Goal: Task Accomplishment & Management: Complete application form

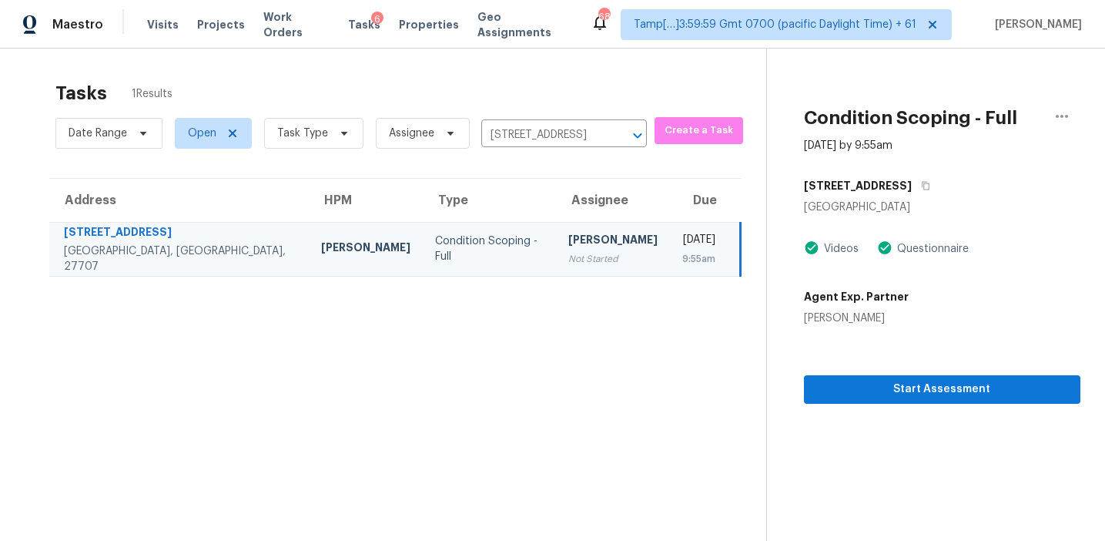
click at [829, 374] on div "Start Assessment" at bounding box center [942, 365] width 276 height 78
click at [830, 381] on span "Start Assessment" at bounding box center [942, 389] width 252 height 19
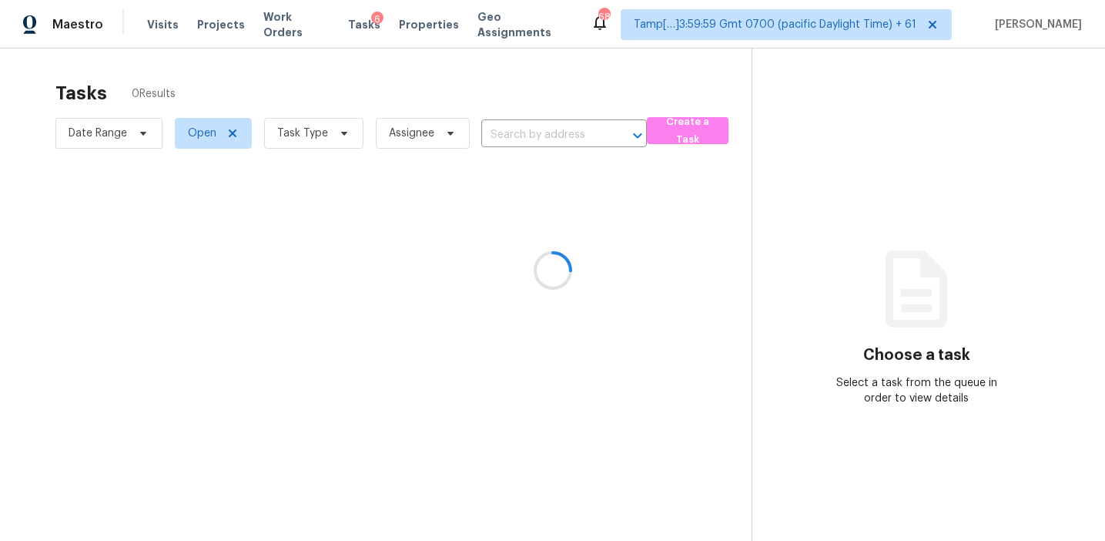
click at [531, 134] on div at bounding box center [552, 270] width 1105 height 541
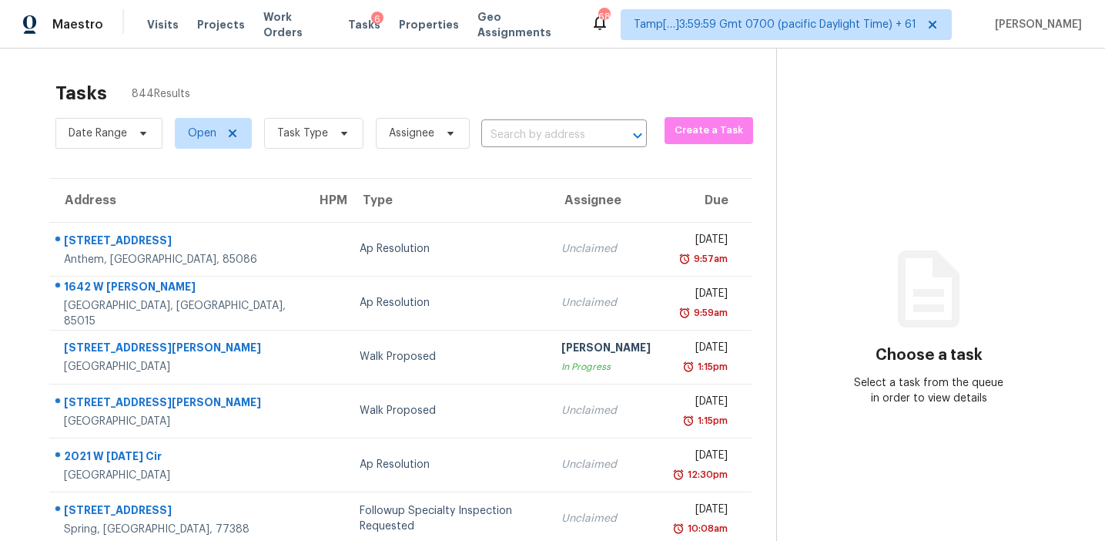
click at [531, 134] on input "text" at bounding box center [542, 135] width 122 height 24
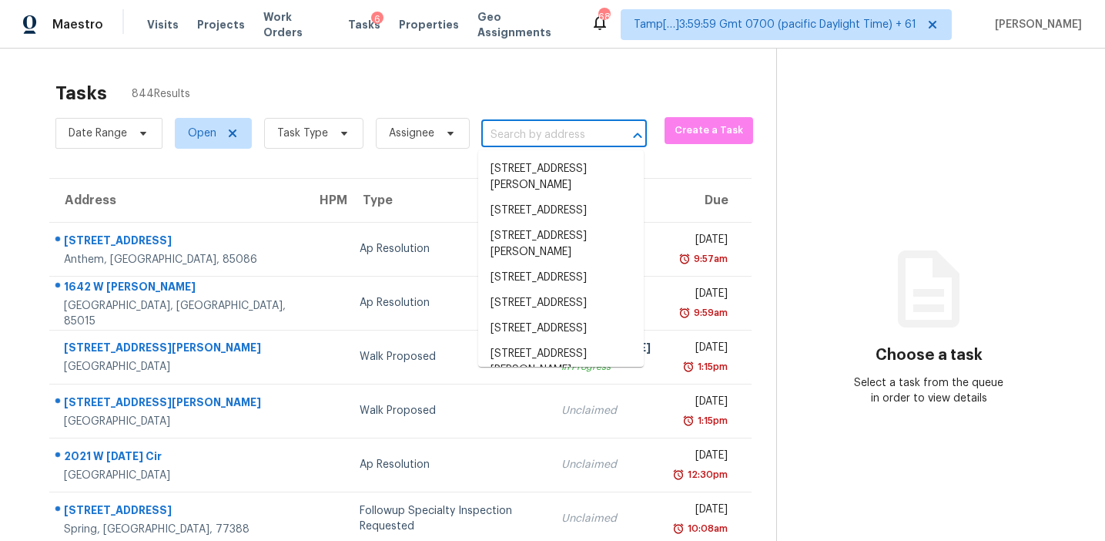
paste input "701 Gatehouse Ln, Durham, NC 27707"
type input "701 Gatehouse Ln, Durham, NC 27707"
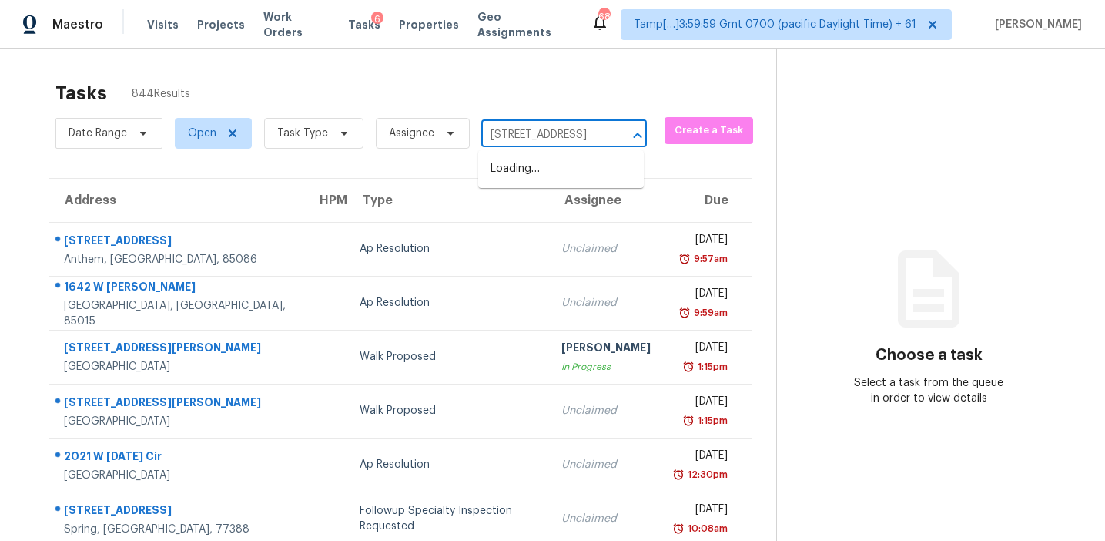
scroll to position [0, 76]
click at [552, 171] on li "701 Gatehouse Ln, Durham, NC 27707" at bounding box center [561, 168] width 166 height 25
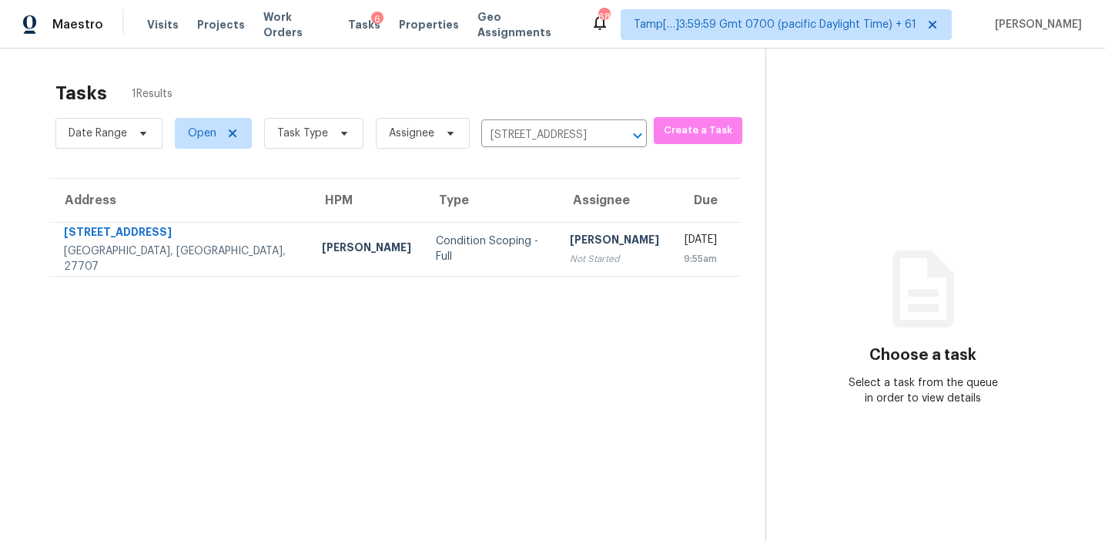
click at [570, 235] on div "[PERSON_NAME]" at bounding box center [614, 241] width 89 height 19
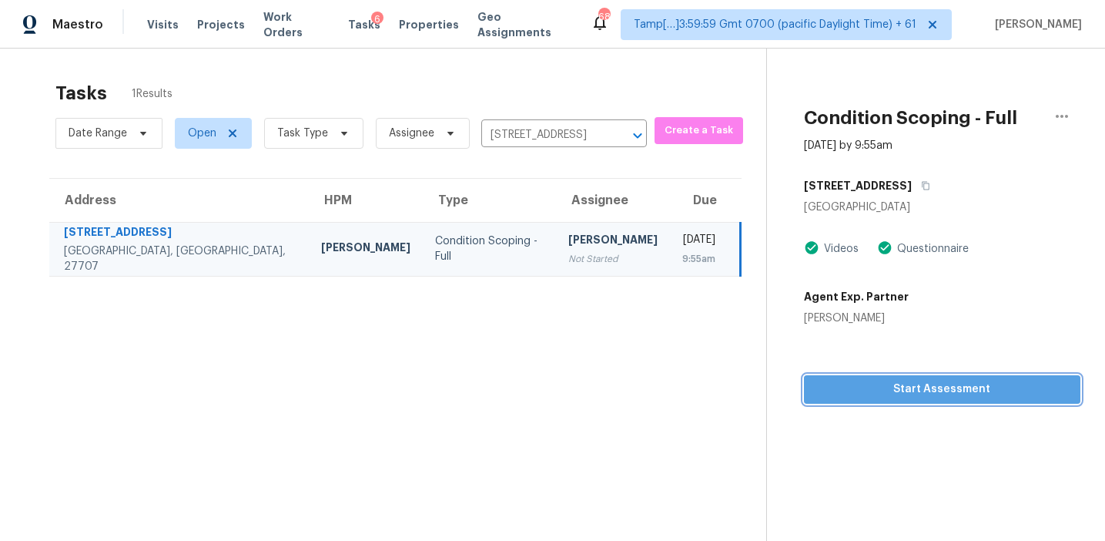
click at [921, 394] on span "Start Assessment" at bounding box center [942, 389] width 252 height 19
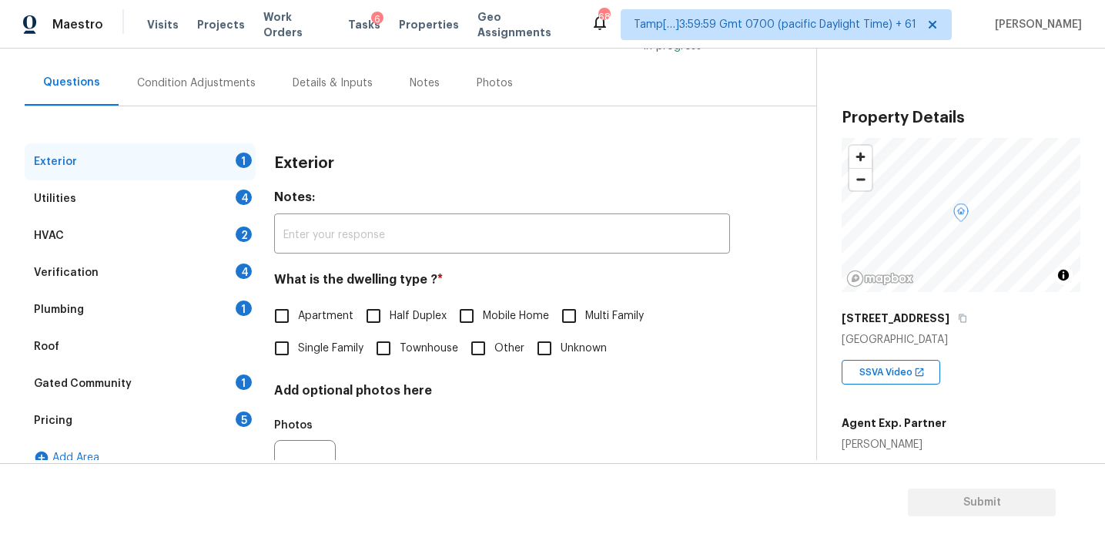
scroll to position [132, 0]
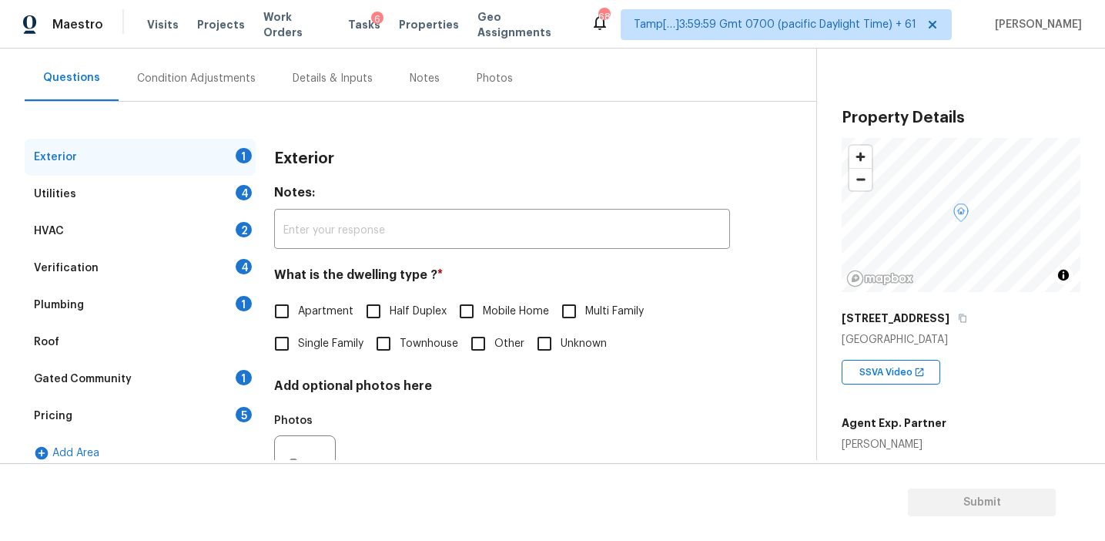
click at [221, 426] on div "Pricing 5" at bounding box center [140, 415] width 231 height 37
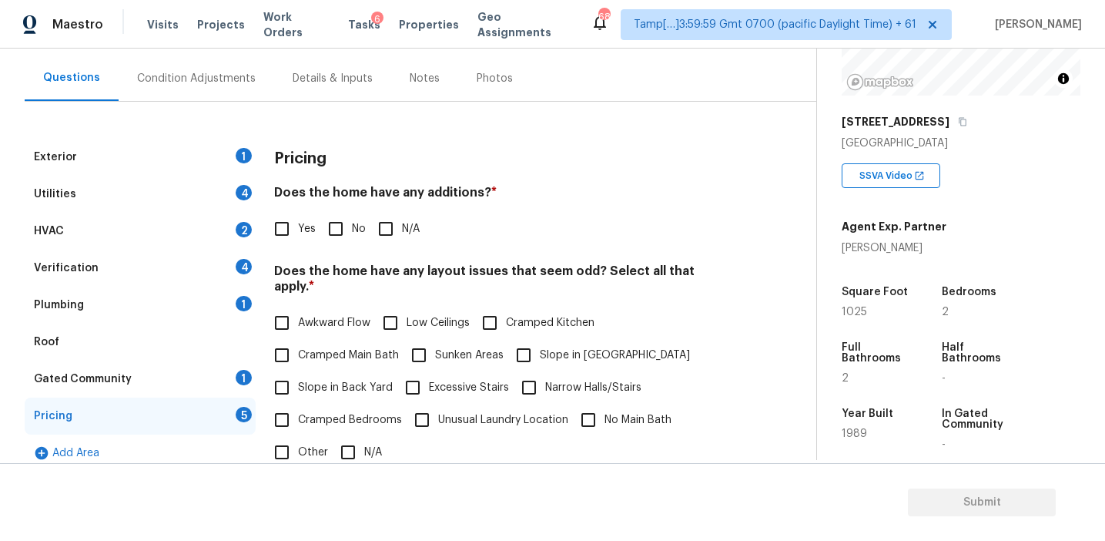
scroll to position [196, 0]
click at [259, 67] on div "Condition Adjustments" at bounding box center [197, 77] width 156 height 45
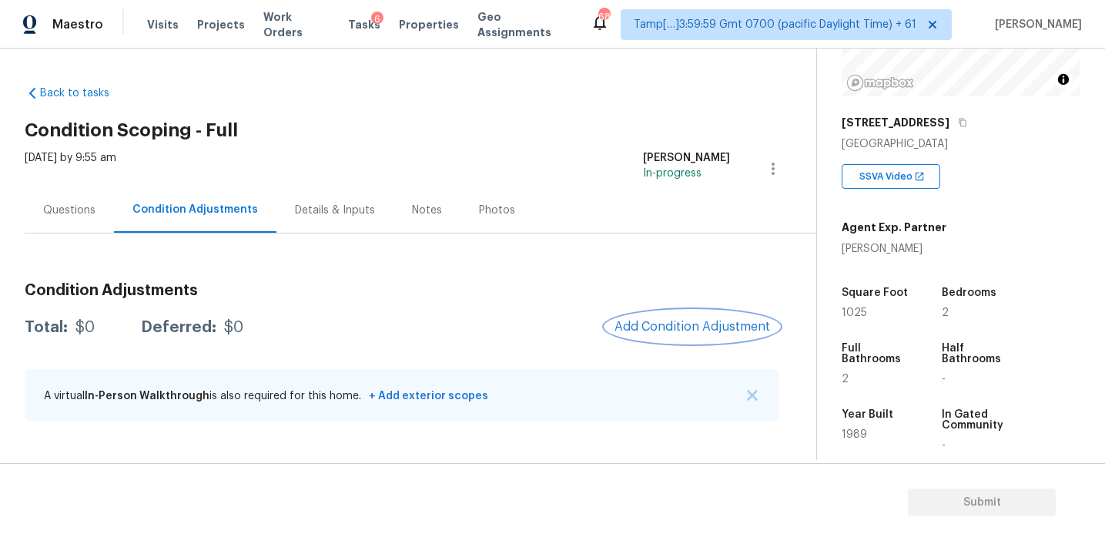
click at [686, 324] on span "Add Condition Adjustment" at bounding box center [693, 327] width 156 height 14
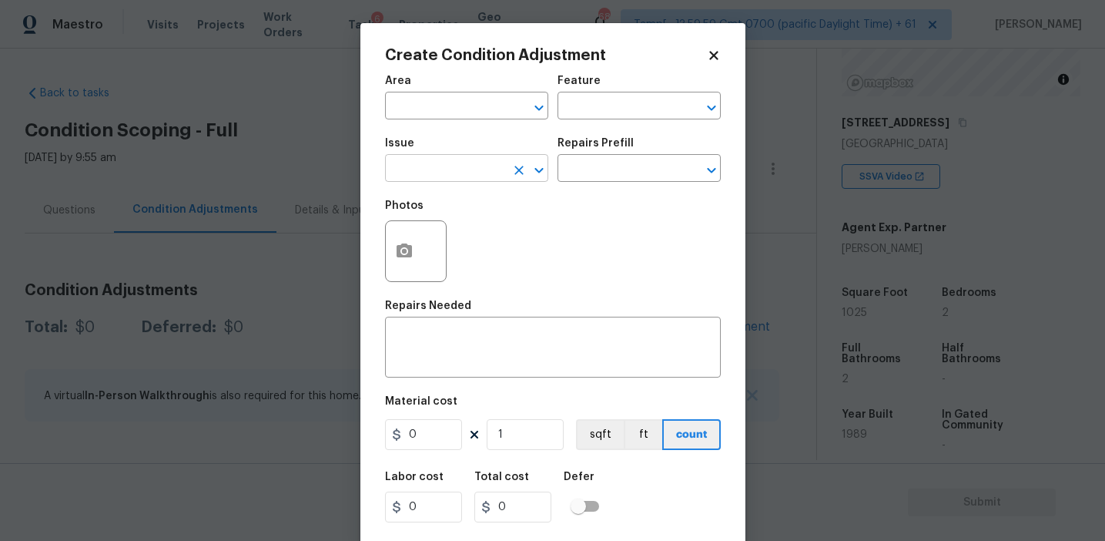
click at [444, 161] on input "text" at bounding box center [445, 170] width 120 height 24
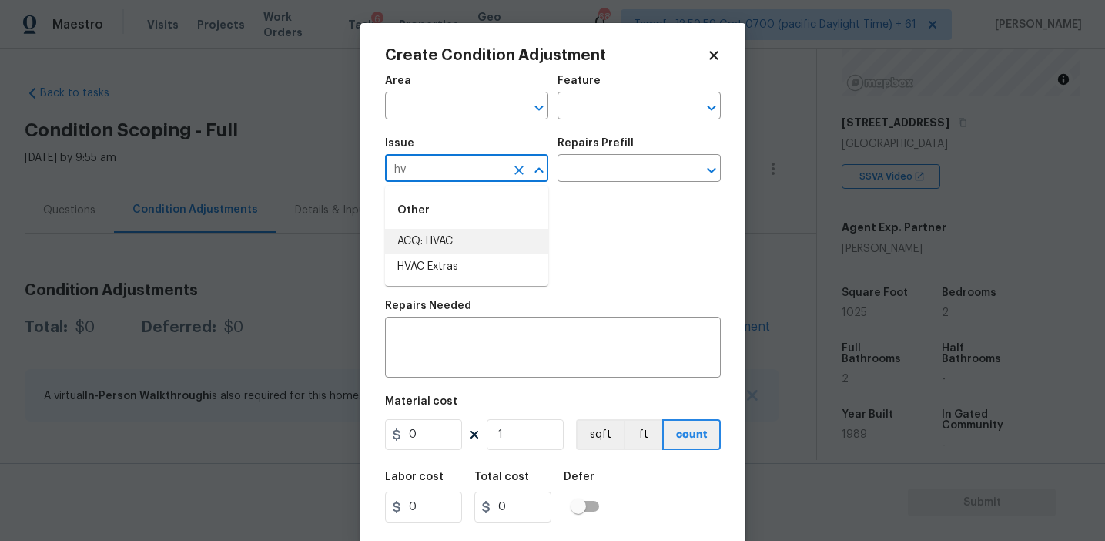
click at [495, 240] on li "ACQ: HVAC" at bounding box center [466, 241] width 163 height 25
type input "ACQ: HVAC"
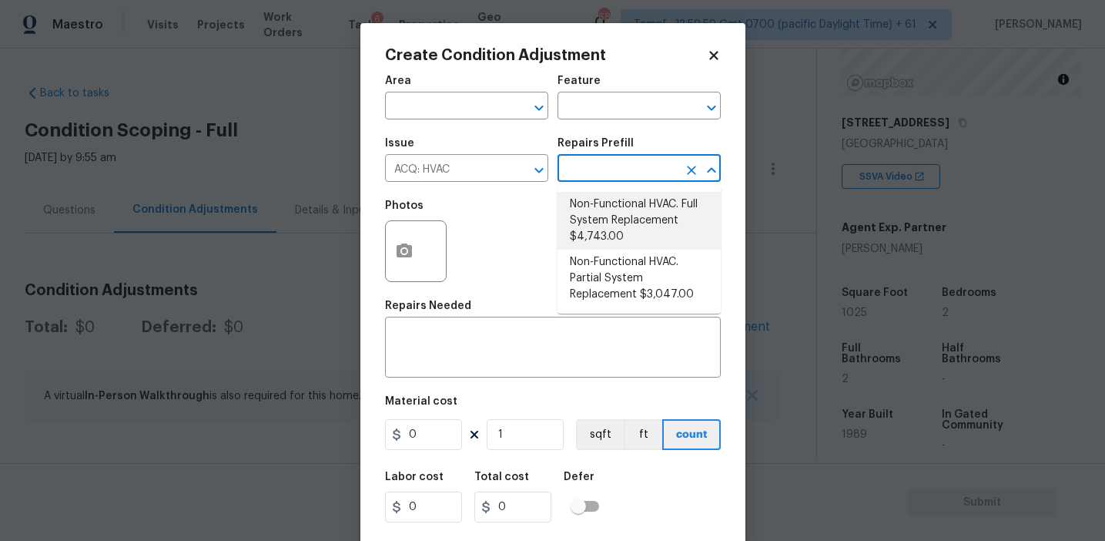
click at [597, 223] on li "Non-Functional HVAC. Full System Replacement $4,743.00" at bounding box center [639, 221] width 163 height 58
type input "Acquisition"
type textarea "Acquisition Scope: Full System Replacement"
type input "4743"
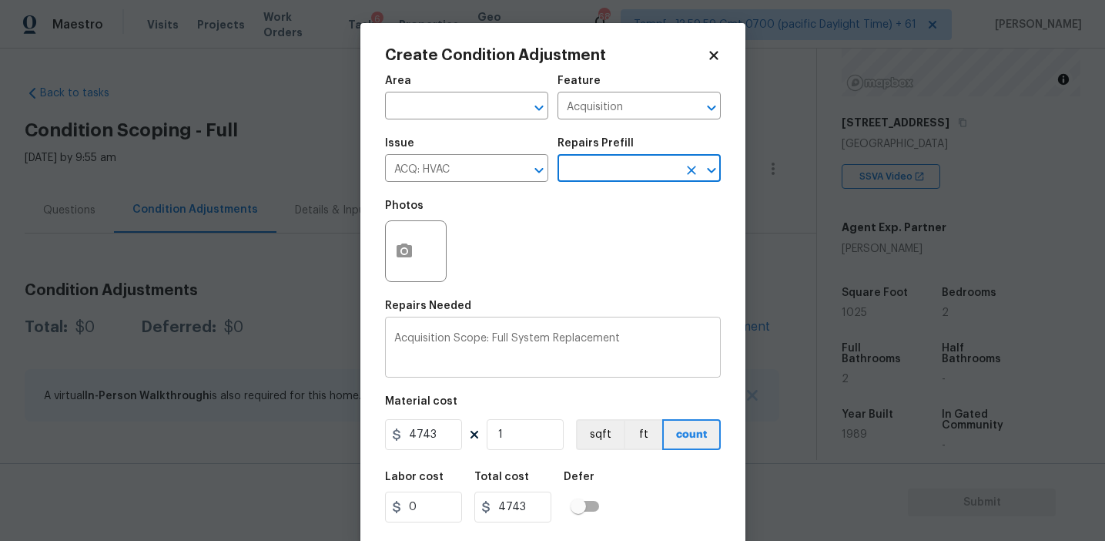
scroll to position [35, 0]
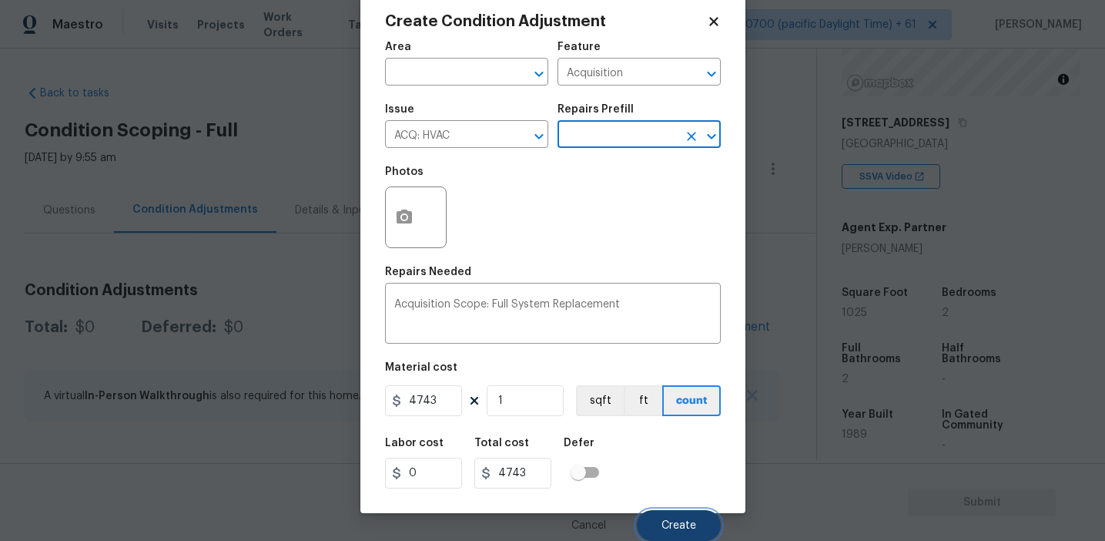
click at [656, 531] on button "Create" at bounding box center [679, 525] width 84 height 31
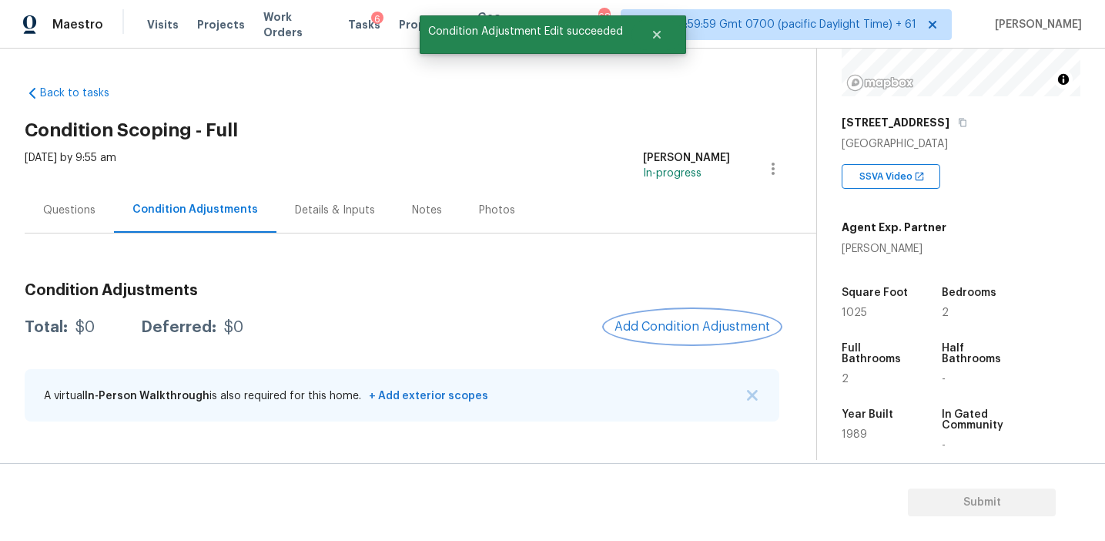
scroll to position [0, 0]
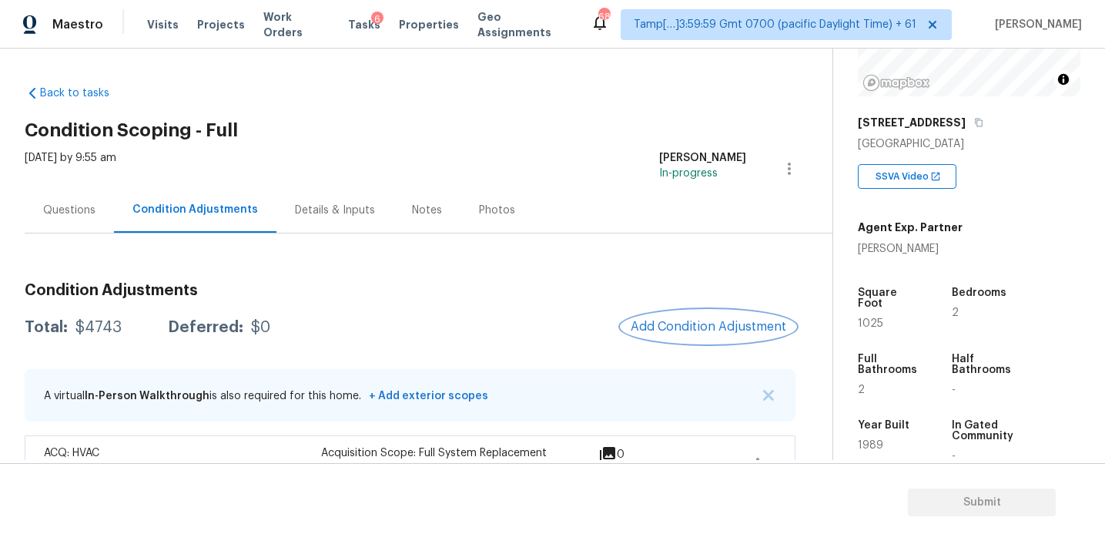
click at [642, 320] on span "Add Condition Adjustment" at bounding box center [709, 327] width 156 height 14
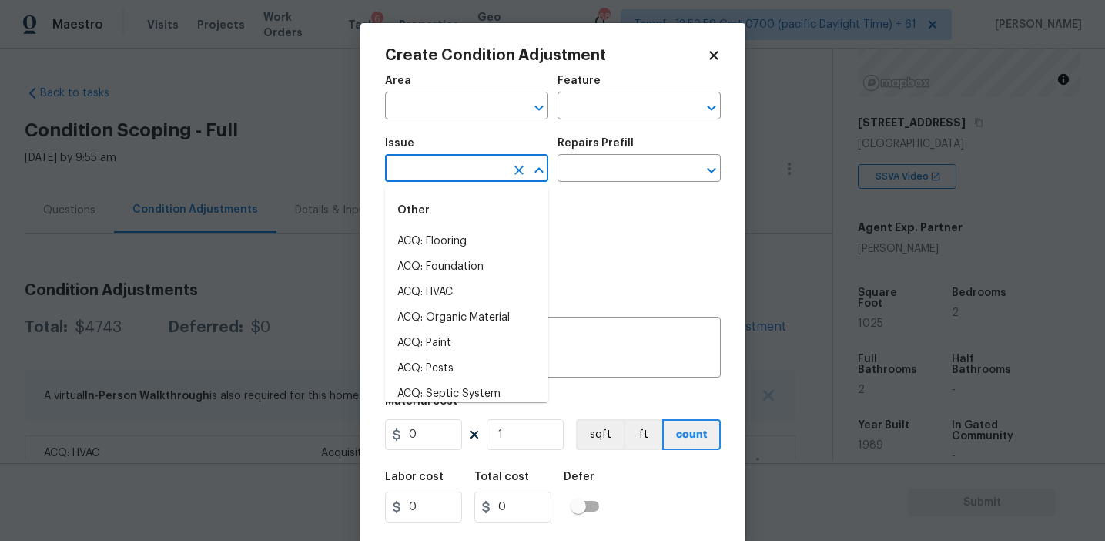
click at [454, 169] on input "text" at bounding box center [445, 170] width 120 height 24
click at [447, 256] on li "Other Odor" at bounding box center [466, 266] width 163 height 25
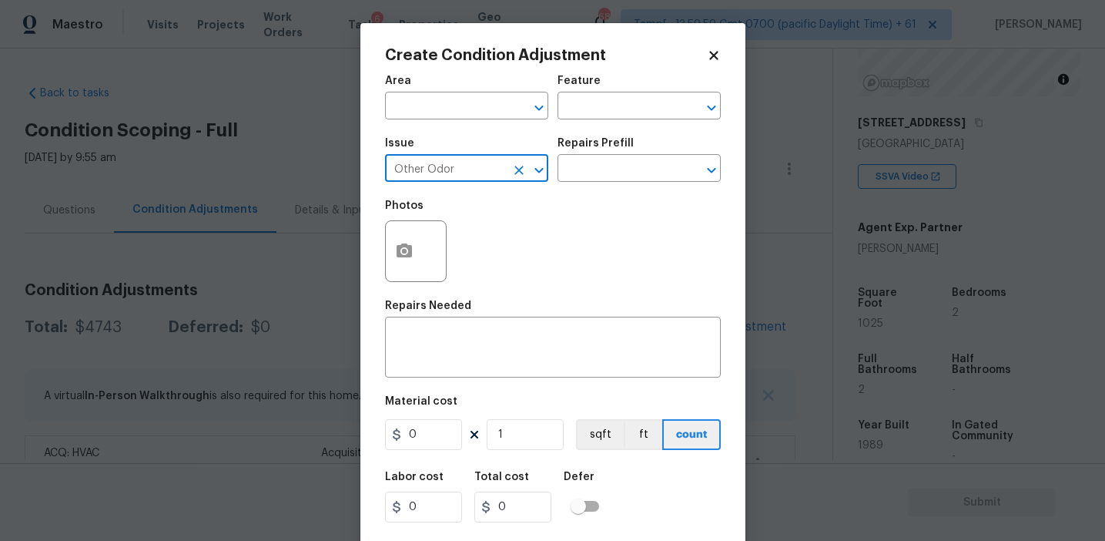
type input "Other Odor"
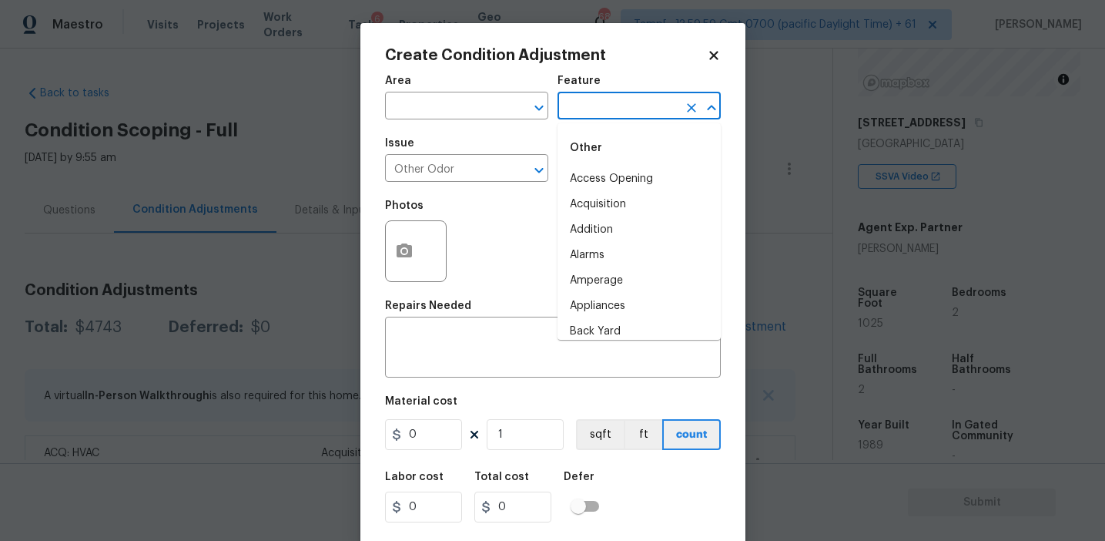
click at [585, 116] on input "text" at bounding box center [618, 107] width 120 height 24
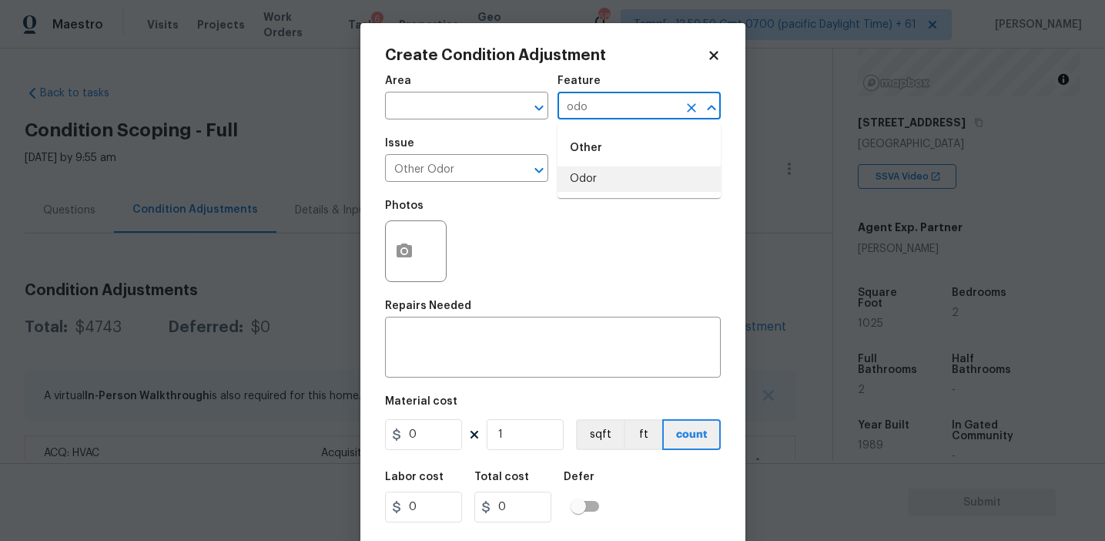
click at [597, 166] on li "Odor" at bounding box center [639, 178] width 163 height 25
type input "Odor"
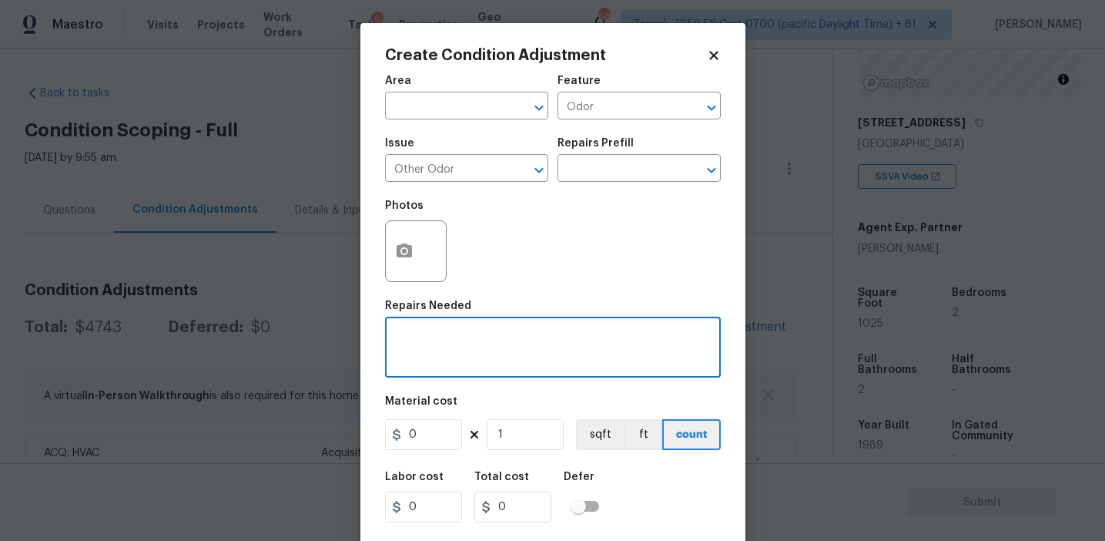
click at [474, 343] on textarea at bounding box center [552, 349] width 317 height 32
paste textarea "Old/Musty"
type textarea "Old/Musty"
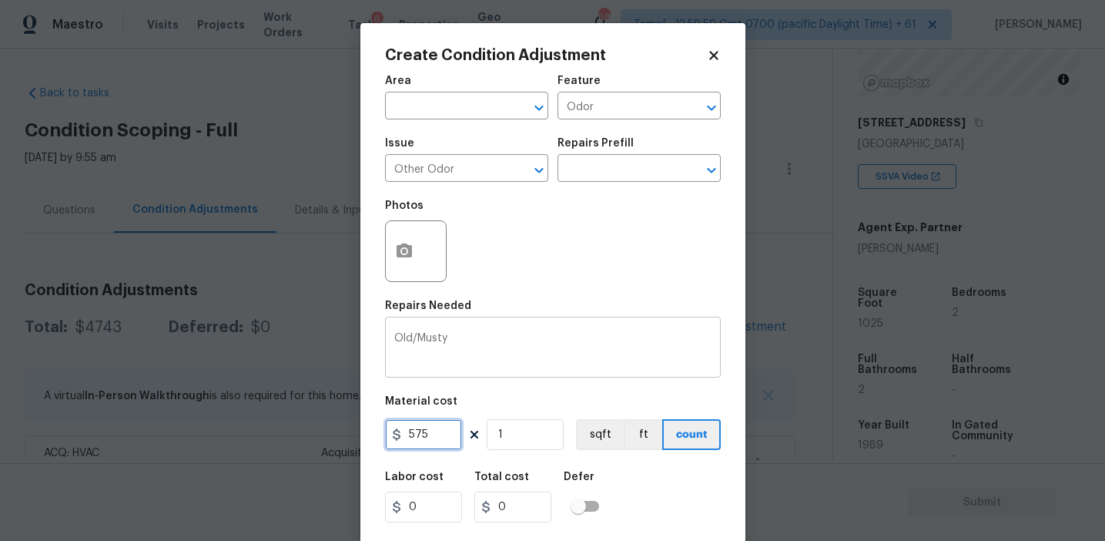
type input "575"
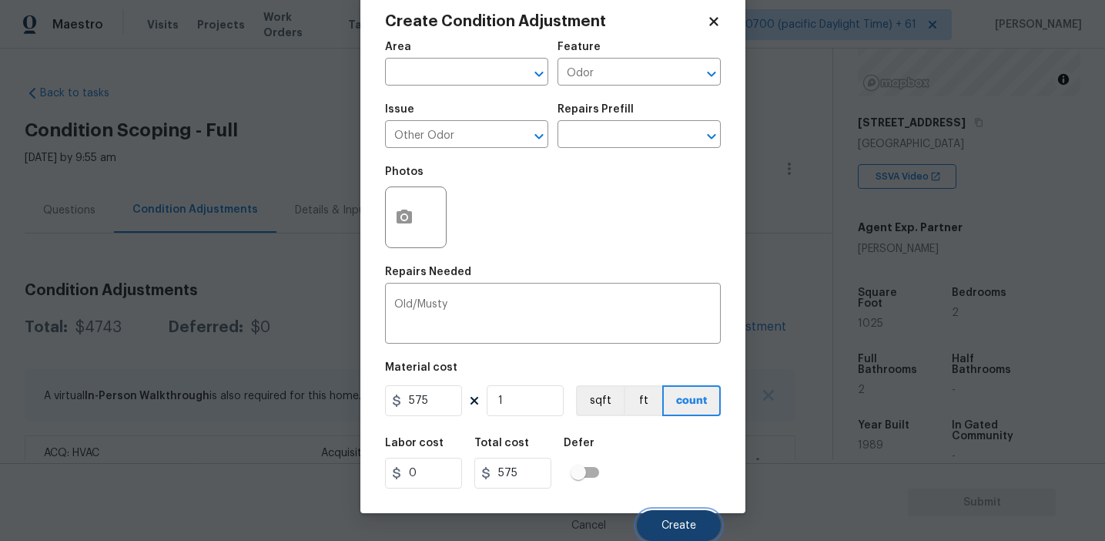
click at [679, 520] on span "Create" at bounding box center [679, 526] width 35 height 12
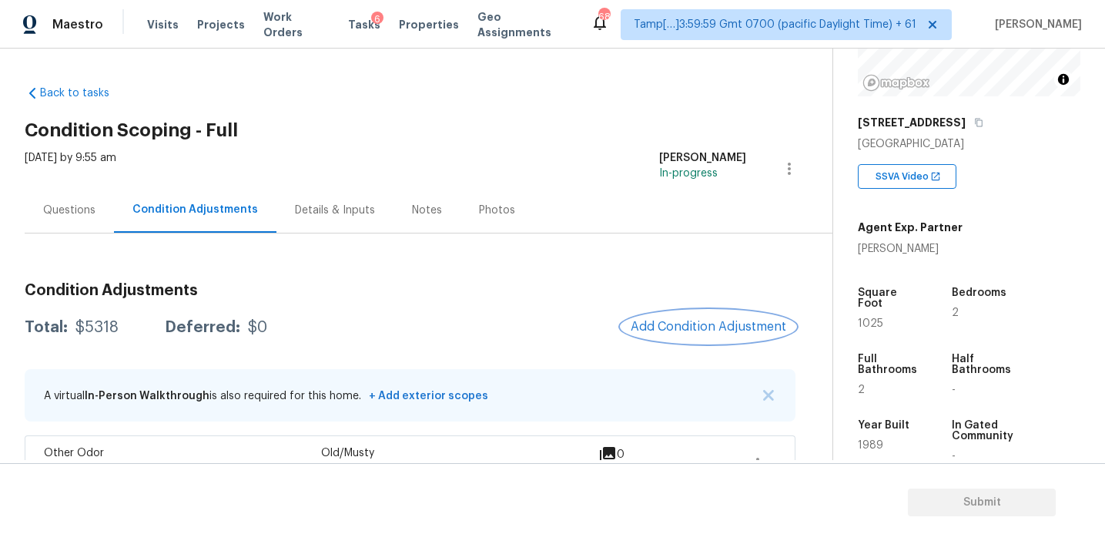
scroll to position [0, 0]
click at [674, 327] on span "Add Condition Adjustment" at bounding box center [709, 327] width 156 height 14
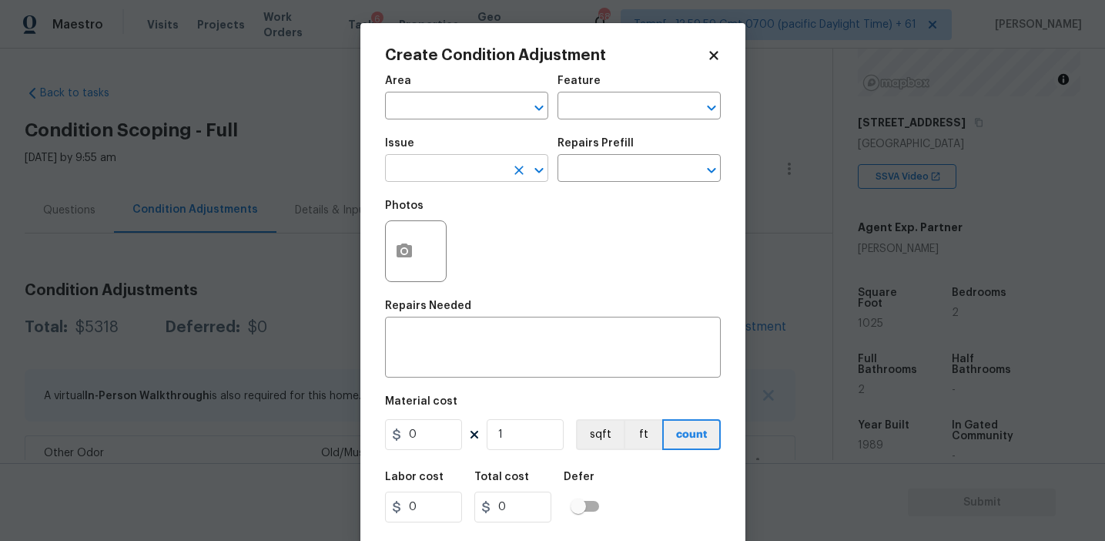
click at [468, 175] on input "text" at bounding box center [445, 170] width 120 height 24
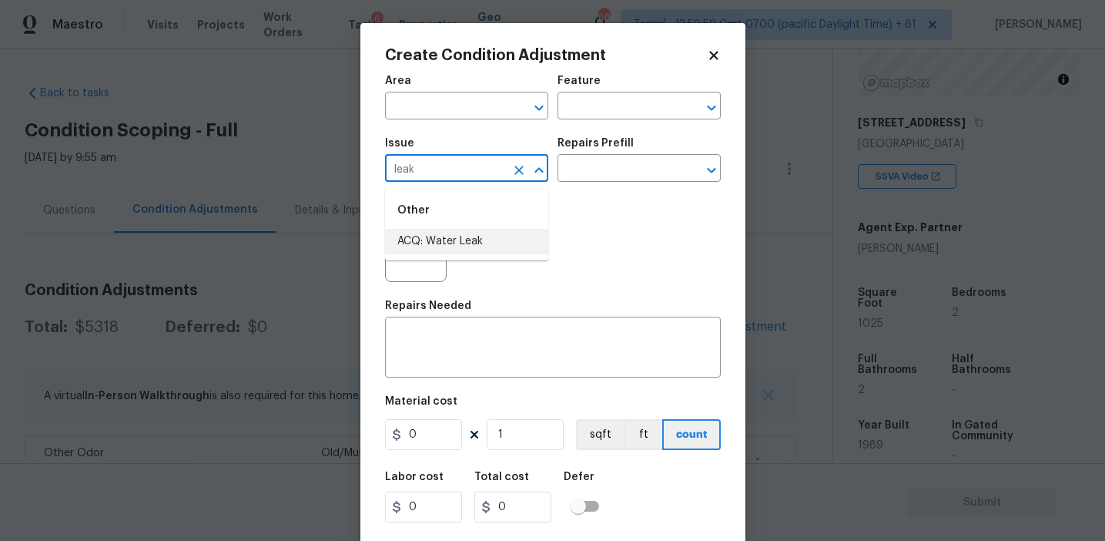
click at [477, 250] on li "ACQ: Water Leak" at bounding box center [466, 241] width 163 height 25
type input "ACQ: Water Leak"
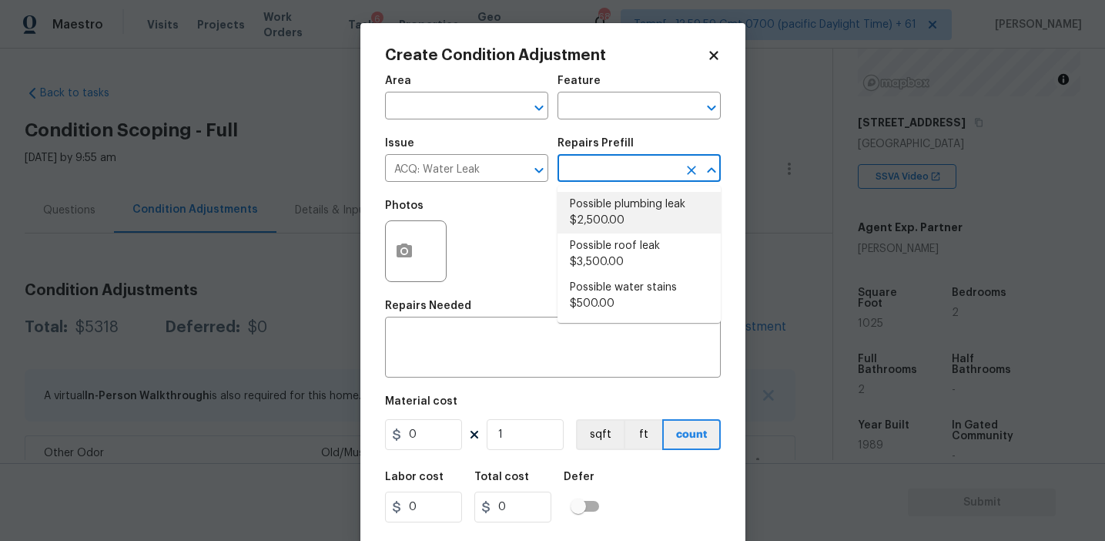
click at [628, 201] on li "Possible plumbing leak $2,500.00" at bounding box center [639, 213] width 163 height 42
type input "Acquisition"
type textarea "Acquisition Scope: Possible plumbing leak"
type input "2500"
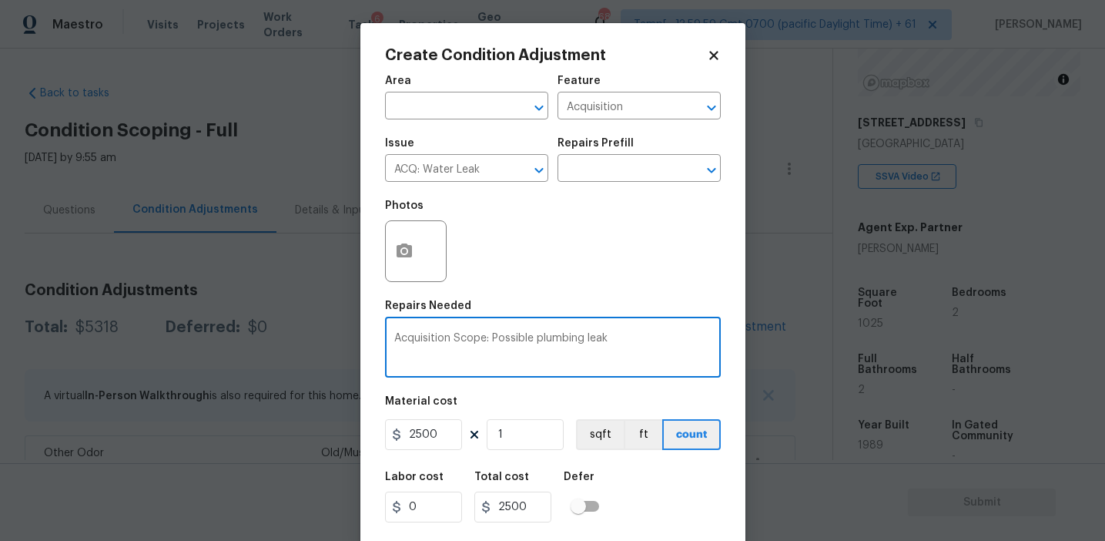
click at [541, 336] on textarea "Acquisition Scope: Possible plumbing leak" at bounding box center [552, 349] width 317 height 32
paste textarea "Water in outside storage closet."
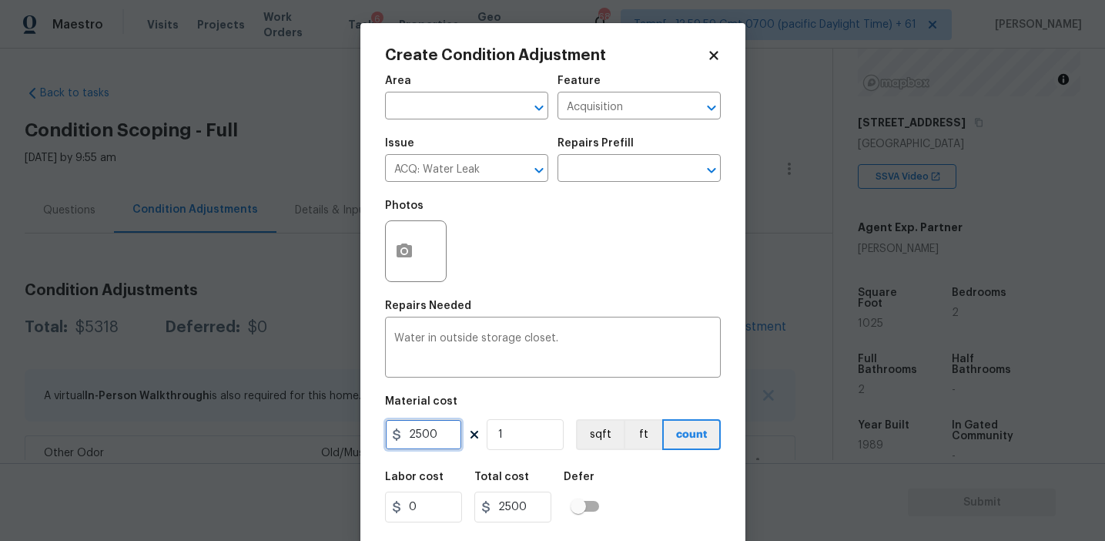
scroll to position [35, 0]
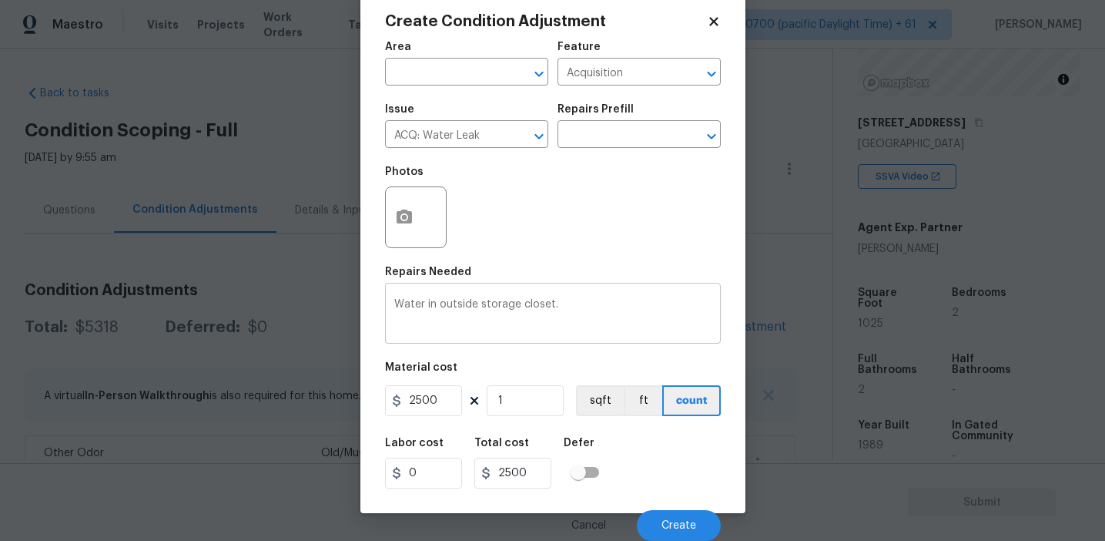
click at [603, 314] on textarea "Water in outside storage closet." at bounding box center [552, 315] width 317 height 32
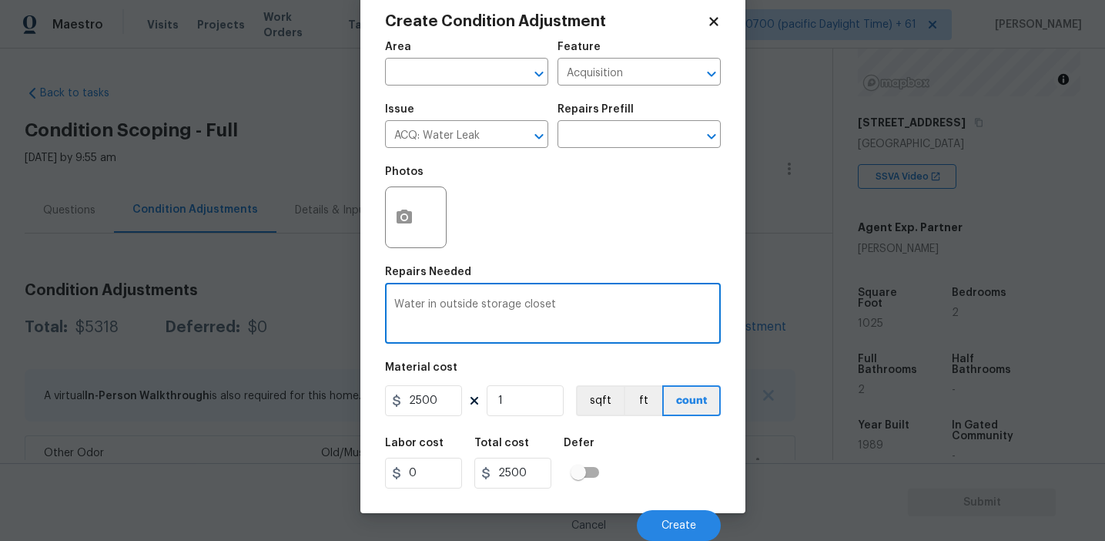
type textarea "Water in outside storage closet"
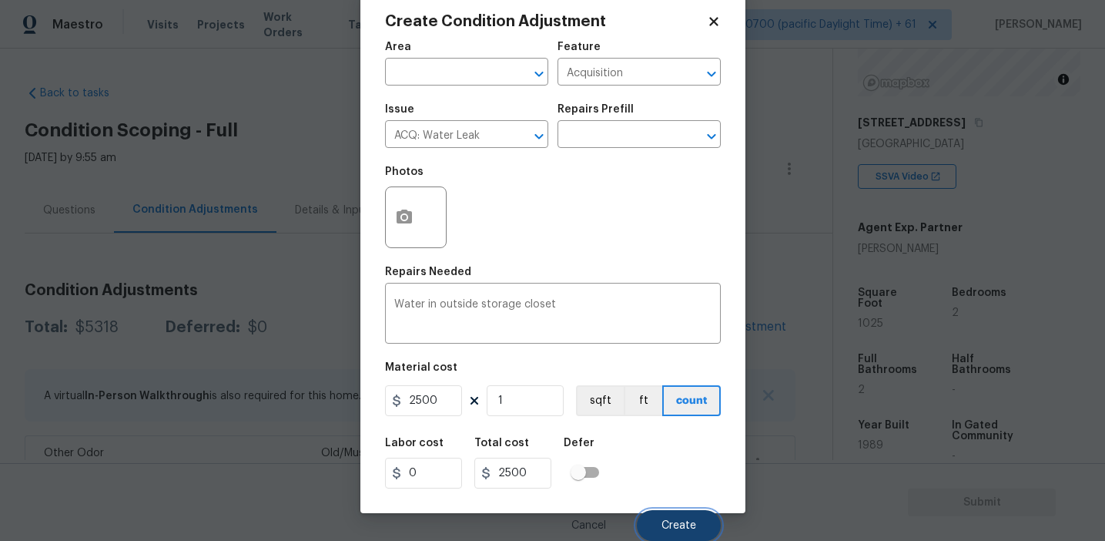
click at [670, 522] on span "Create" at bounding box center [679, 526] width 35 height 12
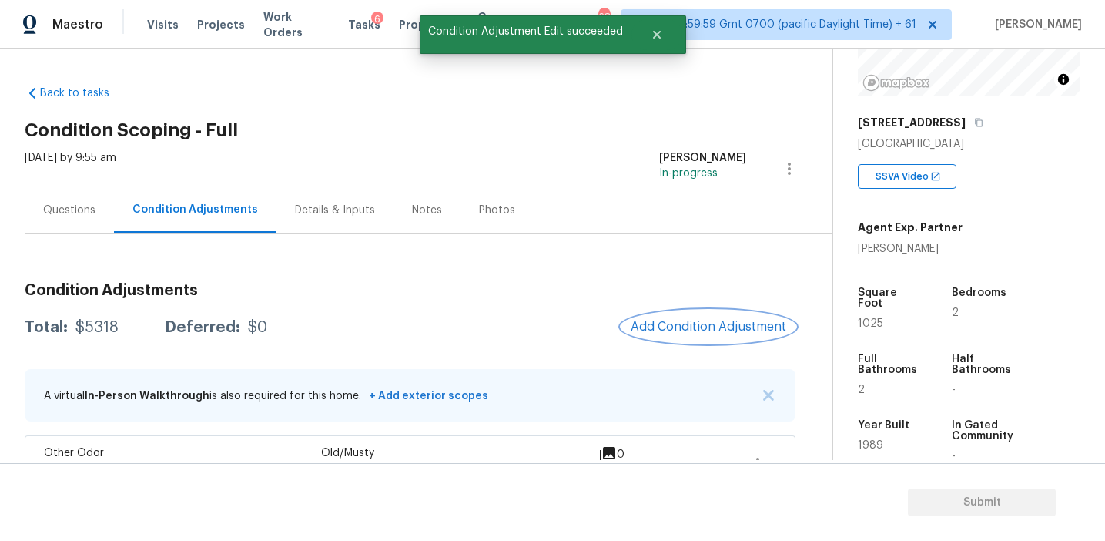
scroll to position [0, 0]
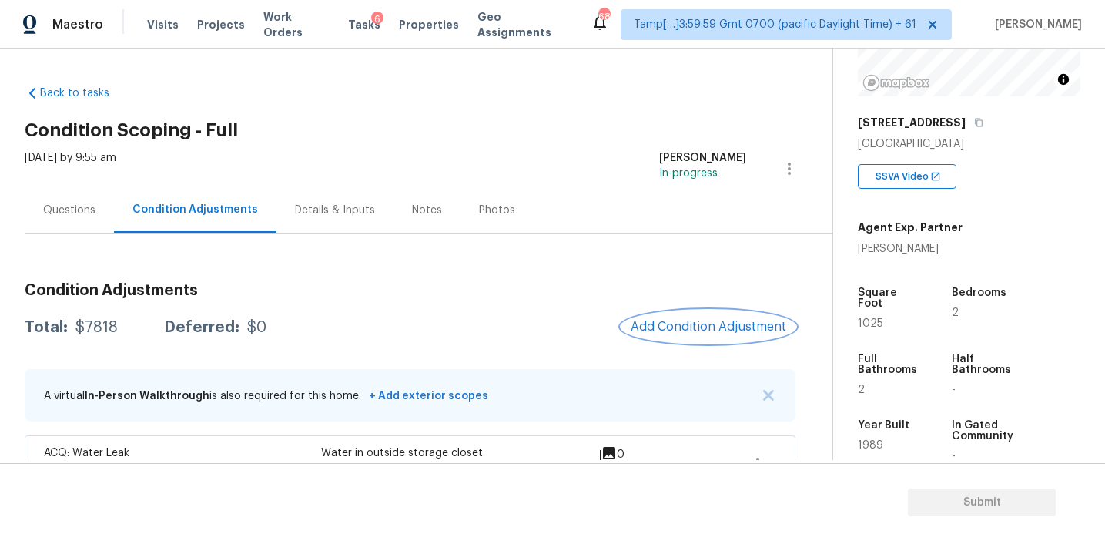
click at [692, 324] on span "Add Condition Adjustment" at bounding box center [709, 327] width 156 height 14
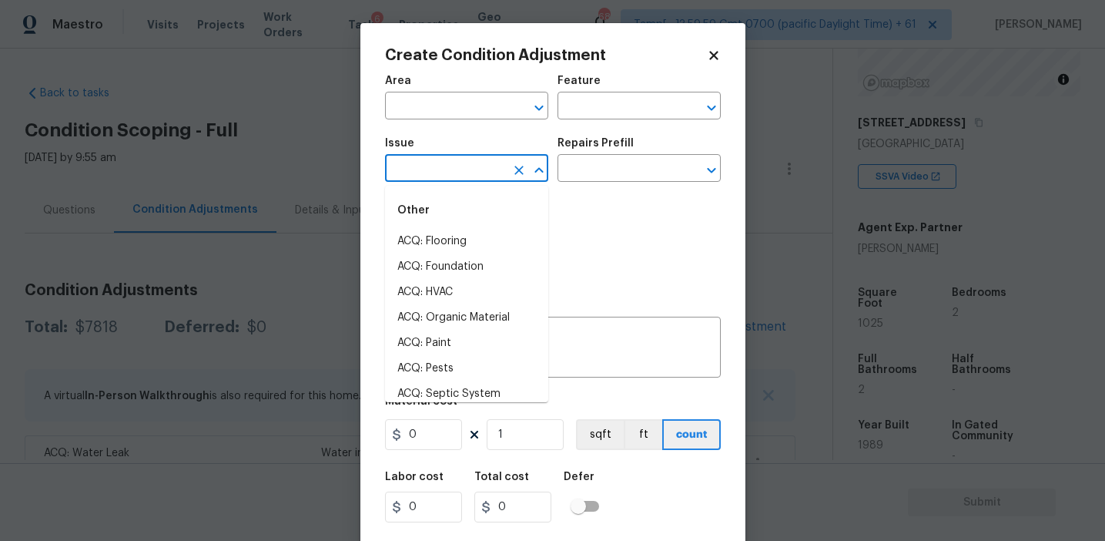
click at [427, 179] on input "text" at bounding box center [445, 170] width 120 height 24
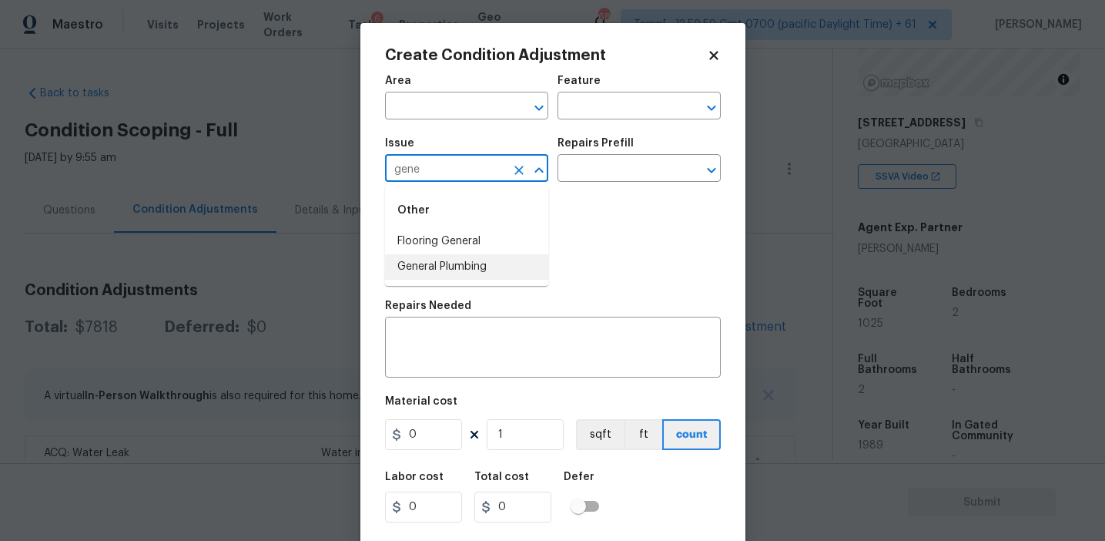
click at [451, 270] on li "General Plumbing" at bounding box center [466, 266] width 163 height 25
type input "General Plumbing"
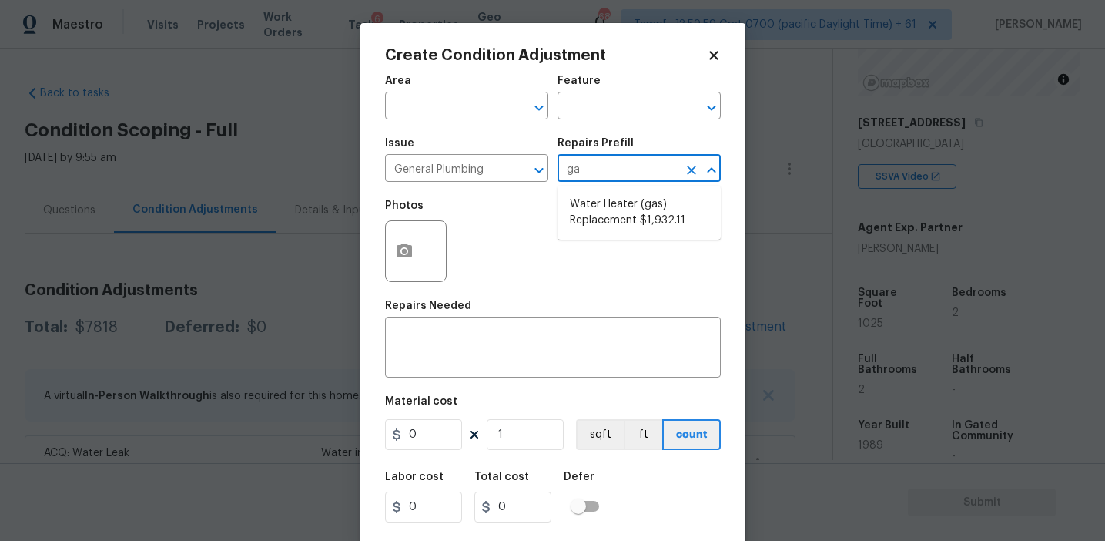
type input "gas"
click at [675, 229] on li "Water Heater (gas) Replacement $1,932.11" at bounding box center [639, 213] width 163 height 42
type input "Plumbing"
type textarea "Remove the existing gas water heater and install a new 40 gallon gas water heat…"
type input "1932.11"
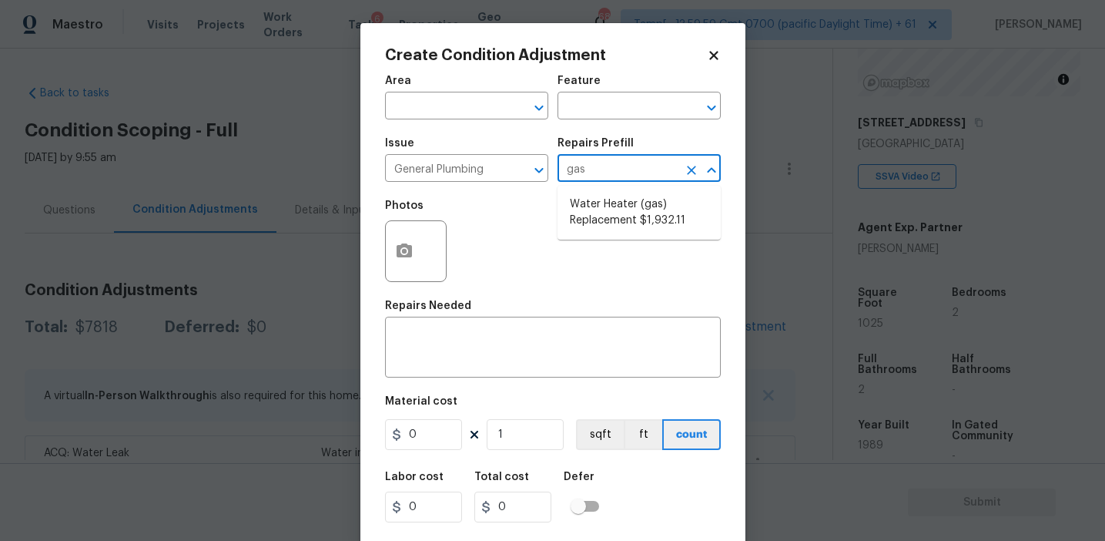
type input "1932.11"
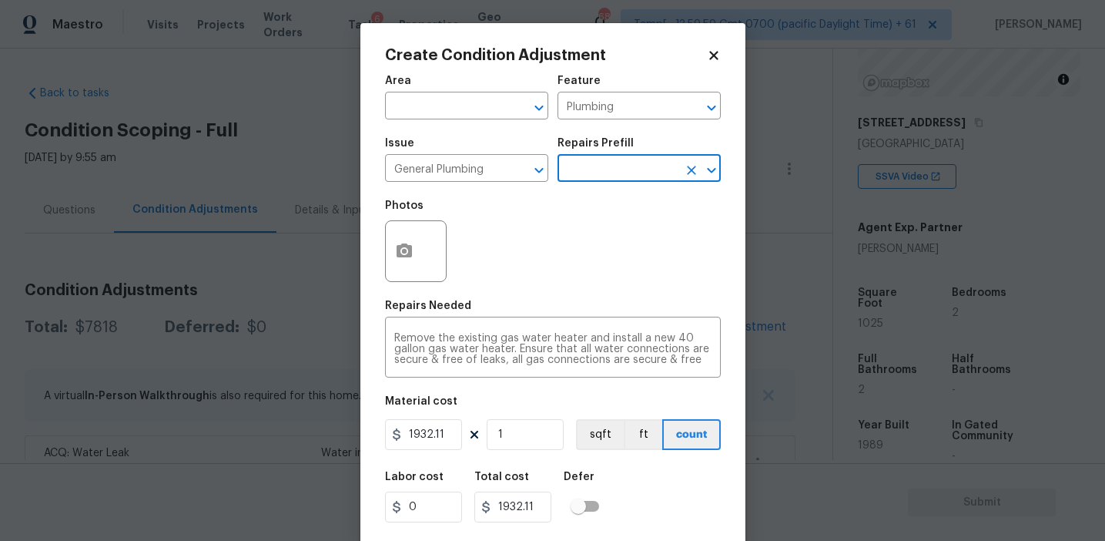
scroll to position [35, 0]
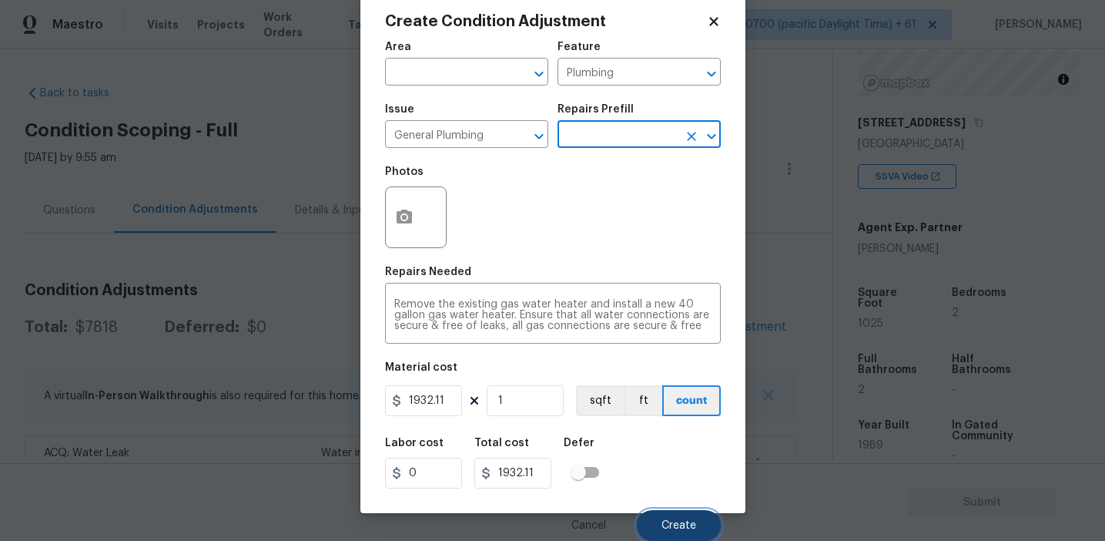
click at [662, 514] on button "Create" at bounding box center [679, 525] width 84 height 31
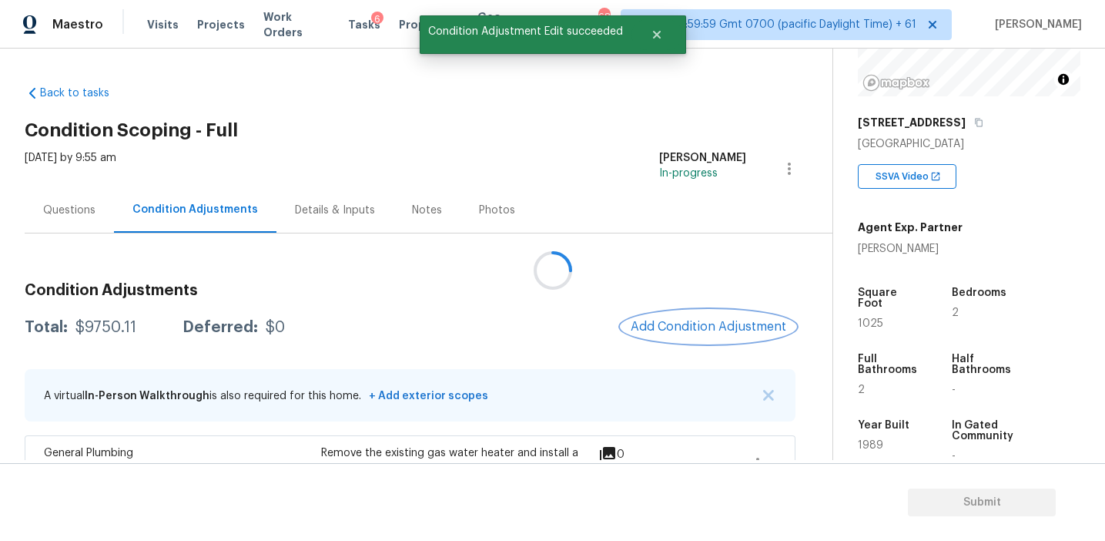
scroll to position [0, 0]
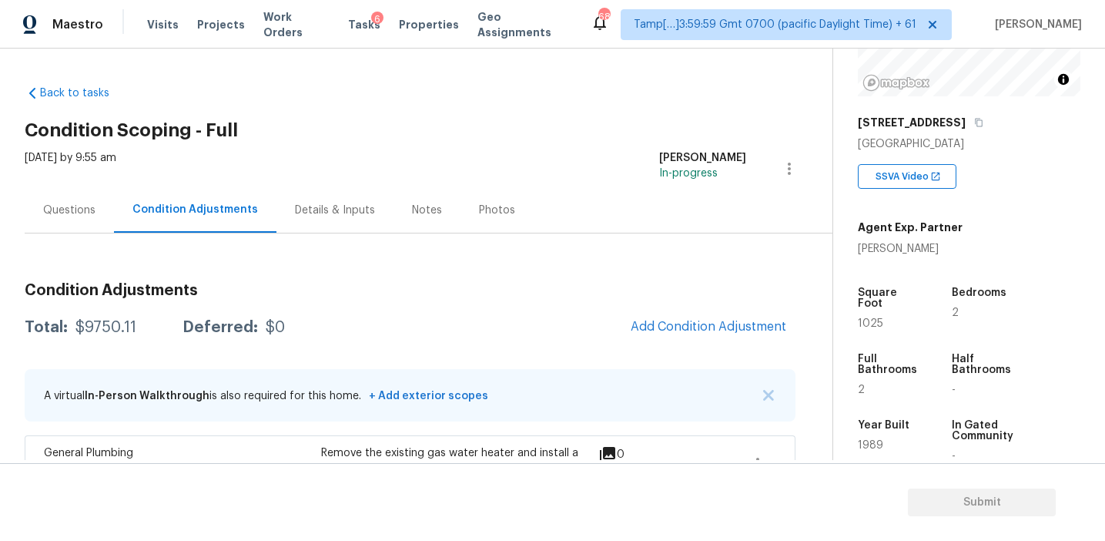
click at [291, 272] on div "Condition Adjustments Total: $9750.11 Deferred: $0 Add Condition Adjustment A v…" at bounding box center [410, 508] width 771 height 477
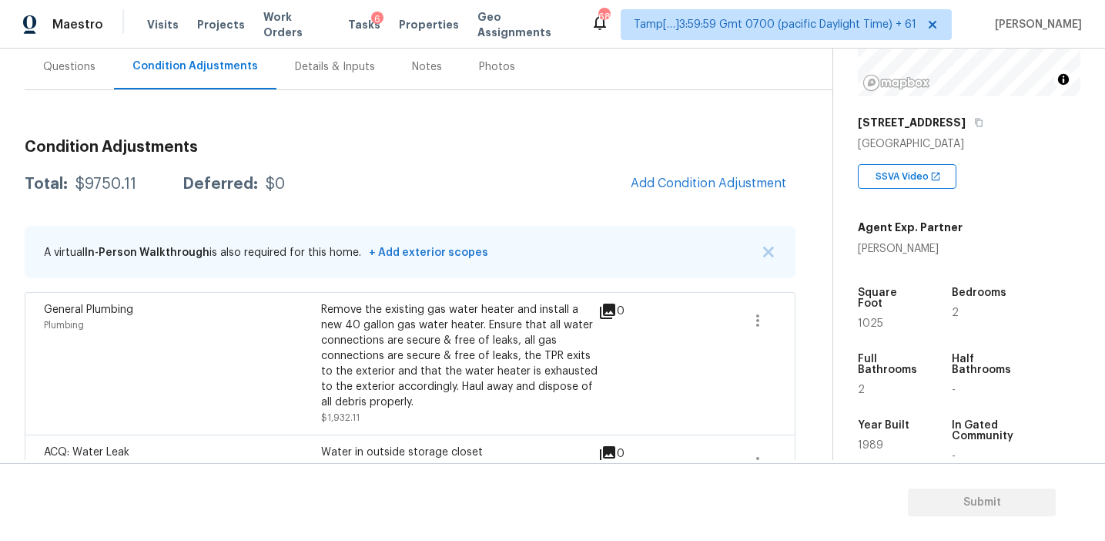
scroll to position [129, 0]
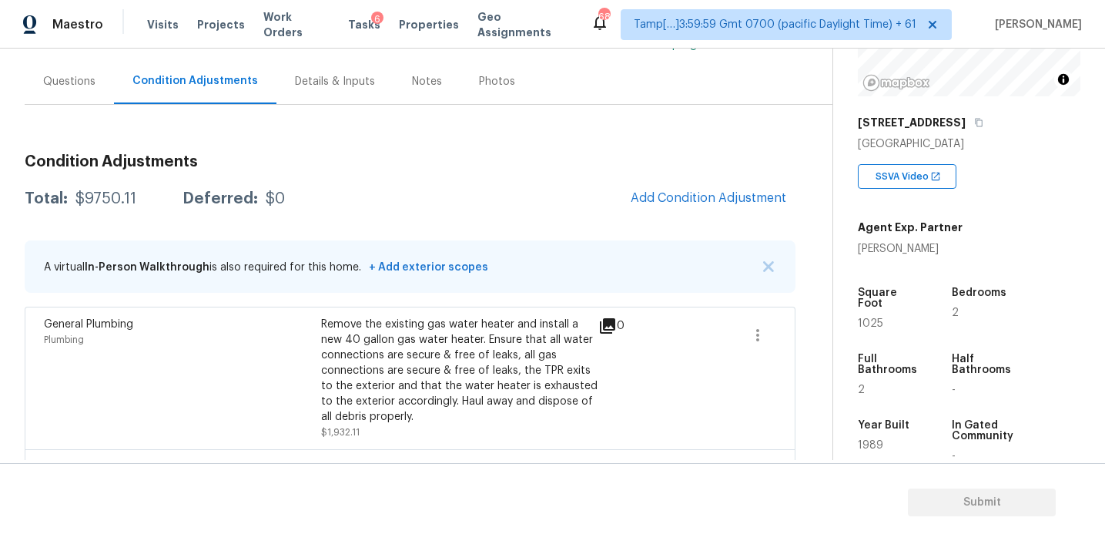
click at [83, 78] on div "Questions" at bounding box center [69, 81] width 52 height 15
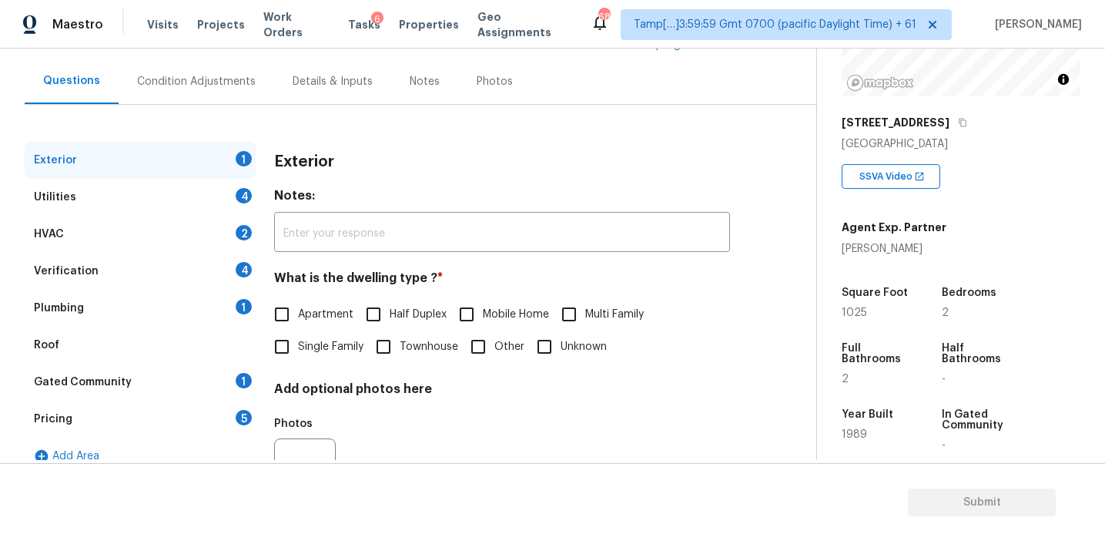
click at [155, 424] on div "Pricing 5" at bounding box center [140, 418] width 231 height 37
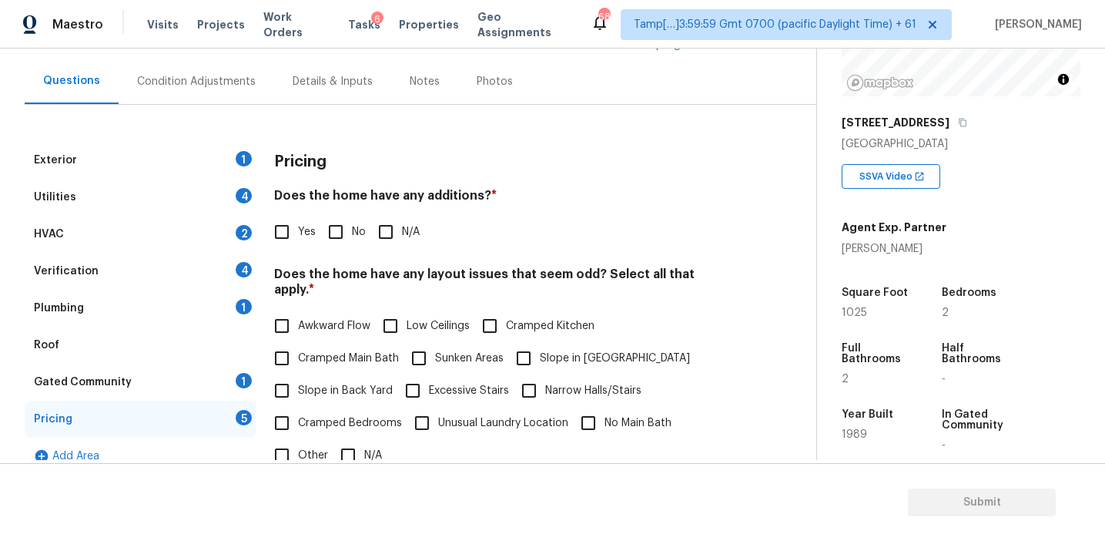
click at [353, 193] on h4 "Does the home have any additions? *" at bounding box center [502, 199] width 456 height 22
click at [365, 185] on div "Pricing Does the home have any additions? * Yes No N/A Does the home have any l…" at bounding box center [502, 441] width 456 height 599
click at [287, 208] on h4 "Does the home have any additions? *" at bounding box center [502, 199] width 456 height 22
click at [232, 268] on div "Verification 4" at bounding box center [140, 271] width 231 height 37
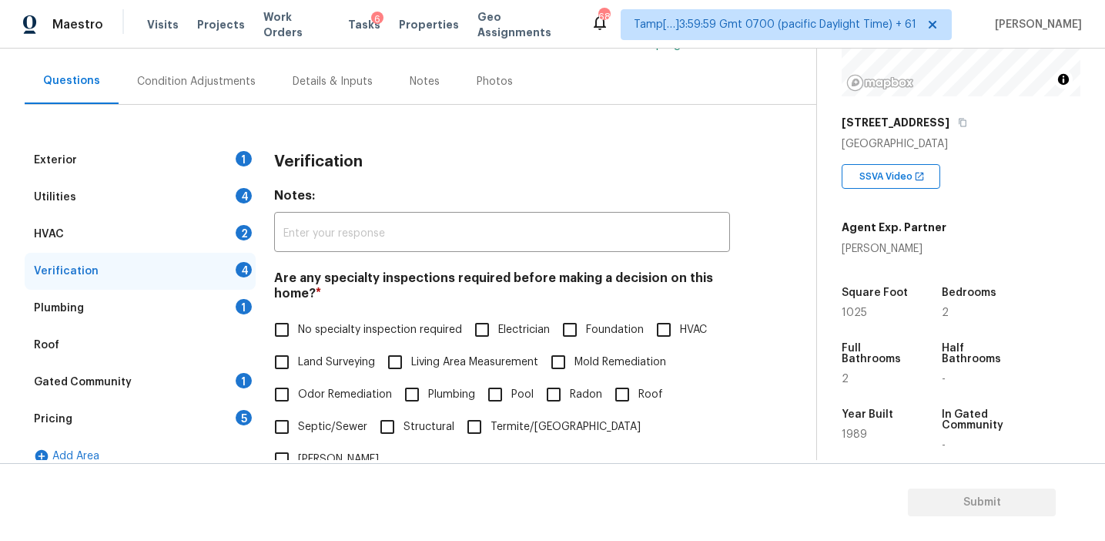
scroll to position [386, 0]
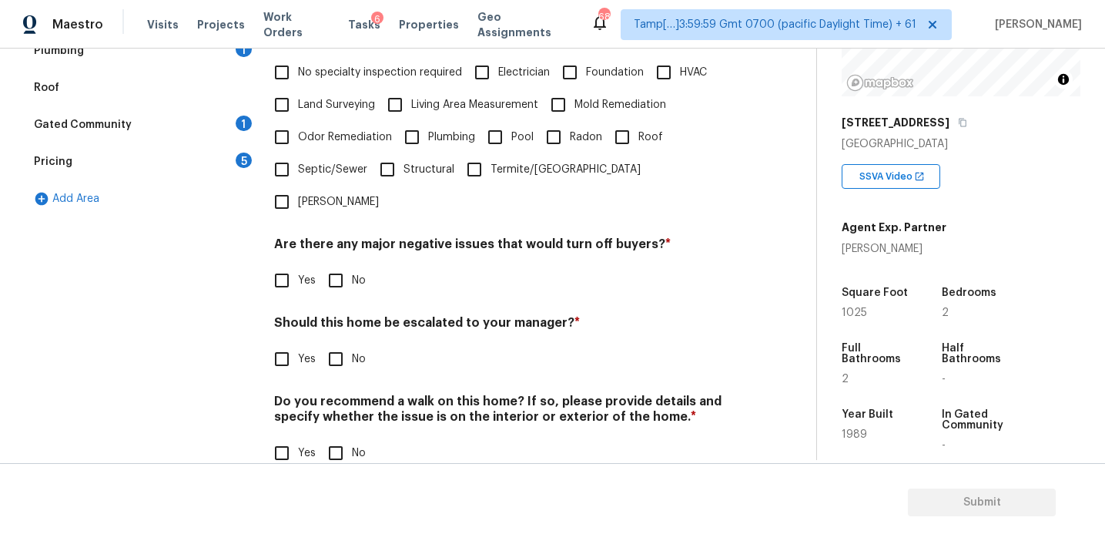
click at [284, 343] on input "Yes" at bounding box center [282, 359] width 32 height 32
checkbox input "true"
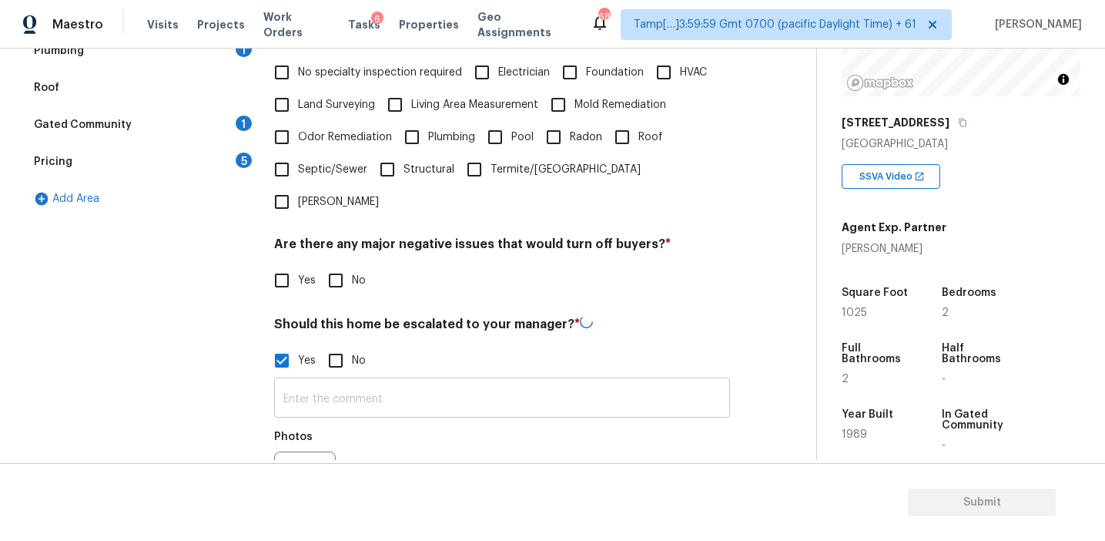
click at [317, 381] on input "text" at bounding box center [502, 399] width 456 height 36
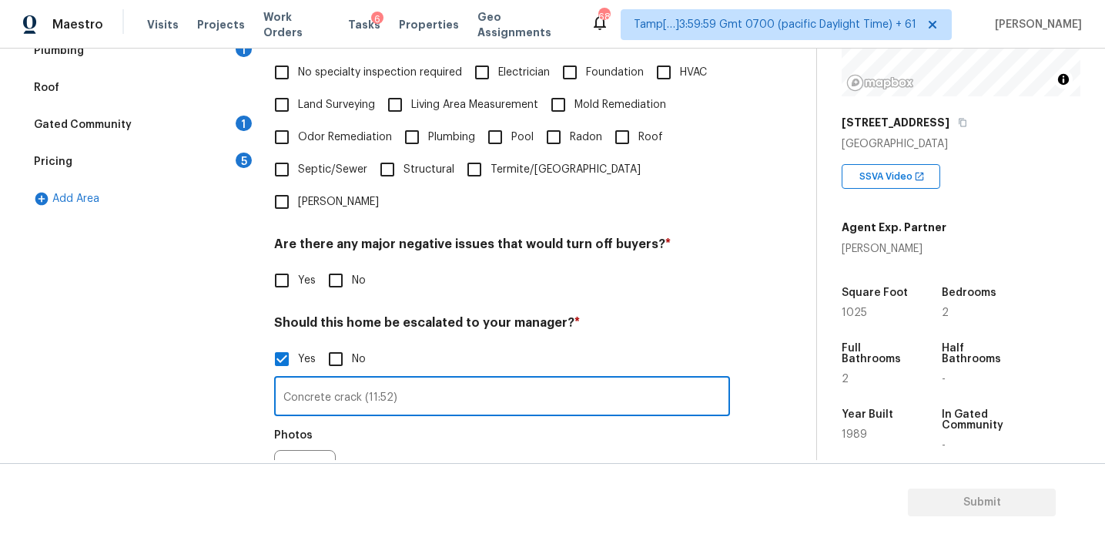
type input "Concrete crack (11:52)"
click at [292, 471] on icon "button" at bounding box center [293, 480] width 18 height 18
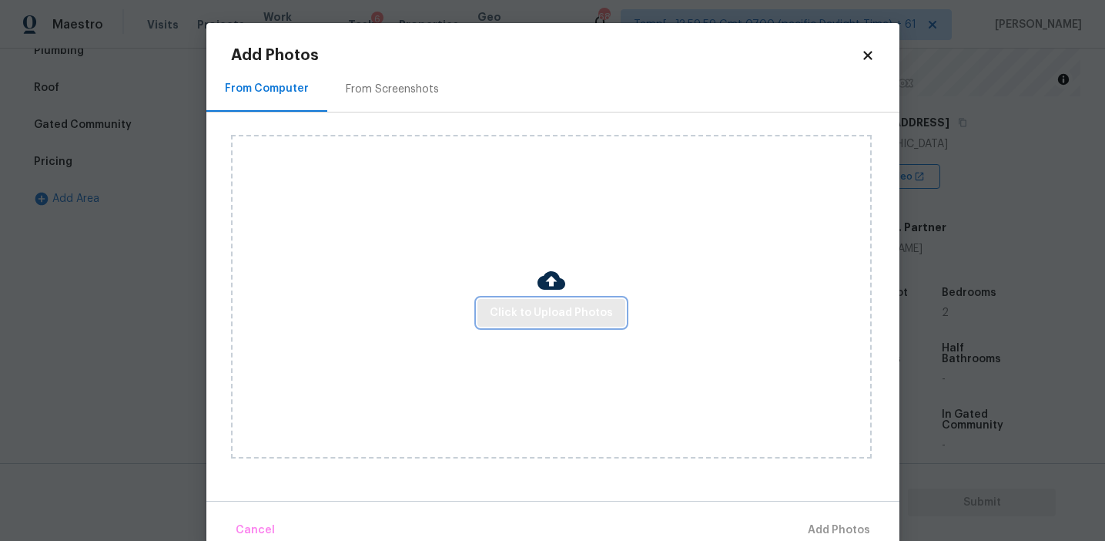
click at [488, 307] on button "Click to Upload Photos" at bounding box center [551, 313] width 148 height 28
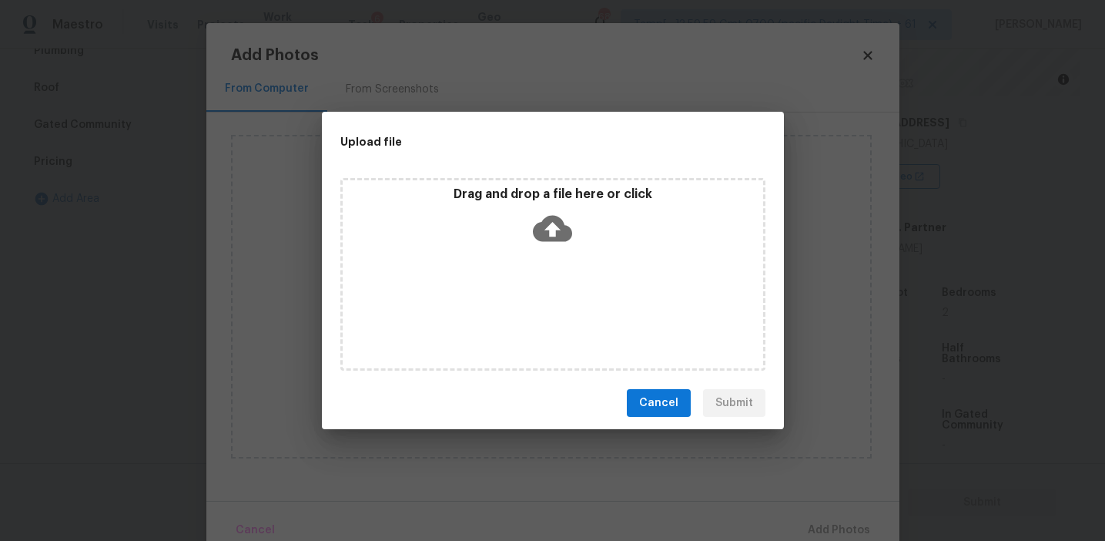
click at [494, 206] on div "Drag and drop a file here or click" at bounding box center [553, 219] width 420 height 66
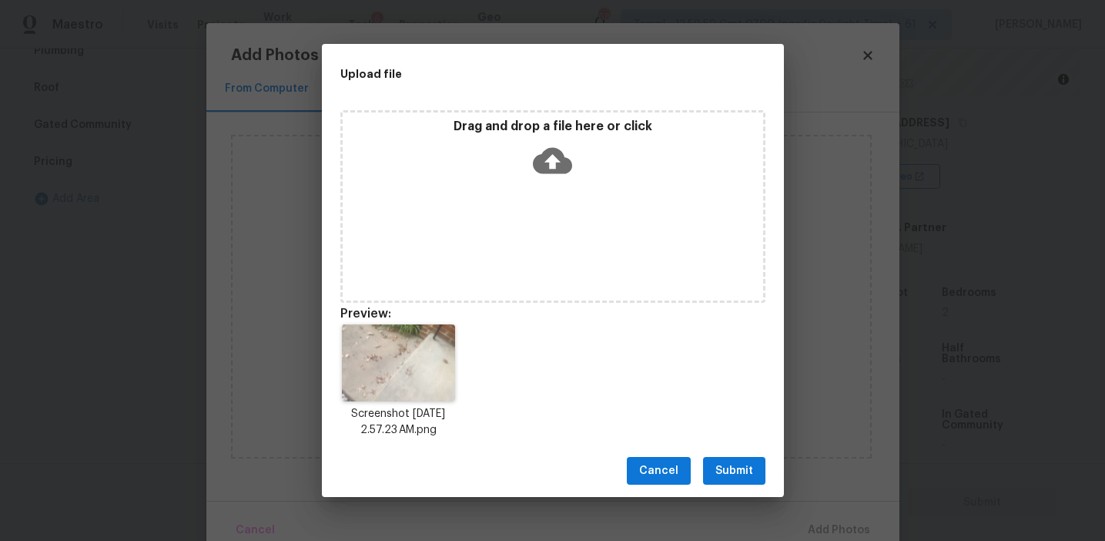
click at [722, 452] on div "Cancel Submit" at bounding box center [553, 470] width 462 height 53
click at [740, 467] on span "Submit" at bounding box center [734, 470] width 38 height 19
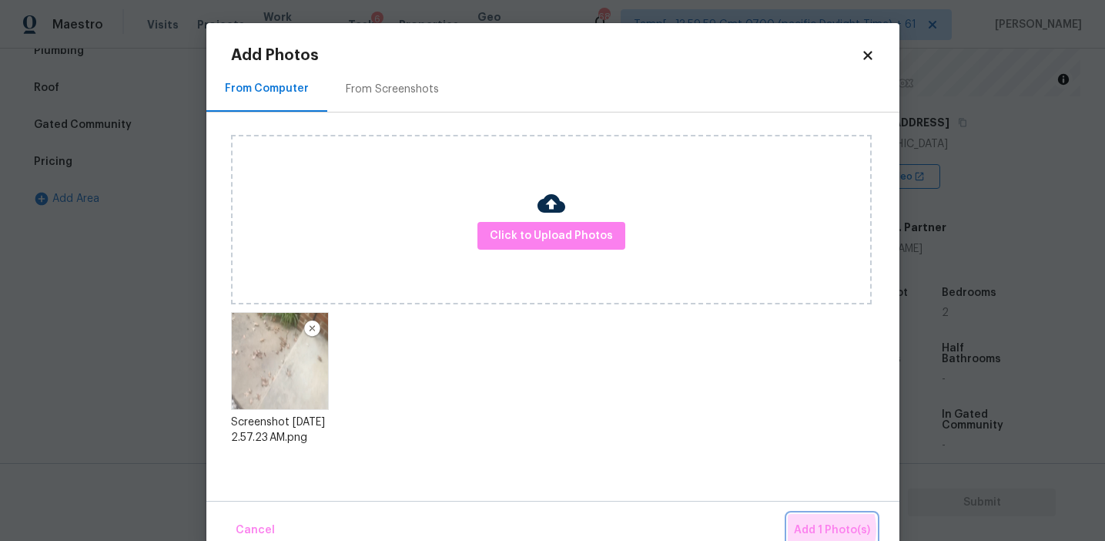
click at [818, 529] on span "Add 1 Photo(s)" at bounding box center [832, 530] width 76 height 19
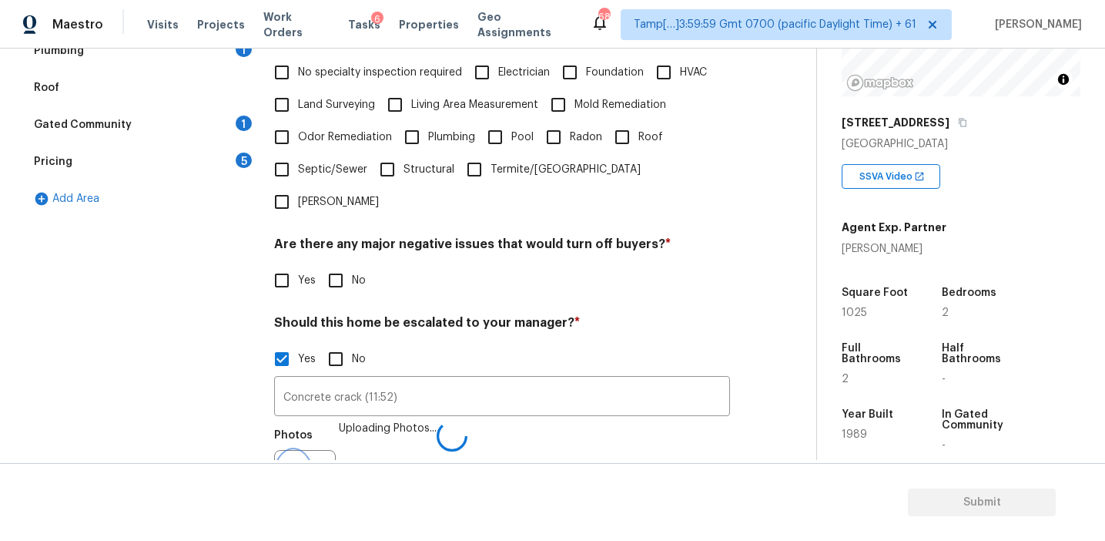
scroll to position [405, 0]
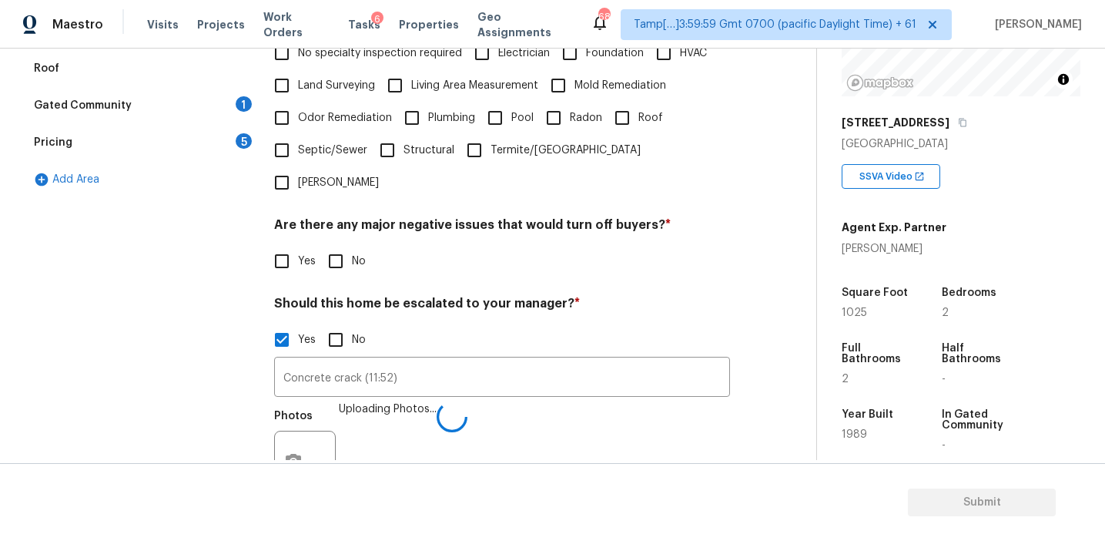
click at [342, 245] on input "No" at bounding box center [336, 261] width 32 height 32
checkbox input "true"
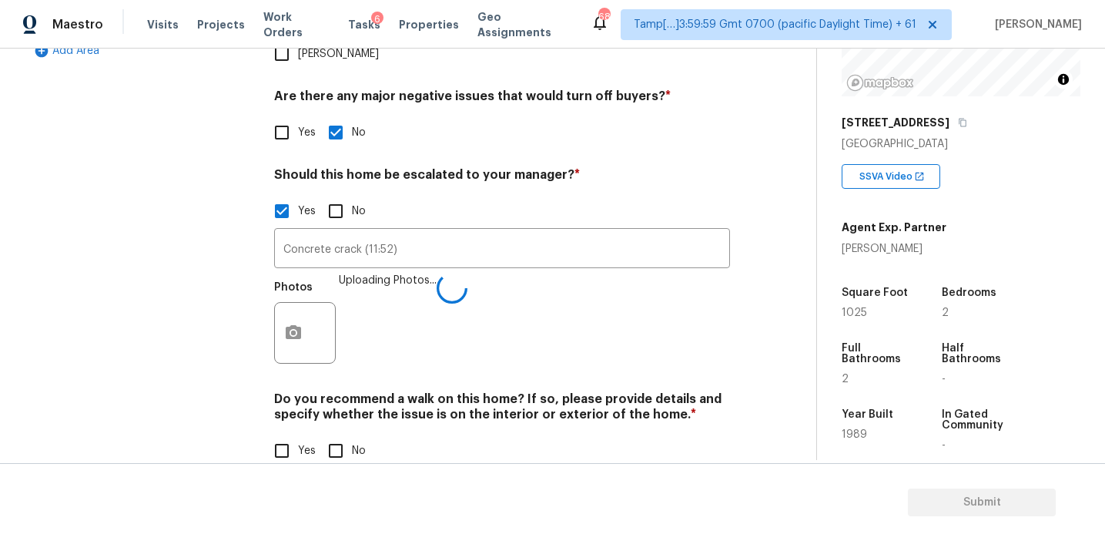
scroll to position [532, 0]
click at [332, 436] on input "No" at bounding box center [336, 452] width 32 height 32
checkbox input "true"
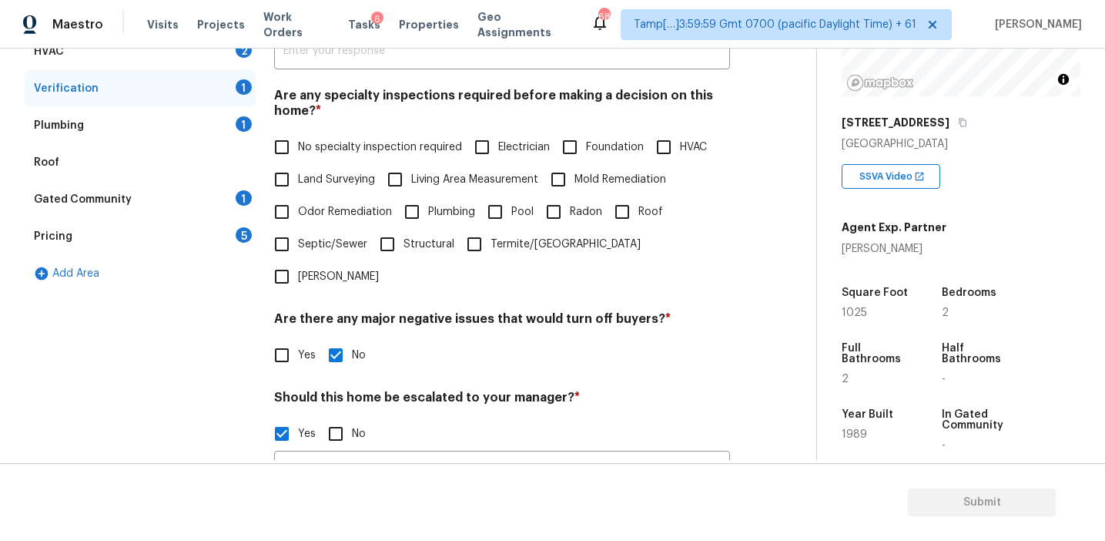
scroll to position [239, 0]
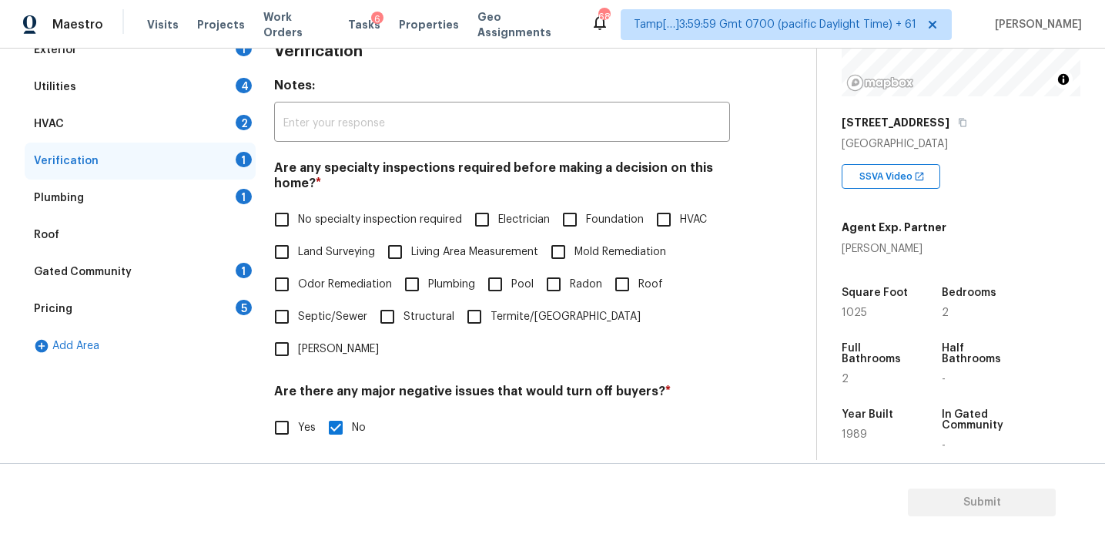
click at [414, 219] on span "No specialty inspection required" at bounding box center [380, 220] width 164 height 16
click at [298, 219] on input "No specialty inspection required" at bounding box center [282, 219] width 32 height 32
checkbox input "true"
click at [206, 300] on div "Pricing 5" at bounding box center [140, 308] width 231 height 37
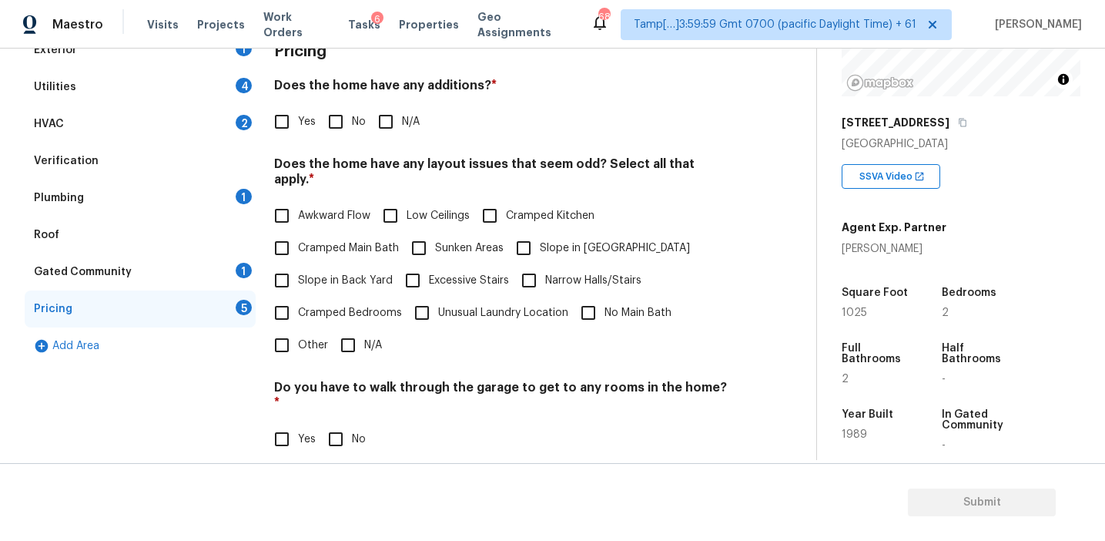
click at [333, 126] on input "No" at bounding box center [336, 122] width 32 height 32
checkbox input "true"
click at [340, 273] on span "Slope in Back Yard" at bounding box center [345, 281] width 95 height 16
click at [298, 264] on input "Slope in Back Yard" at bounding box center [282, 280] width 32 height 32
checkbox input "true"
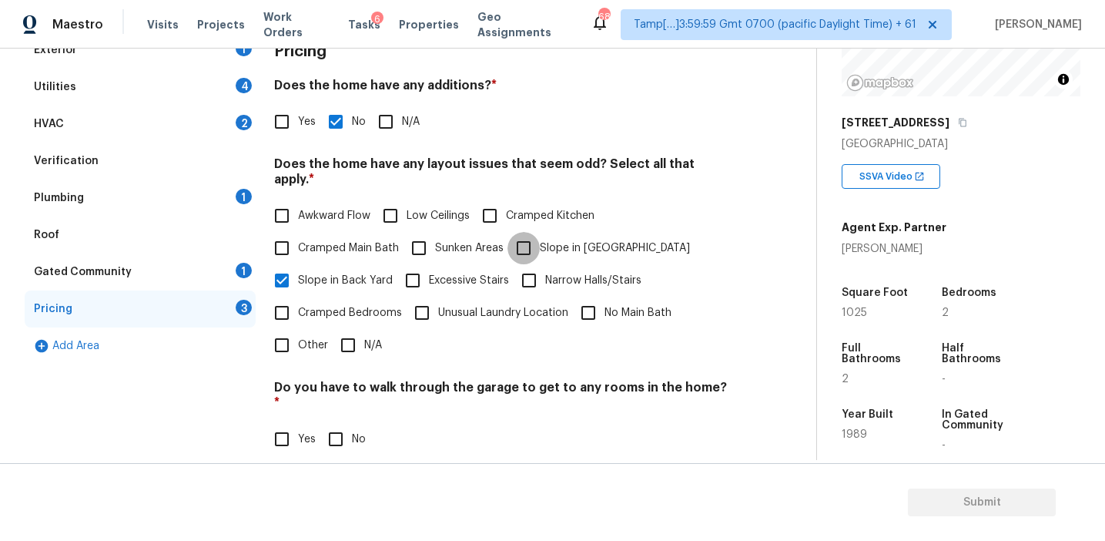
click at [538, 237] on input "Slope in [GEOGRAPHIC_DATA]" at bounding box center [524, 248] width 32 height 32
checkbox input "true"
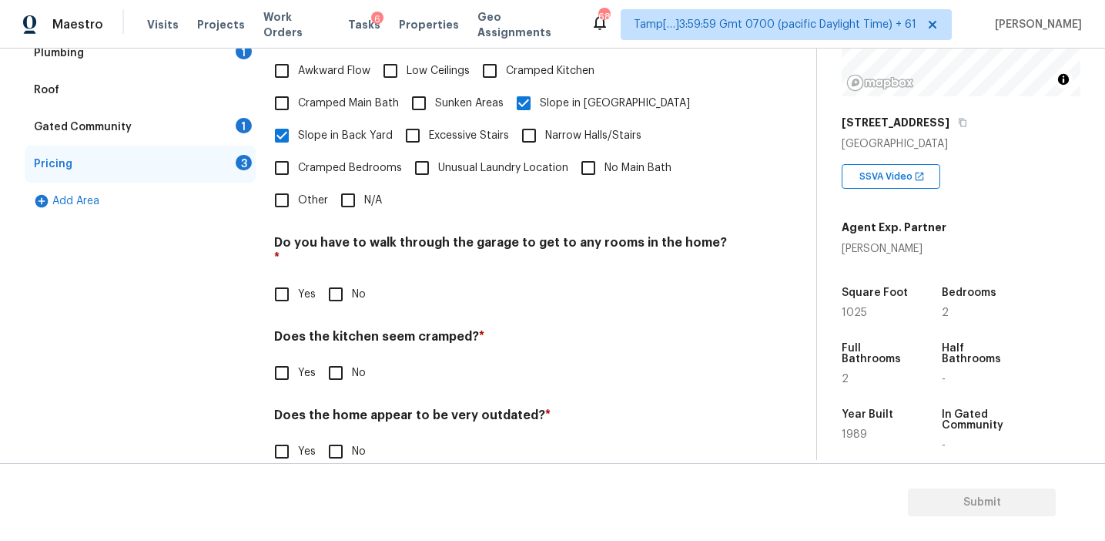
click at [324, 278] on input "No" at bounding box center [336, 294] width 32 height 32
checkbox input "true"
click at [340, 358] on input "No" at bounding box center [336, 374] width 32 height 32
checkbox input "true"
click at [333, 437] on input "No" at bounding box center [336, 453] width 32 height 32
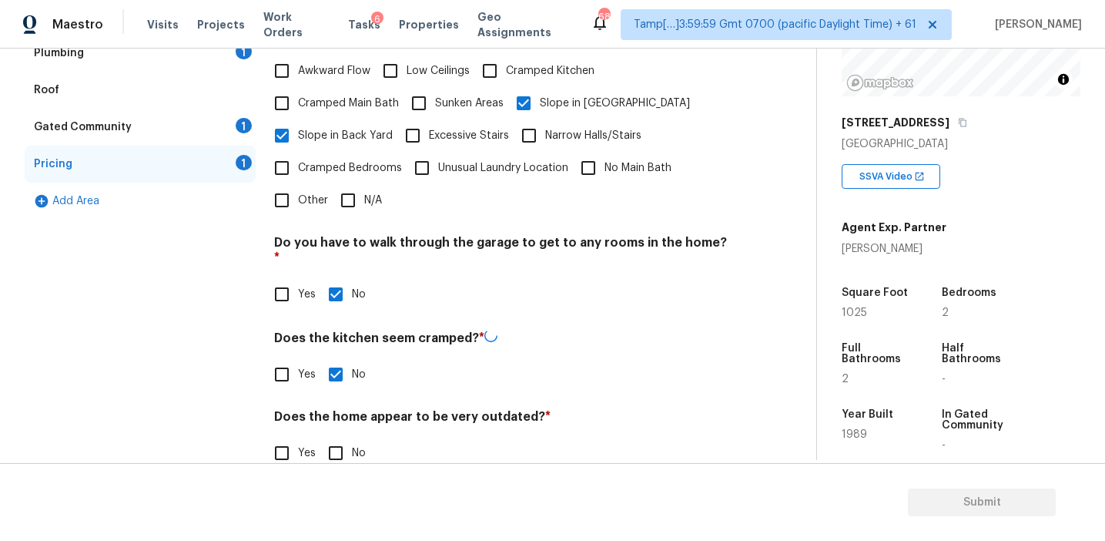
checkbox input "true"
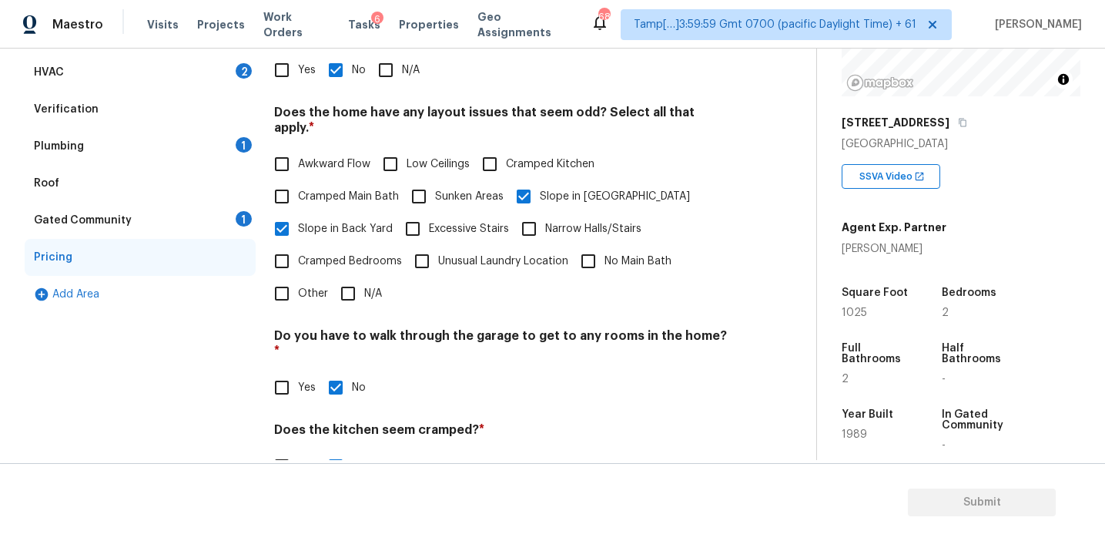
click at [214, 208] on div "Gated Community 1" at bounding box center [140, 220] width 231 height 37
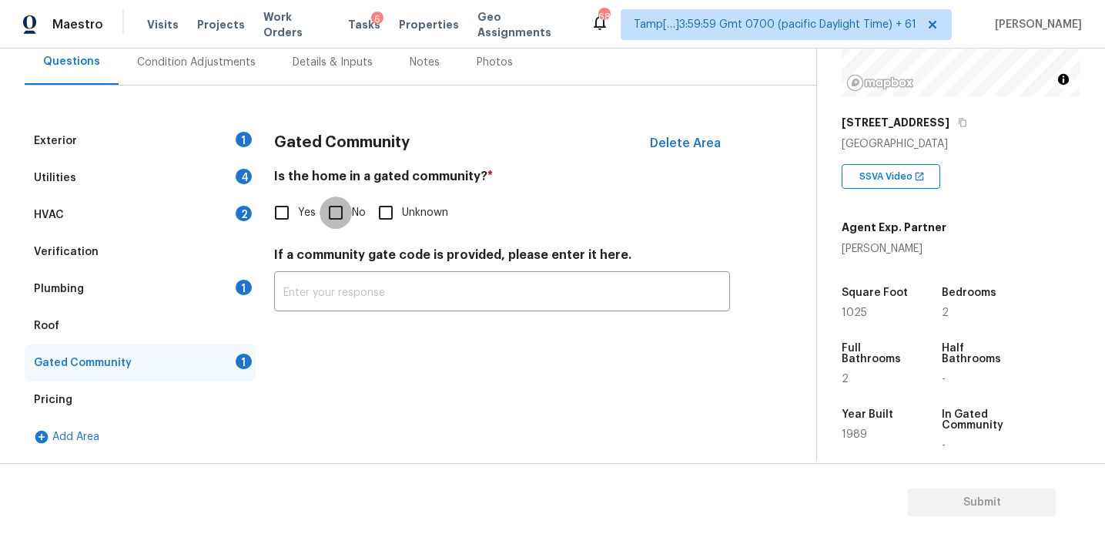
click at [330, 214] on input "No" at bounding box center [336, 212] width 32 height 32
checkbox input "true"
click at [203, 290] on div "Plumbing 1" at bounding box center [140, 288] width 231 height 37
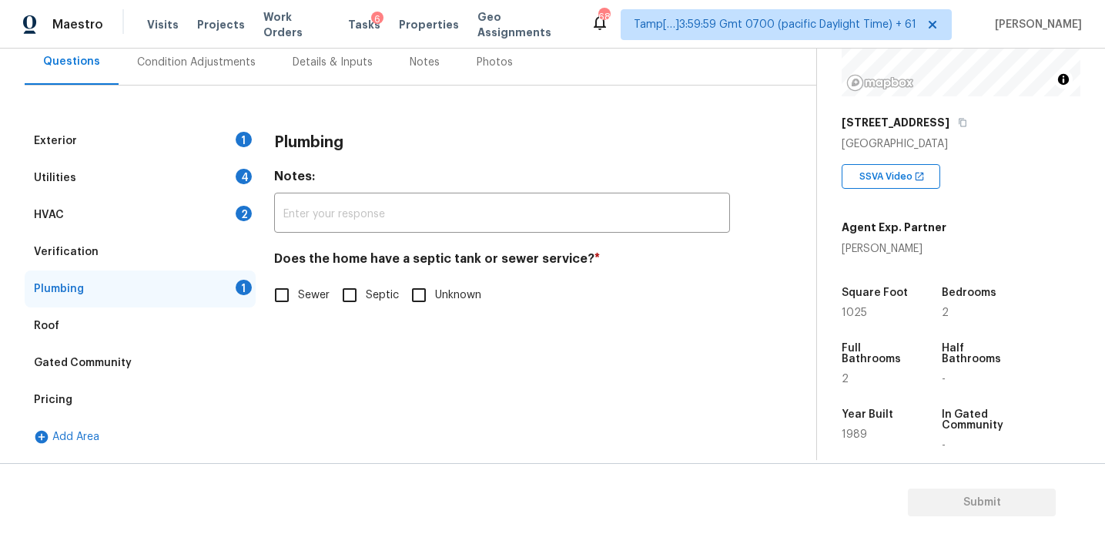
click at [306, 294] on span "Sewer" at bounding box center [314, 295] width 32 height 16
click at [298, 294] on input "Sewer" at bounding box center [282, 295] width 32 height 32
checkbox input "true"
click at [250, 226] on div "HVAC 2" at bounding box center [140, 214] width 231 height 37
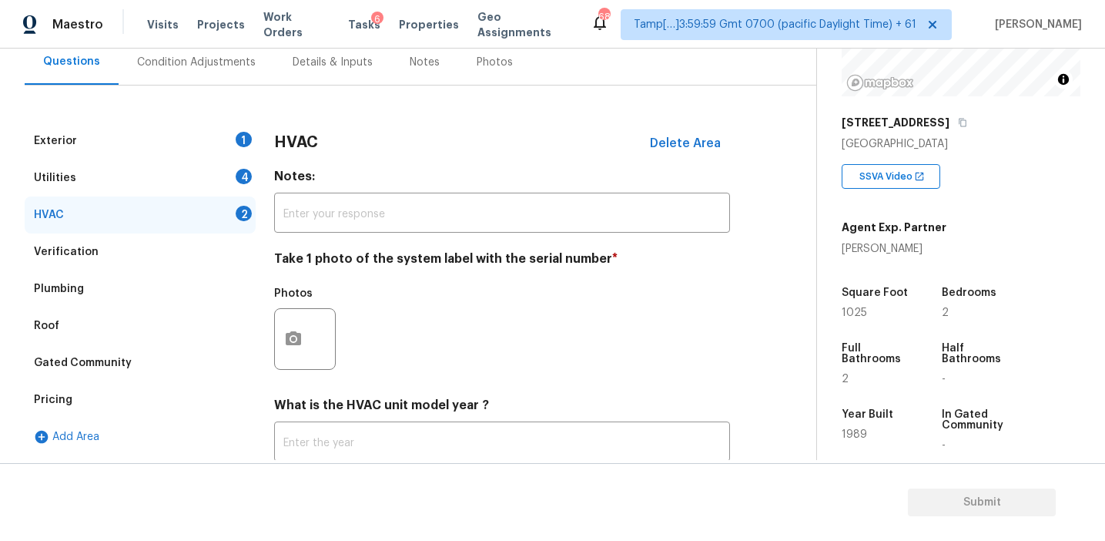
click at [226, 260] on div "Verification" at bounding box center [140, 251] width 231 height 37
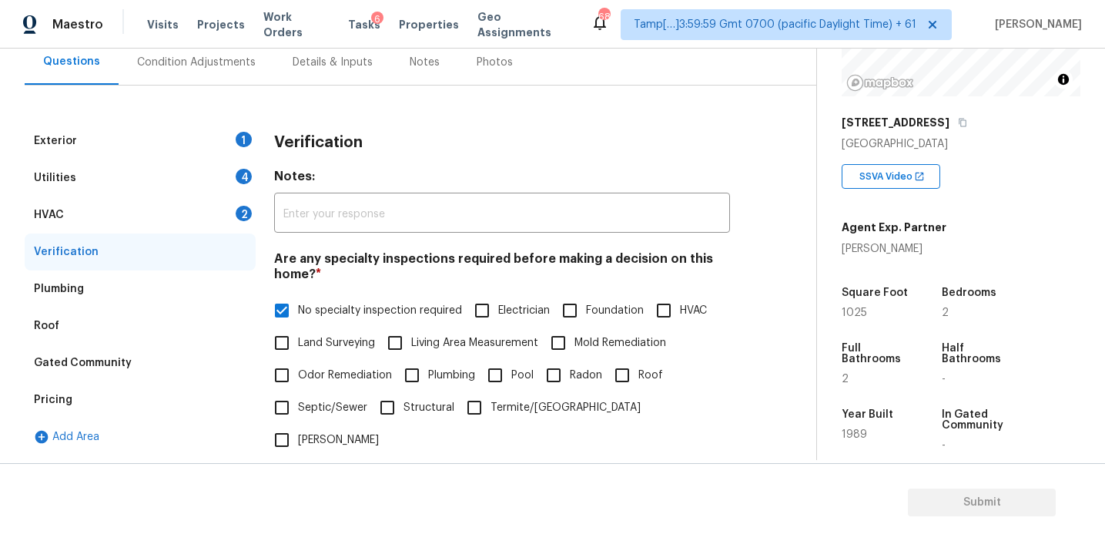
click at [226, 209] on div "HVAC 2" at bounding box center [140, 214] width 231 height 37
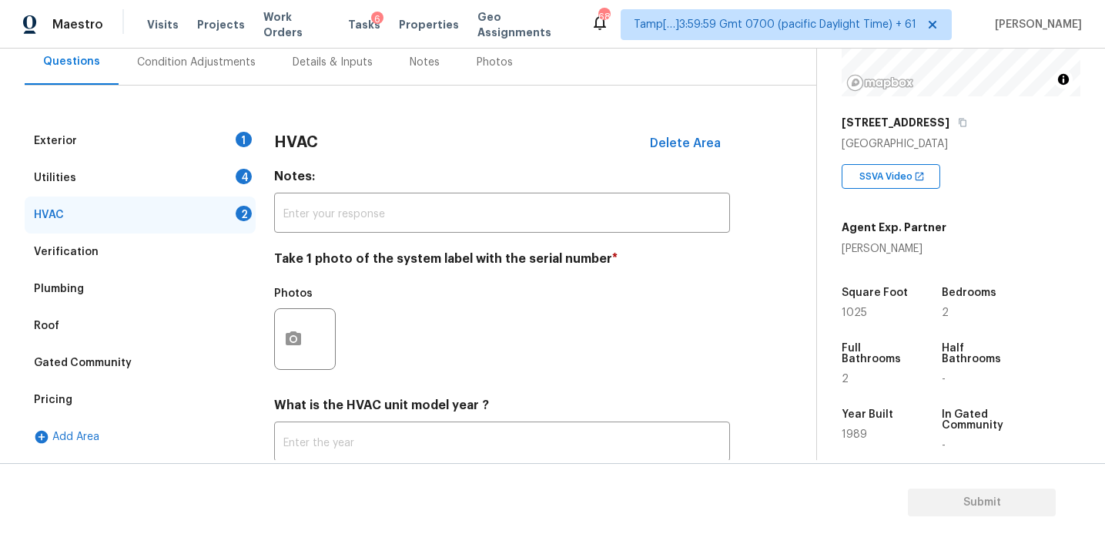
scroll to position [252, 0]
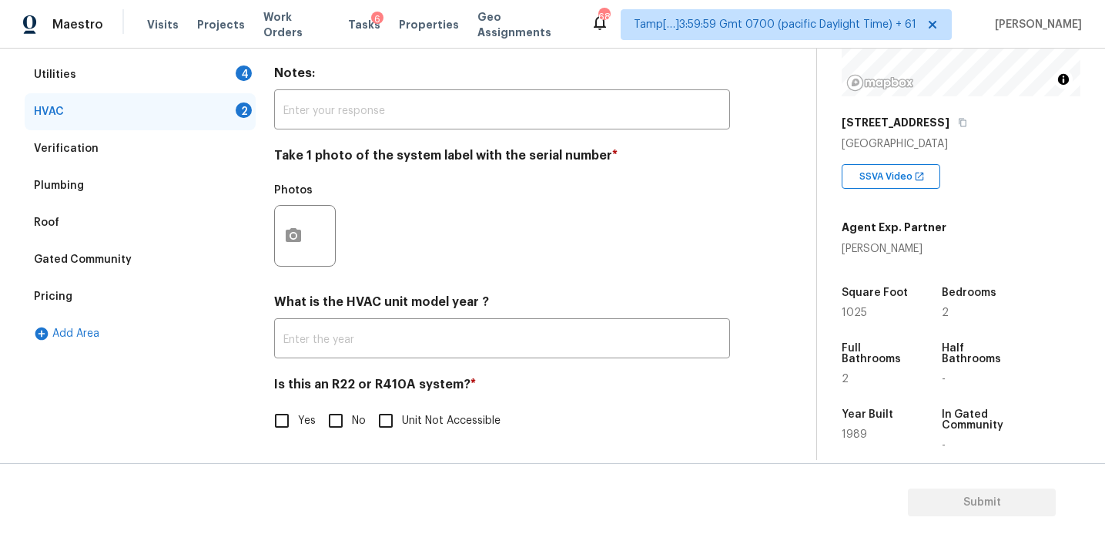
click at [333, 414] on input "No" at bounding box center [336, 420] width 32 height 32
checkbox input "true"
click at [296, 252] on button "button" at bounding box center [293, 235] width 37 height 60
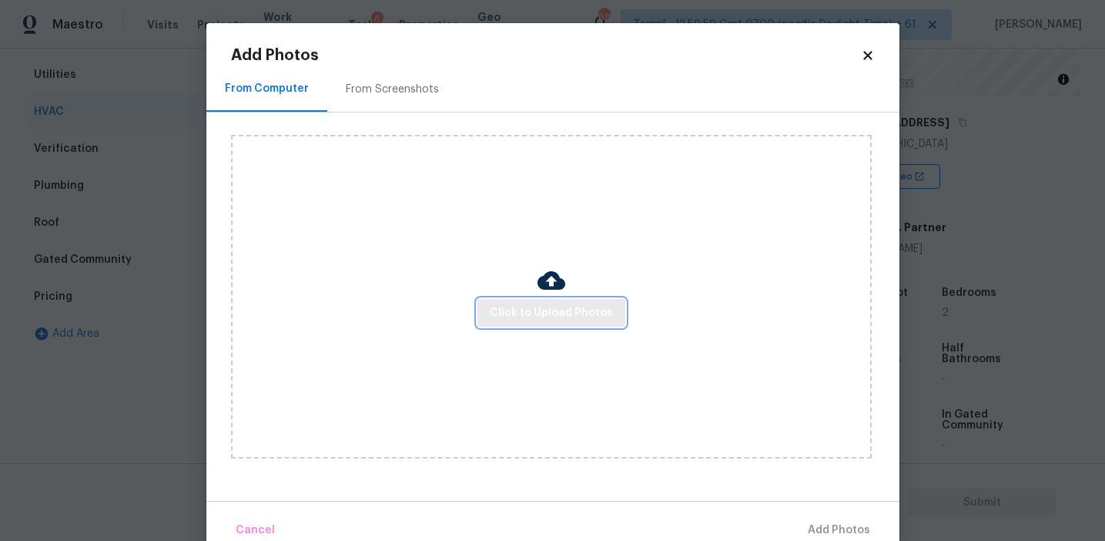
click at [550, 316] on span "Click to Upload Photos" at bounding box center [551, 312] width 123 height 19
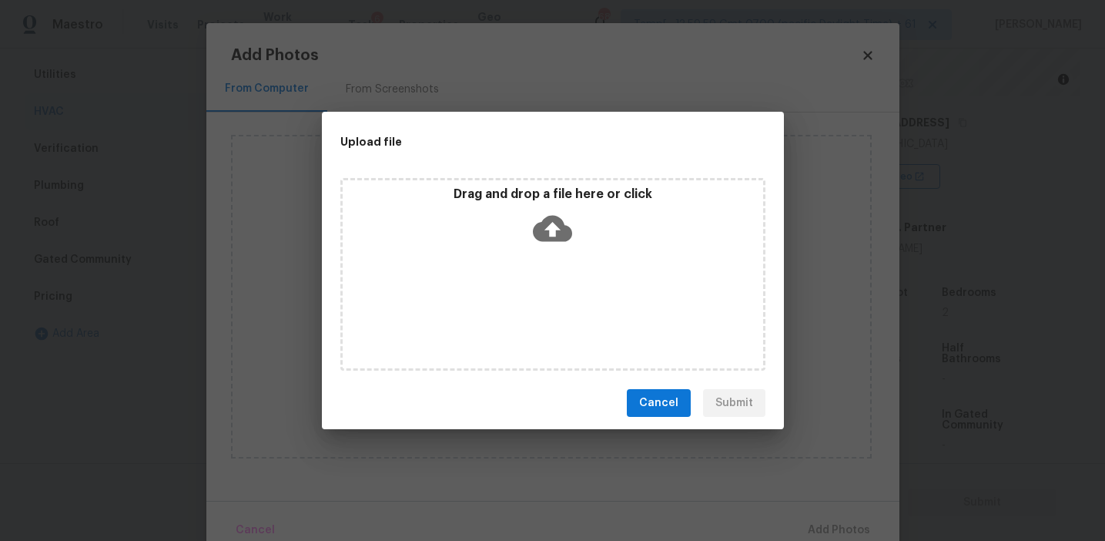
click at [530, 234] on div "Drag and drop a file here or click" at bounding box center [553, 219] width 420 height 66
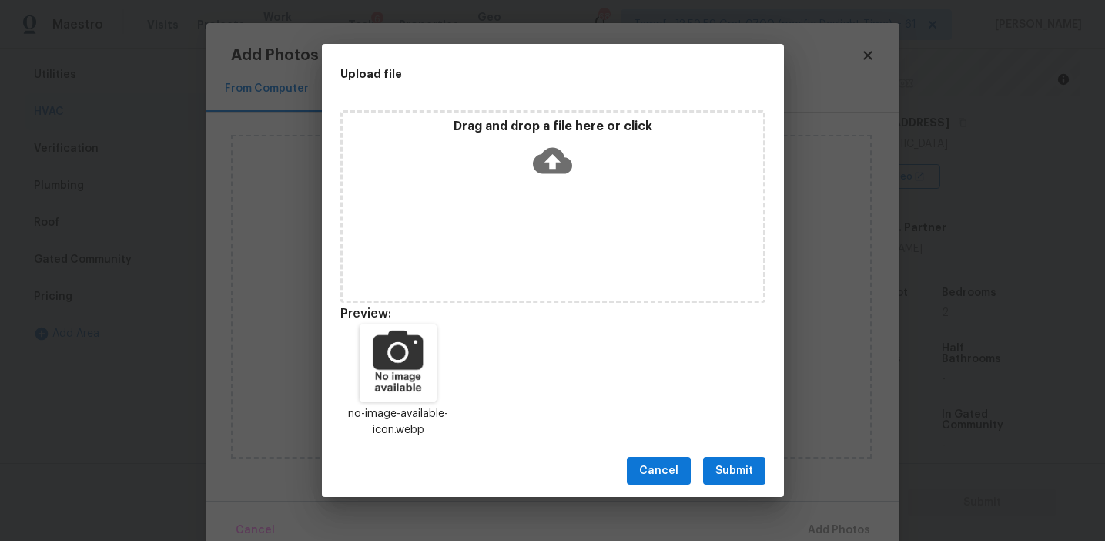
click at [728, 466] on span "Submit" at bounding box center [734, 470] width 38 height 19
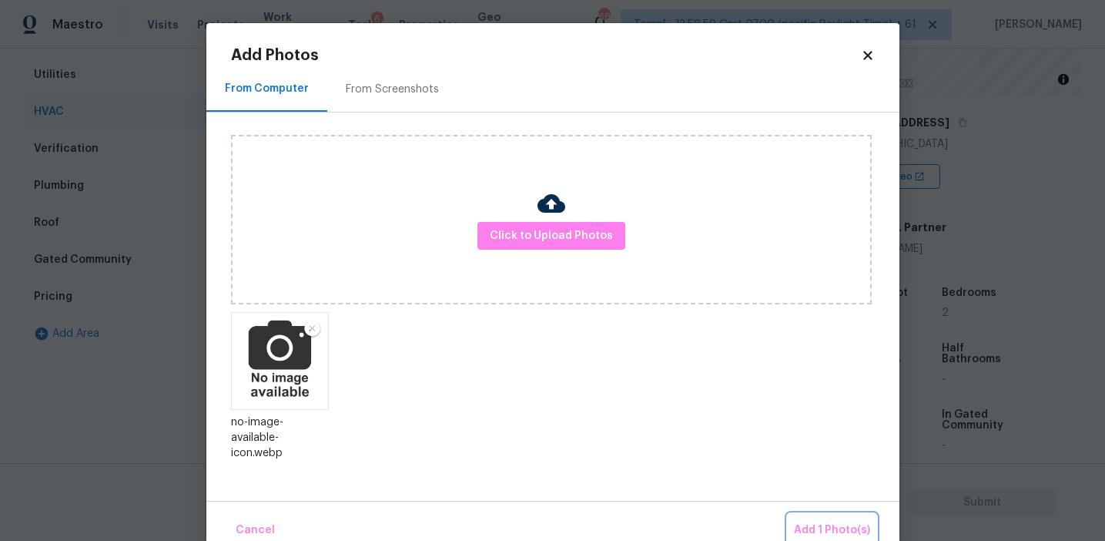
click at [813, 518] on button "Add 1 Photo(s)" at bounding box center [832, 530] width 89 height 33
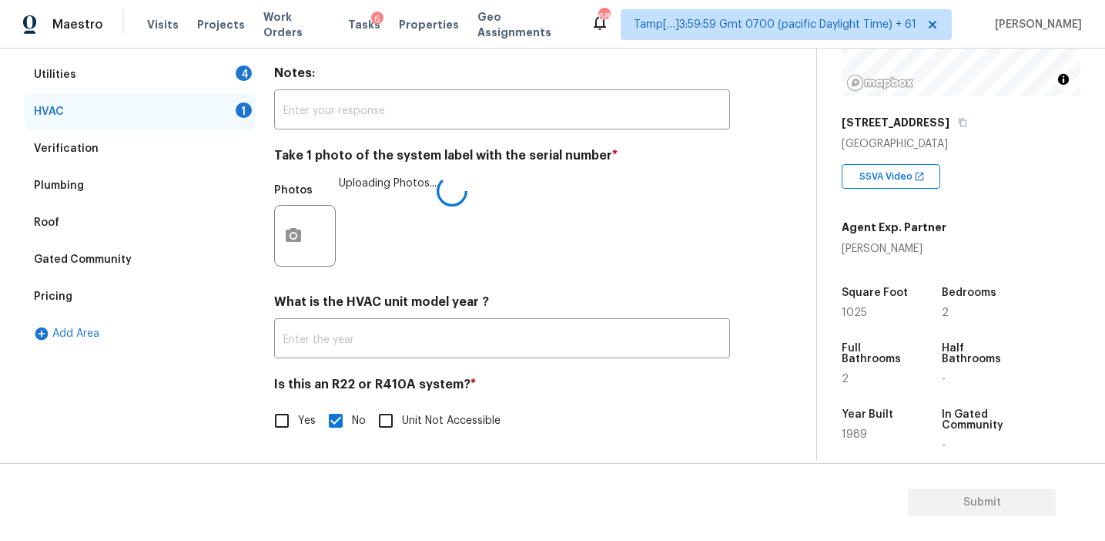
click at [550, 263] on div "Photos Uploading Photos..." at bounding box center [502, 226] width 456 height 100
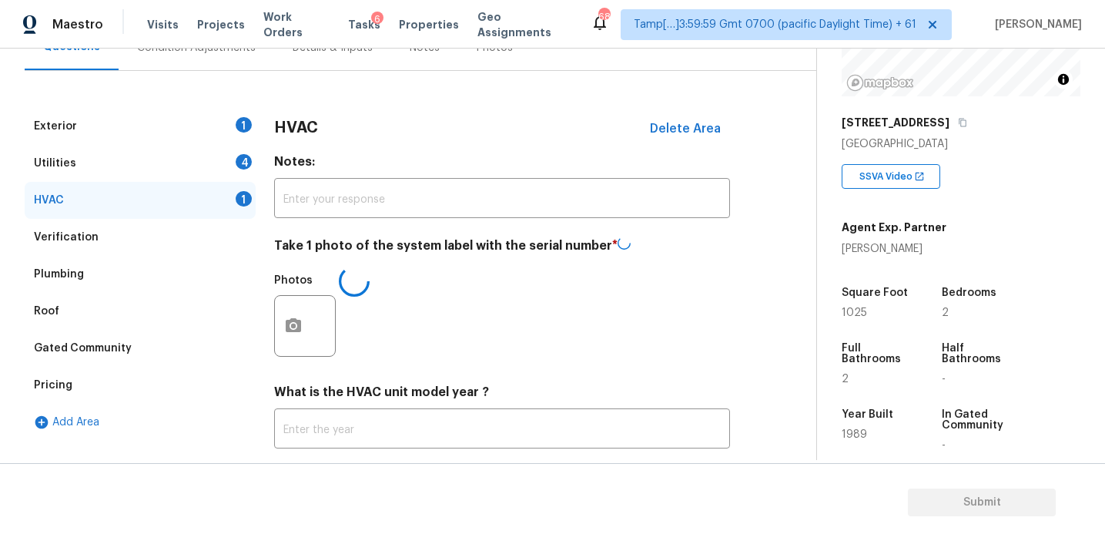
click at [283, 111] on div "HVAC Delete Area" at bounding box center [502, 128] width 456 height 40
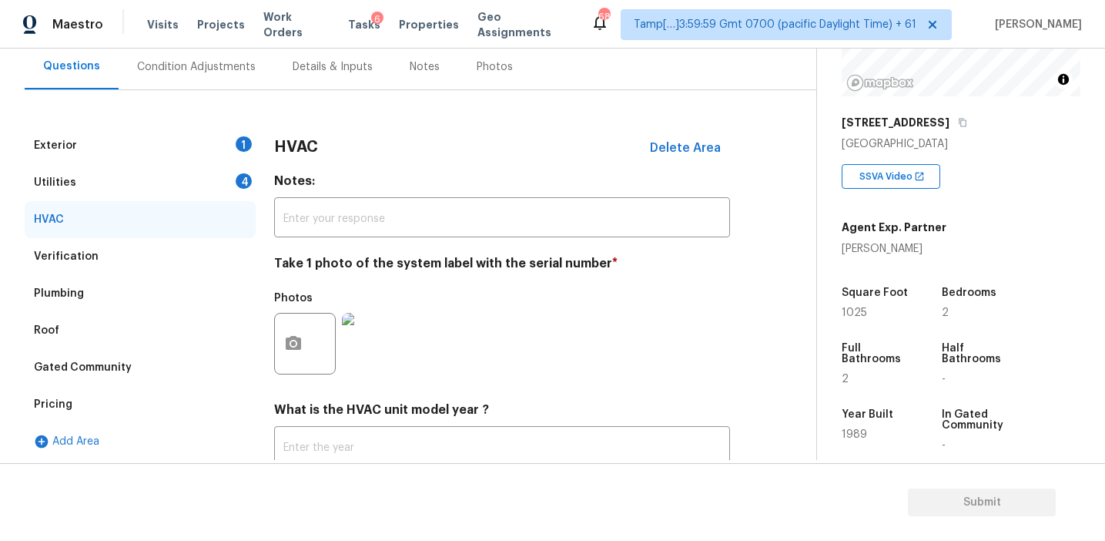
click at [240, 184] on div "4" at bounding box center [244, 180] width 16 height 15
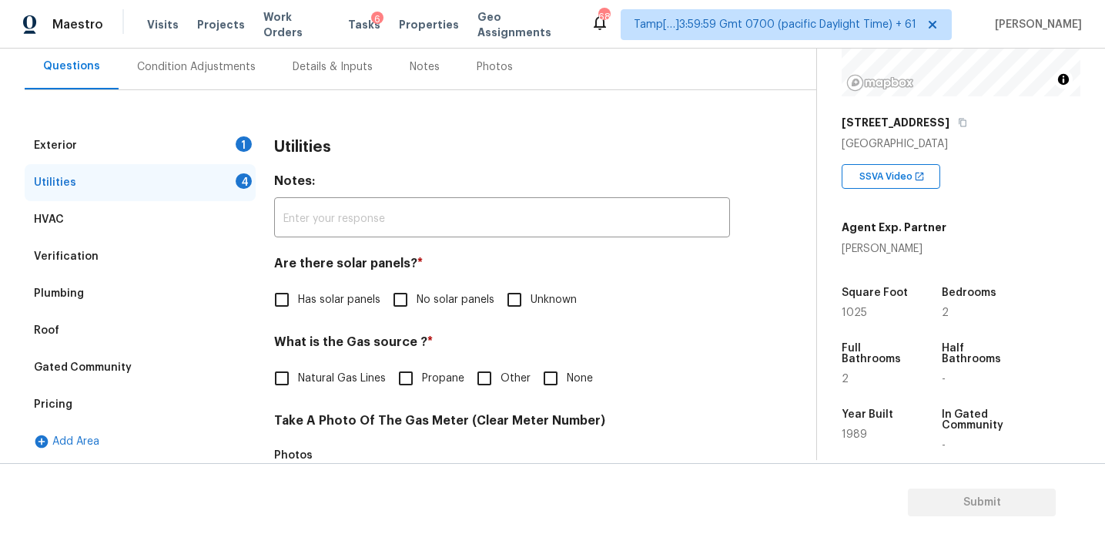
click at [404, 312] on input "No solar panels" at bounding box center [400, 299] width 32 height 32
checkbox input "true"
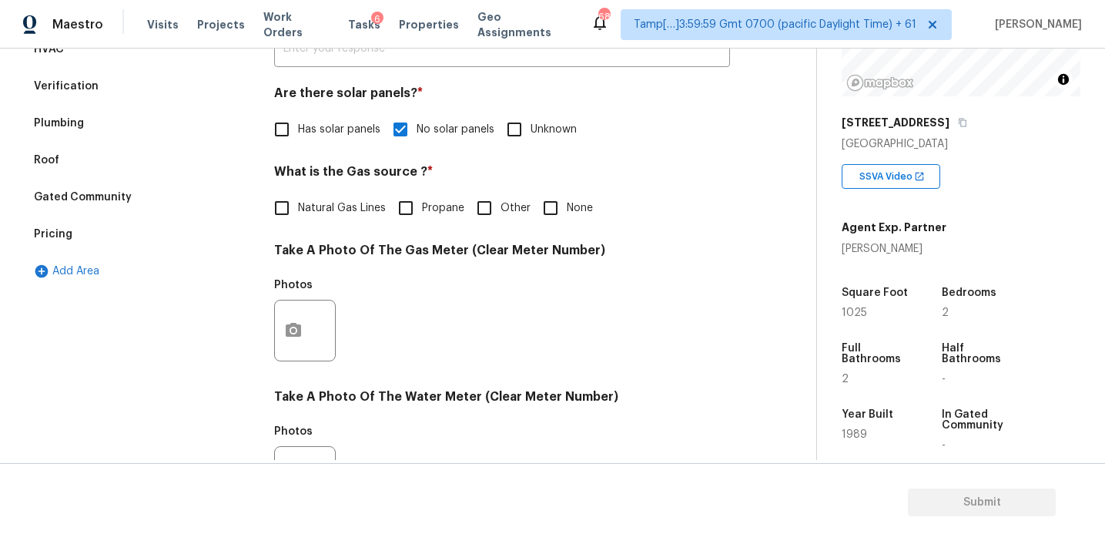
click at [343, 204] on span "Natural Gas Lines" at bounding box center [342, 208] width 88 height 16
click at [298, 204] on input "Natural Gas Lines" at bounding box center [282, 208] width 32 height 32
checkbox input "true"
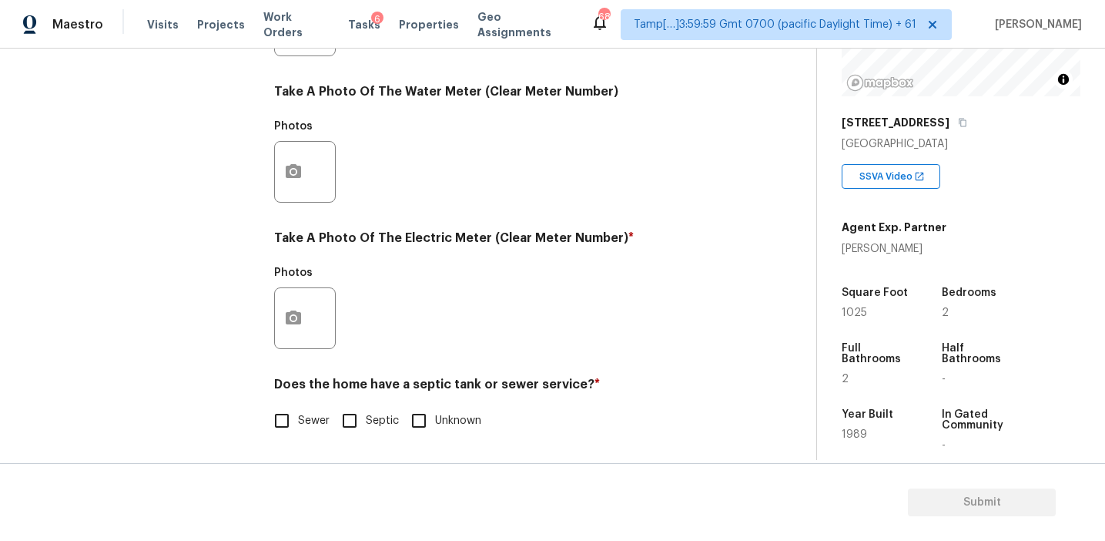
scroll to position [618, 0]
click at [284, 424] on input "Sewer" at bounding box center [282, 420] width 32 height 32
checkbox input "true"
click at [284, 301] on button "button" at bounding box center [293, 318] width 37 height 60
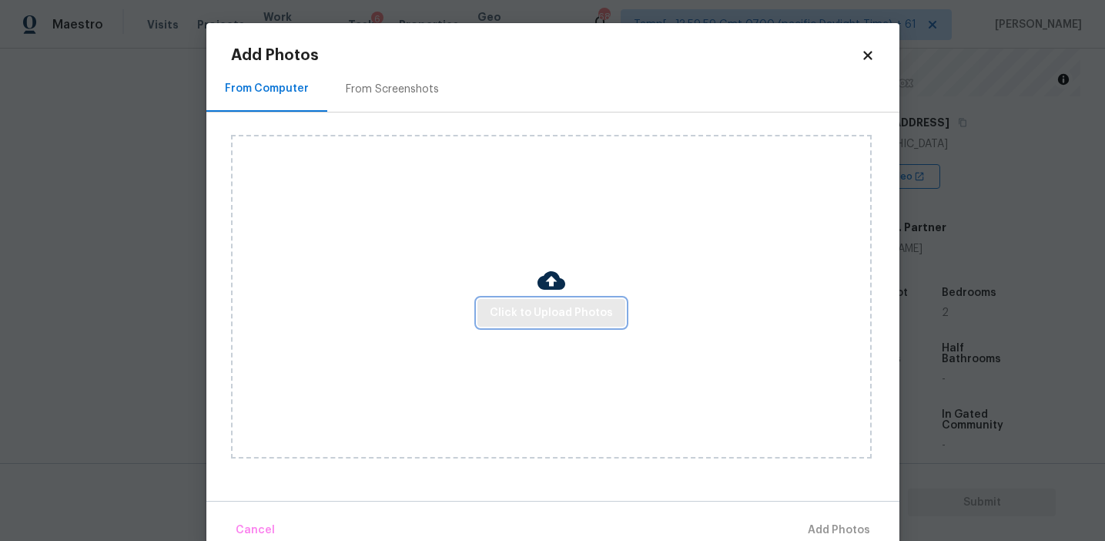
click at [510, 307] on span "Click to Upload Photos" at bounding box center [551, 312] width 123 height 19
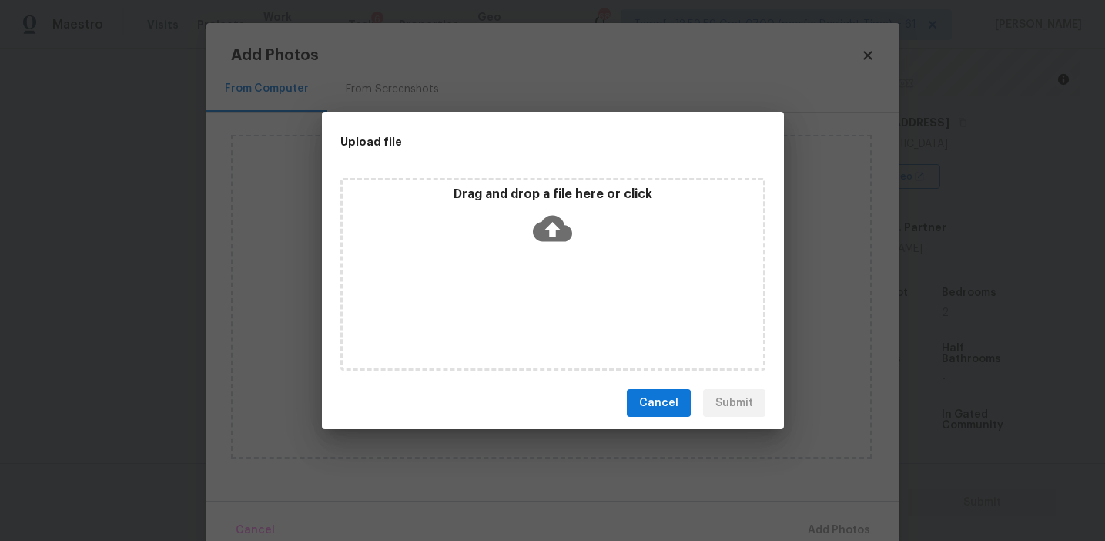
click at [509, 181] on div "Drag and drop a file here or click" at bounding box center [552, 274] width 425 height 193
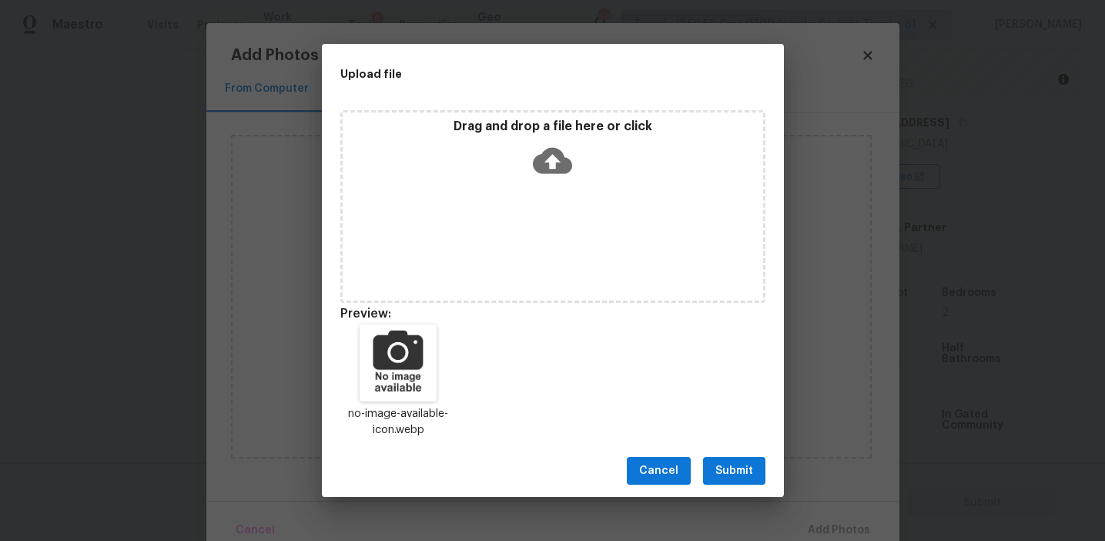
click at [722, 469] on span "Submit" at bounding box center [734, 470] width 38 height 19
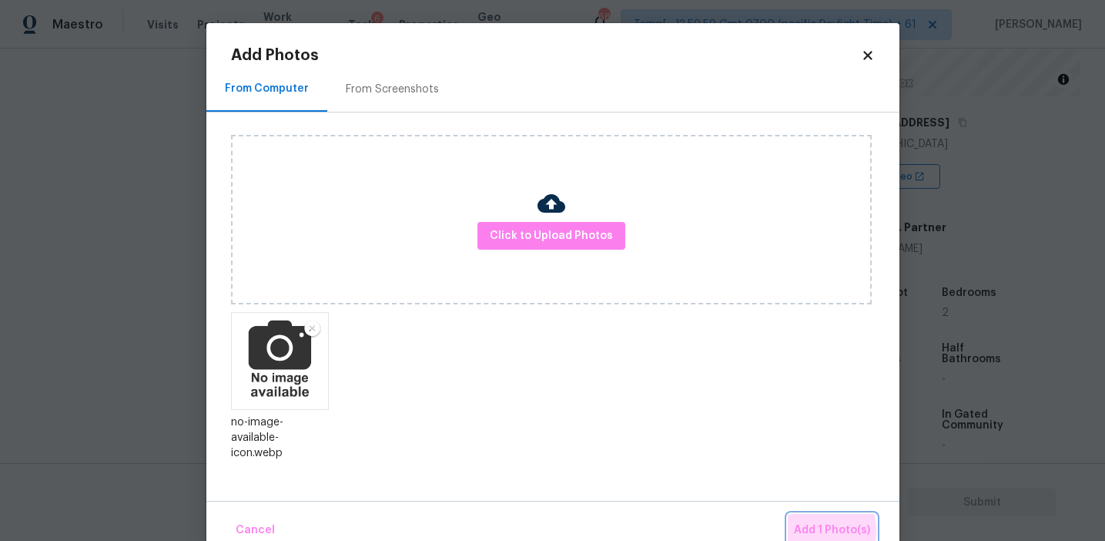
click at [813, 529] on span "Add 1 Photo(s)" at bounding box center [832, 530] width 76 height 19
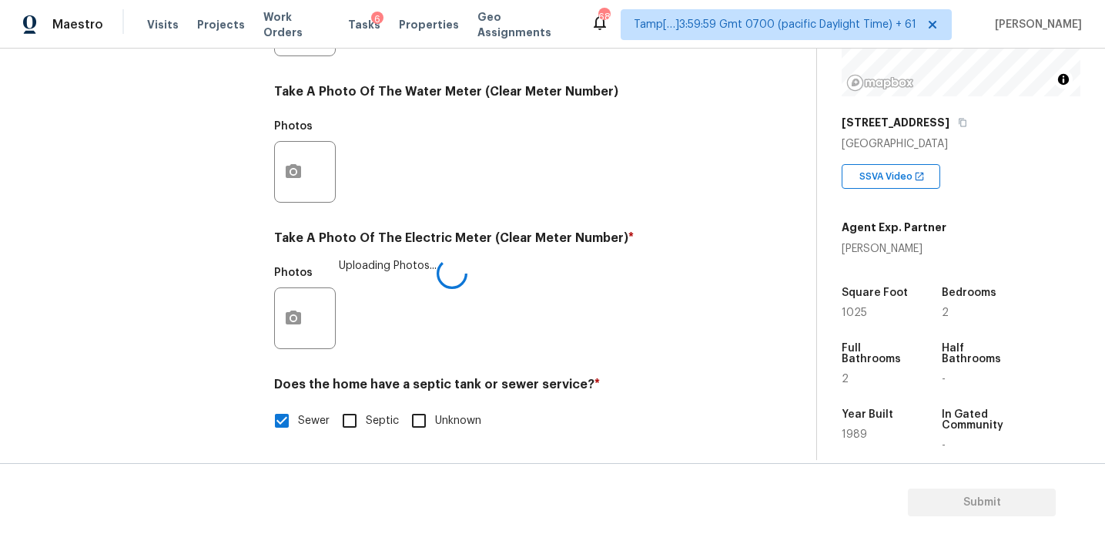
click at [555, 307] on div "Photos Uploading Photos..." at bounding box center [502, 308] width 456 height 100
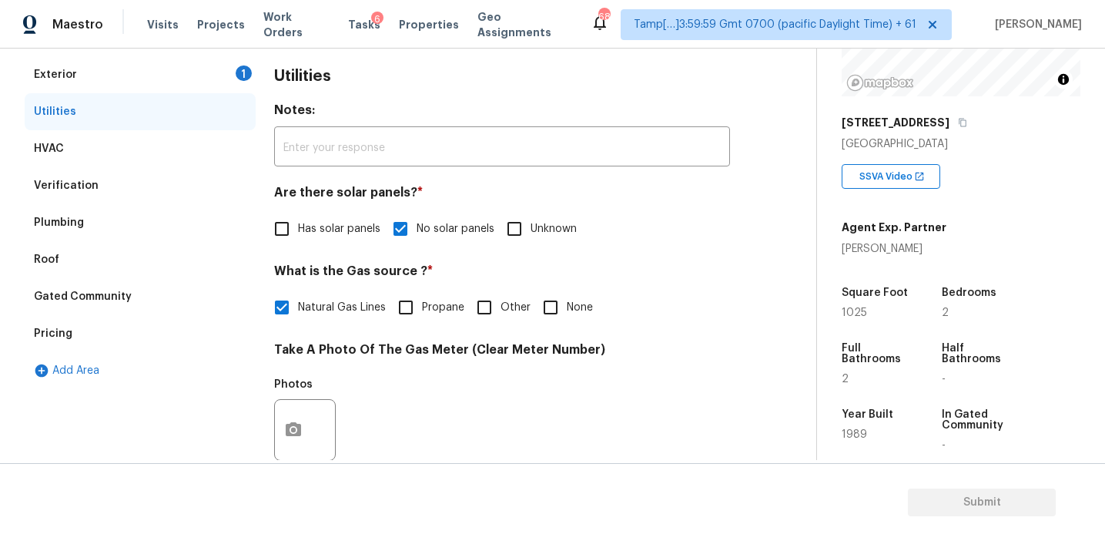
click at [194, 72] on div "Exterior 1" at bounding box center [140, 74] width 231 height 37
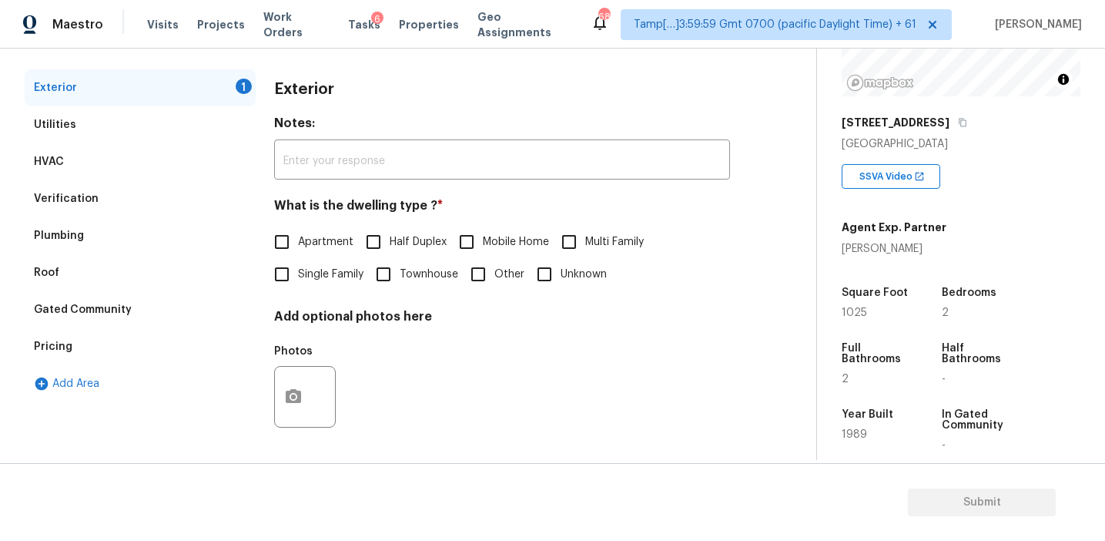
scroll to position [201, 0]
click at [313, 263] on label "Single Family" at bounding box center [315, 274] width 98 height 32
click at [298, 263] on input "Single Family" at bounding box center [282, 274] width 32 height 32
checkbox input "true"
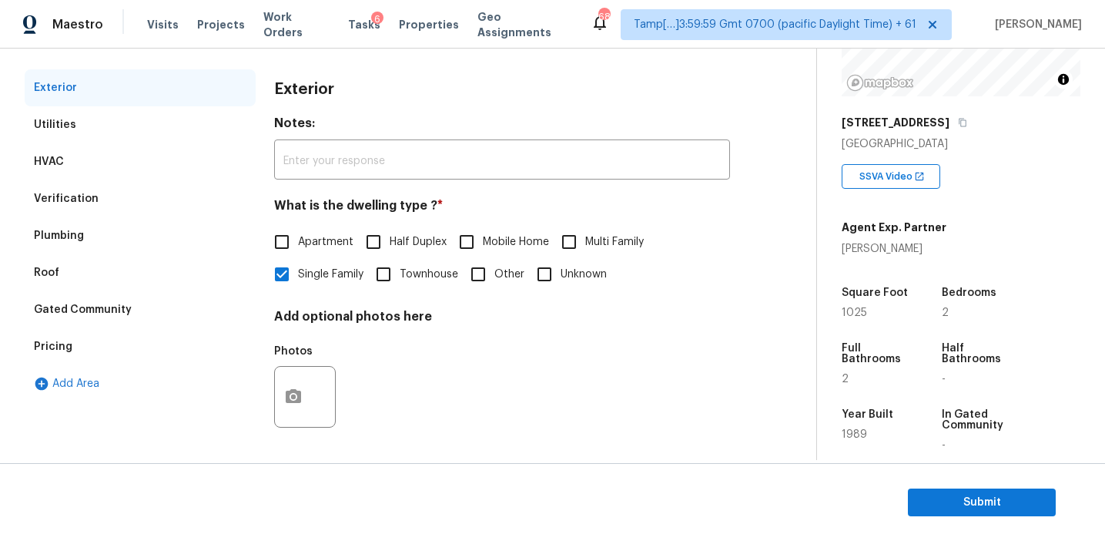
scroll to position [134, 0]
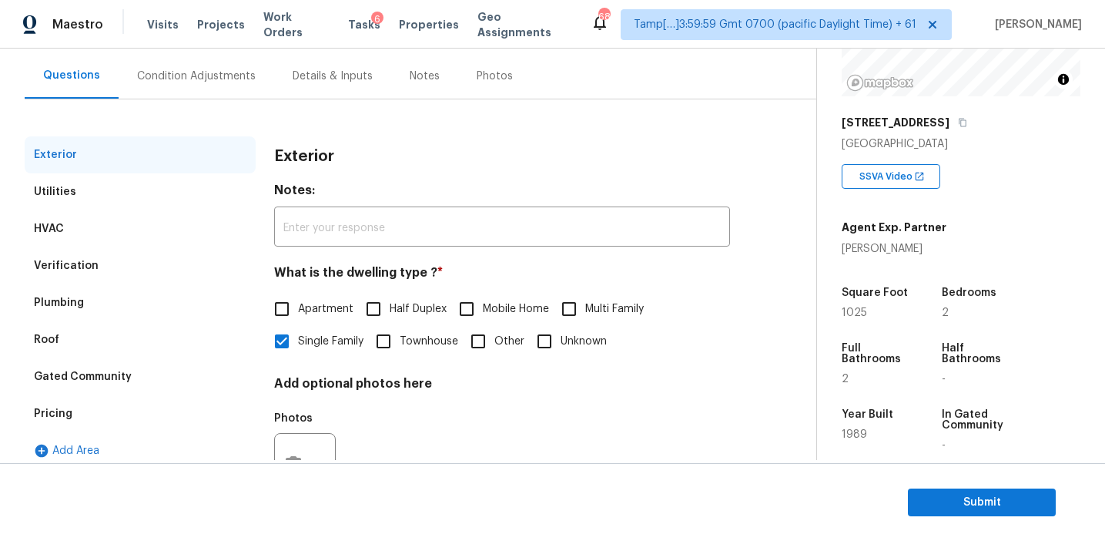
click at [307, 167] on div "Exterior" at bounding box center [502, 156] width 456 height 40
click at [203, 72] on div "Condition Adjustments" at bounding box center [196, 76] width 119 height 15
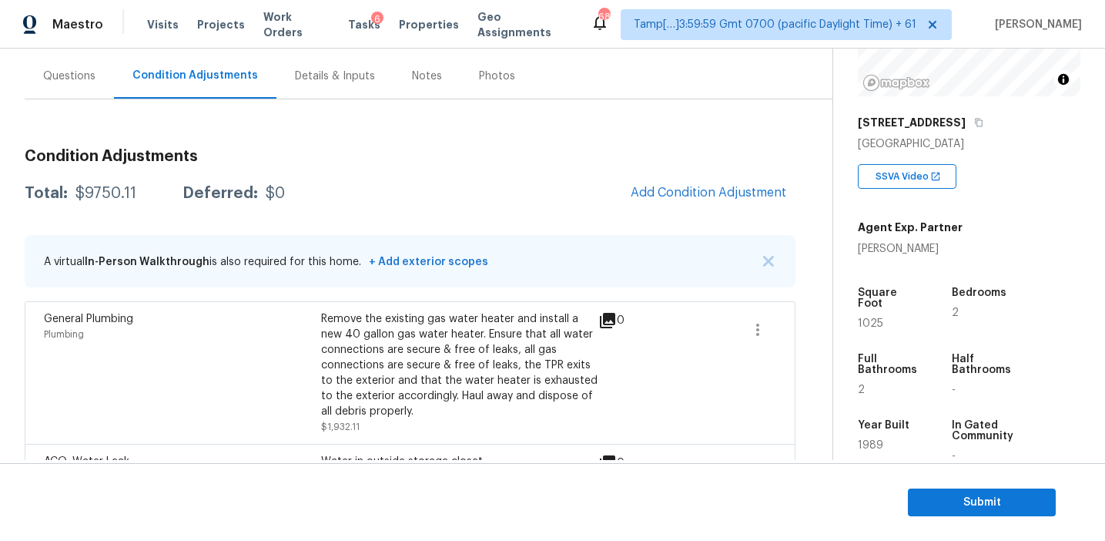
click at [444, 216] on div "Condition Adjustments Total: $9750.11 Deferred: $0 Add Condition Adjustment A v…" at bounding box center [410, 374] width 771 height 477
click at [455, 182] on div "Total: $9750.11 Deferred: $0 Add Condition Adjustment" at bounding box center [410, 193] width 771 height 34
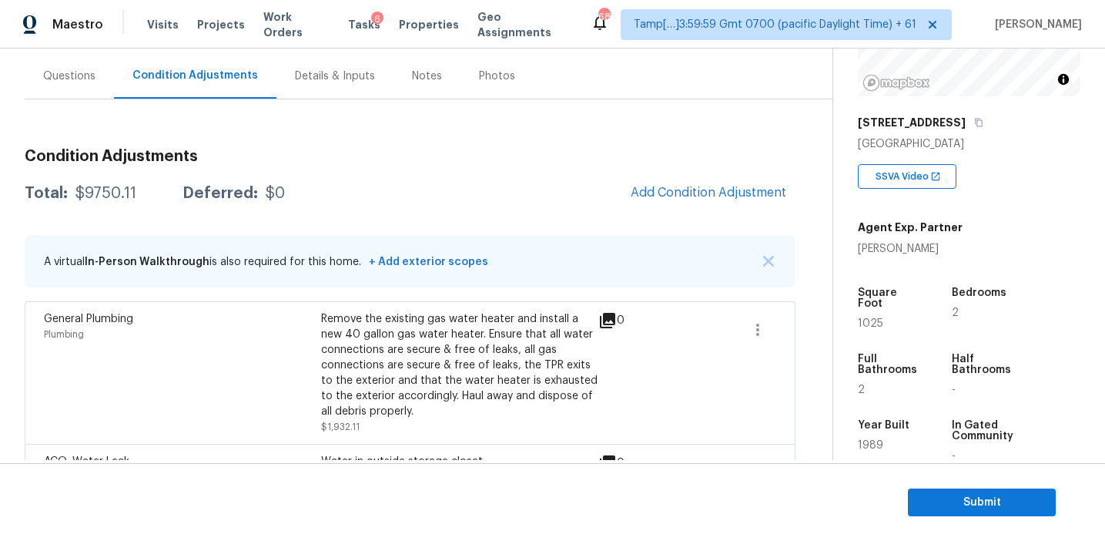
click at [455, 182] on div "Total: $9750.11 Deferred: $0 Add Condition Adjustment" at bounding box center [410, 193] width 771 height 34
click at [558, 193] on div "Total: $9750.11 Deferred: $0 Add Condition Adjustment" at bounding box center [410, 193] width 771 height 34
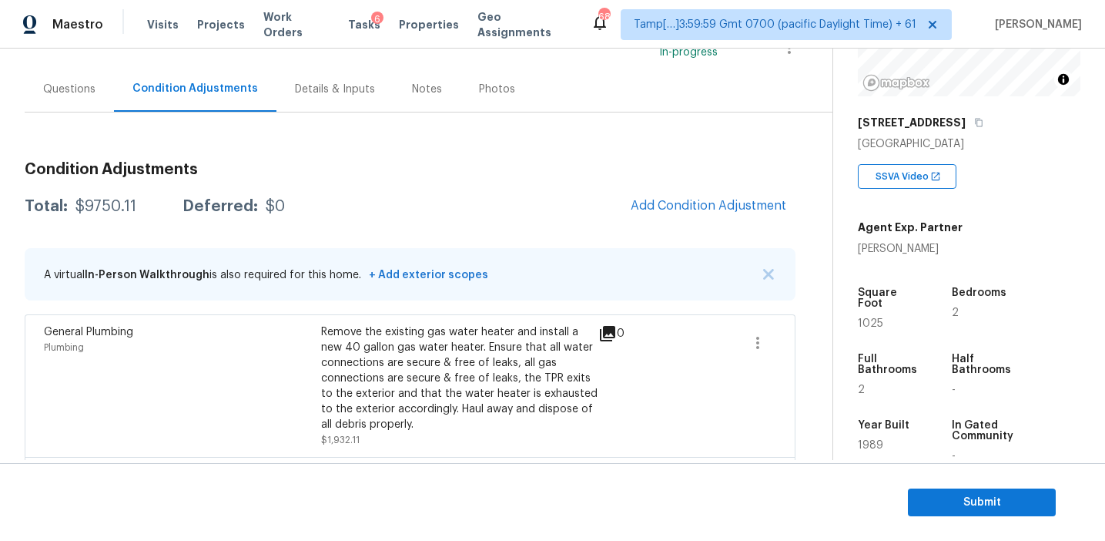
scroll to position [126, 0]
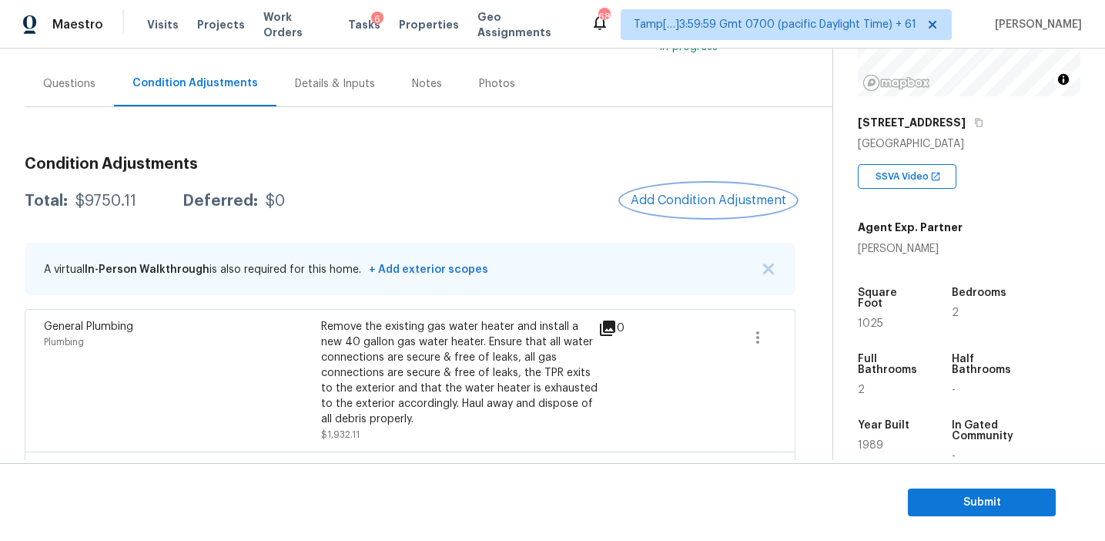
click at [653, 199] on span "Add Condition Adjustment" at bounding box center [709, 200] width 156 height 14
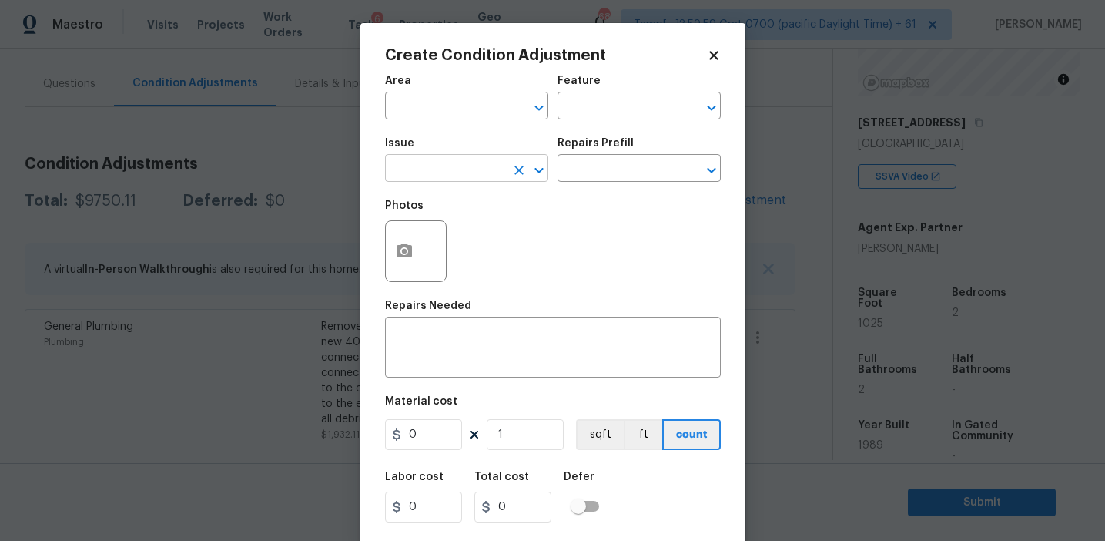
click at [428, 175] on input "text" at bounding box center [445, 170] width 120 height 24
click at [461, 242] on li "Pressure Washing" at bounding box center [466, 241] width 163 height 25
type input "Pressure Washing"
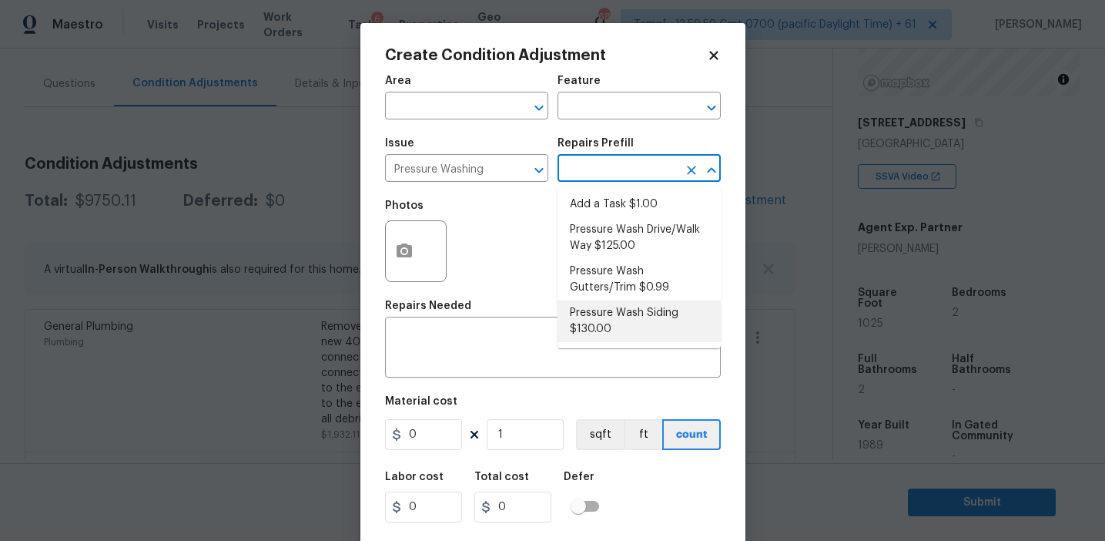
click at [594, 323] on li "Pressure Wash Siding $130.00" at bounding box center [639, 321] width 163 height 42
type input "Siding"
type textarea "Protect areas as needed for pressure washing. Pressure wash the siding on the h…"
type input "130"
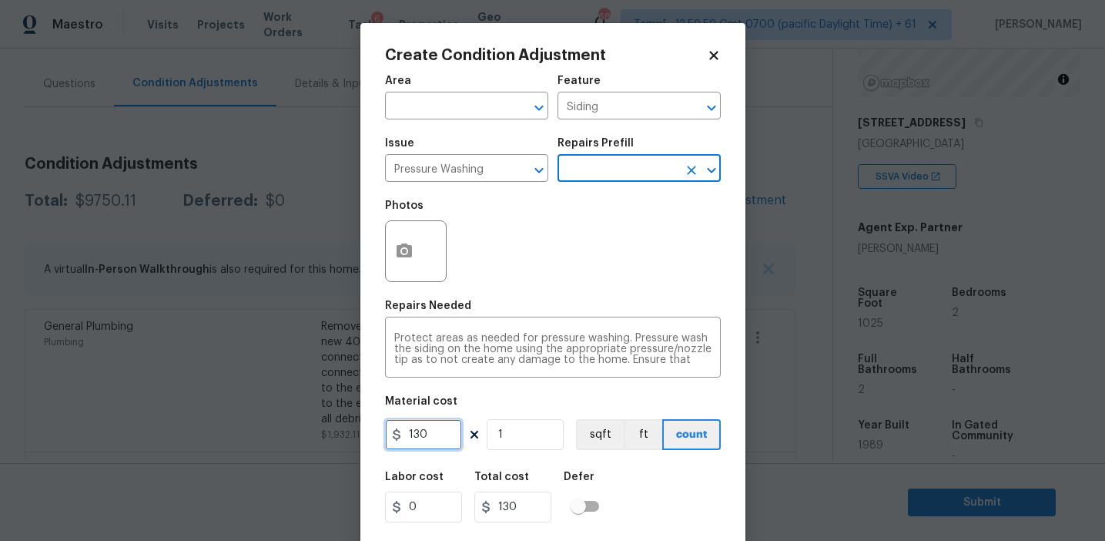
click at [411, 438] on input "130" at bounding box center [423, 434] width 77 height 31
type input "350"
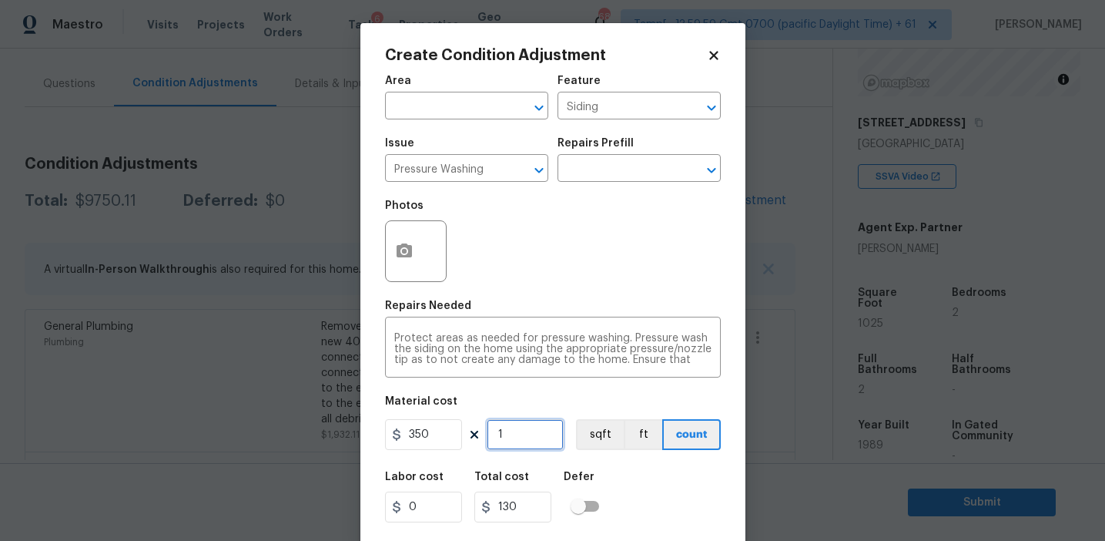
type input "350"
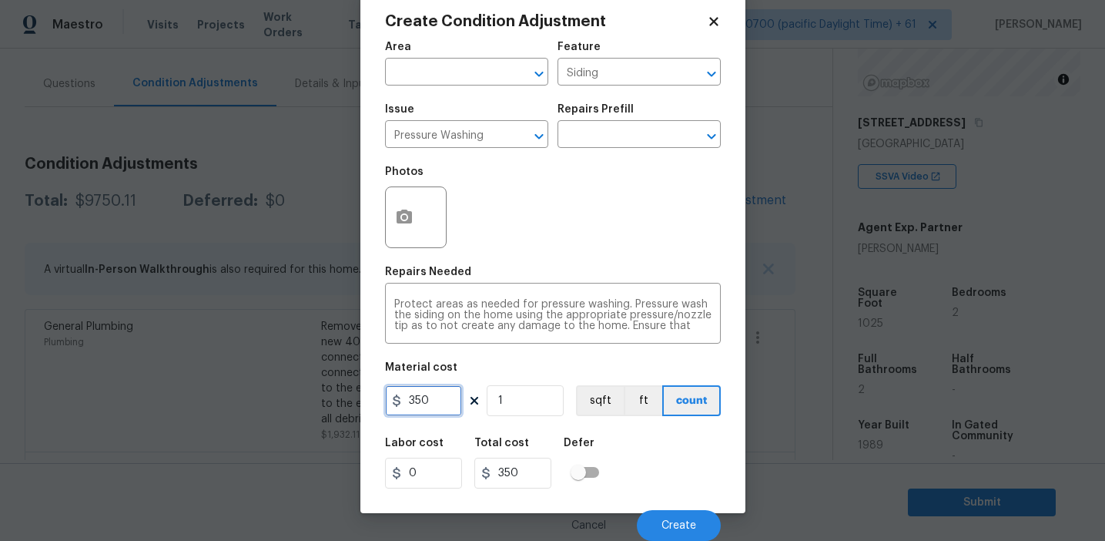
click at [428, 402] on input "350" at bounding box center [423, 400] width 77 height 31
type input "200"
click at [676, 528] on span "Create" at bounding box center [679, 526] width 35 height 12
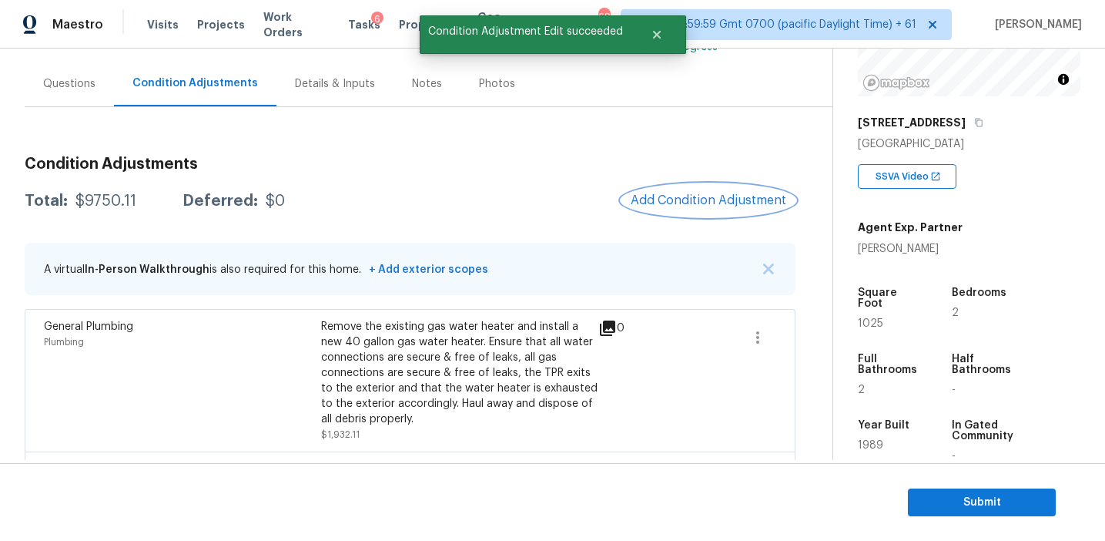
scroll to position [0, 0]
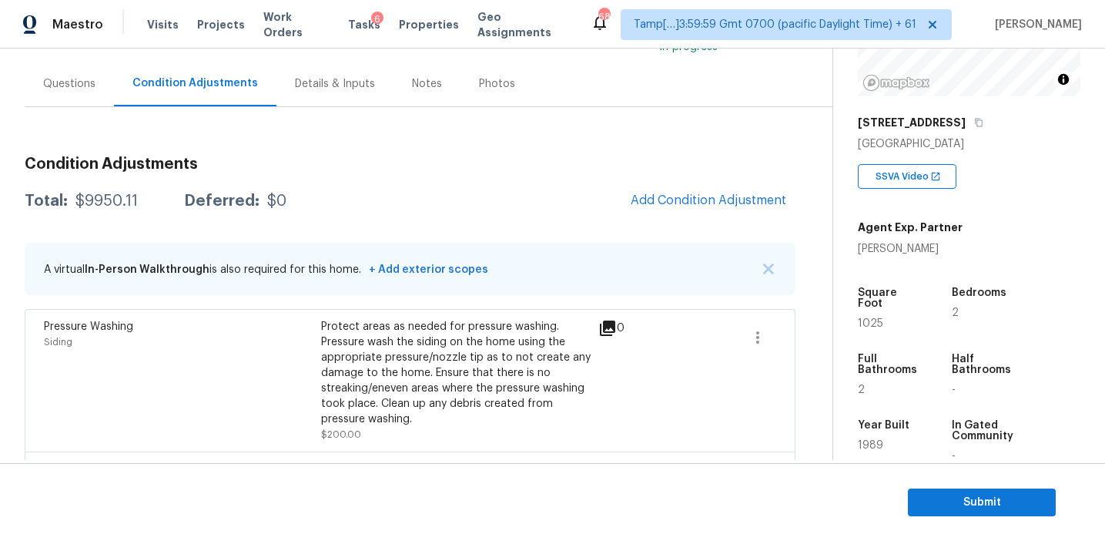
click at [541, 203] on div "Total: $9950.11 Deferred: $0 Add Condition Adjustment" at bounding box center [410, 201] width 771 height 34
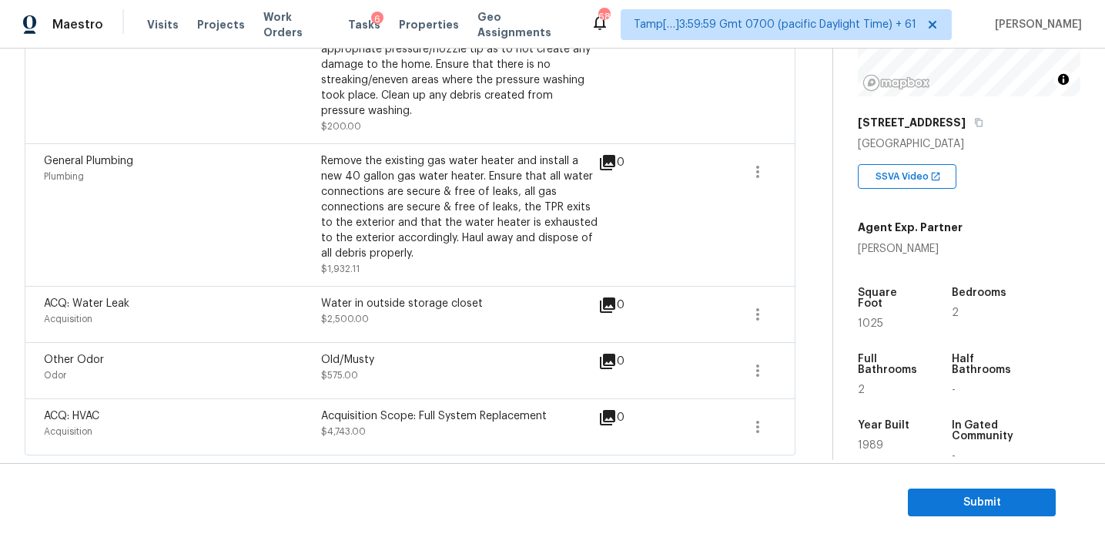
click at [514, 240] on div "Remove the existing gas water heater and install a new 40 gallon gas water heat…" at bounding box center [459, 207] width 277 height 108
click at [474, 241] on div "Remove the existing gas water heater and install a new 40 gallon gas water heat…" at bounding box center [459, 207] width 277 height 108
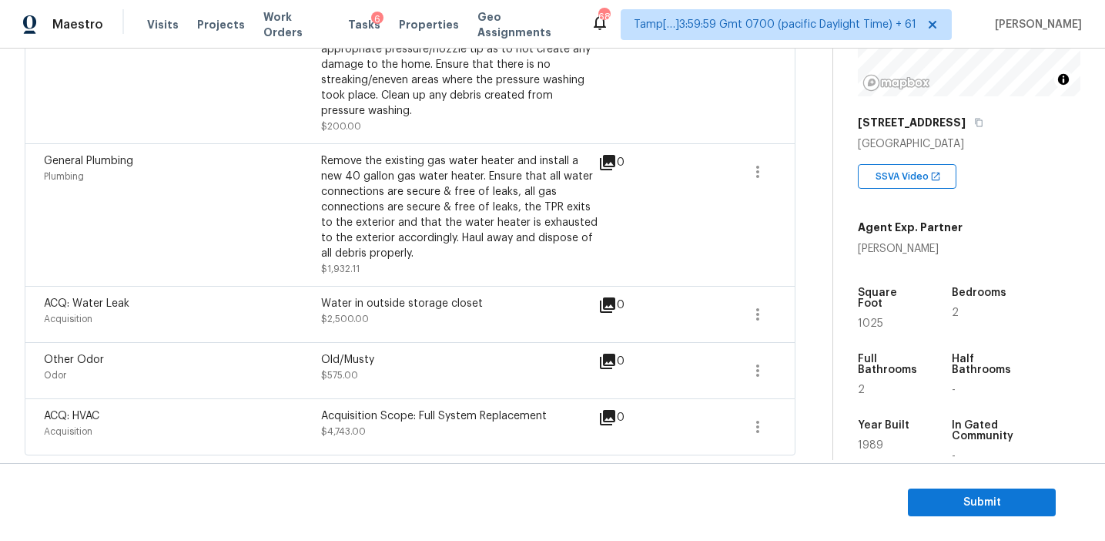
click at [474, 241] on div "Remove the existing gas water heater and install a new 40 gallon gas water heat…" at bounding box center [459, 207] width 277 height 108
click at [453, 253] on div "Remove the existing gas water heater and install a new 40 gallon gas water heat…" at bounding box center [459, 207] width 277 height 108
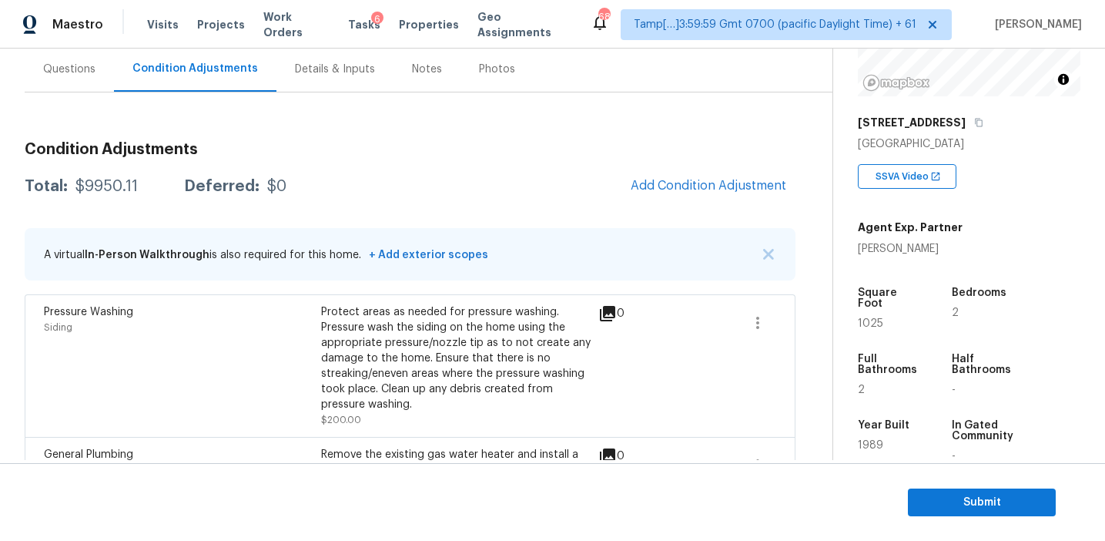
scroll to position [139, 0]
click at [448, 185] on div "Total: $9950.11 Deferred: $0 Add Condition Adjustment" at bounding box center [410, 188] width 771 height 34
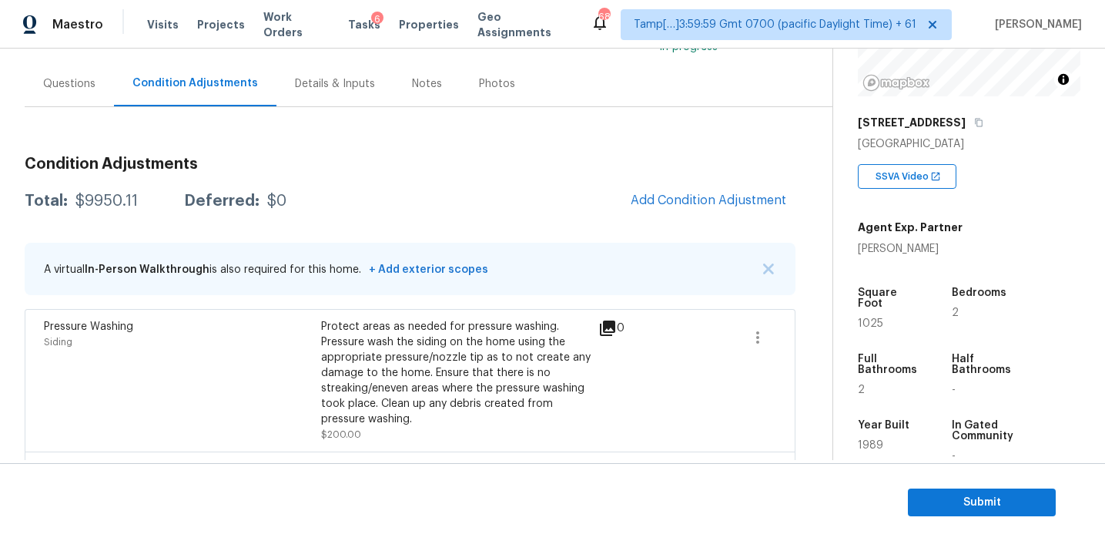
click at [495, 195] on div "Total: $9950.11 Deferred: $0 Add Condition Adjustment" at bounding box center [410, 201] width 771 height 34
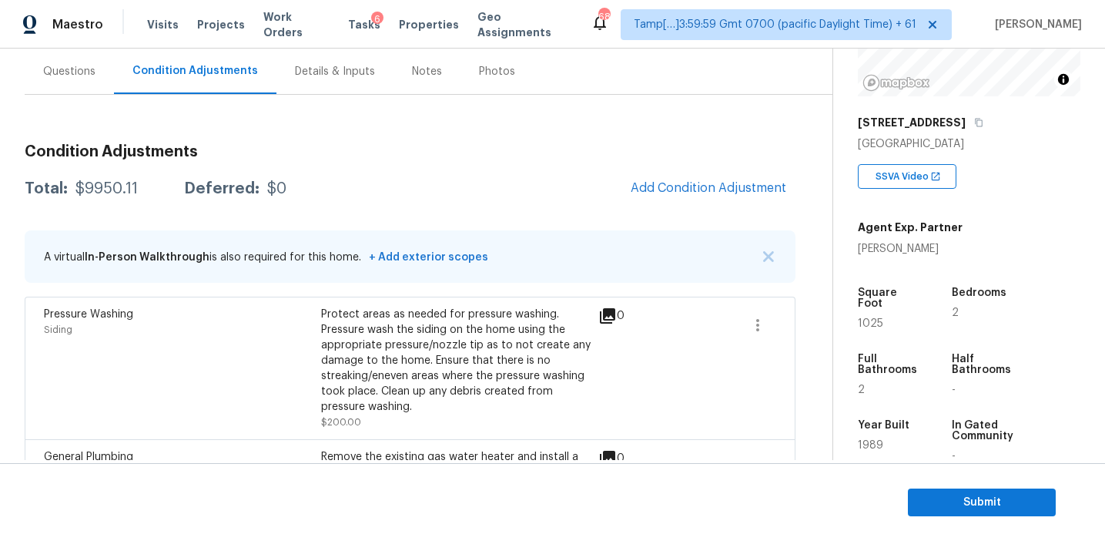
click at [495, 195] on div "Total: $9950.11 Deferred: $0 Add Condition Adjustment" at bounding box center [410, 189] width 771 height 34
click at [585, 176] on div "Total: $9950.11 Deferred: $0 Add Condition Adjustment" at bounding box center [410, 189] width 771 height 34
click at [566, 178] on div "Total: $9950.11 Deferred: $0 Add Condition Adjustment" at bounding box center [410, 189] width 771 height 34
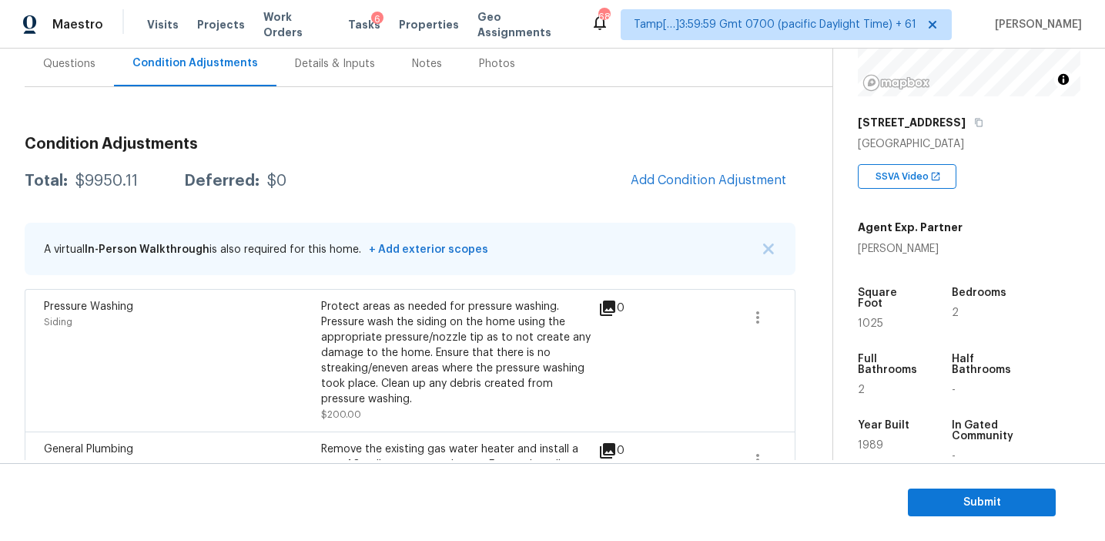
scroll to position [132, 0]
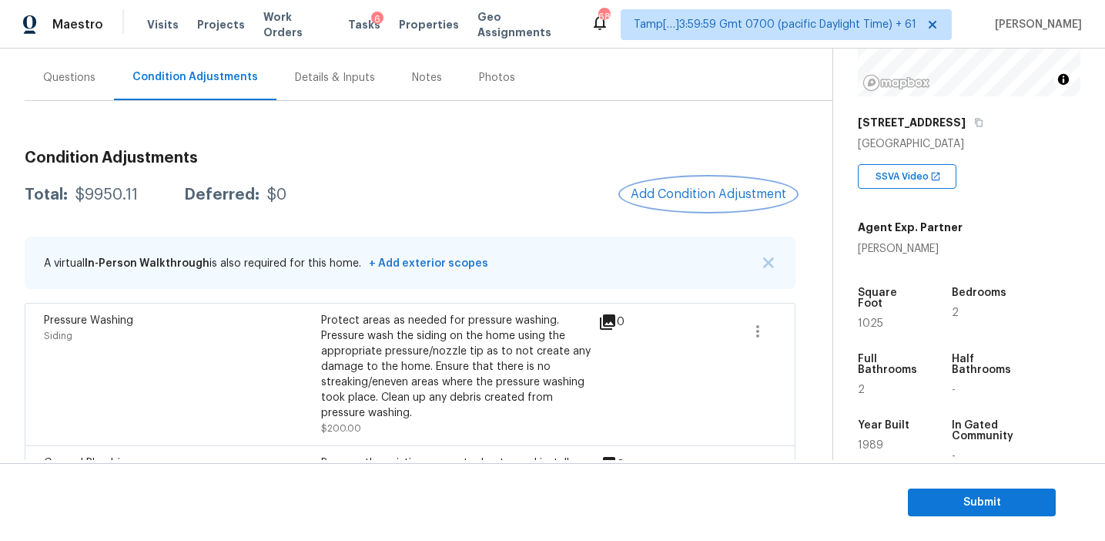
click at [645, 189] on span "Add Condition Adjustment" at bounding box center [709, 194] width 156 height 14
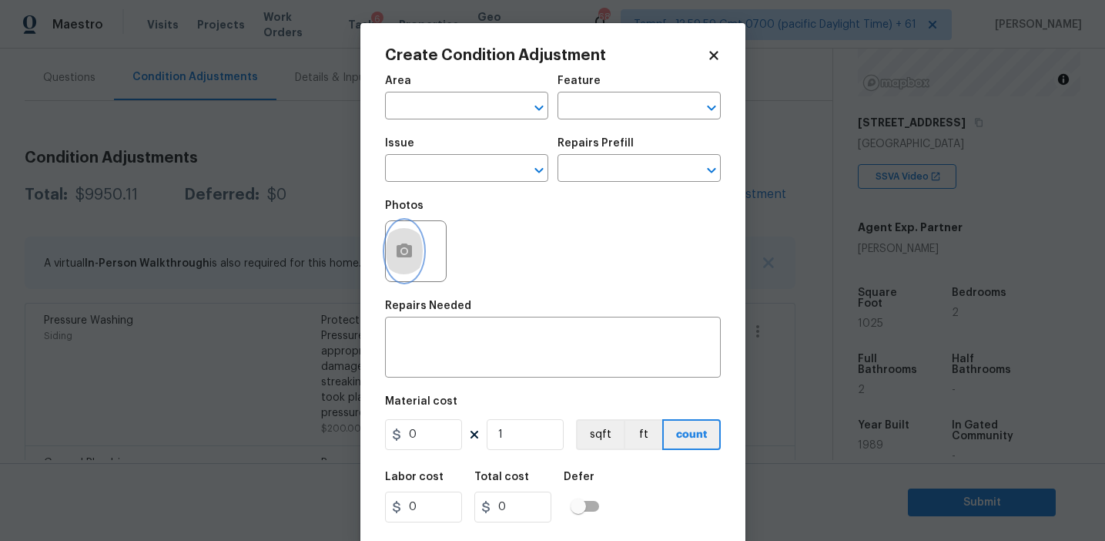
click at [396, 267] on button "button" at bounding box center [404, 251] width 37 height 60
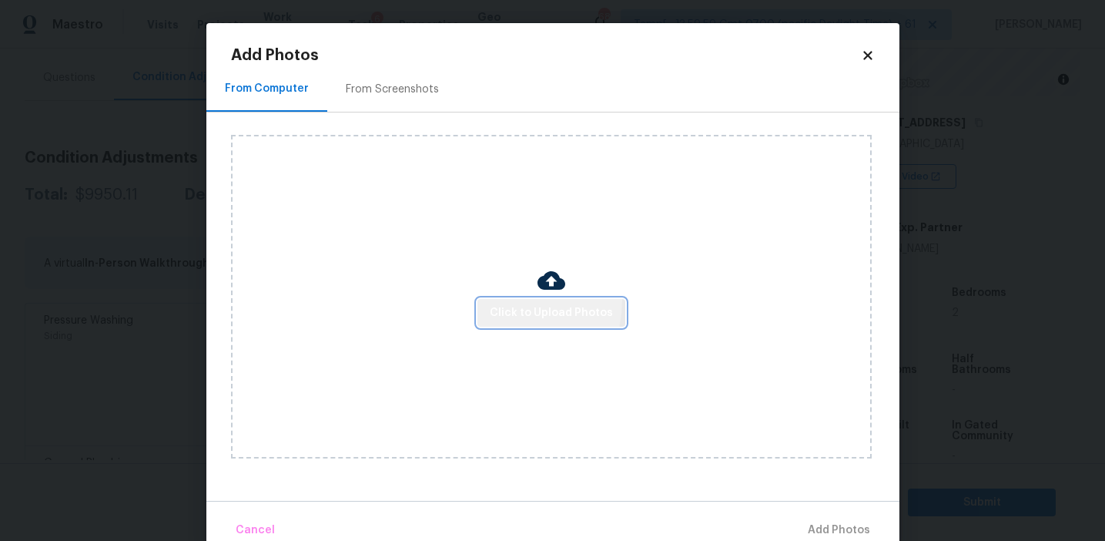
click at [492, 299] on button "Click to Upload Photos" at bounding box center [551, 313] width 148 height 28
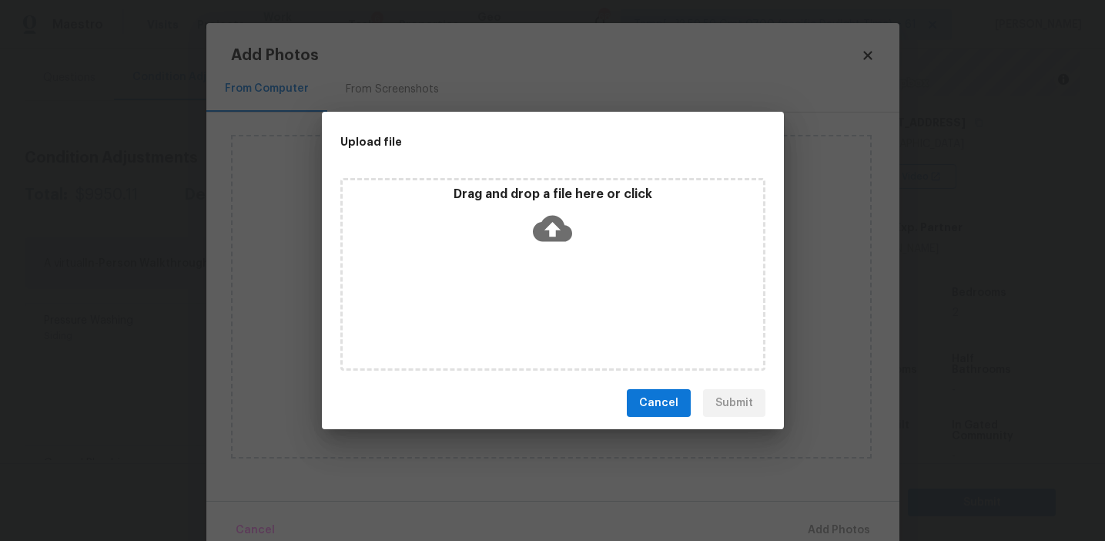
click at [497, 221] on div "Drag and drop a file here or click" at bounding box center [553, 219] width 420 height 66
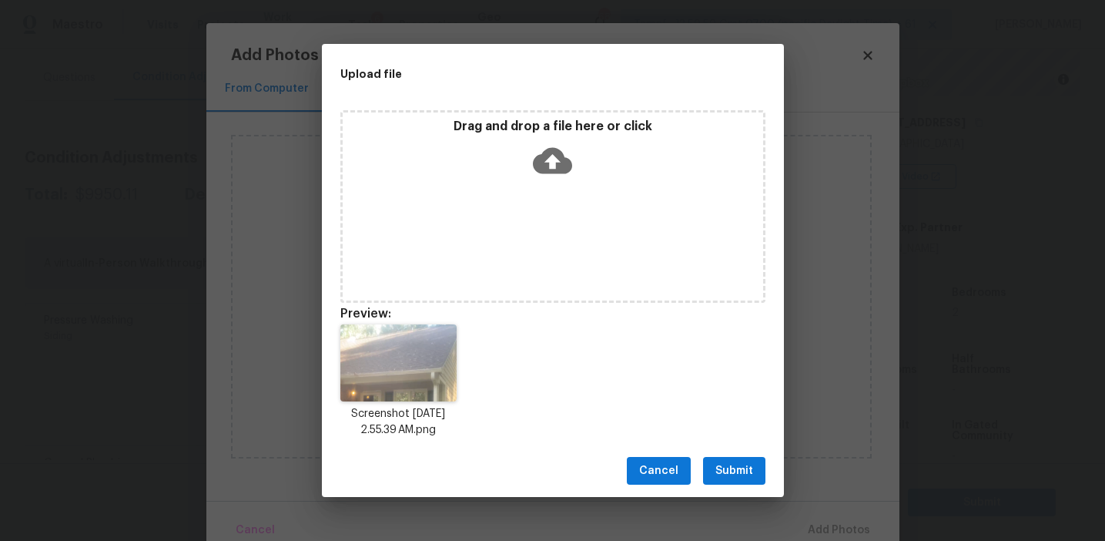
click at [722, 470] on span "Submit" at bounding box center [734, 470] width 38 height 19
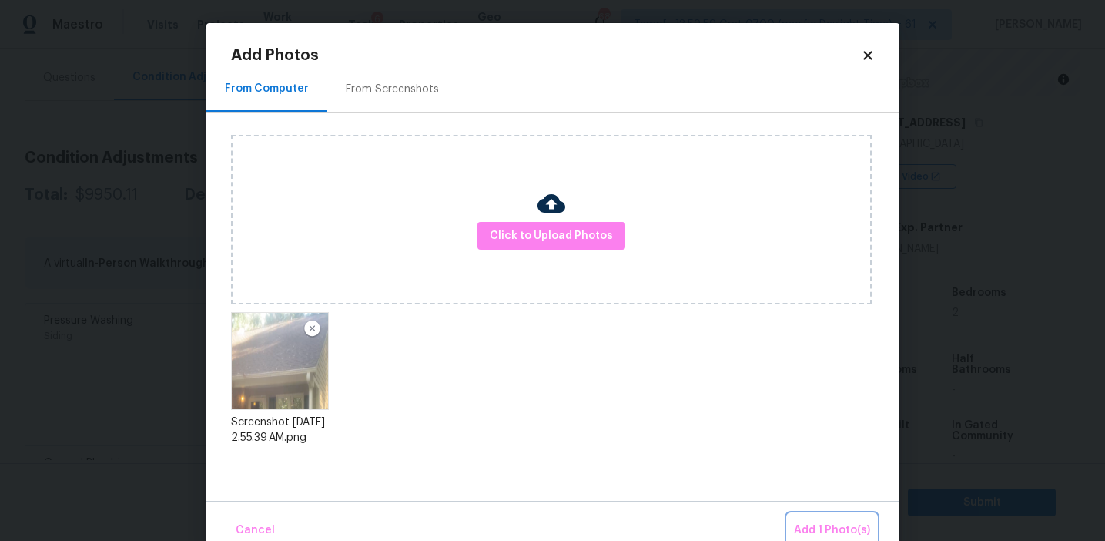
click at [803, 531] on span "Add 1 Photo(s)" at bounding box center [832, 530] width 76 height 19
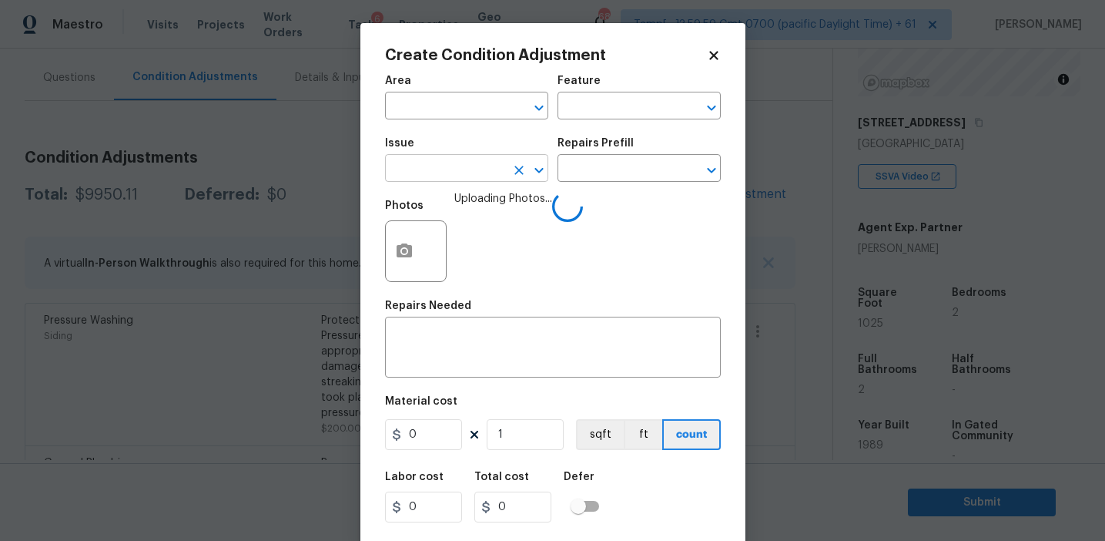
click at [443, 177] on input "text" at bounding box center [445, 170] width 120 height 24
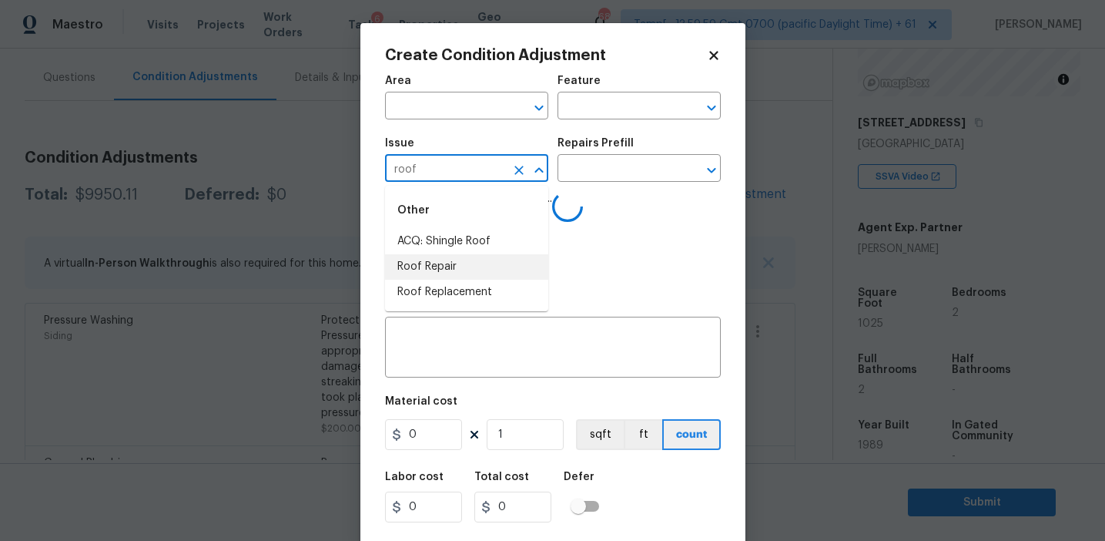
click at [477, 270] on li "Roof Repair" at bounding box center [466, 266] width 163 height 25
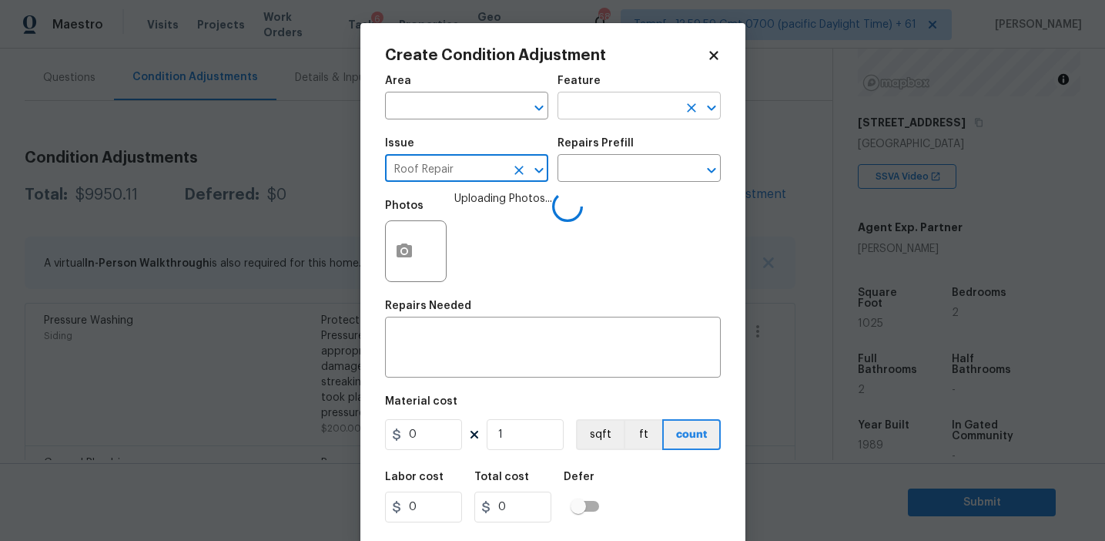
type input "Roof Repair"
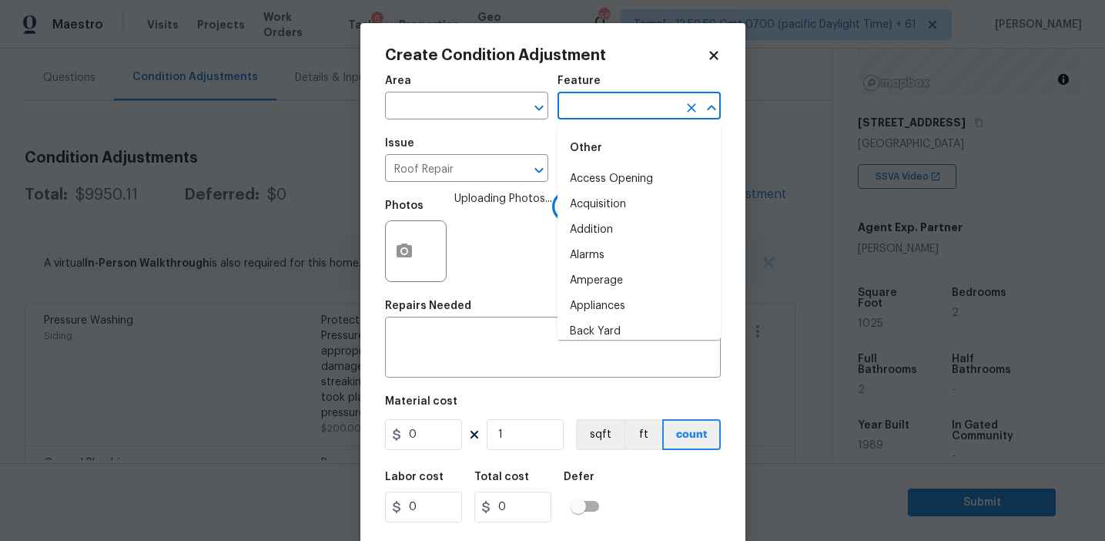
click at [588, 98] on input "text" at bounding box center [618, 107] width 120 height 24
type input "roof"
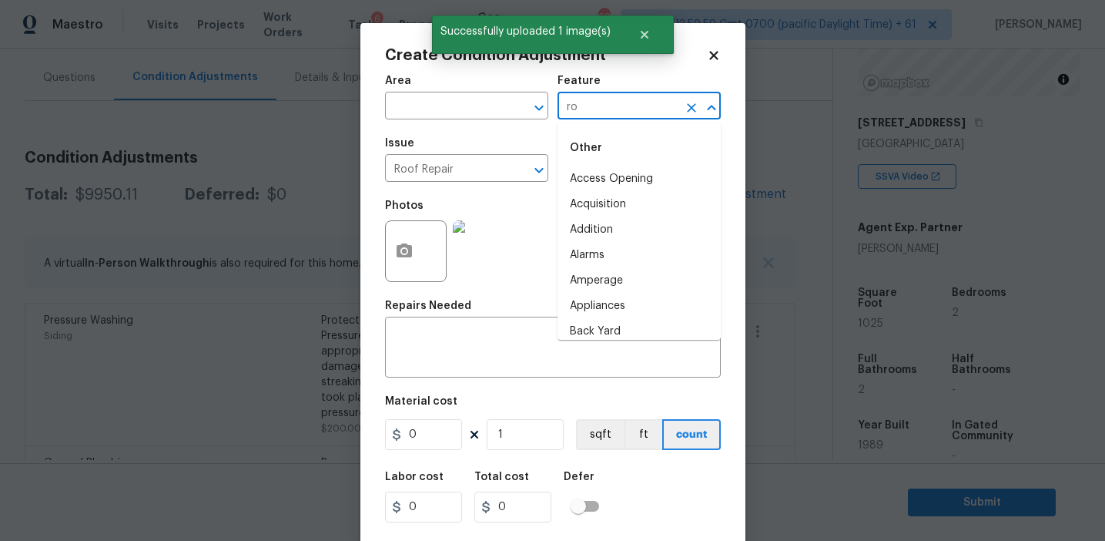
type input "roo"
type input "f"
click at [625, 209] on li "Roof" at bounding box center [639, 204] width 163 height 25
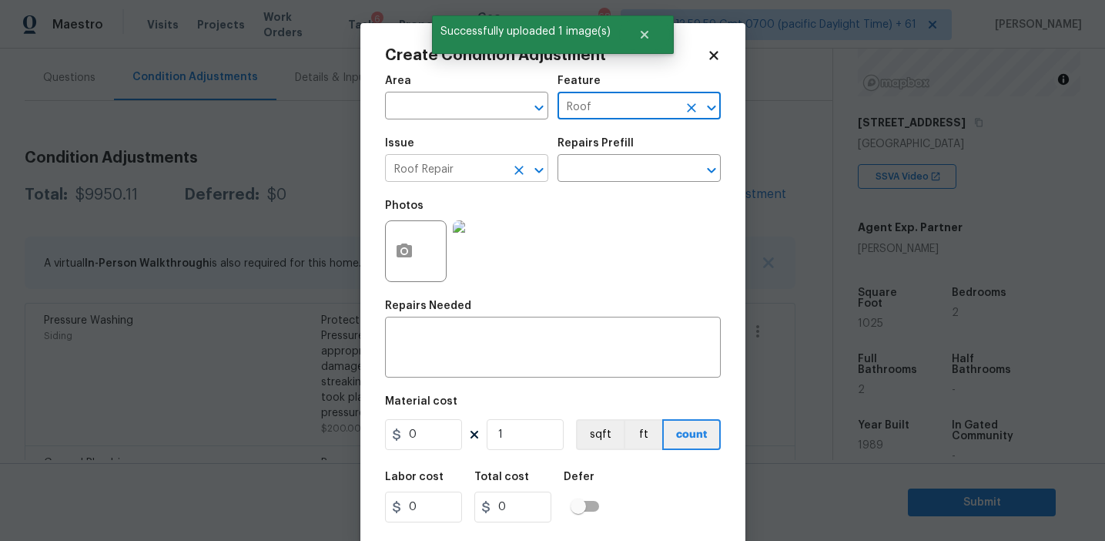
type input "Roof"
click at [430, 168] on input "Roof Repair" at bounding box center [445, 170] width 120 height 24
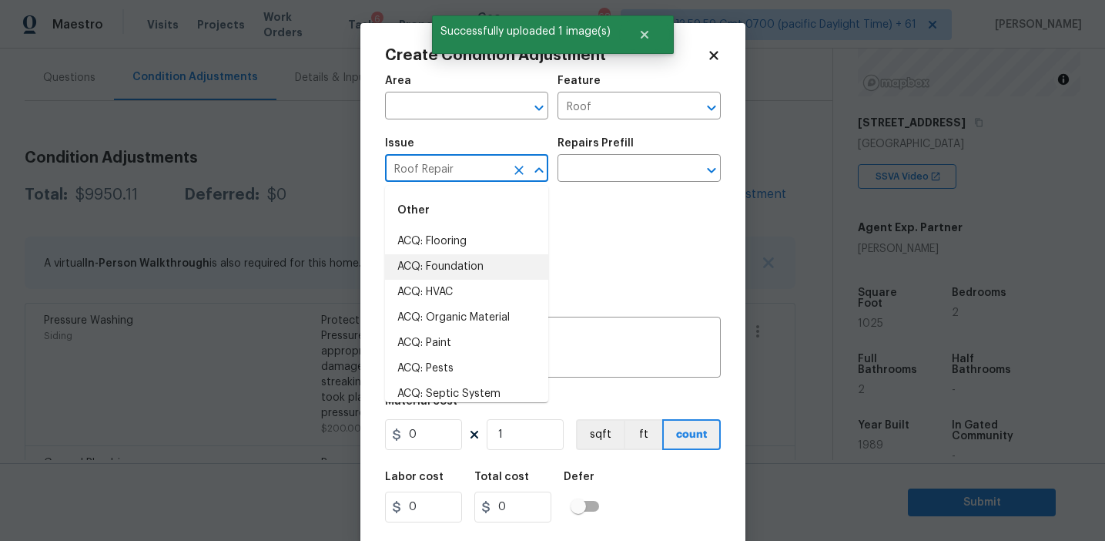
click at [430, 168] on input "Roof Repair" at bounding box center [445, 170] width 120 height 24
click at [568, 344] on textarea at bounding box center [552, 349] width 317 height 32
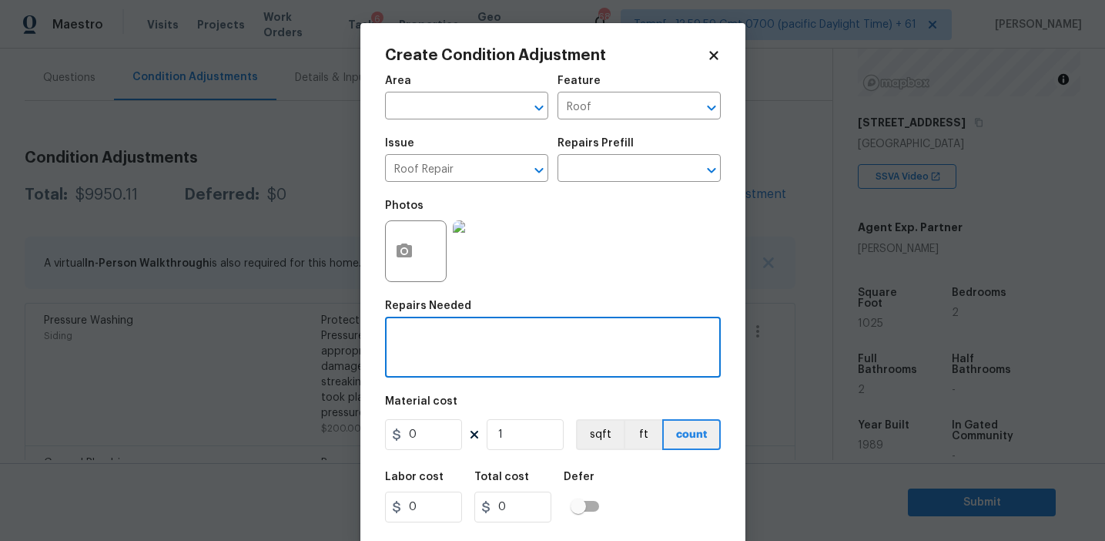
paste textarea "Roof Repair"
type textarea "Roof Repair"
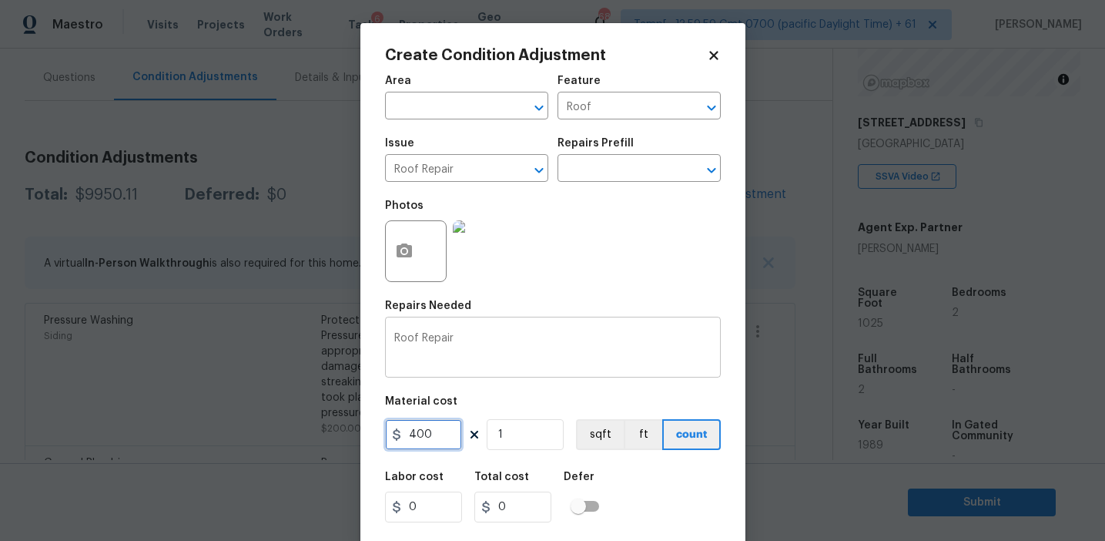
type input "400"
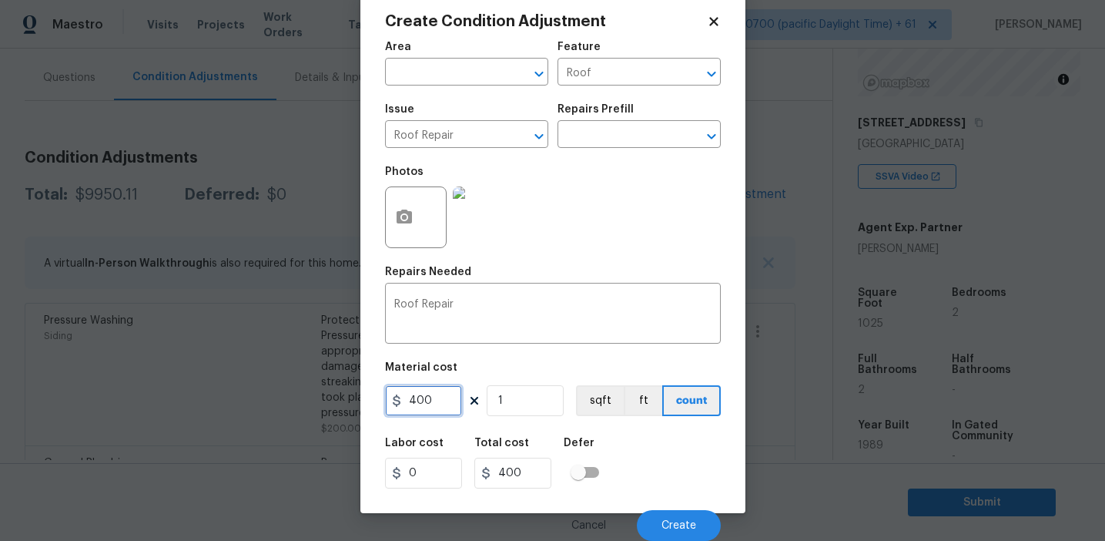
click at [425, 400] on input "400" at bounding box center [423, 400] width 77 height 31
type input "300"
click at [658, 516] on button "Create" at bounding box center [679, 525] width 84 height 31
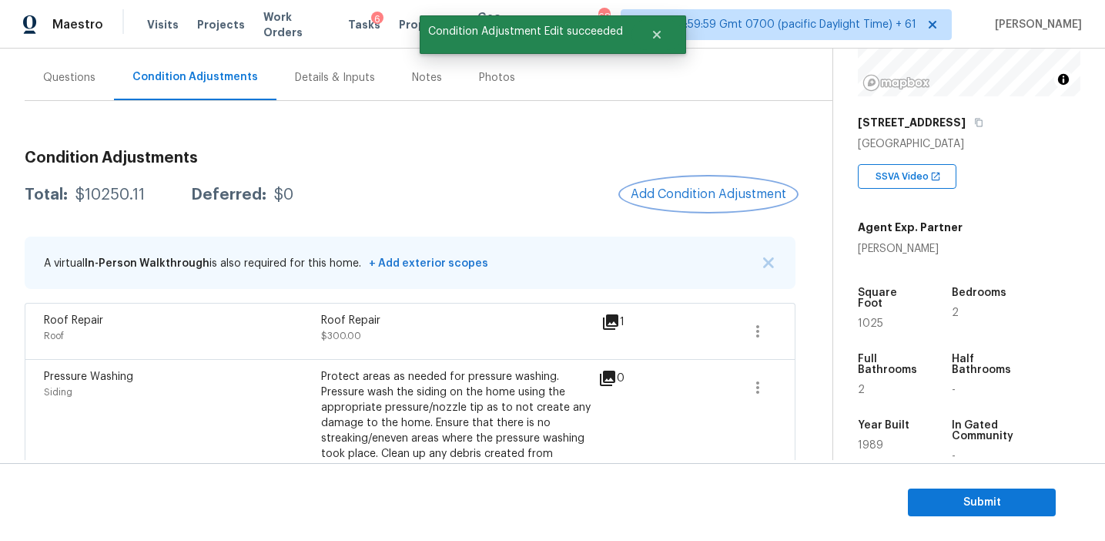
scroll to position [0, 0]
click at [684, 208] on button "Add Condition Adjustment" at bounding box center [709, 194] width 174 height 32
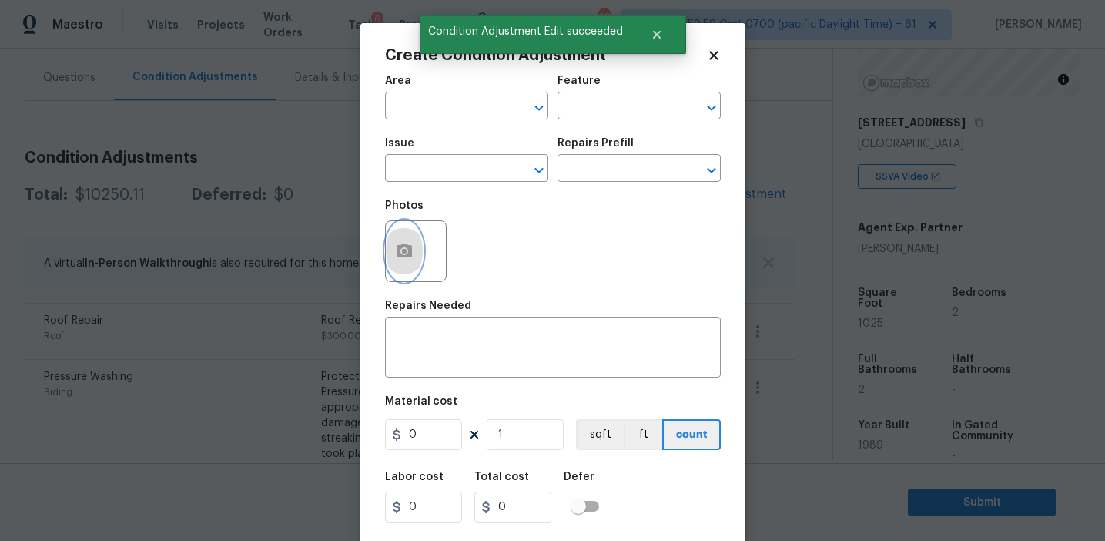
click at [413, 255] on icon "button" at bounding box center [404, 251] width 18 height 18
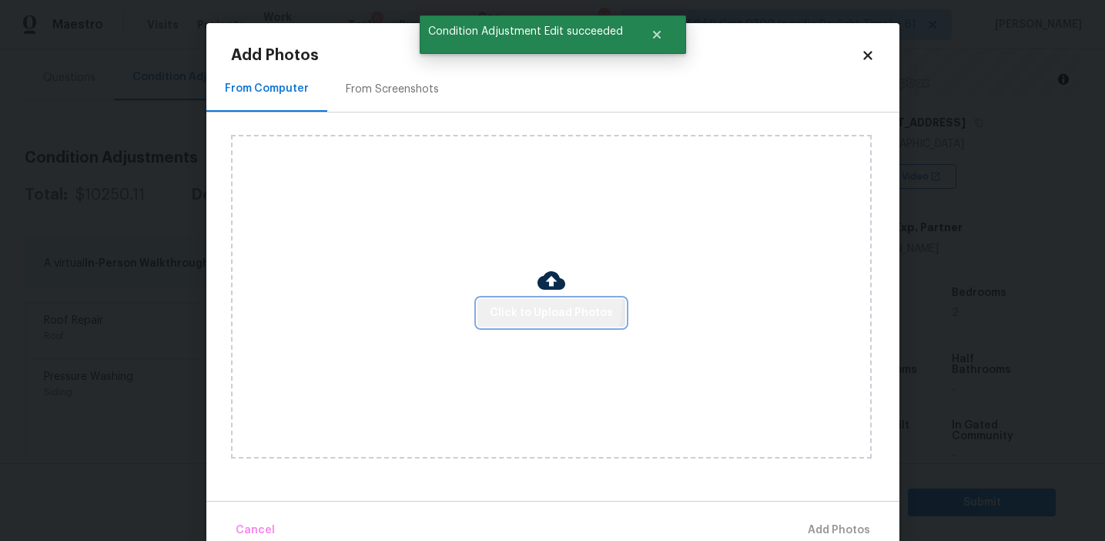
click at [521, 301] on button "Click to Upload Photos" at bounding box center [551, 313] width 148 height 28
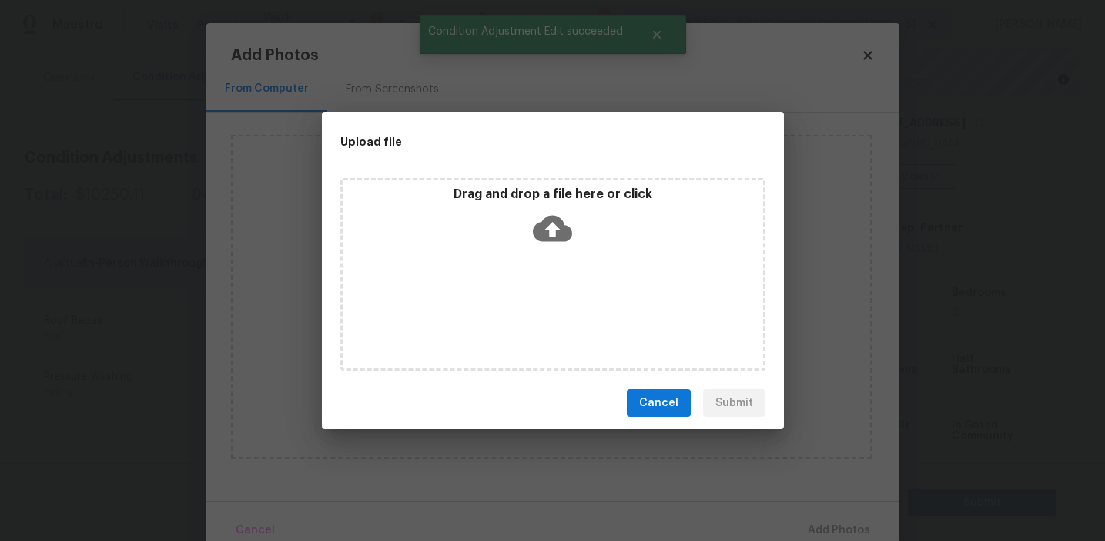
click at [521, 203] on div "Drag and drop a file here or click" at bounding box center [553, 219] width 420 height 66
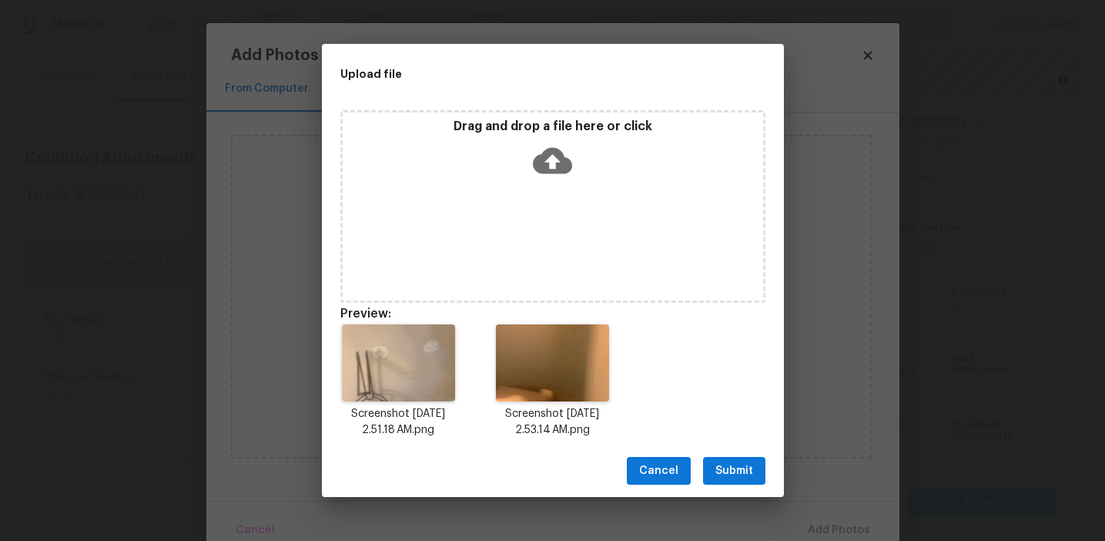
click at [733, 471] on span "Submit" at bounding box center [734, 470] width 38 height 19
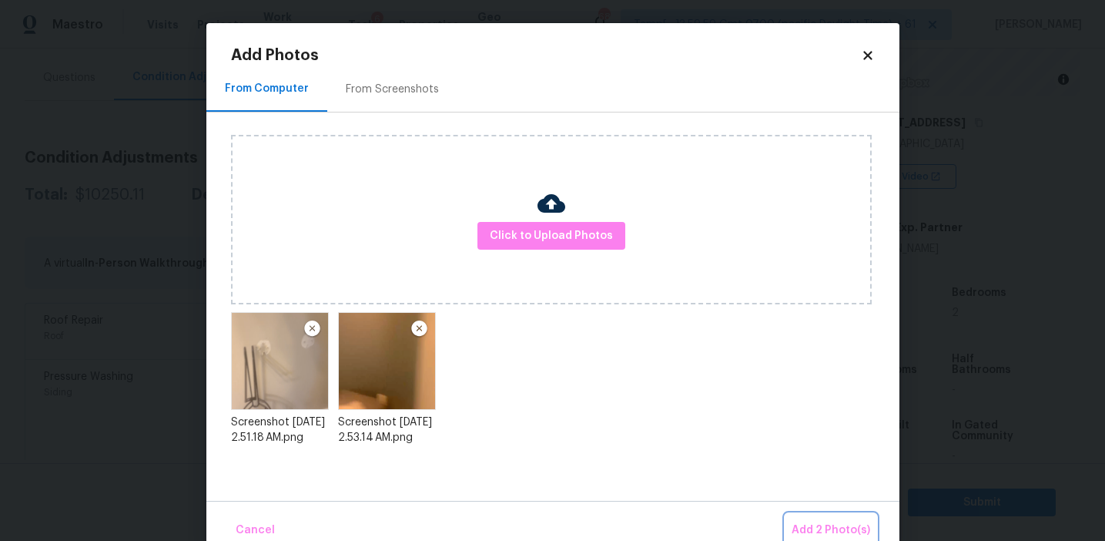
click at [811, 524] on span "Add 2 Photo(s)" at bounding box center [831, 530] width 79 height 19
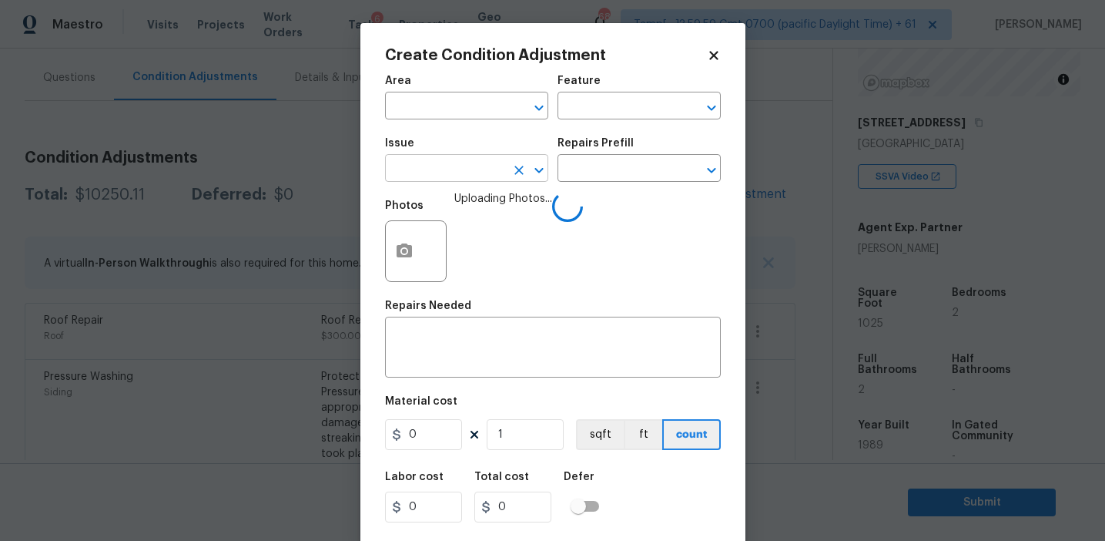
click at [447, 169] on input "text" at bounding box center [445, 170] width 120 height 24
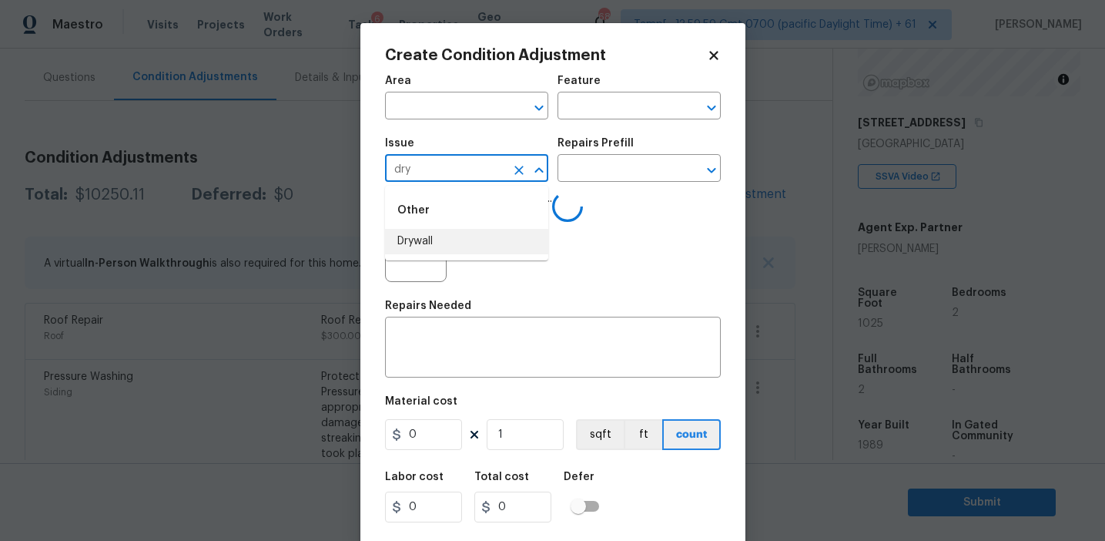
click at [475, 249] on li "Drywall" at bounding box center [466, 241] width 163 height 25
type input "Drywall"
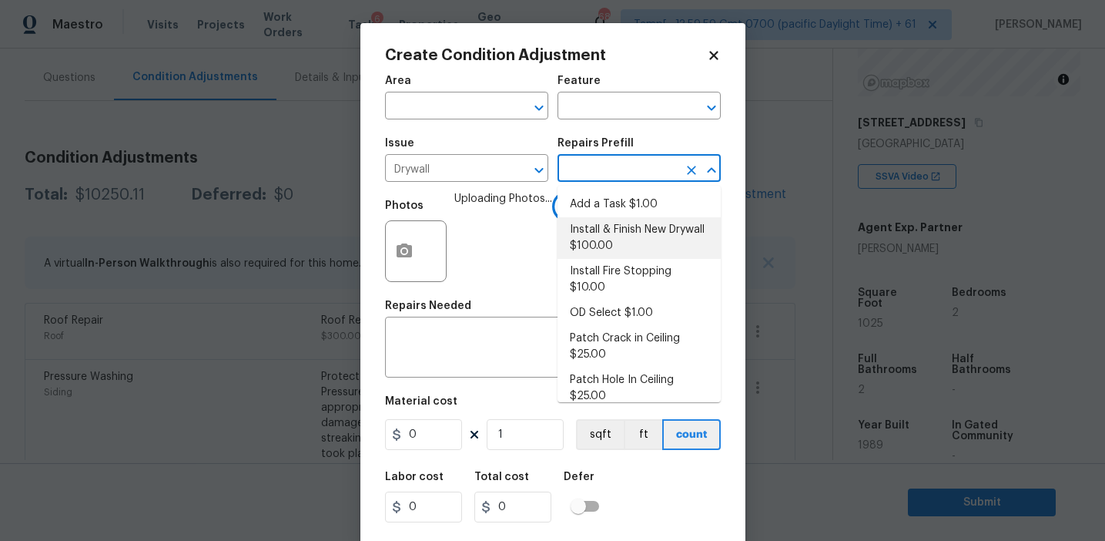
click at [615, 245] on li "Install & Finish New Drywall $100.00" at bounding box center [639, 238] width 163 height 42
type input "Walls and Ceiling"
type textarea "Remove the existing damaged drywall and replace with new. Ensure that the new d…"
type input "100"
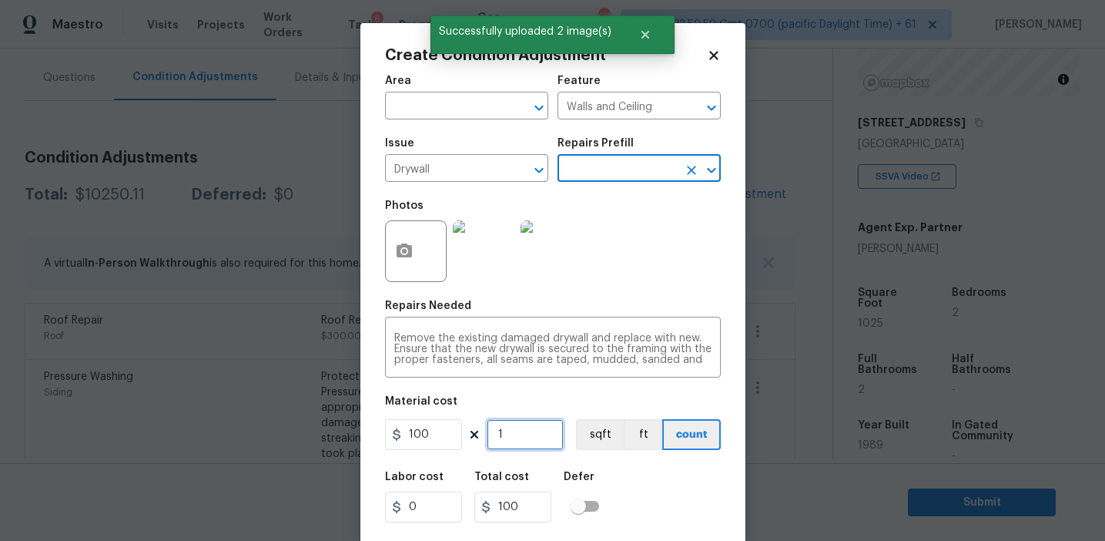
click at [522, 442] on input "1" at bounding box center [525, 434] width 77 height 31
type input "0"
type input "3"
type input "300"
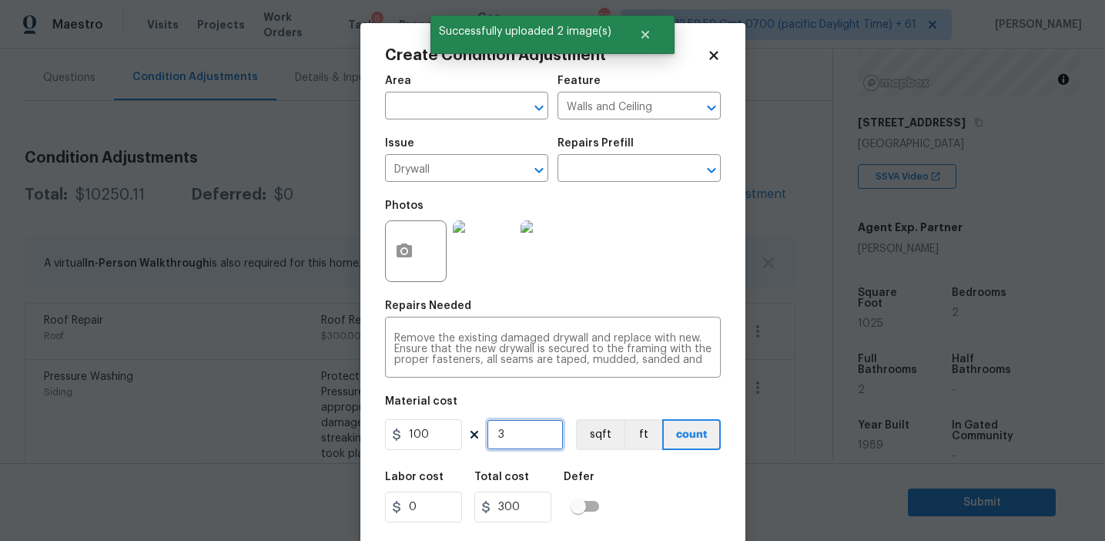
type input "3"
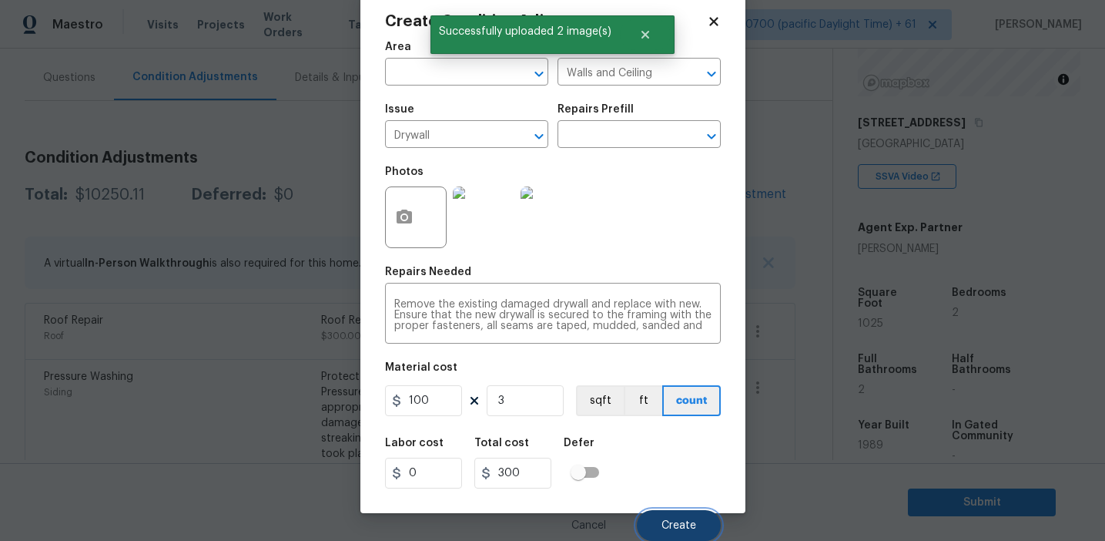
click at [671, 528] on span "Create" at bounding box center [679, 526] width 35 height 12
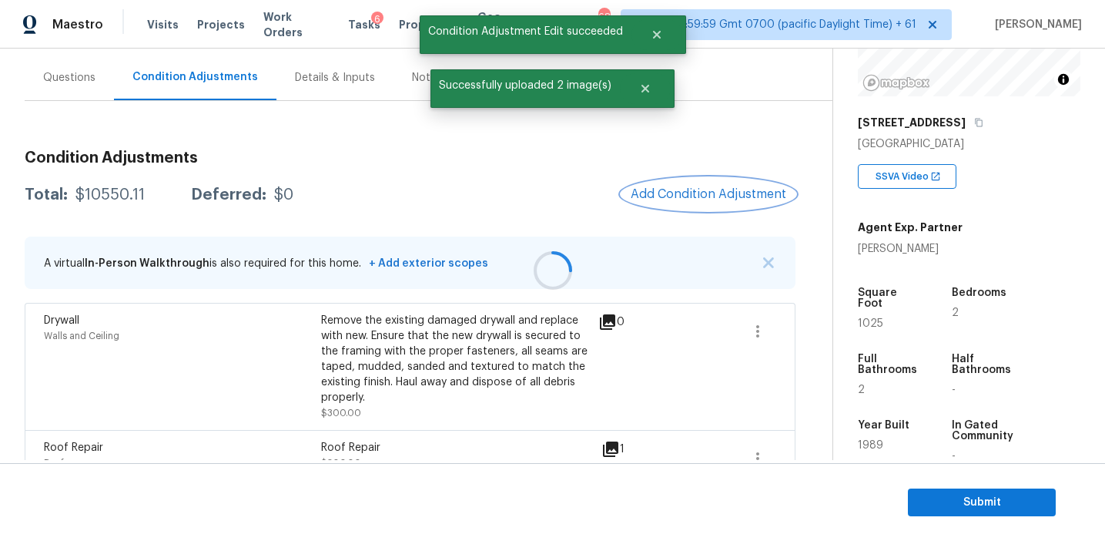
scroll to position [0, 0]
click at [715, 193] on span "Add Condition Adjustment" at bounding box center [709, 194] width 156 height 14
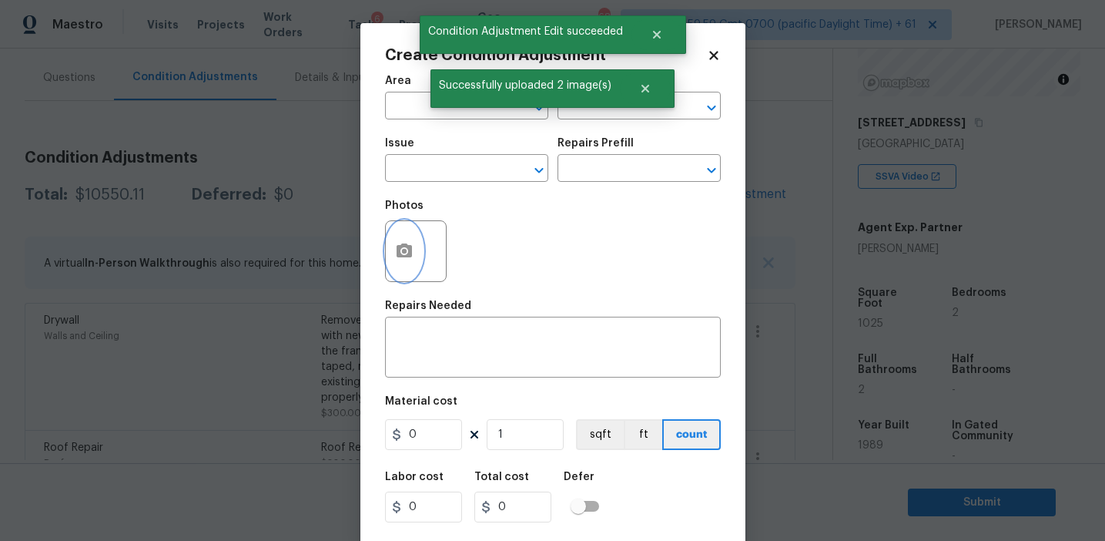
click at [397, 262] on button "button" at bounding box center [404, 251] width 37 height 60
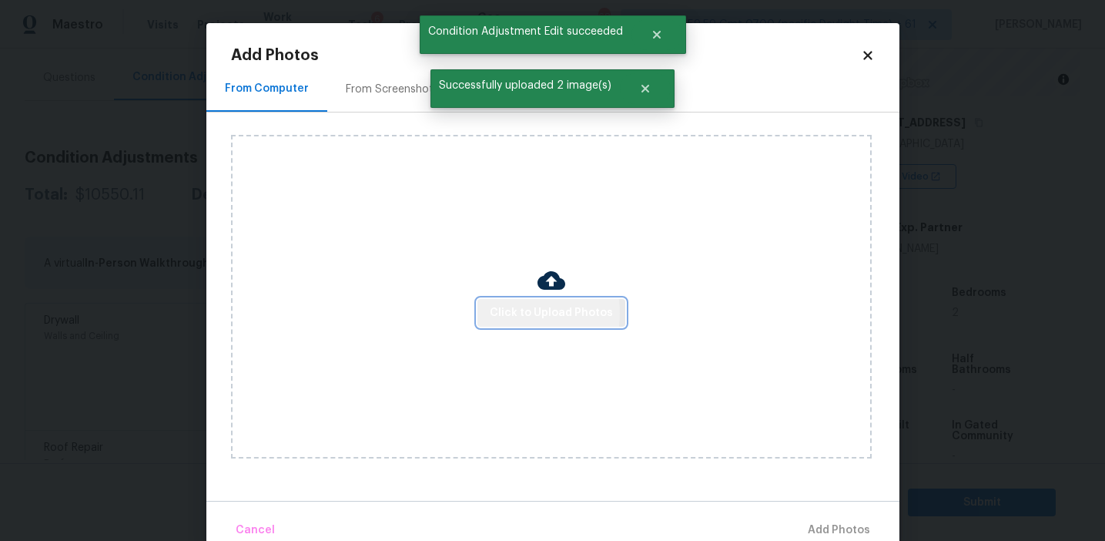
click at [510, 313] on span "Click to Upload Photos" at bounding box center [551, 312] width 123 height 19
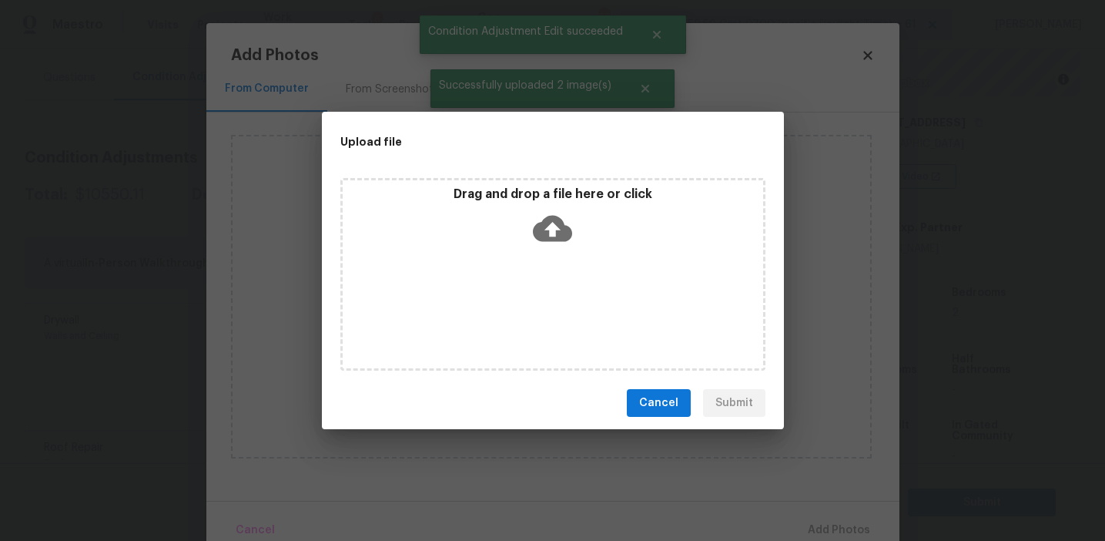
click at [513, 190] on p "Drag and drop a file here or click" at bounding box center [553, 194] width 420 height 16
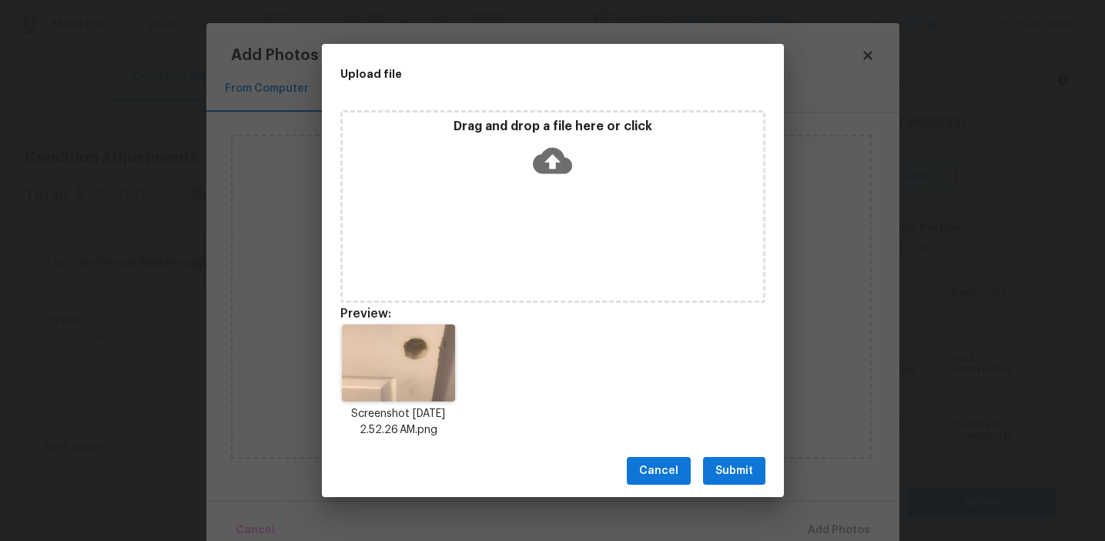
click at [746, 462] on span "Submit" at bounding box center [734, 470] width 38 height 19
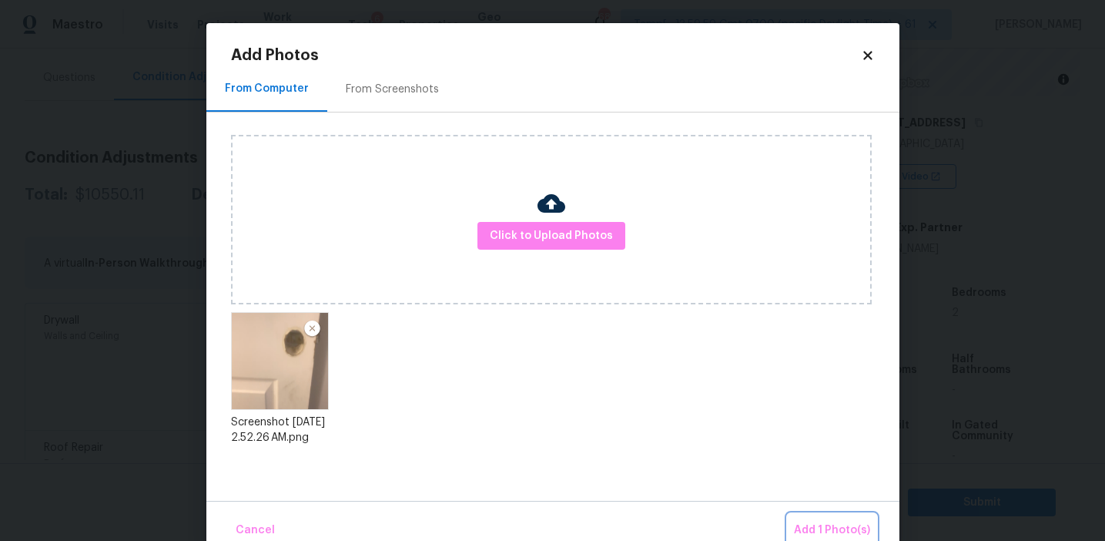
click at [797, 534] on span "Add 1 Photo(s)" at bounding box center [832, 530] width 76 height 19
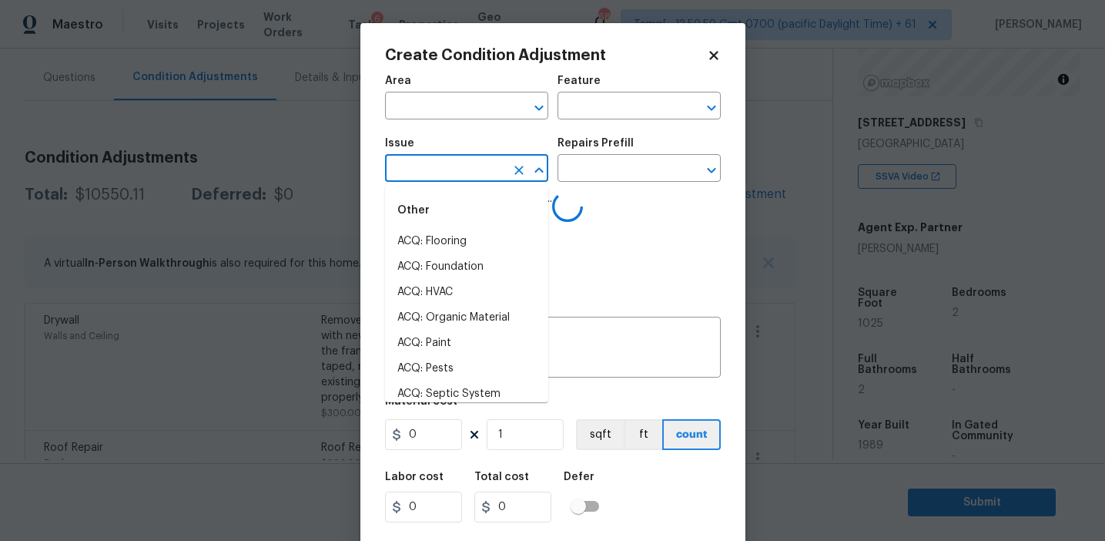
click at [420, 163] on input "text" at bounding box center [445, 170] width 120 height 24
type input "doo"
type input "d"
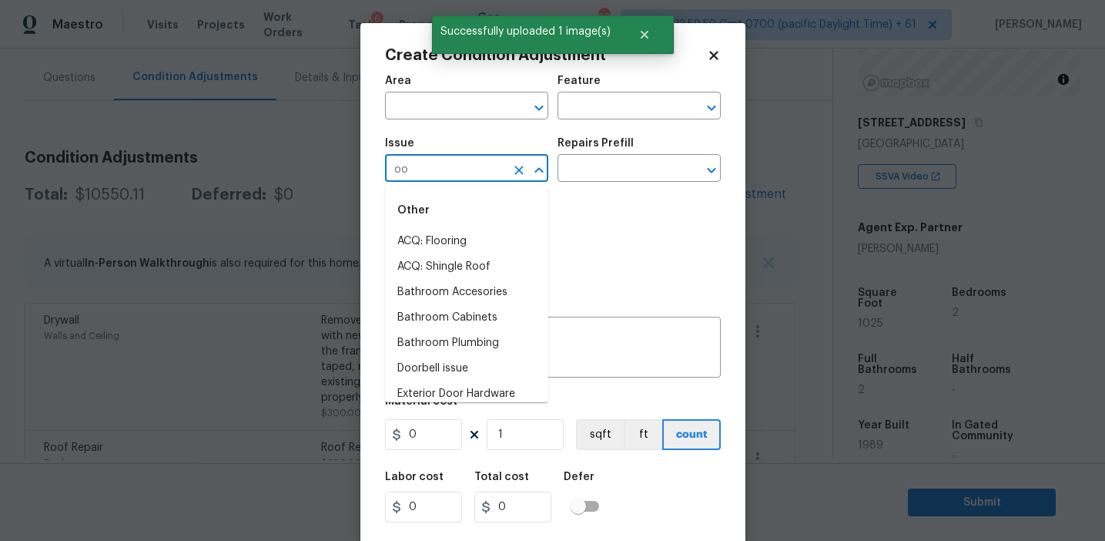
type input "oor"
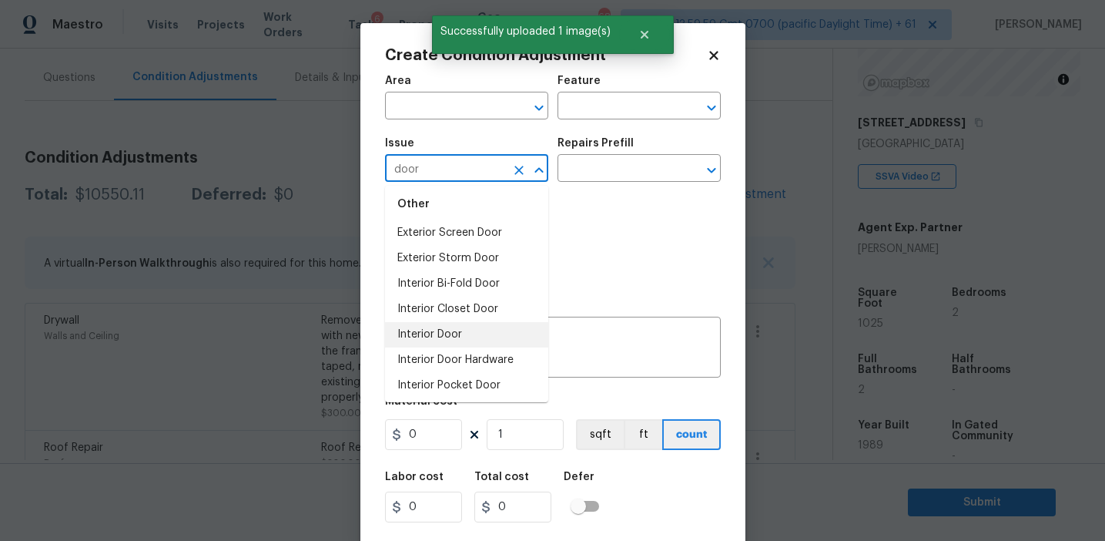
scroll to position [112, 0]
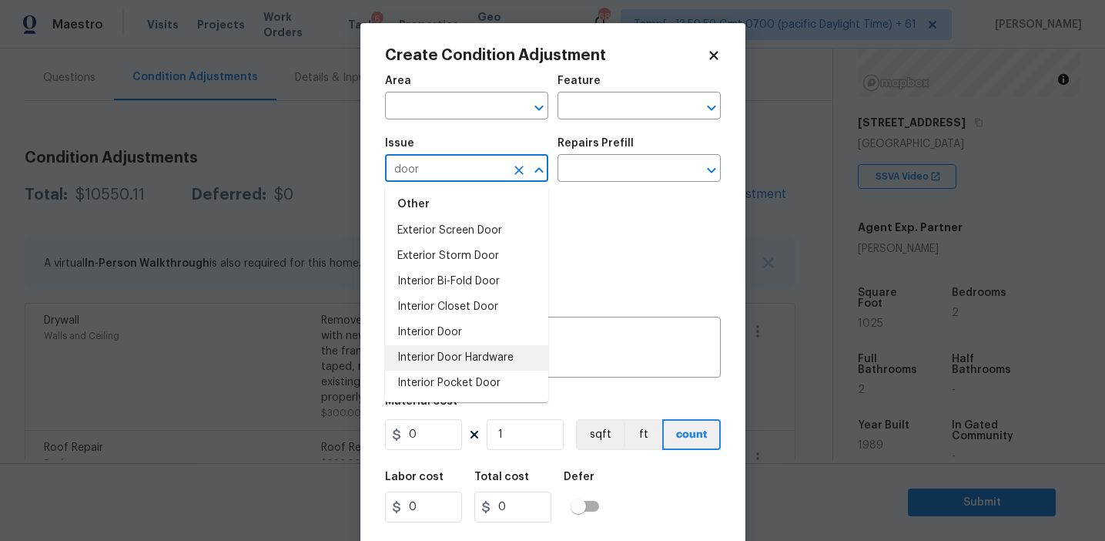
click at [491, 360] on li "Interior Door Hardware" at bounding box center [466, 357] width 163 height 25
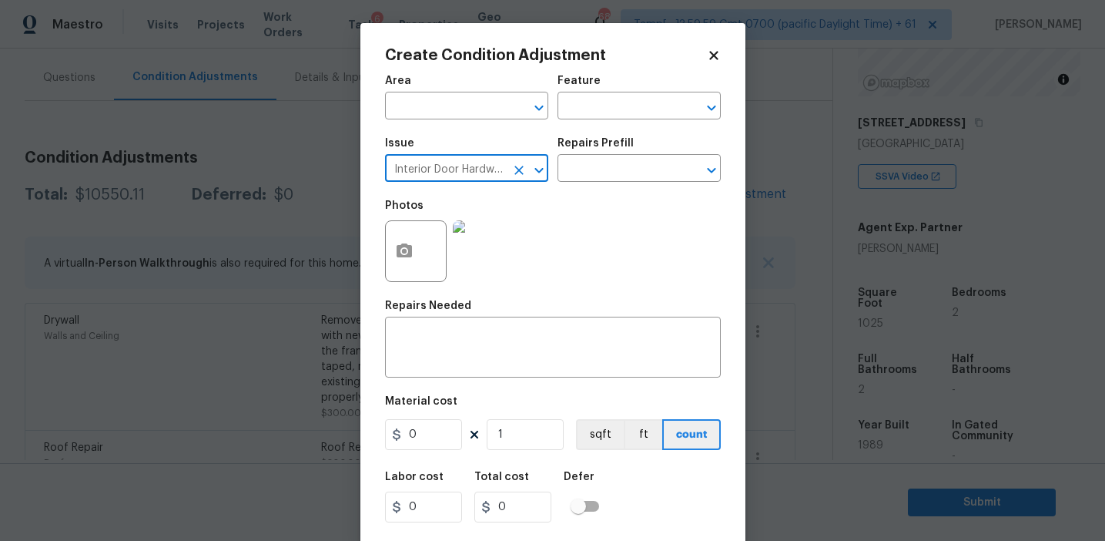
type input "Interior Door Hardware"
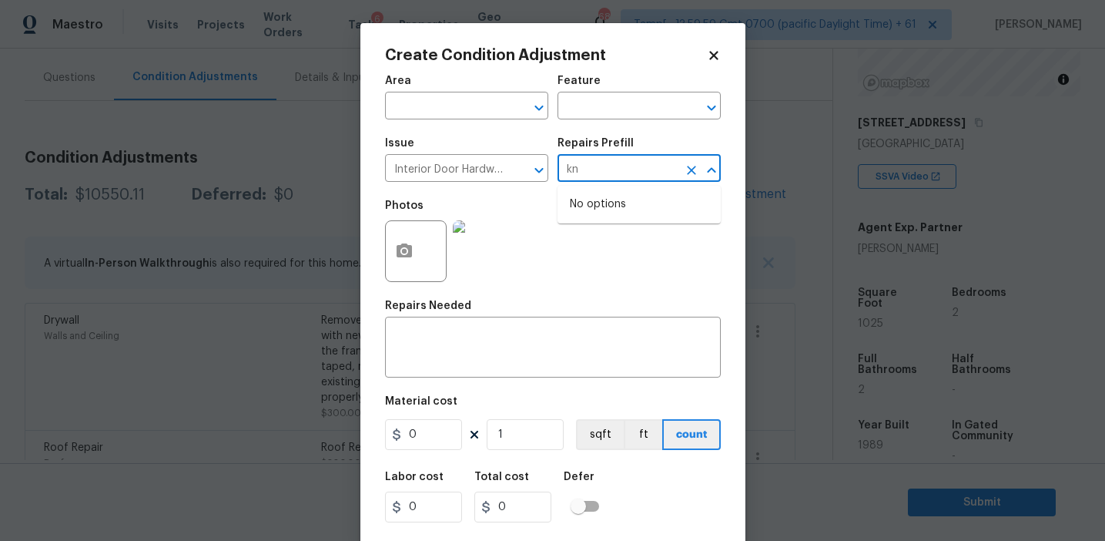
type input "k"
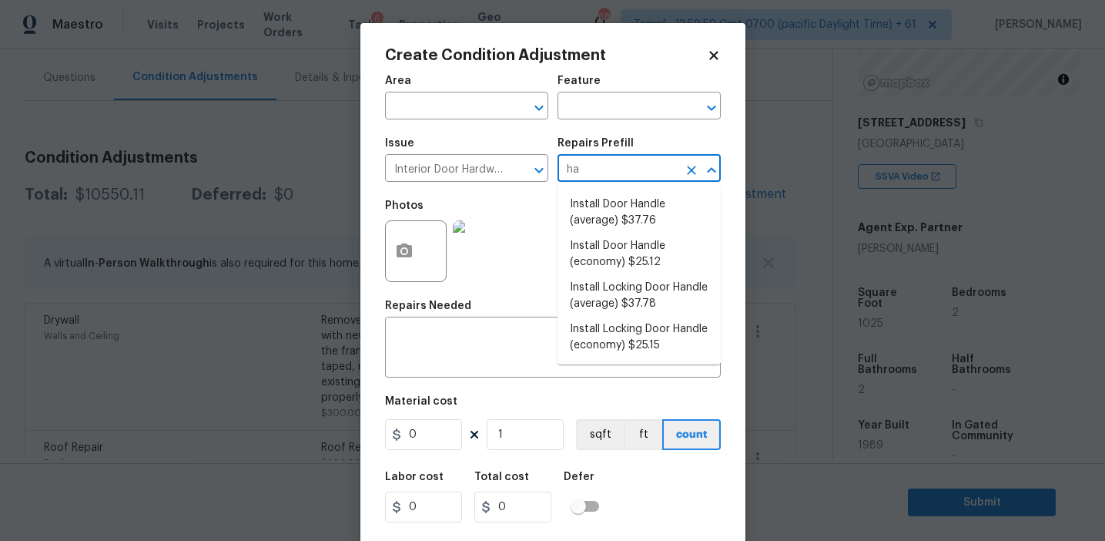
type input "han"
click at [629, 305] on li "Install Locking Door Handle (average) $37.78" at bounding box center [639, 296] width 163 height 42
type input "Interior Door"
type textarea "Remove the existing interior door handle (if present). Install a new (average) …"
type input "37.78"
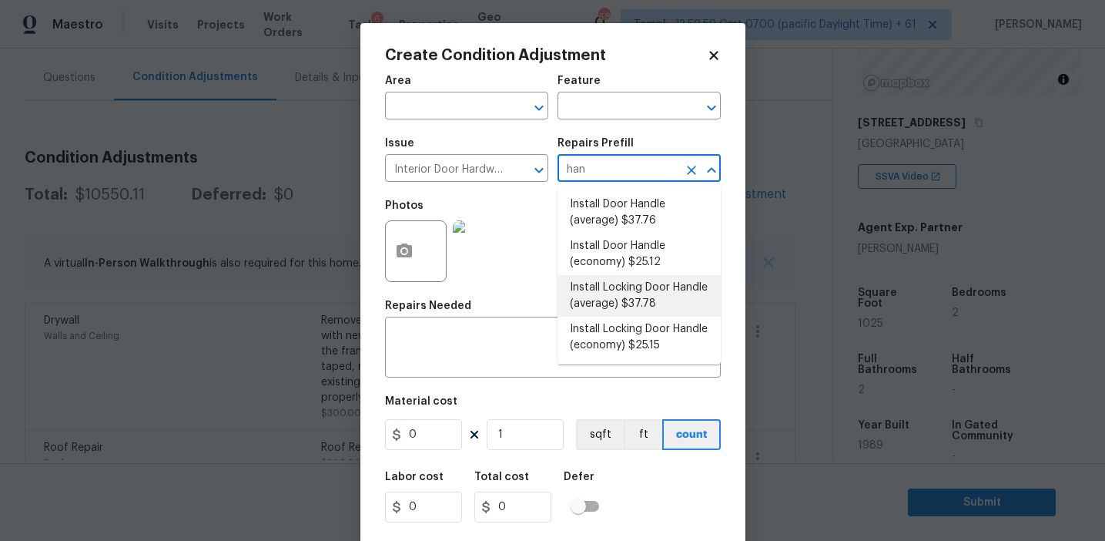
type input "37.78"
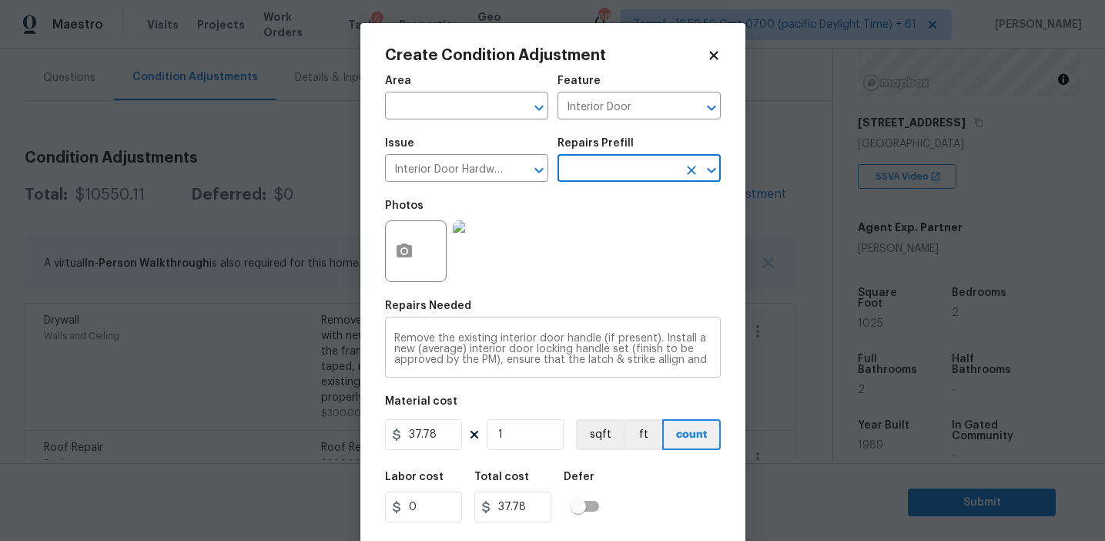
scroll to position [35, 0]
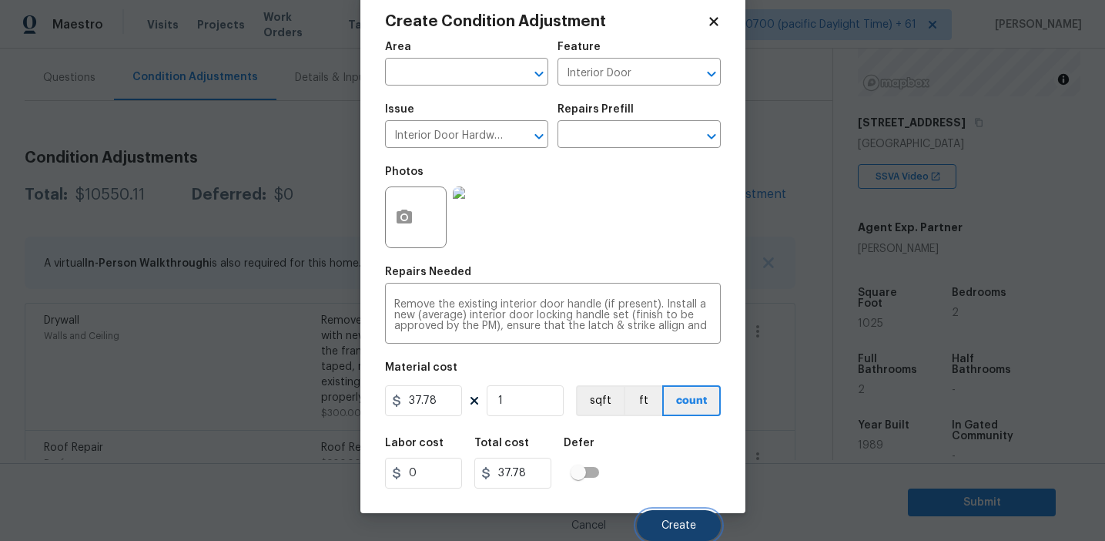
click at [666, 525] on span "Create" at bounding box center [679, 526] width 35 height 12
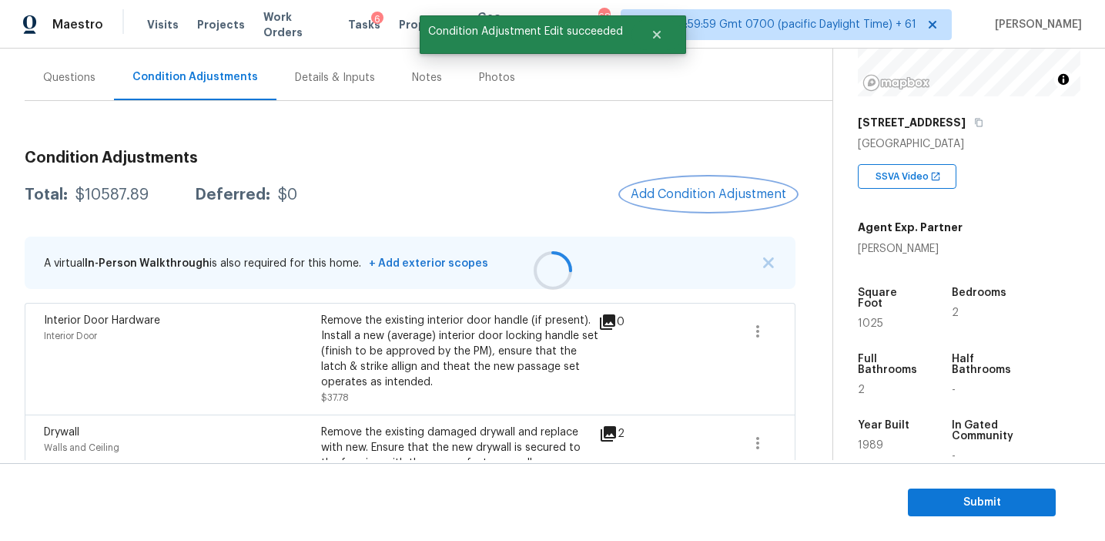
scroll to position [0, 0]
click at [693, 189] on span "Add Condition Adjustment" at bounding box center [709, 194] width 156 height 14
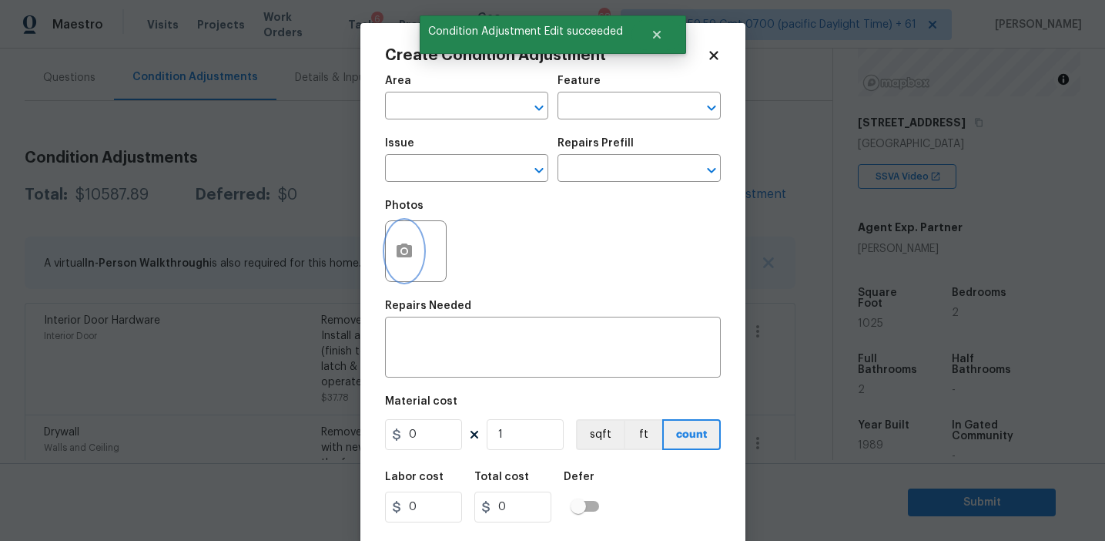
click at [400, 250] on icon "button" at bounding box center [404, 251] width 18 height 18
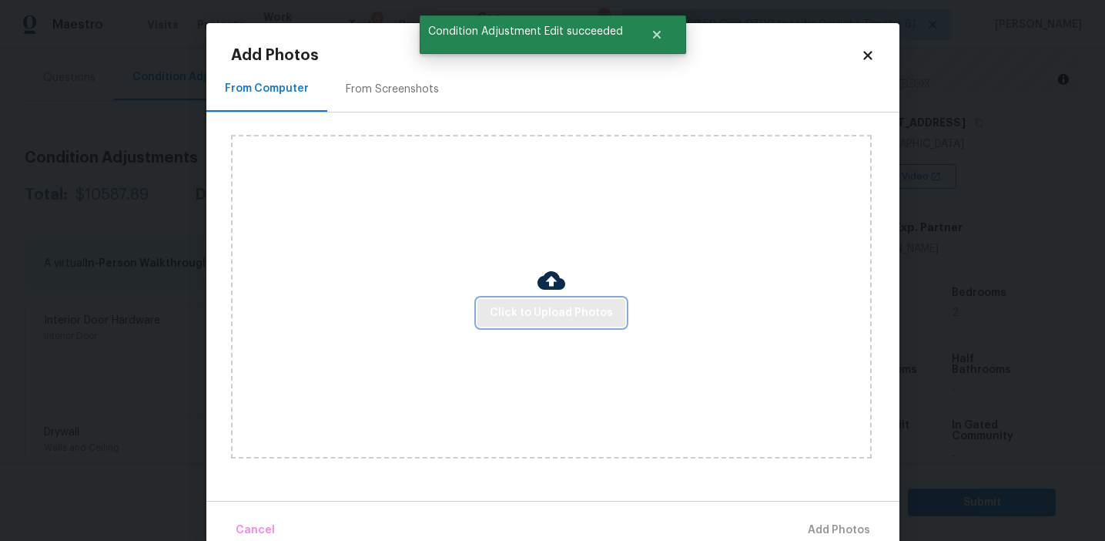
click at [538, 313] on span "Click to Upload Photos" at bounding box center [551, 312] width 123 height 19
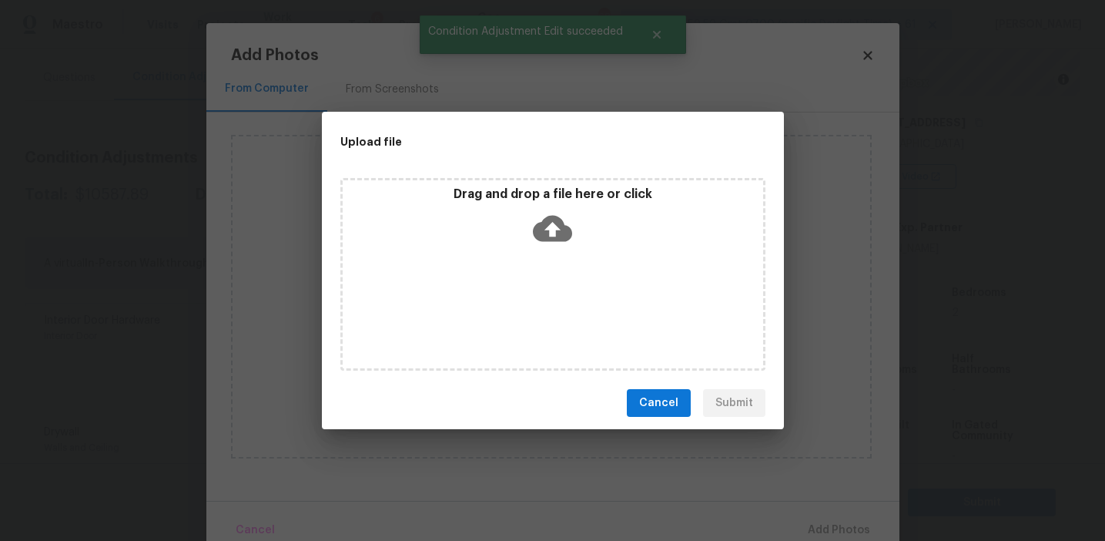
click at [538, 219] on icon at bounding box center [552, 228] width 39 height 39
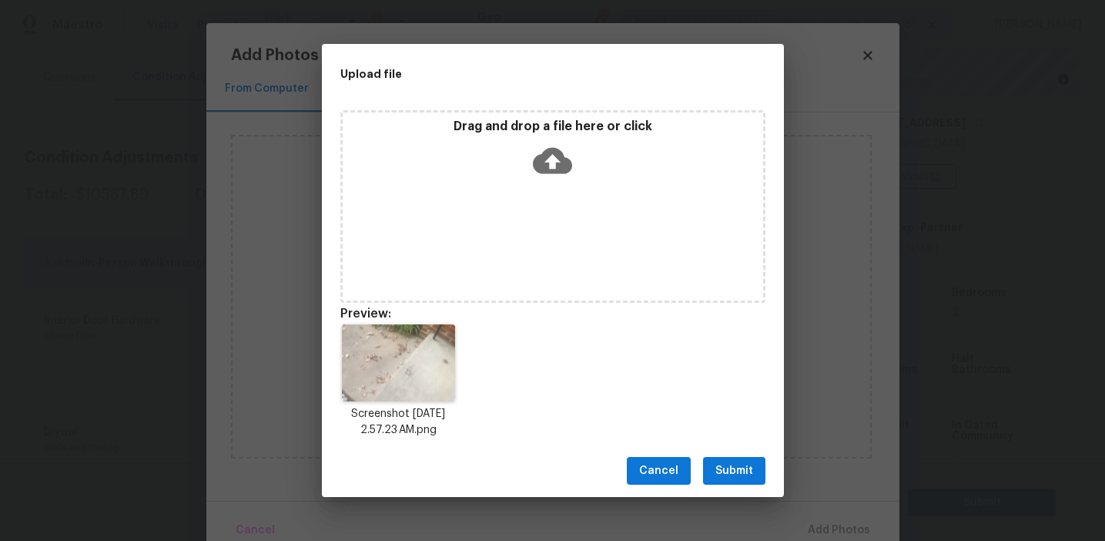
click at [731, 461] on span "Submit" at bounding box center [734, 470] width 38 height 19
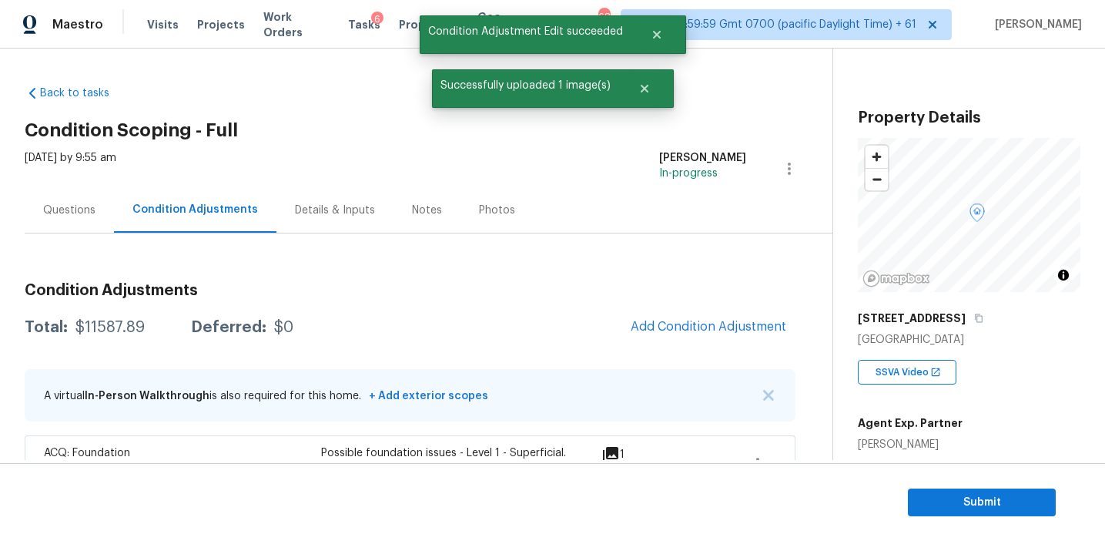
scroll to position [196, 0]
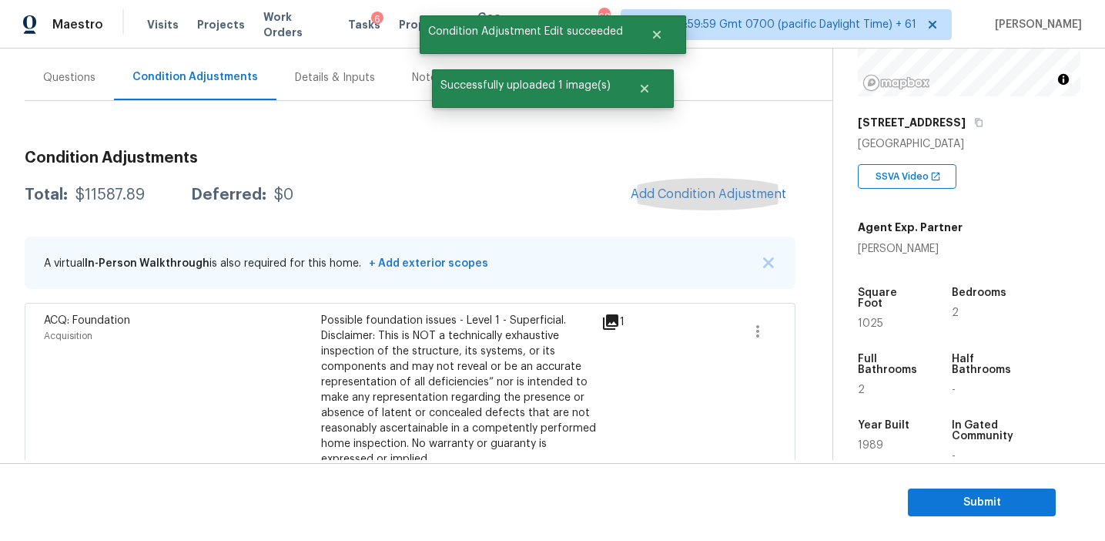
click at [683, 201] on button "Add Condition Adjustment" at bounding box center [709, 194] width 174 height 32
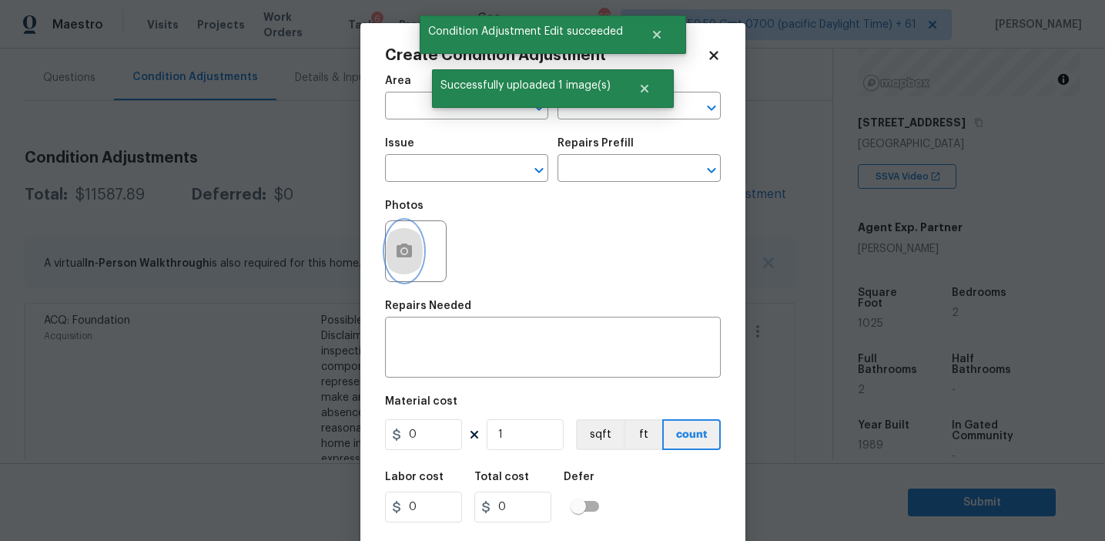
click at [412, 264] on button "button" at bounding box center [404, 251] width 37 height 60
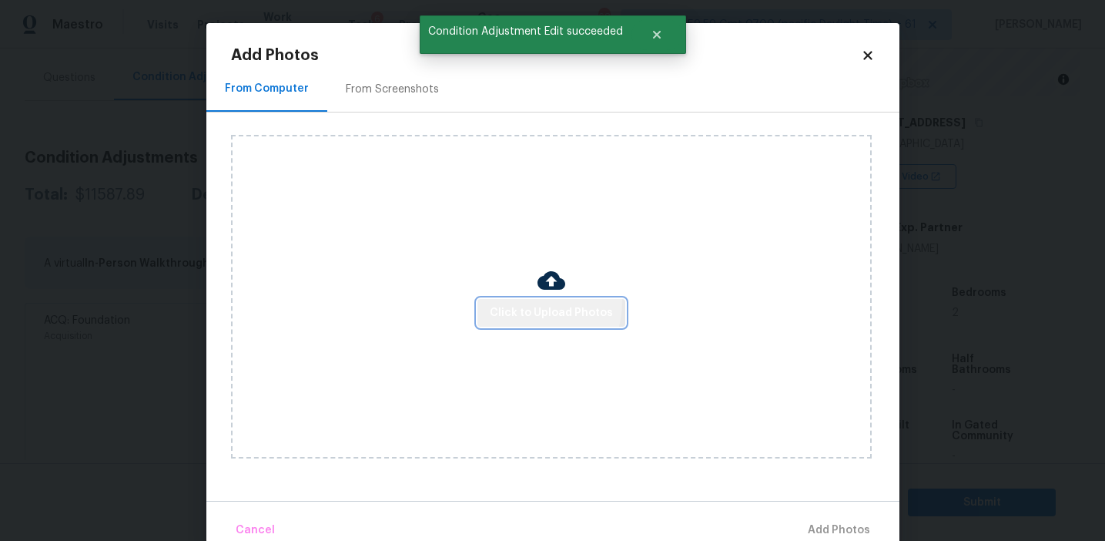
click at [523, 301] on button "Click to Upload Photos" at bounding box center [551, 313] width 148 height 28
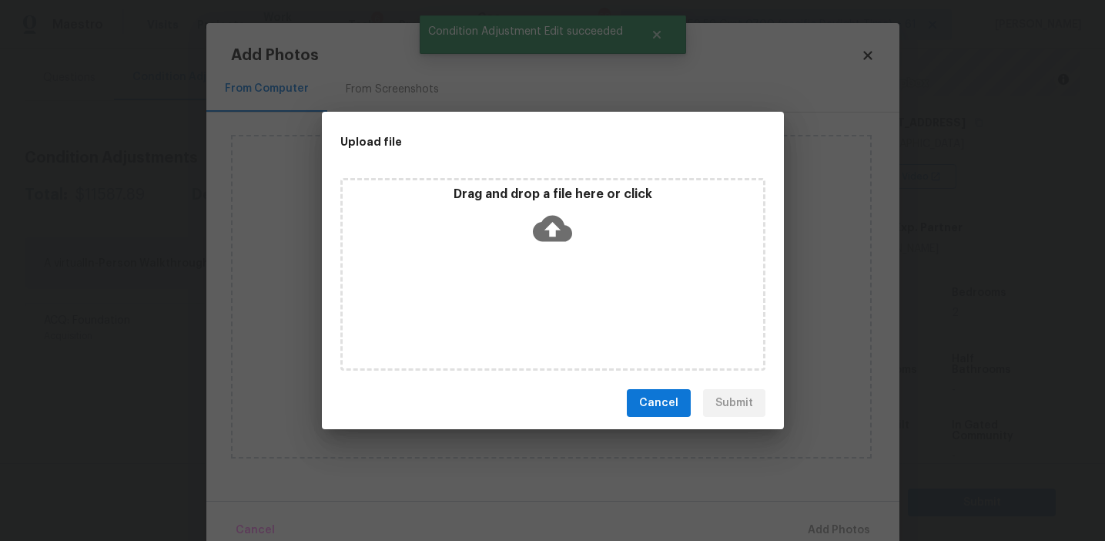
click at [523, 213] on div "Drag and drop a file here or click" at bounding box center [553, 219] width 420 height 66
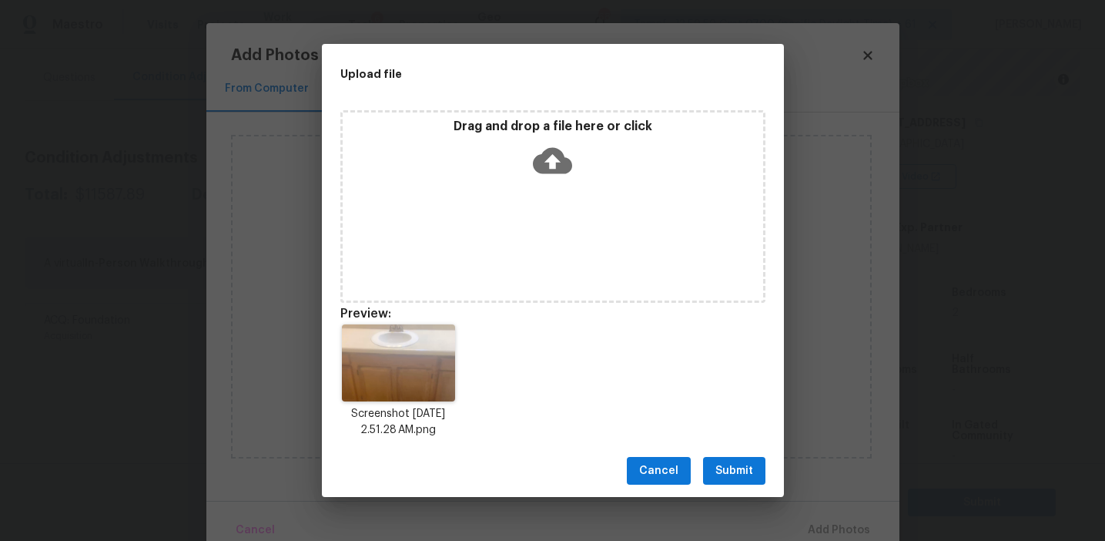
click at [738, 466] on span "Submit" at bounding box center [734, 470] width 38 height 19
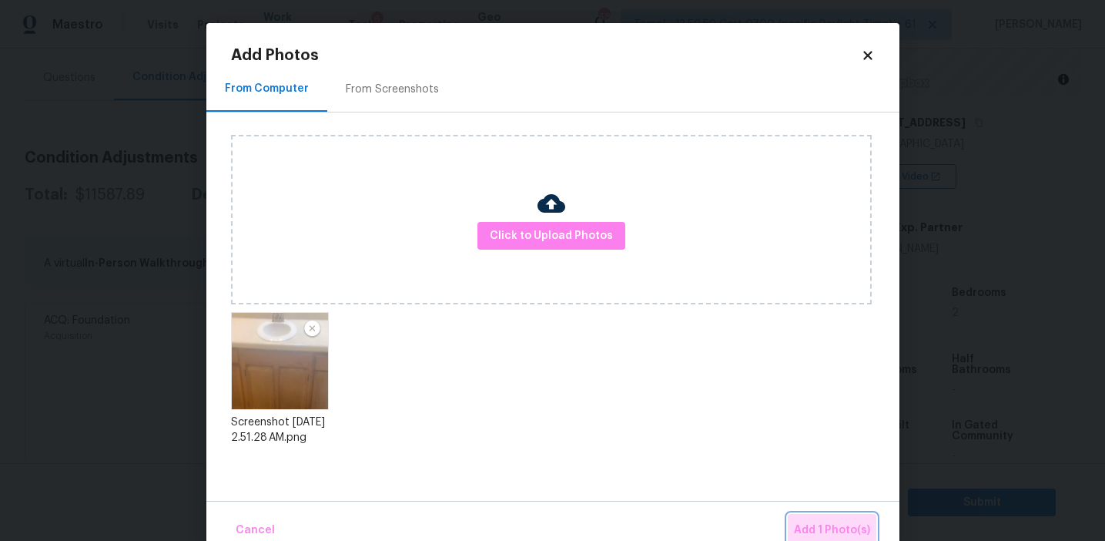
click at [815, 522] on span "Add 1 Photo(s)" at bounding box center [832, 530] width 76 height 19
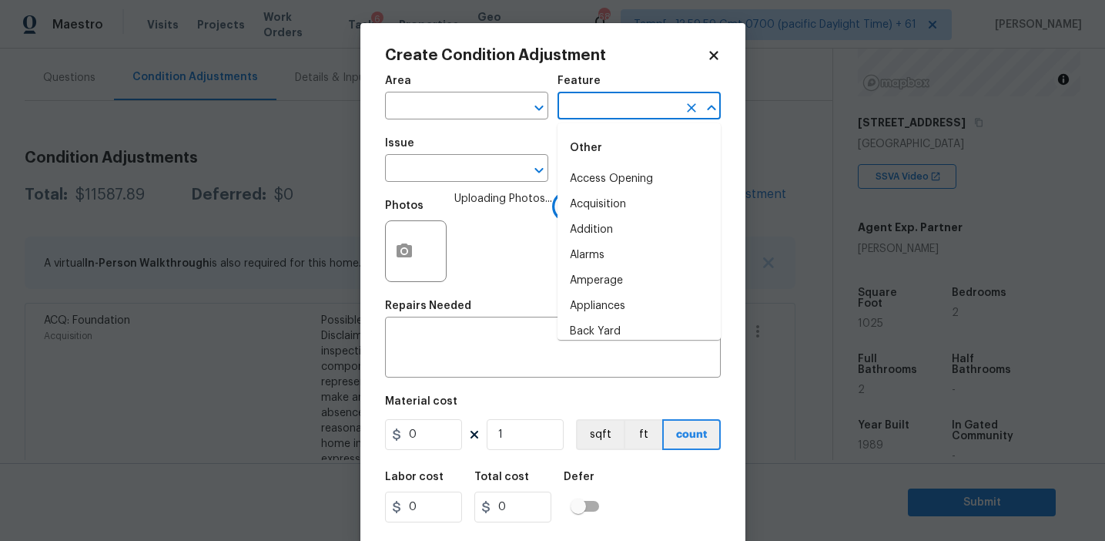
click at [582, 109] on input "text" at bounding box center [618, 107] width 120 height 24
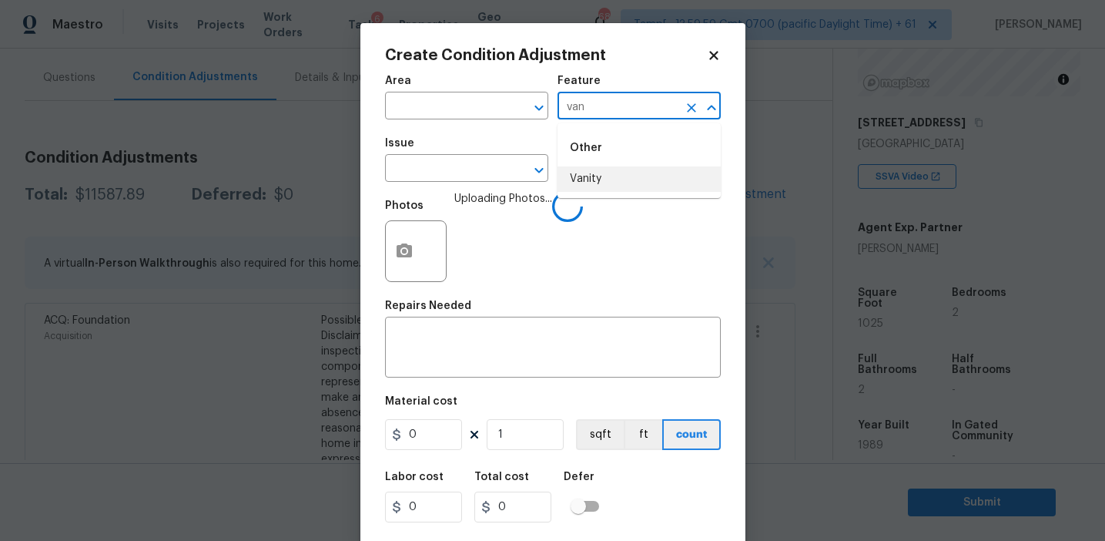
click at [590, 168] on li "Vanity" at bounding box center [639, 178] width 163 height 25
type input "Vanity"
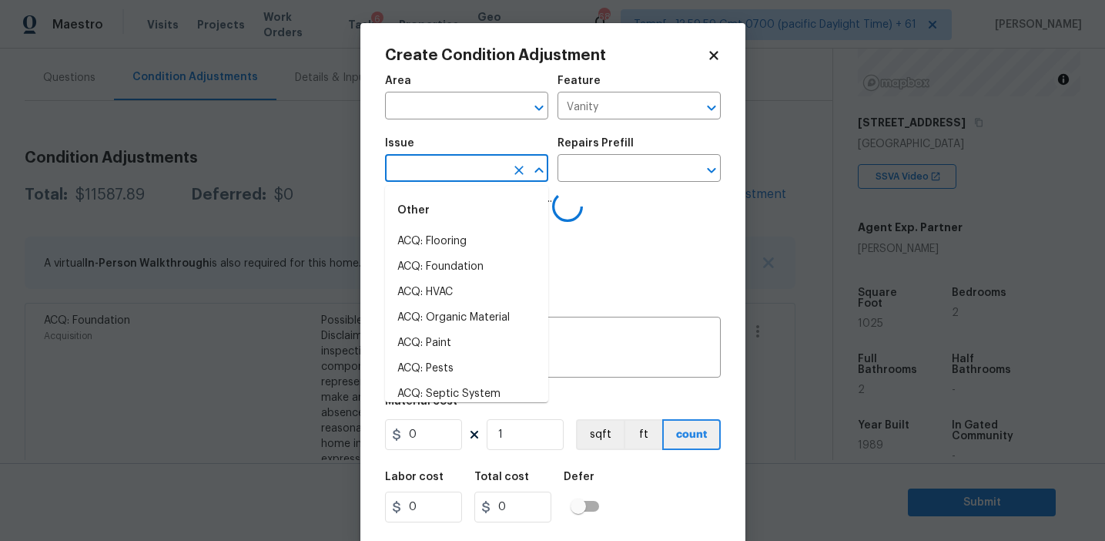
type input "c"
type input "ab"
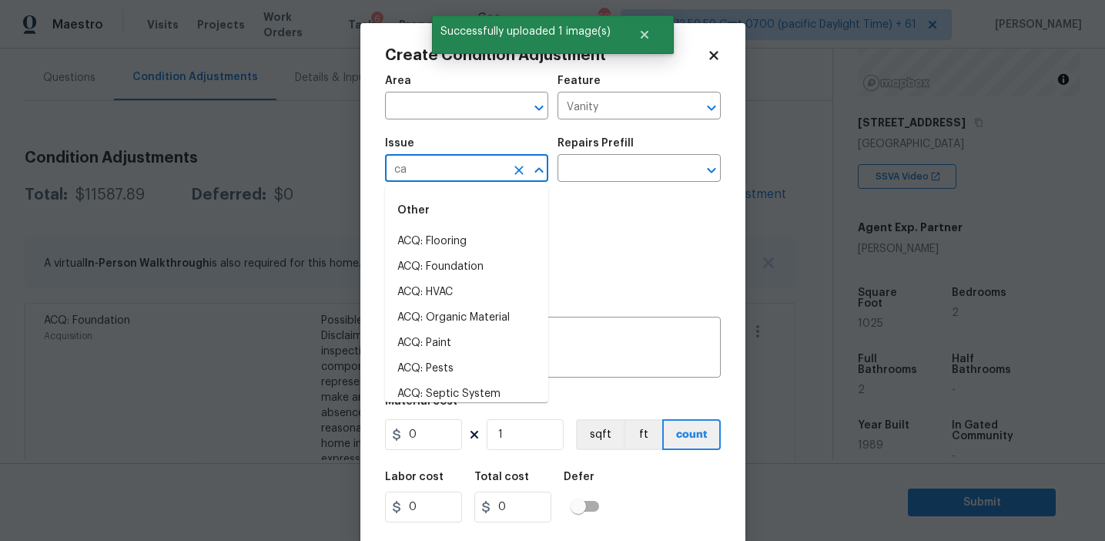
type input "cab"
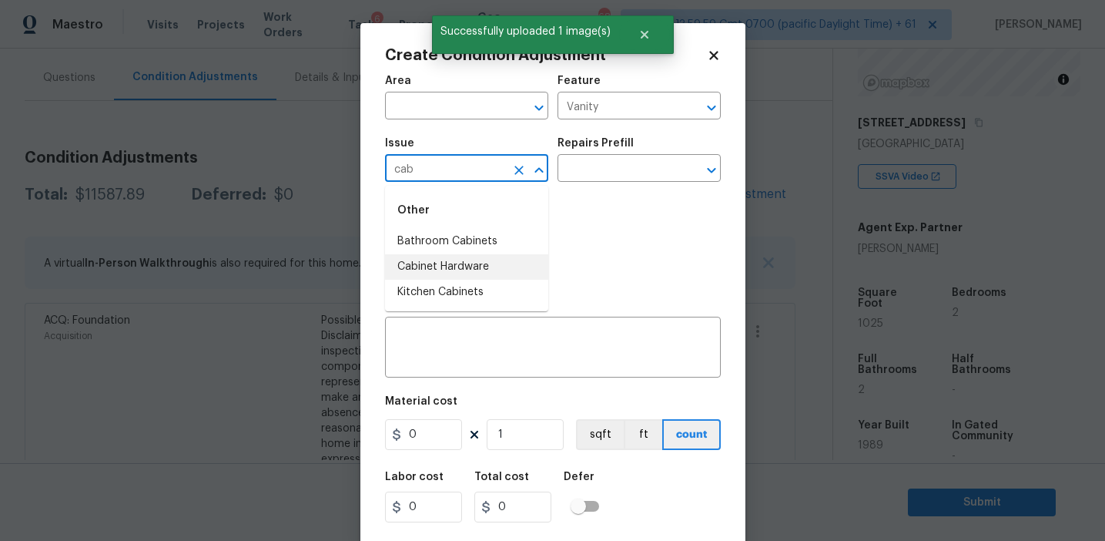
click at [452, 257] on li "Cabinet Hardware" at bounding box center [466, 266] width 163 height 25
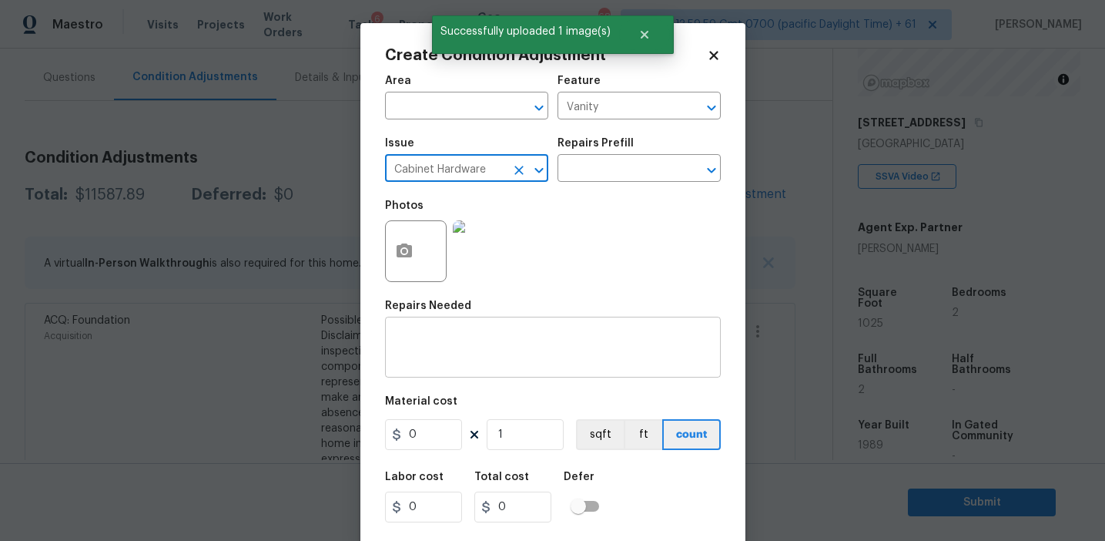
type input "Cabinet Hardware"
click at [464, 342] on textarea at bounding box center [552, 349] width 317 height 32
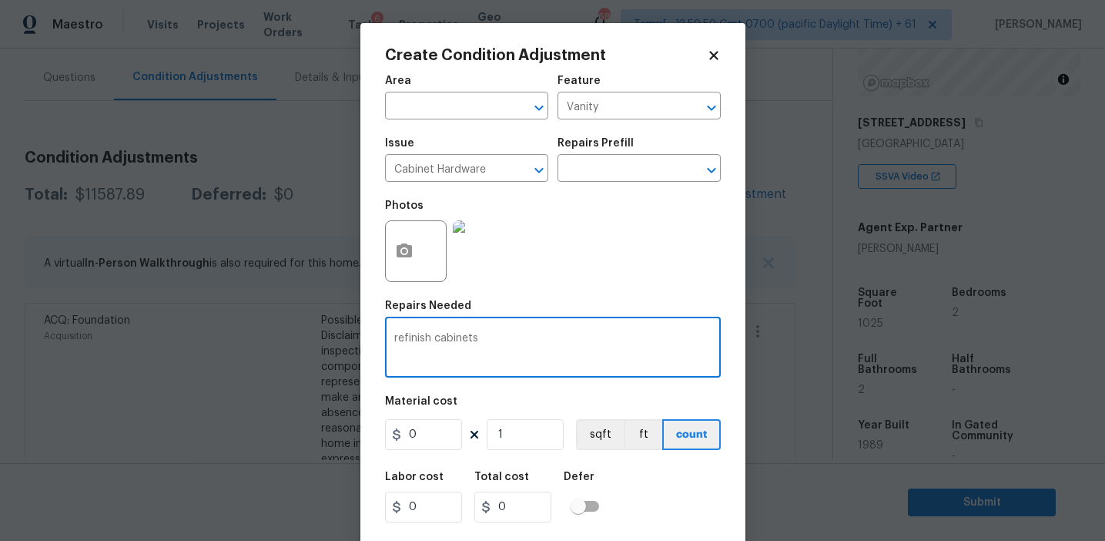
type textarea "refinish cabinets"
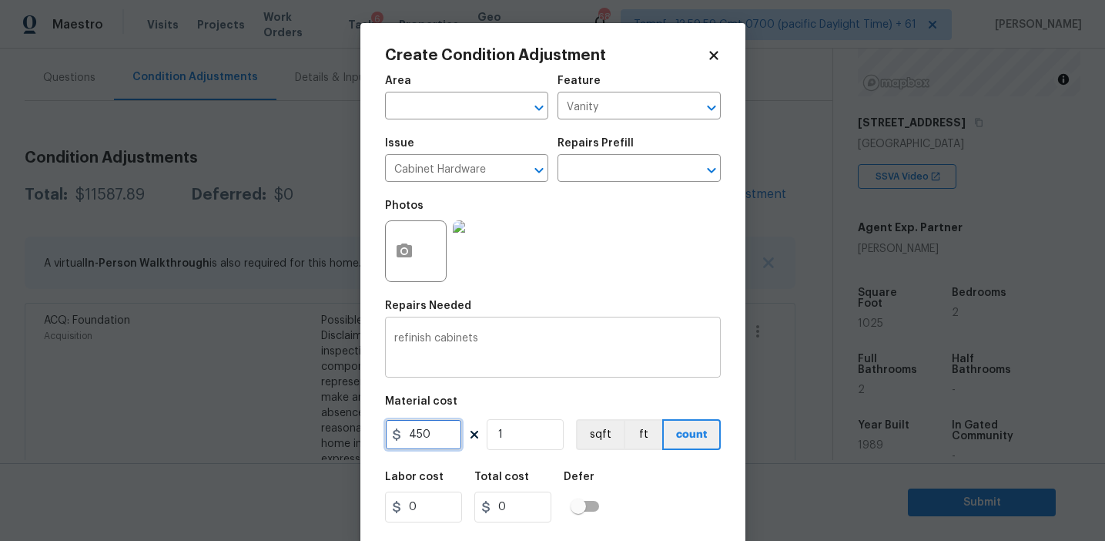
type input "450"
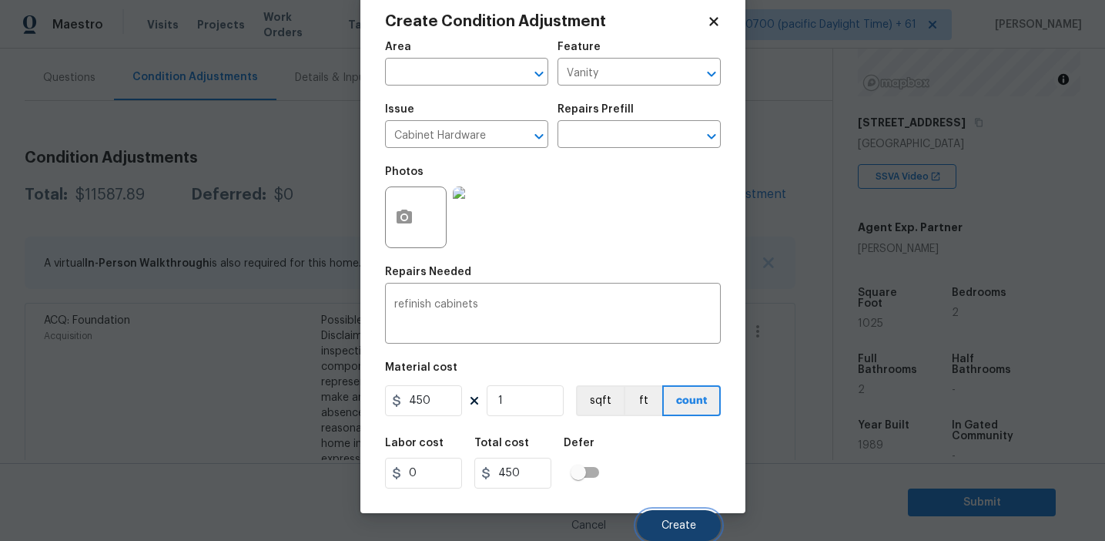
click at [691, 526] on span "Create" at bounding box center [679, 526] width 35 height 12
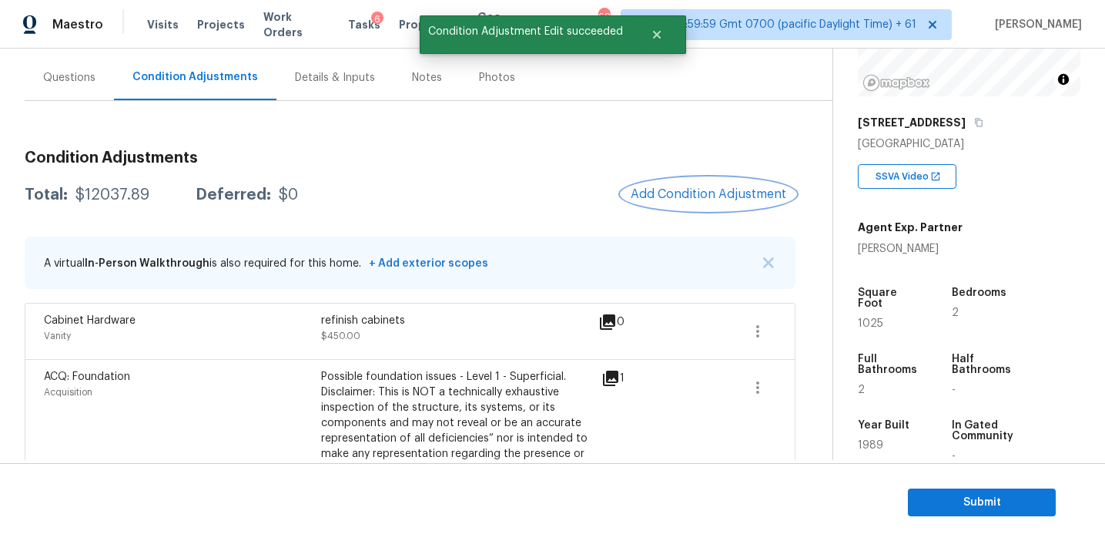
scroll to position [0, 0]
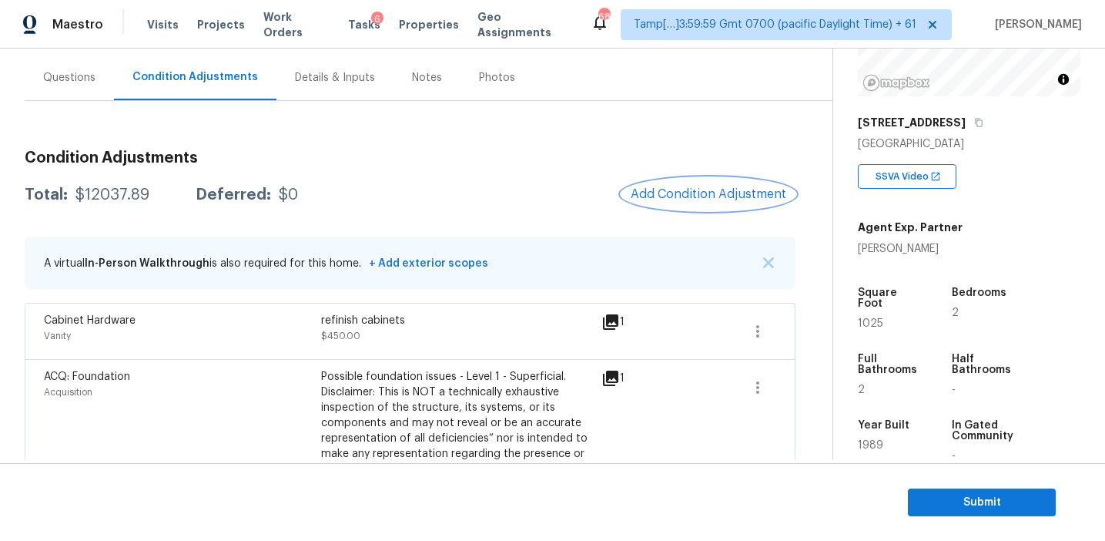
click at [644, 197] on span "Add Condition Adjustment" at bounding box center [709, 194] width 156 height 14
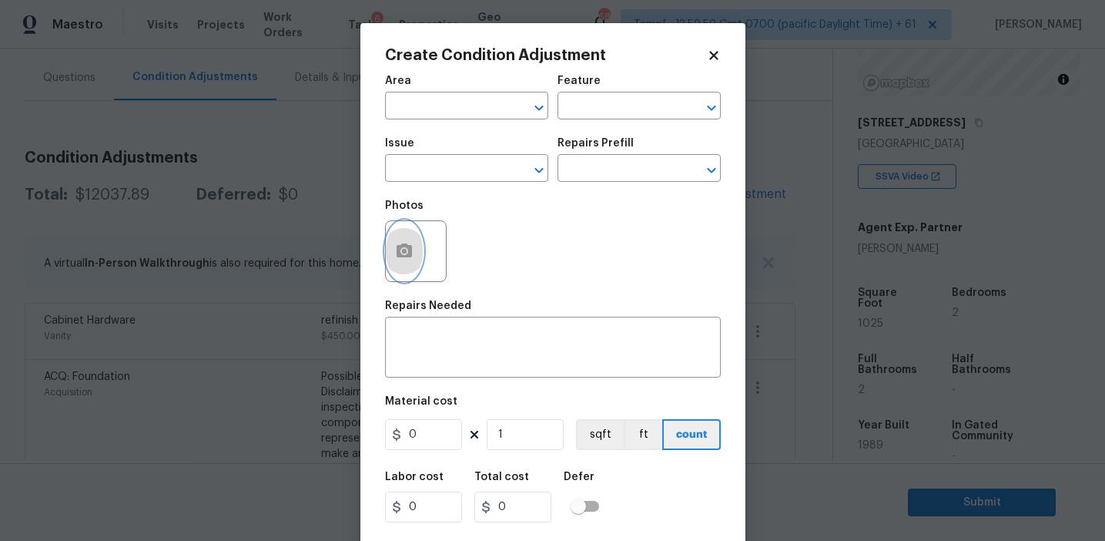
click at [392, 262] on button "button" at bounding box center [404, 251] width 37 height 60
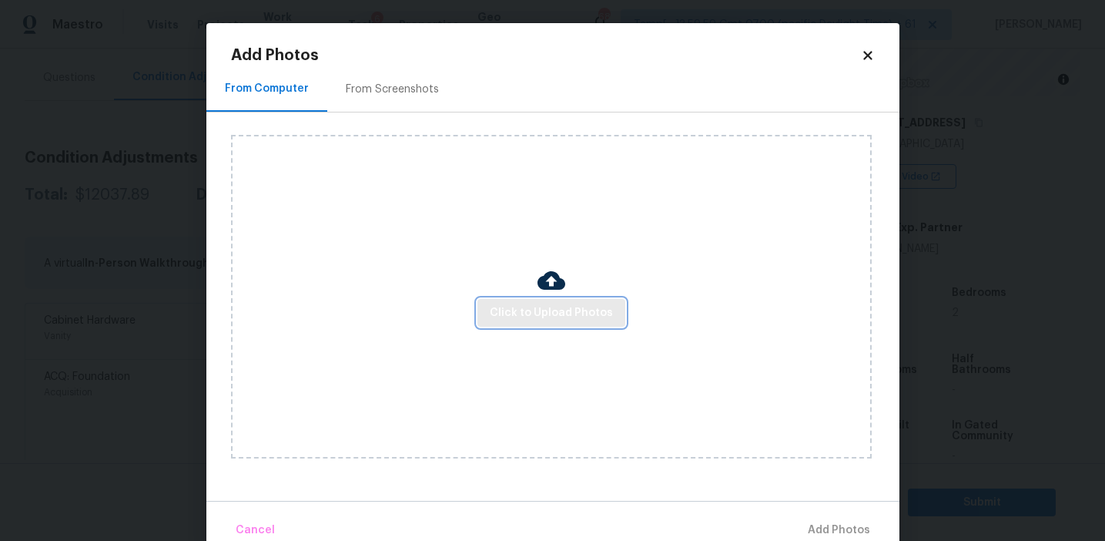
click at [532, 310] on span "Click to Upload Photos" at bounding box center [551, 312] width 123 height 19
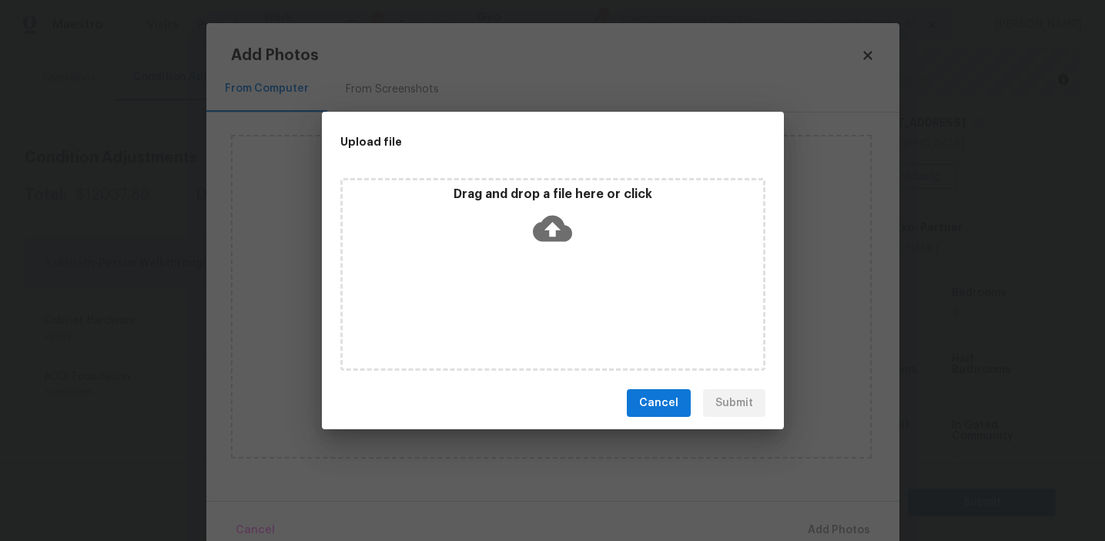
click at [532, 206] on div "Drag and drop a file here or click" at bounding box center [553, 219] width 420 height 66
click at [638, 407] on button "Cancel" at bounding box center [659, 403] width 64 height 28
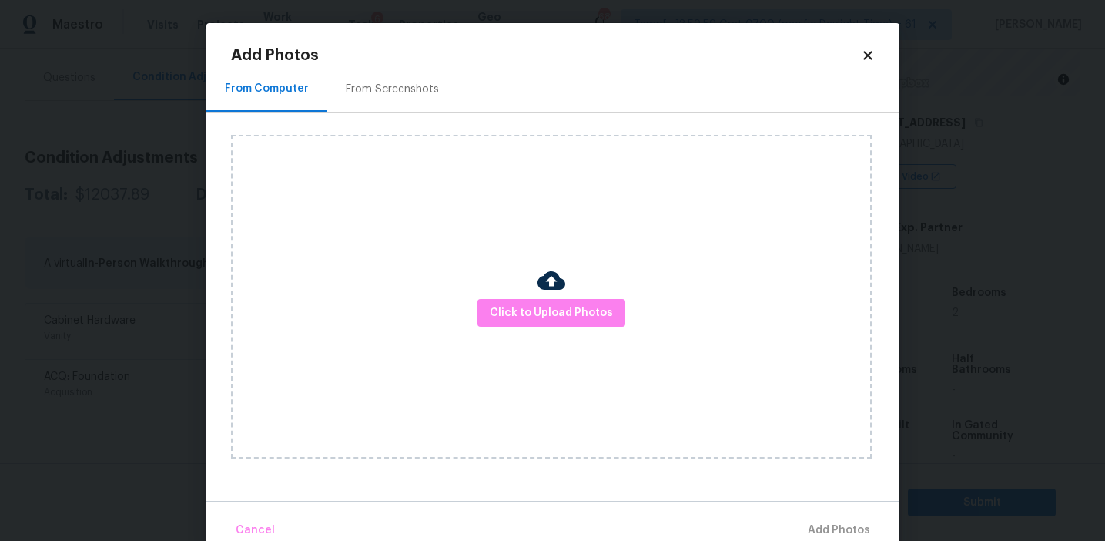
click at [392, 110] on div "From Screenshots" at bounding box center [392, 88] width 130 height 45
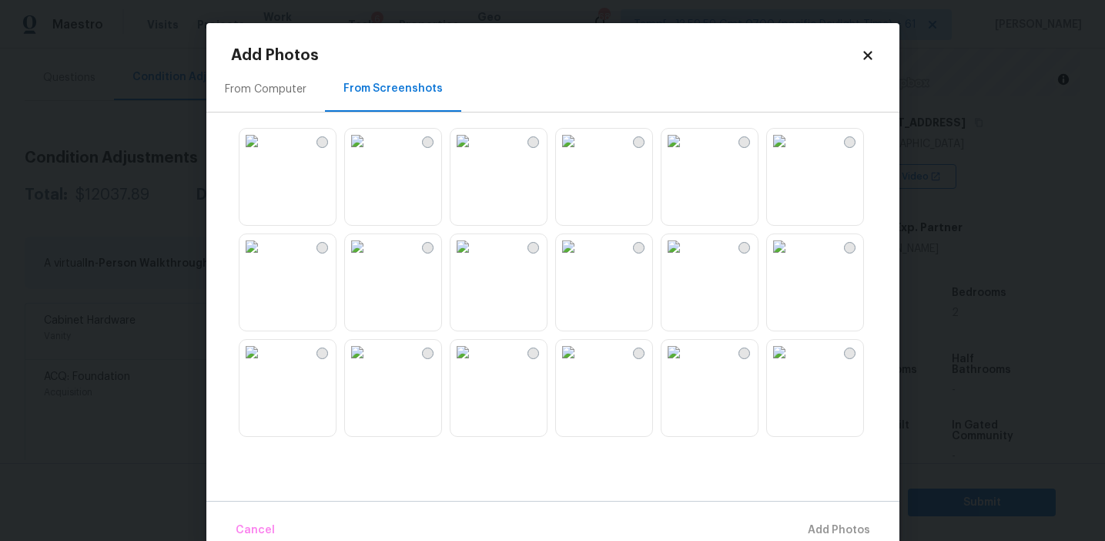
click at [370, 259] on img at bounding box center [357, 246] width 25 height 25
click at [581, 259] on img at bounding box center [568, 246] width 25 height 25
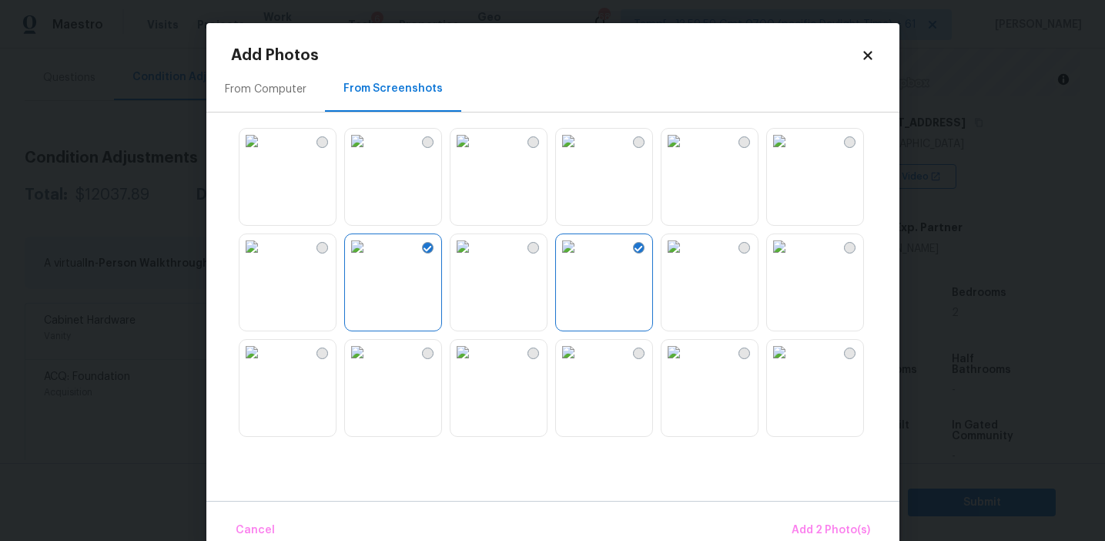
click at [792, 364] on img at bounding box center [779, 352] width 25 height 25
click at [475, 153] on img at bounding box center [463, 141] width 25 height 25
click at [370, 153] on img at bounding box center [357, 141] width 25 height 25
click at [475, 153] on img at bounding box center [463, 141] width 25 height 25
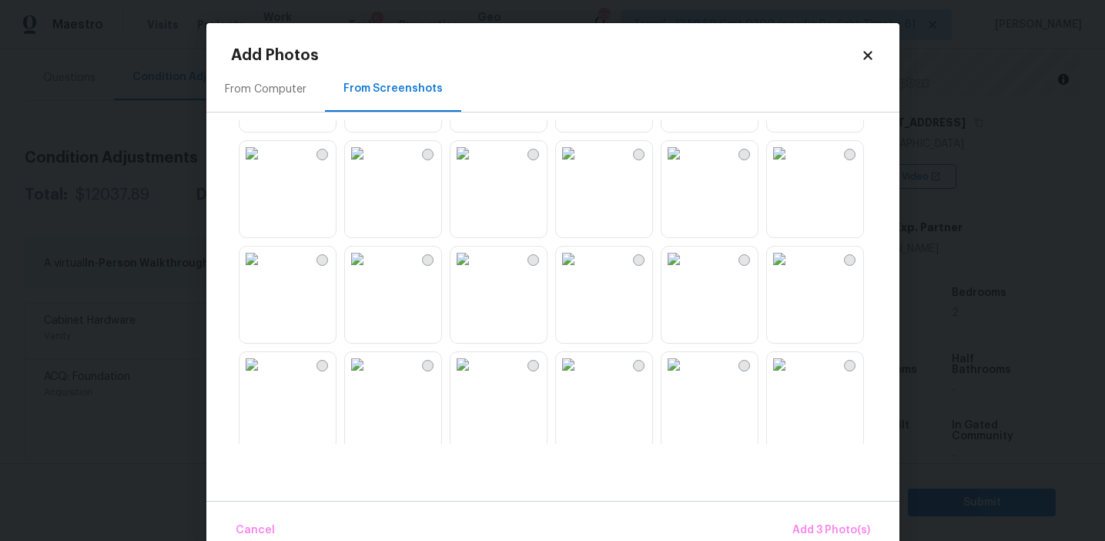
scroll to position [498, 0]
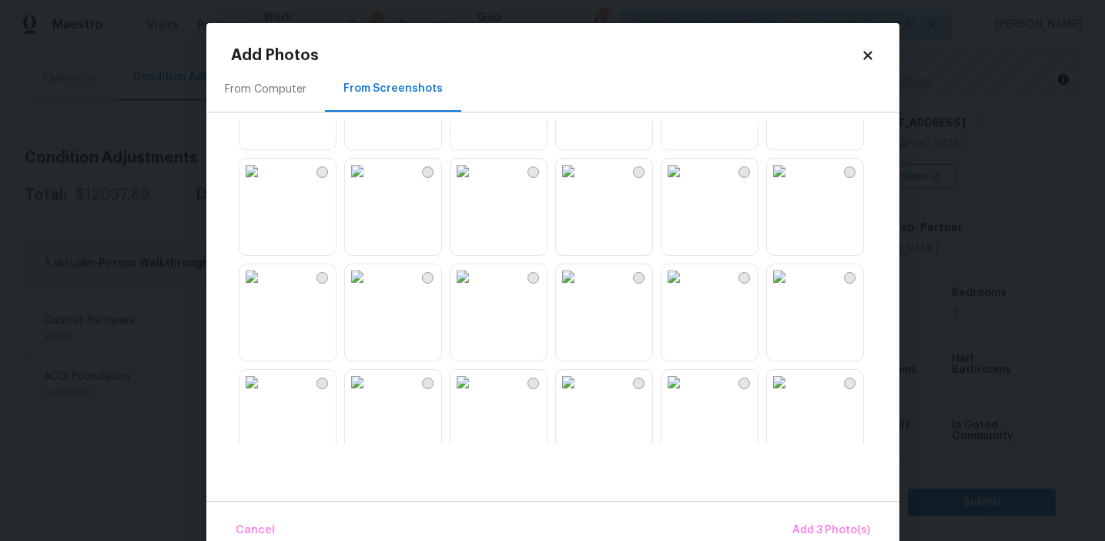
click at [686, 289] on img at bounding box center [674, 276] width 25 height 25
click at [792, 183] on img at bounding box center [779, 171] width 25 height 25
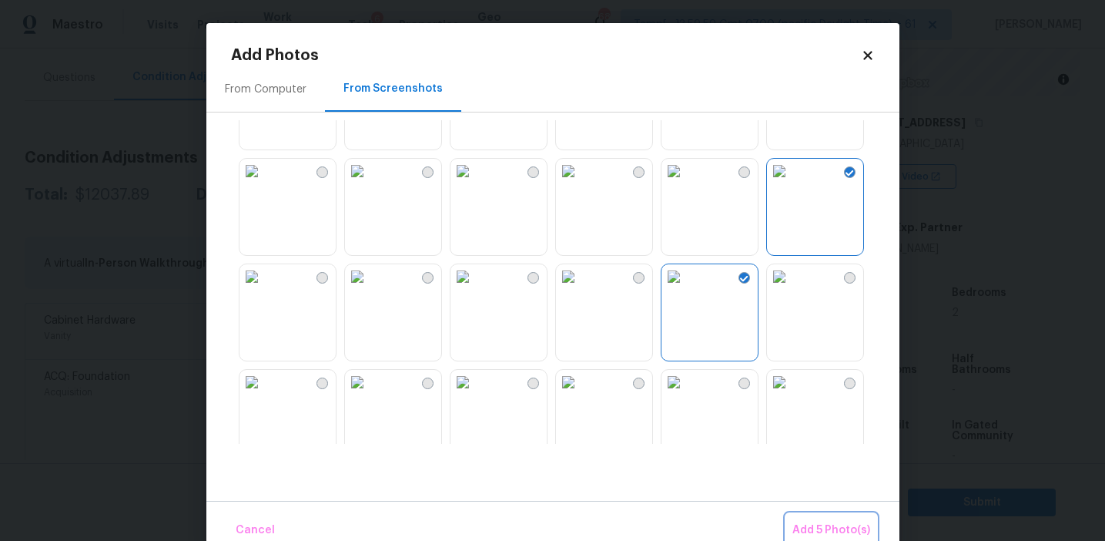
click at [812, 521] on span "Add 5 Photo(s)" at bounding box center [831, 530] width 78 height 19
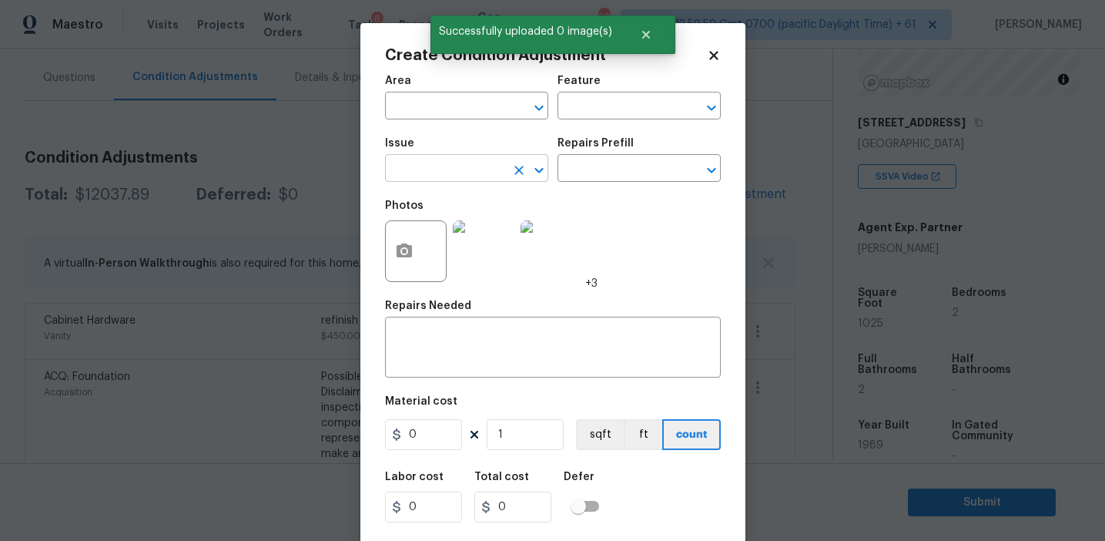
click at [390, 172] on input "text" at bounding box center [445, 170] width 120 height 24
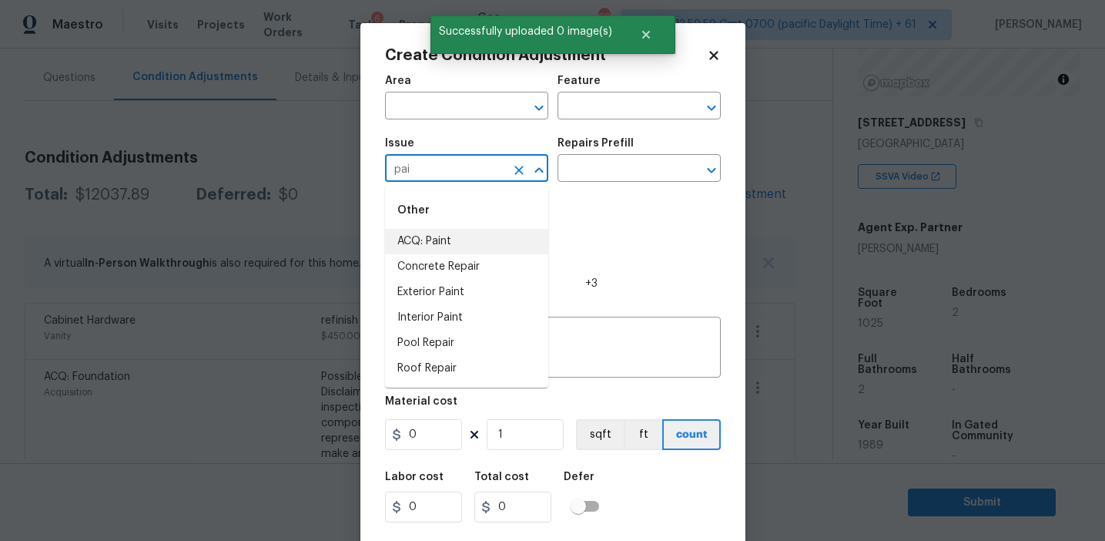
click at [412, 241] on li "ACQ: Paint" at bounding box center [466, 241] width 163 height 25
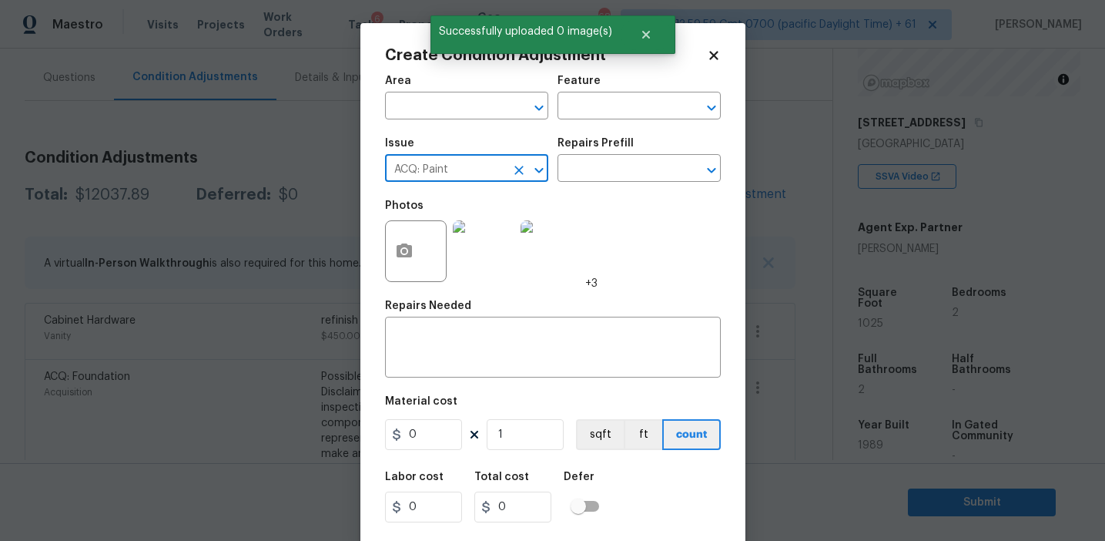
type input "ACQ: Paint"
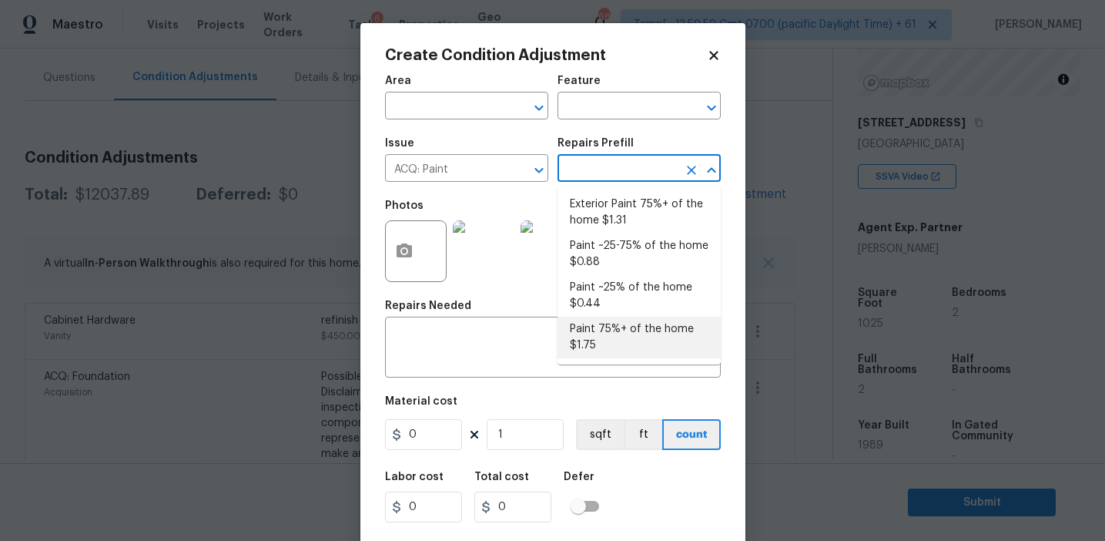
click at [622, 350] on li "Paint 75%+ of the home $1.75" at bounding box center [639, 338] width 163 height 42
type input "Acquisition"
type textarea "Acquisition Scope: 75%+ of the home will likely require interior paint"
type input "1.75"
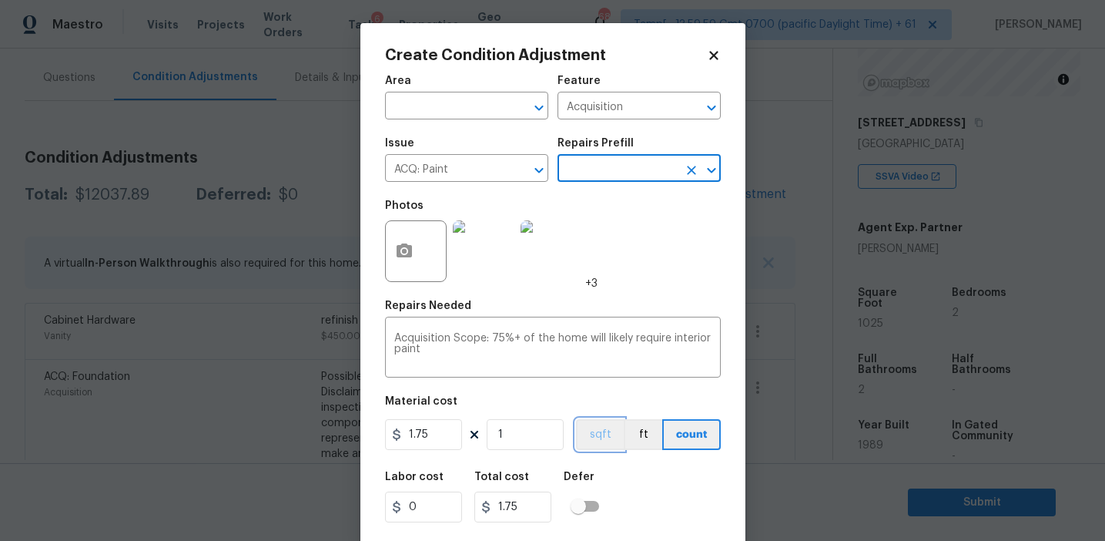
click at [593, 437] on button "sqft" at bounding box center [600, 434] width 48 height 31
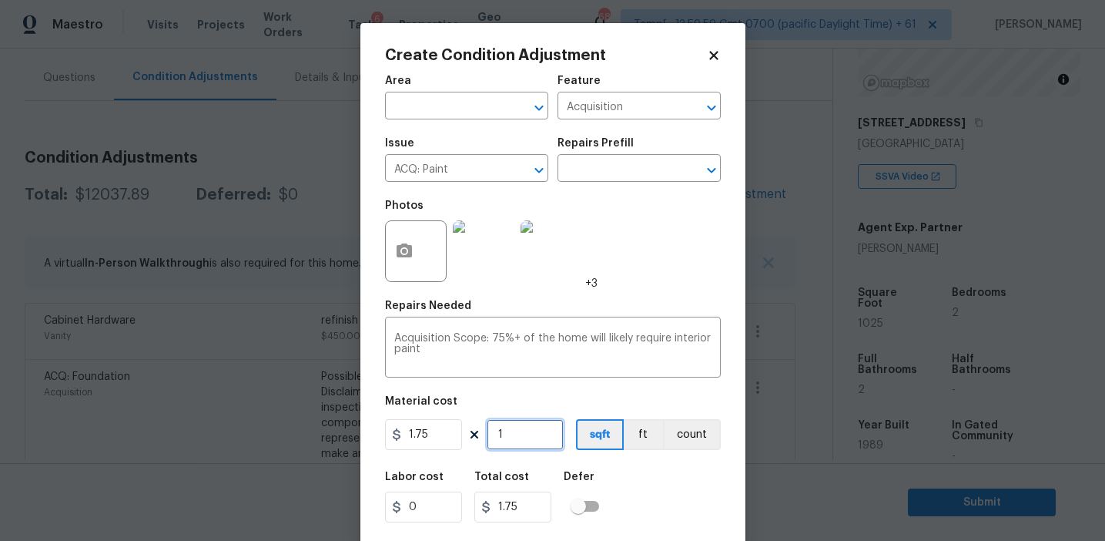
click at [548, 434] on input "1" at bounding box center [525, 434] width 77 height 31
type input "10"
type input "17.5"
type input "102"
type input "178.5"
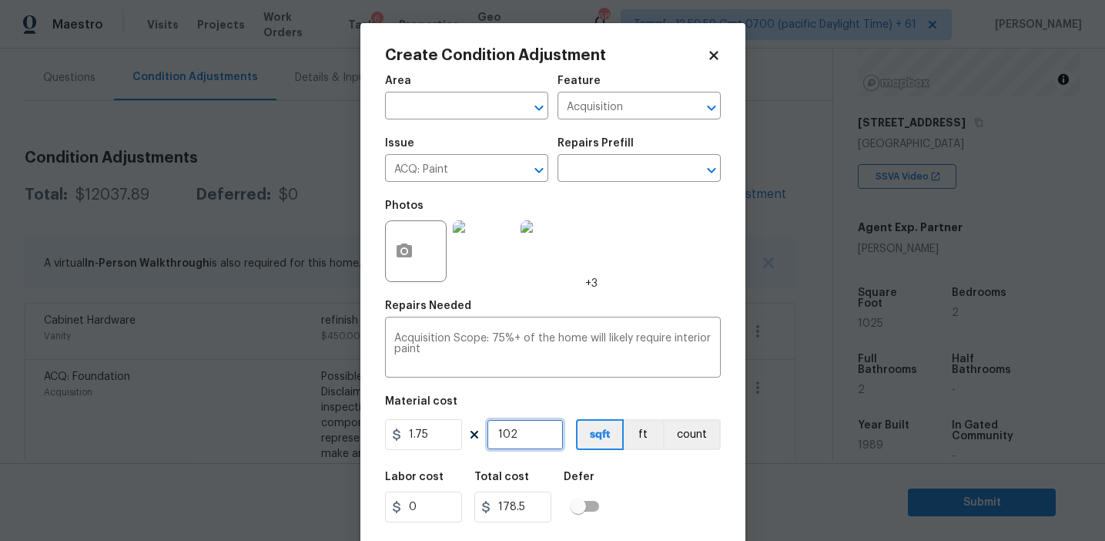
type input "1025"
type input "1793.75"
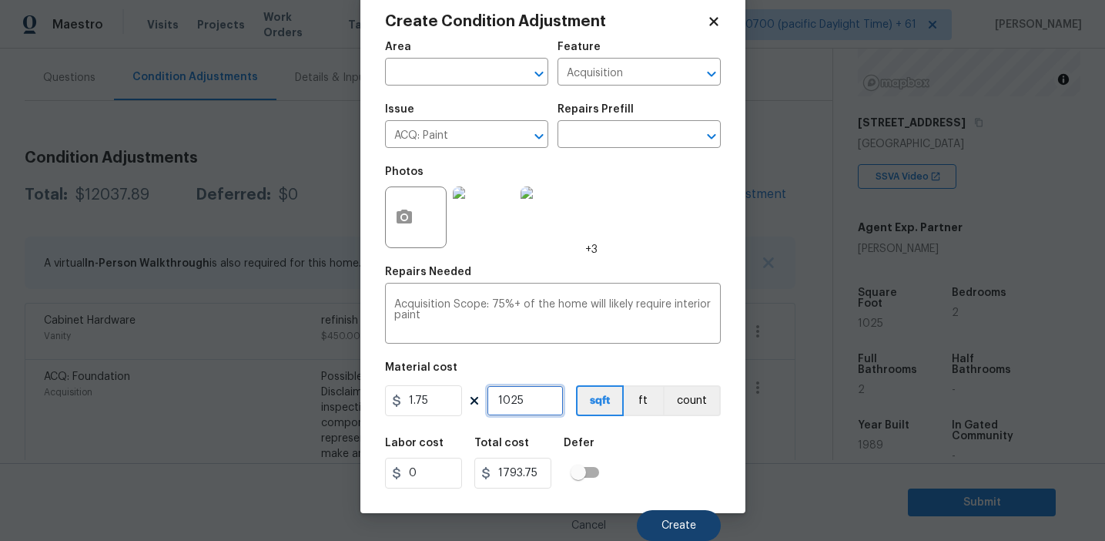
type input "1025"
click at [672, 515] on button "Create" at bounding box center [679, 525] width 84 height 31
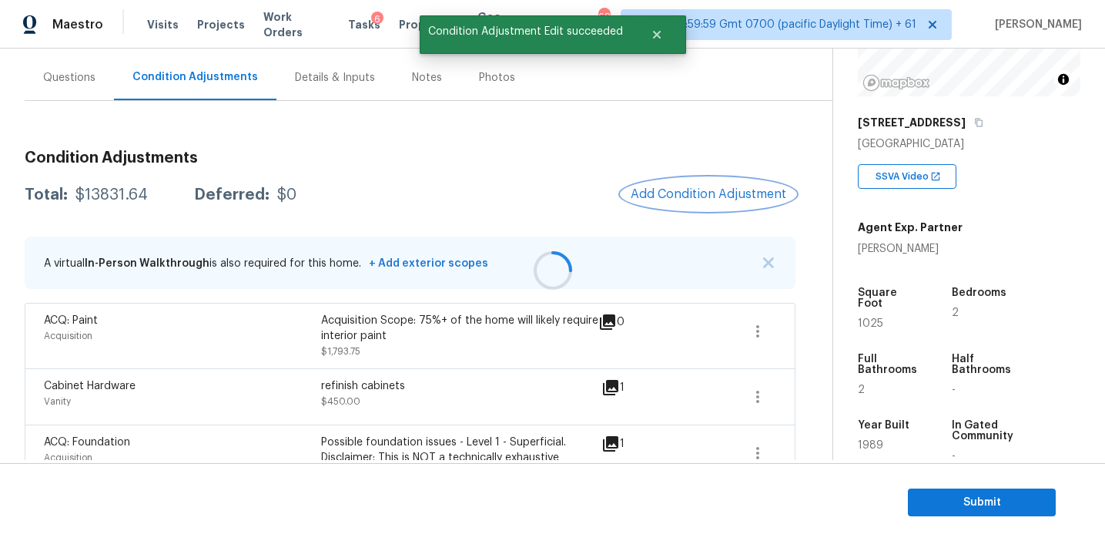
scroll to position [0, 0]
click at [664, 187] on span "Add Condition Adjustment" at bounding box center [709, 194] width 156 height 14
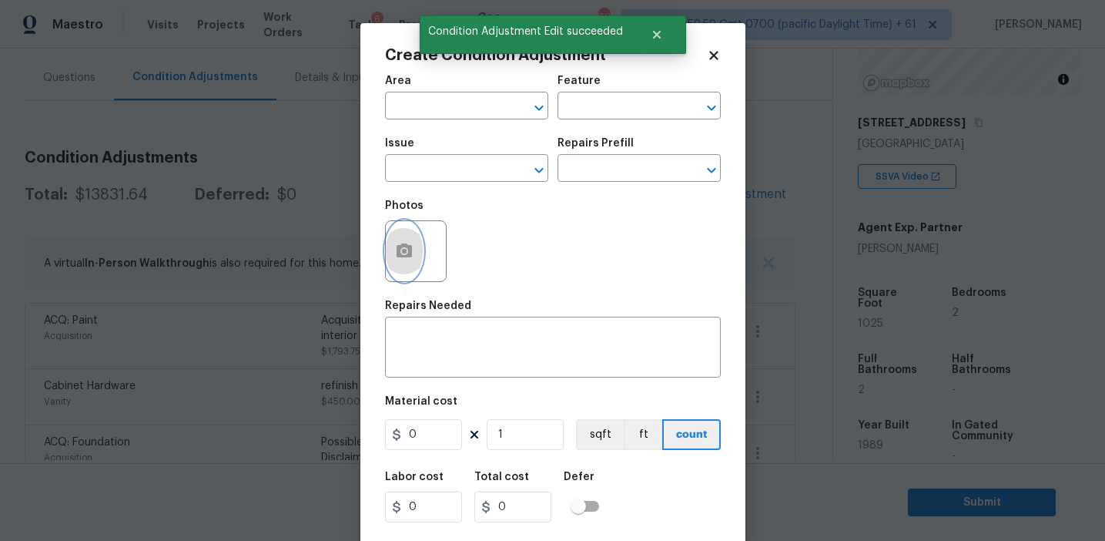
click at [402, 252] on circle "button" at bounding box center [403, 251] width 5 height 5
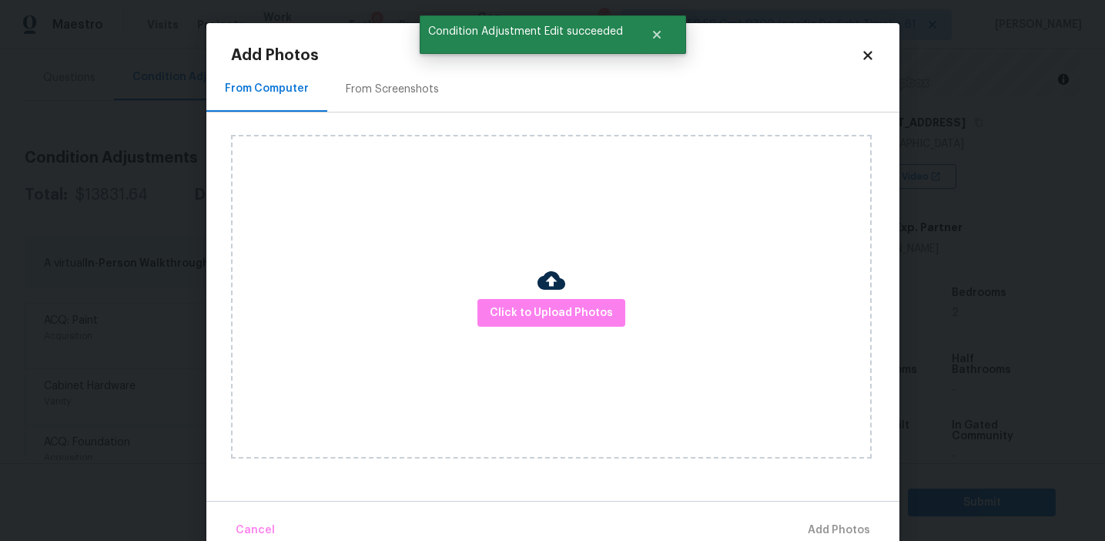
click at [390, 105] on div "From Screenshots" at bounding box center [392, 88] width 130 height 45
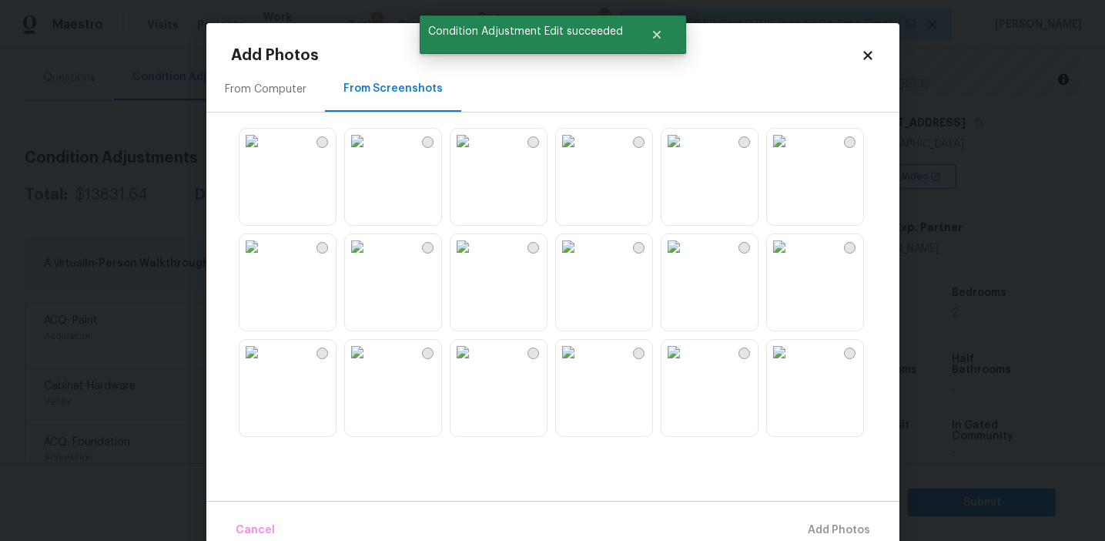
scroll to position [1471, 0]
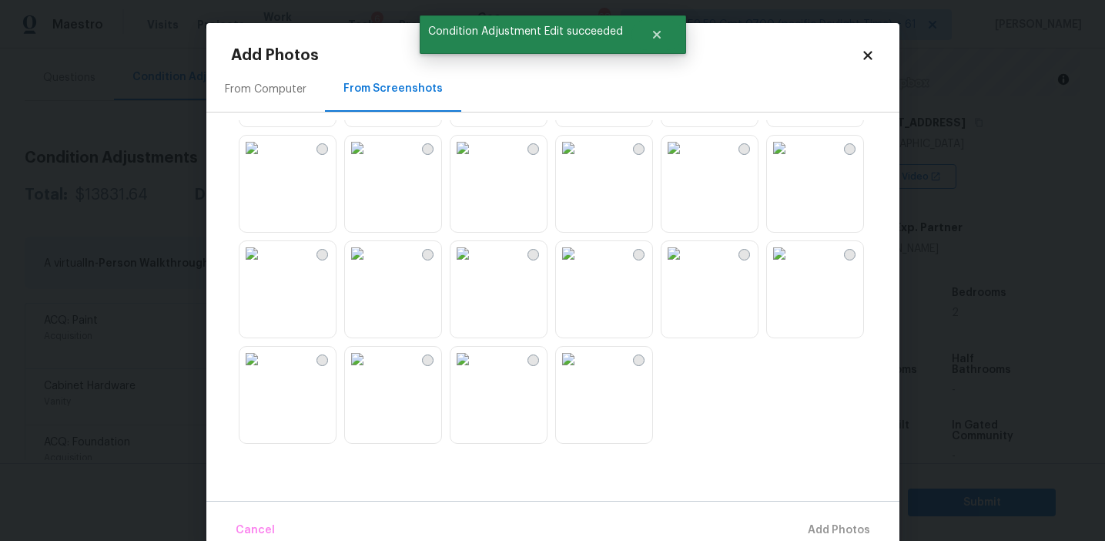
click at [264, 371] on img at bounding box center [252, 359] width 25 height 25
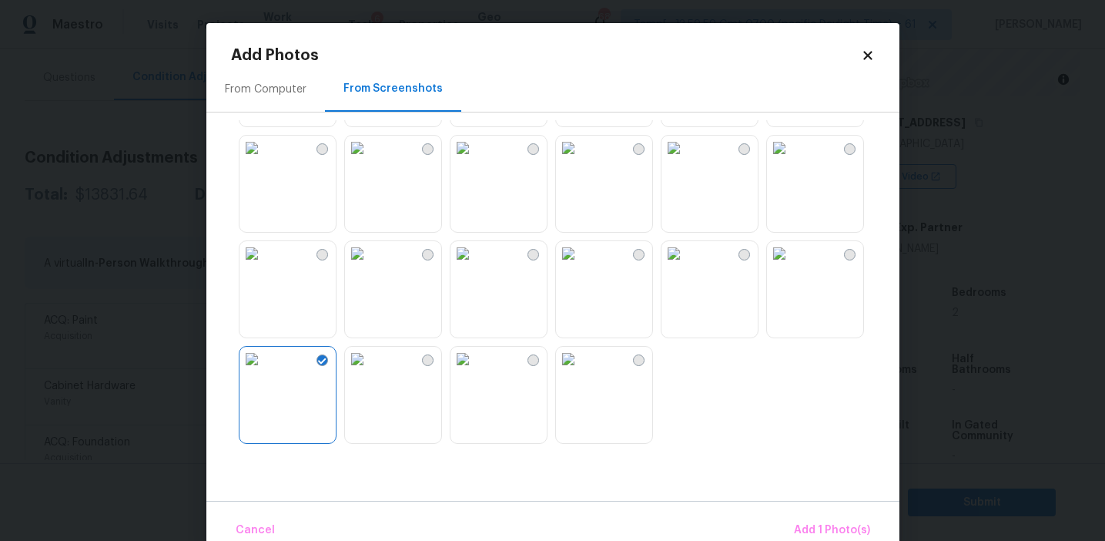
click at [581, 160] on img at bounding box center [568, 148] width 25 height 25
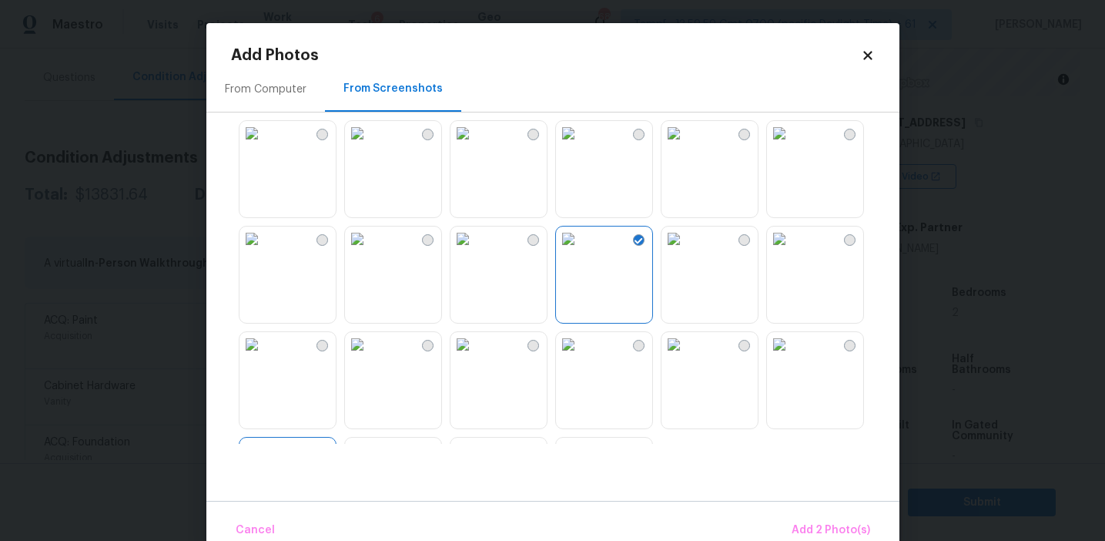
click at [581, 146] on img at bounding box center [568, 133] width 25 height 25
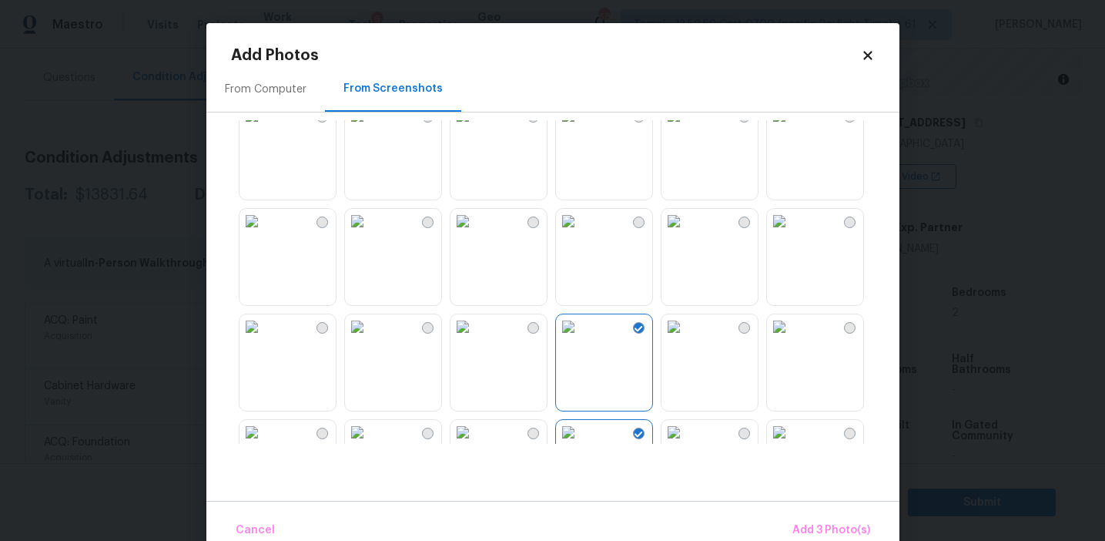
scroll to position [1174, 0]
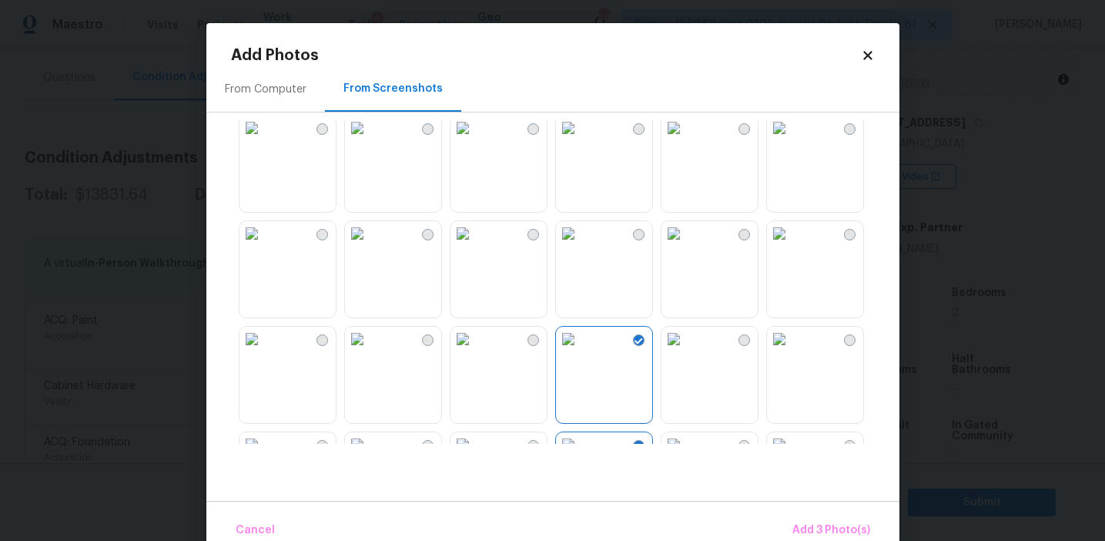
click at [370, 246] on img at bounding box center [357, 233] width 25 height 25
click at [683, 246] on img at bounding box center [674, 233] width 25 height 25
click at [792, 246] on img at bounding box center [779, 233] width 25 height 25
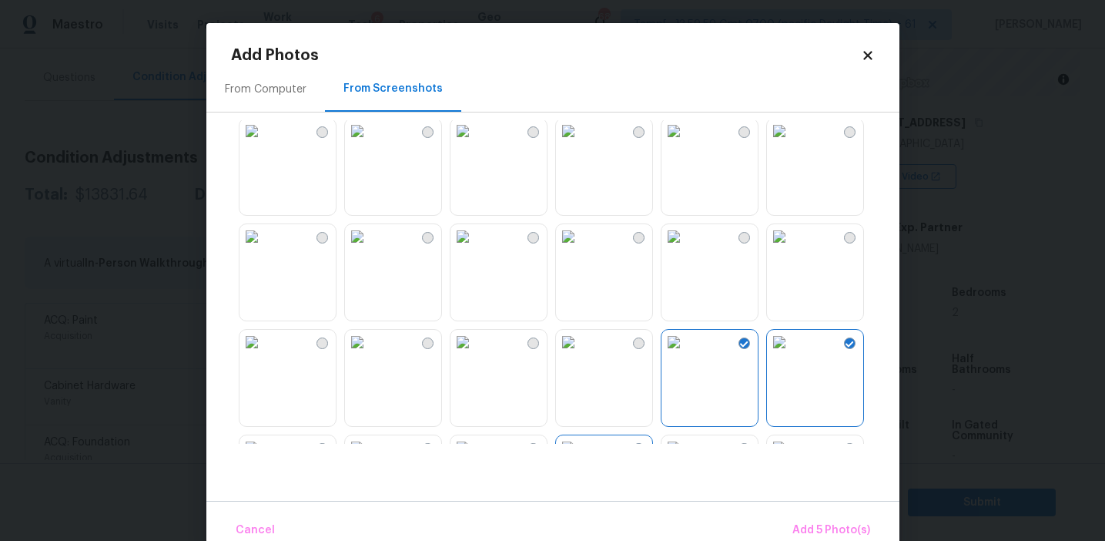
scroll to position [1057, 0]
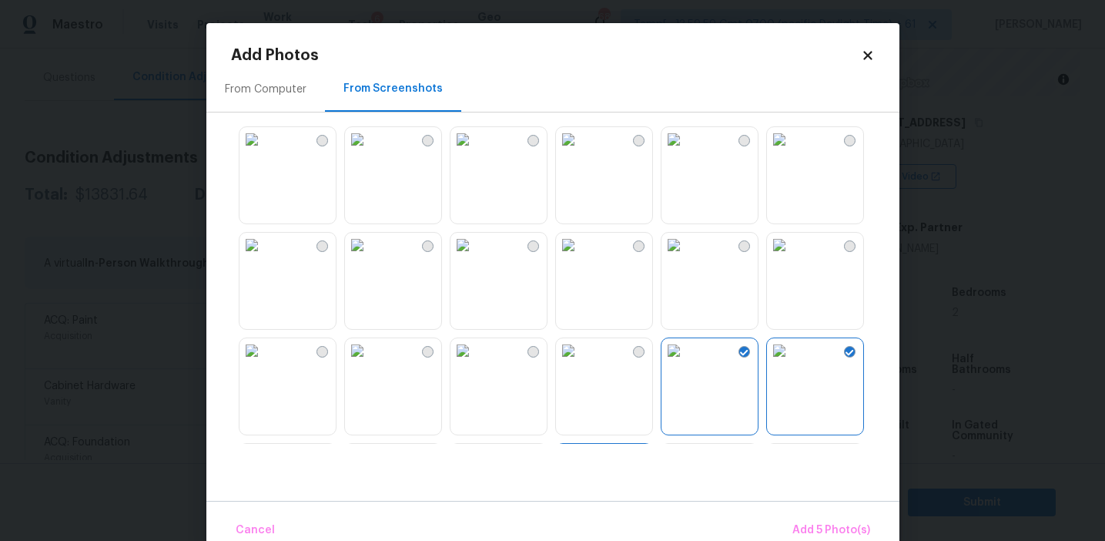
click at [264, 257] on img at bounding box center [252, 245] width 25 height 25
click at [821, 531] on span "Add 6 Photo(s)" at bounding box center [831, 530] width 79 height 19
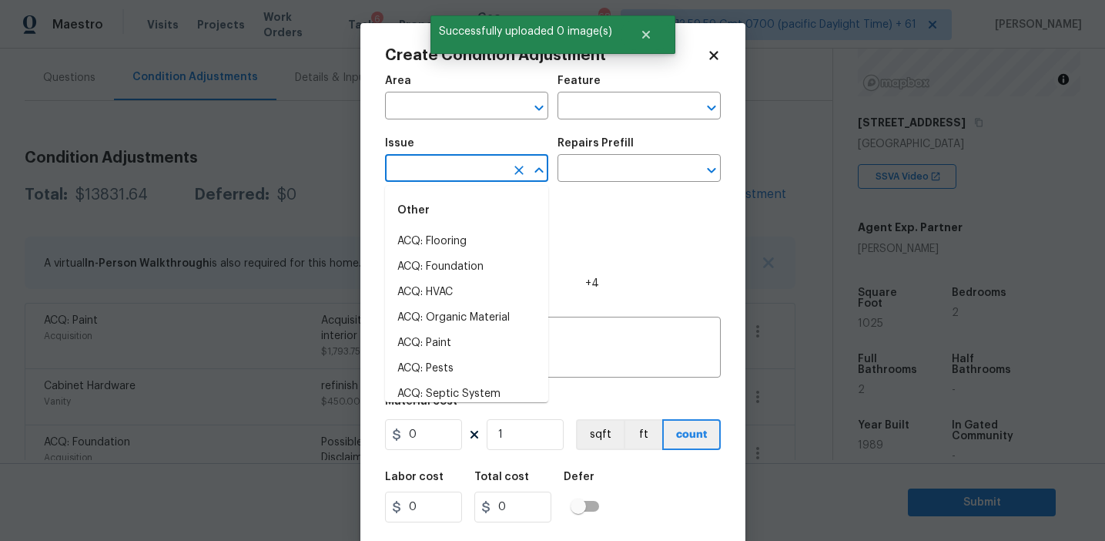
click at [447, 178] on input "text" at bounding box center [445, 170] width 120 height 24
click at [453, 240] on li "ACQ: Flooring" at bounding box center [466, 241] width 163 height 25
type input "ACQ: Flooring"
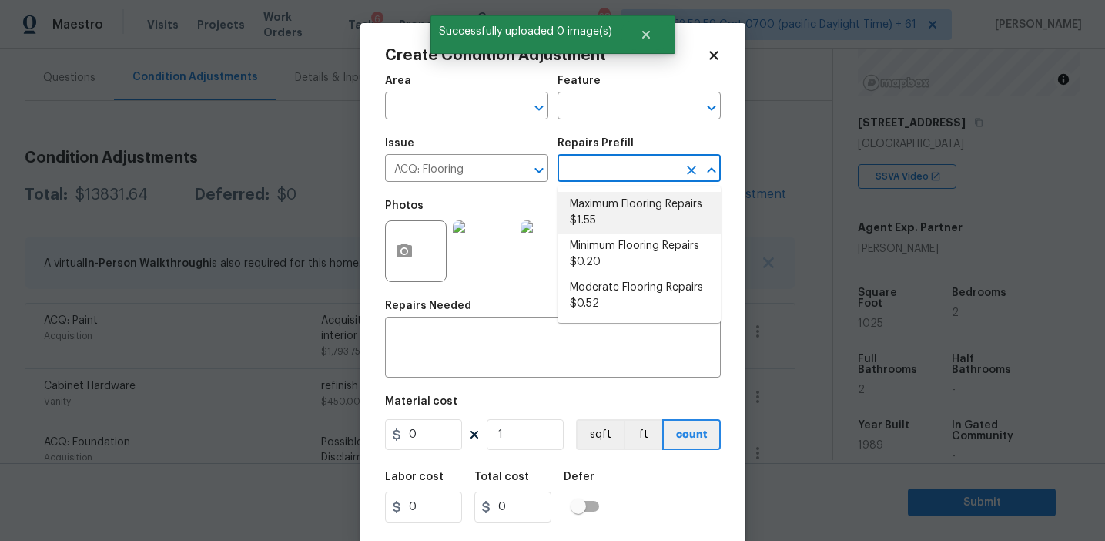
click at [601, 232] on li "Maximum Flooring Repairs $1.55" at bounding box center [639, 213] width 163 height 42
type input "Acquisition"
type textarea "Acquisition Scope: Maximum flooring repairs"
type input "1.55"
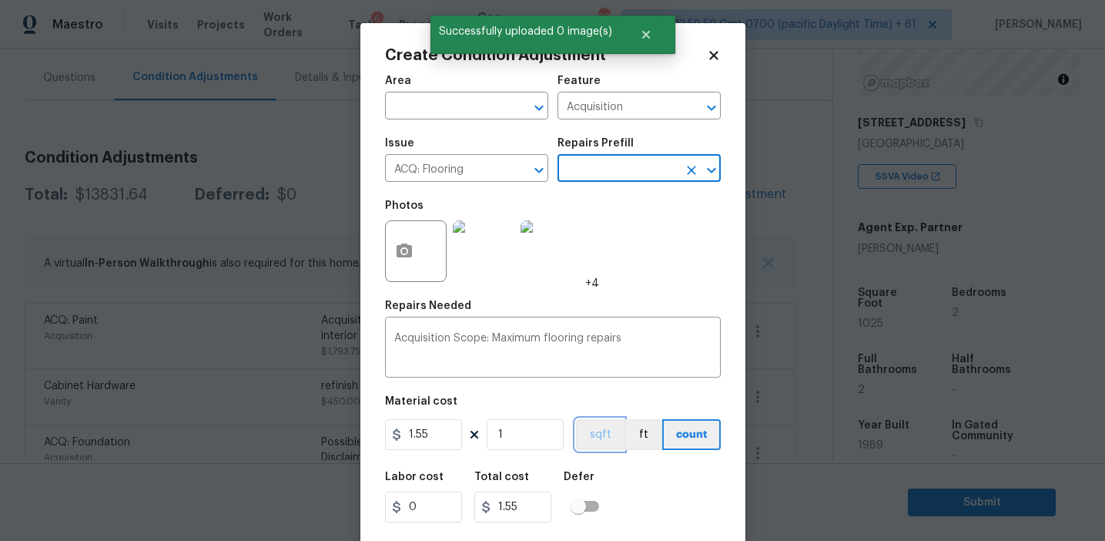
click at [605, 428] on button "sqft" at bounding box center [600, 434] width 48 height 31
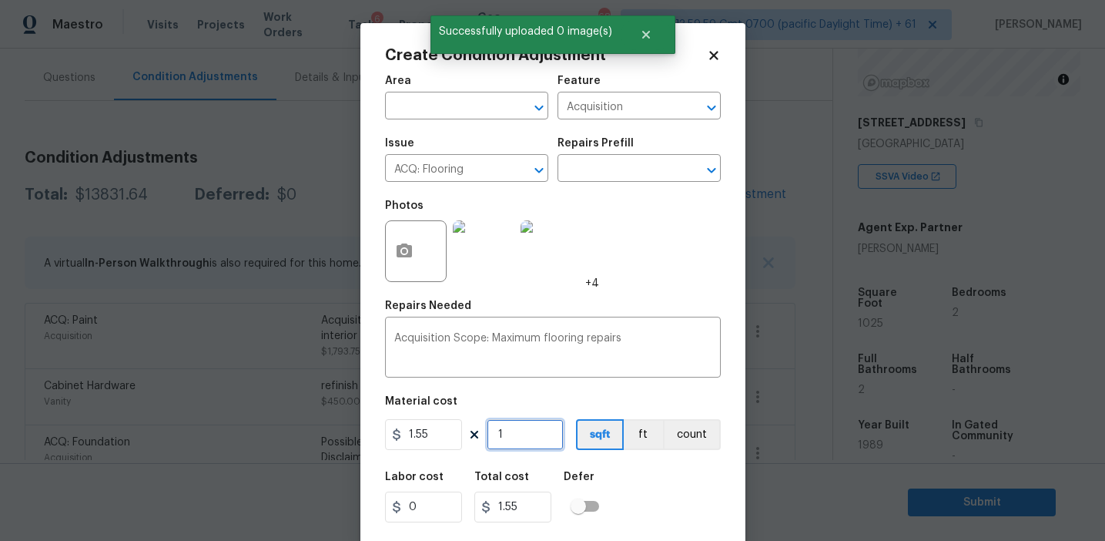
click at [533, 431] on input "1" at bounding box center [525, 434] width 77 height 31
type input "0"
paste input "1025"
type input "1025"
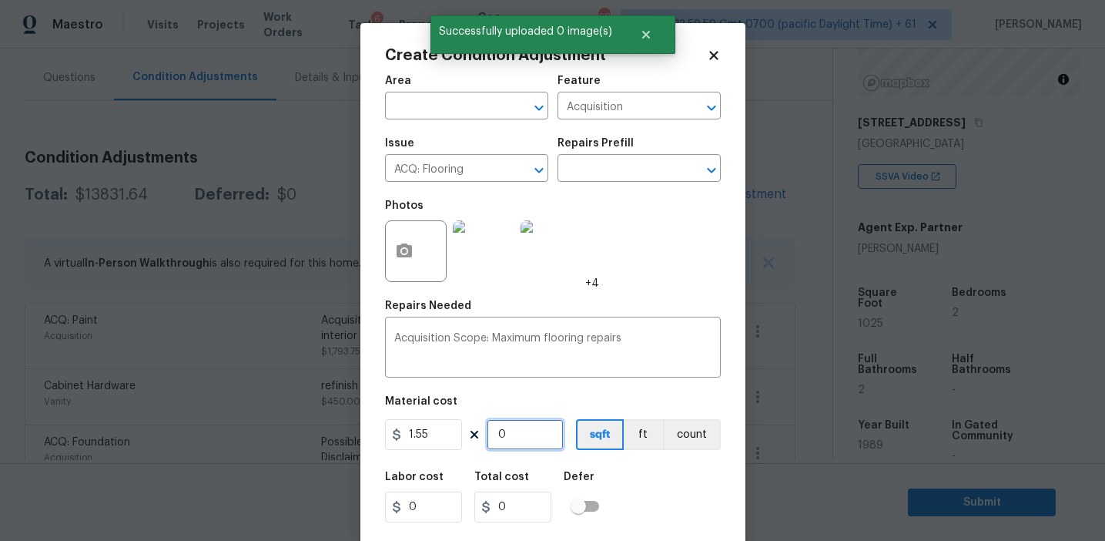
type input "1588.75"
type input "1025"
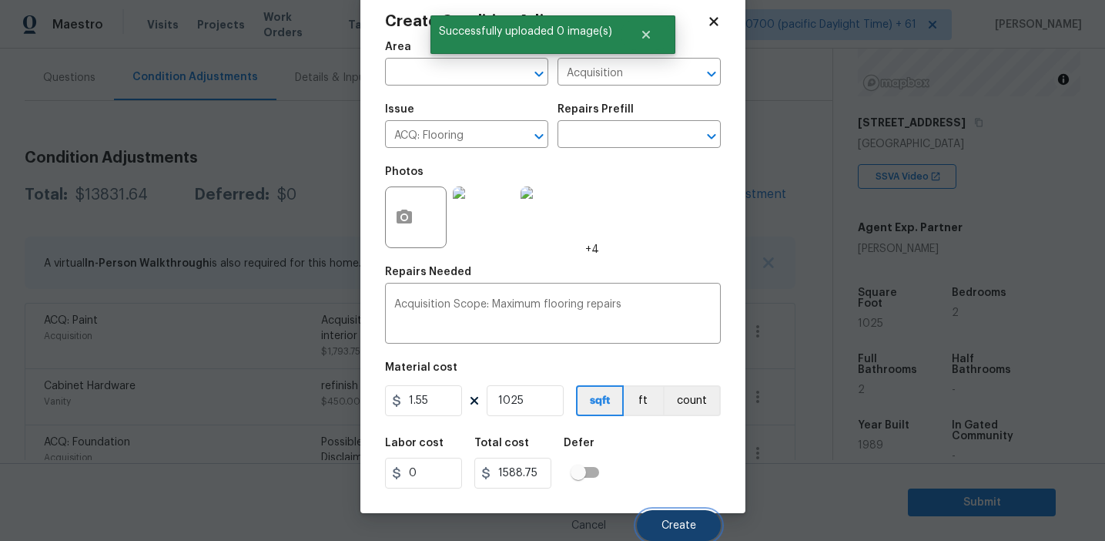
click at [665, 521] on span "Create" at bounding box center [679, 526] width 35 height 12
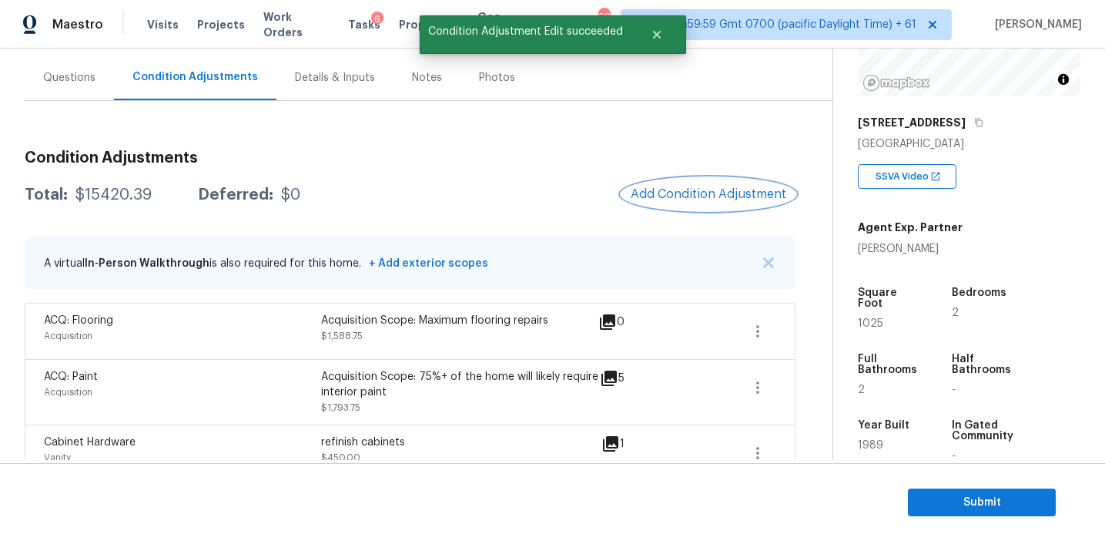
scroll to position [0, 0]
click at [106, 192] on div "$15420.39" at bounding box center [113, 194] width 76 height 15
copy div "15420.39"
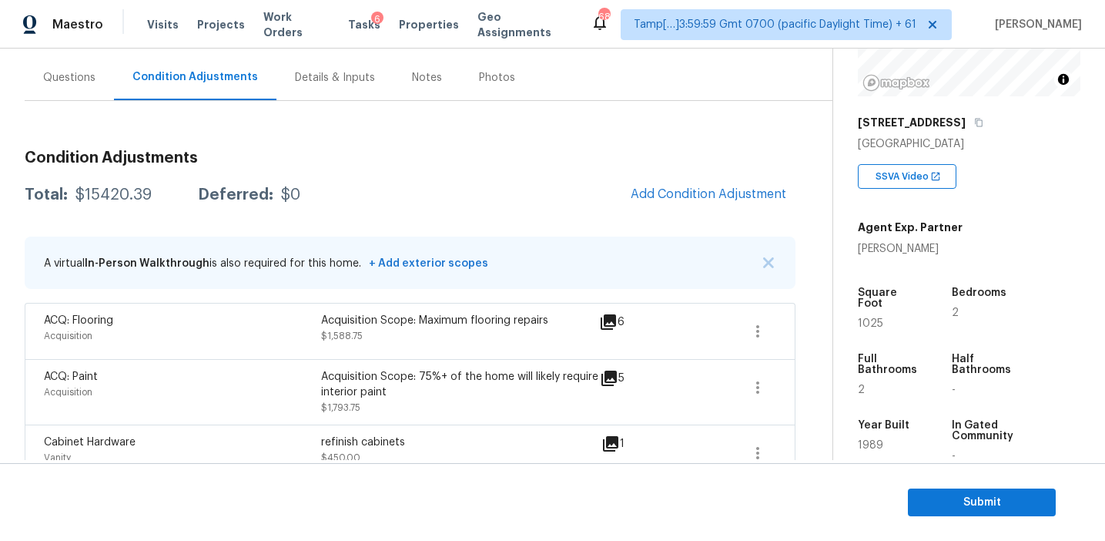
click at [367, 193] on div "Total: $15420.39 Deferred: $0 Add Condition Adjustment" at bounding box center [410, 195] width 771 height 34
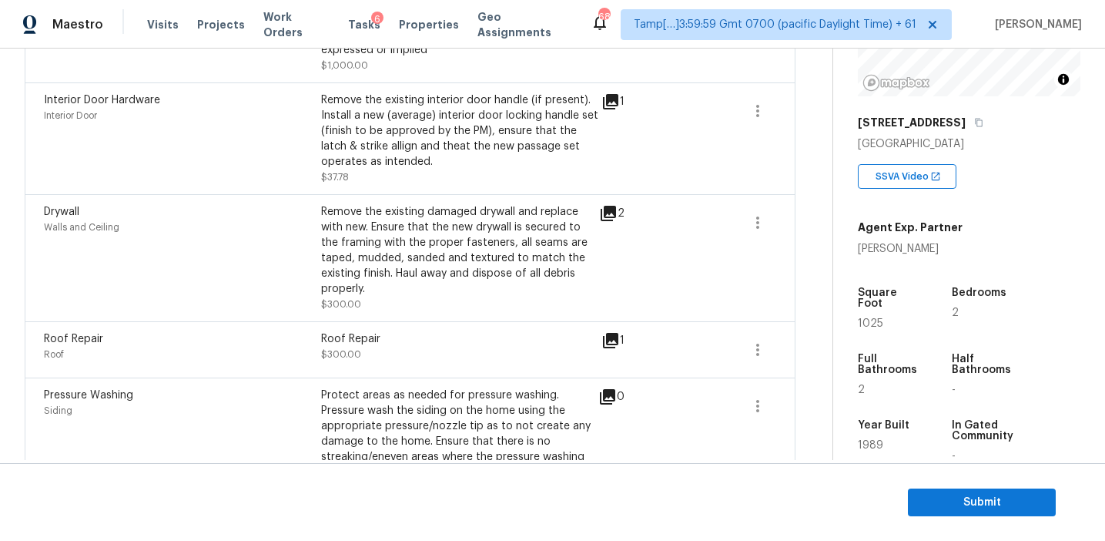
scroll to position [1083, 0]
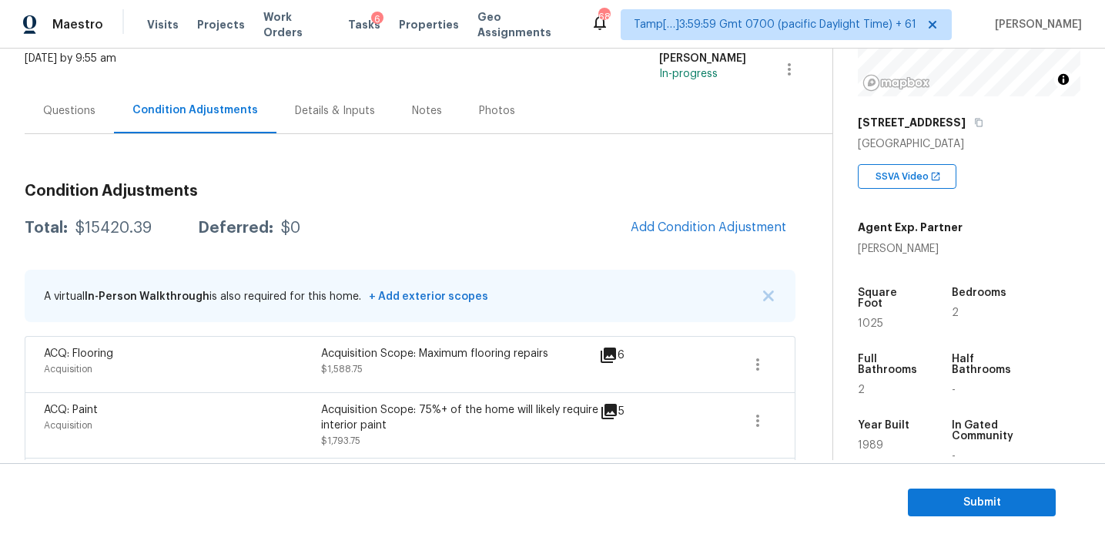
click at [90, 108] on div "Questions" at bounding box center [69, 110] width 52 height 15
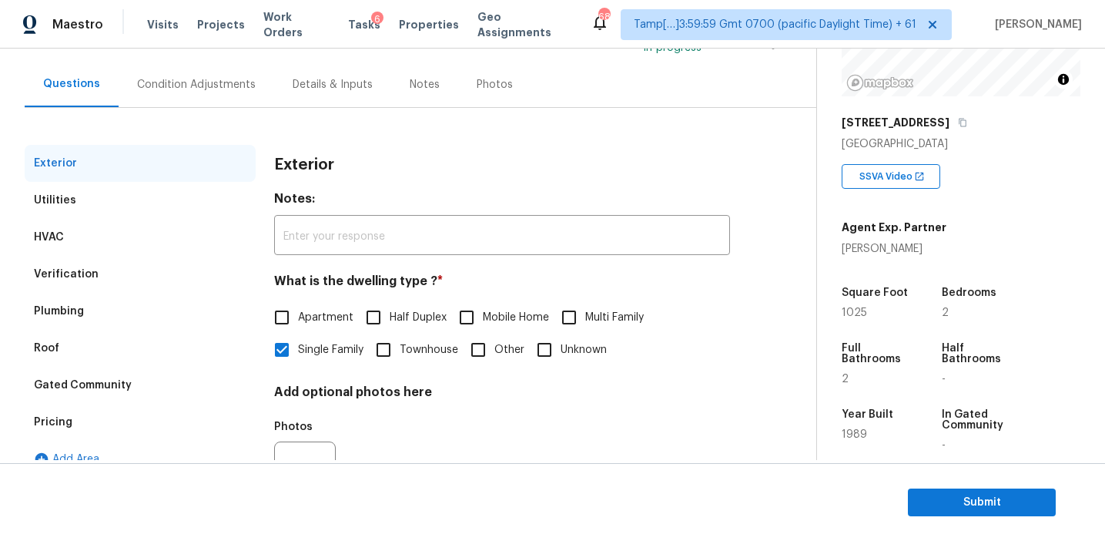
scroll to position [129, 0]
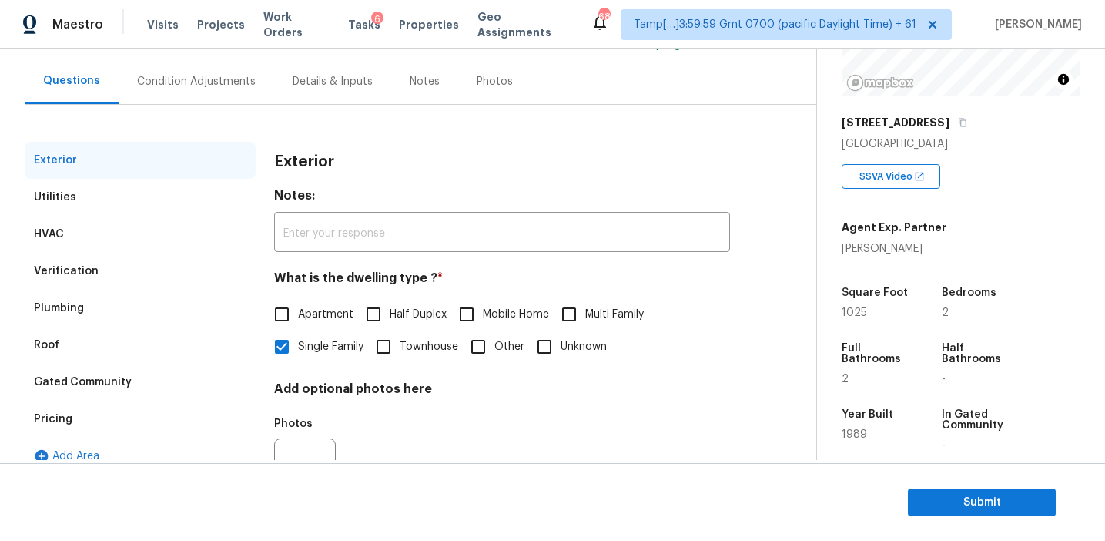
click at [125, 417] on div "Pricing" at bounding box center [140, 418] width 231 height 37
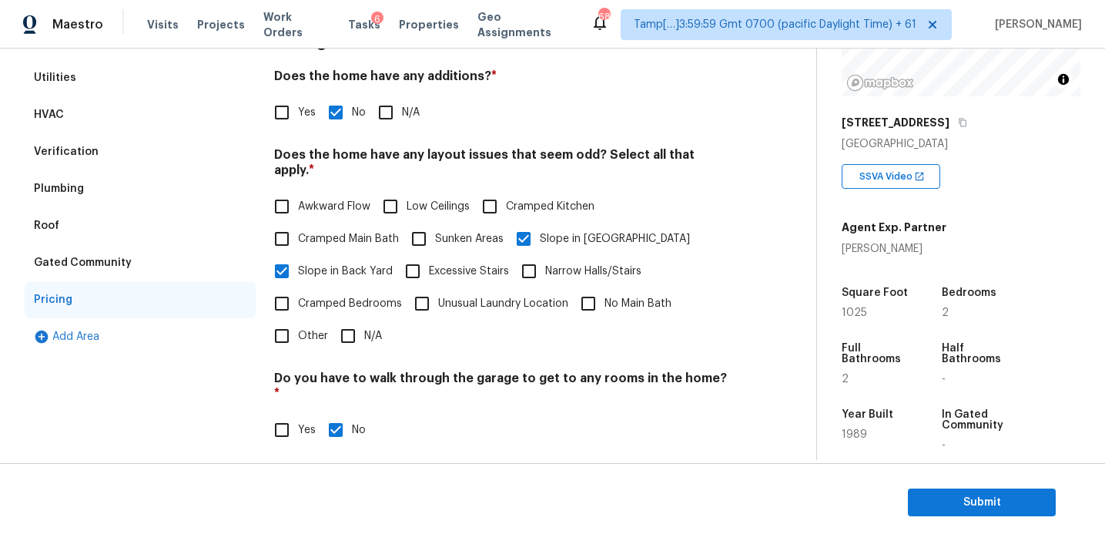
click at [187, 148] on div "Verification" at bounding box center [140, 151] width 231 height 37
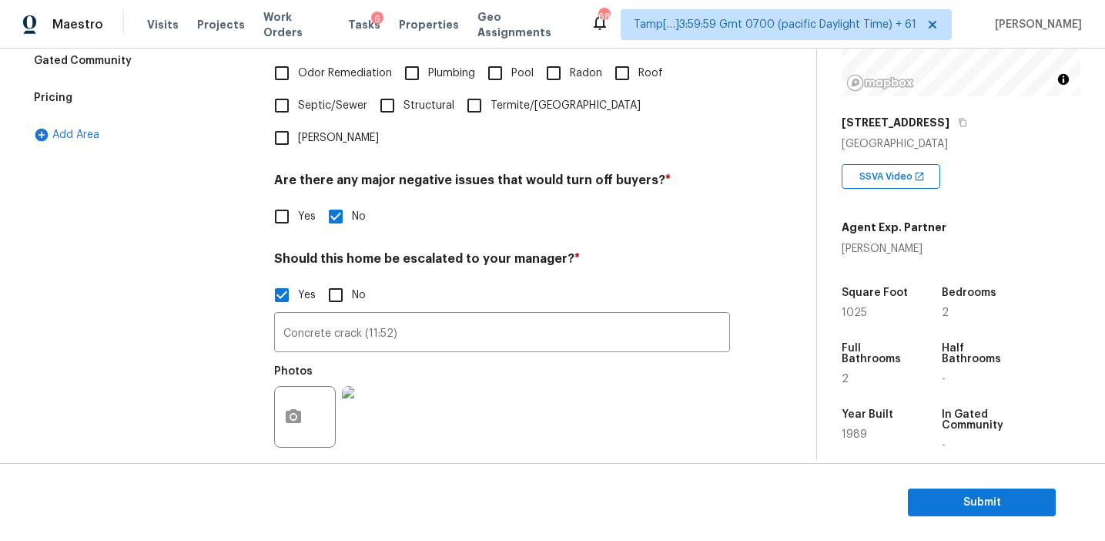
scroll to position [469, 0]
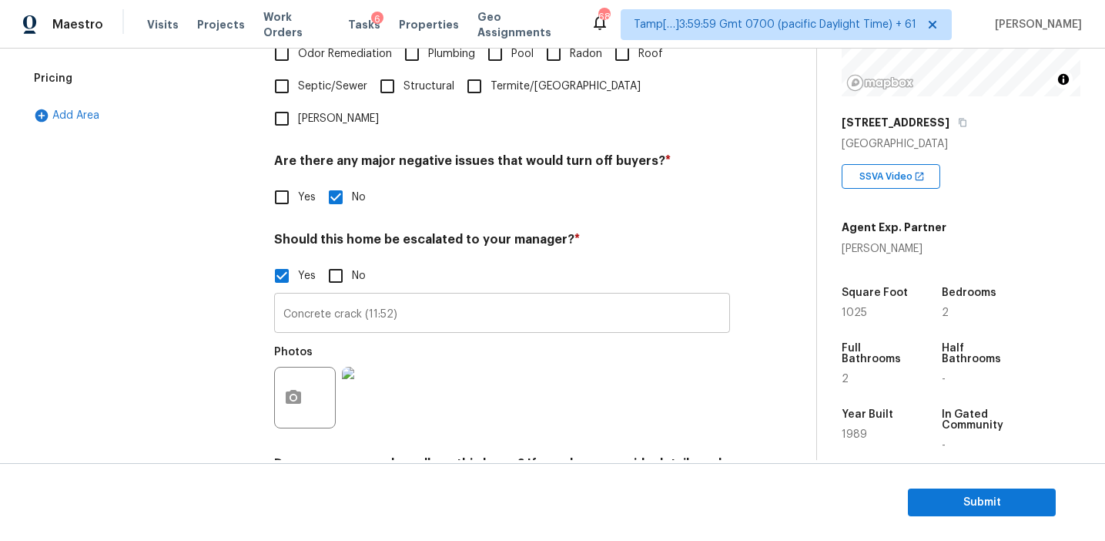
click at [313, 297] on input "Concrete crack (11:52)" at bounding box center [502, 315] width 456 height 36
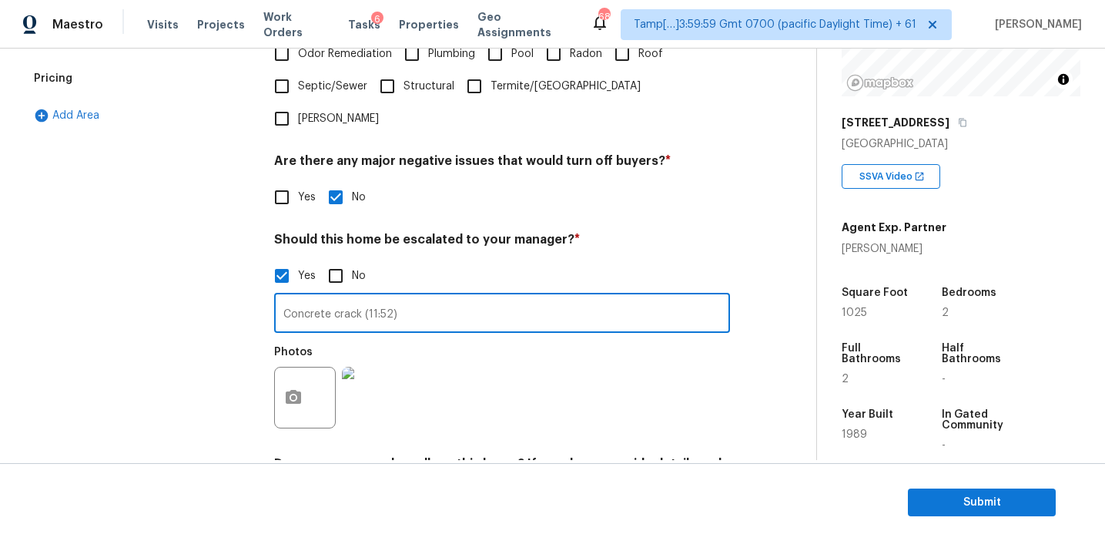
click at [192, 297] on div "Exterior Utilities HVAC Verification Plumbing Roof Gated Community Pricing Add …" at bounding box center [140, 175] width 231 height 749
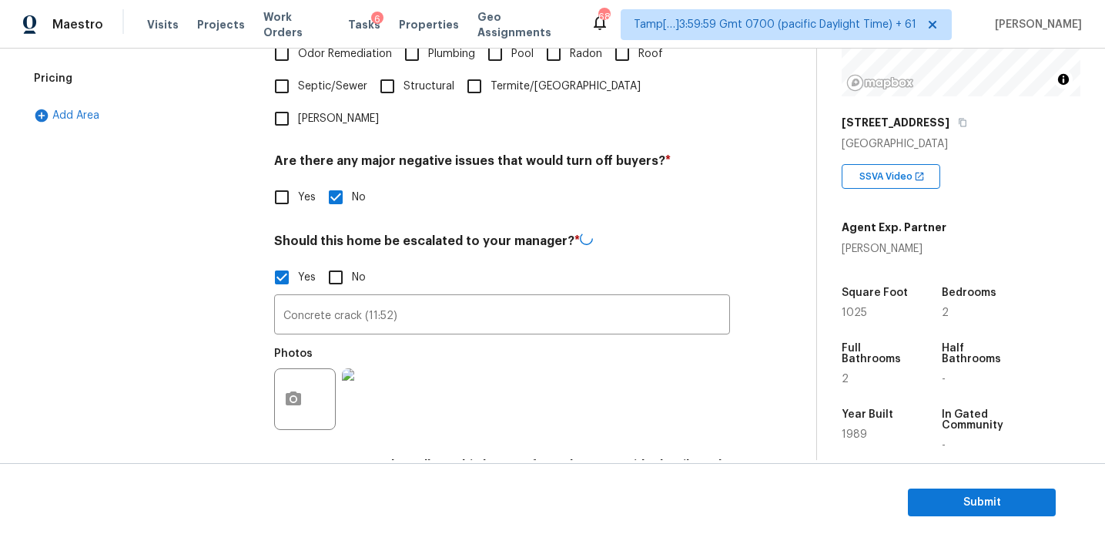
scroll to position [360, 0]
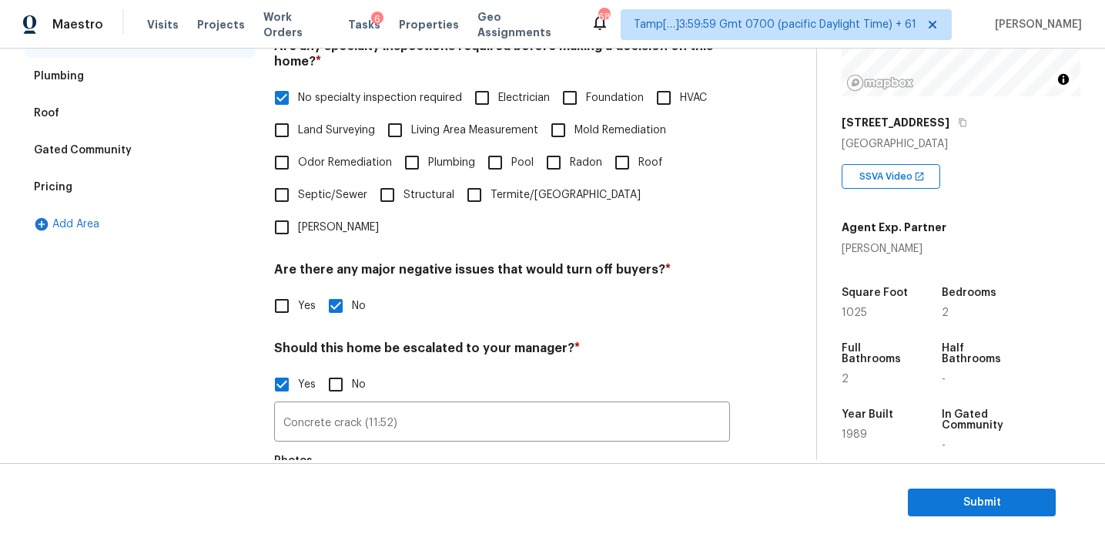
click at [147, 183] on div "Pricing" at bounding box center [140, 187] width 231 height 37
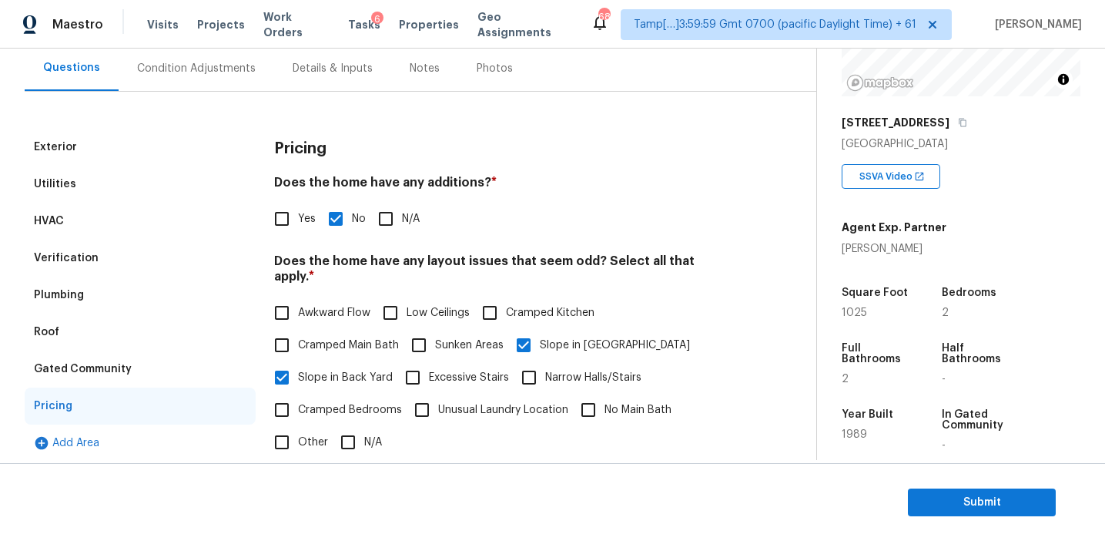
scroll to position [143, 0]
click at [169, 370] on div "Gated Community" at bounding box center [140, 367] width 231 height 37
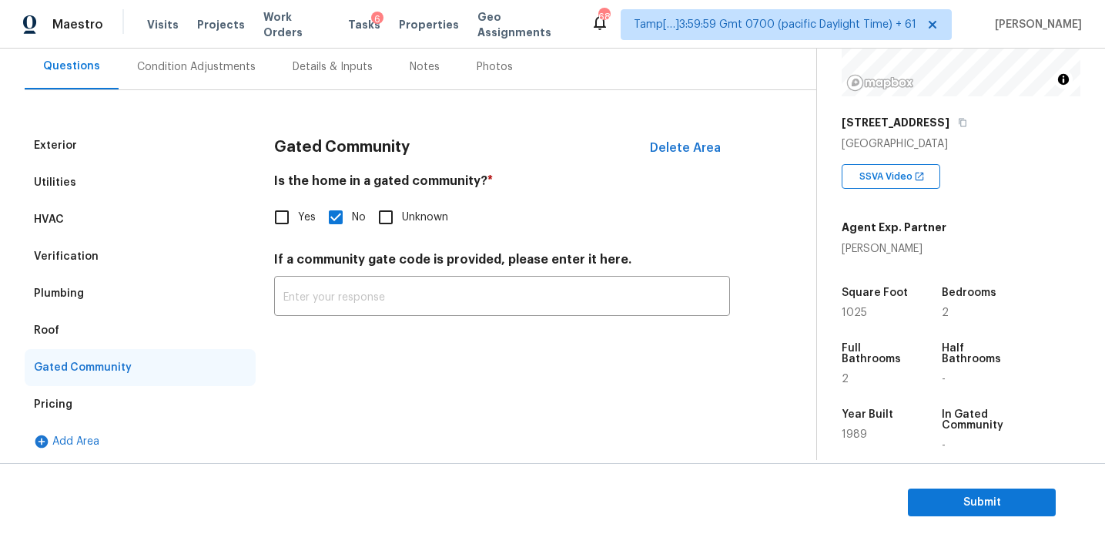
click at [115, 331] on div "Roof" at bounding box center [140, 330] width 231 height 37
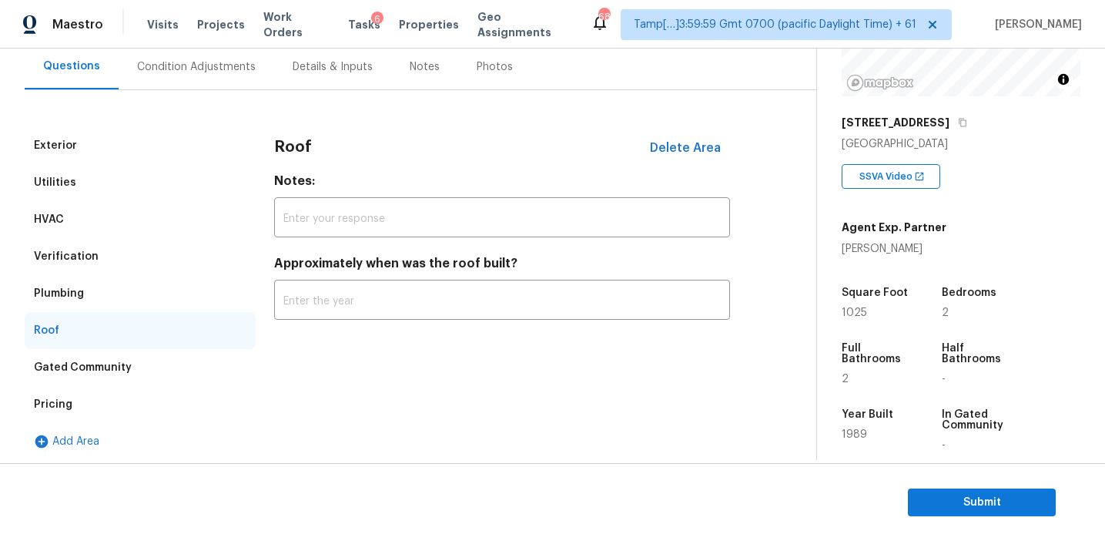
click at [115, 284] on div "Plumbing" at bounding box center [140, 293] width 231 height 37
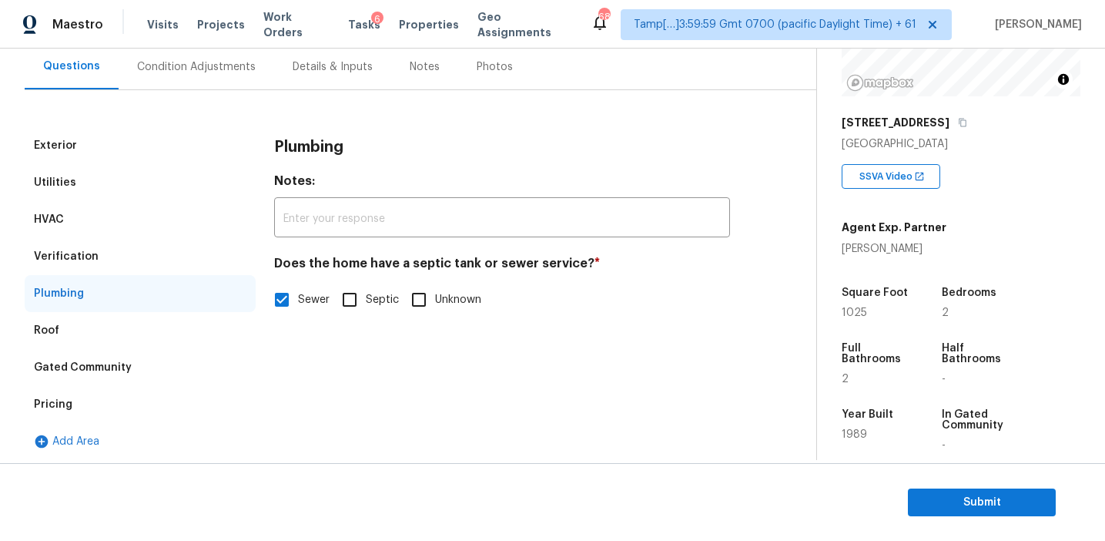
click at [116, 255] on div "Verification" at bounding box center [140, 256] width 231 height 37
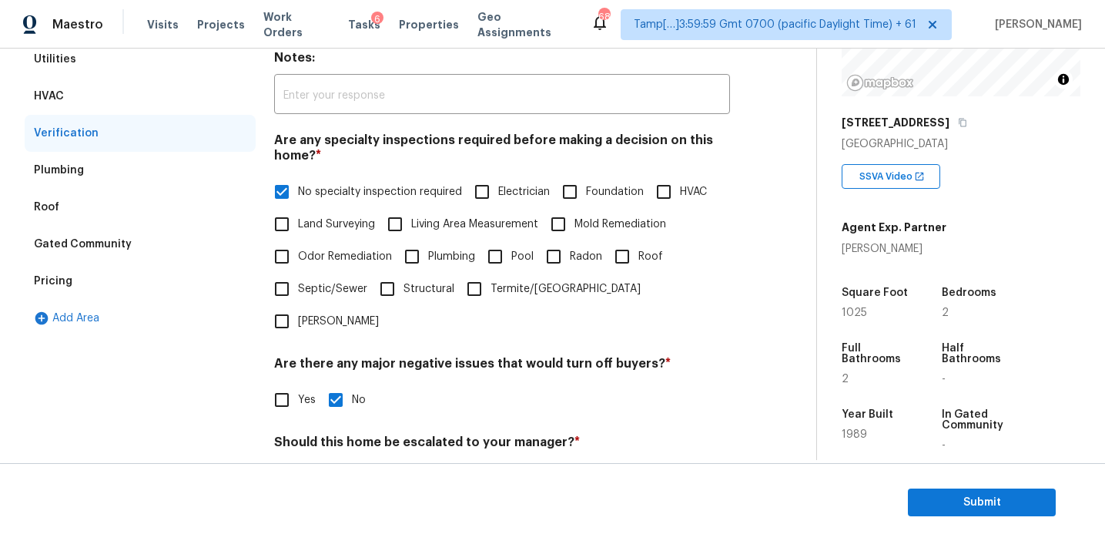
click at [162, 79] on div "HVAC" at bounding box center [140, 96] width 231 height 37
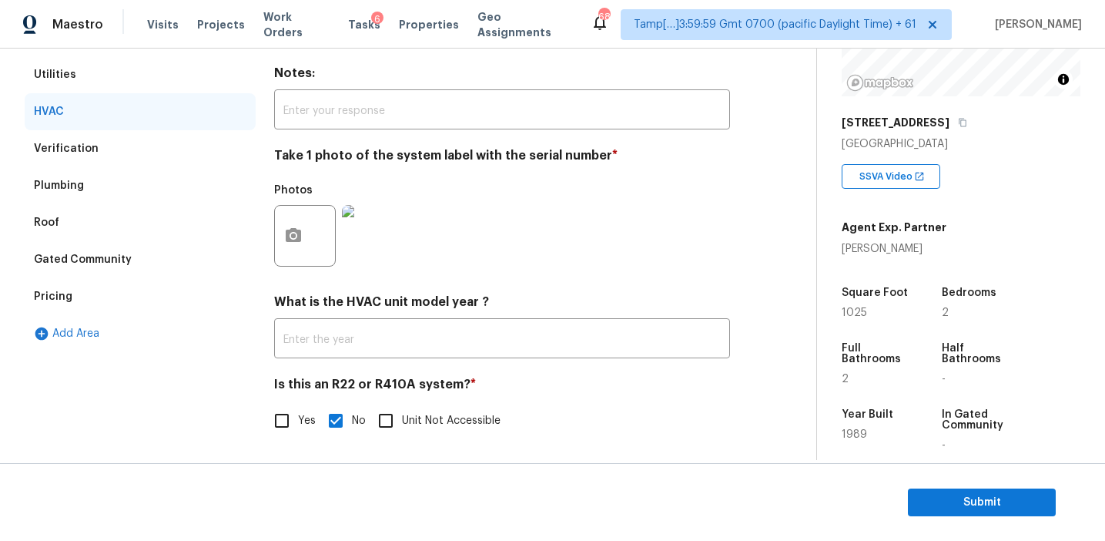
click at [156, 73] on div "Utilities" at bounding box center [140, 74] width 231 height 37
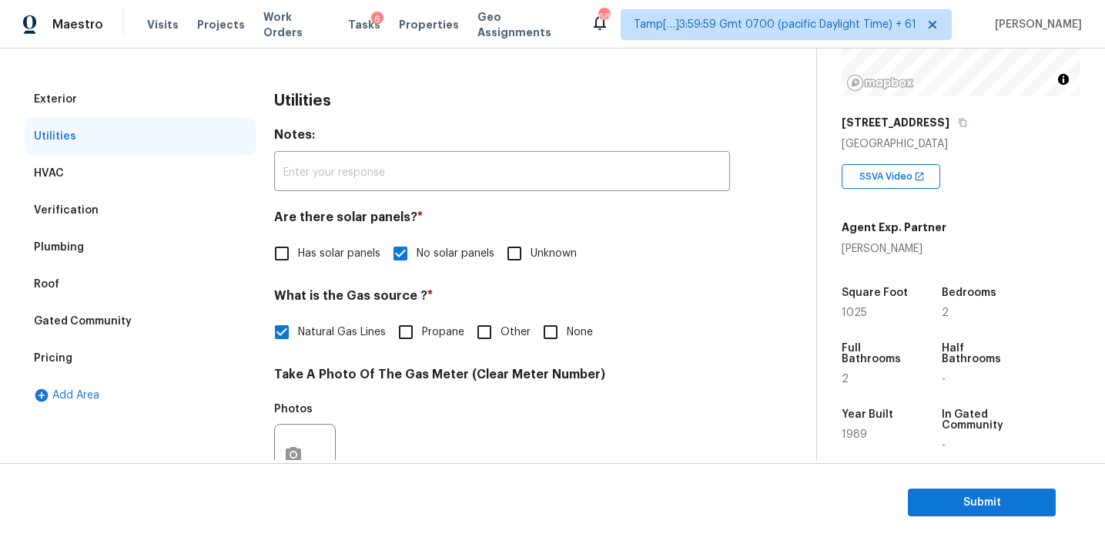
click at [152, 109] on div "Exterior" at bounding box center [140, 99] width 231 height 37
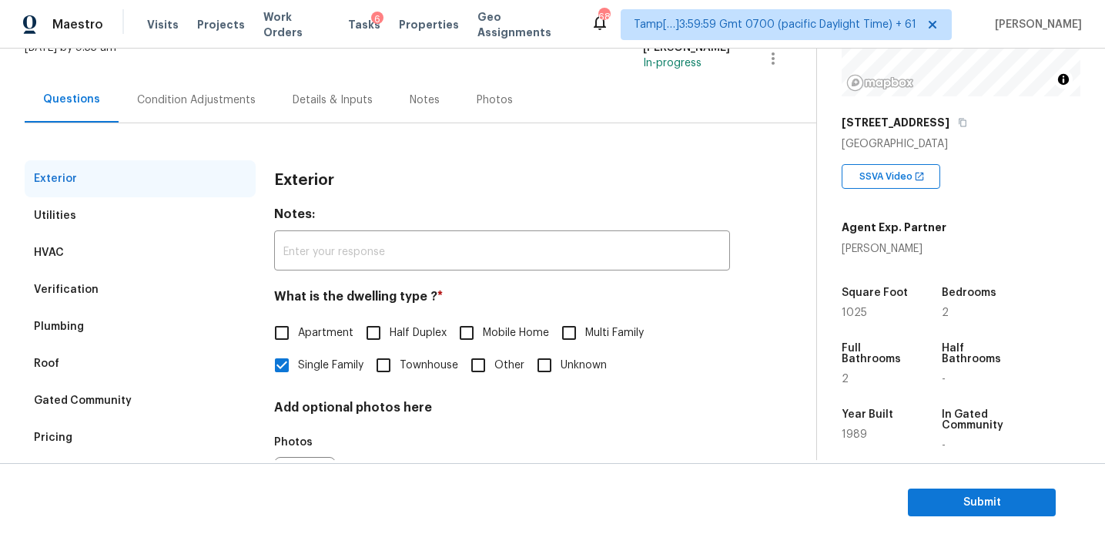
scroll to position [117, 0]
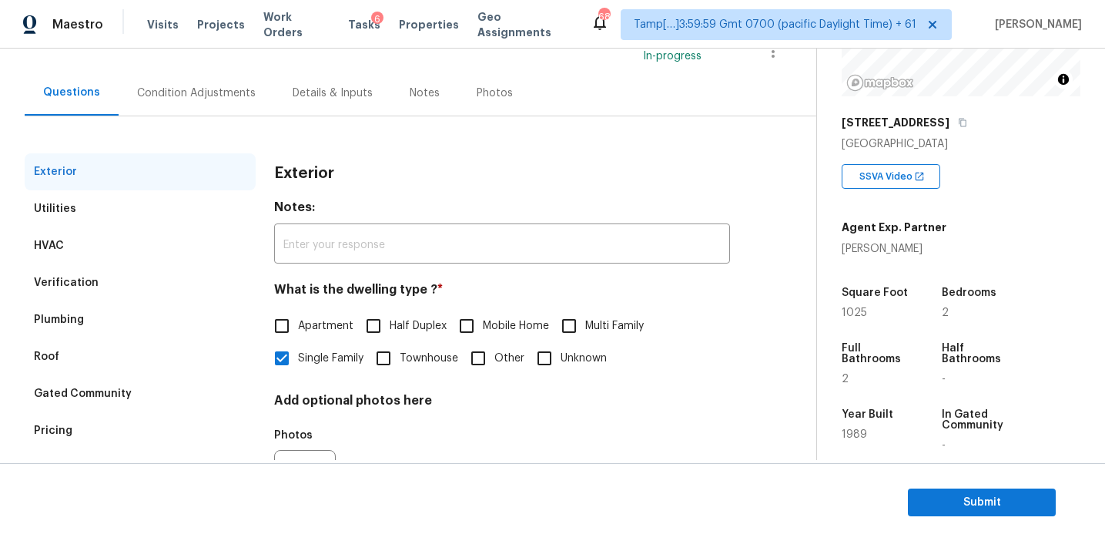
click at [181, 100] on div "Condition Adjustments" at bounding box center [196, 92] width 119 height 15
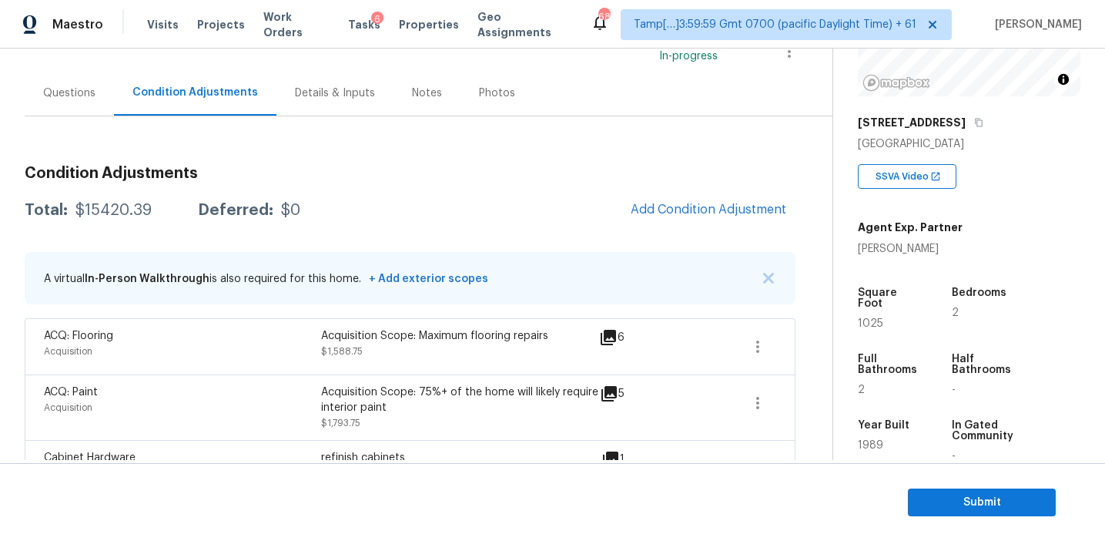
click at [776, 277] on div "A virtual In-Person Walkthrough is also required for this home. + Add exterior …" at bounding box center [410, 278] width 771 height 52
click at [753, 277] on div "A virtual In-Person Walkthrough is also required for this home. + Add exterior …" at bounding box center [410, 278] width 771 height 52
click at [756, 277] on div "A virtual In-Person Walkthrough is also required for this home. + Add exterior …" at bounding box center [410, 278] width 771 height 52
click at [763, 277] on img "button" at bounding box center [768, 278] width 11 height 11
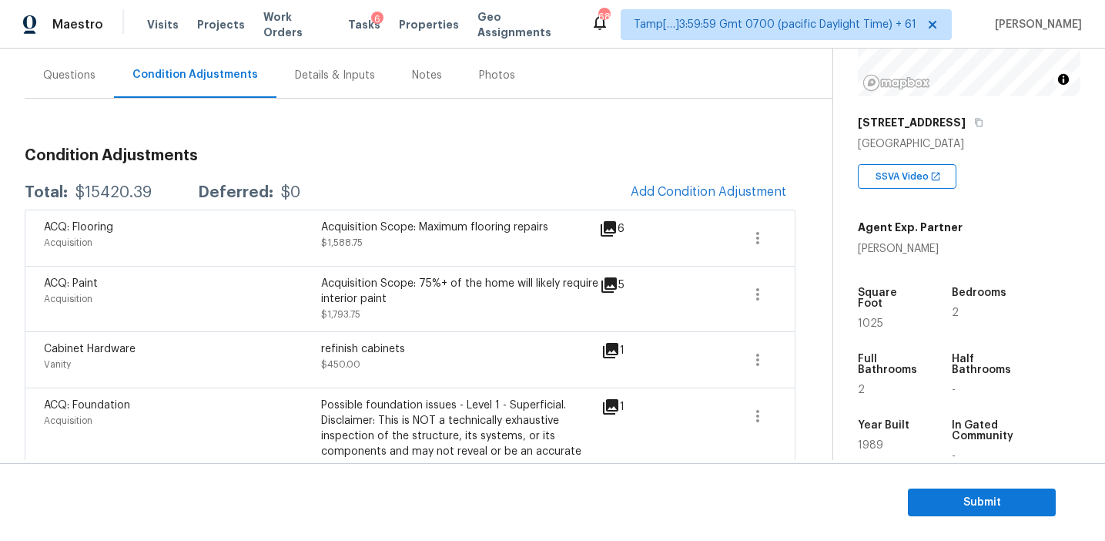
scroll to position [139, 0]
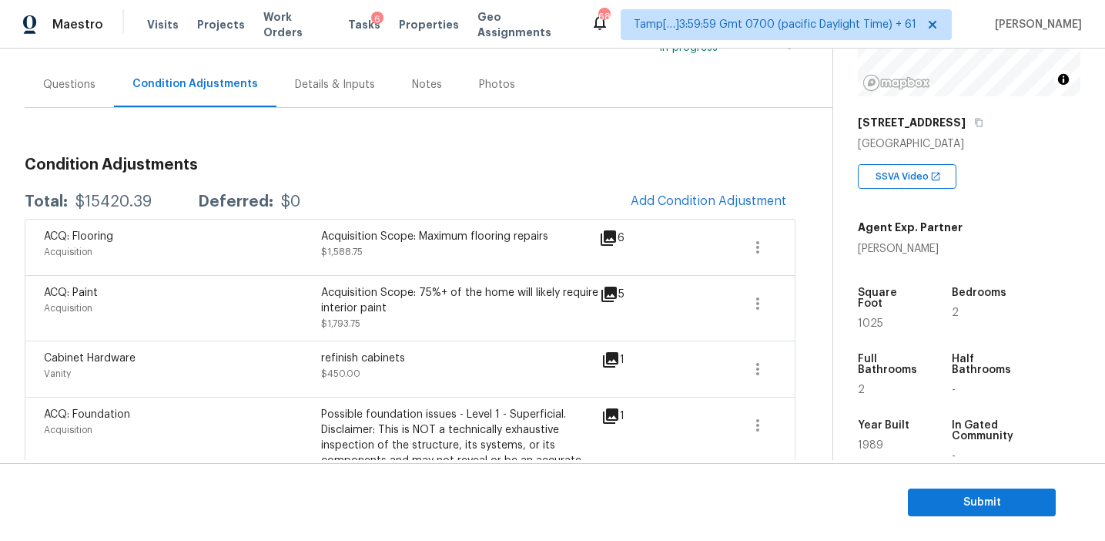
scroll to position [135, 0]
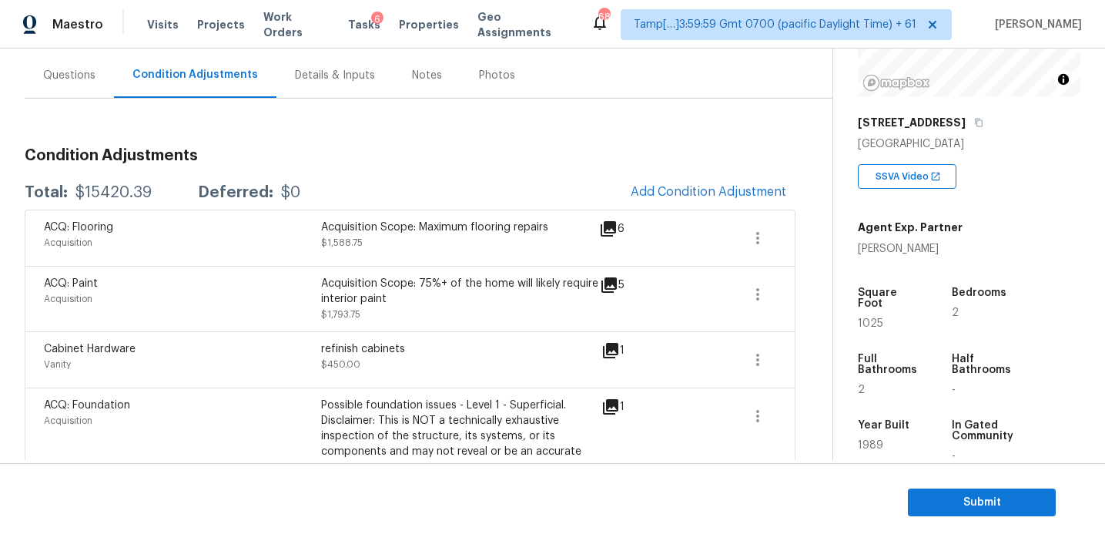
click at [438, 149] on h3 "Condition Adjustments" at bounding box center [410, 153] width 771 height 15
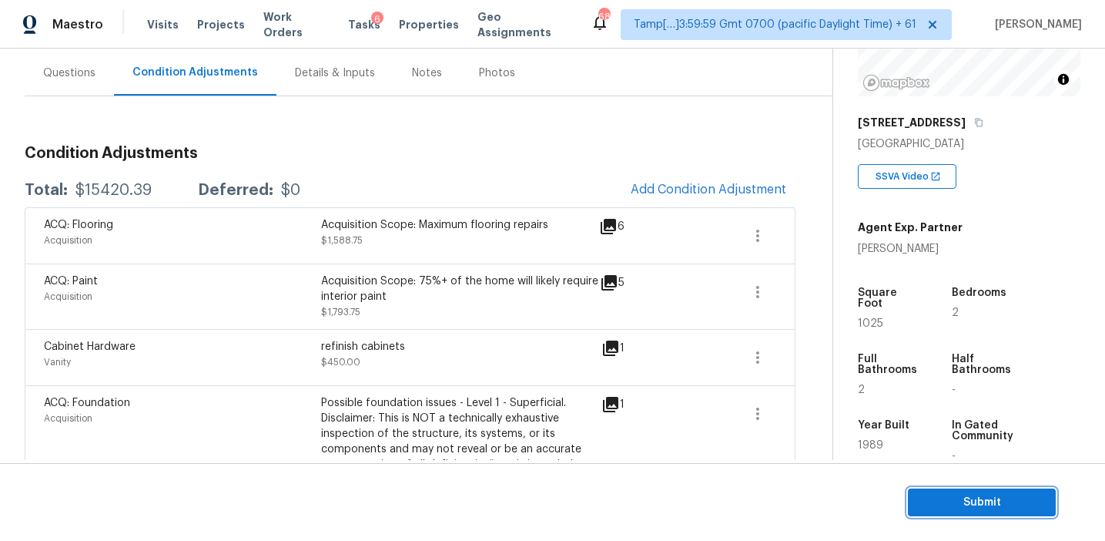
click at [942, 507] on span "Submit" at bounding box center [981, 502] width 123 height 19
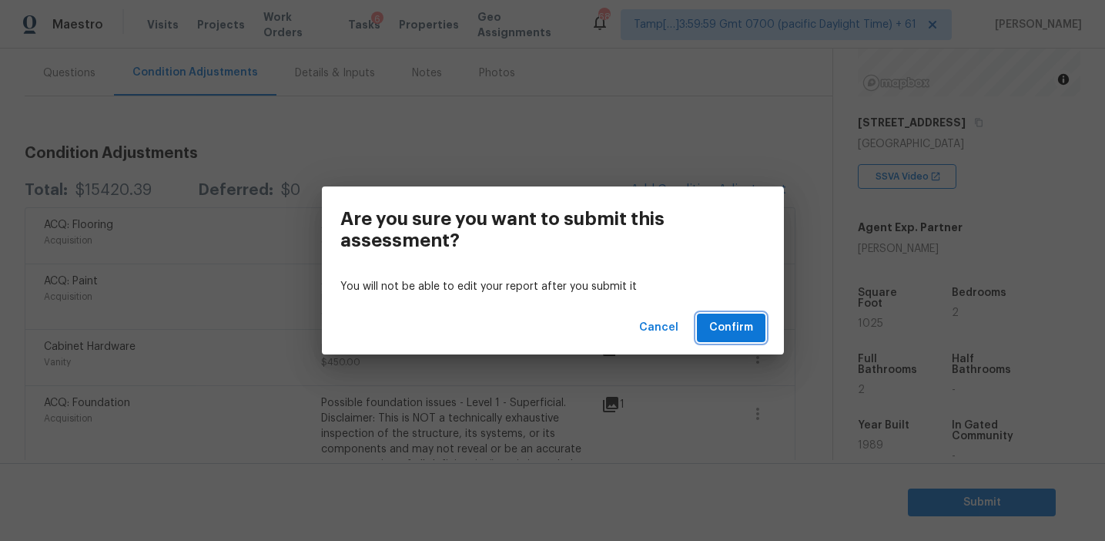
click at [723, 328] on span "Confirm" at bounding box center [731, 327] width 44 height 19
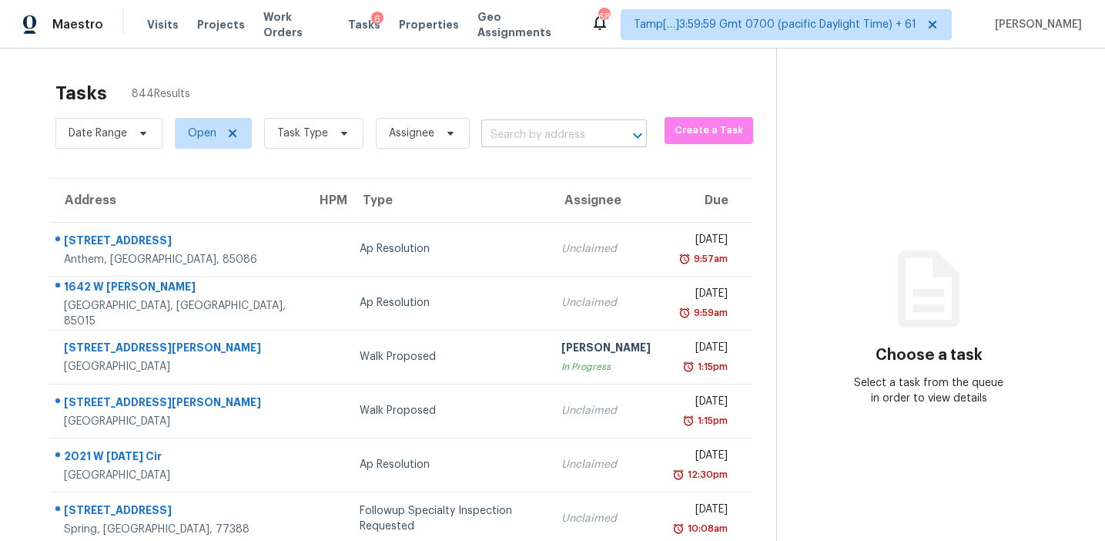
click at [523, 132] on input "text" at bounding box center [542, 135] width 122 height 24
paste input "30 Ashberry Ln Franklinton, NC, 27525"
type input "30 Ashberry Ln Franklinton, NC, 27525"
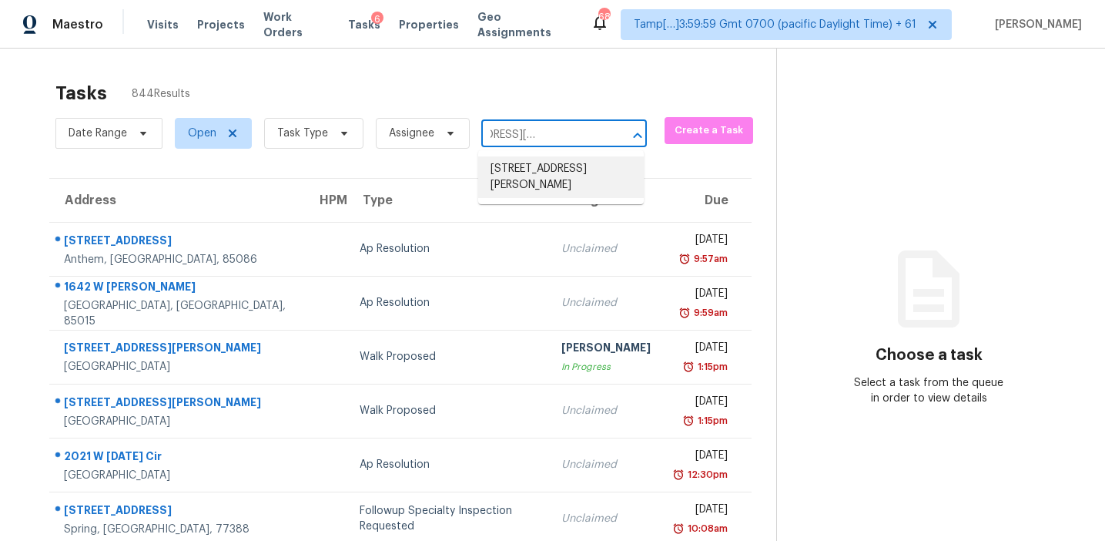
click at [539, 159] on li "30 Ashberry Ln, Franklinton, NC 27525" at bounding box center [561, 177] width 166 height 42
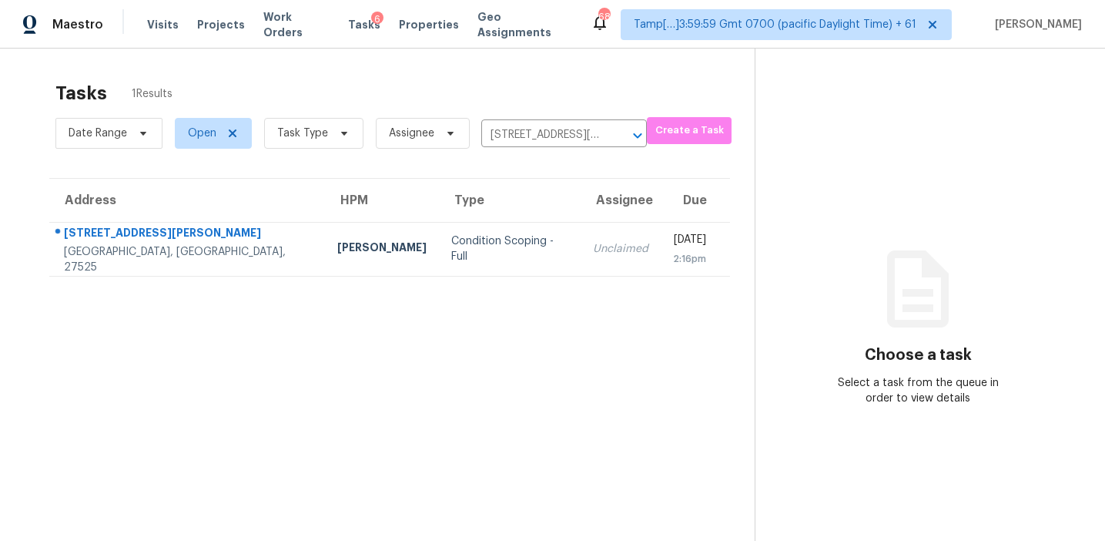
click at [593, 247] on div "Unclaimed" at bounding box center [620, 248] width 55 height 15
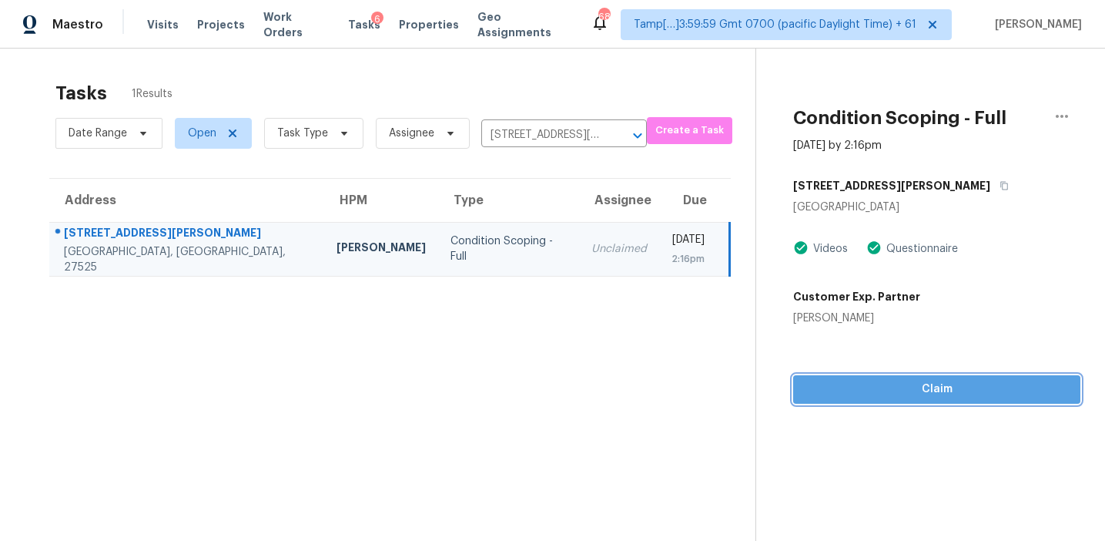
click at [862, 385] on span "Claim" at bounding box center [937, 389] width 263 height 19
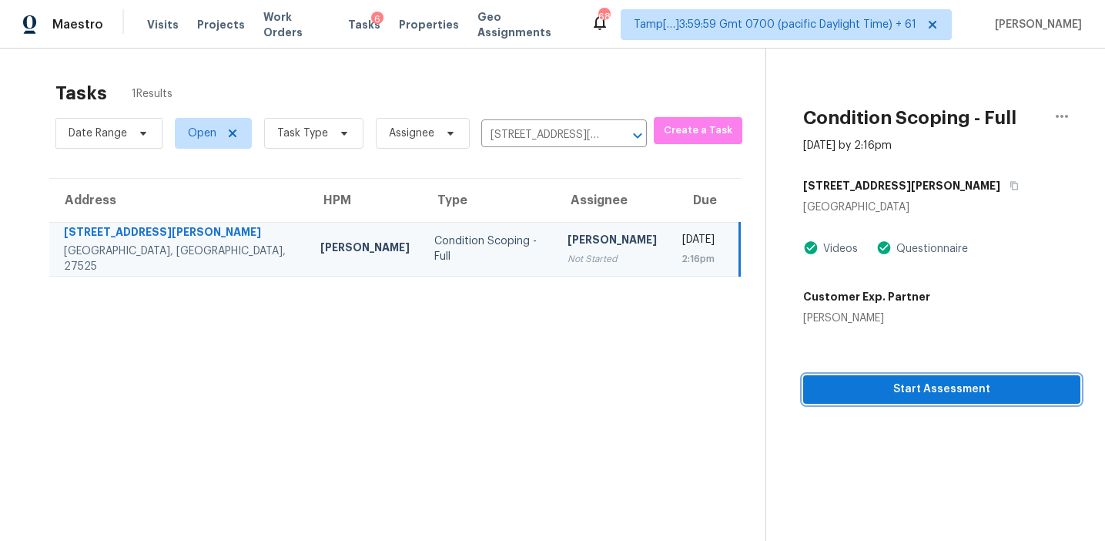
click at [910, 390] on span "Start Assessment" at bounding box center [942, 389] width 253 height 19
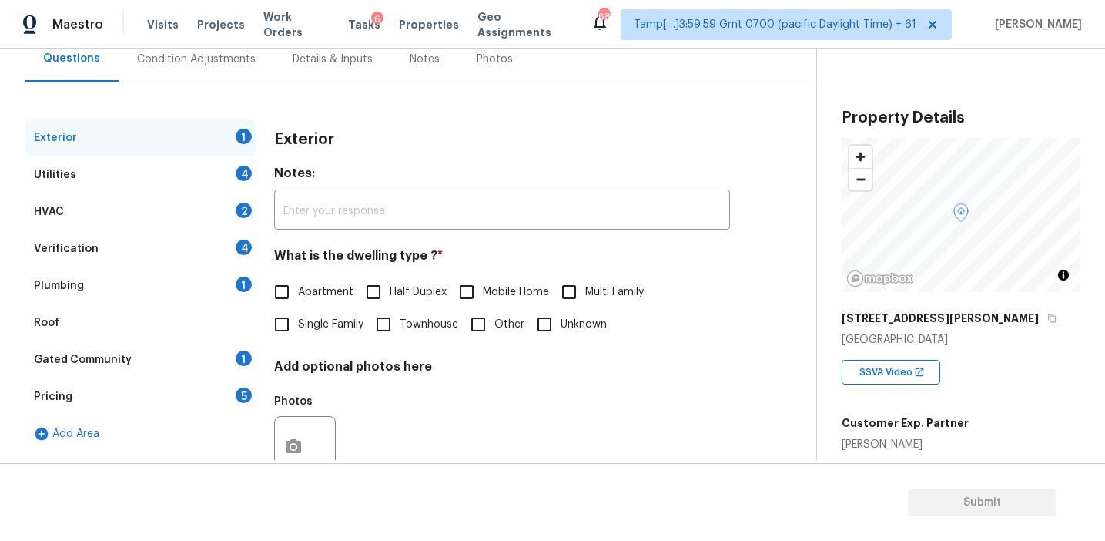
click at [206, 396] on div "Pricing 5" at bounding box center [140, 396] width 231 height 37
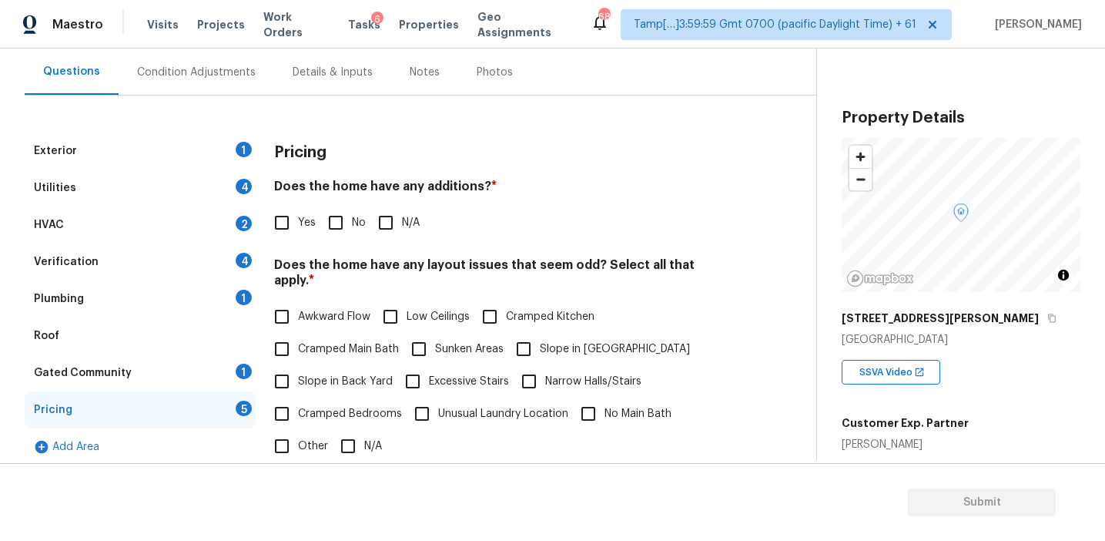
scroll to position [137, 0]
click at [744, 294] on div "Exterior 1 Utilities 4 HVAC 2 Verification 4 Plumbing 1 Roof Gated Community 1 …" at bounding box center [402, 432] width 755 height 599
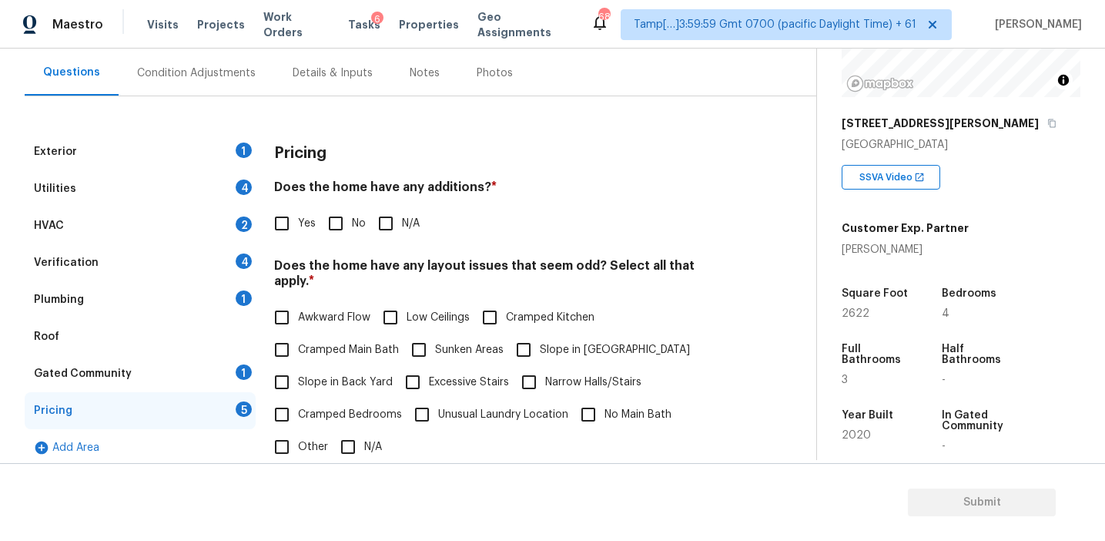
scroll to position [196, 0]
click at [305, 146] on h3 "Pricing" at bounding box center [300, 153] width 52 height 15
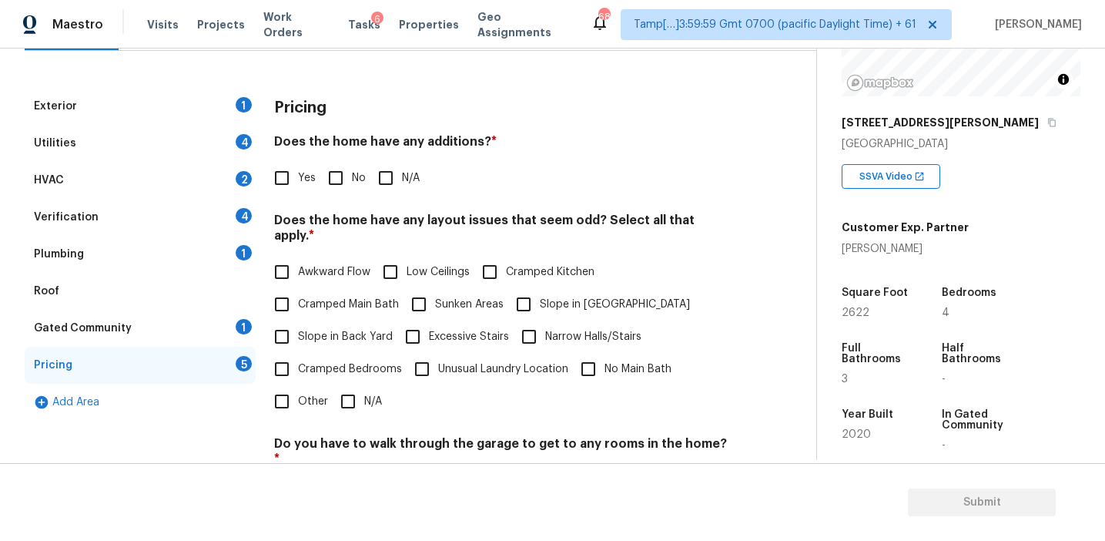
scroll to position [219, 0]
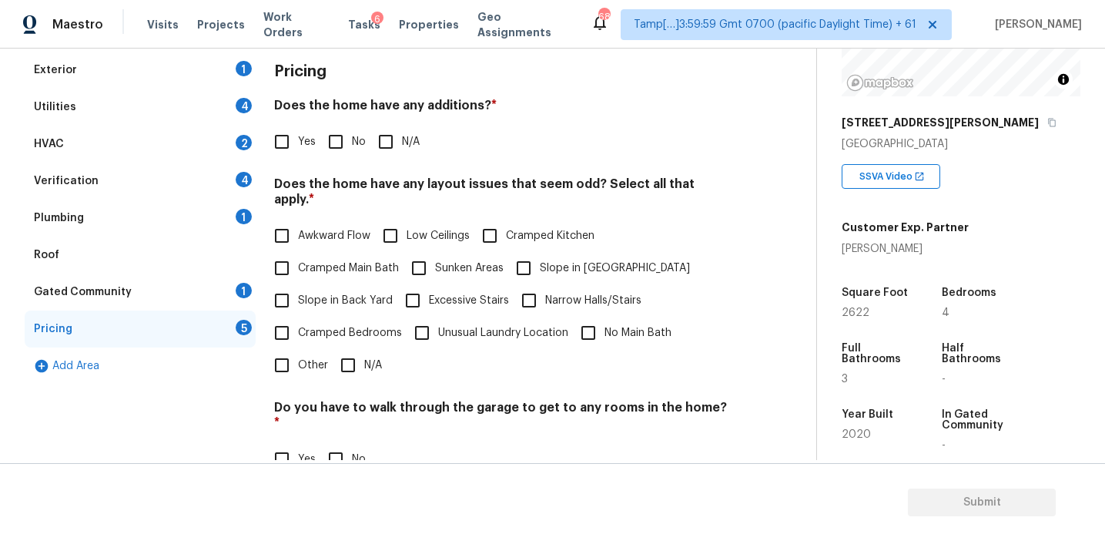
click at [300, 357] on span "Other" at bounding box center [313, 365] width 30 height 16
click at [298, 349] on input "Other" at bounding box center [282, 365] width 32 height 32
checkbox input "true"
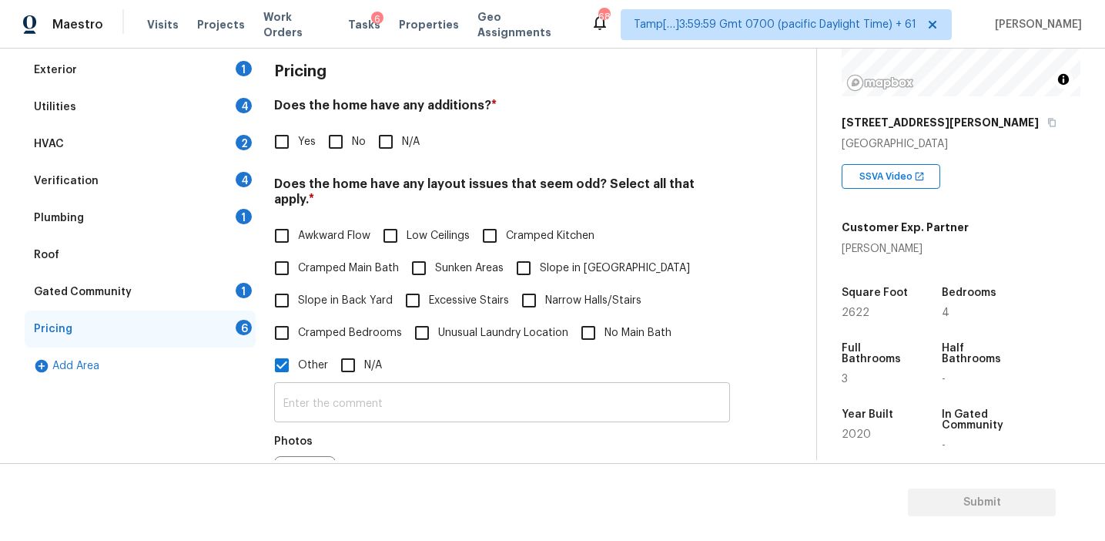
click at [333, 397] on input "text" at bounding box center [502, 404] width 456 height 36
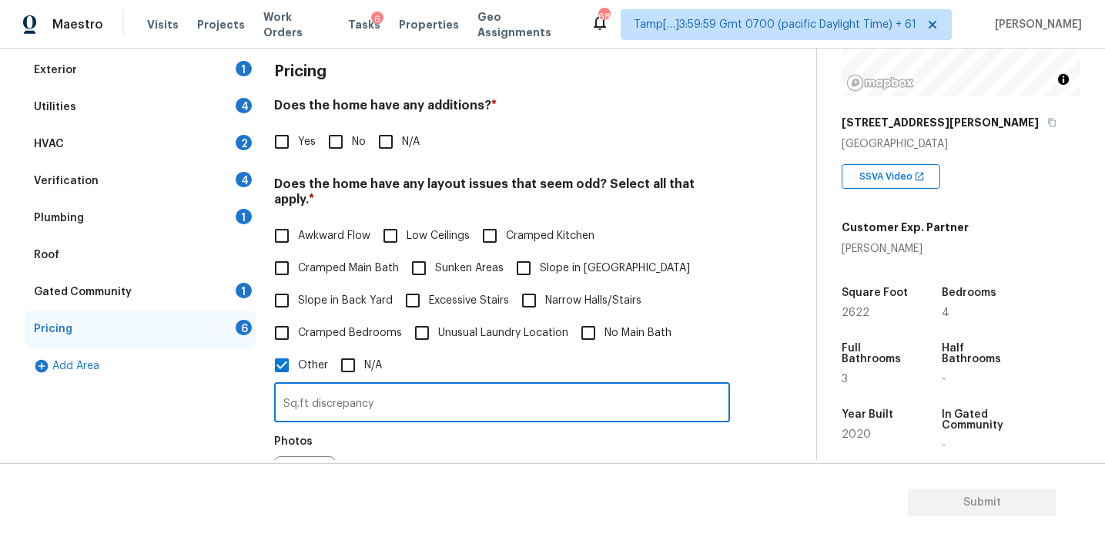
type input "Sq.ft discrepancy"
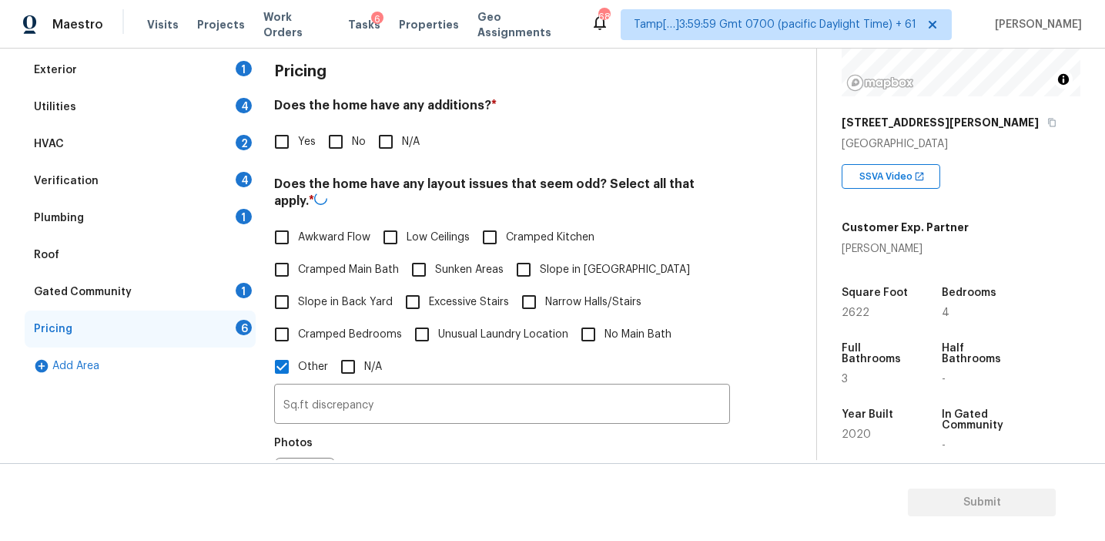
click at [407, 445] on div "Photos" at bounding box center [502, 478] width 456 height 100
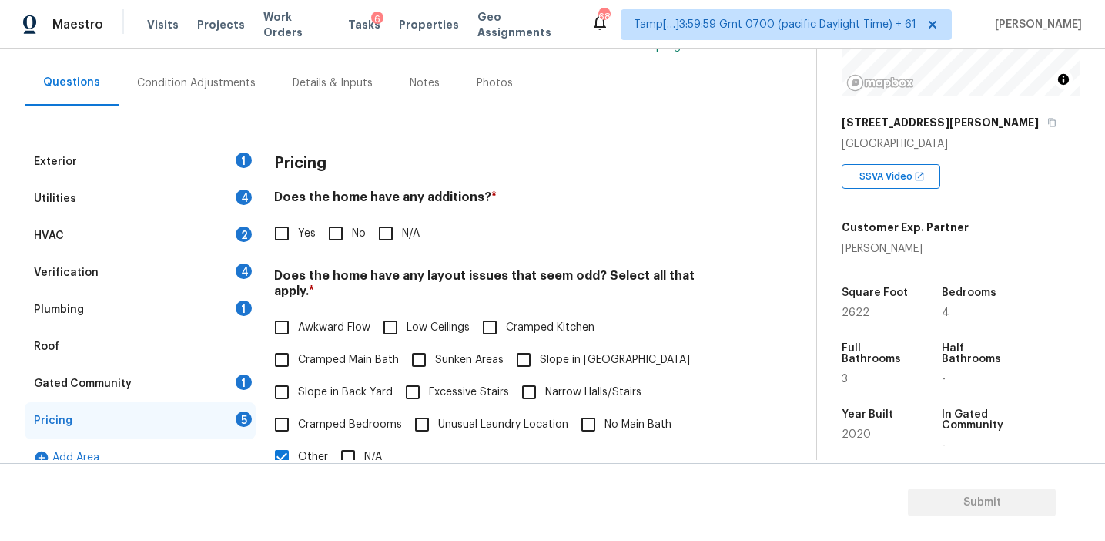
click at [377, 164] on div "Pricing" at bounding box center [502, 163] width 456 height 40
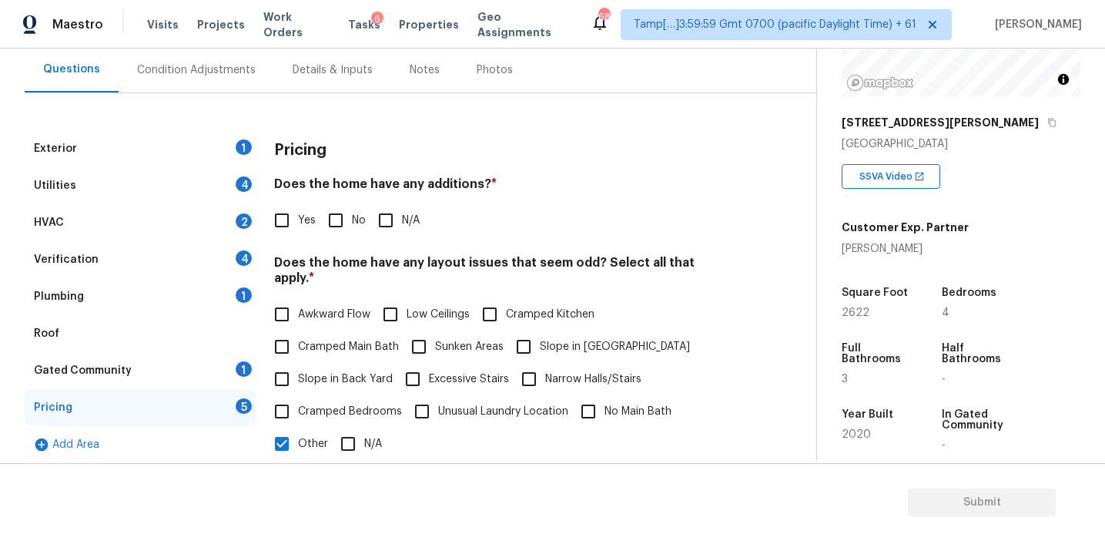
scroll to position [139, 0]
click at [377, 164] on div "Pricing" at bounding box center [502, 151] width 456 height 40
click at [332, 152] on div "Pricing" at bounding box center [502, 151] width 456 height 40
click at [510, 166] on div "Pricing" at bounding box center [502, 151] width 456 height 40
click at [549, 190] on h4 "Does the home have any additions? *" at bounding box center [502, 188] width 456 height 22
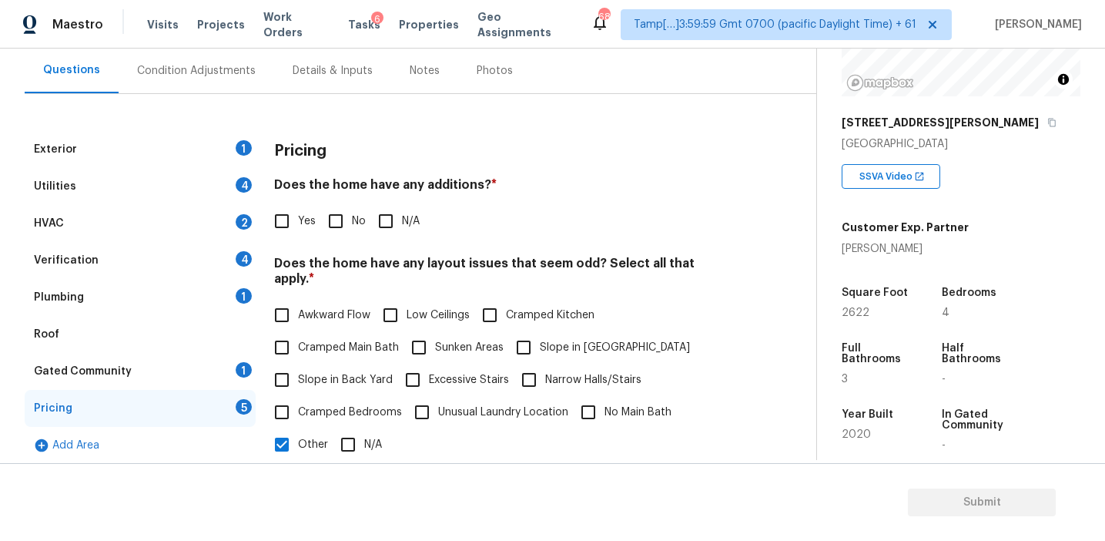
click at [378, 149] on div "Pricing" at bounding box center [502, 151] width 456 height 40
click at [337, 221] on input "No" at bounding box center [336, 221] width 32 height 32
checkbox input "true"
click at [565, 183] on h4 "Does the home have any additions? *" at bounding box center [502, 188] width 456 height 22
click at [350, 372] on span "Slope in Back Yard" at bounding box center [345, 380] width 95 height 16
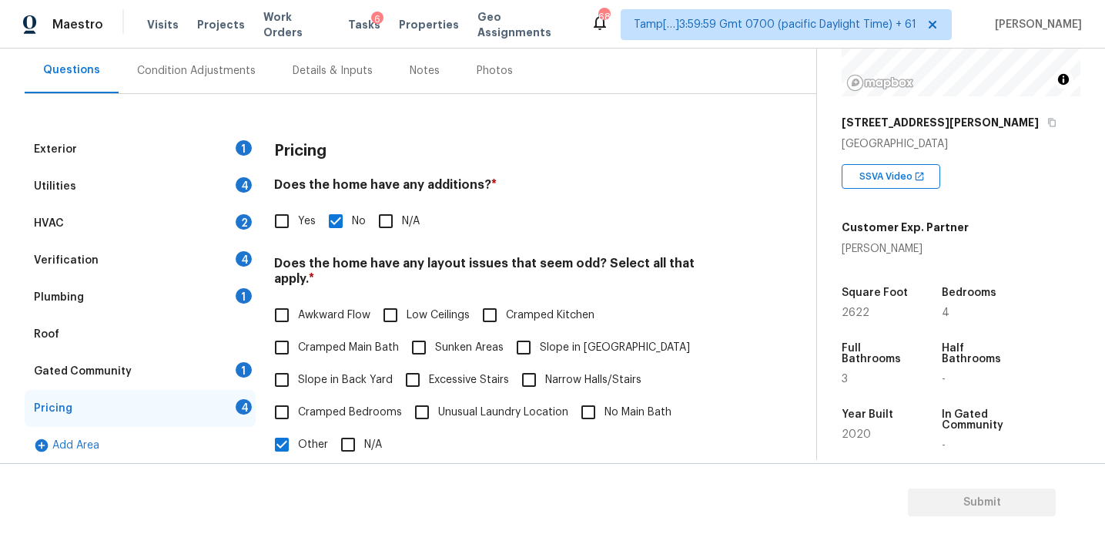
click at [298, 364] on input "Slope in Back Yard" at bounding box center [282, 380] width 32 height 32
checkbox input "true"
click at [560, 340] on span "Slope in [GEOGRAPHIC_DATA]" at bounding box center [615, 348] width 150 height 16
click at [540, 339] on input "Slope in [GEOGRAPHIC_DATA]" at bounding box center [524, 347] width 32 height 32
checkbox input "true"
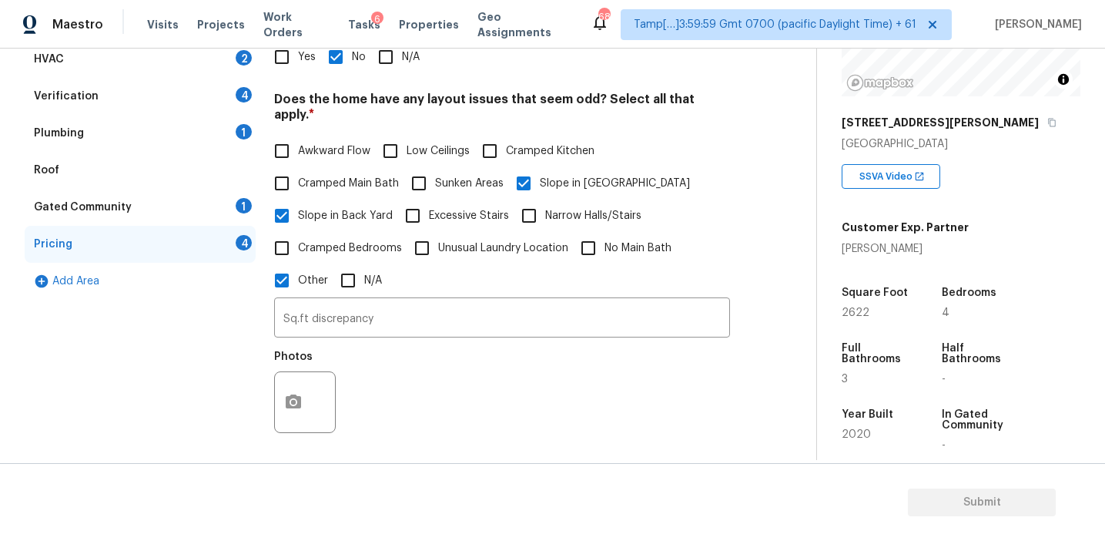
scroll to position [455, 0]
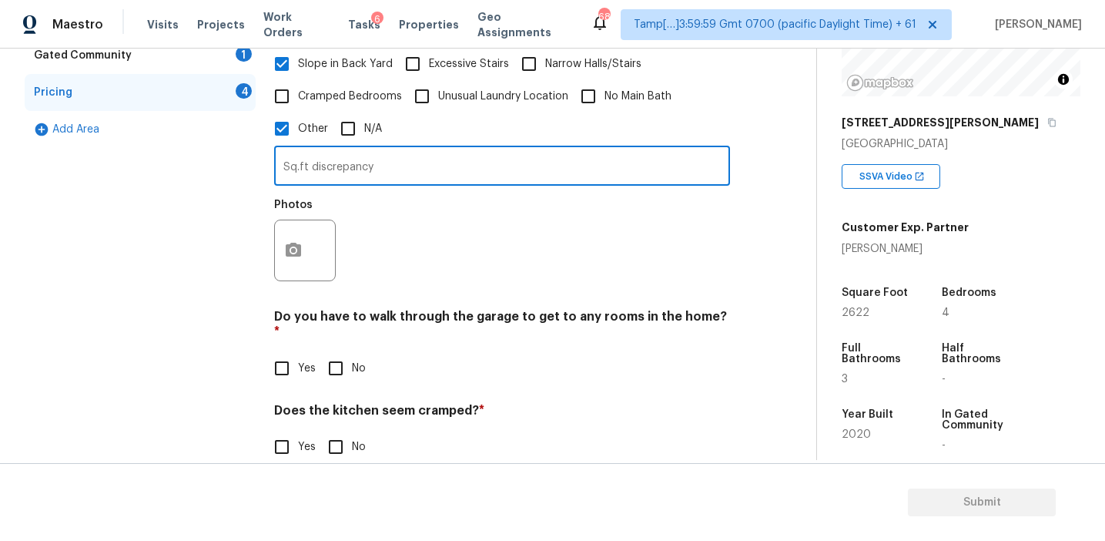
click at [413, 159] on input "Sq.ft discrepancy" at bounding box center [502, 167] width 456 height 36
type input "Sq.ft discrepancy, enclosed patio"
click at [299, 246] on button "button" at bounding box center [293, 250] width 37 height 60
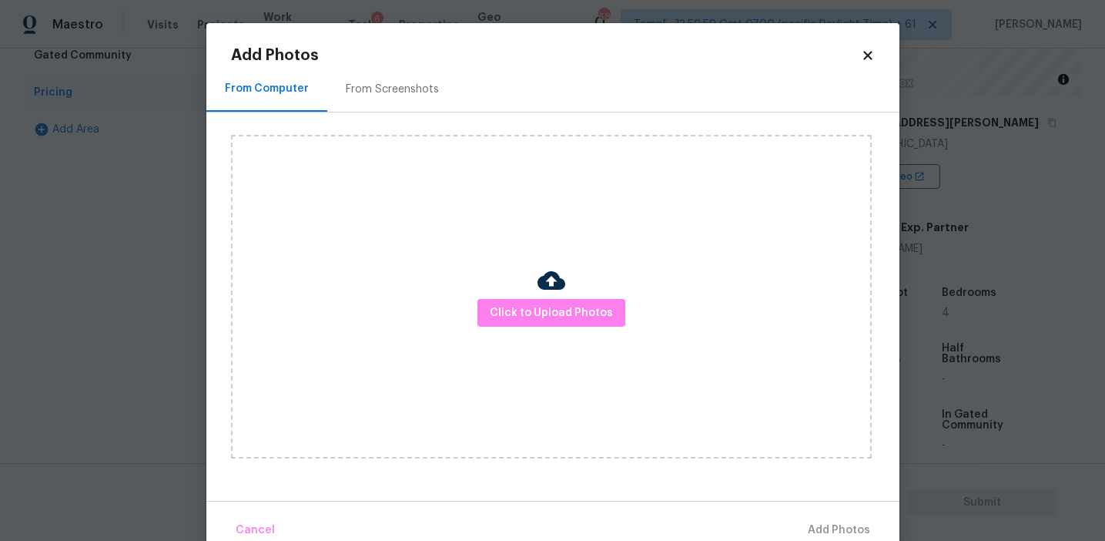
click at [381, 100] on div "From Screenshots" at bounding box center [392, 88] width 130 height 45
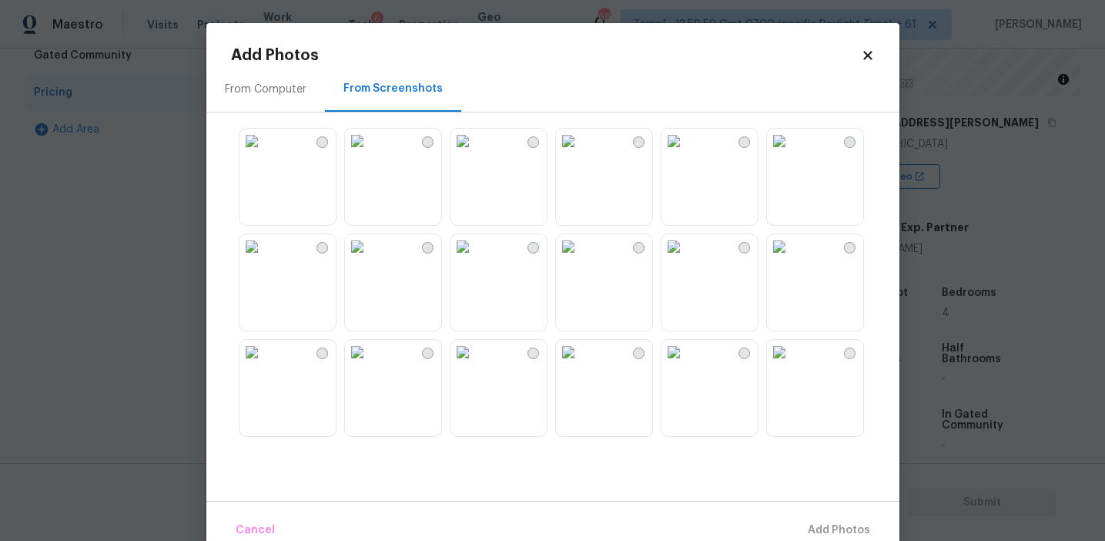
click at [686, 153] on img at bounding box center [674, 141] width 25 height 25
click at [475, 259] on img at bounding box center [463, 246] width 25 height 25
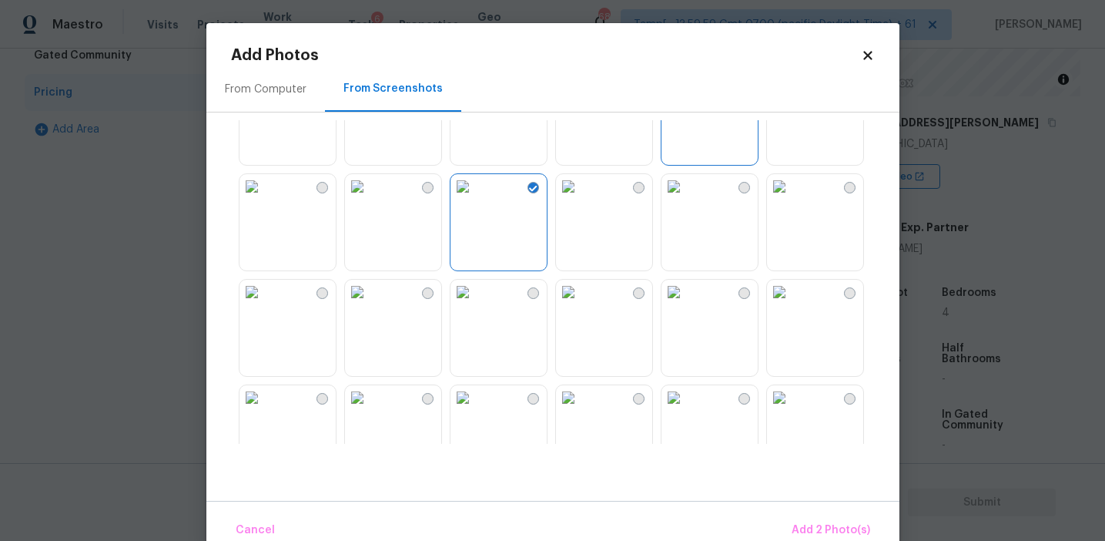
scroll to position [69, 0]
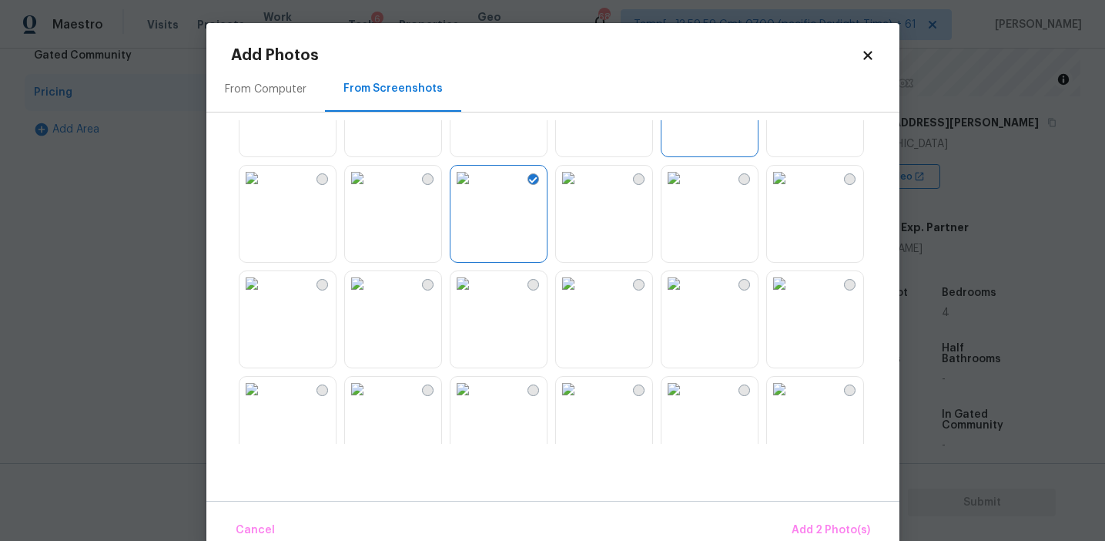
click at [264, 296] on img at bounding box center [252, 283] width 25 height 25
click at [802, 521] on span "Add 3 Photo(s)" at bounding box center [831, 530] width 78 height 19
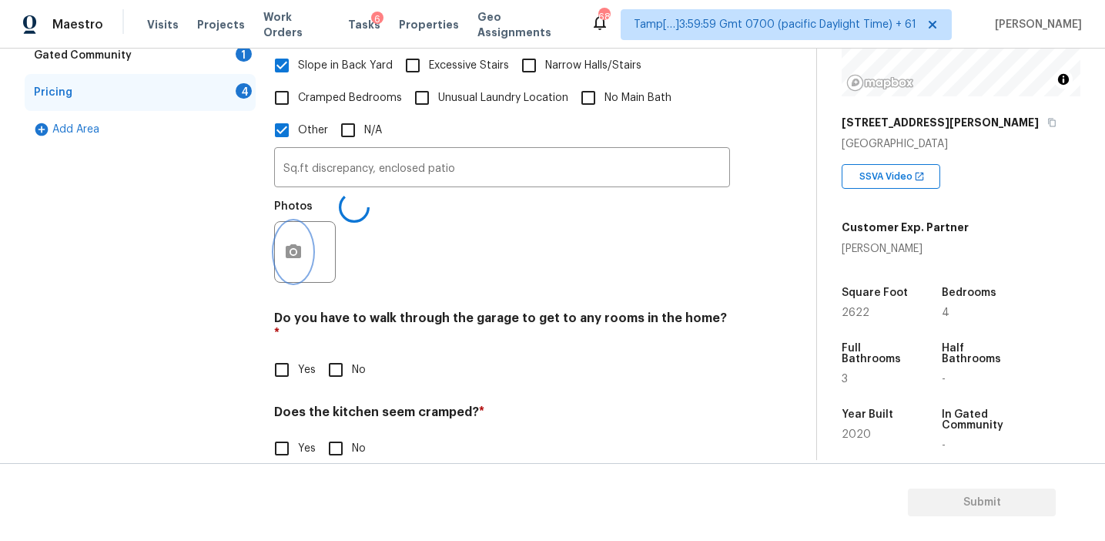
scroll to position [529, 0]
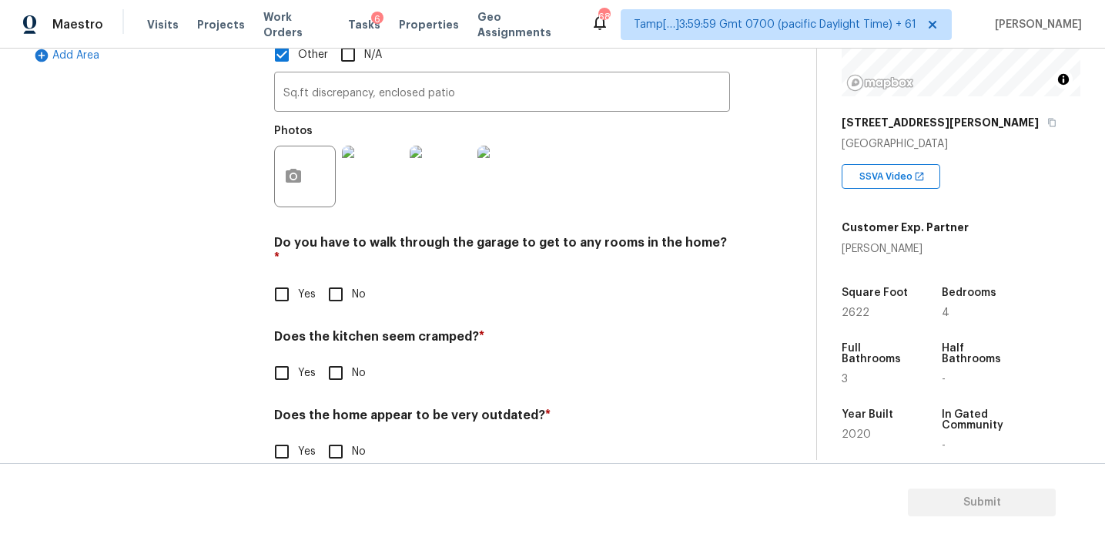
click at [332, 278] on input "No" at bounding box center [336, 294] width 32 height 32
checkbox input "true"
click at [342, 358] on input "No" at bounding box center [336, 374] width 32 height 32
checkbox input "true"
click at [336, 437] on input "No" at bounding box center [336, 453] width 32 height 32
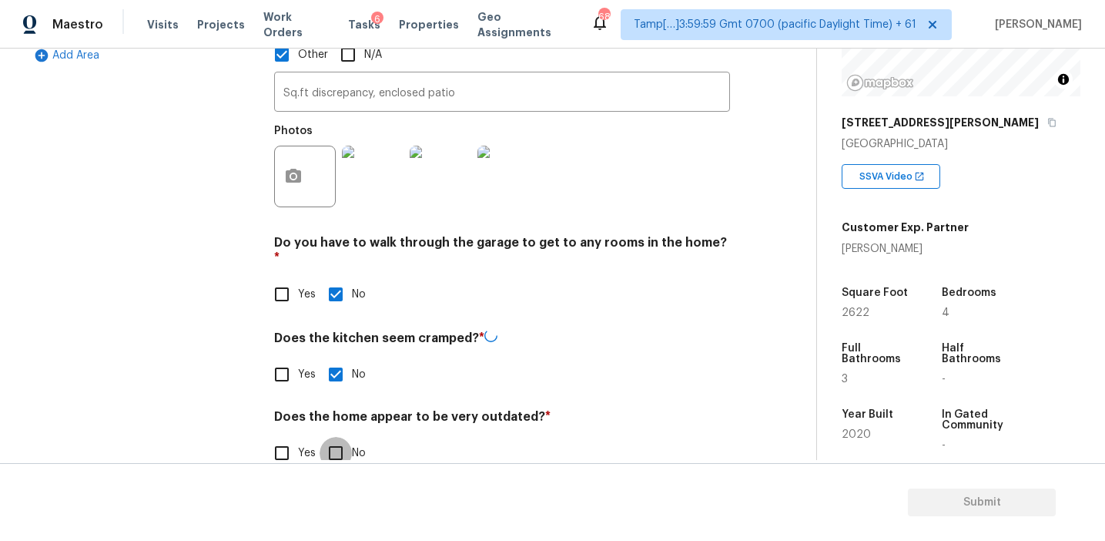
checkbox input "true"
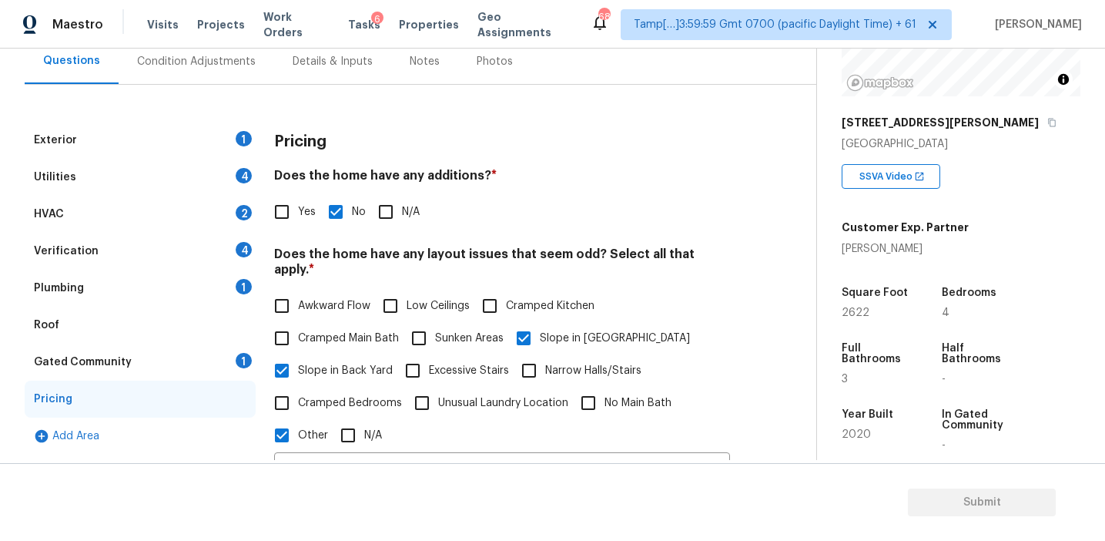
click at [240, 372] on div "Gated Community 1" at bounding box center [140, 361] width 231 height 37
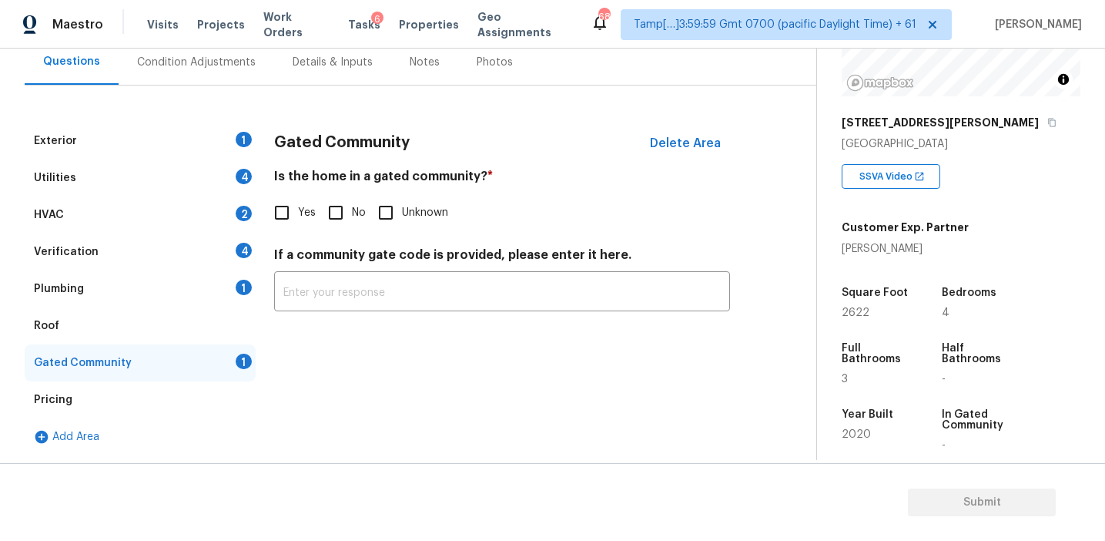
click at [344, 215] on input "No" at bounding box center [336, 212] width 32 height 32
checkbox input "true"
click at [203, 297] on div "Plumbing 1" at bounding box center [140, 288] width 231 height 37
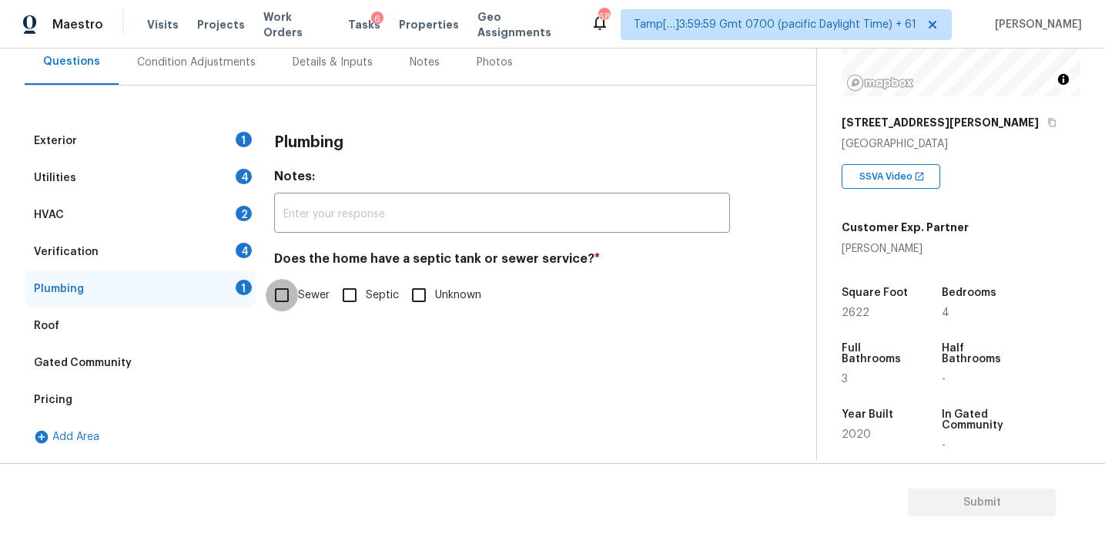
click at [291, 300] on input "Sewer" at bounding box center [282, 295] width 32 height 32
checkbox input "true"
click at [231, 253] on div "Verification 4" at bounding box center [140, 251] width 231 height 37
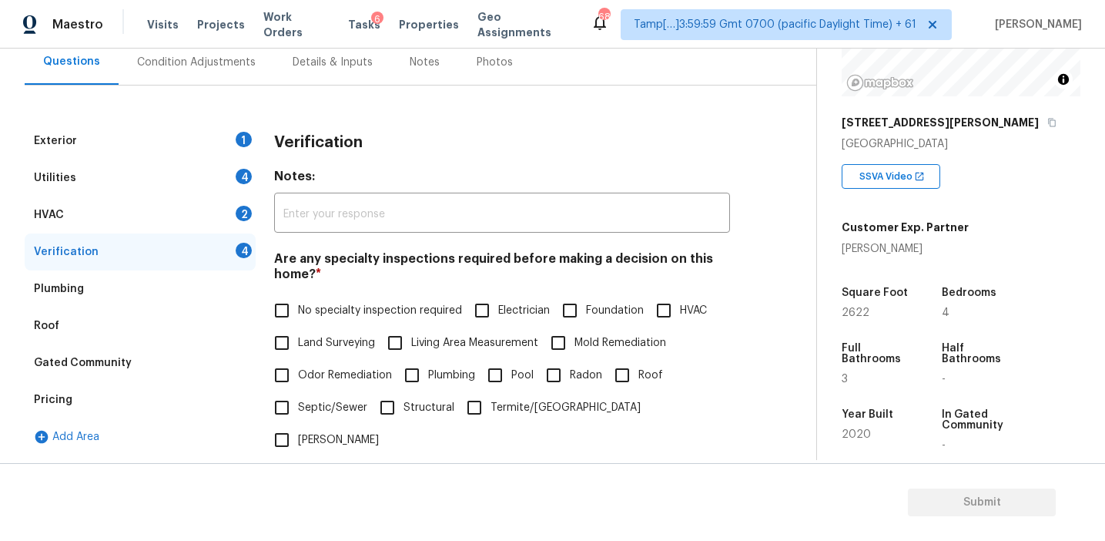
click at [341, 302] on label "No specialty inspection required" at bounding box center [364, 310] width 196 height 32
click at [298, 302] on input "No specialty inspection required" at bounding box center [282, 310] width 32 height 32
checkbox input "true"
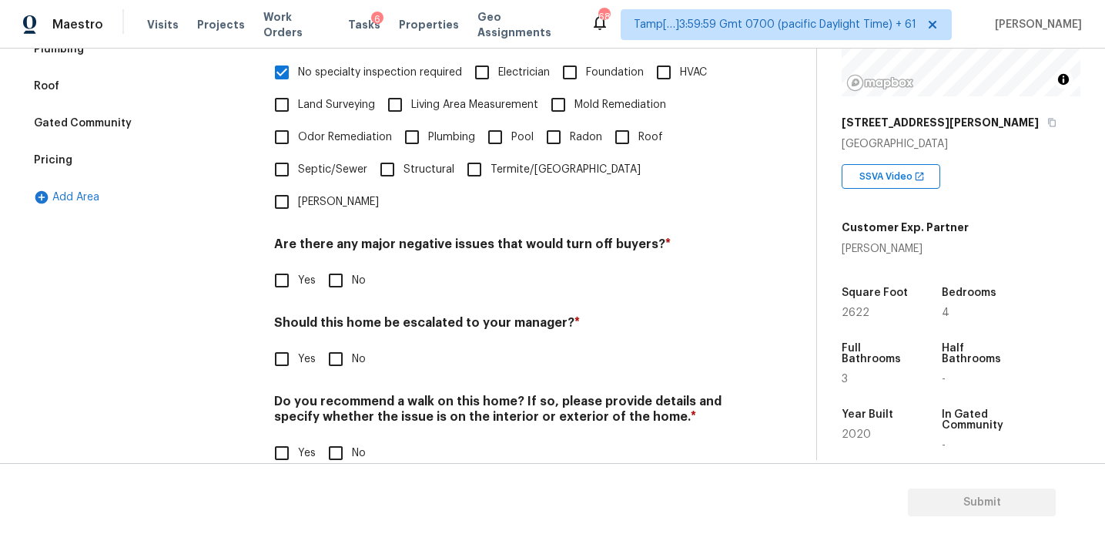
scroll to position [386, 0]
click at [338, 264] on input "No" at bounding box center [336, 280] width 32 height 32
checkbox input "true"
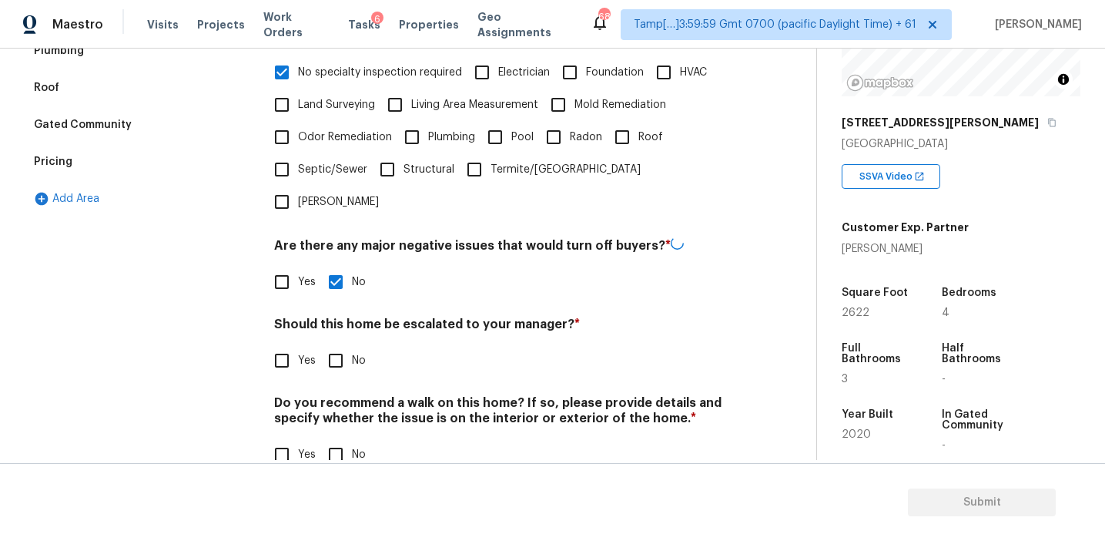
click at [338, 344] on input "No" at bounding box center [336, 360] width 32 height 32
checkbox input "true"
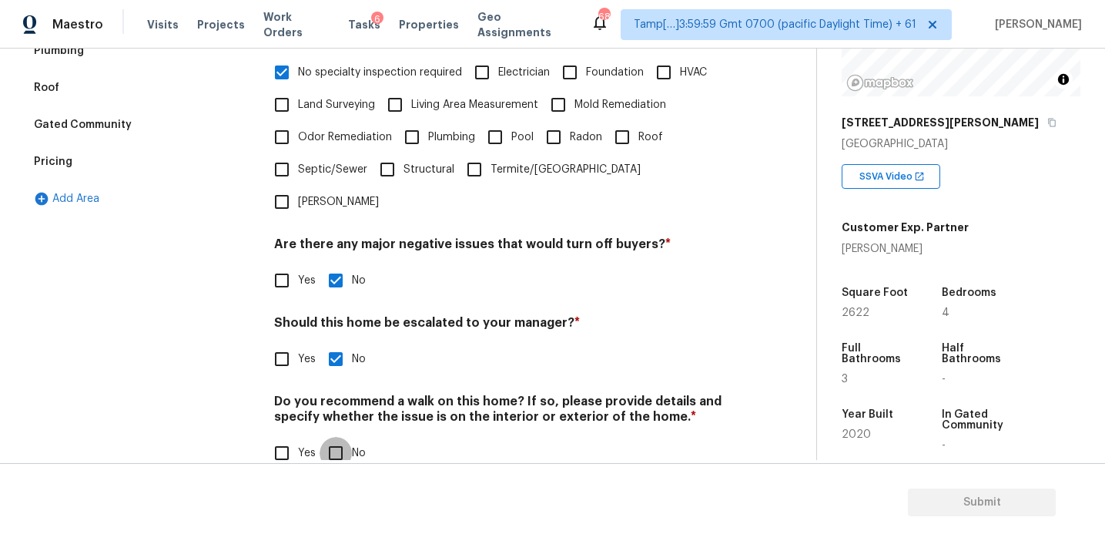
click at [345, 437] on input "No" at bounding box center [336, 453] width 32 height 32
checkbox input "true"
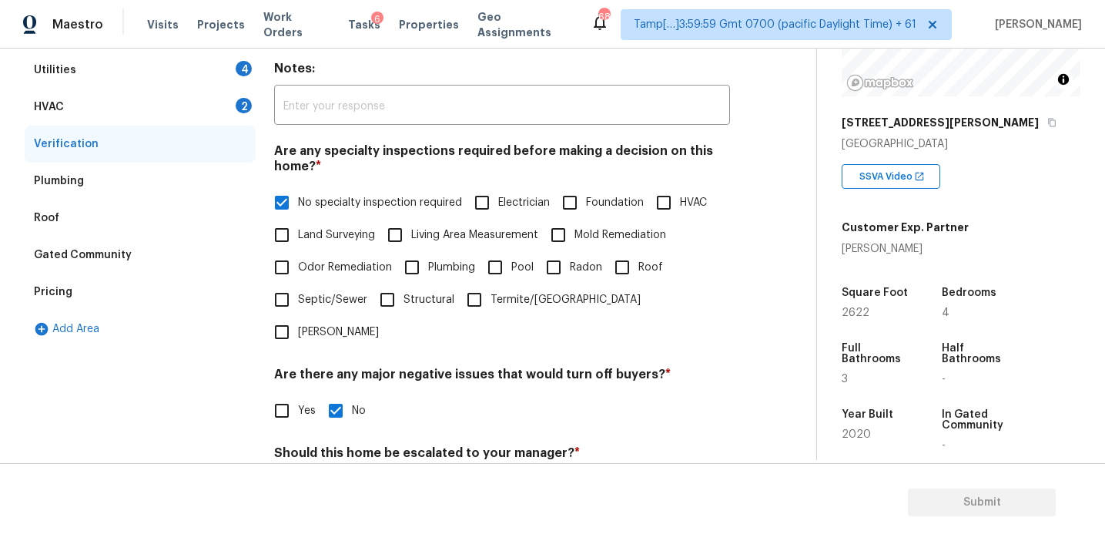
click at [217, 104] on div "HVAC 2" at bounding box center [140, 107] width 231 height 37
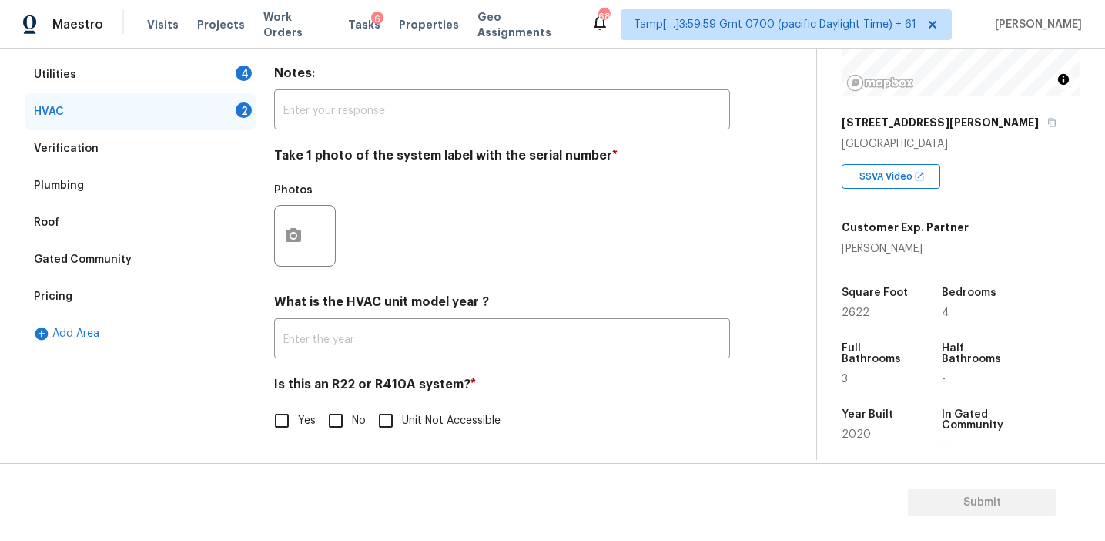
click at [337, 419] on input "No" at bounding box center [336, 420] width 32 height 32
checkbox input "true"
click at [307, 236] on button "button" at bounding box center [293, 236] width 37 height 60
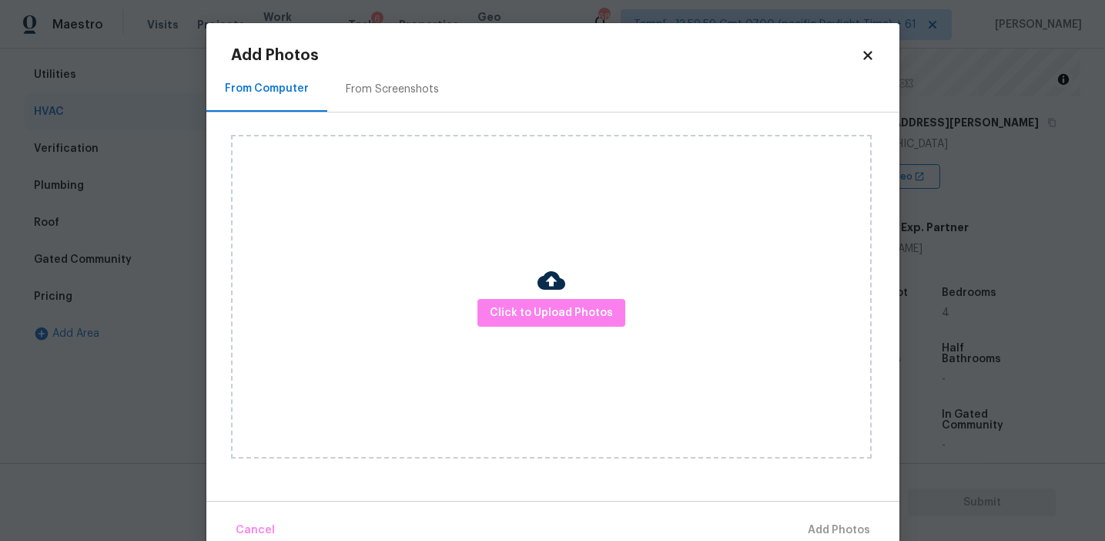
click at [414, 82] on div "From Screenshots" at bounding box center [392, 89] width 93 height 15
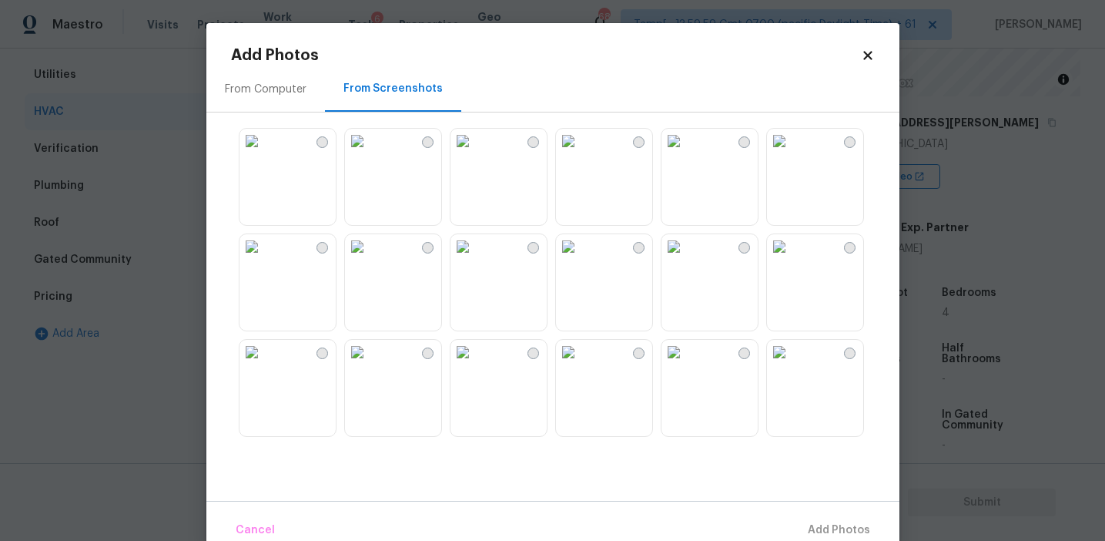
click at [287, 99] on div "From Computer" at bounding box center [265, 88] width 119 height 45
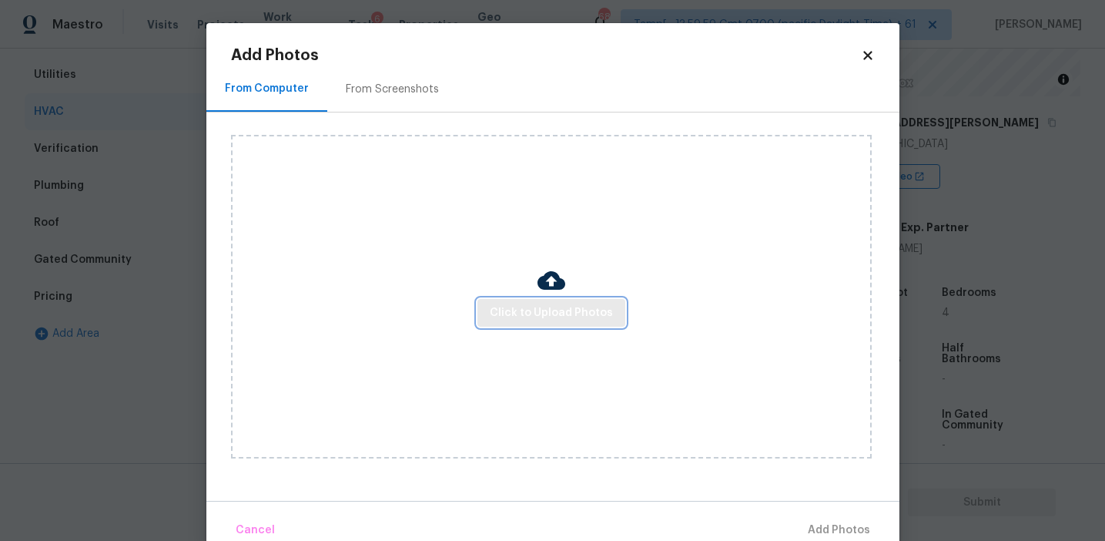
click at [525, 316] on span "Click to Upload Photos" at bounding box center [551, 312] width 123 height 19
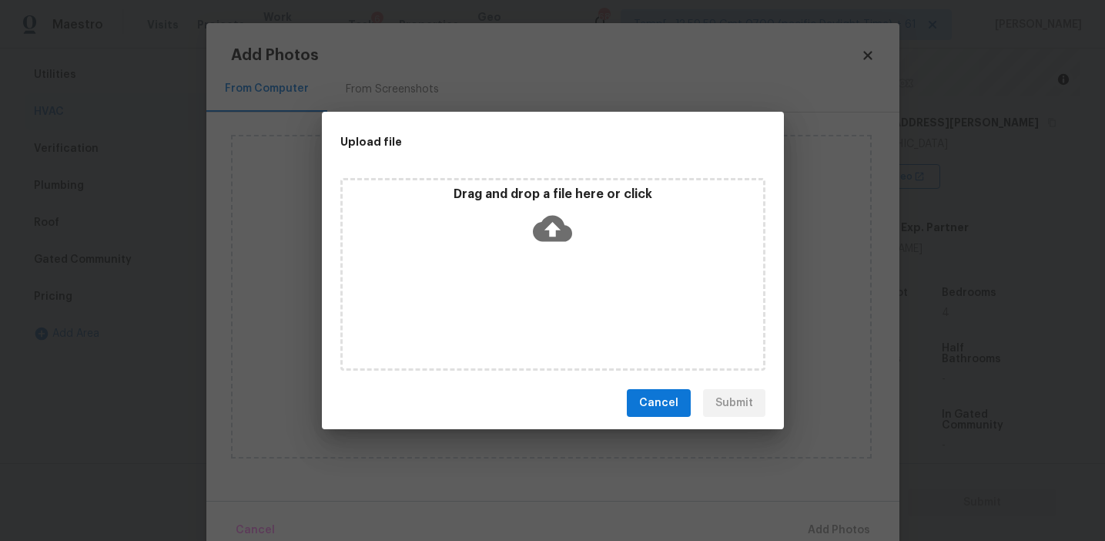
click at [523, 201] on div "Drag and drop a file here or click" at bounding box center [553, 219] width 420 height 66
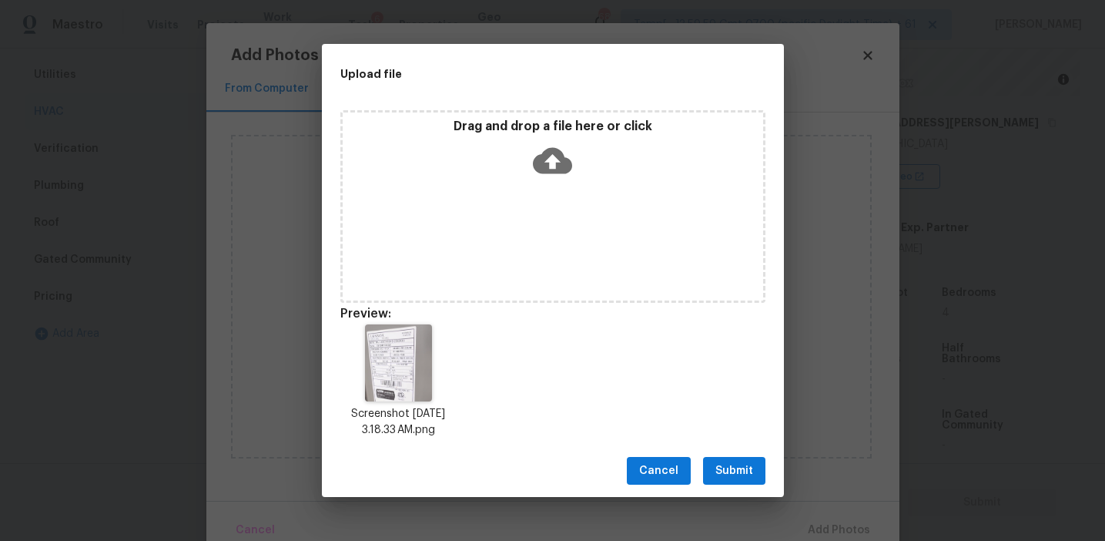
click at [733, 470] on span "Submit" at bounding box center [734, 470] width 38 height 19
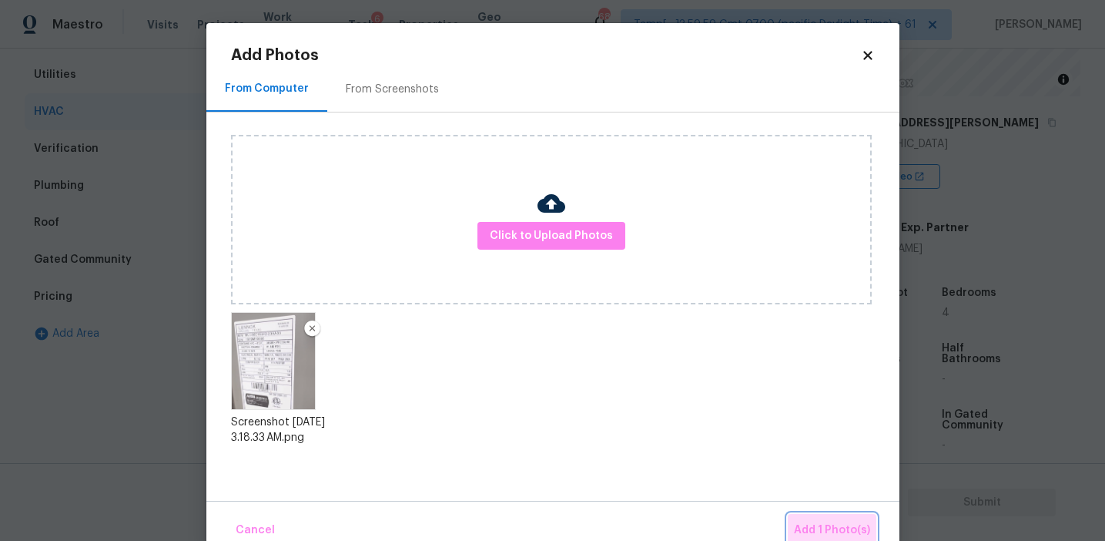
click at [816, 525] on span "Add 1 Photo(s)" at bounding box center [832, 530] width 76 height 19
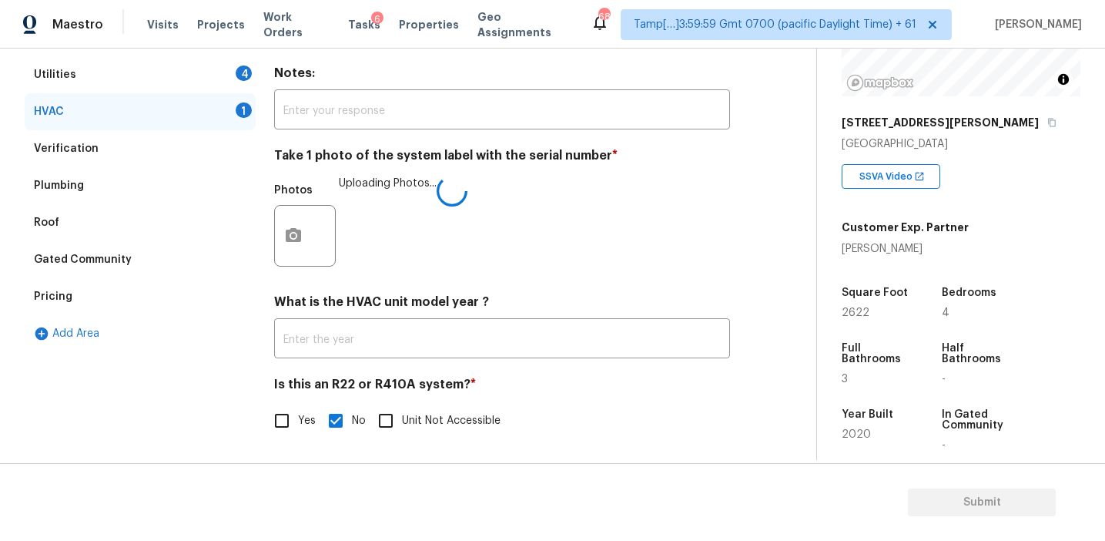
click at [397, 242] on div "Photos Uploading Photos..." at bounding box center [502, 226] width 456 height 100
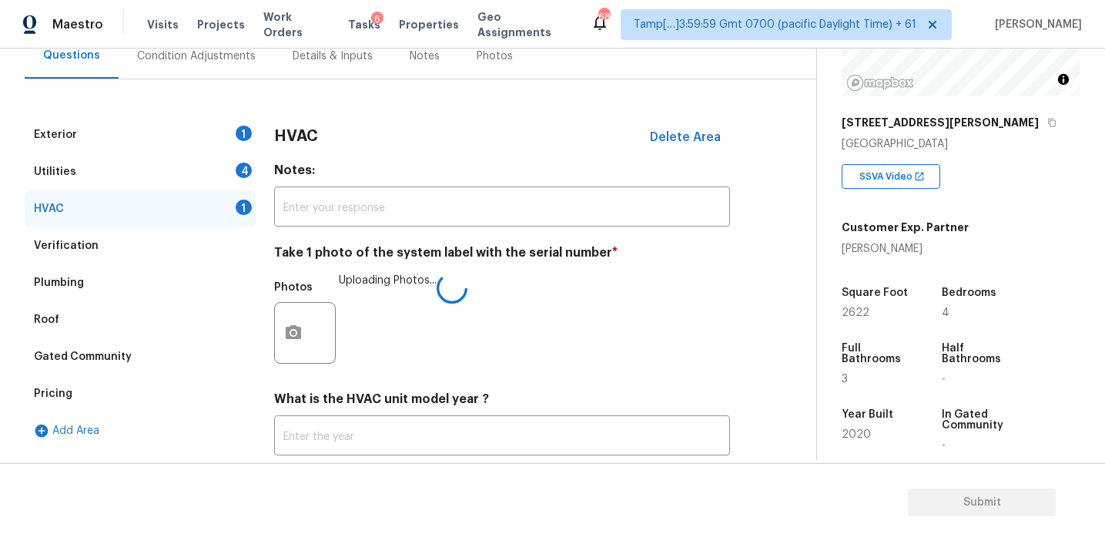
click at [297, 129] on h3 "HVAC" at bounding box center [296, 136] width 44 height 15
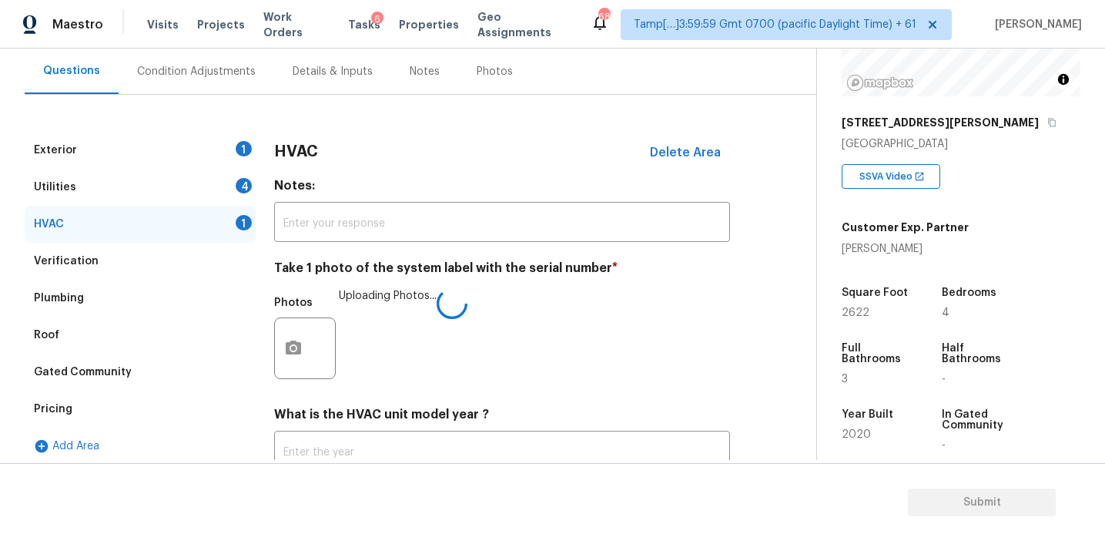
scroll to position [136, 0]
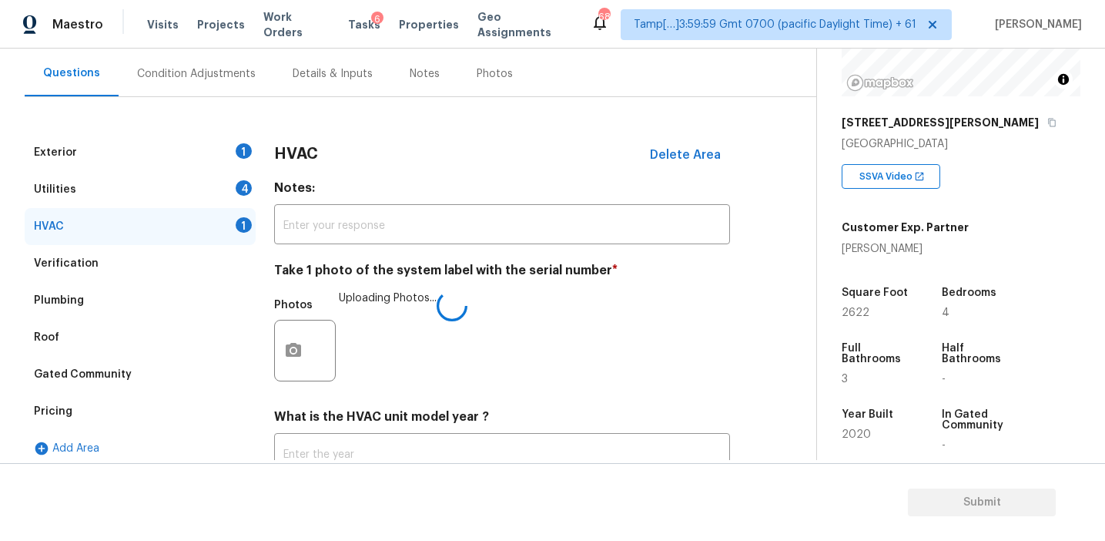
click at [297, 129] on div "Exterior 1 Utilities 4 HVAC 1 Verification Plumbing Roof Gated Community Pricin…" at bounding box center [402, 333] width 755 height 473
click at [244, 187] on div "4" at bounding box center [244, 187] width 16 height 15
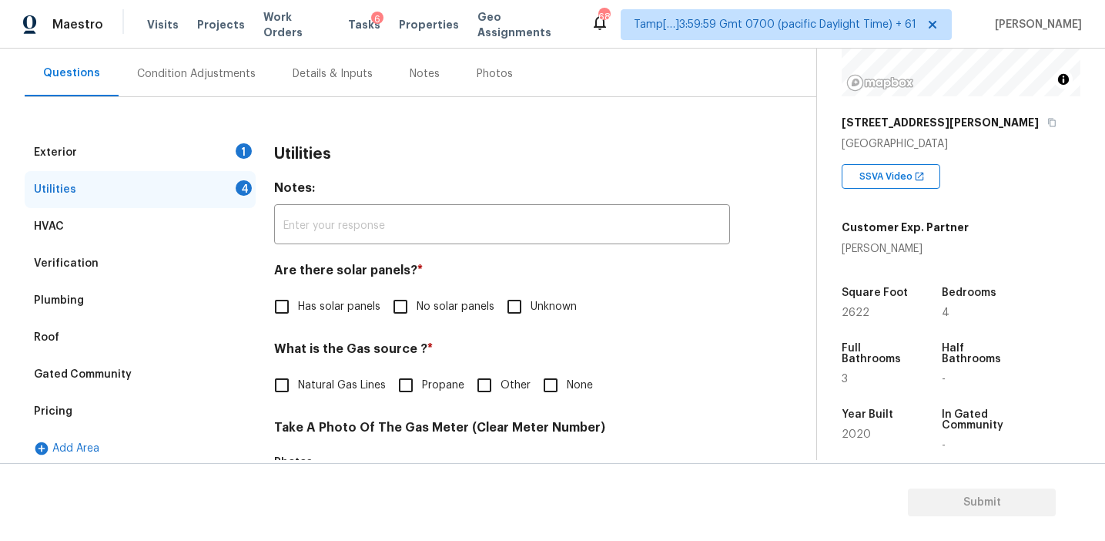
click at [421, 313] on span "No solar panels" at bounding box center [456, 307] width 78 height 16
click at [417, 313] on input "No solar panels" at bounding box center [400, 306] width 32 height 32
checkbox input "true"
click at [431, 334] on div "Utilities Notes: ​ Are there solar panels? * Has solar panels No solar panels U…" at bounding box center [502, 535] width 456 height 803
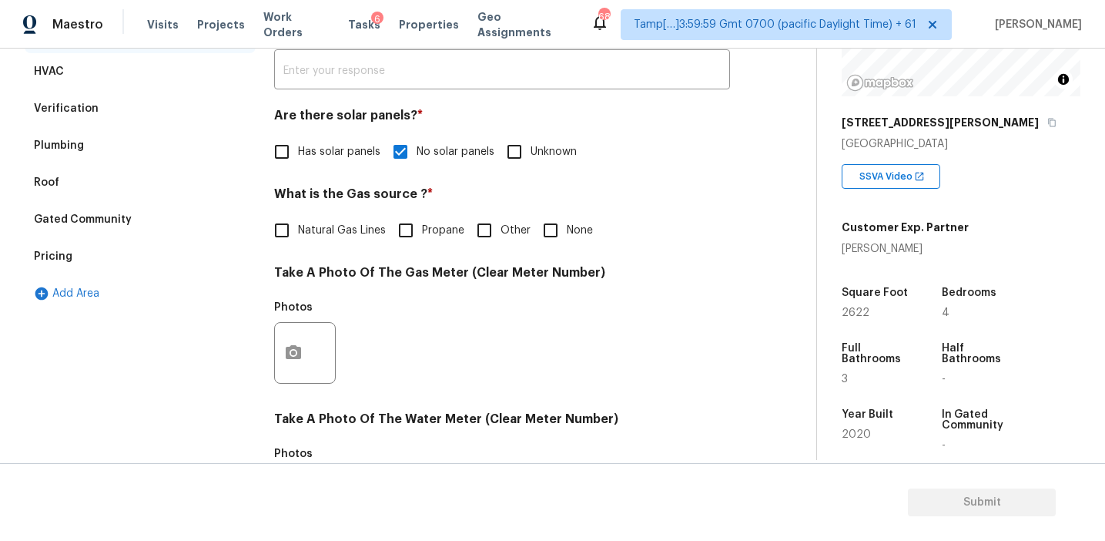
scroll to position [292, 0]
click at [368, 240] on label "Natural Gas Lines" at bounding box center [326, 229] width 120 height 32
click at [298, 240] on input "Natural Gas Lines" at bounding box center [282, 229] width 32 height 32
checkbox input "true"
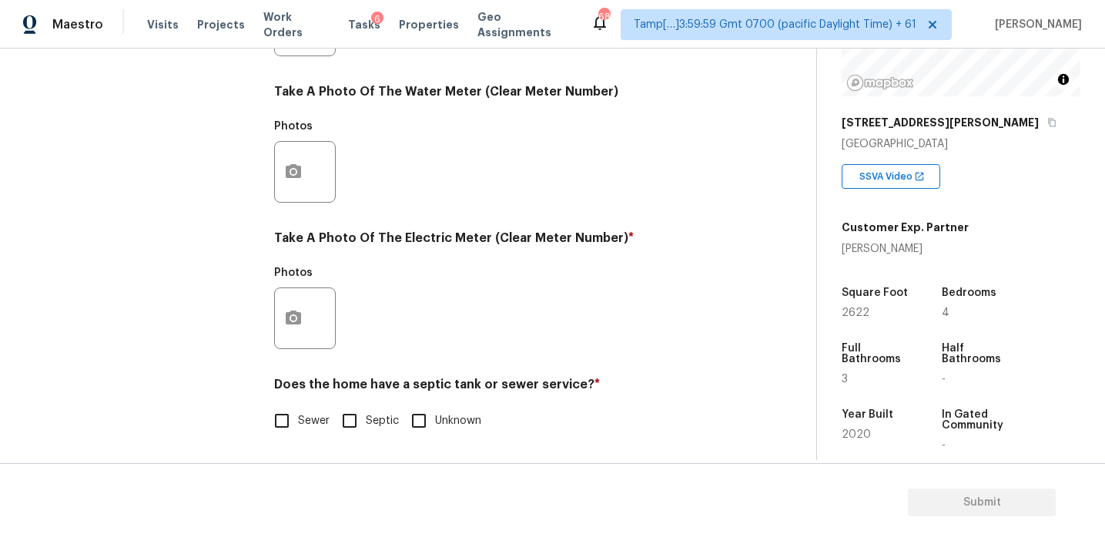
scroll to position [618, 0]
click at [290, 421] on input "Sewer" at bounding box center [282, 420] width 32 height 32
checkbox input "true"
click at [293, 304] on button "button" at bounding box center [293, 318] width 37 height 60
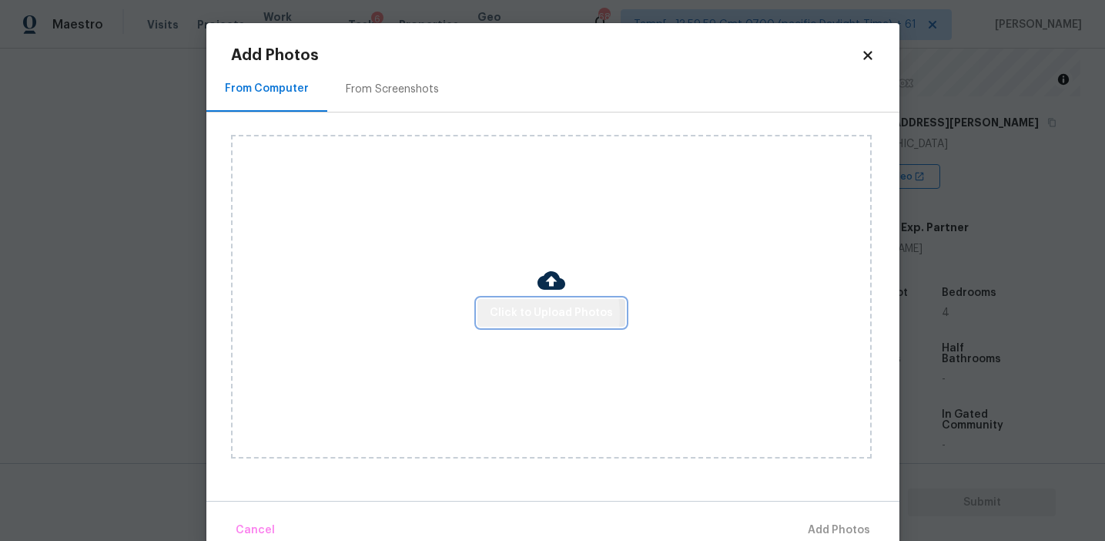
click at [511, 314] on span "Click to Upload Photos" at bounding box center [551, 312] width 123 height 19
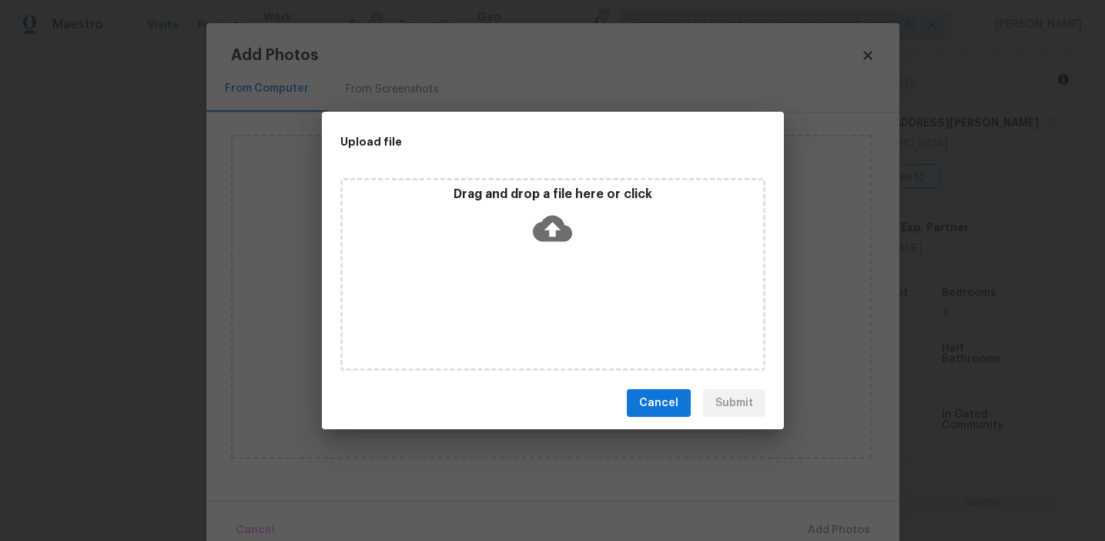
click at [521, 225] on div "Drag and drop a file here or click" at bounding box center [553, 219] width 420 height 66
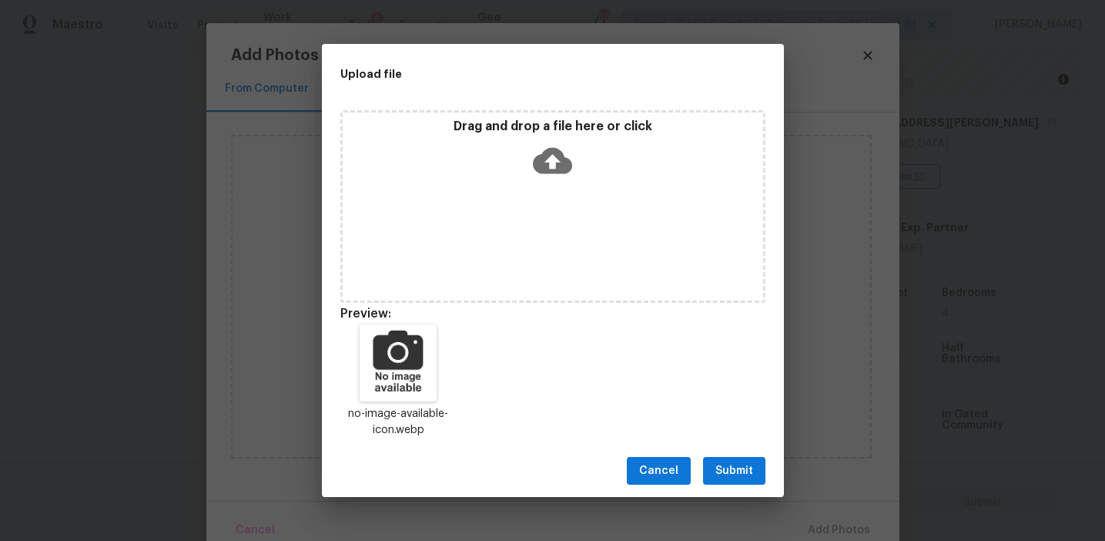
click at [716, 468] on span "Submit" at bounding box center [734, 470] width 38 height 19
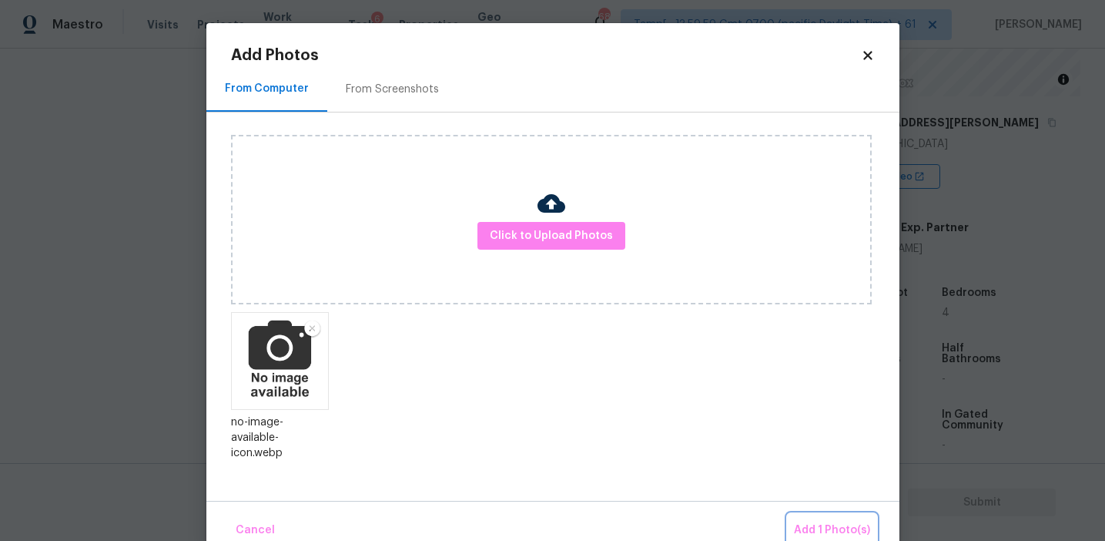
click at [832, 525] on span "Add 1 Photo(s)" at bounding box center [832, 530] width 76 height 19
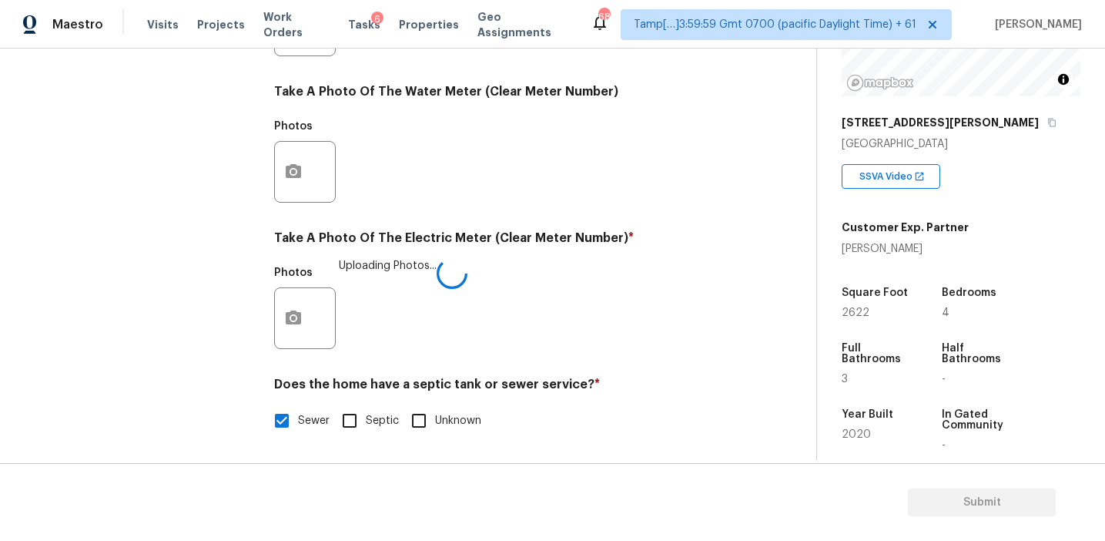
click at [491, 357] on div "Photos Uploading Photos..." at bounding box center [502, 308] width 456 height 100
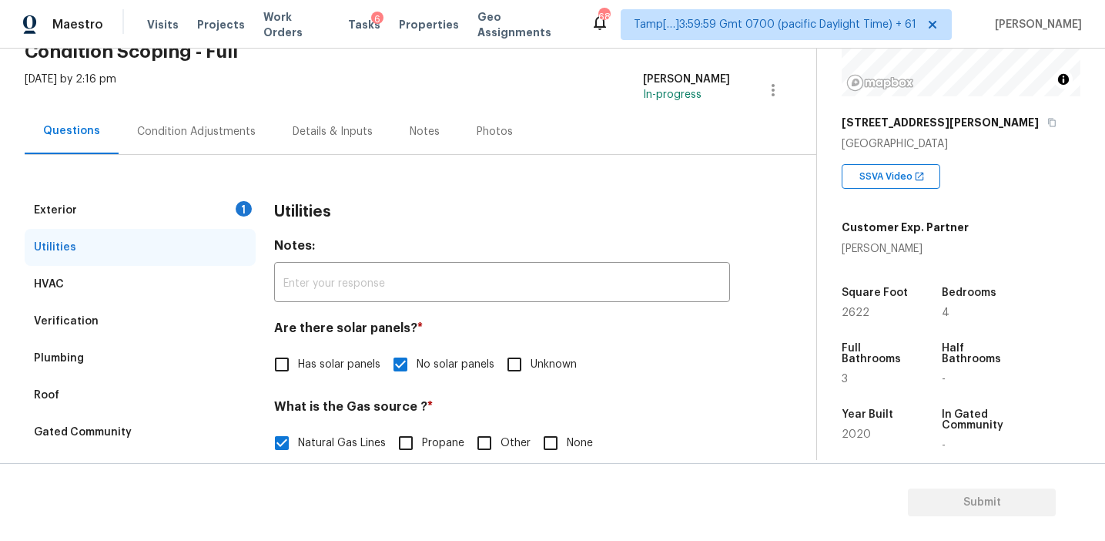
click at [240, 205] on div "1" at bounding box center [244, 208] width 16 height 15
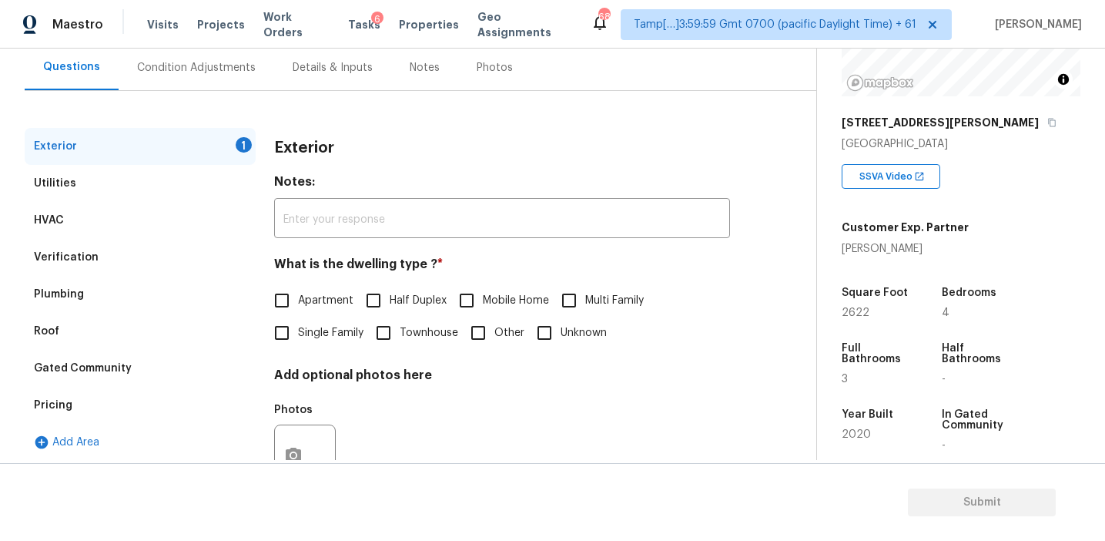
scroll to position [147, 0]
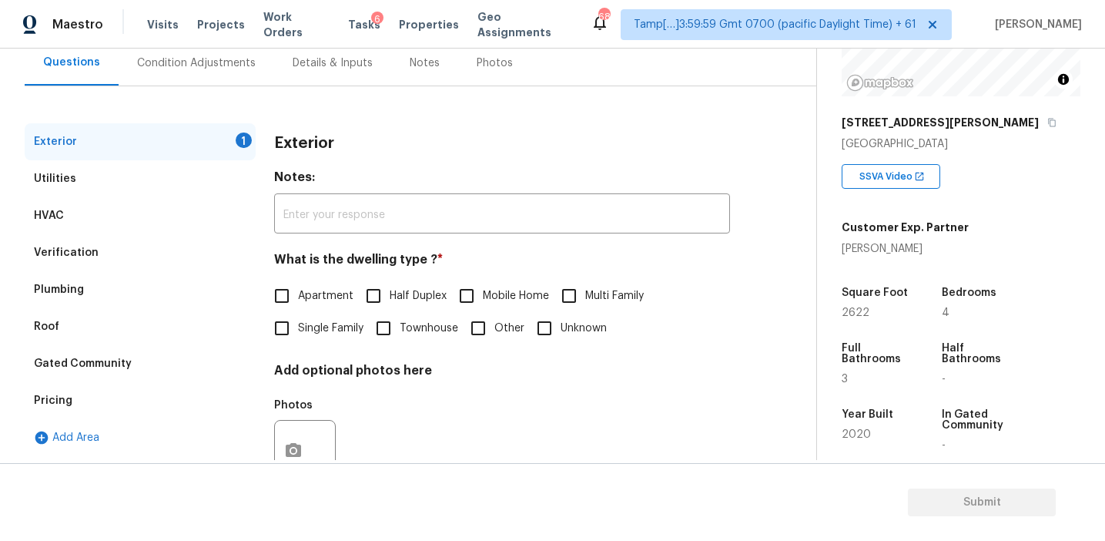
click at [281, 320] on input "Single Family" at bounding box center [282, 328] width 32 height 32
checkbox input "true"
click at [303, 144] on h3 "Exterior" at bounding box center [304, 143] width 60 height 15
click at [202, 65] on div "Condition Adjustments" at bounding box center [196, 62] width 119 height 15
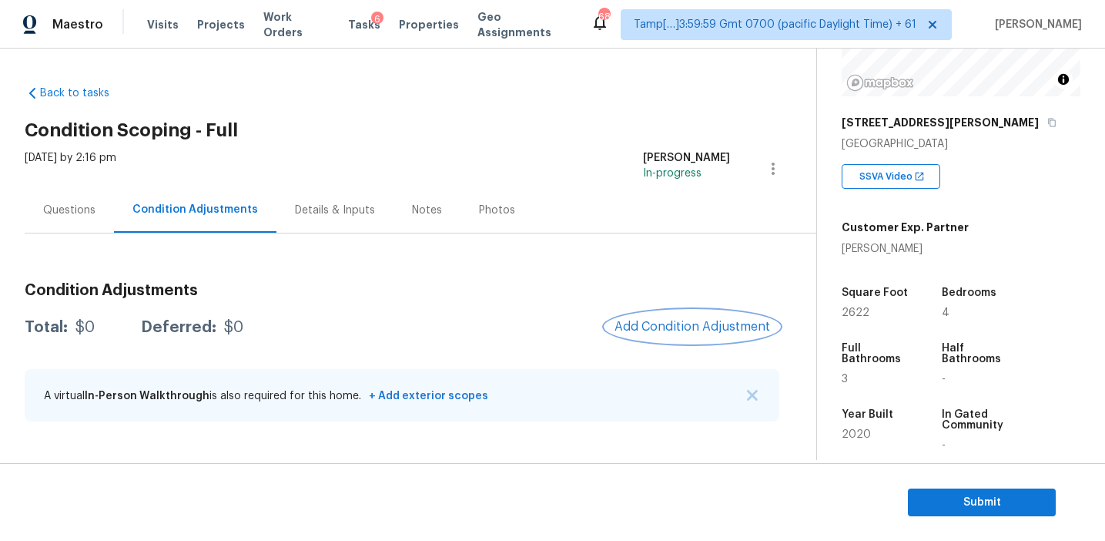
click at [672, 323] on span "Add Condition Adjustment" at bounding box center [693, 327] width 156 height 14
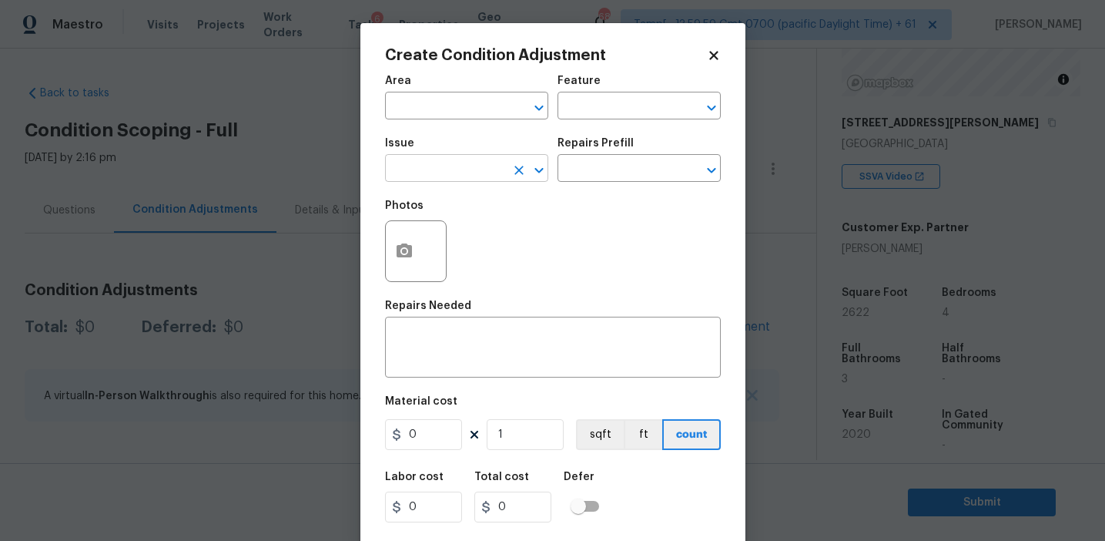
click at [449, 169] on input "text" at bounding box center [445, 170] width 120 height 24
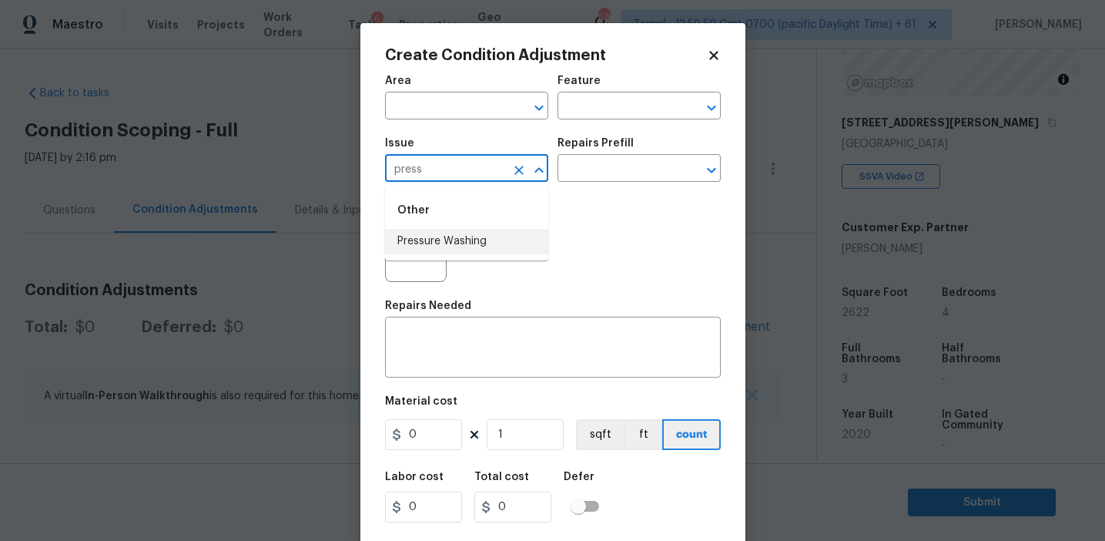
click at [474, 238] on li "Pressure Washing" at bounding box center [466, 241] width 163 height 25
type input "Pressure Washing"
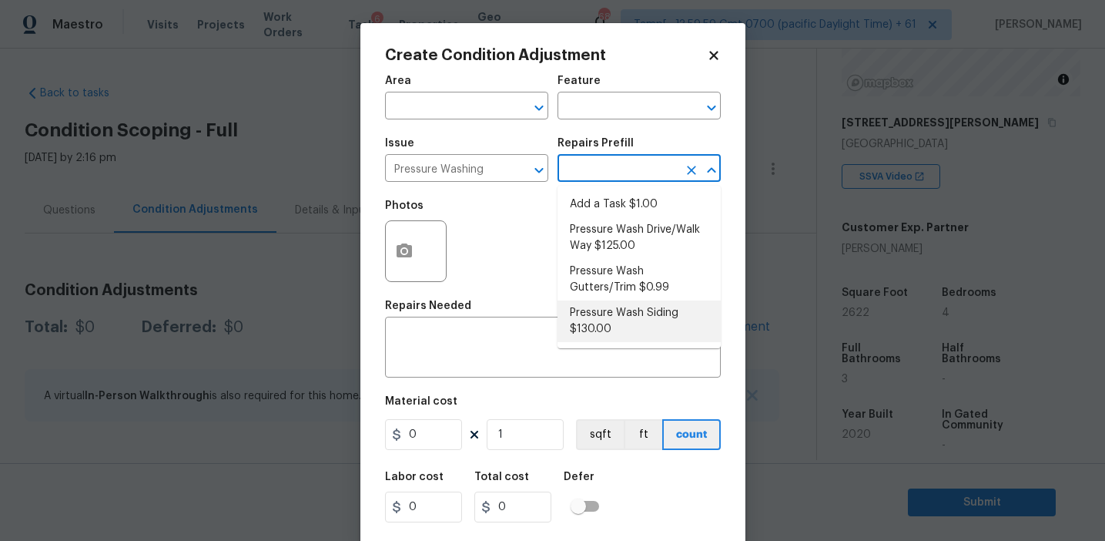
click at [634, 328] on li "Pressure Wash Siding $130.00" at bounding box center [639, 321] width 163 height 42
type input "Siding"
type textarea "Protect areas as needed for pressure washing. Pressure wash the siding on the h…"
type input "130"
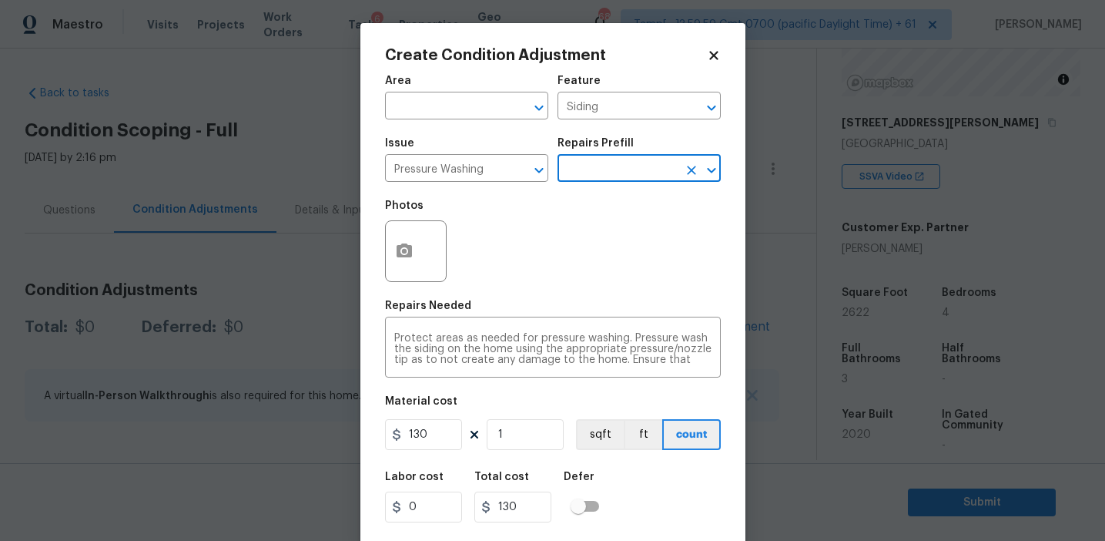
scroll to position [35, 0]
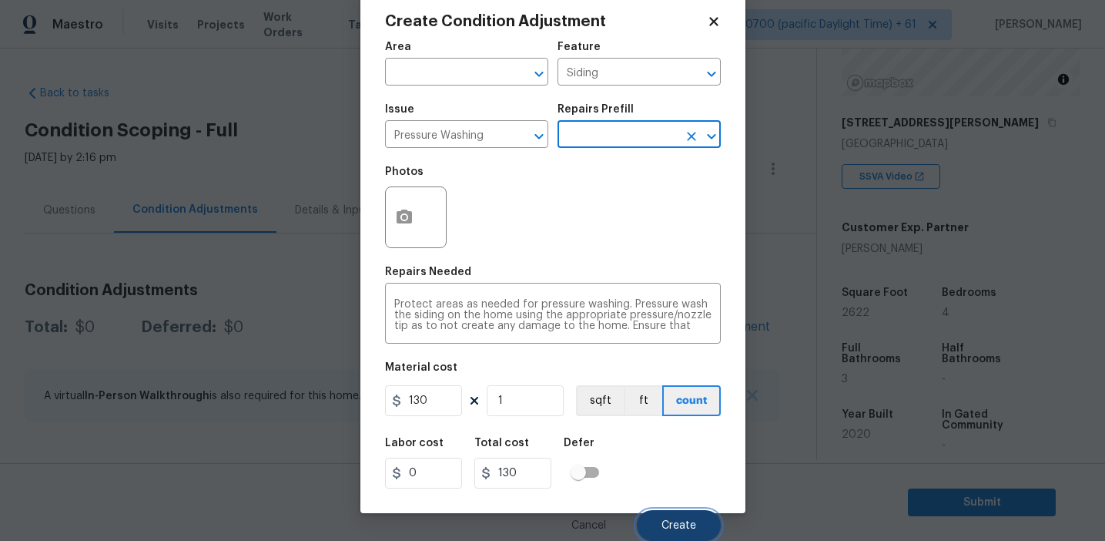
click at [679, 517] on button "Create" at bounding box center [679, 525] width 84 height 31
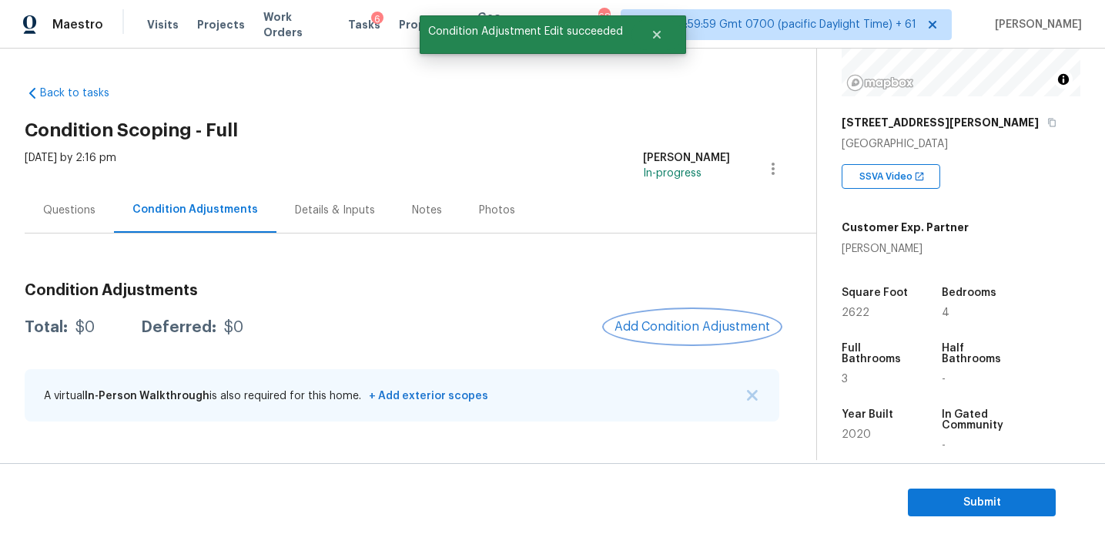
scroll to position [0, 0]
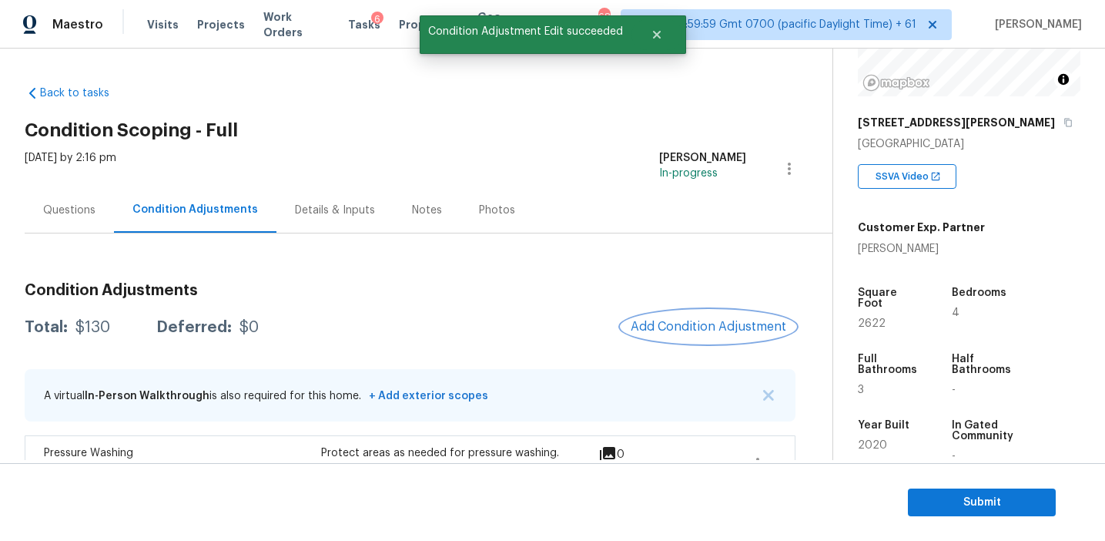
click at [681, 332] on span "Add Condition Adjustment" at bounding box center [709, 327] width 156 height 14
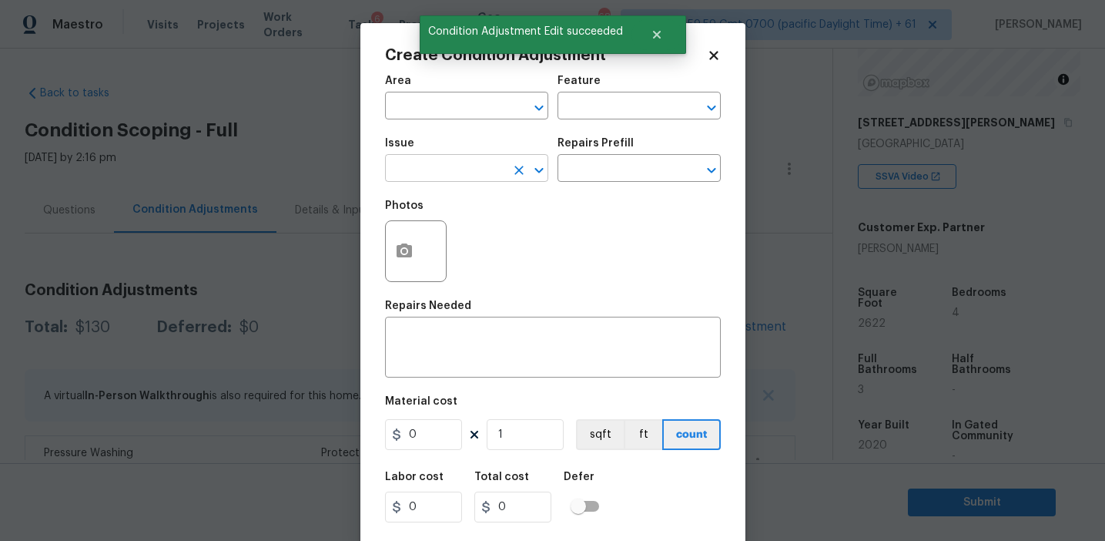
click at [433, 173] on input "text" at bounding box center [445, 170] width 120 height 24
click at [457, 240] on li "Pressure Washing" at bounding box center [466, 241] width 163 height 25
type input "Pressure Washing"
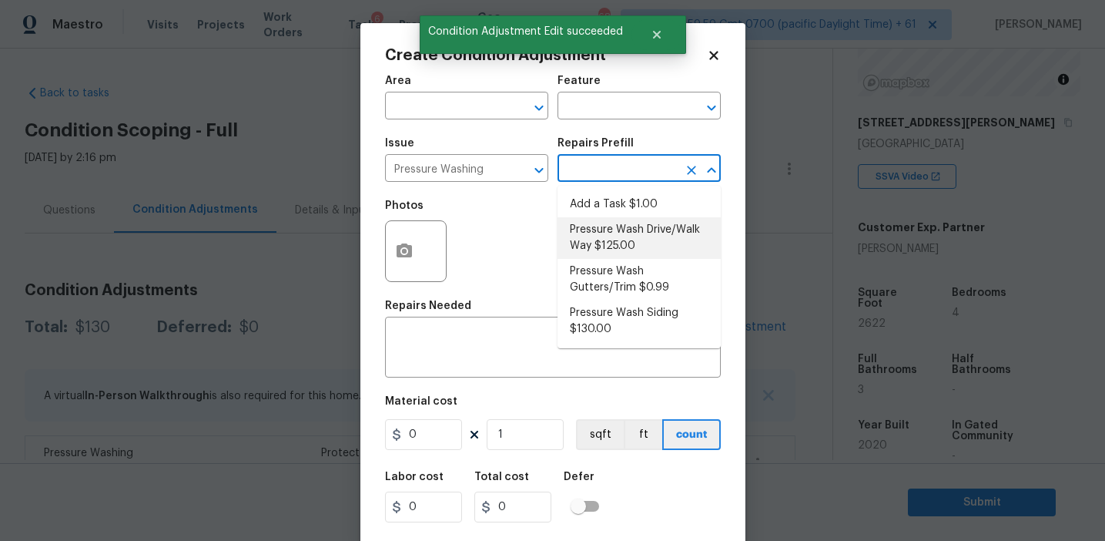
click at [630, 253] on li "Pressure Wash Drive/Walk Way $125.00" at bounding box center [639, 238] width 163 height 42
type input "Siding"
type textarea "Pressure wash the driveways/walkways as directed by the PM. Ensure that all deb…"
type input "125"
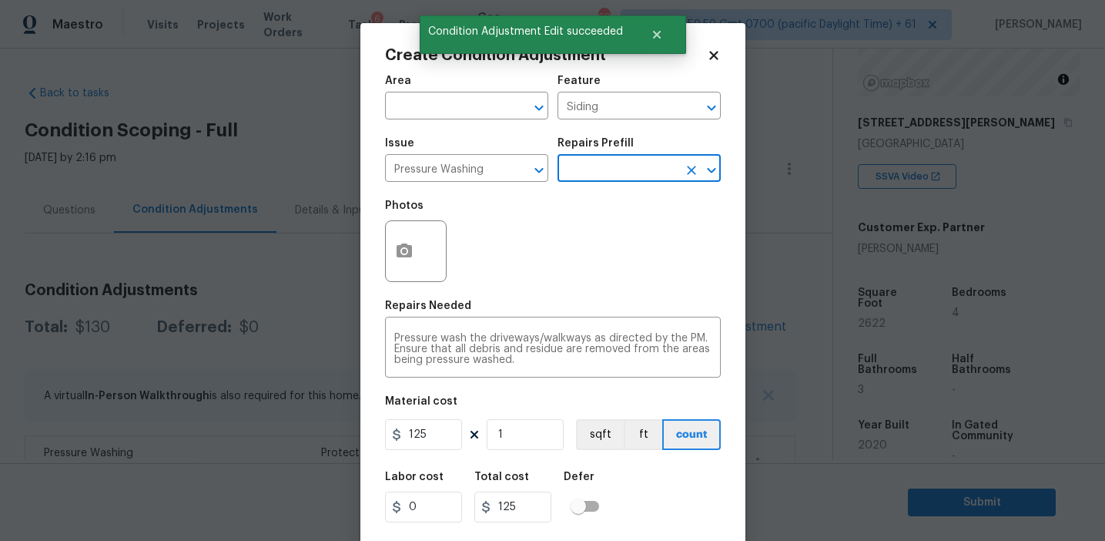
scroll to position [35, 0]
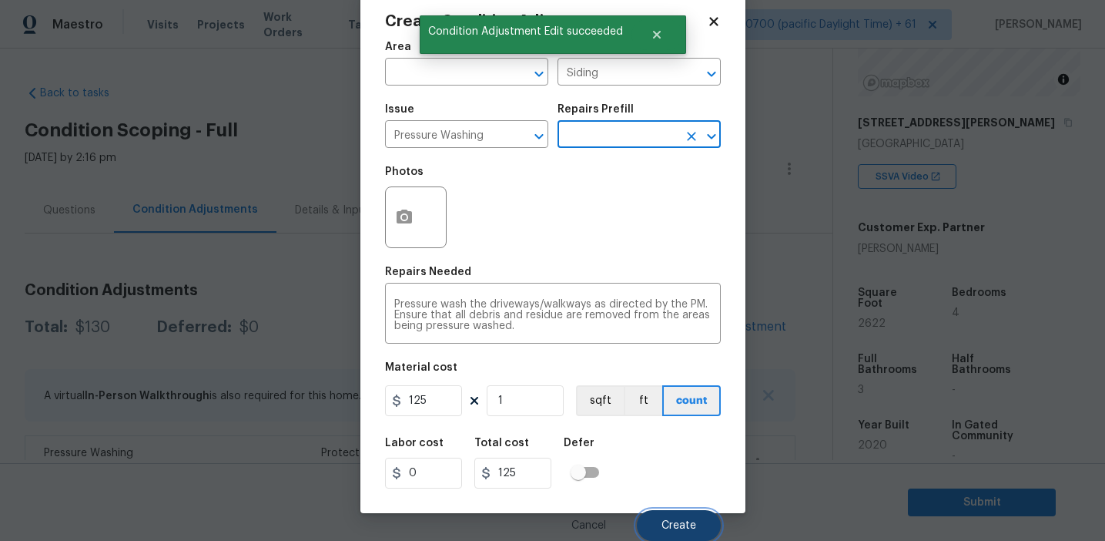
click at [652, 514] on button "Create" at bounding box center [679, 525] width 84 height 31
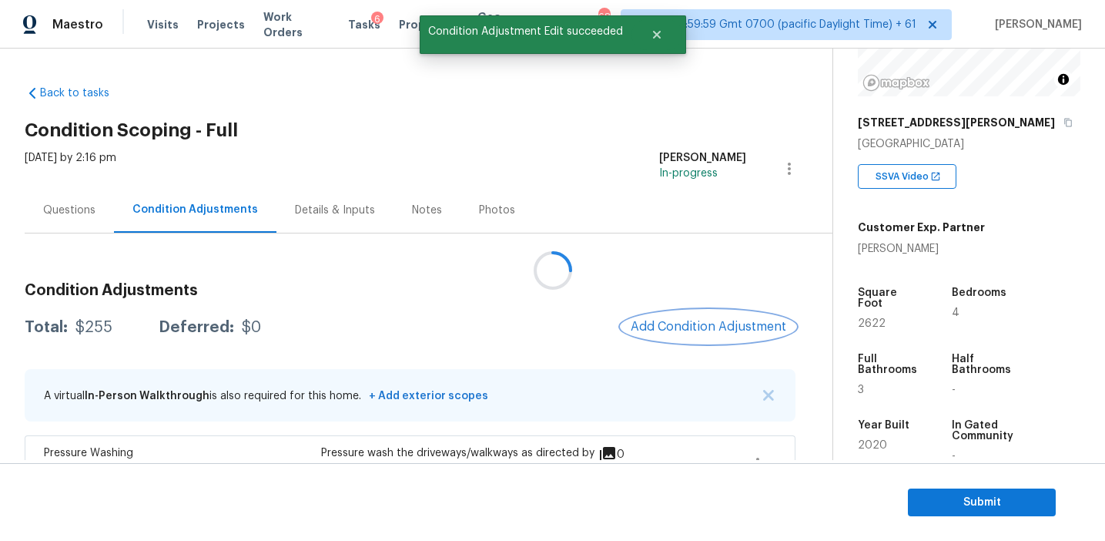
scroll to position [0, 0]
click at [699, 327] on span "Add Condition Adjustment" at bounding box center [709, 327] width 156 height 14
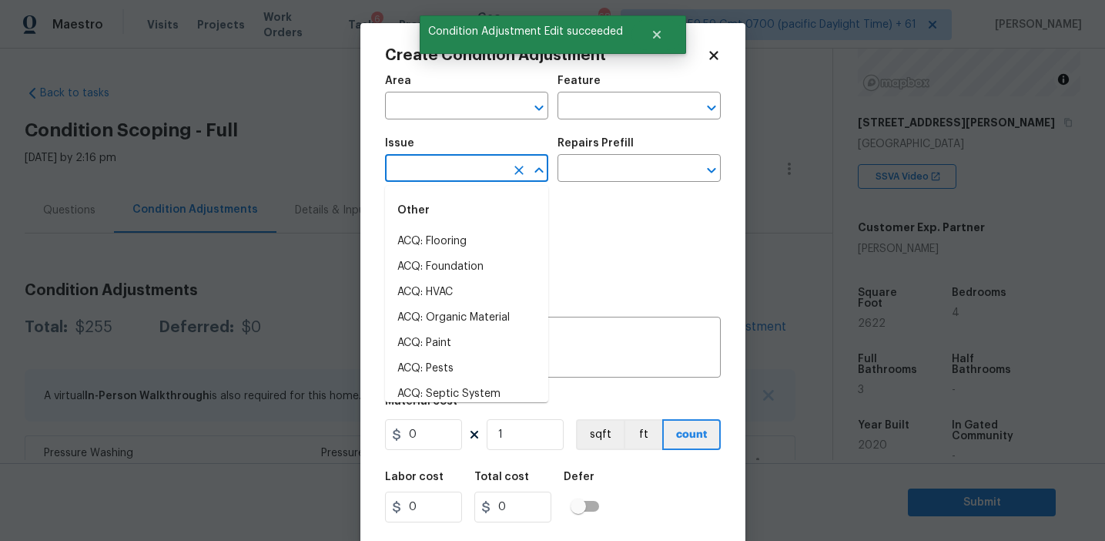
click at [448, 181] on input "text" at bounding box center [445, 170] width 120 height 24
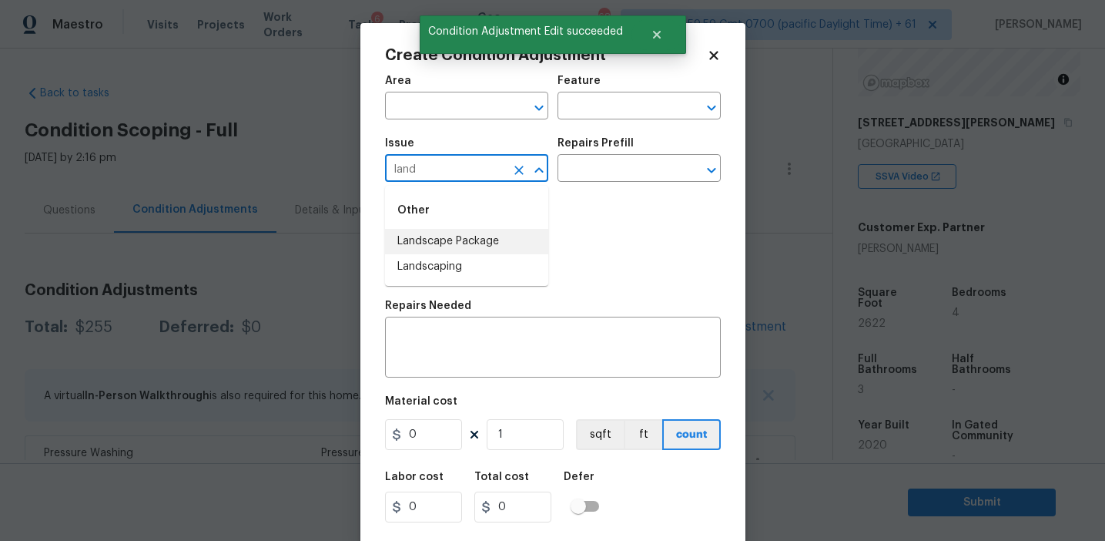
click at [472, 238] on li "Landscape Package" at bounding box center [466, 241] width 163 height 25
type input "Landscape Package"
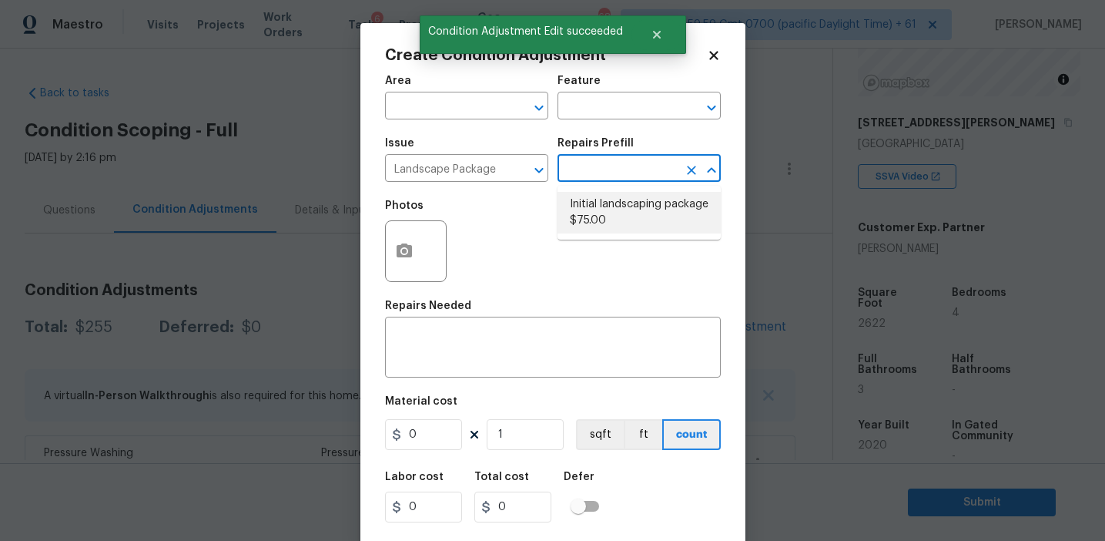
click at [580, 217] on li "Initial landscaping package $75.00" at bounding box center [639, 213] width 163 height 42
type input "Home Readiness Packages"
type textarea "Mowing of grass up to 6" in height. Mow, edge along driveways & sidewalks, trim…"
type input "75"
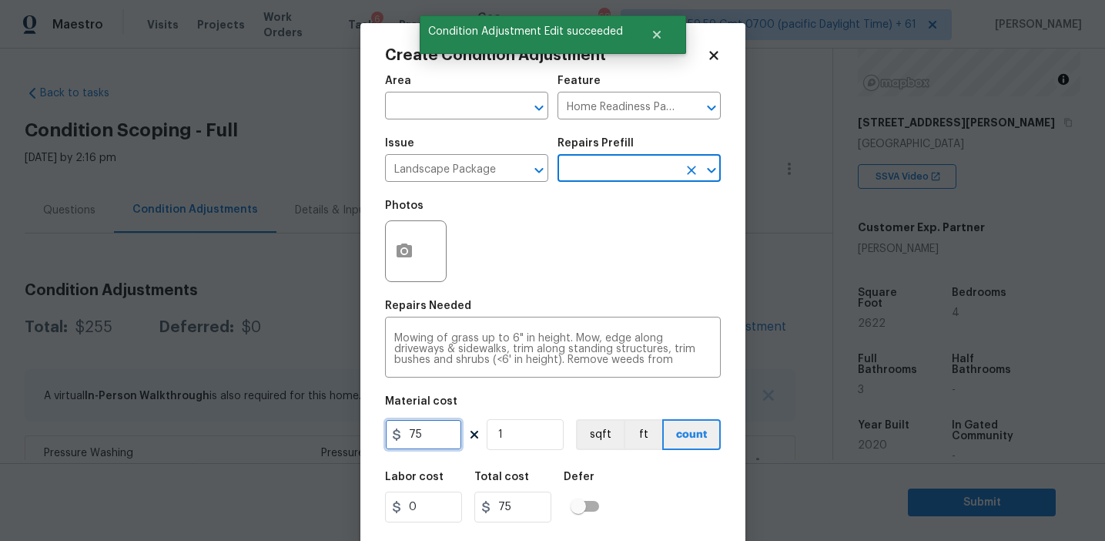
click at [426, 441] on input "75" at bounding box center [423, 434] width 77 height 31
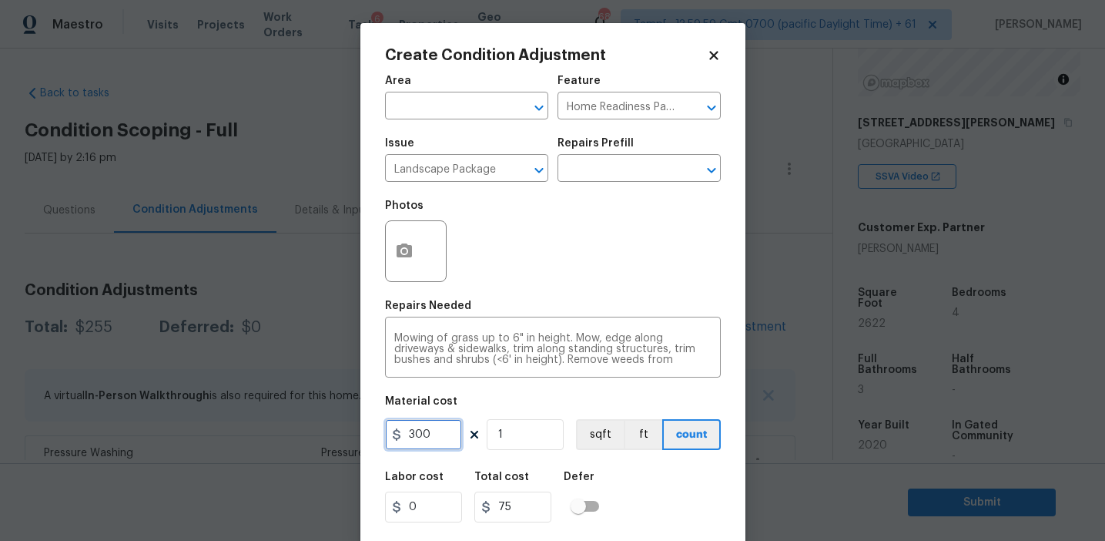
type input "300"
click at [410, 244] on icon "button" at bounding box center [404, 251] width 18 height 18
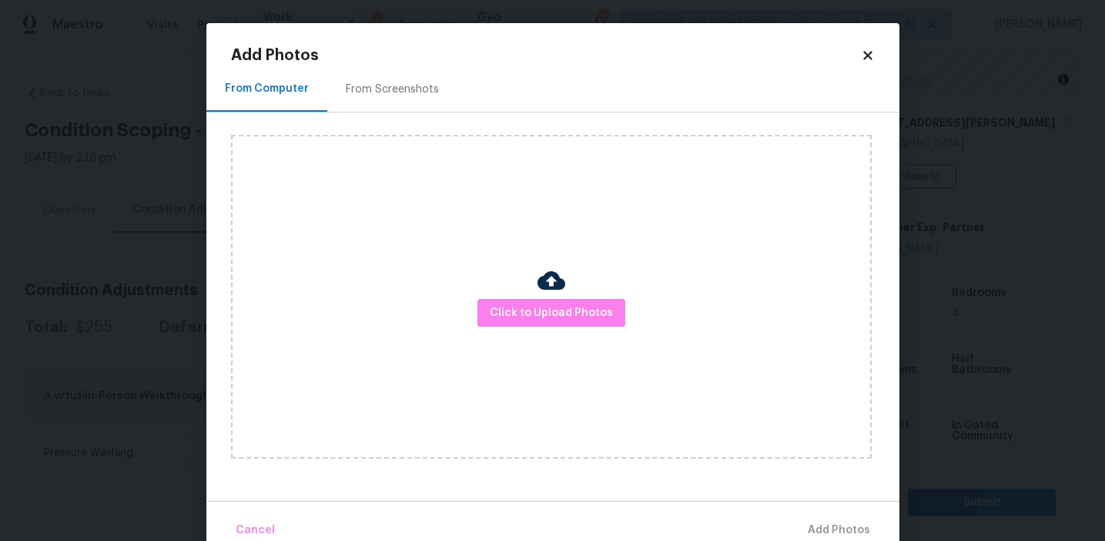
click at [414, 93] on div "From Screenshots" at bounding box center [392, 89] width 93 height 15
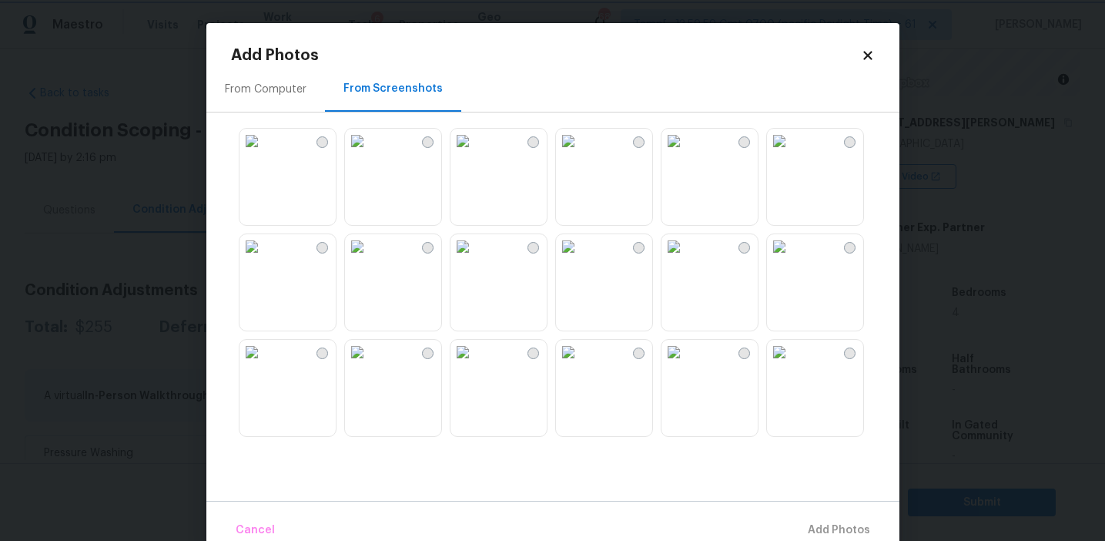
click at [198, 322] on body "Maestro Visits Projects Work Orders Tasks 6 Properties Geo Assignments 682 Tamp…" at bounding box center [552, 270] width 1105 height 541
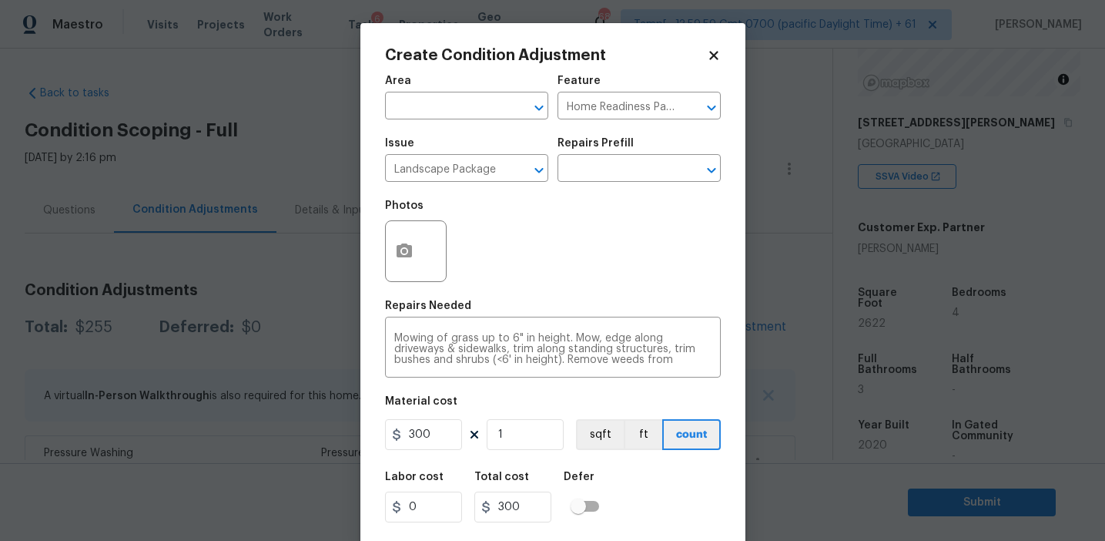
click at [505, 266] on div "Photos" at bounding box center [553, 241] width 336 height 100
click at [412, 252] on icon "button" at bounding box center [404, 251] width 18 height 18
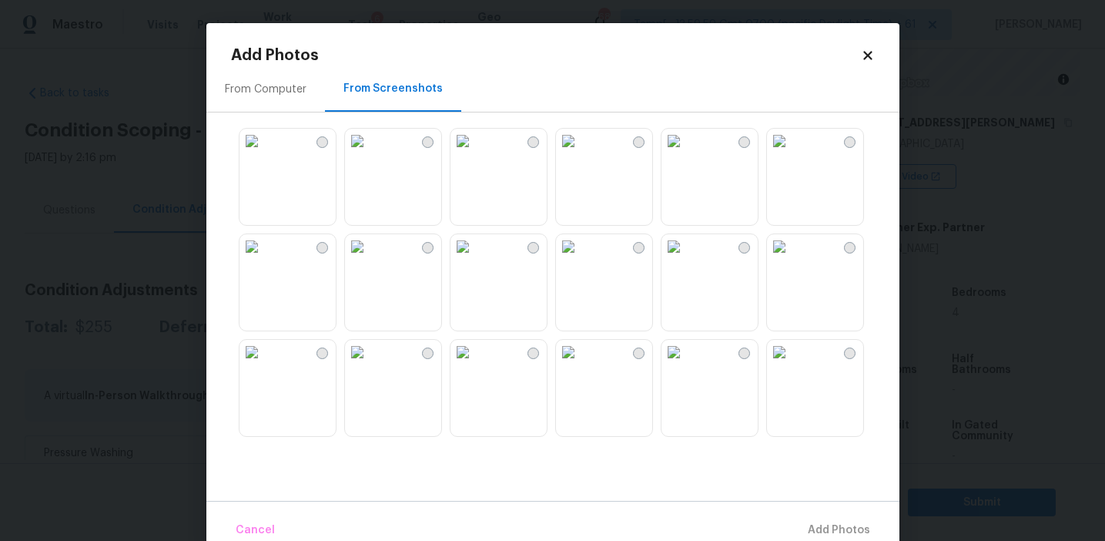
click at [475, 259] on img at bounding box center [463, 246] width 25 height 25
click at [792, 364] on img at bounding box center [779, 352] width 25 height 25
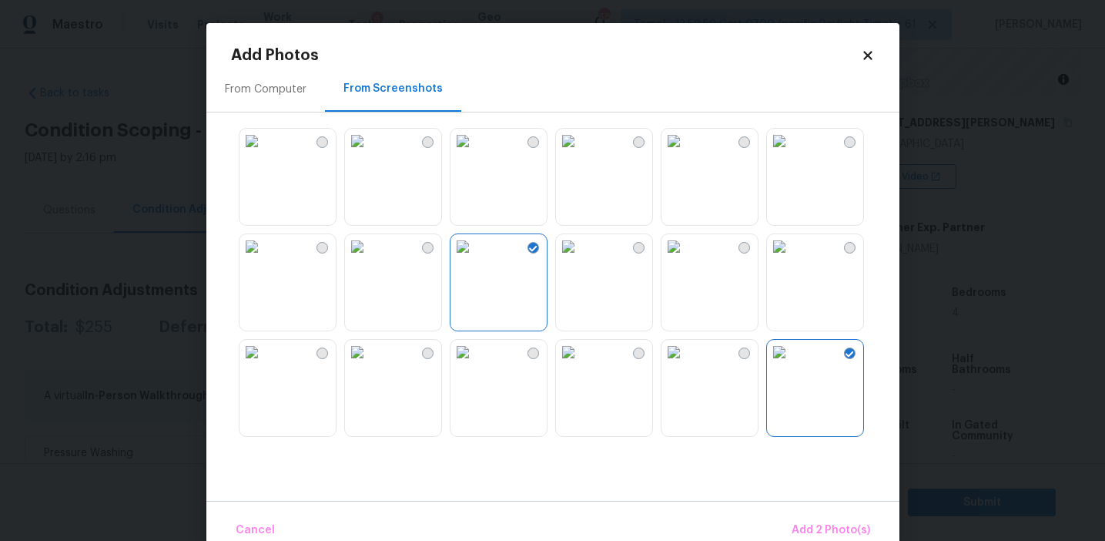
click at [686, 153] on img at bounding box center [674, 141] width 25 height 25
click at [819, 531] on span "Add 3 Photo(s)" at bounding box center [831, 530] width 78 height 19
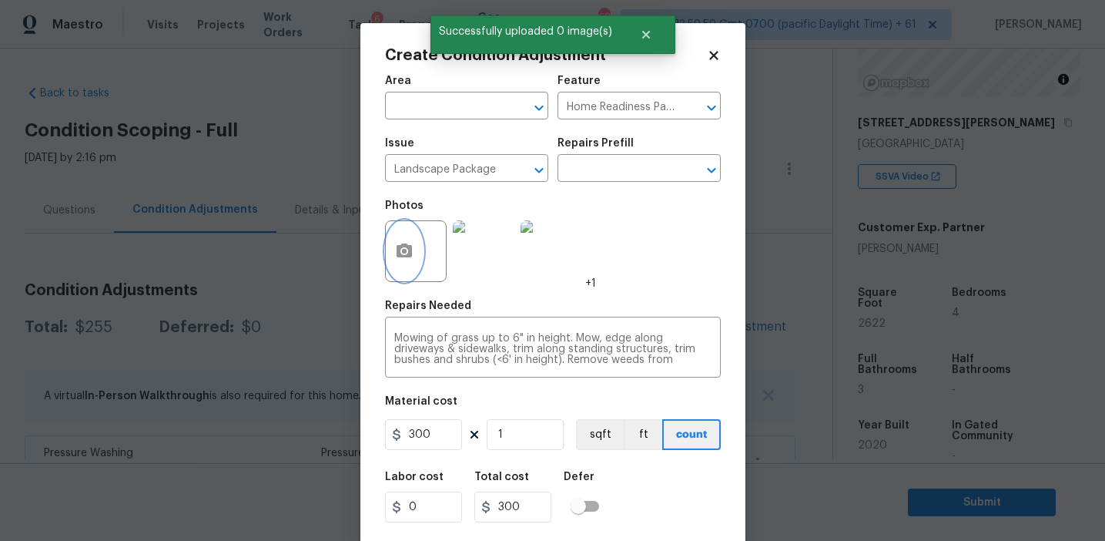
scroll to position [35, 0]
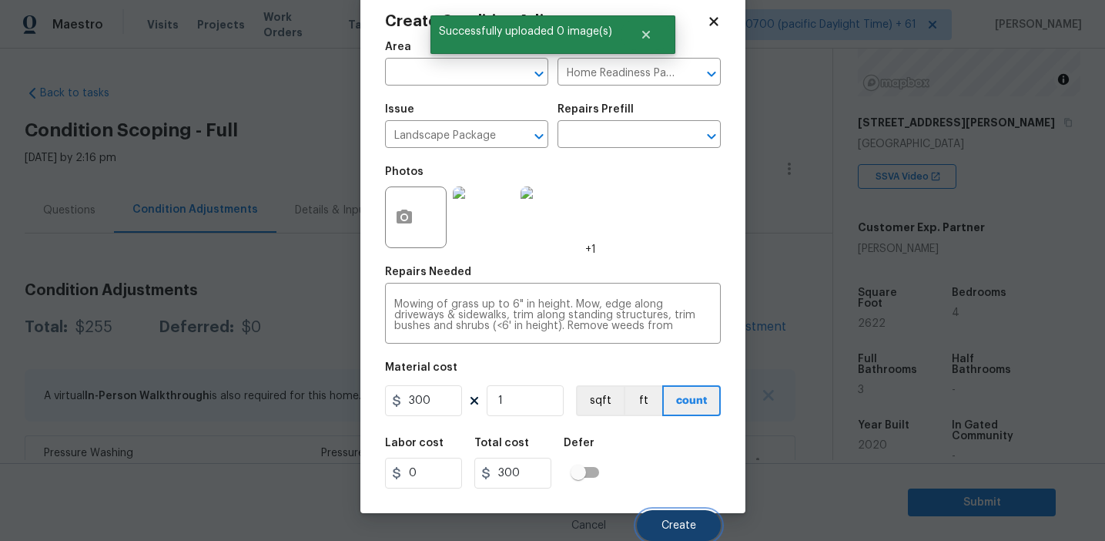
click at [678, 515] on button "Create" at bounding box center [679, 525] width 84 height 31
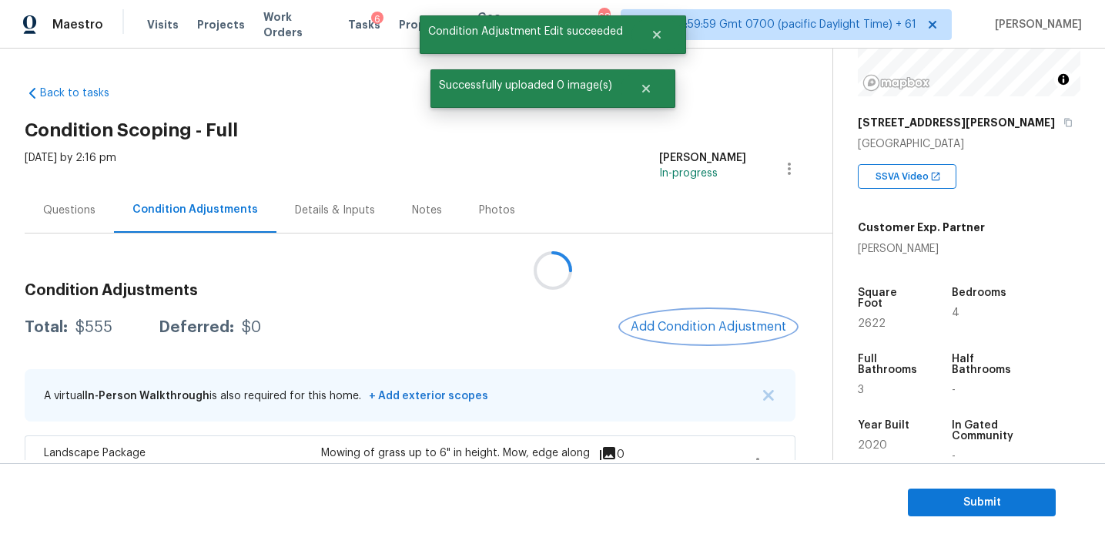
scroll to position [0, 0]
click at [678, 323] on span "Add Condition Adjustment" at bounding box center [709, 327] width 156 height 14
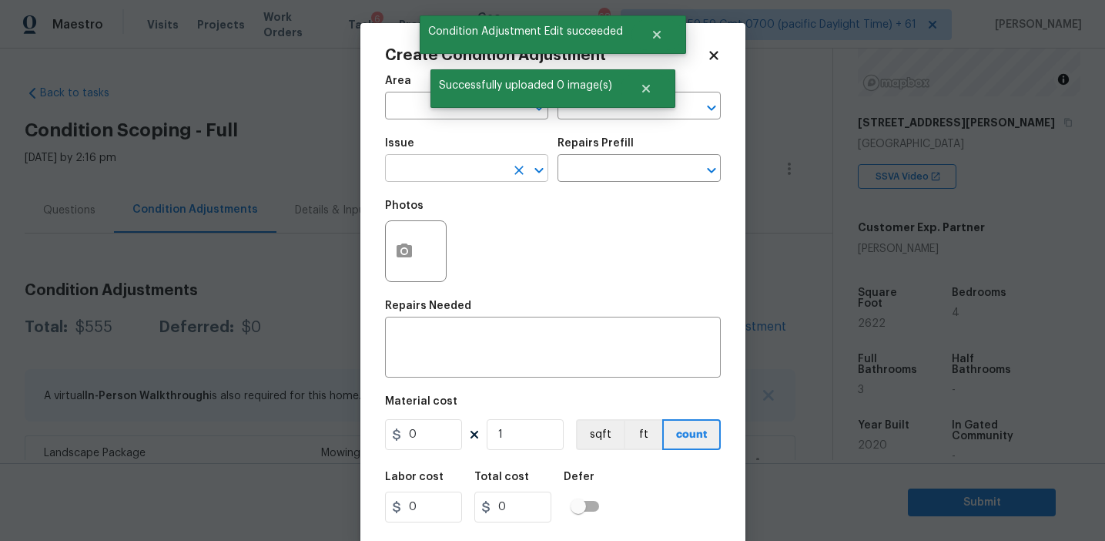
click at [444, 176] on input "text" at bounding box center [445, 170] width 120 height 24
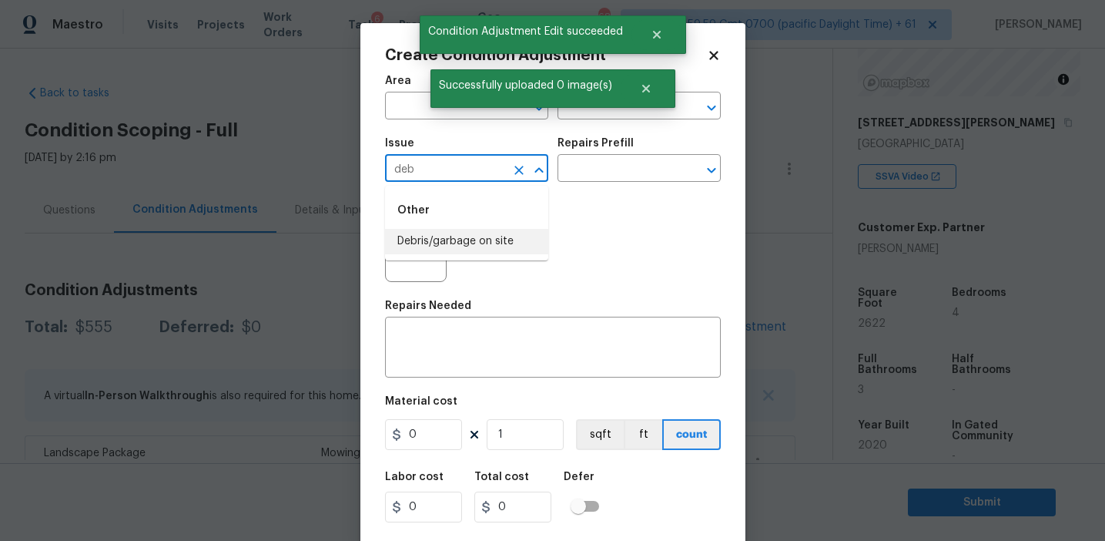
click at [458, 242] on li "Debris/garbage on site" at bounding box center [466, 241] width 163 height 25
type input "Debris/garbage on site"
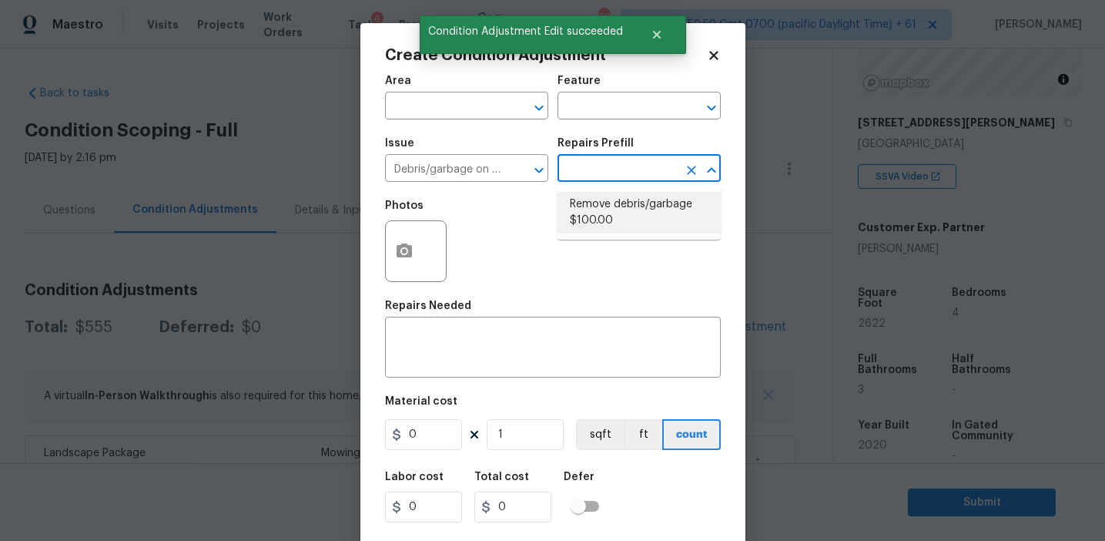
click at [579, 231] on li "Remove debris/garbage $100.00" at bounding box center [639, 213] width 163 height 42
type textarea "Remove, haul off, and properly dispose of any debris left by seller to offsite …"
type input "100"
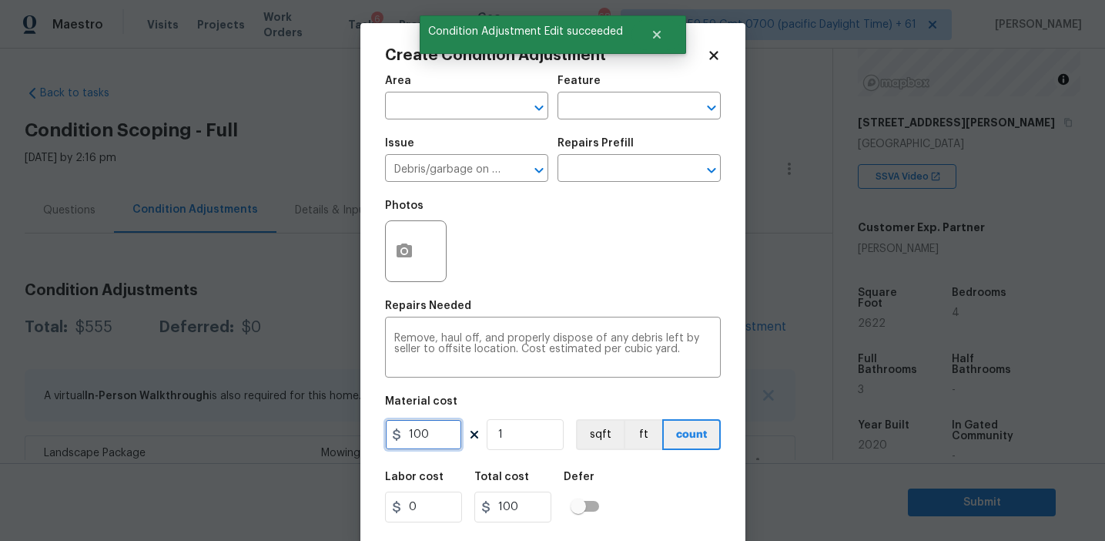
click at [447, 434] on input "100" at bounding box center [423, 434] width 77 height 31
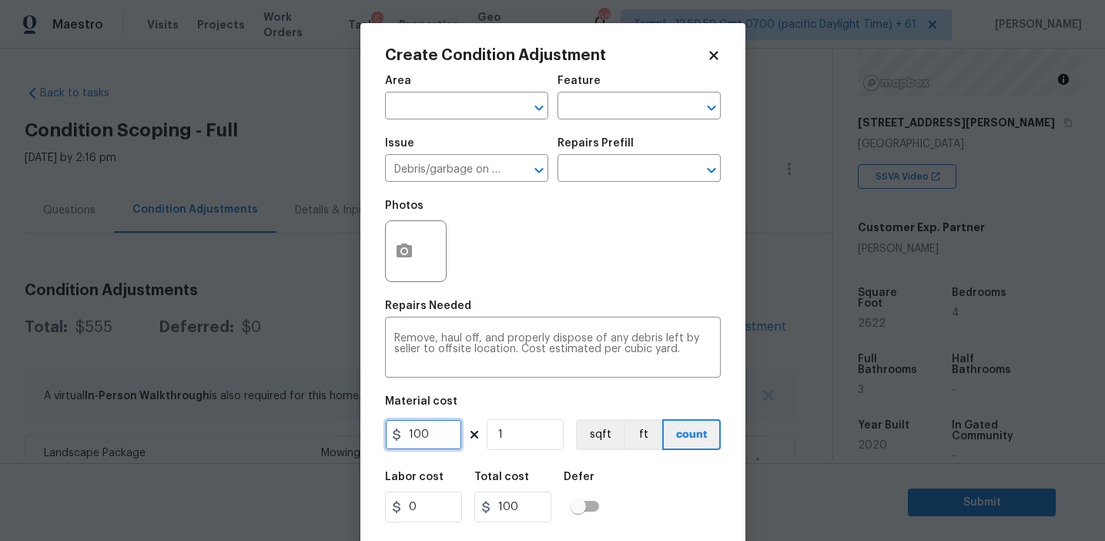
click at [447, 434] on input "100" at bounding box center [423, 434] width 77 height 31
type input "250"
click at [392, 251] on button "button" at bounding box center [404, 251] width 37 height 60
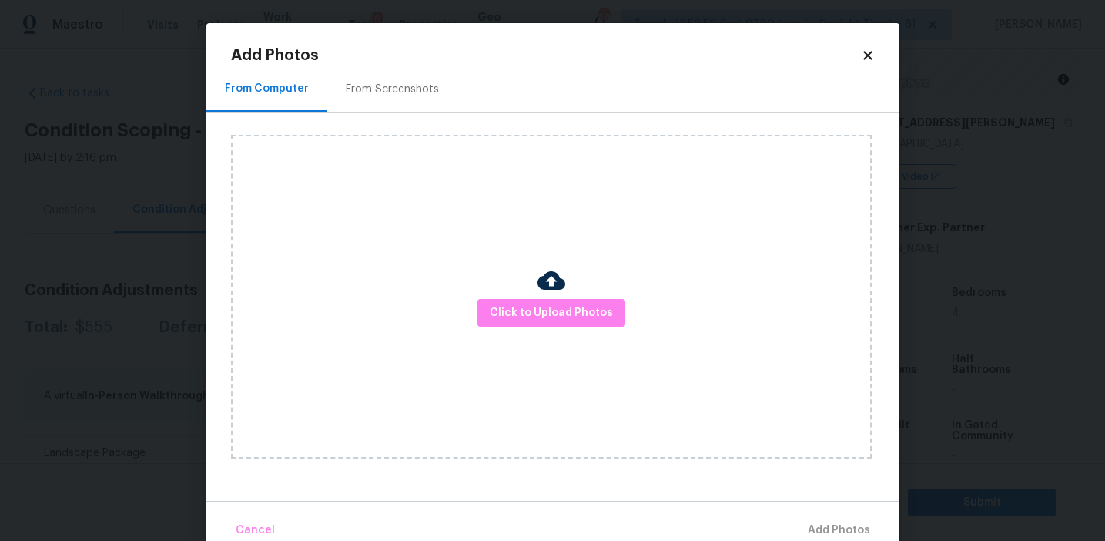
click at [408, 85] on div "From Screenshots" at bounding box center [392, 89] width 93 height 15
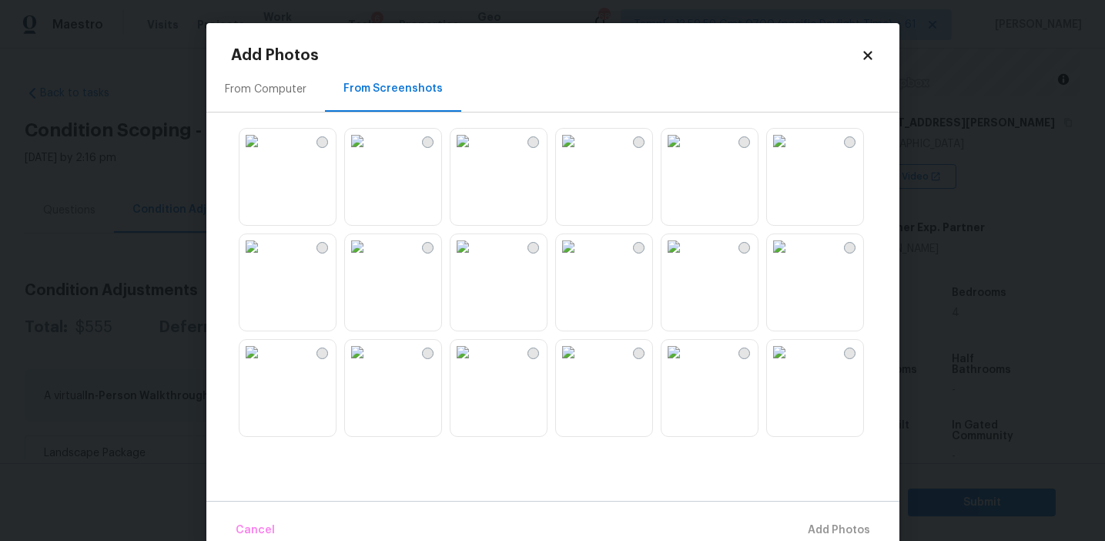
click at [370, 364] on img at bounding box center [357, 352] width 25 height 25
click at [581, 364] on img at bounding box center [568, 352] width 25 height 25
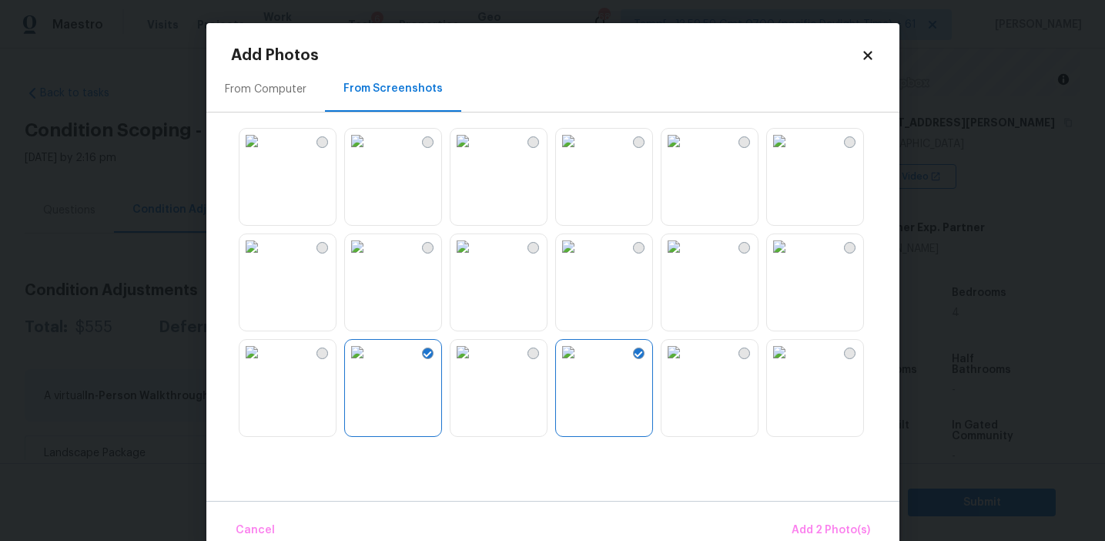
click at [792, 364] on img at bounding box center [779, 352] width 25 height 25
click at [812, 518] on button "Add 3 Photo(s)" at bounding box center [831, 530] width 90 height 33
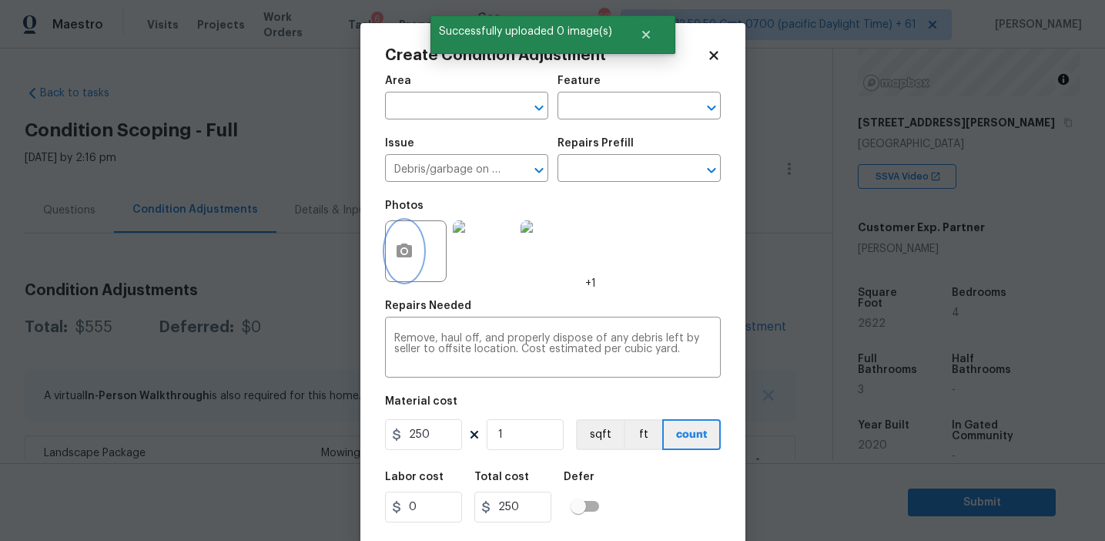
scroll to position [35, 0]
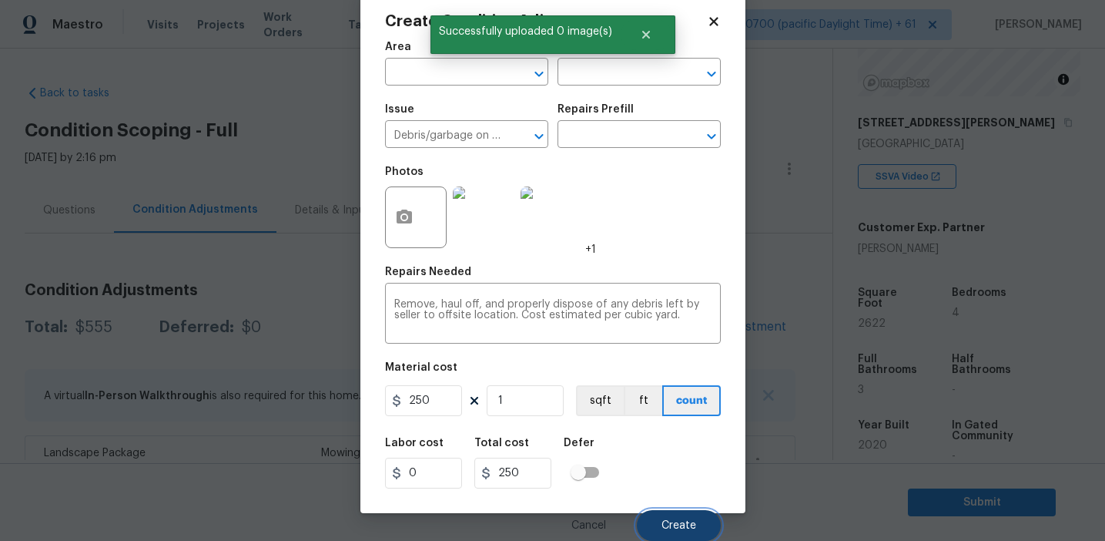
click at [689, 524] on span "Create" at bounding box center [679, 526] width 35 height 12
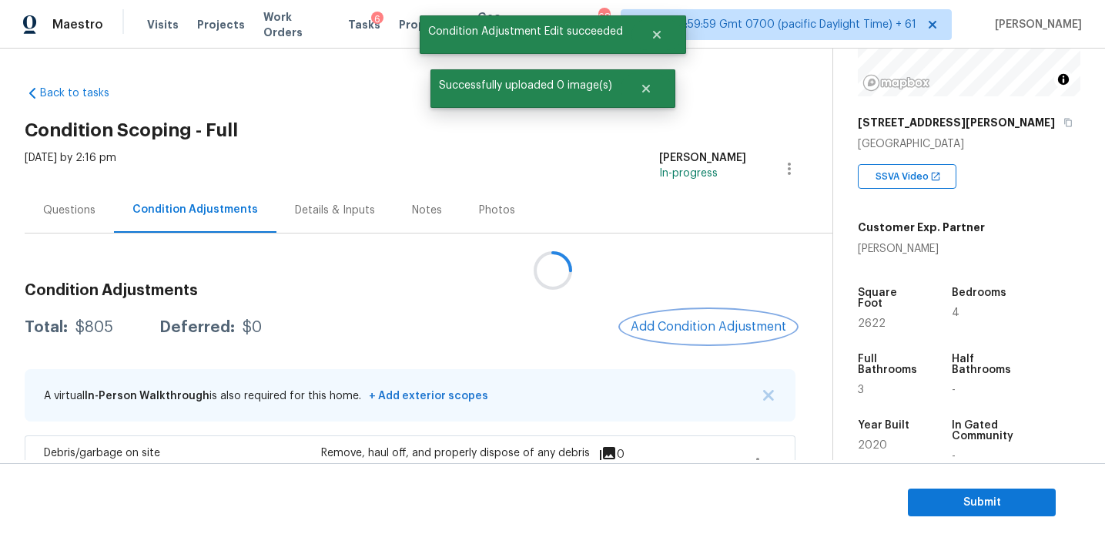
scroll to position [0, 0]
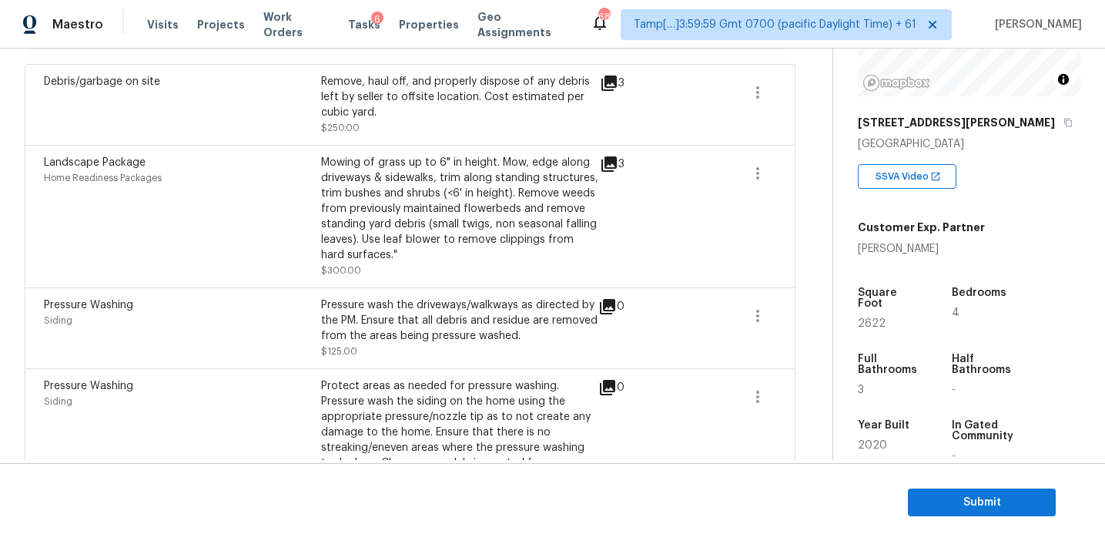
click at [449, 235] on div "Mowing of grass up to 6" in height. Mow, edge along driveways & sidewalks, trim…" at bounding box center [459, 209] width 277 height 108
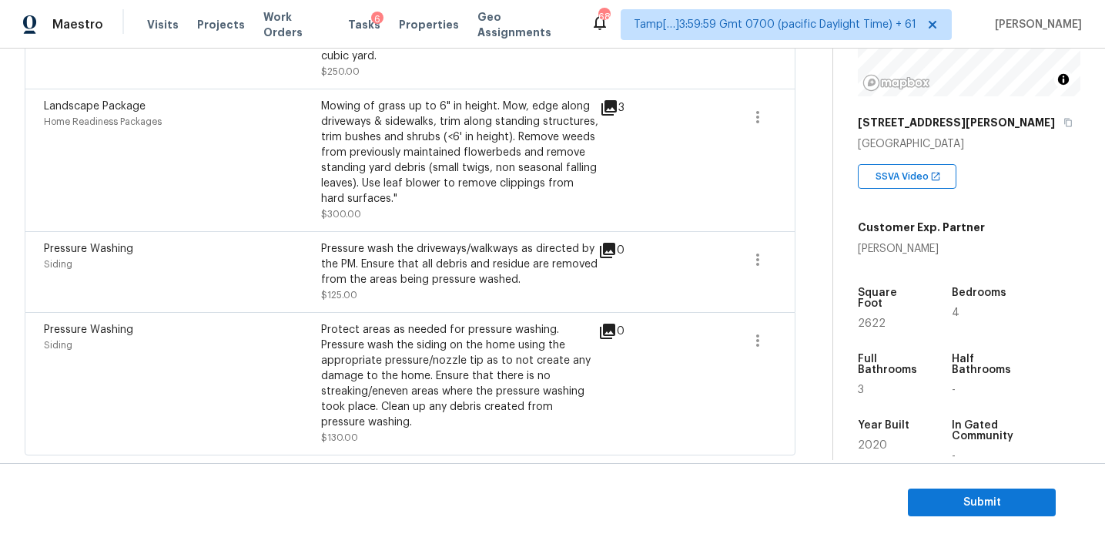
click at [449, 235] on div "Pressure Washing Siding Pressure wash the driveways/walkways as directed by the…" at bounding box center [410, 271] width 771 height 81
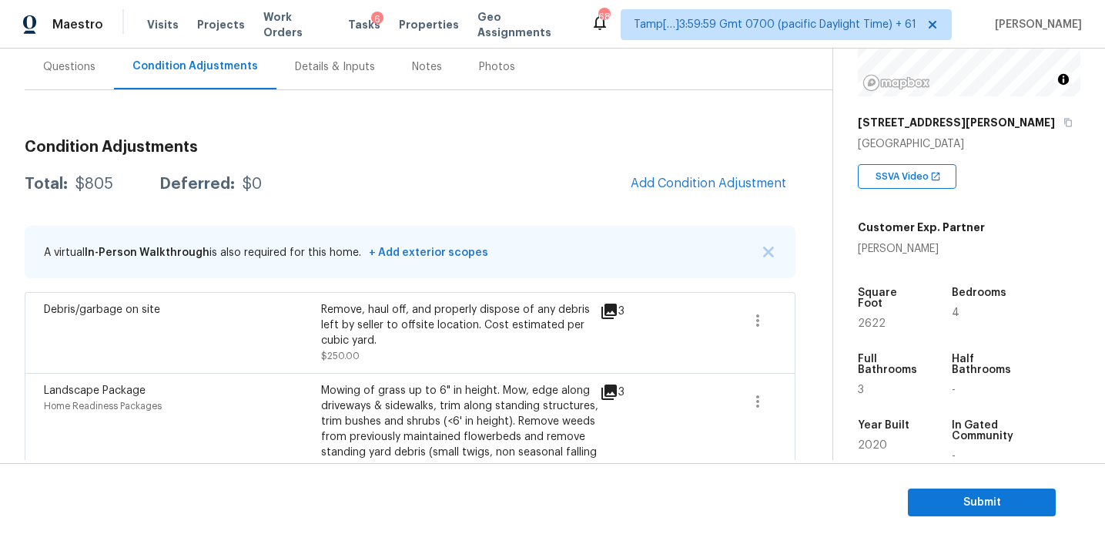
scroll to position [137, 0]
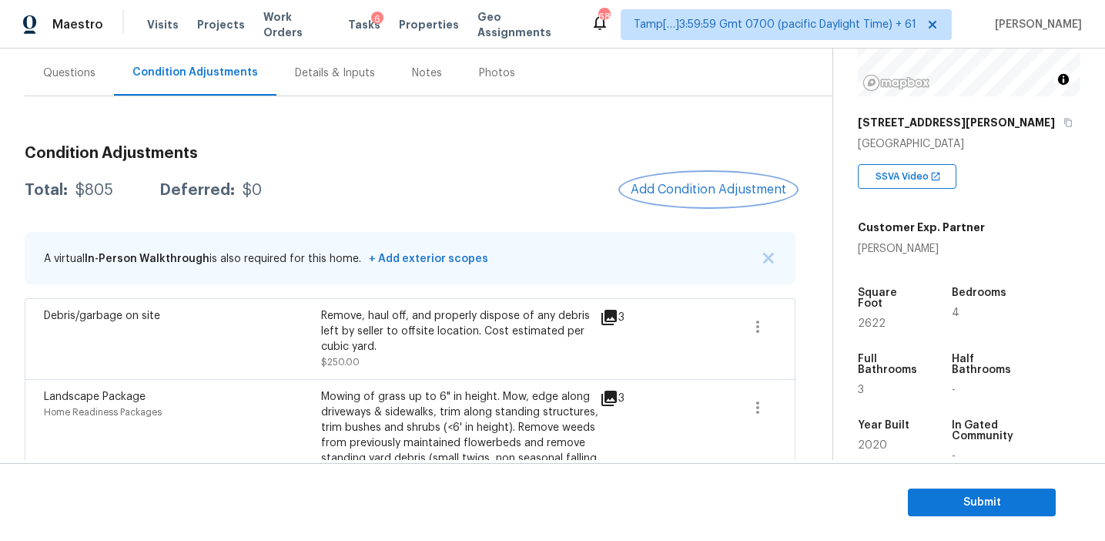
click at [739, 195] on span "Add Condition Adjustment" at bounding box center [709, 190] width 156 height 14
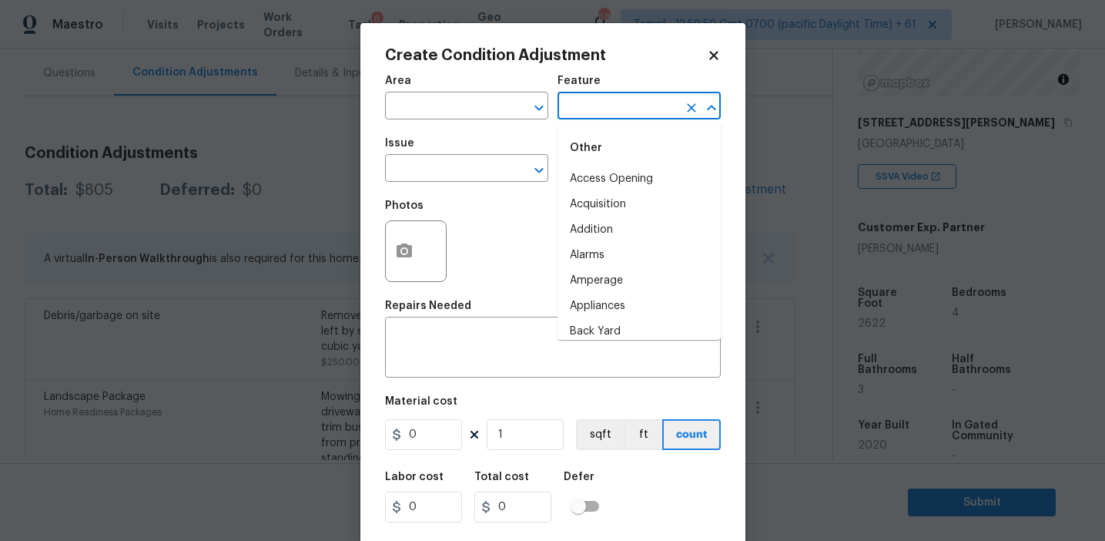
click at [613, 104] on input "text" at bounding box center [618, 107] width 120 height 24
click at [617, 169] on li "Overall" at bounding box center [639, 178] width 163 height 25
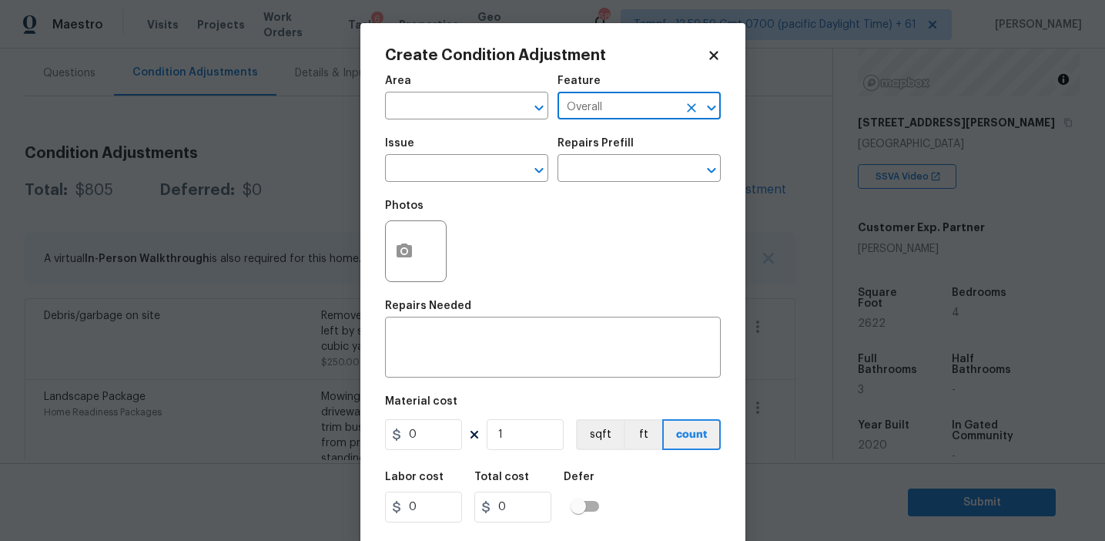
type input "Overall"
click at [437, 186] on span "Issue ​" at bounding box center [466, 160] width 163 height 62
click at [434, 159] on input "text" at bounding box center [445, 170] width 120 height 24
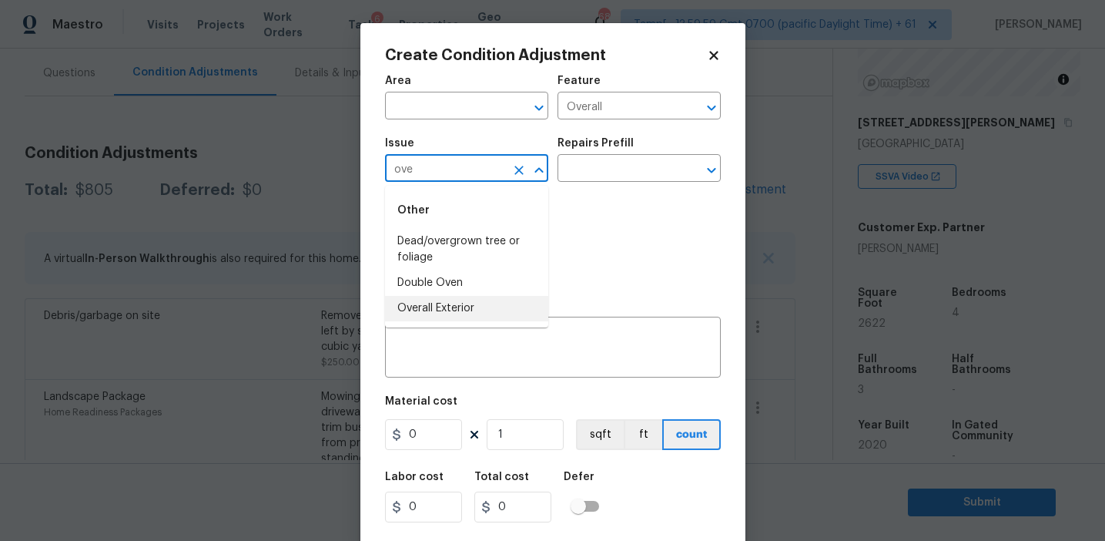
click at [478, 302] on li "Overall Exterior" at bounding box center [466, 308] width 163 height 25
type input "Overall Exterior"
click at [533, 363] on textarea at bounding box center [552, 349] width 317 height 32
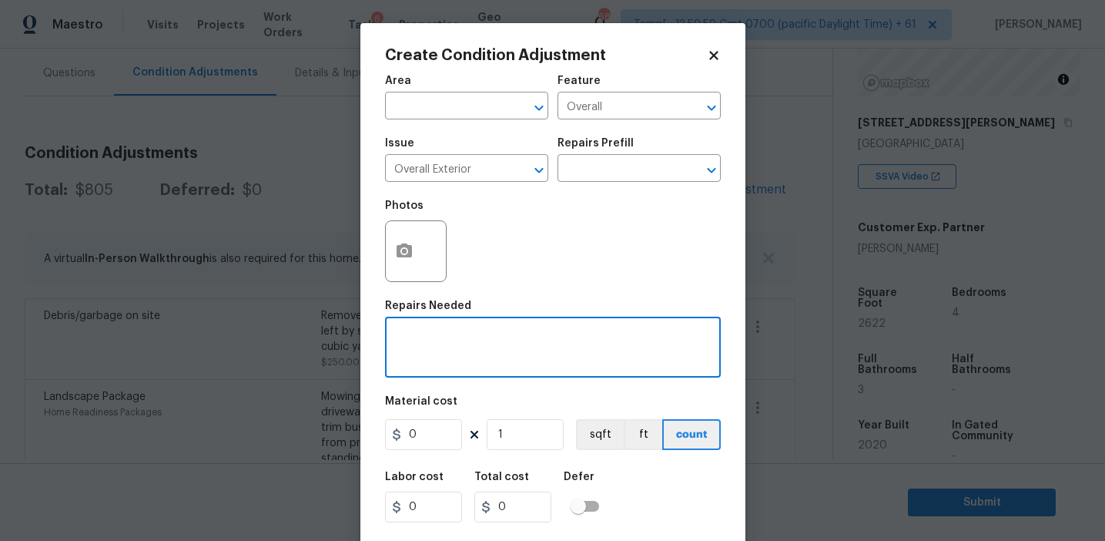
paste textarea "Overall exterior repairs (siding, stucco, fencing, soffit, [PERSON_NAME], trims…"
type textarea "Overall exterior repairs (siding, stucco, fencing, soffit, [PERSON_NAME], trims…"
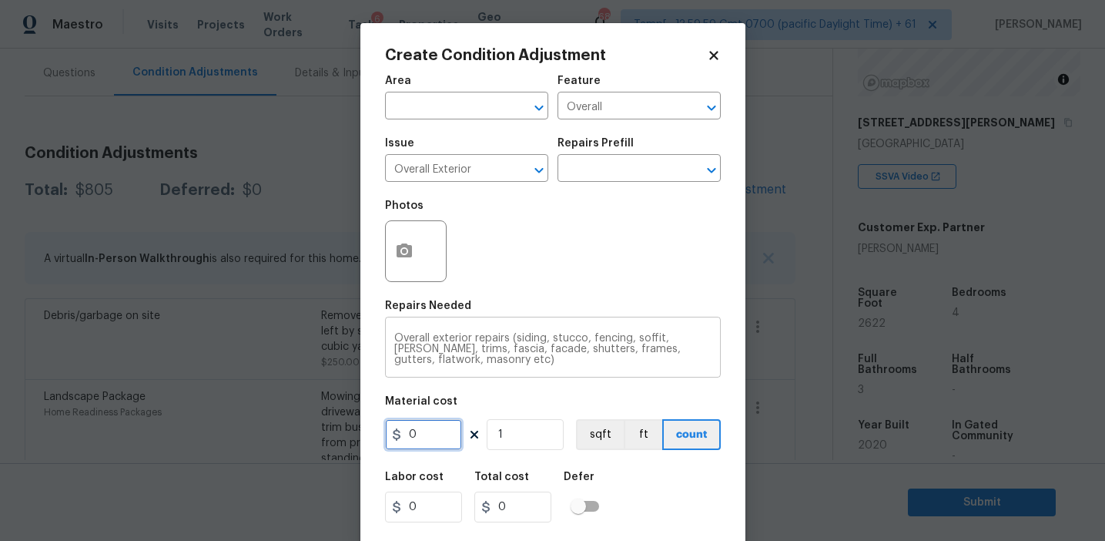
scroll to position [0, 0]
click at [519, 256] on div "Photos" at bounding box center [553, 241] width 336 height 100
click at [428, 424] on input "0" at bounding box center [423, 434] width 77 height 31
type input "475"
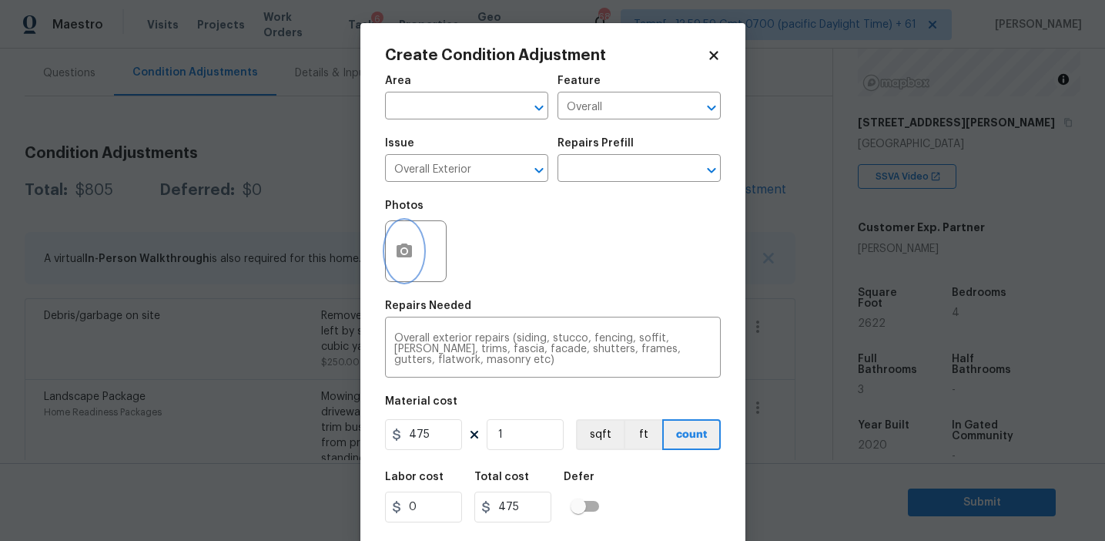
click at [400, 236] on button "button" at bounding box center [404, 251] width 37 height 60
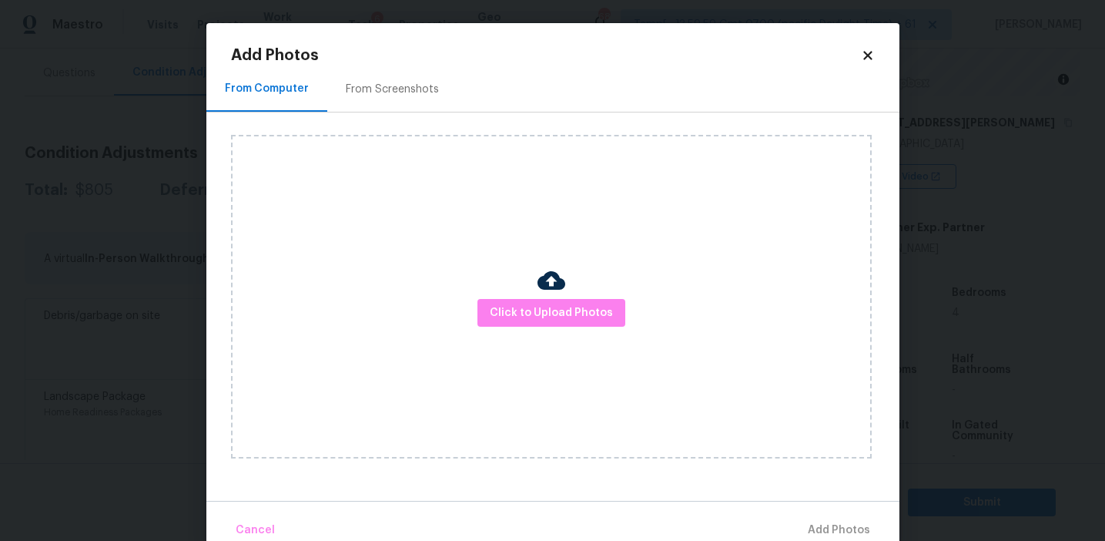
click at [417, 59] on h2 "Add Photos" at bounding box center [546, 55] width 630 height 15
click at [417, 105] on div "From Screenshots" at bounding box center [392, 88] width 130 height 45
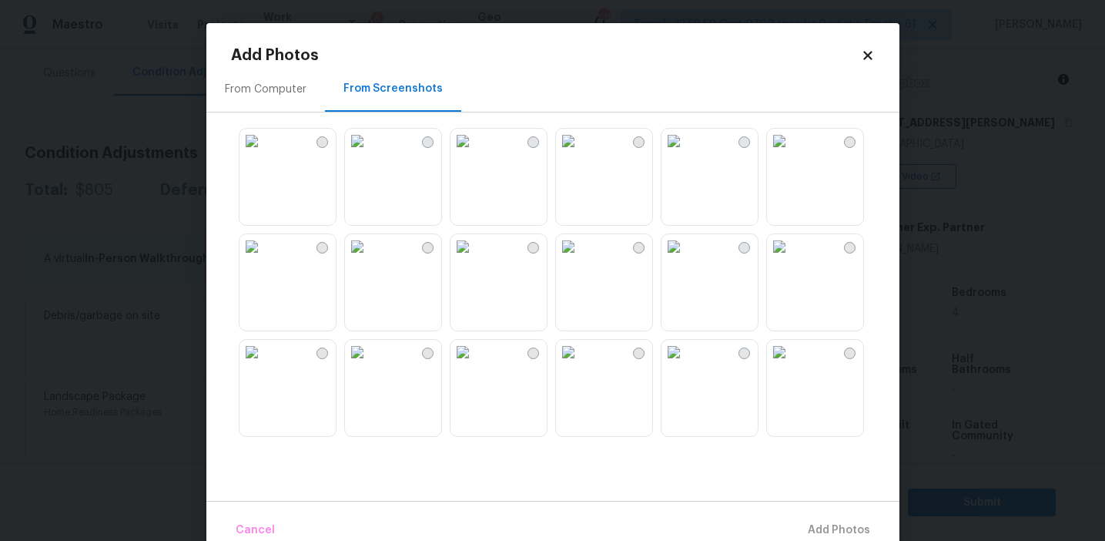
click at [581, 153] on img at bounding box center [568, 141] width 25 height 25
click at [569, 364] on img at bounding box center [568, 352] width 25 height 25
click at [471, 364] on img at bounding box center [463, 352] width 25 height 25
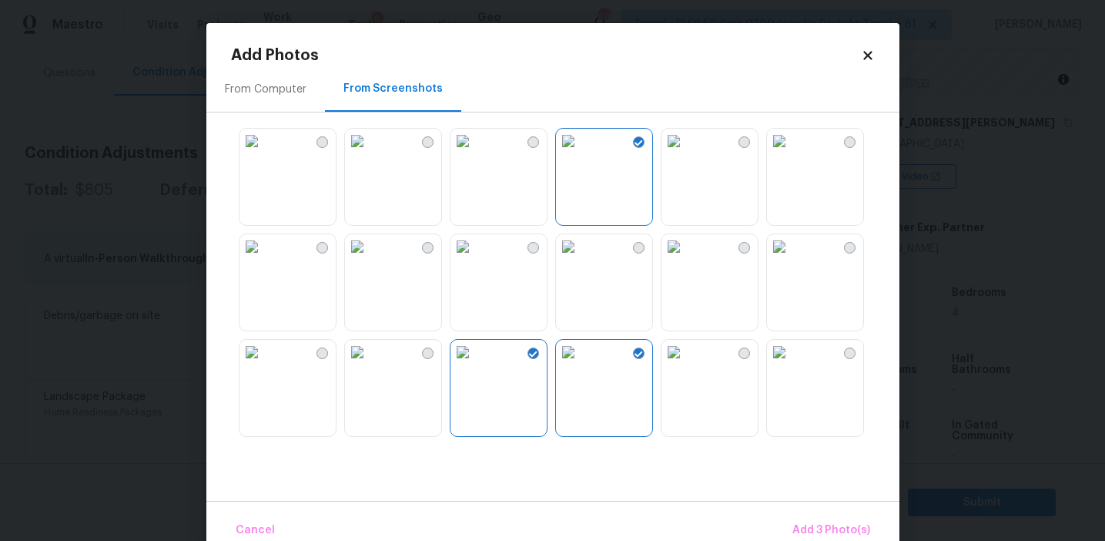
click at [264, 364] on img at bounding box center [252, 352] width 25 height 25
click at [686, 153] on img at bounding box center [674, 141] width 25 height 25
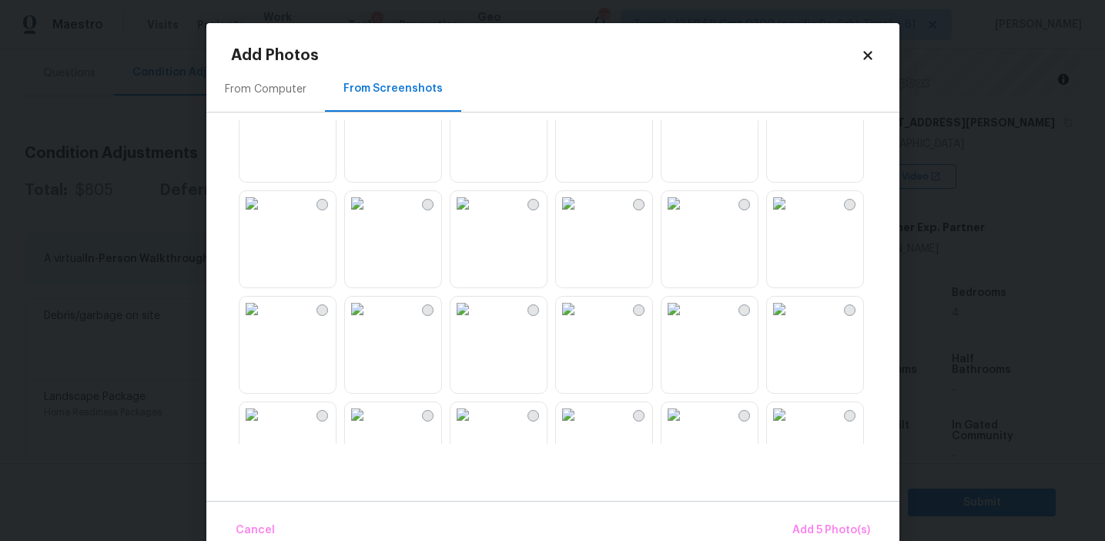
click at [475, 216] on img at bounding box center [463, 203] width 25 height 25
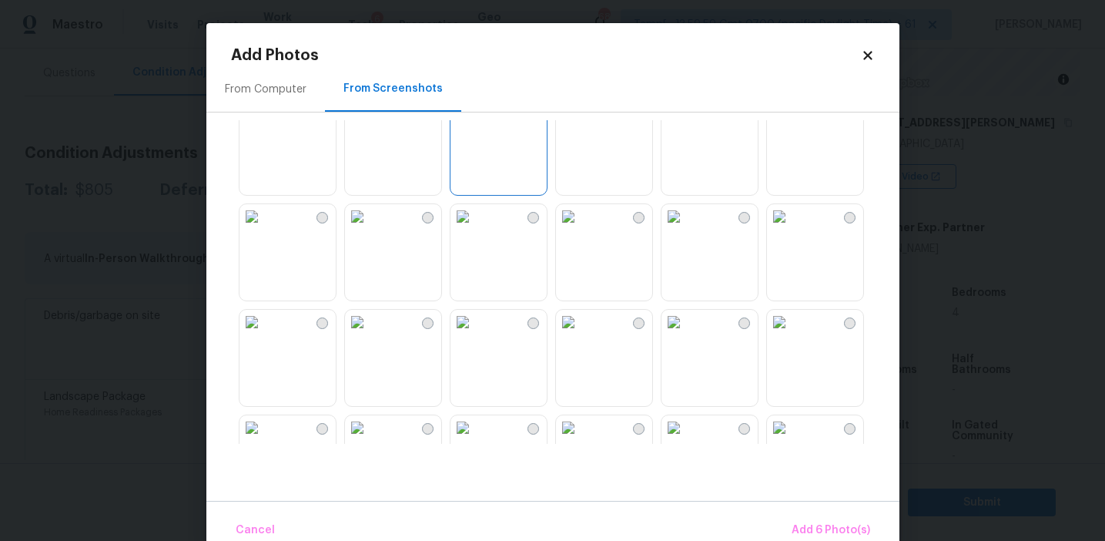
click at [475, 229] on img at bounding box center [463, 216] width 25 height 25
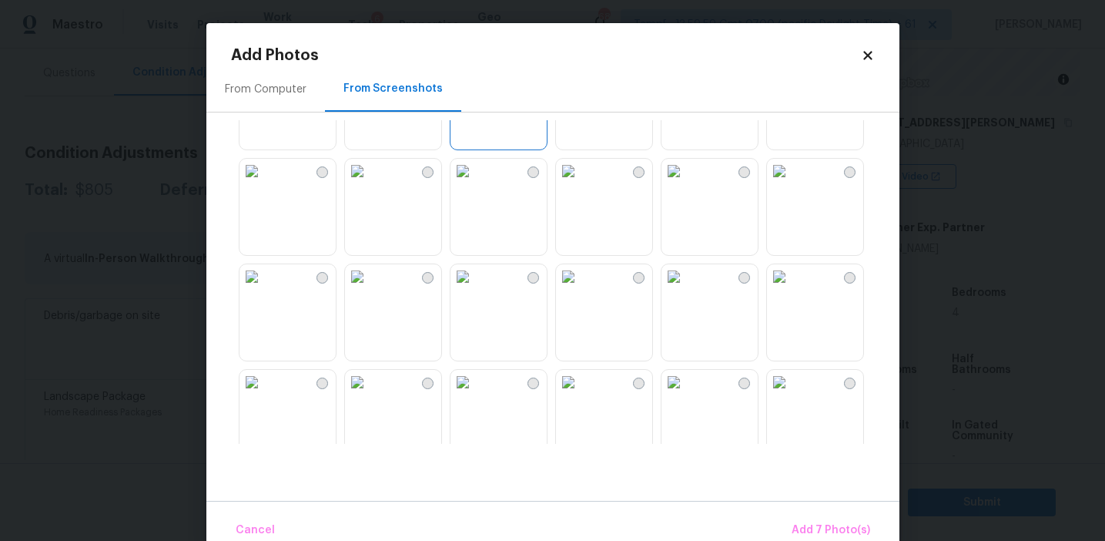
scroll to position [620, 0]
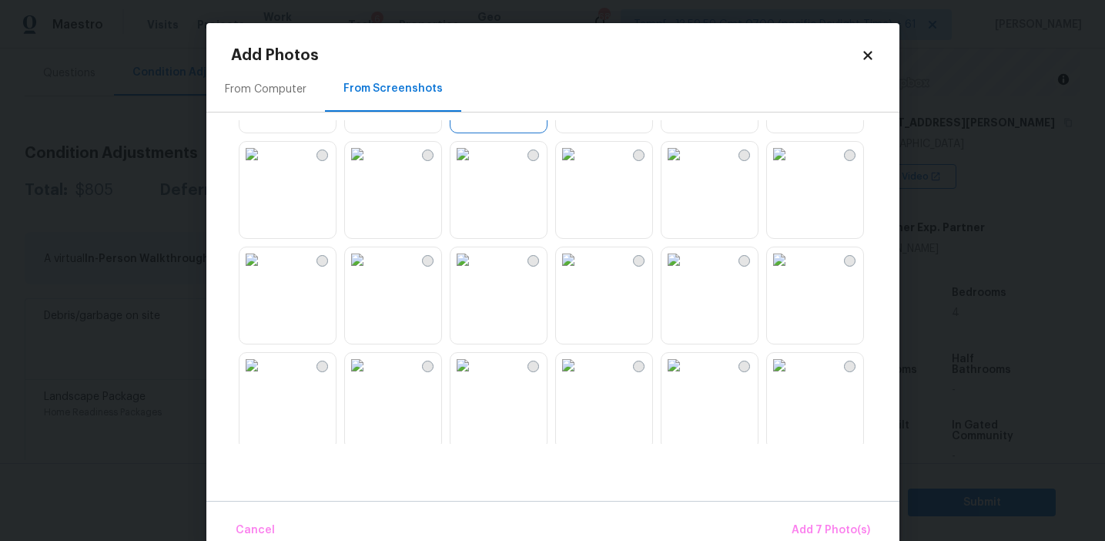
click at [475, 272] on img at bounding box center [463, 259] width 25 height 25
click at [686, 377] on img at bounding box center [674, 365] width 25 height 25
click at [833, 519] on button "Add 9 Photo(s)" at bounding box center [831, 530] width 91 height 33
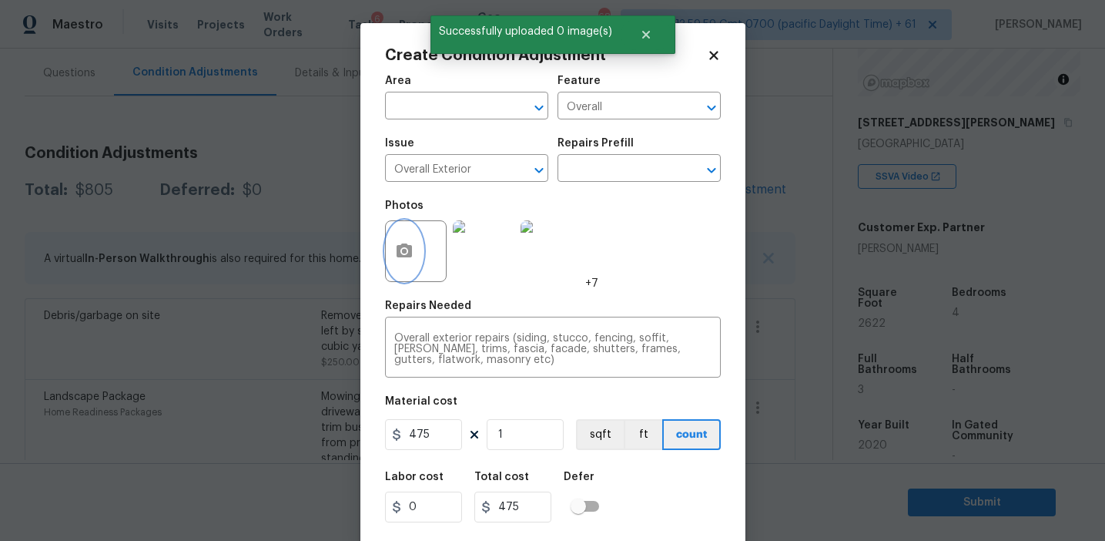
scroll to position [35, 0]
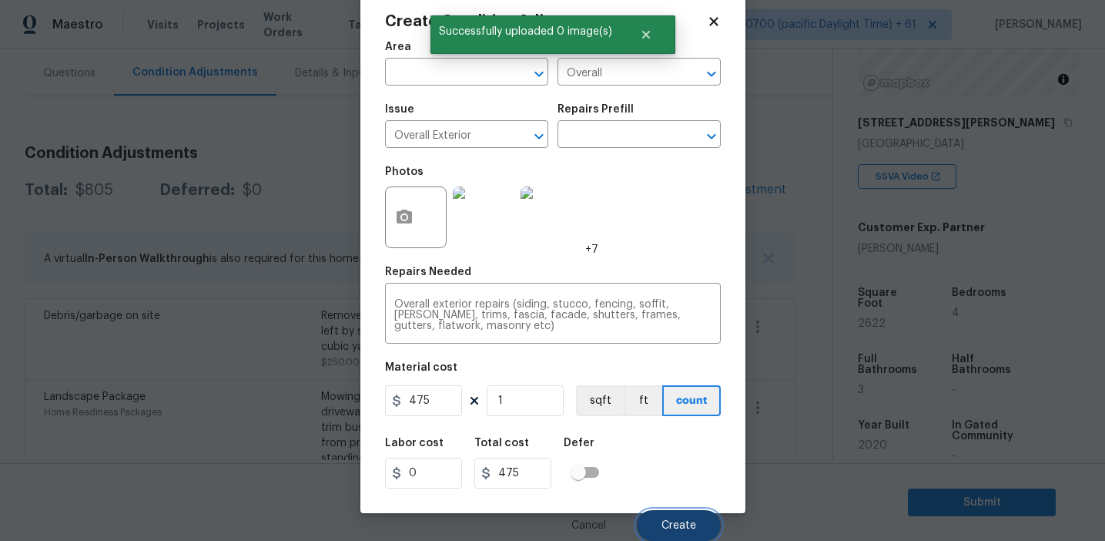
click at [674, 517] on button "Create" at bounding box center [679, 525] width 84 height 31
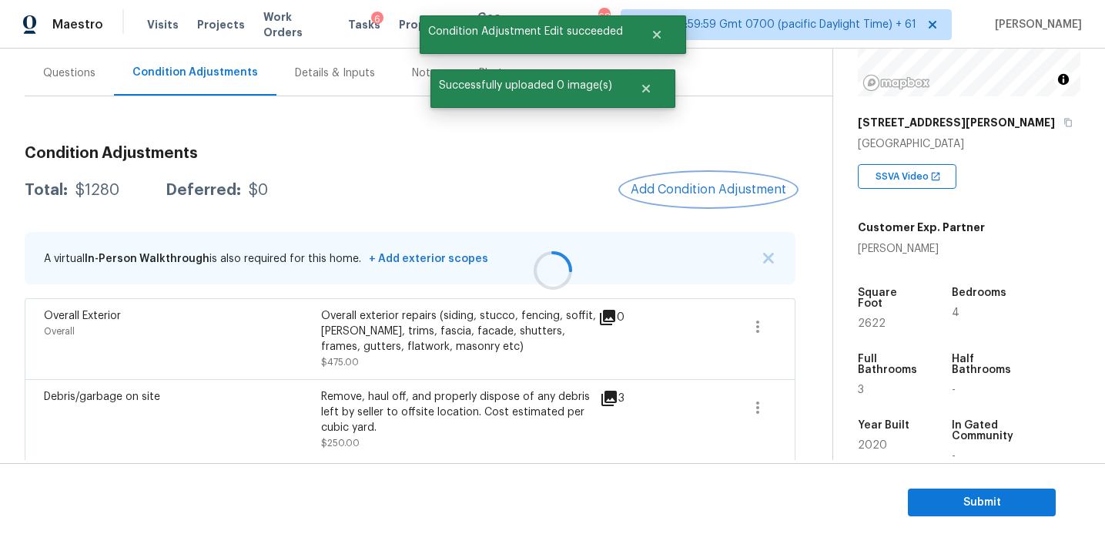
scroll to position [0, 0]
click at [548, 196] on div "Total: $1280 Deferred: $0 Add Condition Adjustment" at bounding box center [410, 190] width 771 height 34
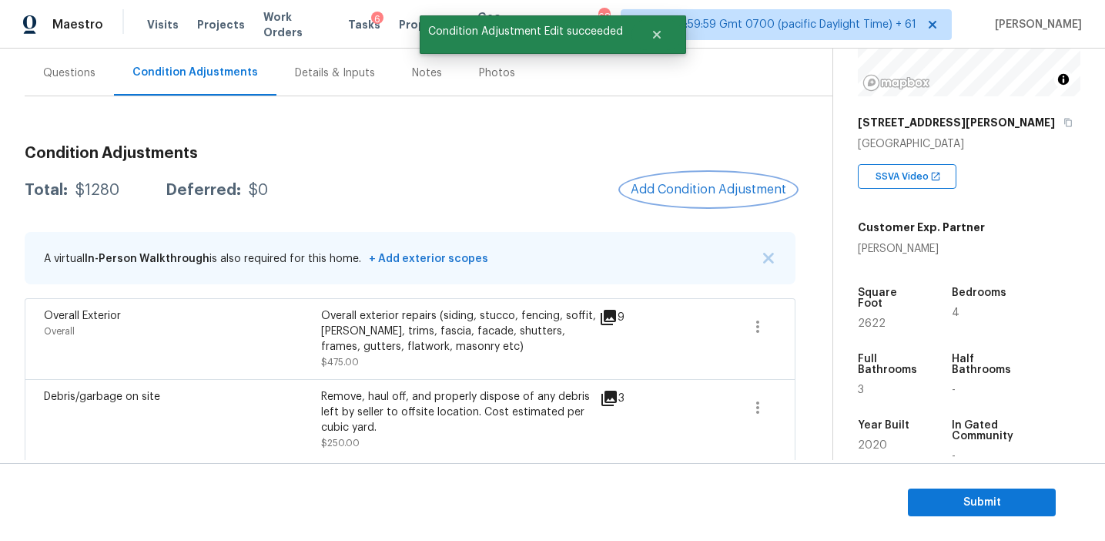
click at [682, 196] on span "Add Condition Adjustment" at bounding box center [709, 190] width 156 height 14
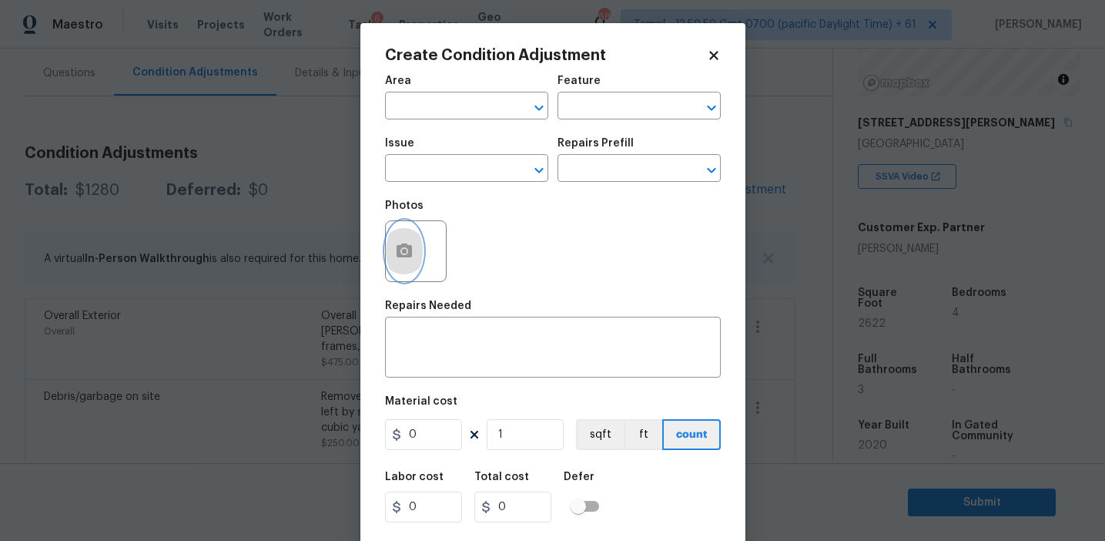
click at [407, 262] on button "button" at bounding box center [404, 251] width 37 height 60
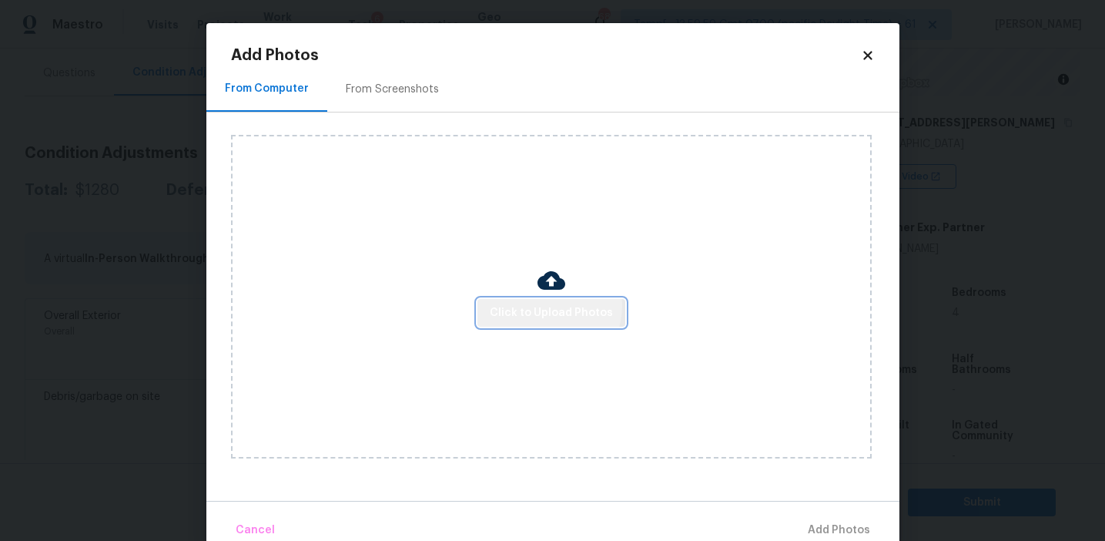
click at [545, 305] on span "Click to Upload Photos" at bounding box center [551, 312] width 123 height 19
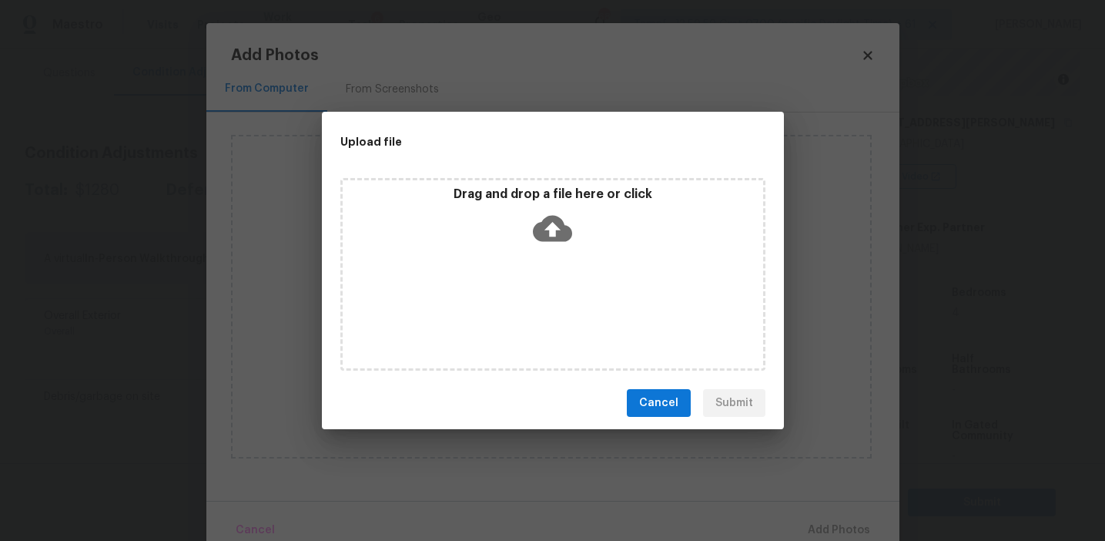
click at [545, 216] on icon at bounding box center [552, 229] width 39 height 26
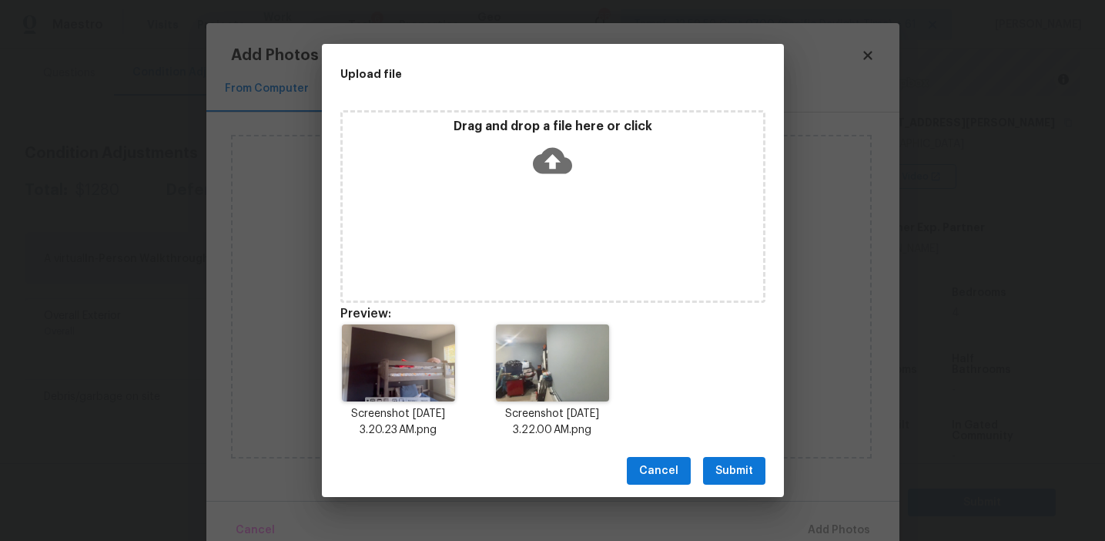
click at [730, 481] on button "Submit" at bounding box center [734, 471] width 62 height 28
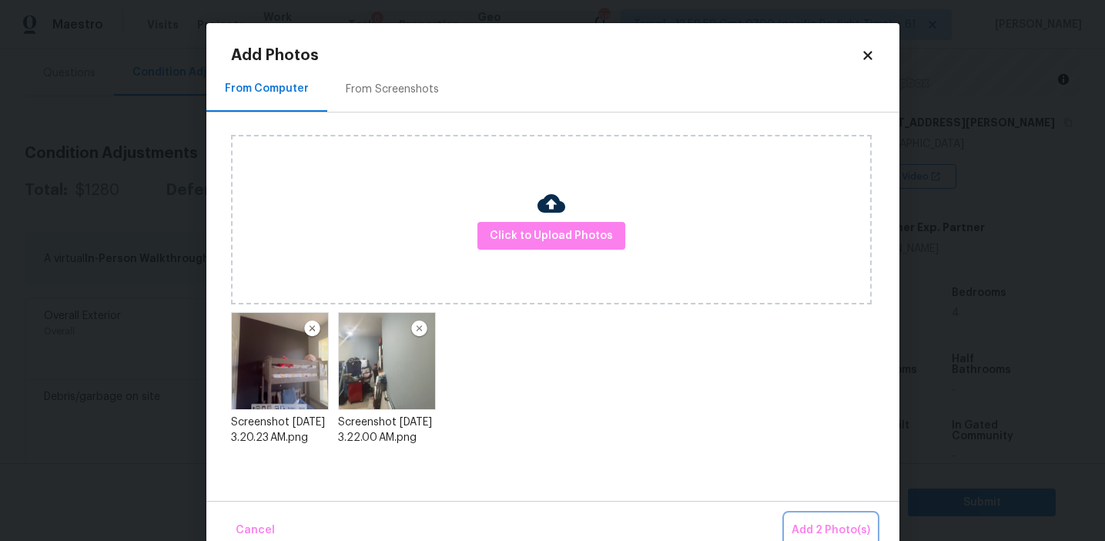
click at [803, 522] on span "Add 2 Photo(s)" at bounding box center [831, 530] width 79 height 19
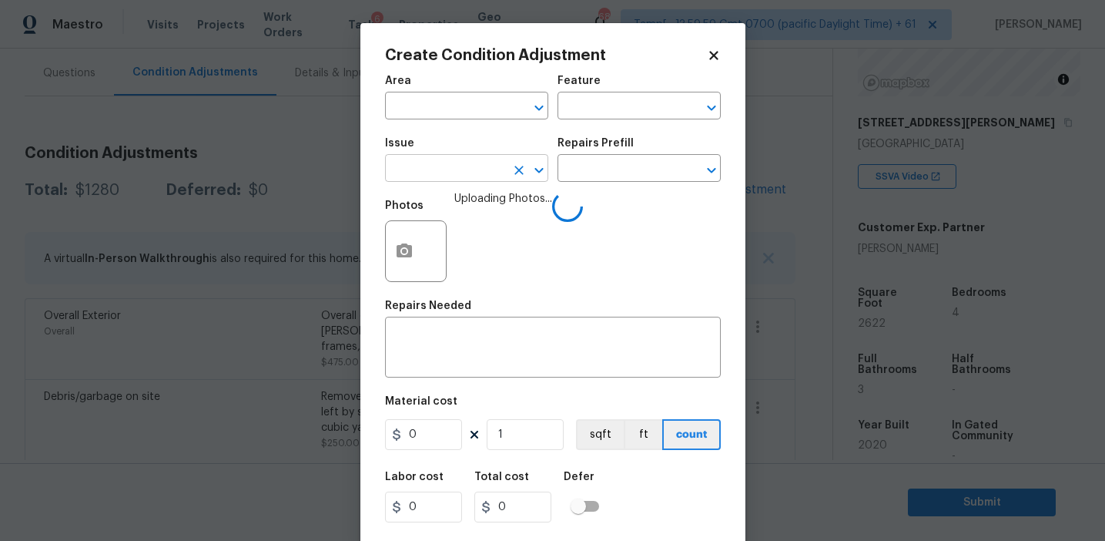
click at [389, 176] on input "text" at bounding box center [445, 170] width 120 height 24
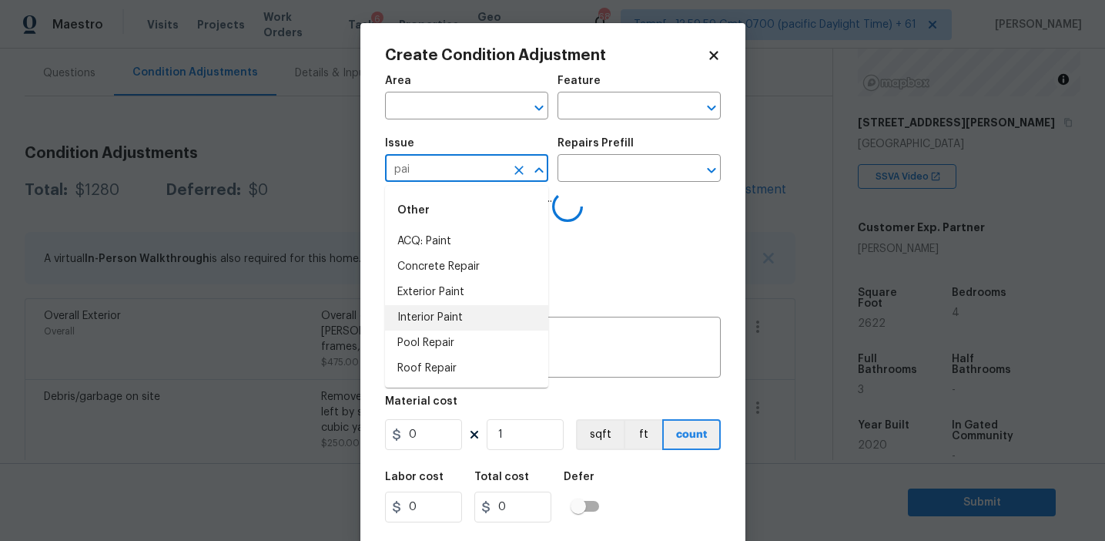
click at [434, 319] on li "Interior Paint" at bounding box center [466, 317] width 163 height 25
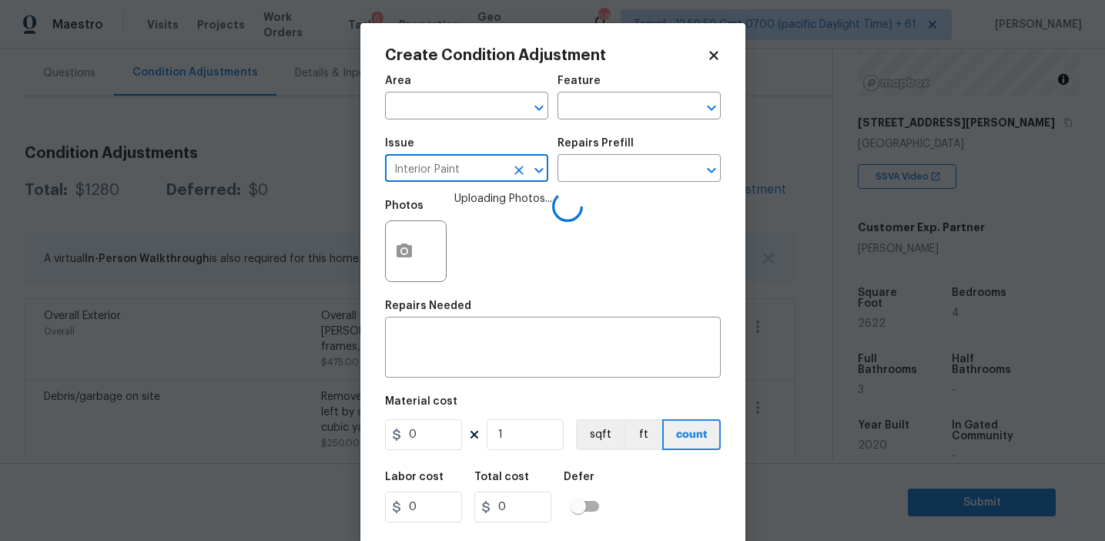
type input "Interior Paint"
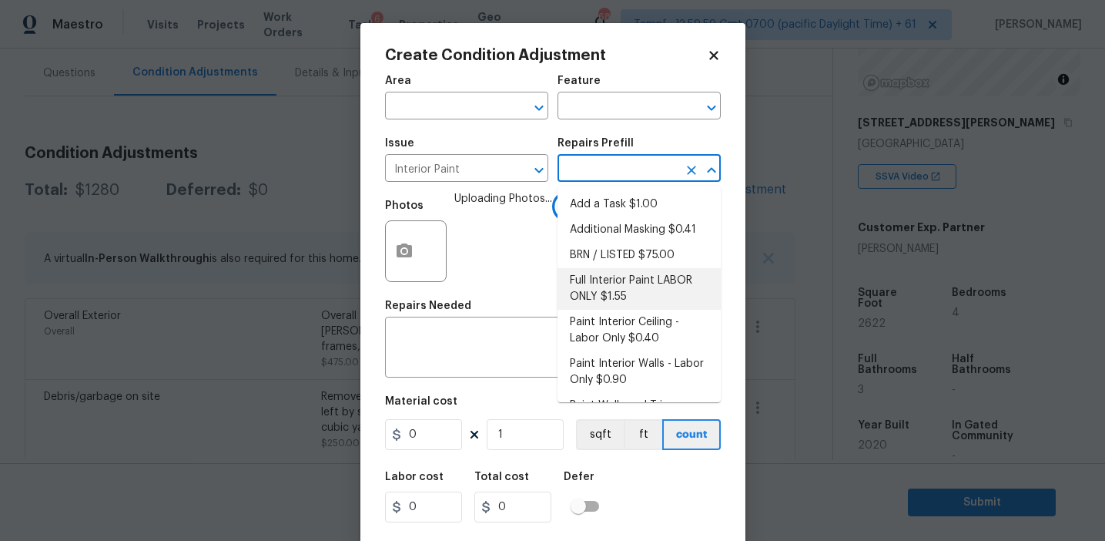
scroll to position [147, 0]
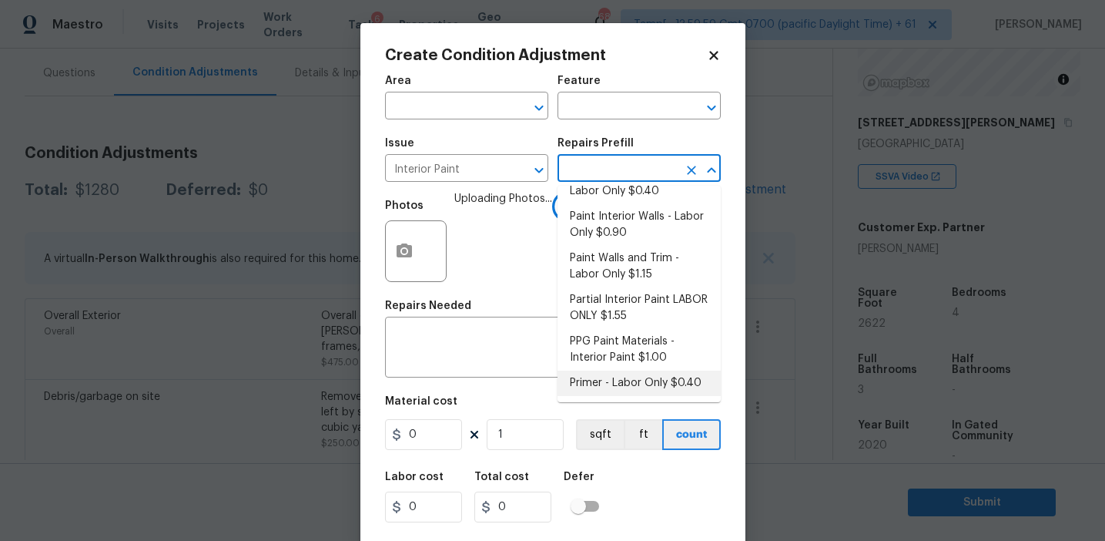
click at [611, 387] on li "Primer - Labor Only $0.40" at bounding box center [639, 382] width 163 height 25
type input "Overall Paint"
type textarea "Interior primer - PRIMER PROVIDED BY OPENDOOR - All nails, screws, drywall anch…"
type input "0.4"
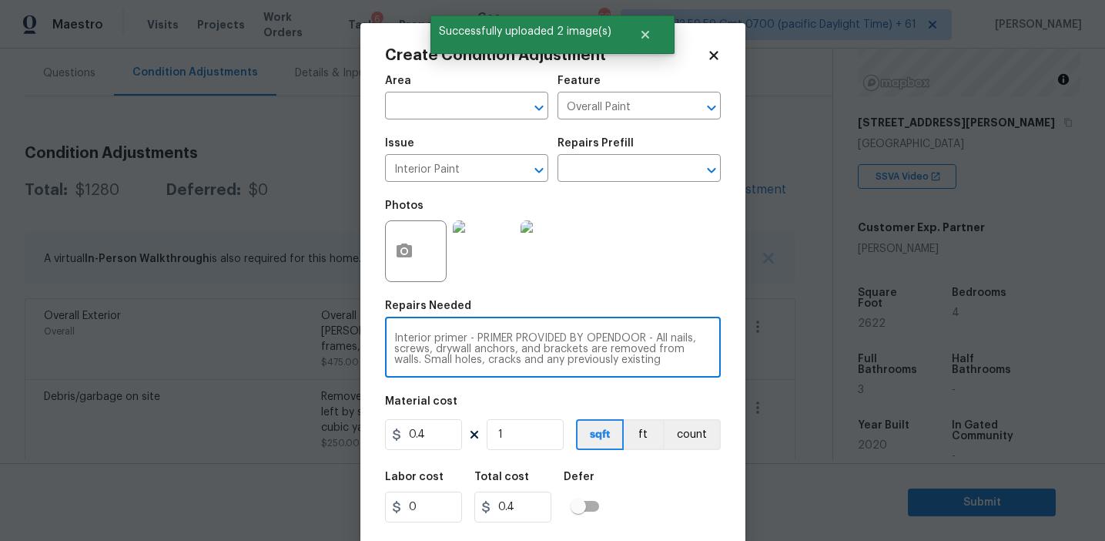
scroll to position [32, 0]
drag, startPoint x: 468, startPoint y: 337, endPoint x: 674, endPoint y: 378, distance: 209.6
click at [674, 378] on div "Area ​ Feature Overall Paint ​ Issue Interior Paint ​ Repairs Prefill ​ Photos …" at bounding box center [553, 320] width 336 height 508
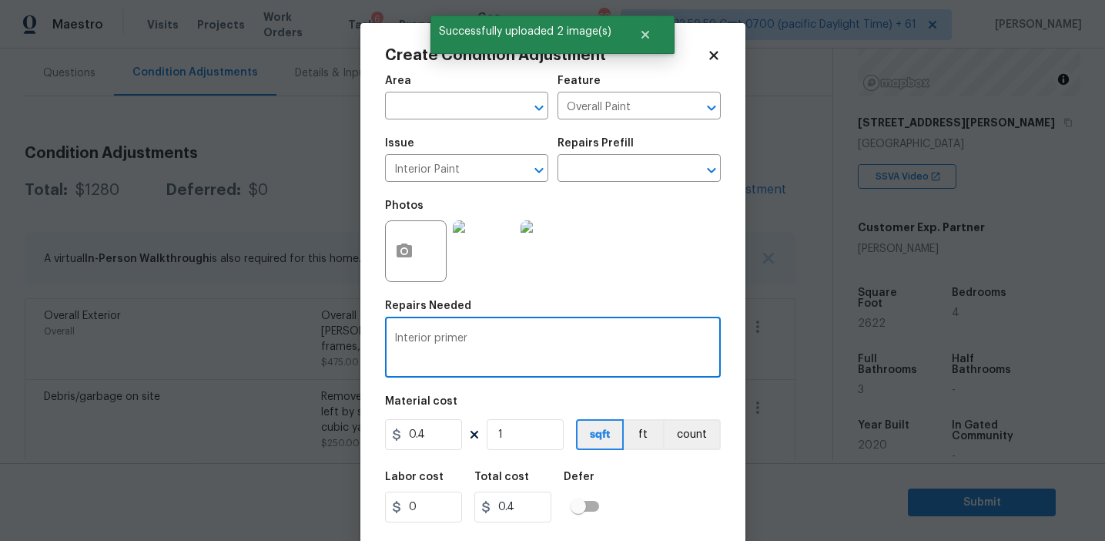
scroll to position [0, 0]
type textarea "Interior primer"
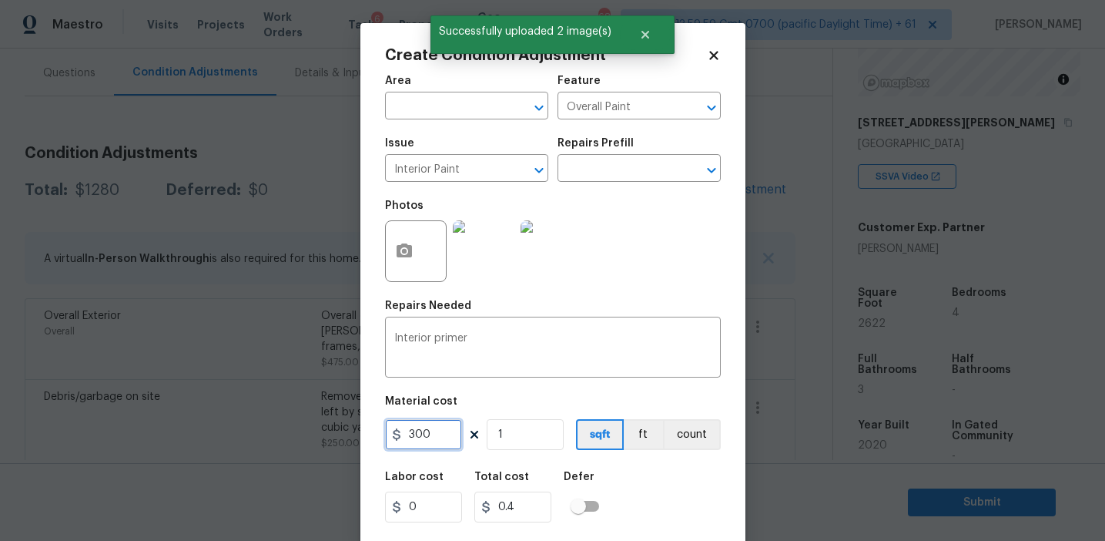
type input "300"
click at [699, 427] on button "count" at bounding box center [692, 434] width 58 height 31
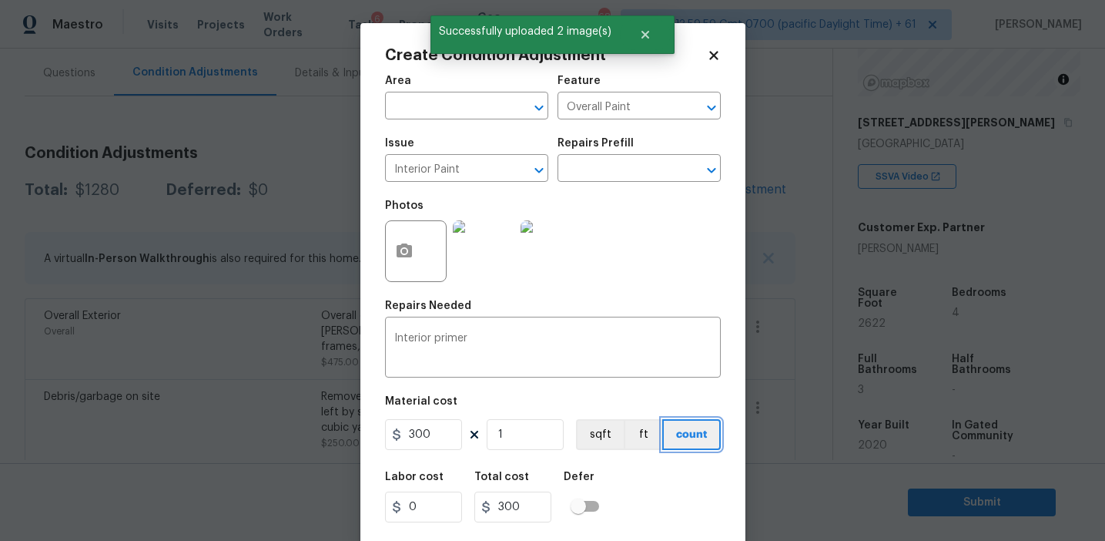
scroll to position [35, 0]
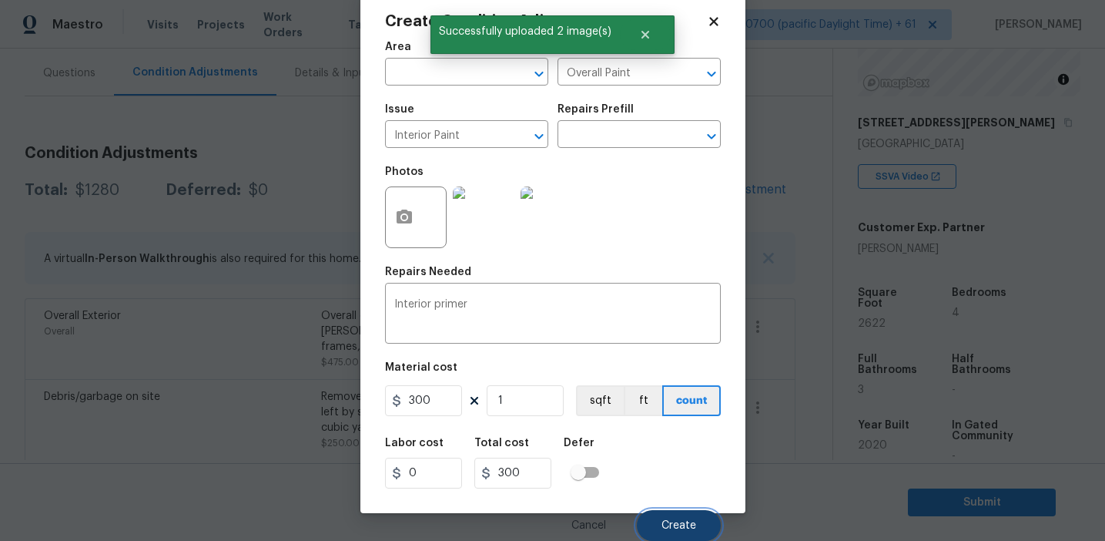
click at [664, 531] on button "Create" at bounding box center [679, 525] width 84 height 31
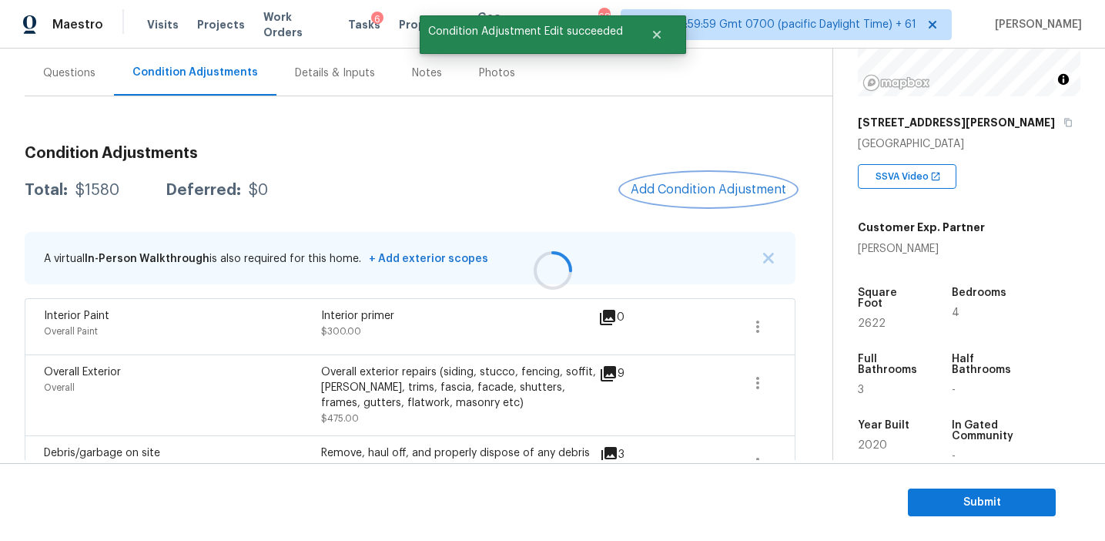
scroll to position [0, 0]
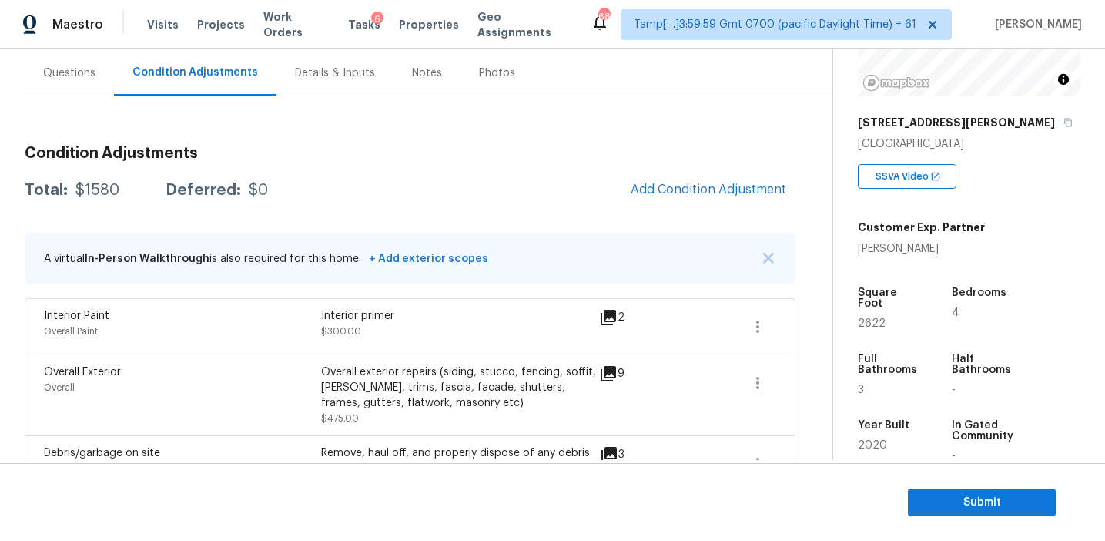
click at [601, 196] on div "Total: $1580 Deferred: $0 Add Condition Adjustment" at bounding box center [410, 190] width 771 height 34
click at [675, 195] on span "Add Condition Adjustment" at bounding box center [709, 190] width 156 height 14
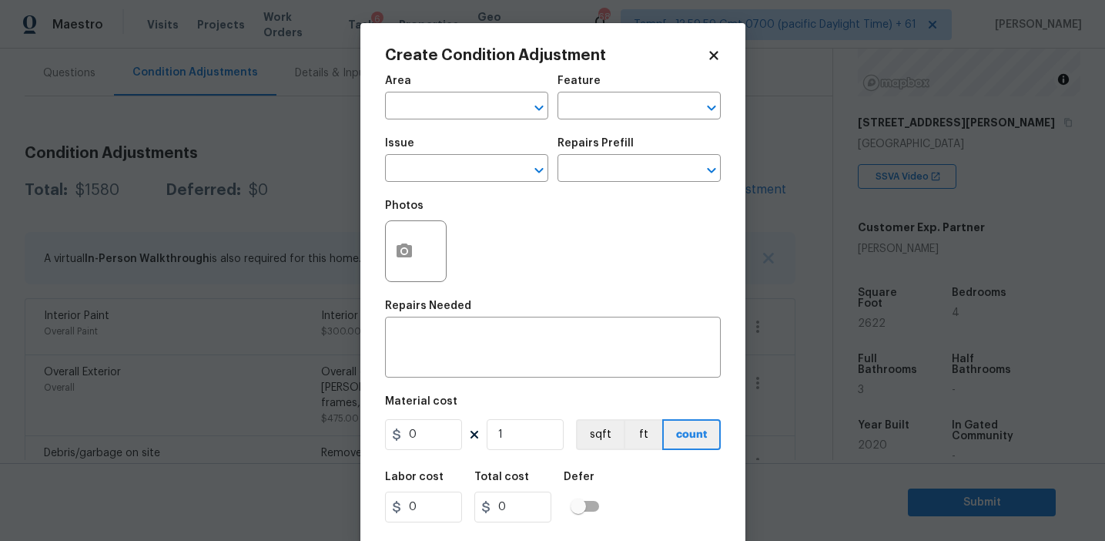
click at [432, 184] on span "Issue ​" at bounding box center [466, 160] width 163 height 62
click at [430, 177] on input "text" at bounding box center [445, 170] width 120 height 24
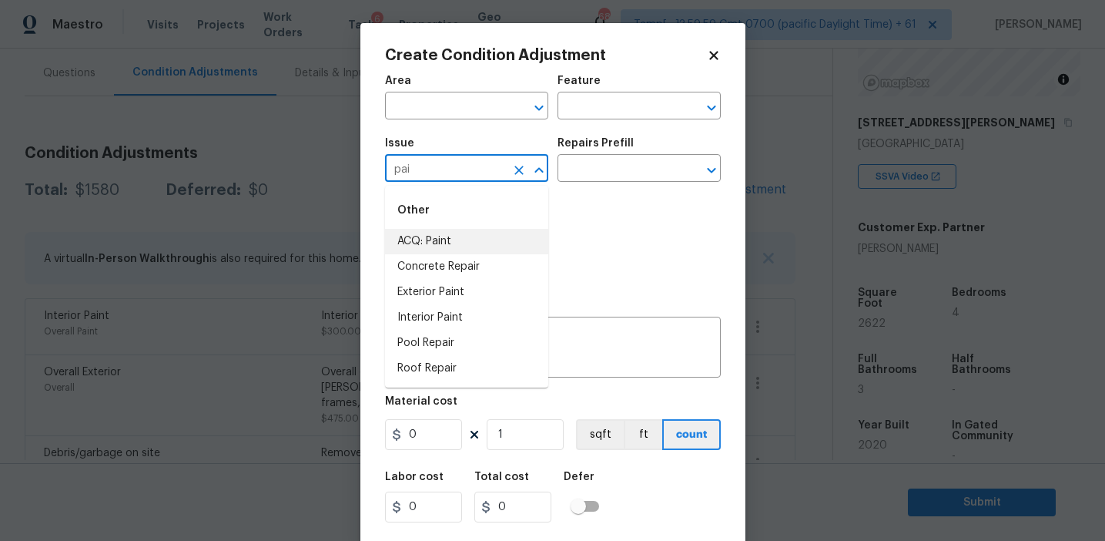
click at [461, 246] on li "ACQ: Paint" at bounding box center [466, 241] width 163 height 25
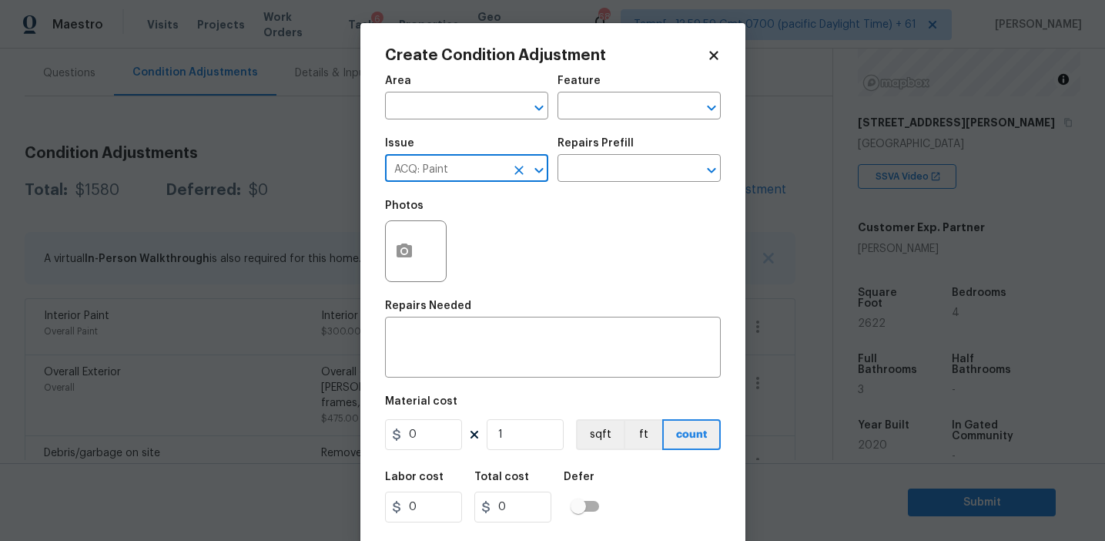
type input "ACQ: Paint"
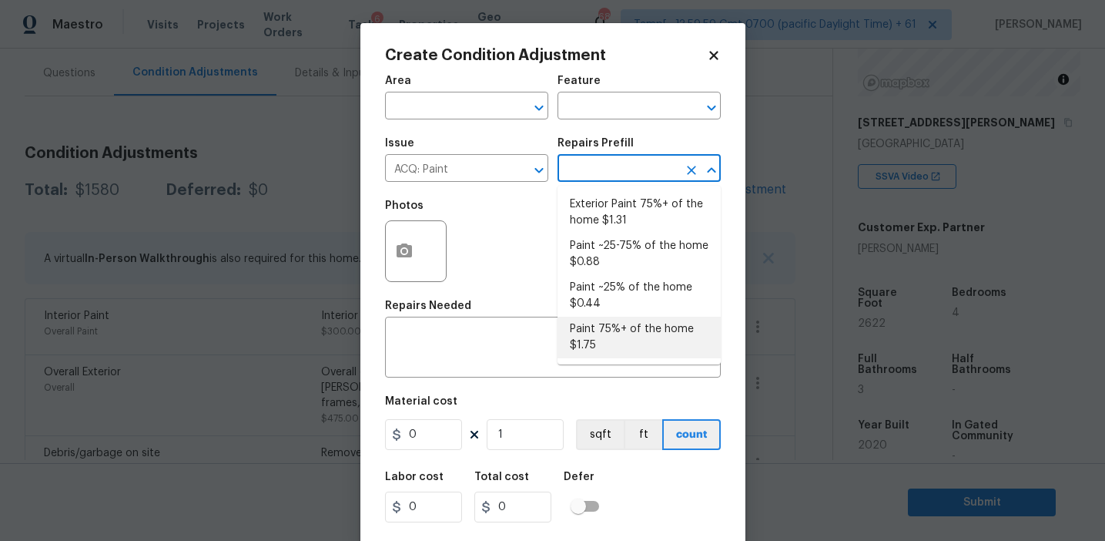
click at [599, 347] on li "Paint 75%+ of the home $1.75" at bounding box center [639, 338] width 163 height 42
type input "Acquisition"
type textarea "Acquisition Scope: 75%+ of the home will likely require interior paint"
type input "1.75"
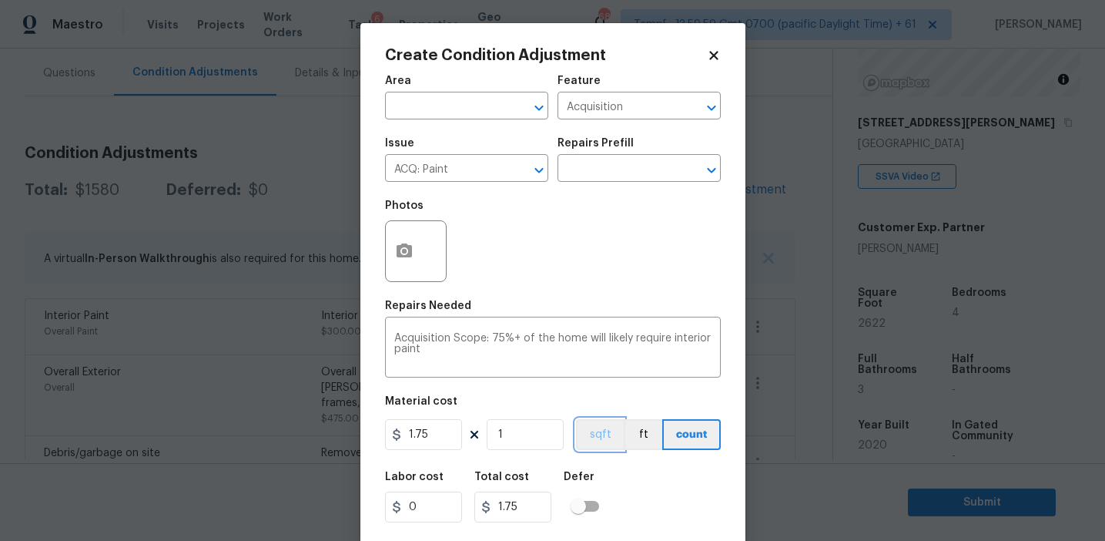
click at [592, 433] on button "sqft" at bounding box center [600, 434] width 48 height 31
click at [531, 435] on input "1" at bounding box center [525, 434] width 77 height 31
type input "0"
type input "2"
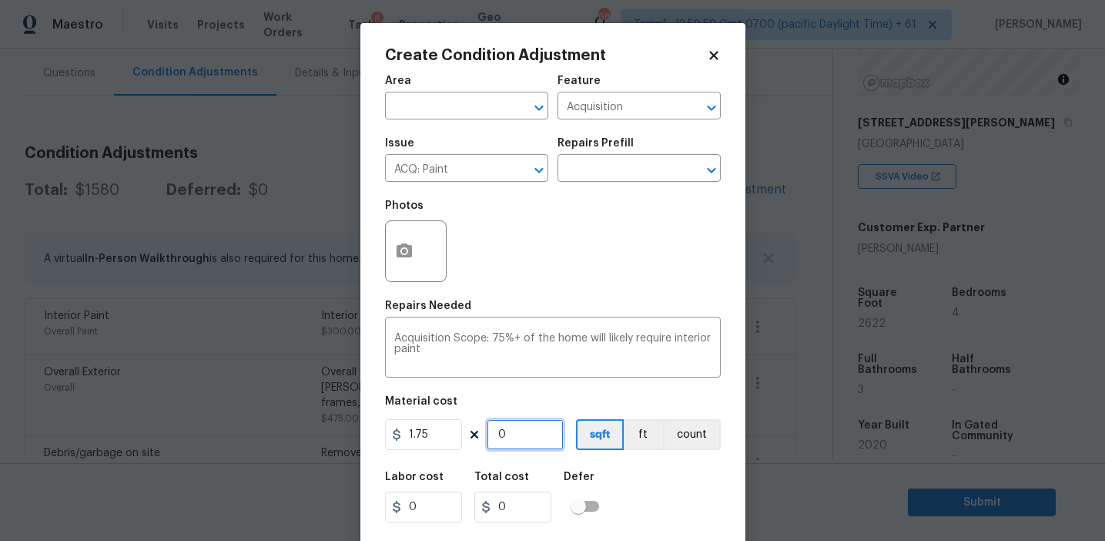
type input "3.5"
type input "26"
type input "45.5"
type input "262"
type input "458.5"
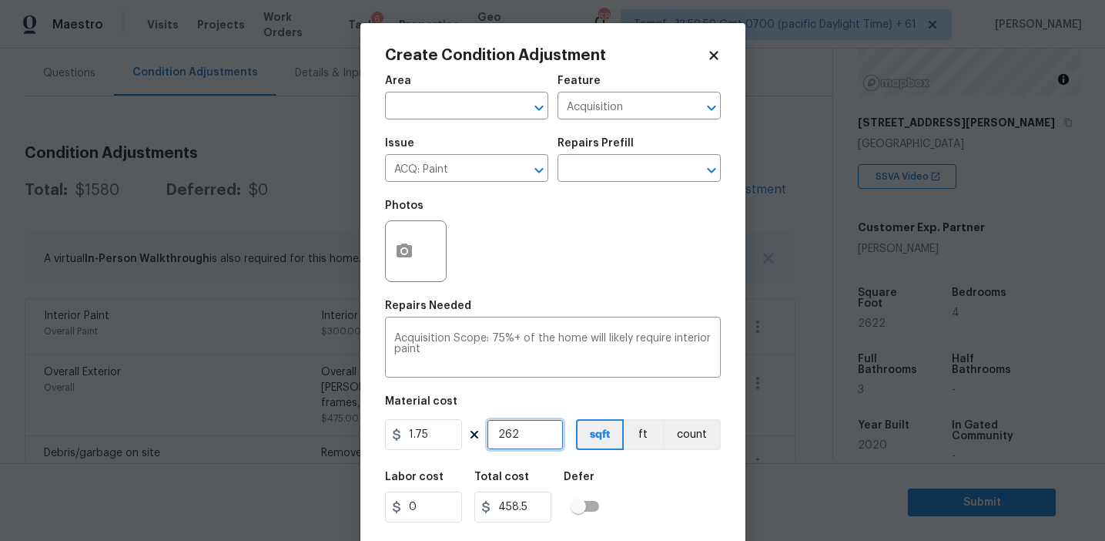
type input "2622"
type input "4588.5"
type input "2622"
click at [401, 241] on button "button" at bounding box center [404, 251] width 37 height 60
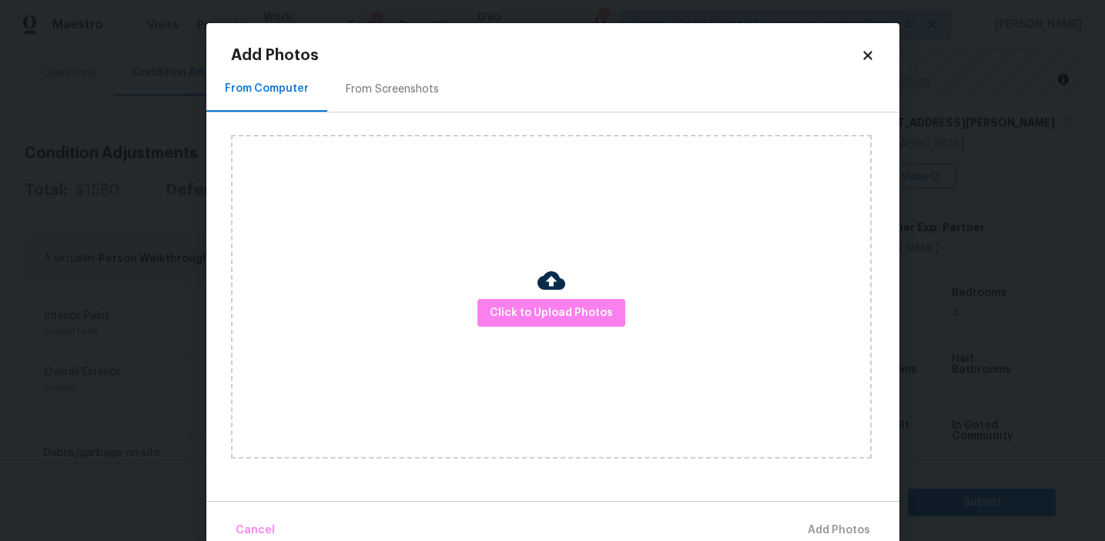
click at [400, 106] on div "From Screenshots" at bounding box center [392, 88] width 130 height 45
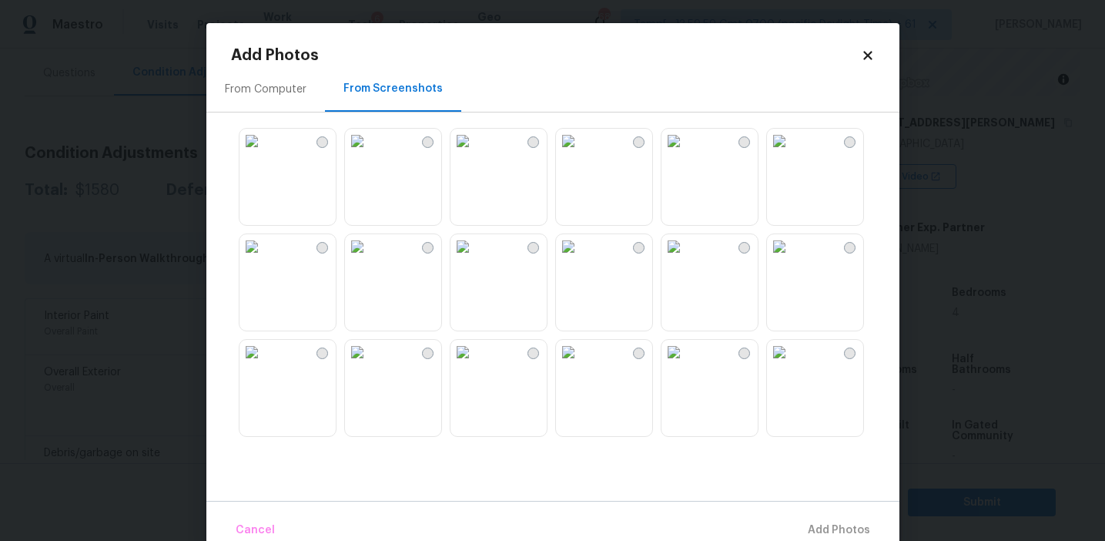
click at [264, 259] on img at bounding box center [252, 246] width 25 height 25
click at [264, 153] on img at bounding box center [252, 141] width 25 height 25
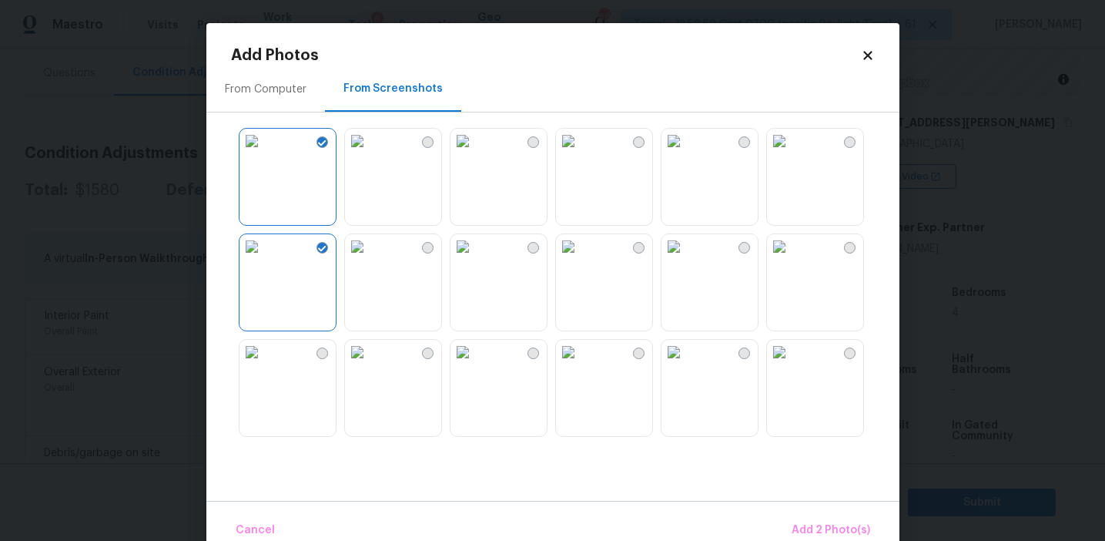
click at [370, 259] on img at bounding box center [357, 246] width 25 height 25
click at [686, 259] on img at bounding box center [674, 246] width 25 height 25
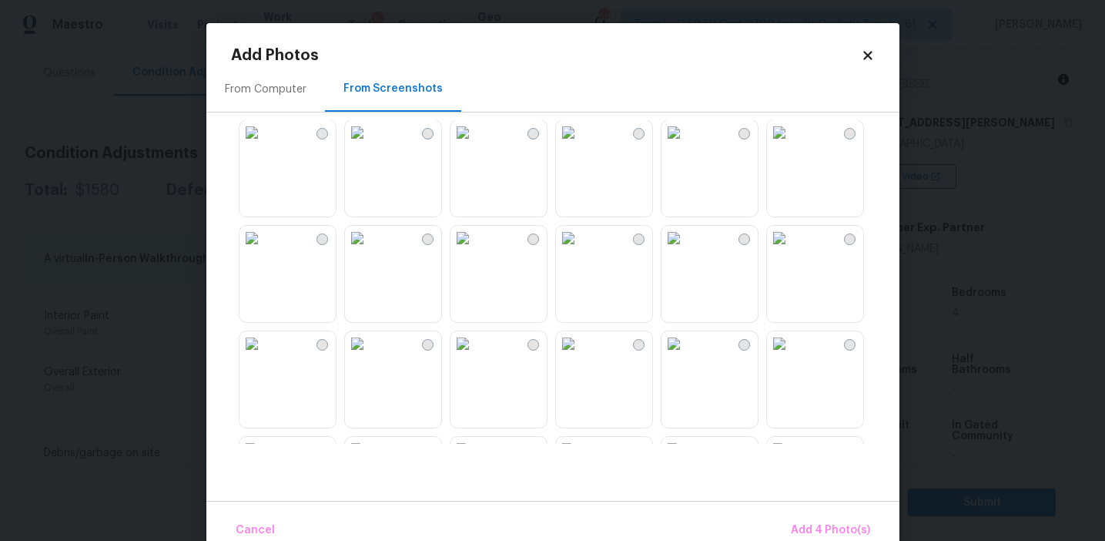
scroll to position [299, 0]
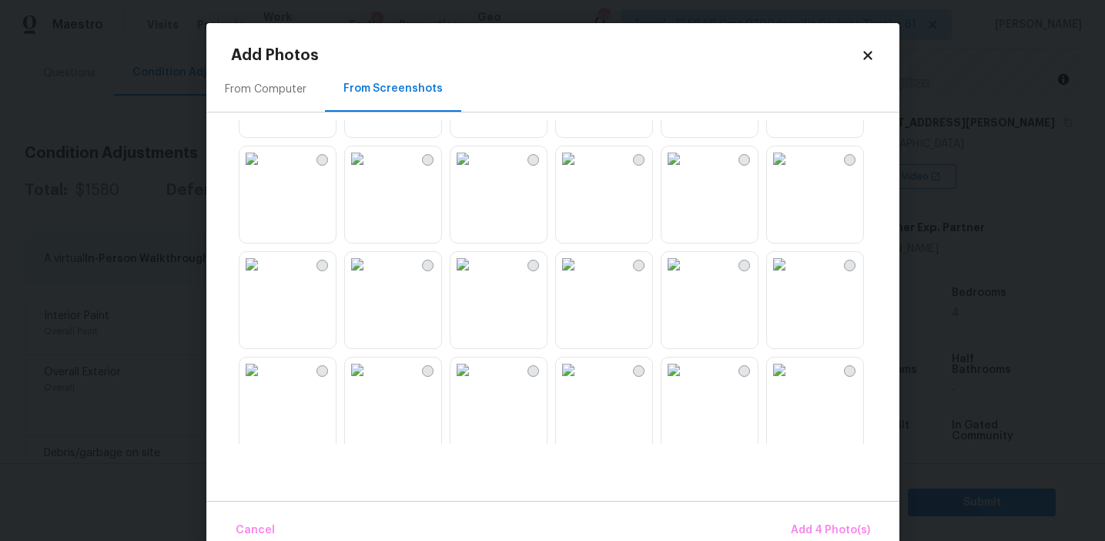
click at [786, 171] on img at bounding box center [779, 158] width 25 height 25
click at [789, 276] on img at bounding box center [779, 264] width 25 height 25
click at [804, 532] on span "Add 6 Photo(s)" at bounding box center [831, 530] width 79 height 19
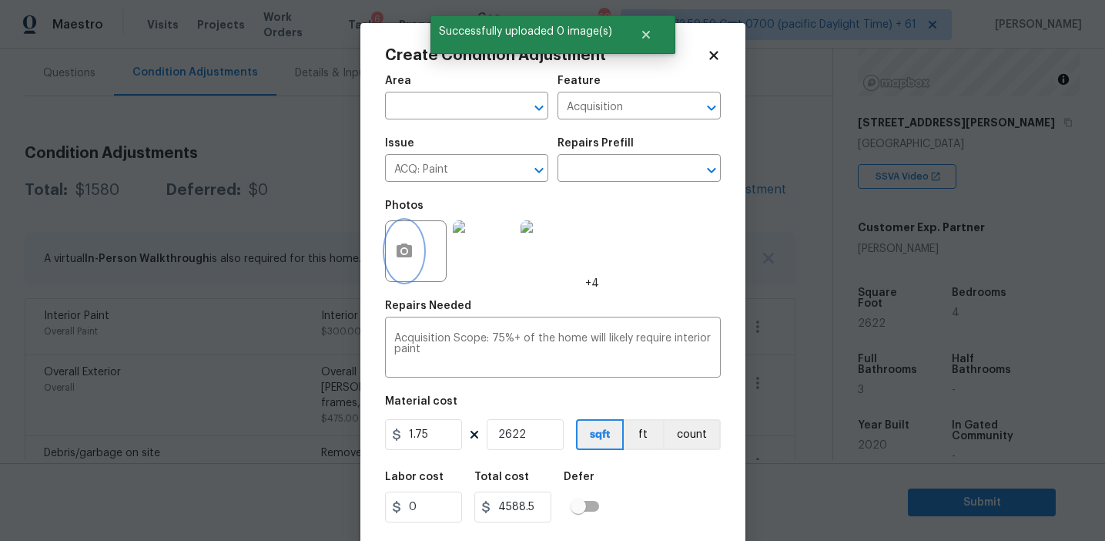
scroll to position [35, 0]
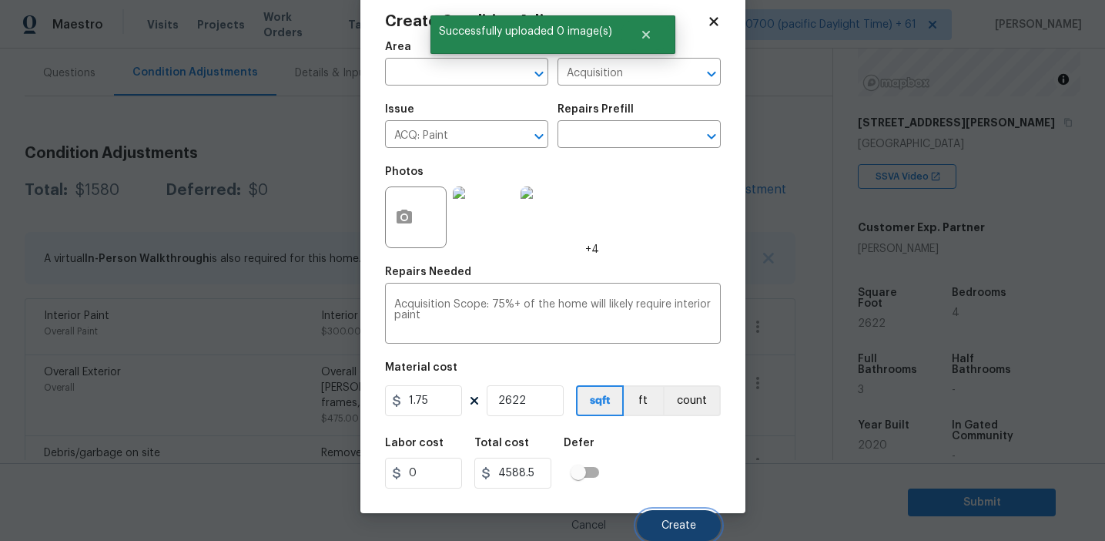
click at [680, 531] on button "Create" at bounding box center [679, 525] width 84 height 31
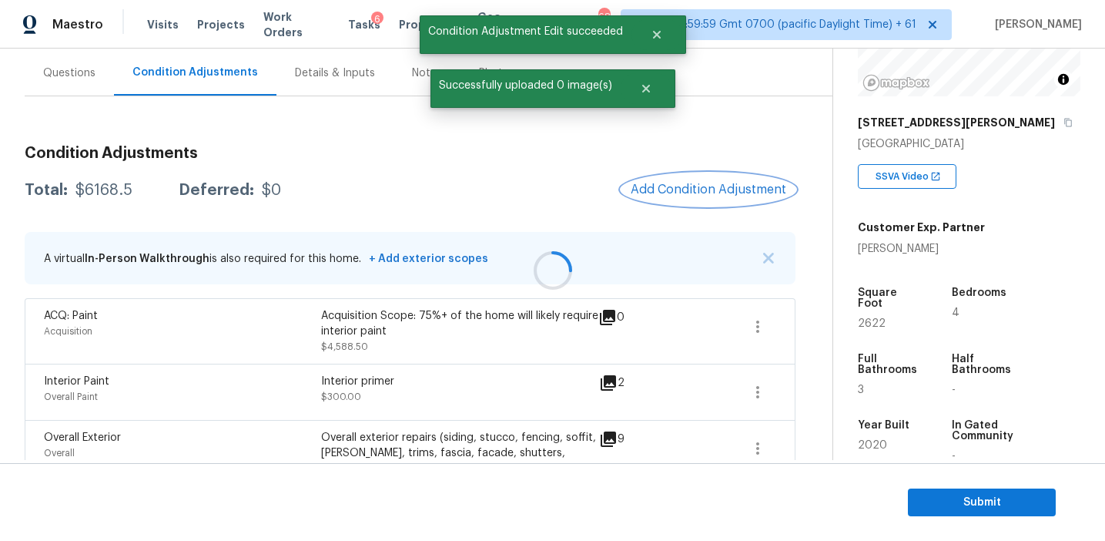
scroll to position [0, 0]
click at [693, 190] on span "Add Condition Adjustment" at bounding box center [709, 190] width 156 height 14
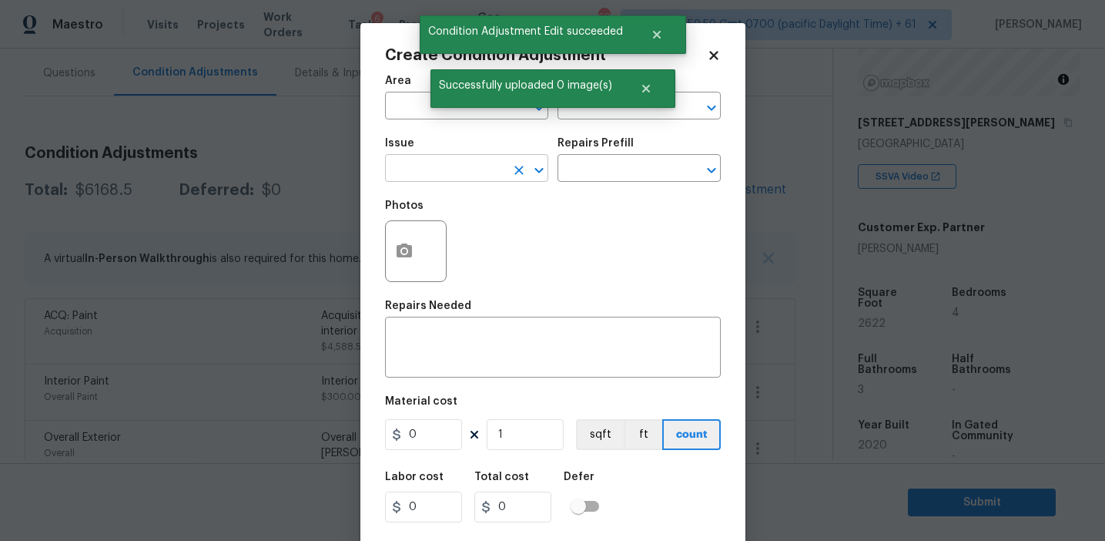
click at [447, 176] on input "text" at bounding box center [445, 170] width 120 height 24
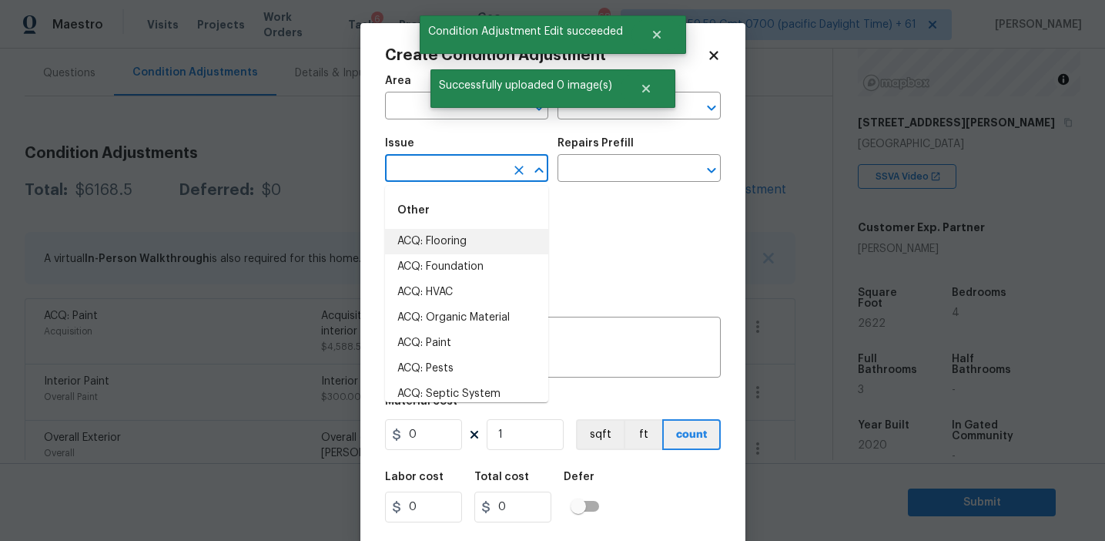
click at [460, 238] on li "ACQ: Flooring" at bounding box center [466, 241] width 163 height 25
type input "ACQ: Flooring"
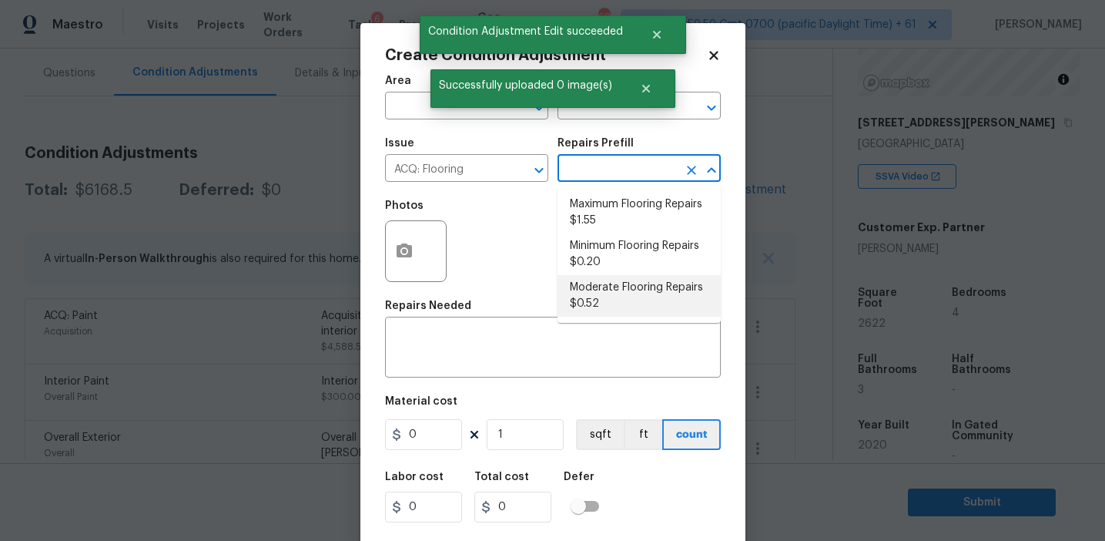
click at [583, 295] on li "Moderate Flooring Repairs $0.52" at bounding box center [639, 296] width 163 height 42
type input "Acquisition"
type textarea "Acquisition Scope: Moderate flooring repairs"
type input "0.52"
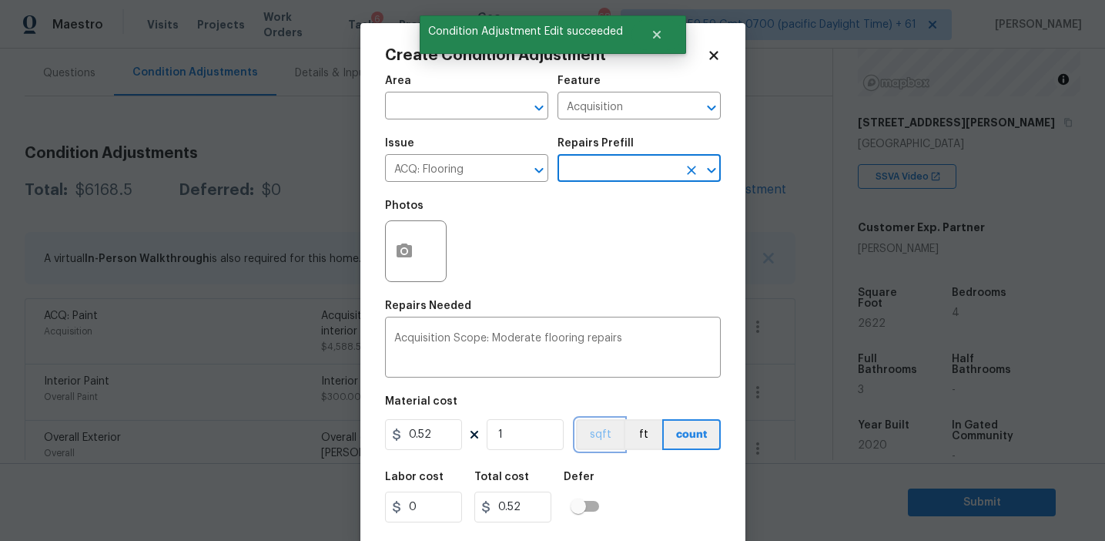
click at [593, 428] on button "sqft" at bounding box center [600, 434] width 48 height 31
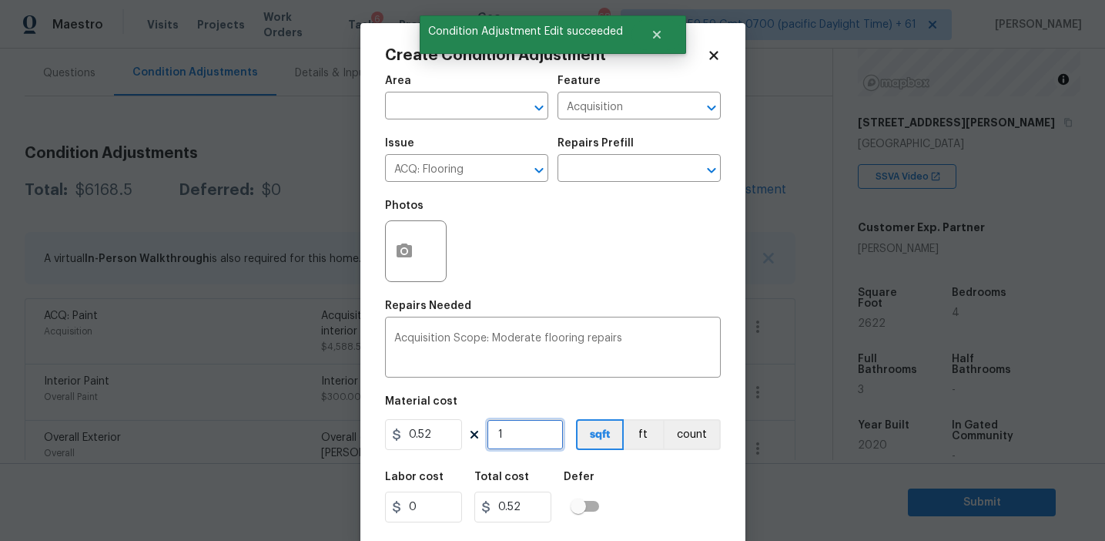
click at [535, 426] on input "1" at bounding box center [525, 434] width 77 height 31
type input "0"
paste input "text"
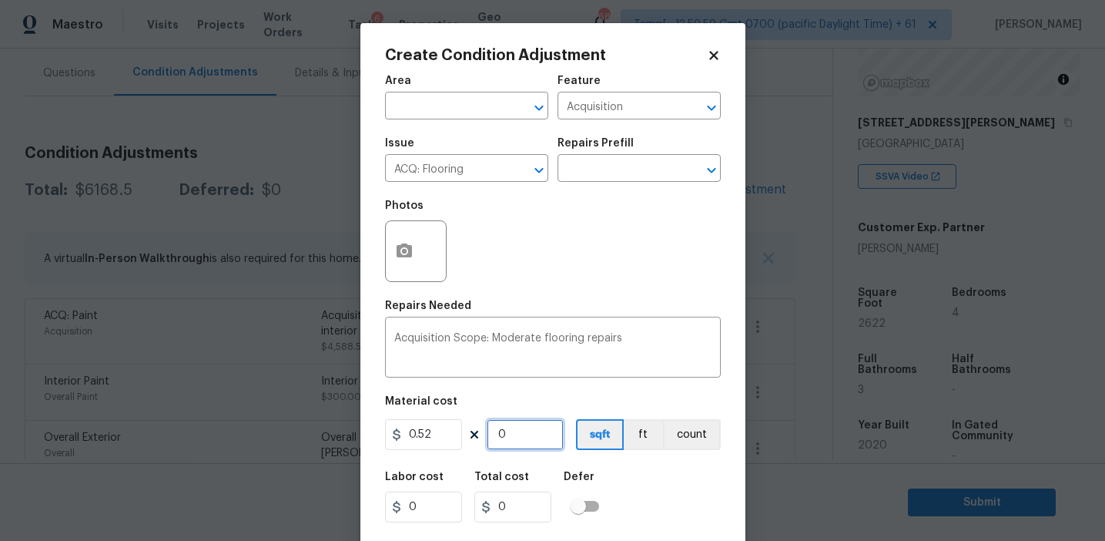
type input "2"
type input "1.04"
type input "26"
type input "13.52"
type input "262"
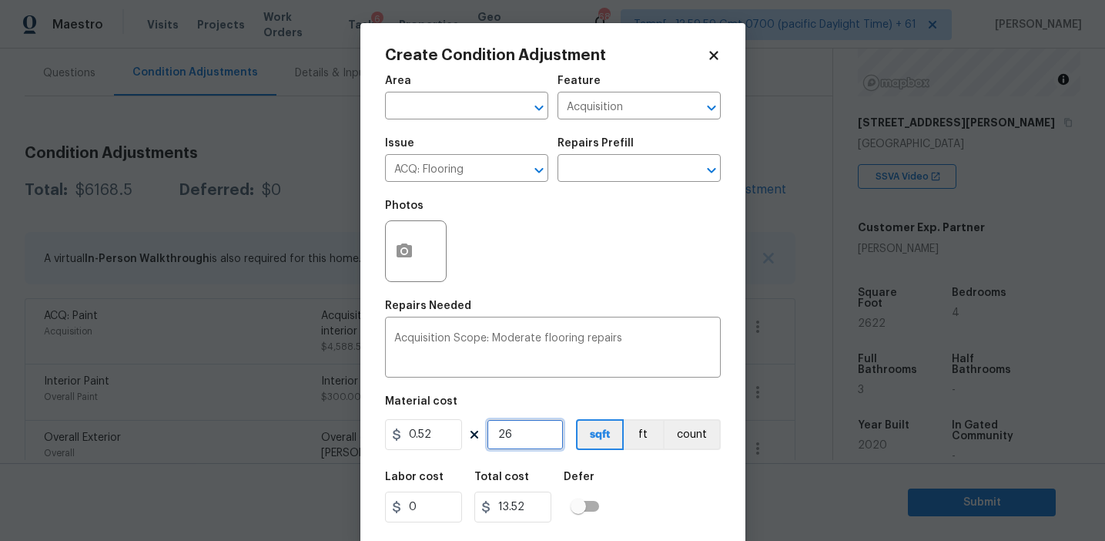
type input "136.24"
type input "2622"
type input "1363.44"
type input "2622"
click at [397, 245] on icon "button" at bounding box center [404, 250] width 15 height 14
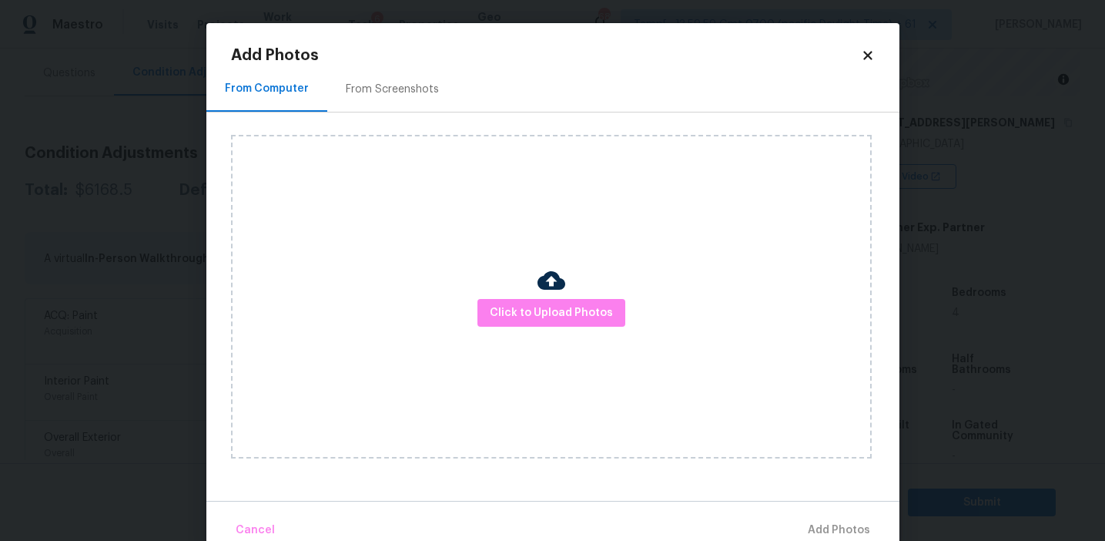
click at [415, 92] on div "From Screenshots" at bounding box center [392, 89] width 93 height 15
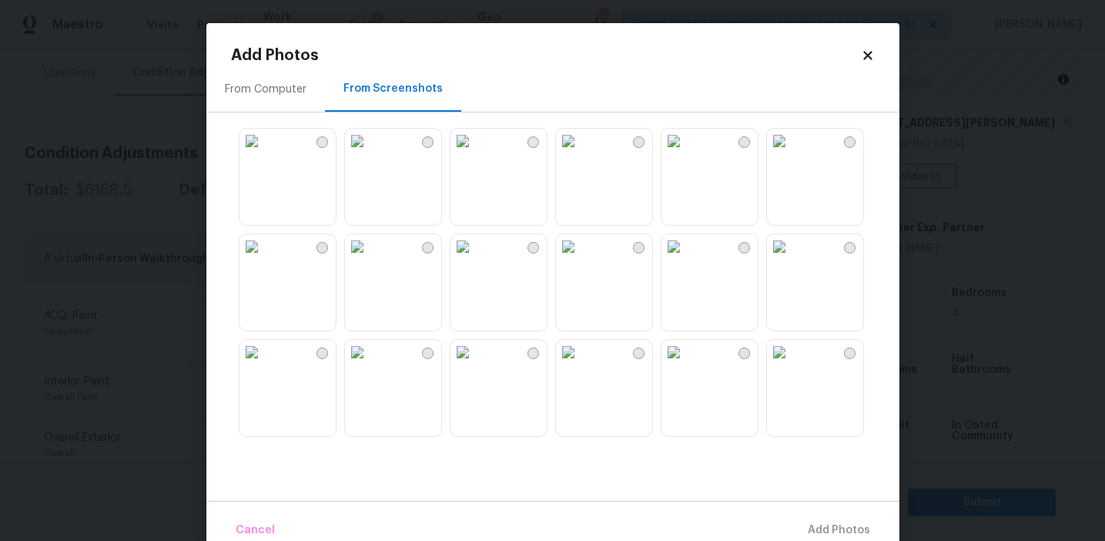
click at [264, 153] on img at bounding box center [252, 141] width 25 height 25
click at [264, 259] on img at bounding box center [252, 246] width 25 height 25
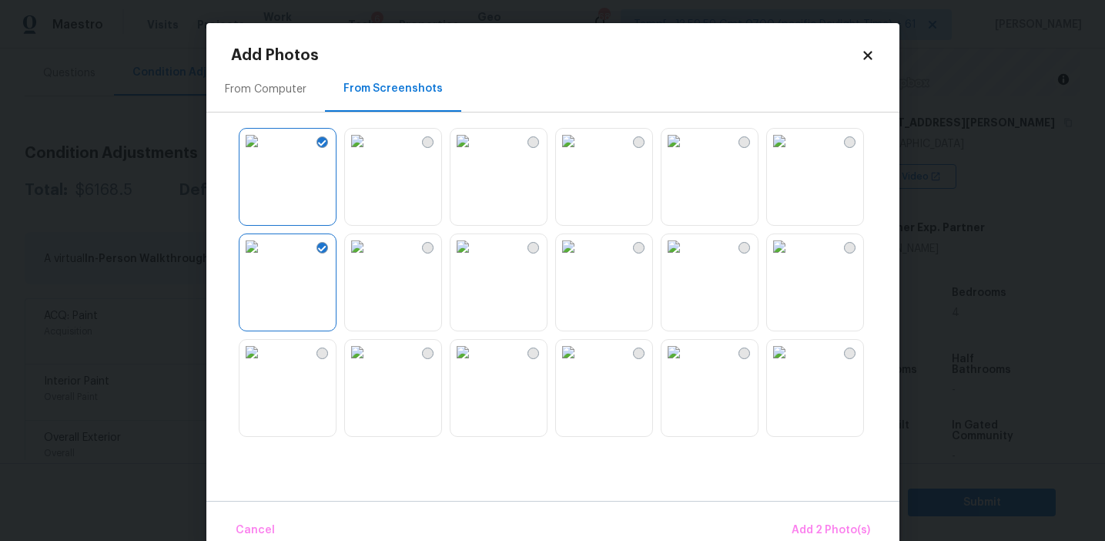
click at [792, 259] on img at bounding box center [779, 246] width 25 height 25
click at [792, 153] on img at bounding box center [779, 141] width 25 height 25
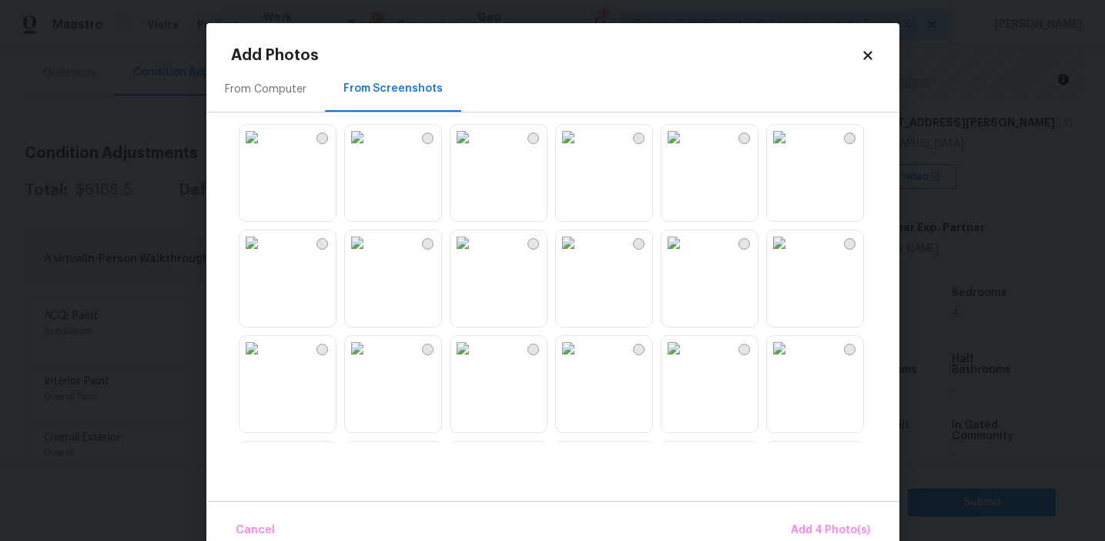
scroll to position [225, 0]
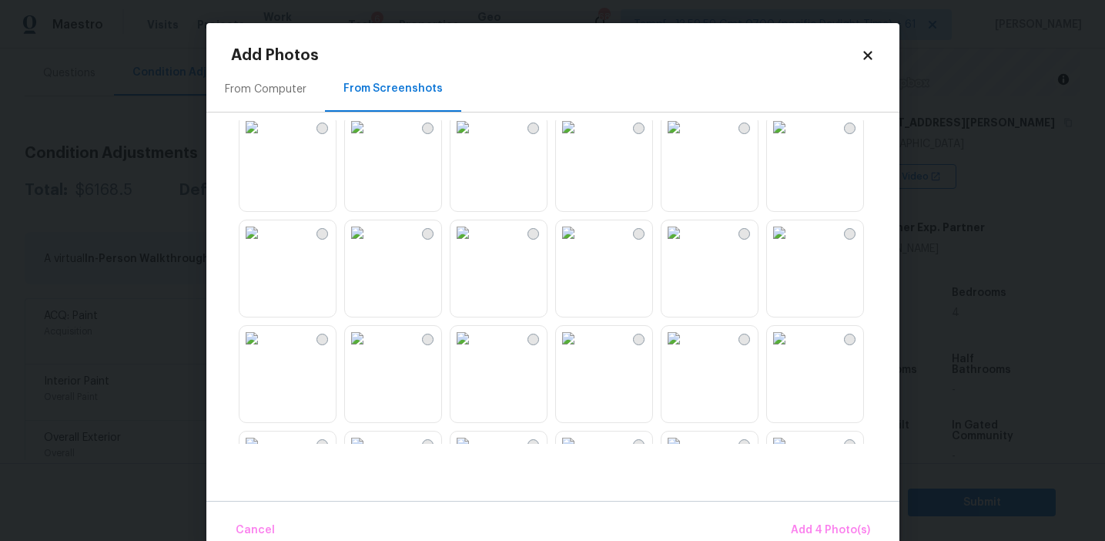
click at [580, 245] on img at bounding box center [568, 232] width 25 height 25
click at [792, 245] on img at bounding box center [779, 232] width 25 height 25
click at [806, 524] on span "Add 6 Photo(s)" at bounding box center [831, 530] width 79 height 19
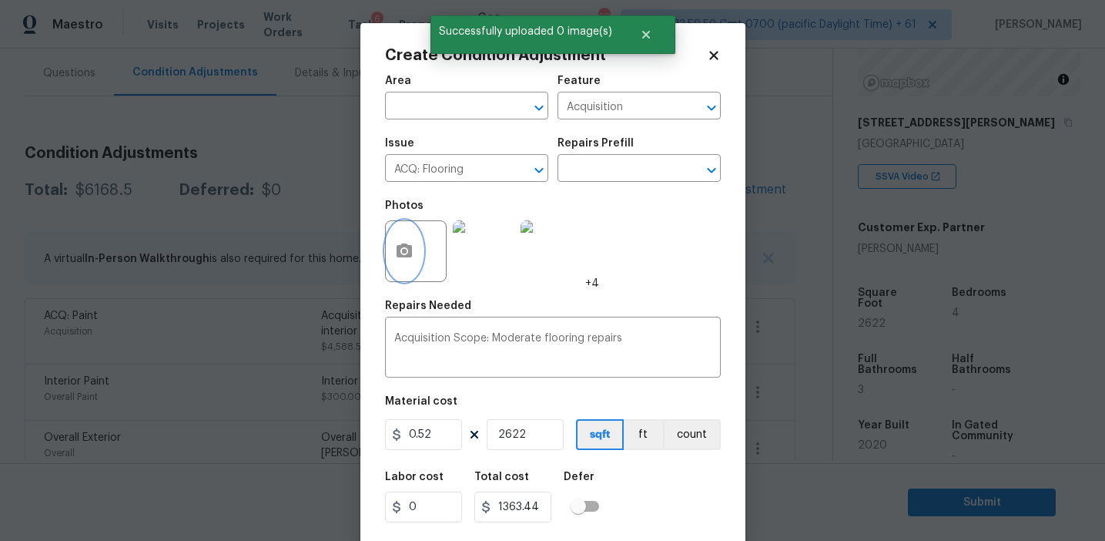
scroll to position [35, 0]
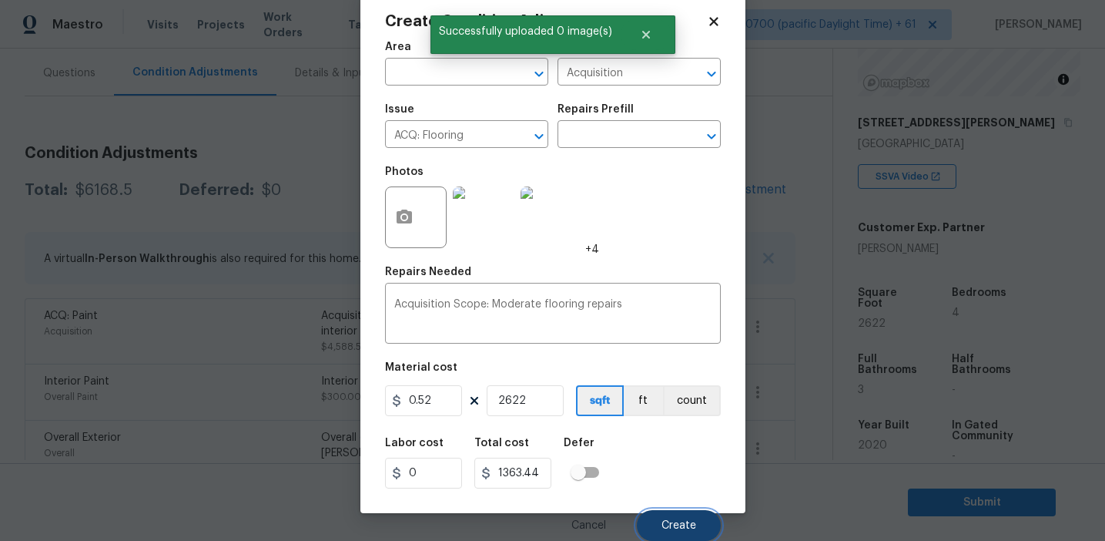
click at [679, 529] on span "Create" at bounding box center [679, 526] width 35 height 12
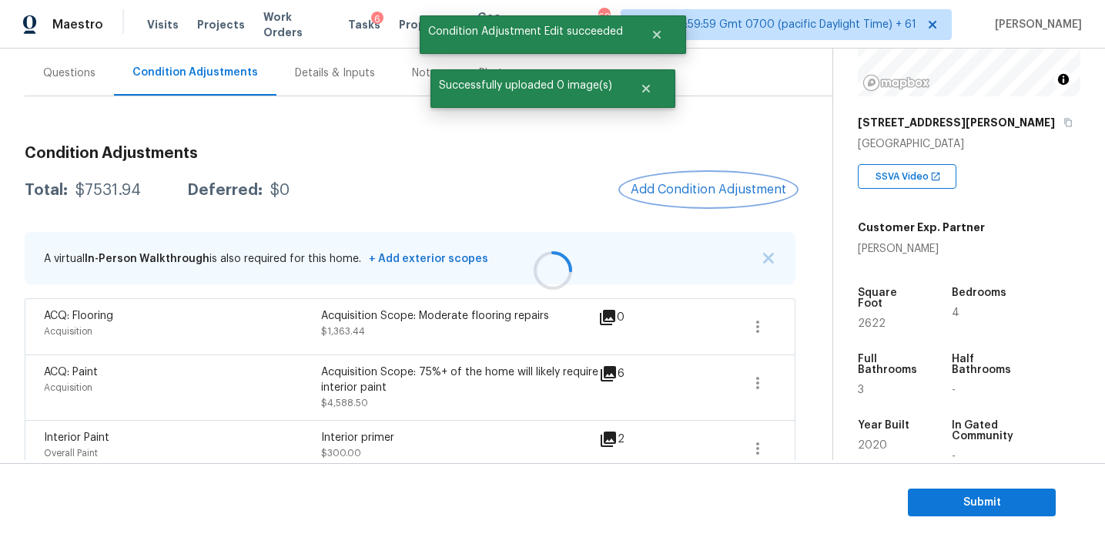
scroll to position [0, 0]
click at [103, 195] on div "$7531.94" at bounding box center [107, 190] width 65 height 15
copy div "7531.94"
click at [304, 126] on div "Condition Adjustments Total: $7531.94 Deferred: $0 Add Condition Adjustment A v…" at bounding box center [410, 550] width 771 height 908
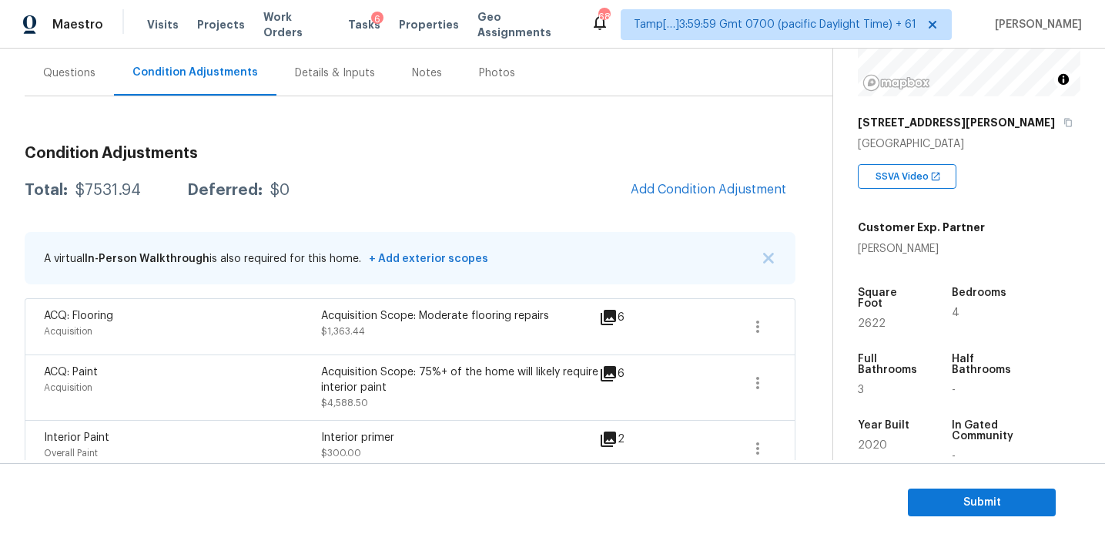
click at [55, 57] on div "Questions" at bounding box center [69, 72] width 89 height 45
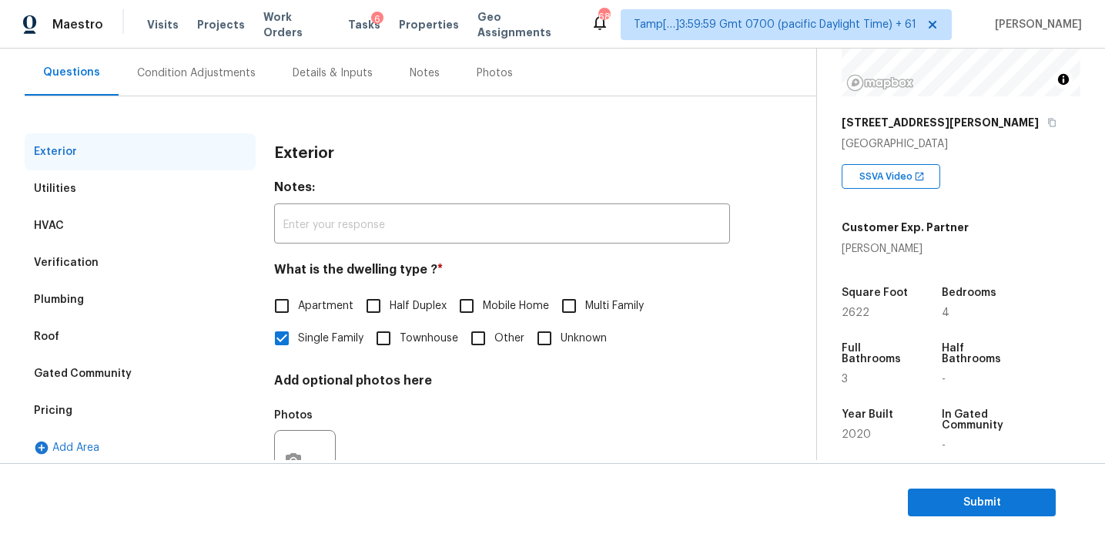
click at [146, 399] on div "Pricing" at bounding box center [140, 410] width 231 height 37
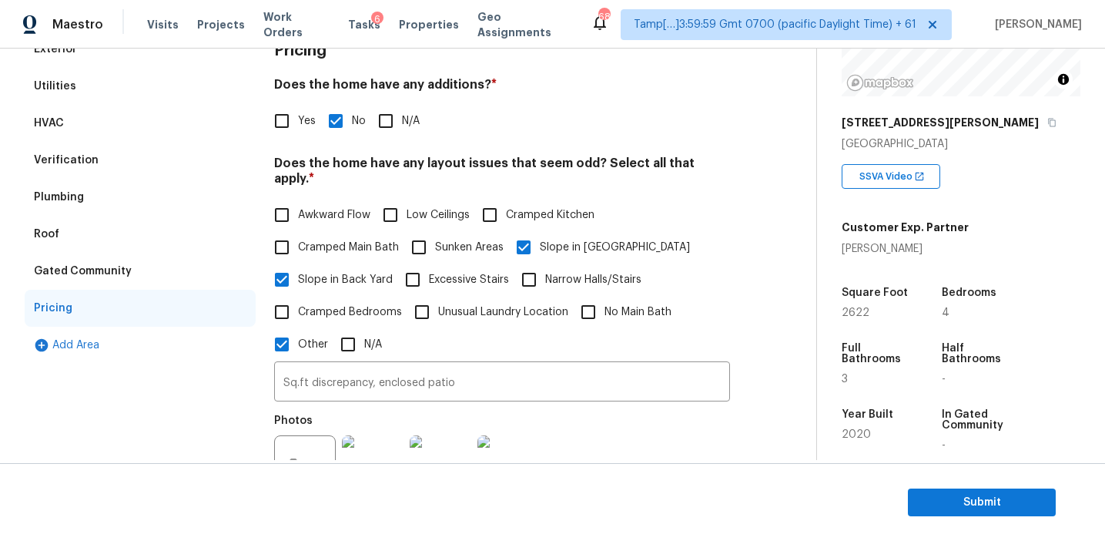
scroll to position [161, 0]
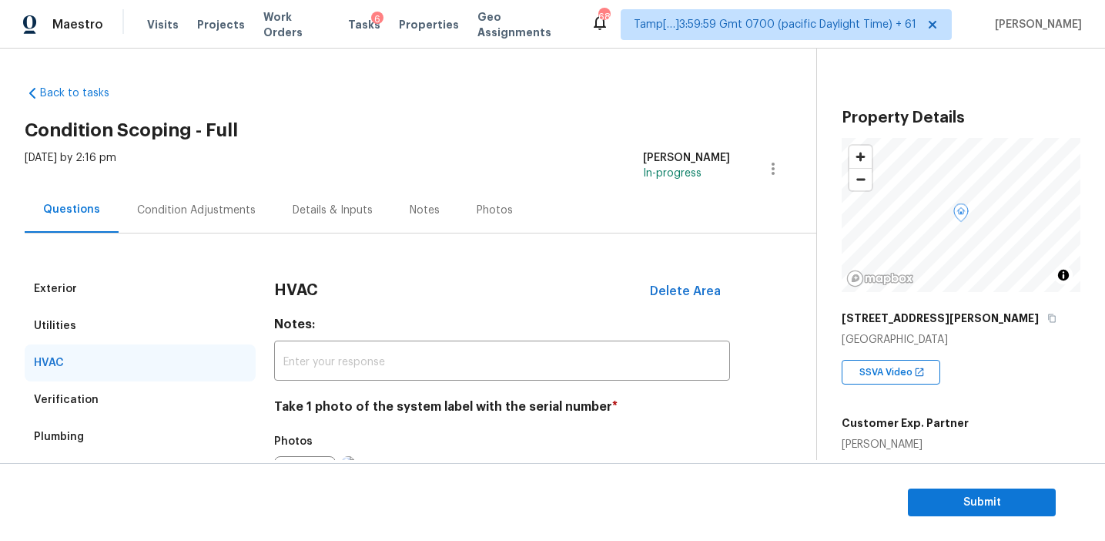
scroll to position [196, 0]
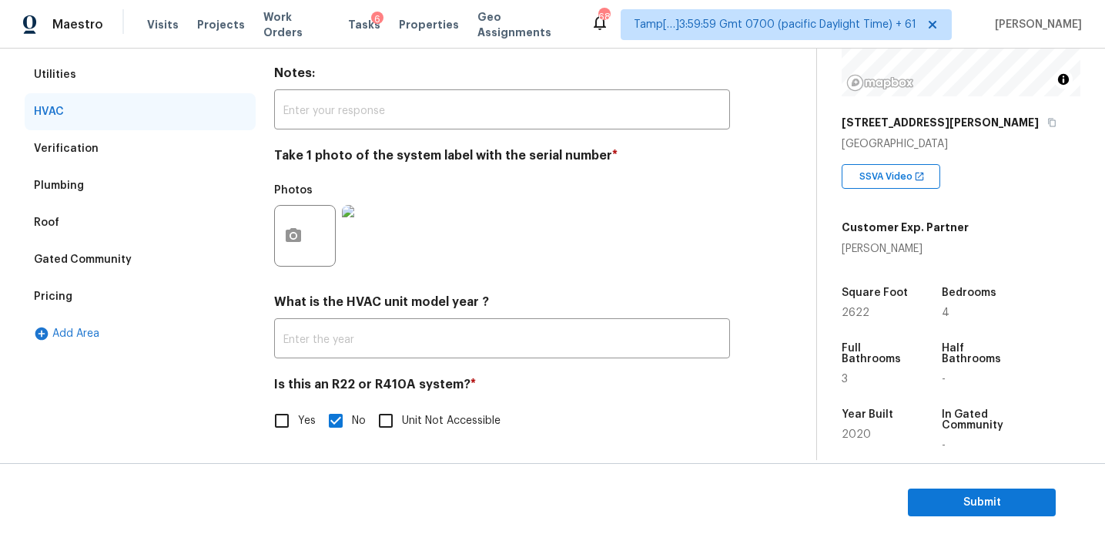
click at [164, 141] on div "Verification" at bounding box center [140, 148] width 231 height 37
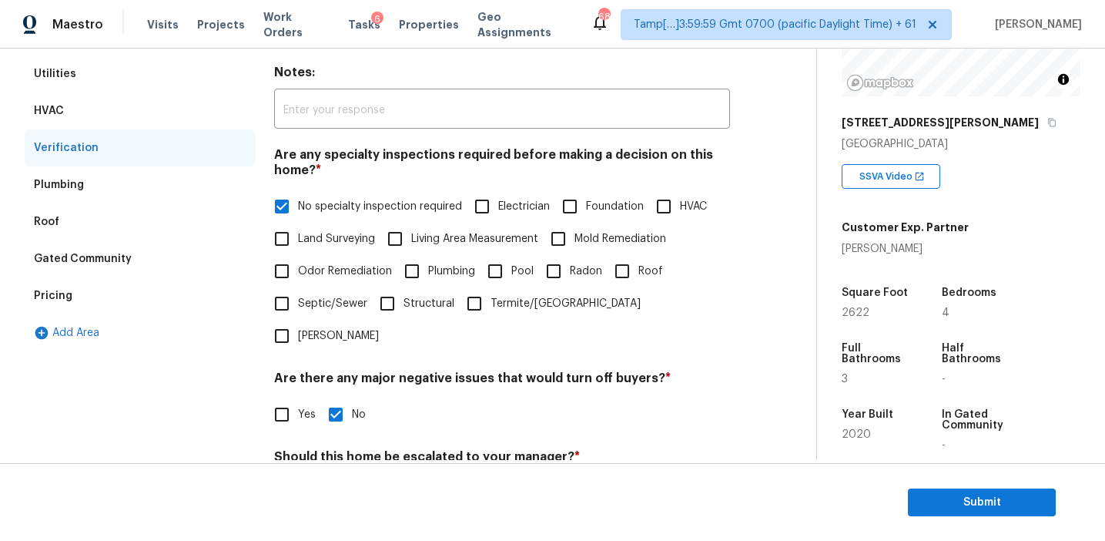
scroll to position [386, 0]
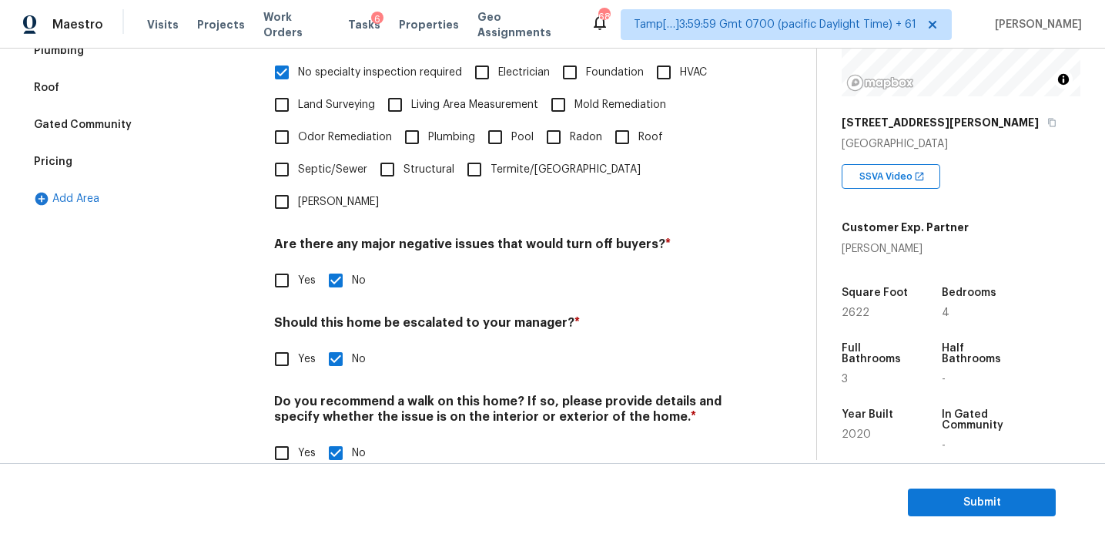
click at [177, 159] on div "Pricing" at bounding box center [140, 161] width 231 height 37
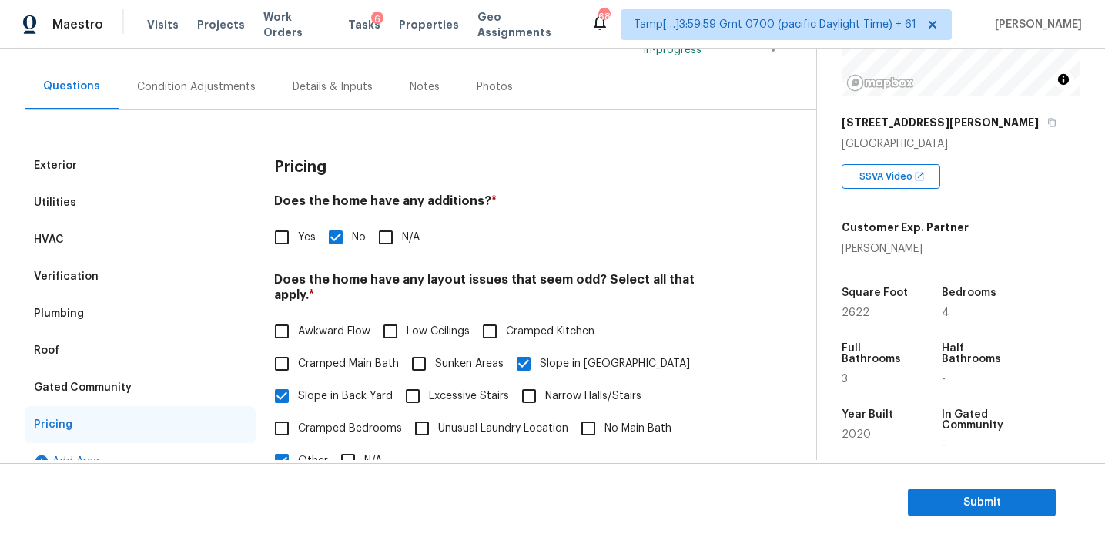
scroll to position [140, 0]
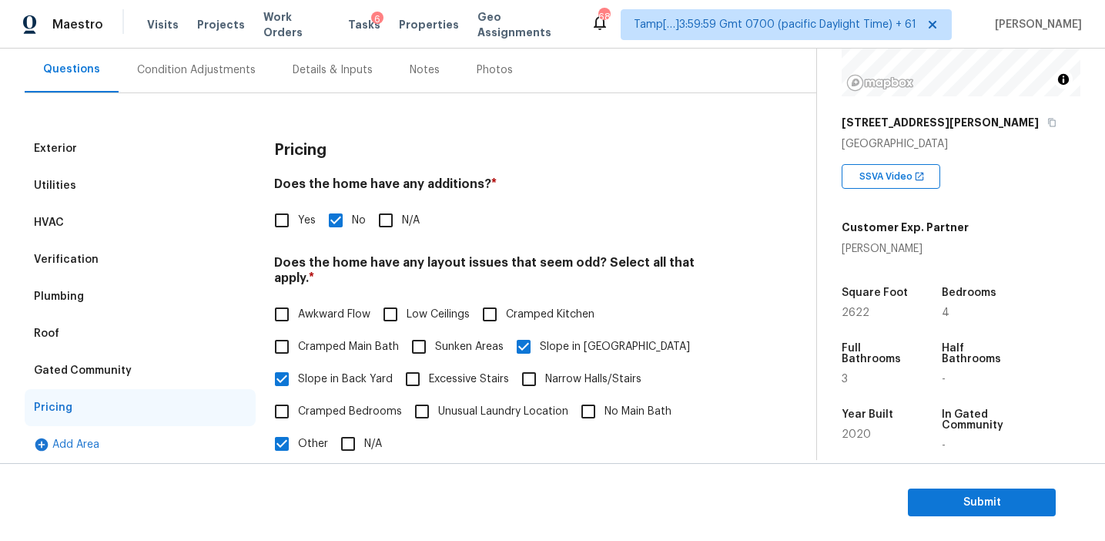
click at [162, 387] on div "Gated Community" at bounding box center [140, 370] width 231 height 37
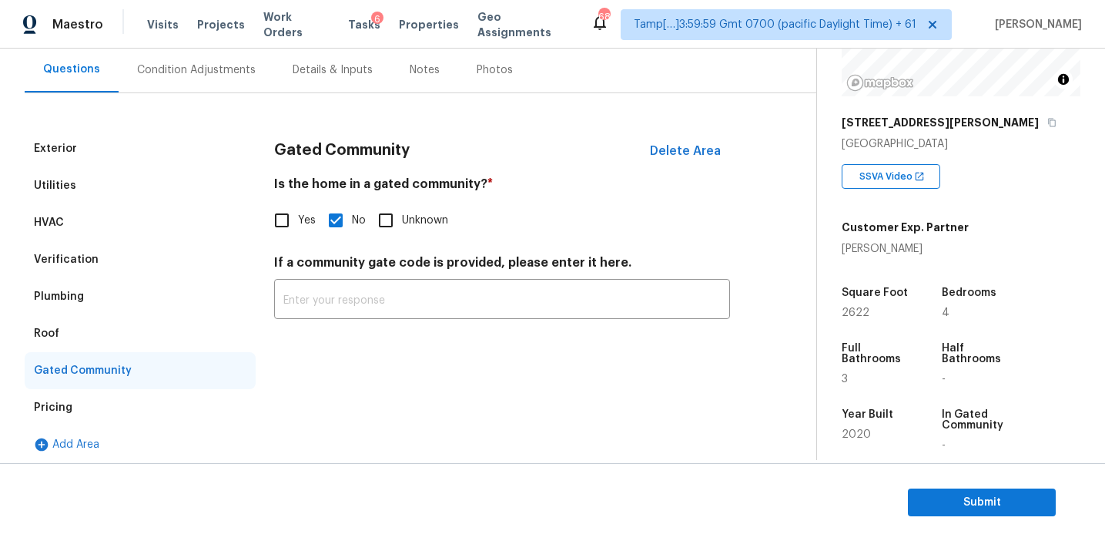
click at [147, 327] on div "Roof" at bounding box center [140, 333] width 231 height 37
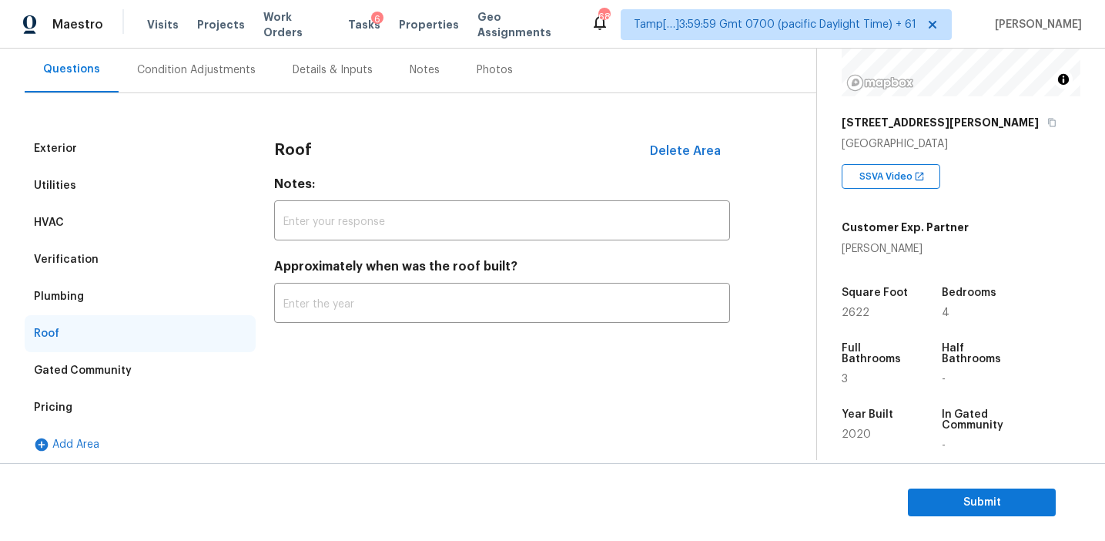
scroll to position [148, 0]
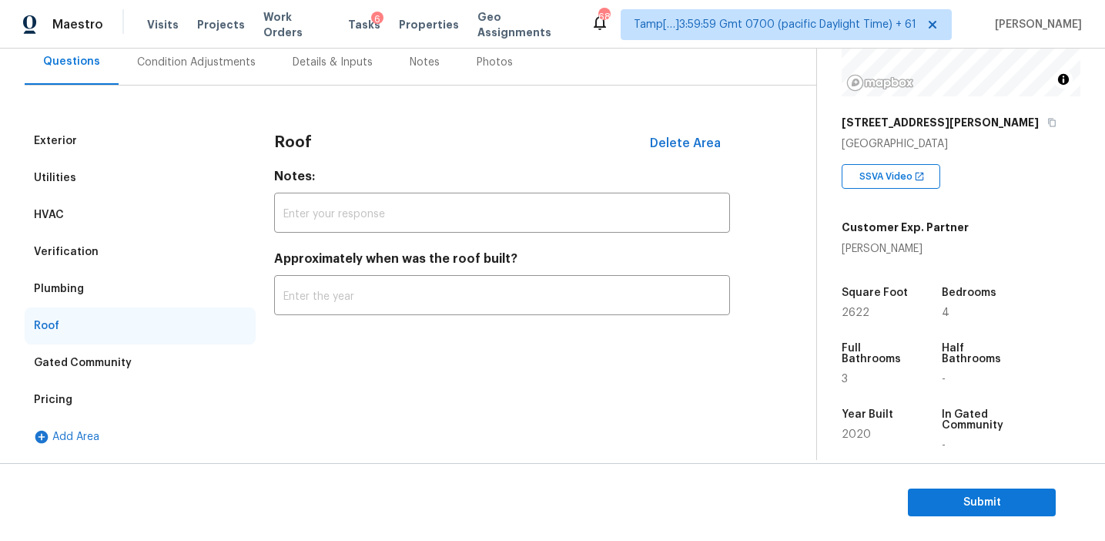
click at [177, 280] on div "Plumbing" at bounding box center [140, 288] width 231 height 37
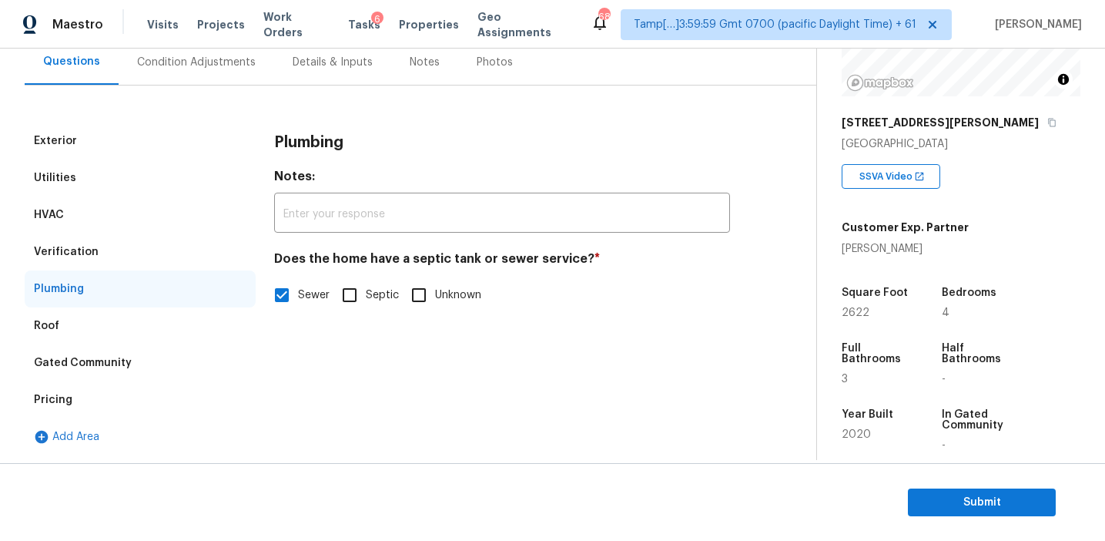
scroll to position [90, 0]
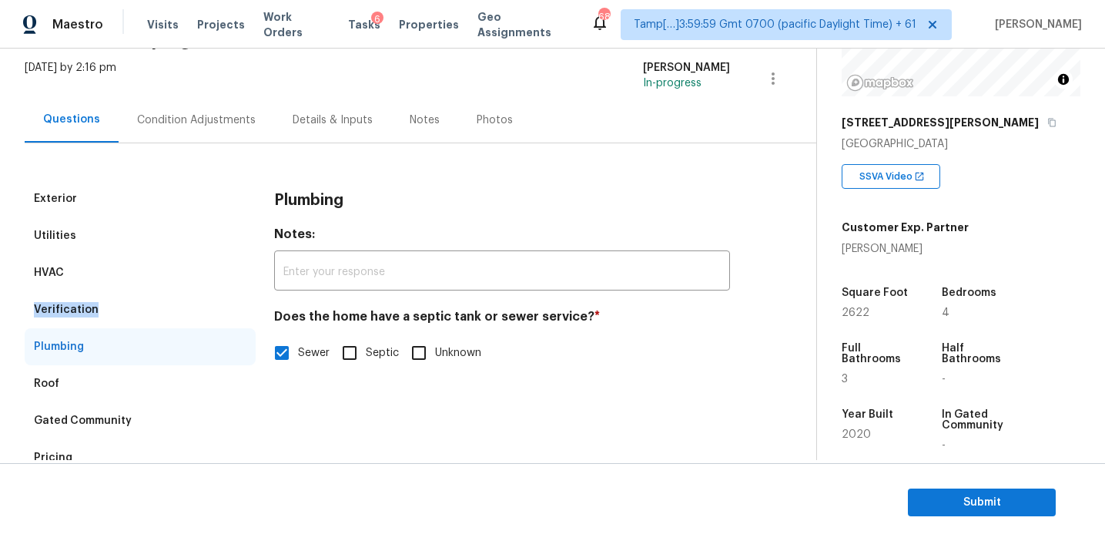
click at [176, 302] on div "Verification" at bounding box center [140, 309] width 231 height 37
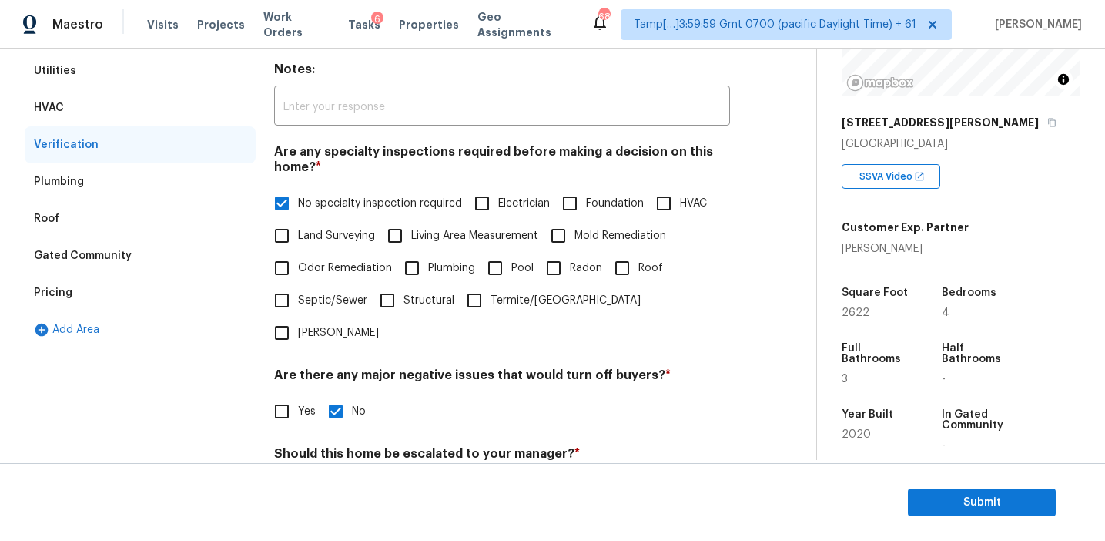
click at [174, 110] on div "HVAC" at bounding box center [140, 107] width 231 height 37
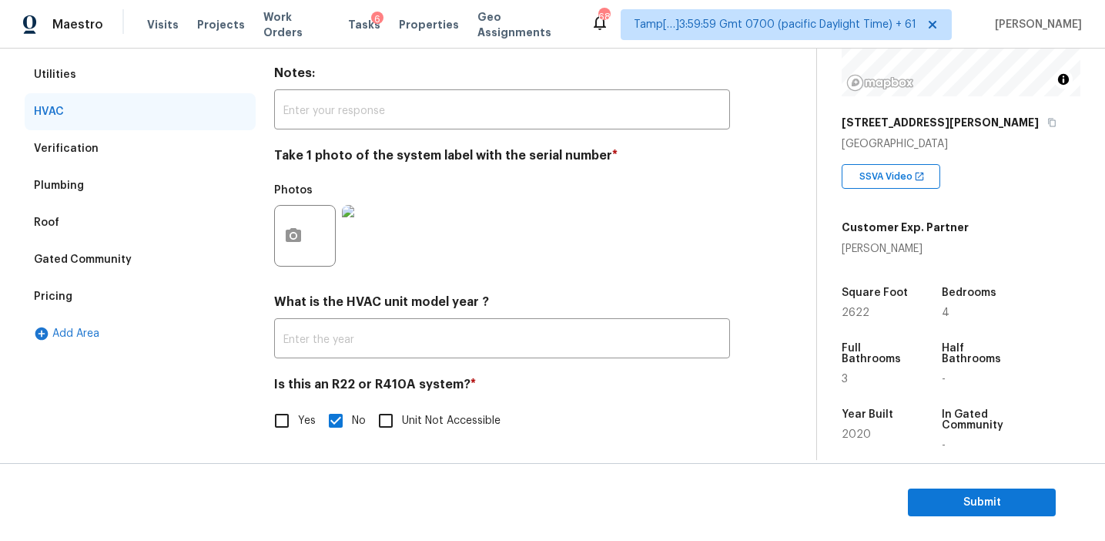
click at [175, 75] on div "Utilities" at bounding box center [140, 74] width 231 height 37
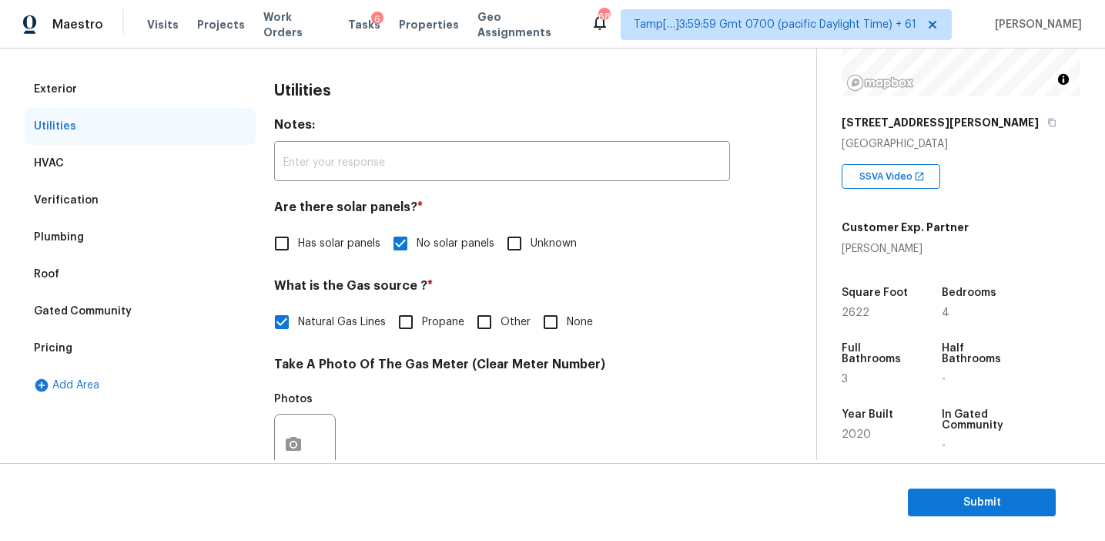
scroll to position [141, 0]
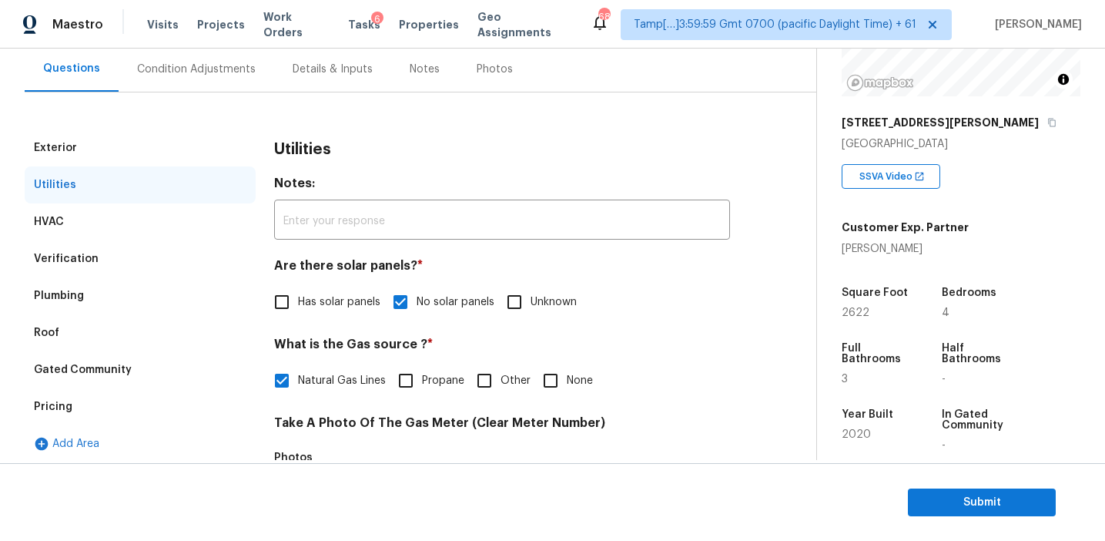
click at [199, 147] on div "Exterior" at bounding box center [140, 147] width 231 height 37
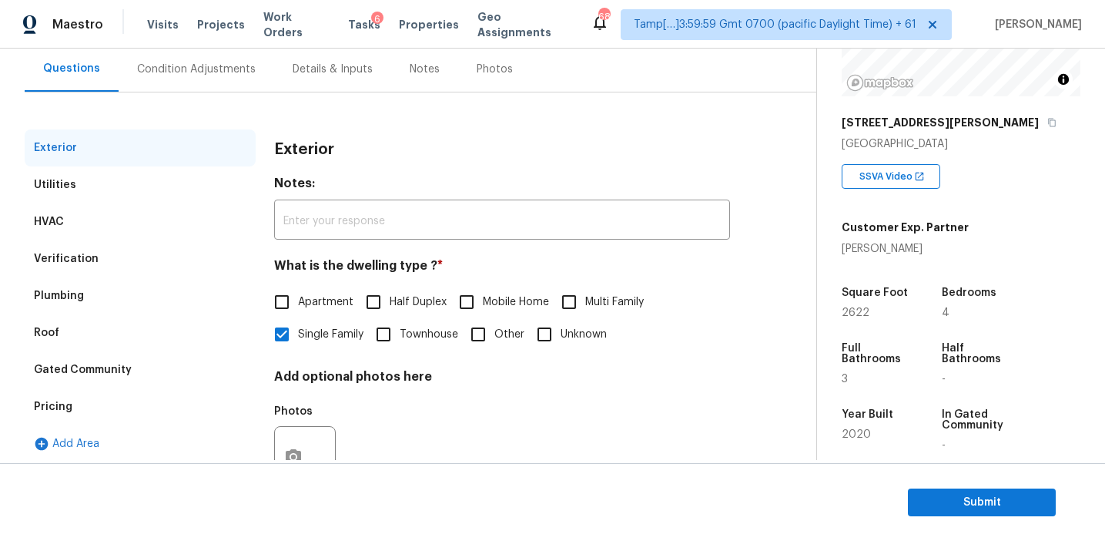
click at [226, 65] on div "Condition Adjustments" at bounding box center [196, 69] width 119 height 15
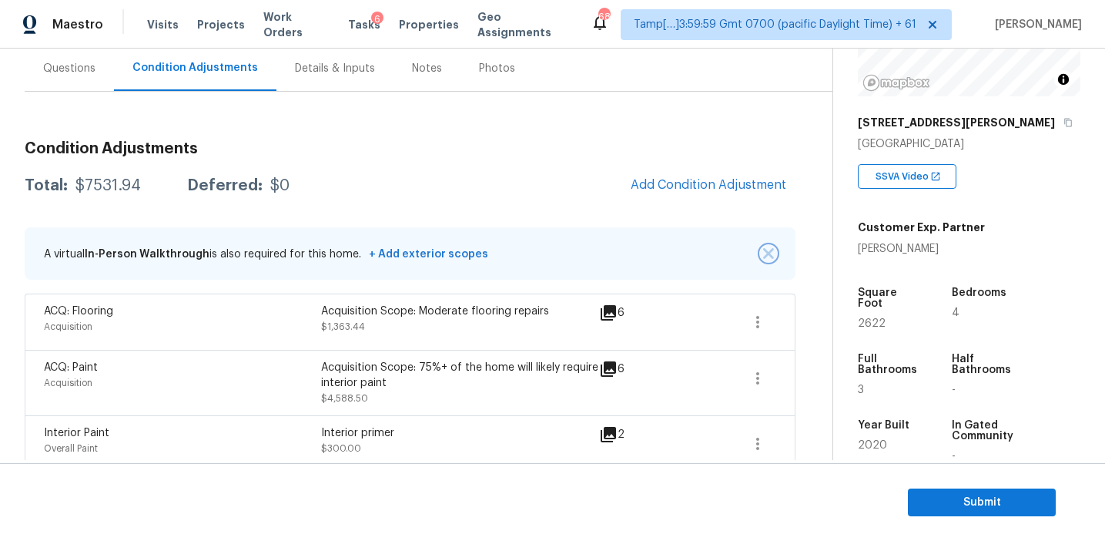
click at [769, 255] on img "button" at bounding box center [768, 253] width 11 height 11
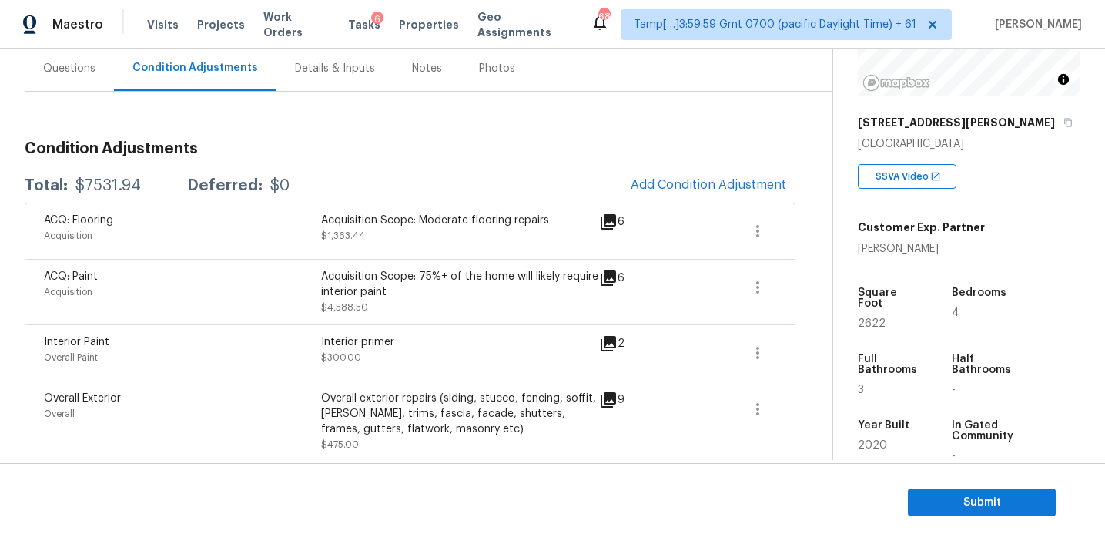
click at [458, 307] on div "Acquisition Scope: 75%+ of the home will likely require interior paint $4,588.50" at bounding box center [459, 292] width 277 height 46
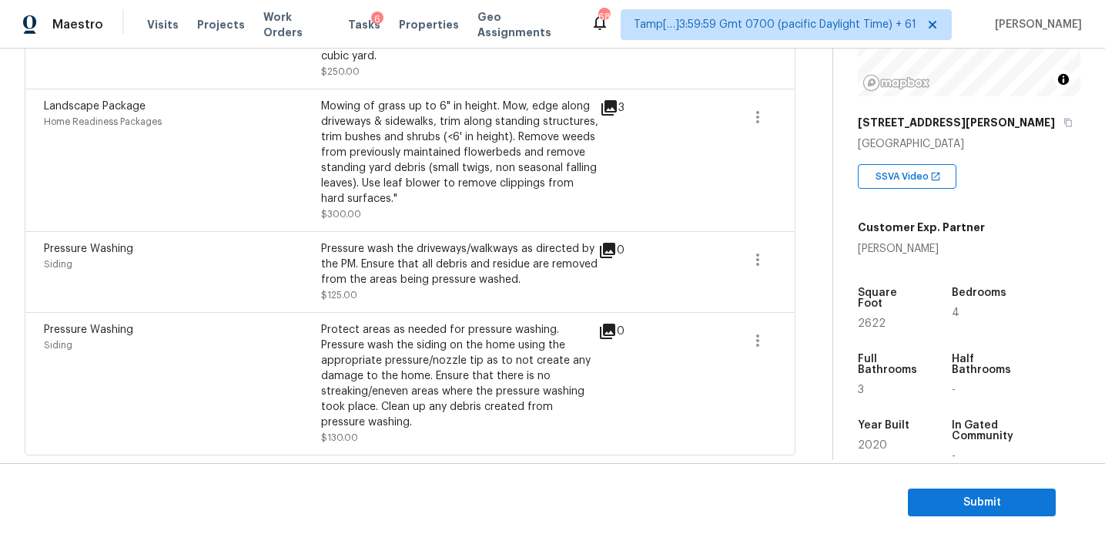
click at [336, 307] on div "Pressure Washing Siding Pressure wash the driveways/walkways as directed by the…" at bounding box center [410, 271] width 771 height 81
click at [505, 189] on div "Mowing of grass up to 6" in height. Mow, edge along driveways & sidewalks, trim…" at bounding box center [459, 153] width 277 height 108
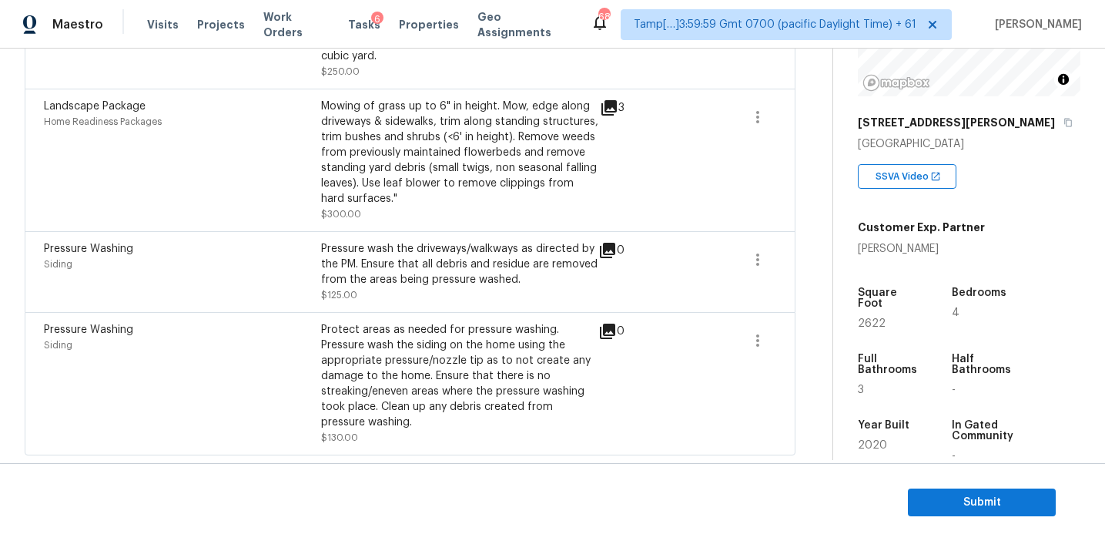
click at [505, 189] on div "Mowing of grass up to 6" in height. Mow, edge along driveways & sidewalks, trim…" at bounding box center [459, 153] width 277 height 108
click at [484, 244] on div "Pressure wash the driveways/walkways as directed by the PM. Ensure that all deb…" at bounding box center [459, 264] width 277 height 46
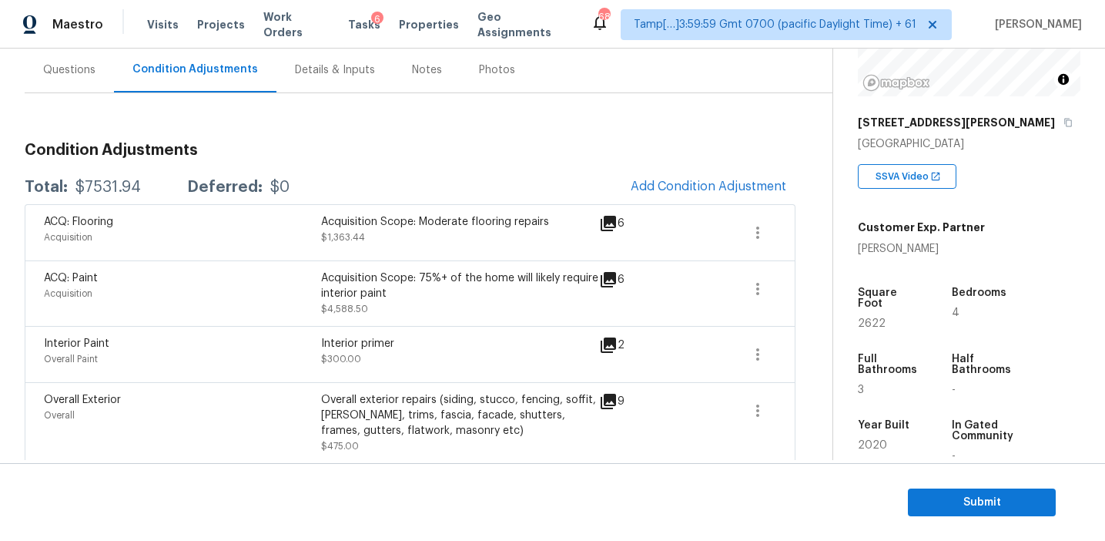
scroll to position [139, 0]
click at [444, 147] on h3 "Condition Adjustments" at bounding box center [410, 151] width 771 height 15
click at [352, 144] on h3 "Condition Adjustments" at bounding box center [410, 151] width 771 height 15
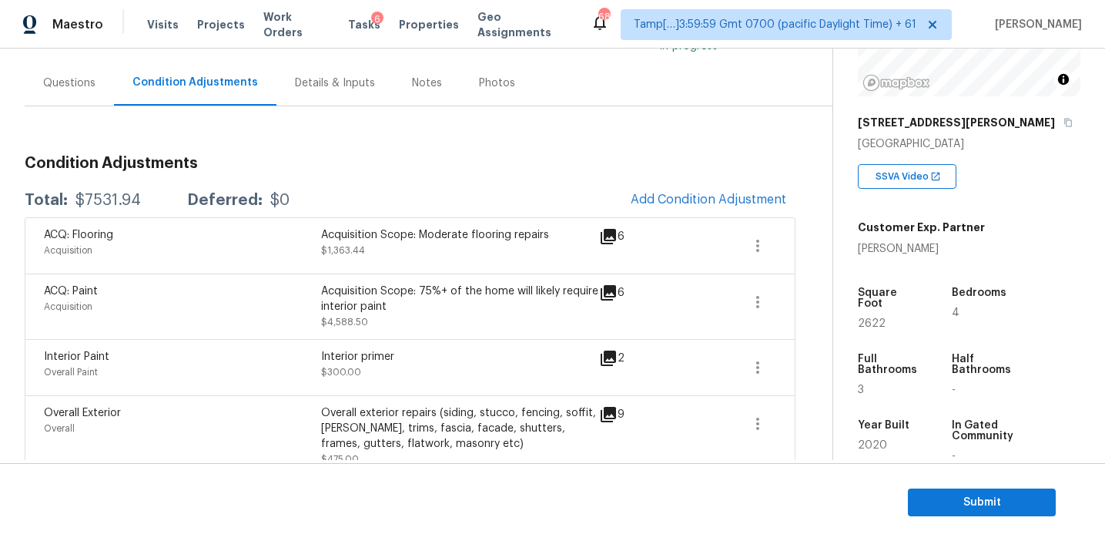
click at [407, 170] on h3 "Condition Adjustments" at bounding box center [410, 163] width 771 height 15
click at [650, 204] on span "Add Condition Adjustment" at bounding box center [709, 200] width 156 height 14
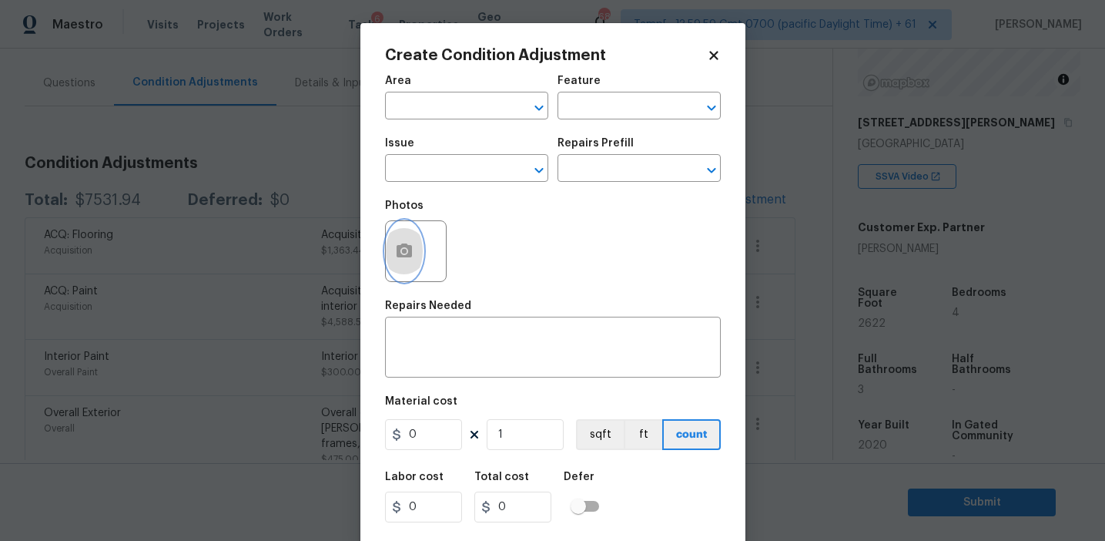
click at [415, 251] on button "button" at bounding box center [404, 251] width 37 height 60
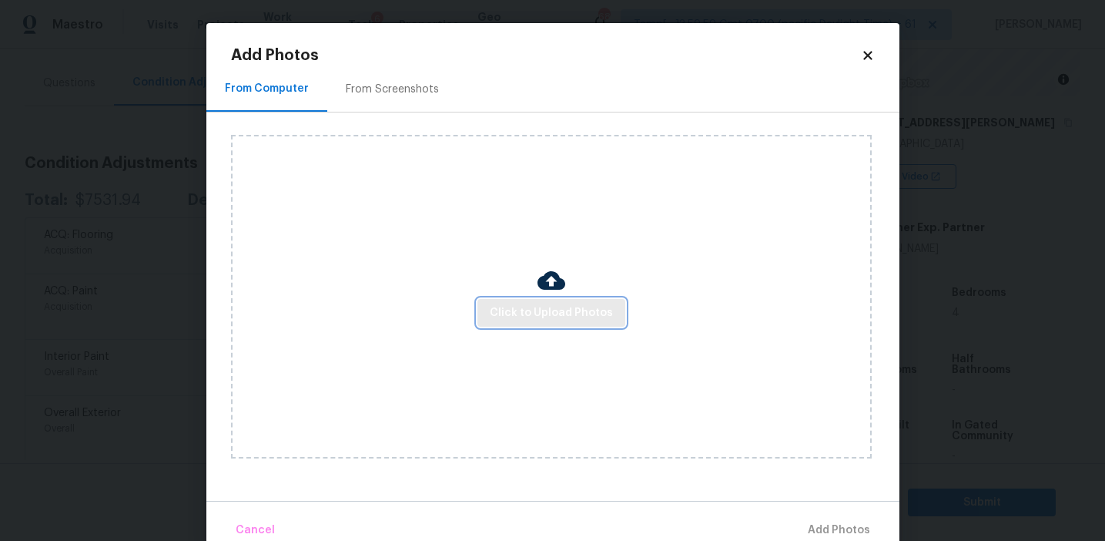
click at [512, 307] on span "Click to Upload Photos" at bounding box center [551, 312] width 123 height 19
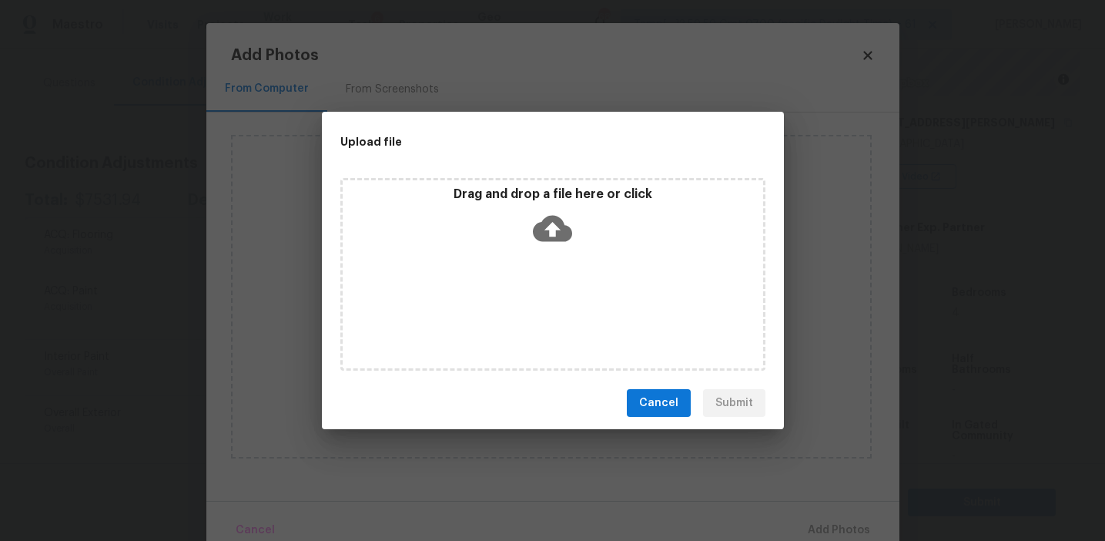
click at [499, 208] on div "Drag and drop a file here or click" at bounding box center [553, 219] width 420 height 66
click at [636, 395] on button "Cancel" at bounding box center [659, 403] width 64 height 28
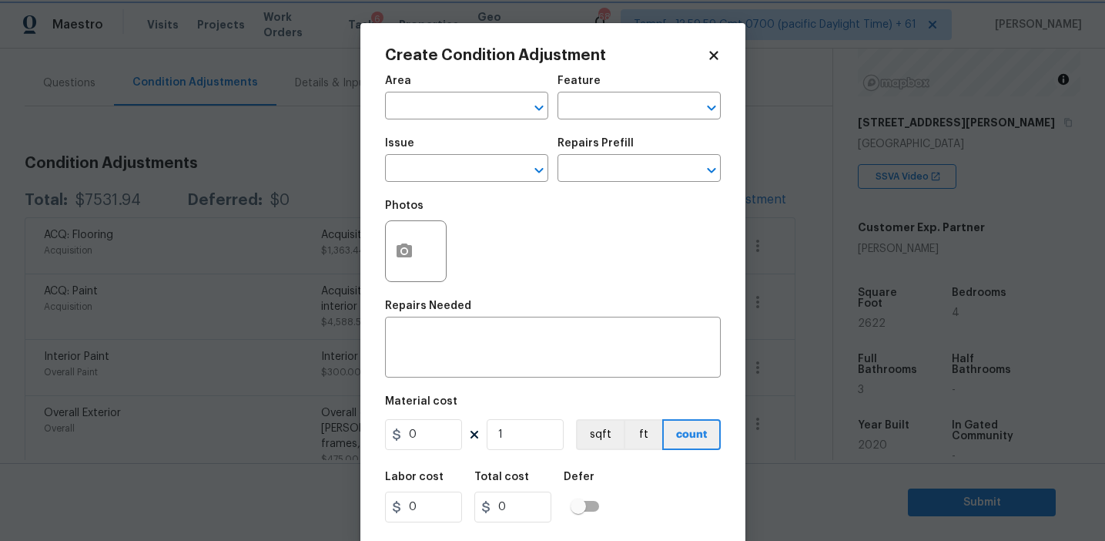
click at [134, 216] on body "Maestro Visits Projects Work Orders Tasks 6 Properties Geo Assignments 680 Tamp…" at bounding box center [552, 270] width 1105 height 541
click at [361, 175] on div "Create Condition Adjustment Area ​ Feature ​ Issue ​ Repairs Prefill ​ Photos R…" at bounding box center [552, 285] width 385 height 524
click at [297, 156] on body "Maestro Visits Projects Work Orders Tasks 6 Properties Geo Assignments 680 Tamp…" at bounding box center [552, 270] width 1105 height 541
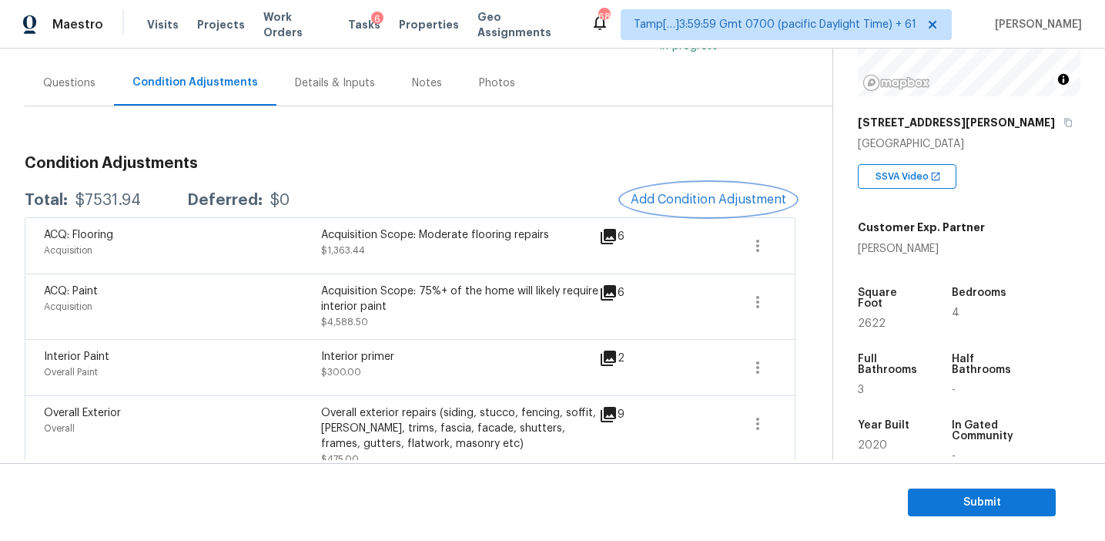
click at [297, 156] on h3 "Condition Adjustments" at bounding box center [410, 163] width 771 height 15
click at [156, 198] on div "Total: $7531.94 Deferred: $0" at bounding box center [157, 200] width 265 height 15
click at [286, 142] on div "Condition Adjustments Total: $7531.94 Deferred: $0 Add Condition Adjustment ACQ…" at bounding box center [410, 514] width 771 height 817
click at [273, 160] on h3 "Condition Adjustments" at bounding box center [410, 163] width 771 height 15
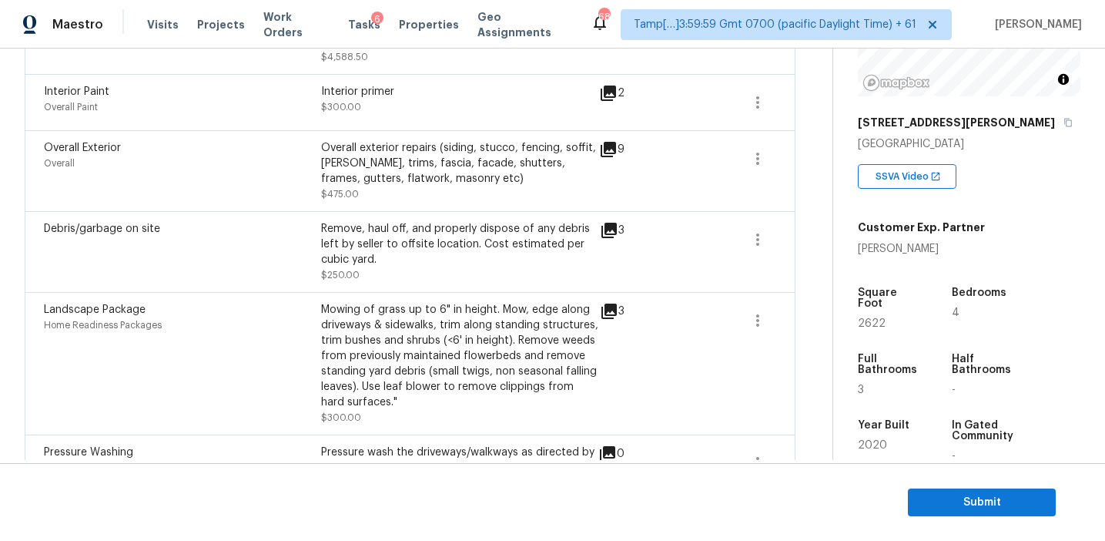
scroll to position [598, 0]
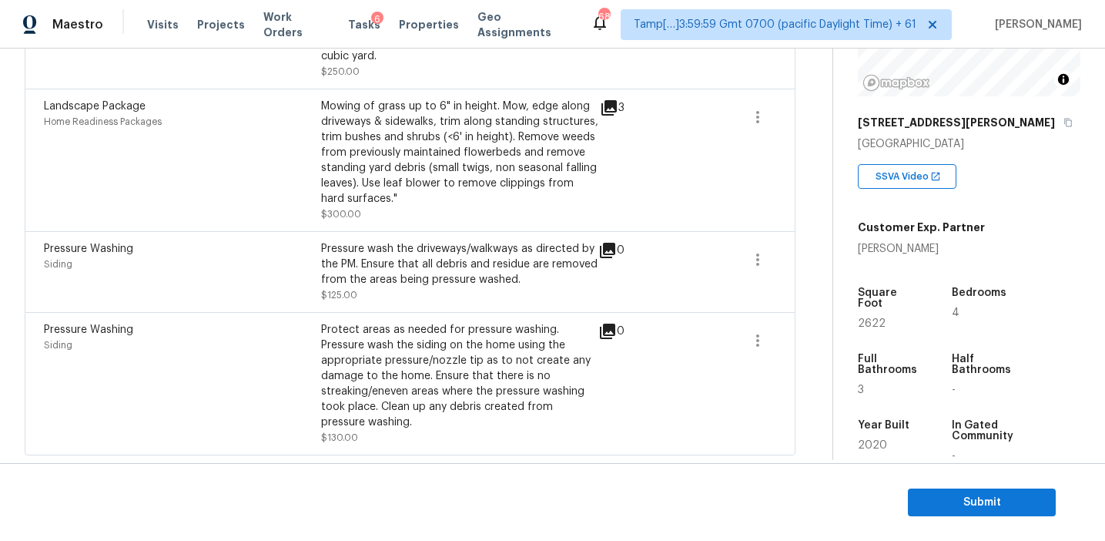
click at [396, 252] on div "Pressure wash the driveways/walkways as directed by the PM. Ensure that all deb…" at bounding box center [459, 264] width 277 height 46
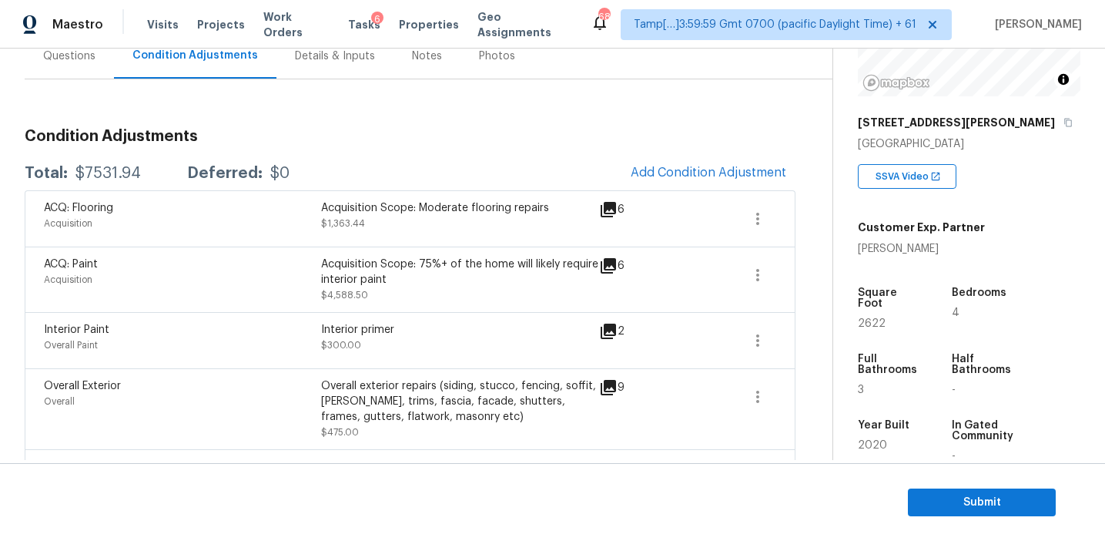
scroll to position [139, 0]
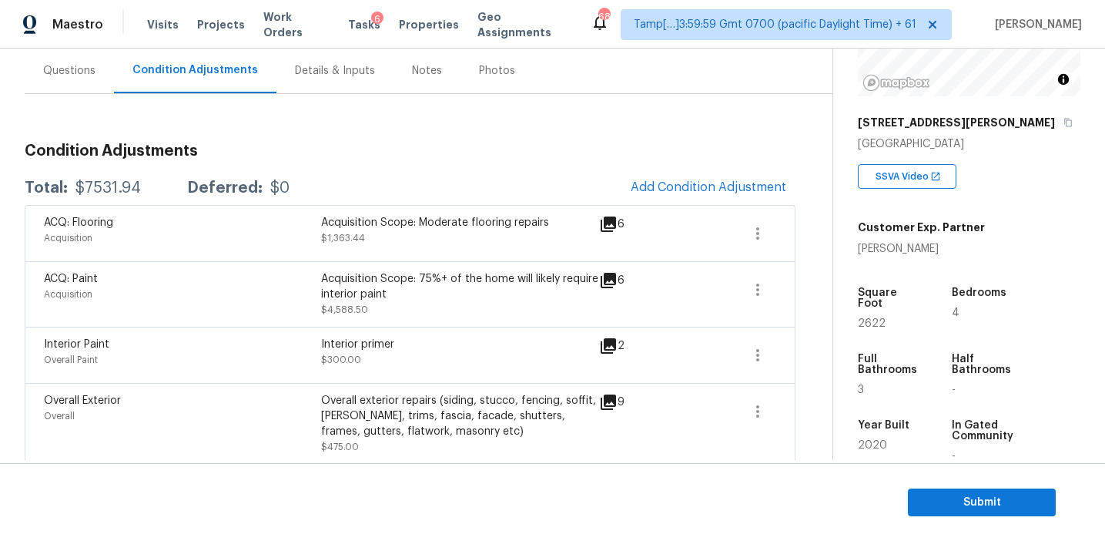
click at [389, 143] on h3 "Condition Adjustments" at bounding box center [410, 150] width 771 height 15
click at [946, 494] on span "Submit" at bounding box center [981, 502] width 123 height 19
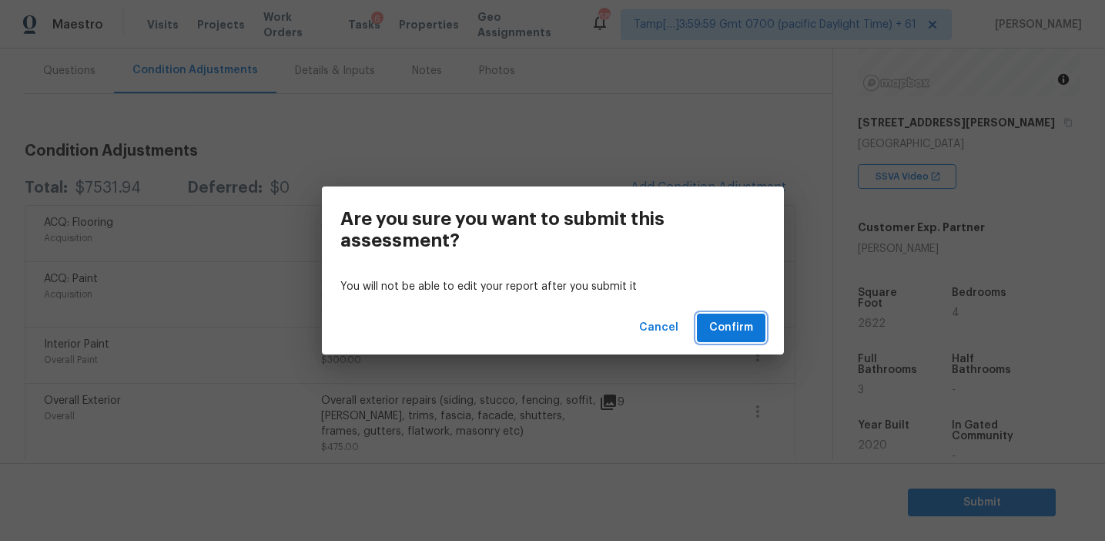
click at [728, 323] on span "Confirm" at bounding box center [731, 327] width 44 height 19
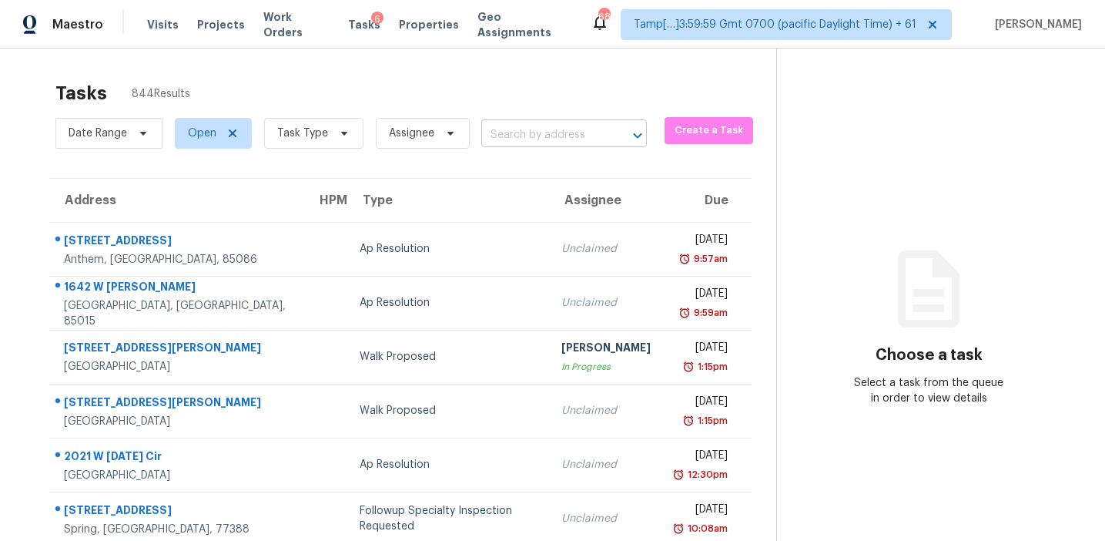
click at [549, 129] on input "text" at bounding box center [542, 135] width 122 height 24
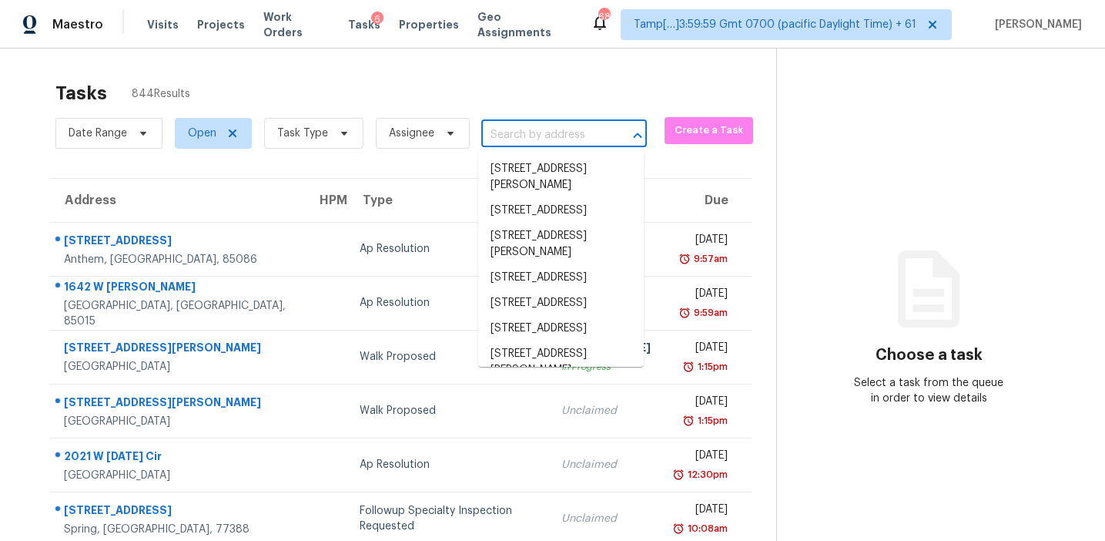
paste input "1750 Wilburn Park Ln NW Charlotte, NC, 28269"
type input "1750 Wilburn Park Ln NW Charlotte, NC, 28269"
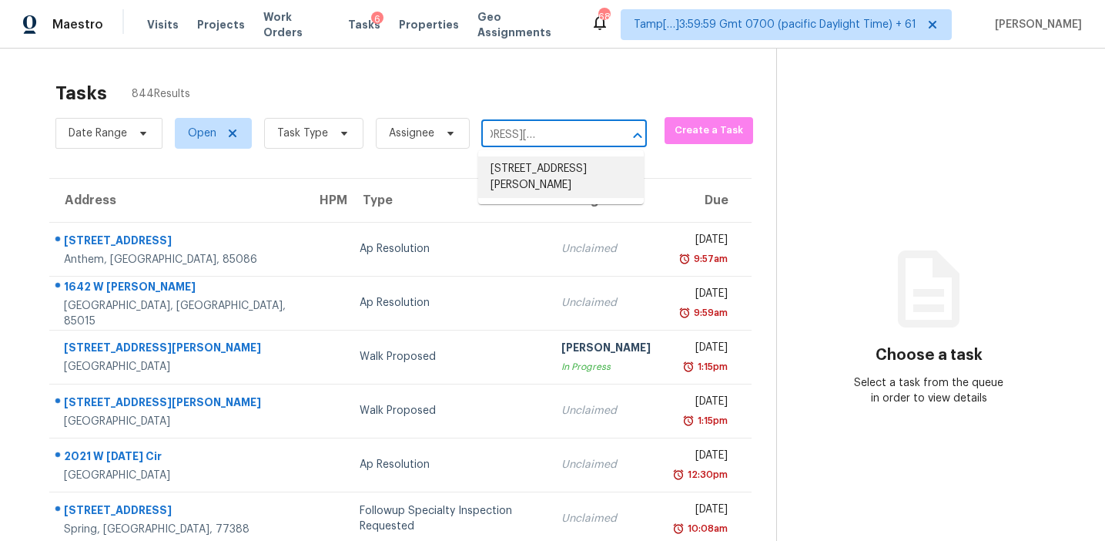
click at [558, 173] on li "1750 Wilburn Park Ln NW, Charlotte, NC 28269" at bounding box center [561, 177] width 166 height 42
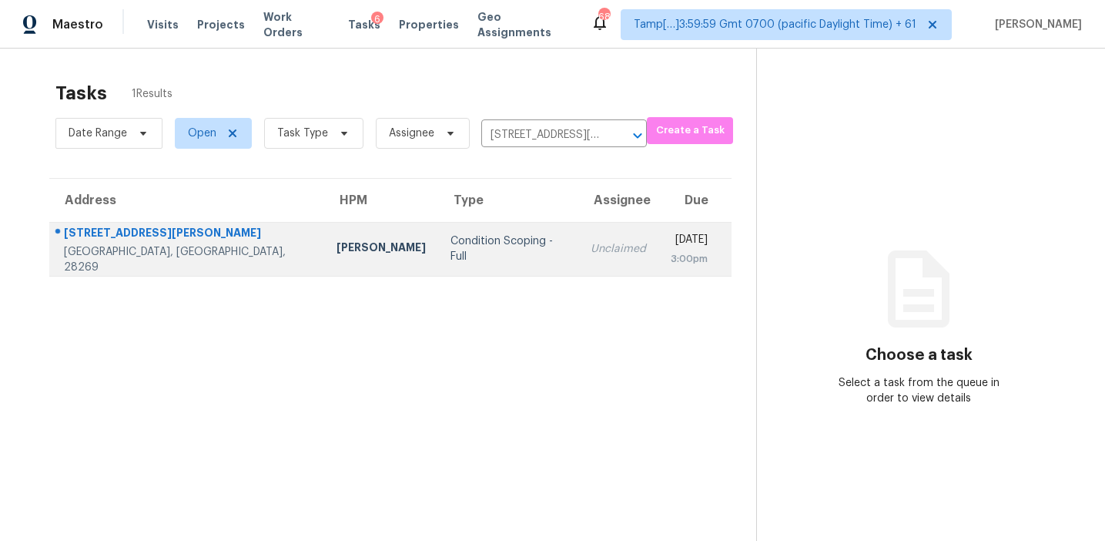
click at [578, 261] on td "Unclaimed" at bounding box center [618, 249] width 80 height 54
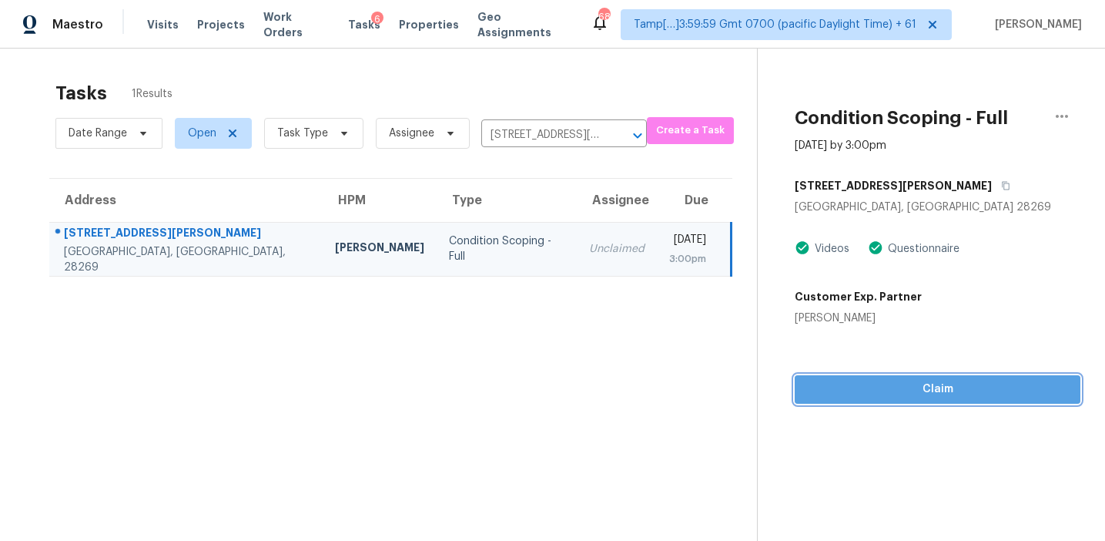
click at [884, 380] on span "Claim" at bounding box center [937, 389] width 261 height 19
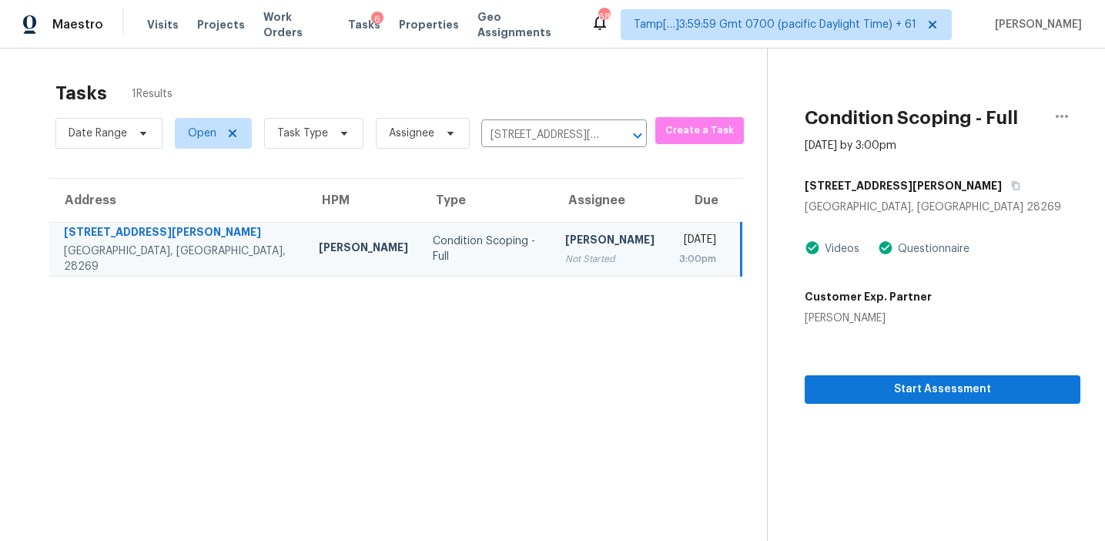
click at [671, 355] on section "Tasks 1 Results Date Range Open Task Type Assignee 1750 Wilburn Park Ln NW, Cha…" at bounding box center [396, 331] width 742 height 516
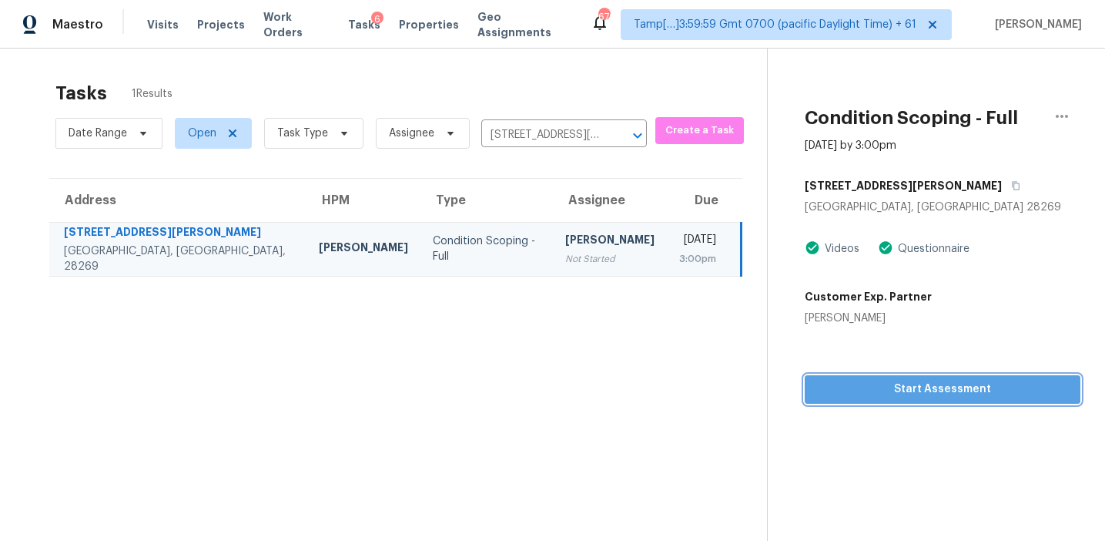
click at [859, 384] on span "Start Assessment" at bounding box center [942, 389] width 251 height 19
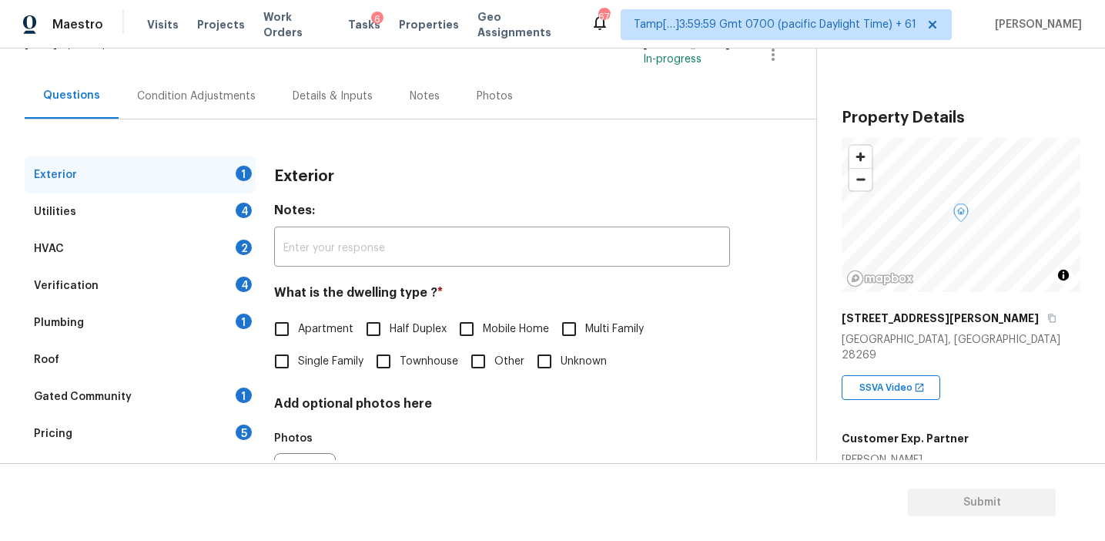
scroll to position [140, 0]
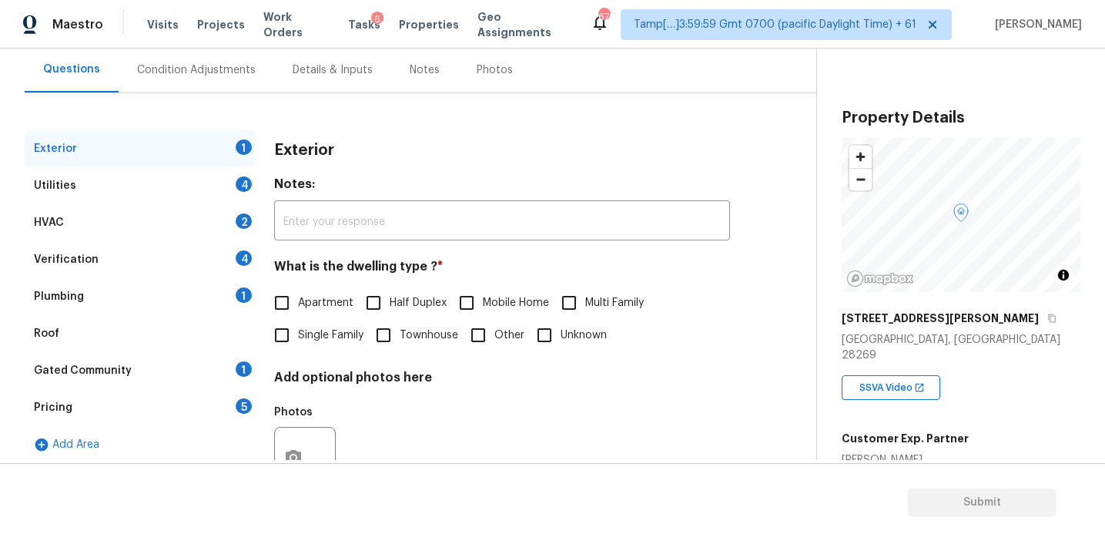
click at [212, 408] on div "Pricing 5" at bounding box center [140, 407] width 231 height 37
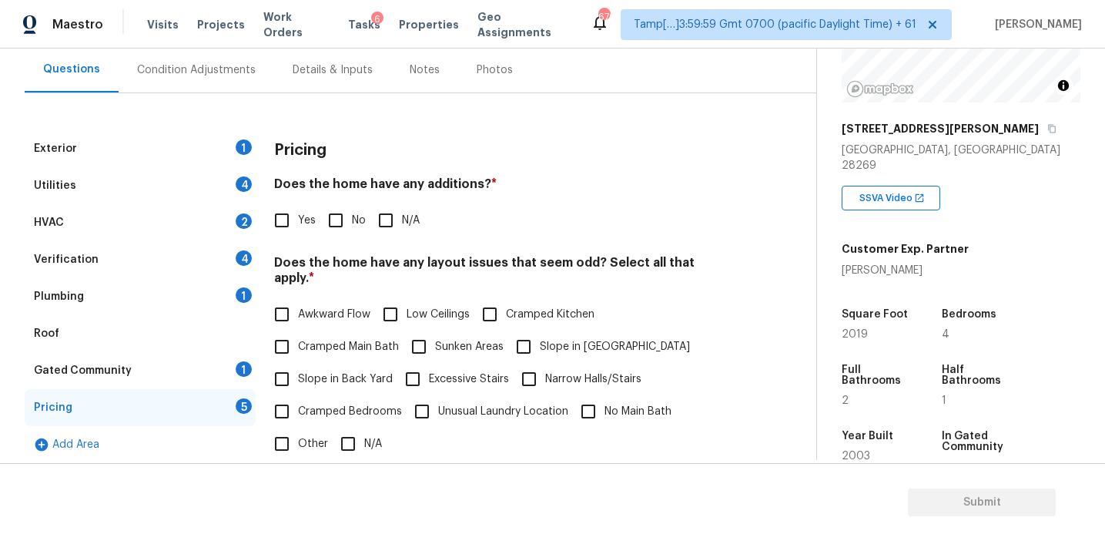
scroll to position [189, 0]
click at [228, 75] on div "Condition Adjustments" at bounding box center [196, 69] width 119 height 15
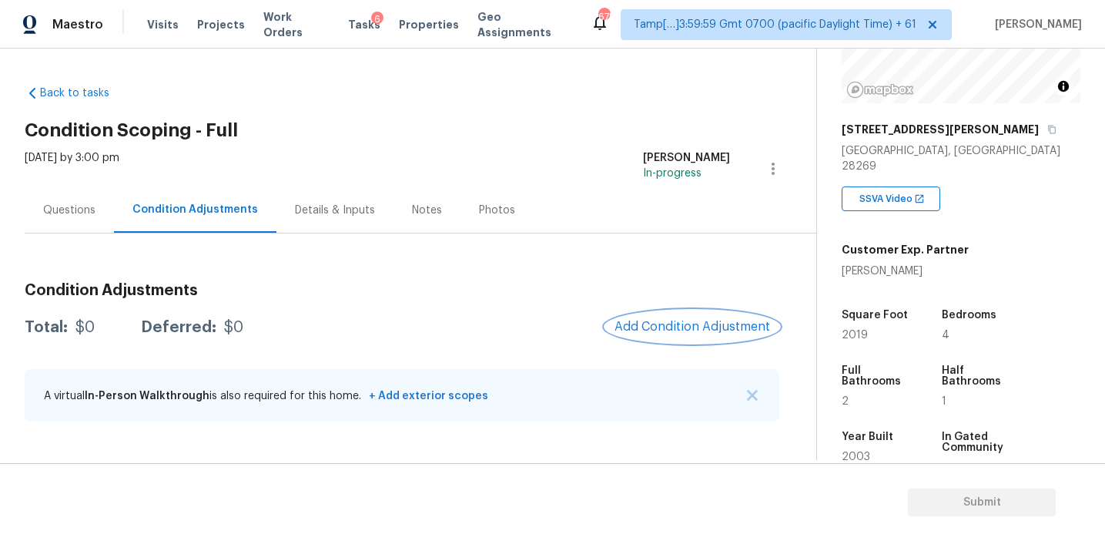
click at [685, 321] on span "Add Condition Adjustment" at bounding box center [693, 327] width 156 height 14
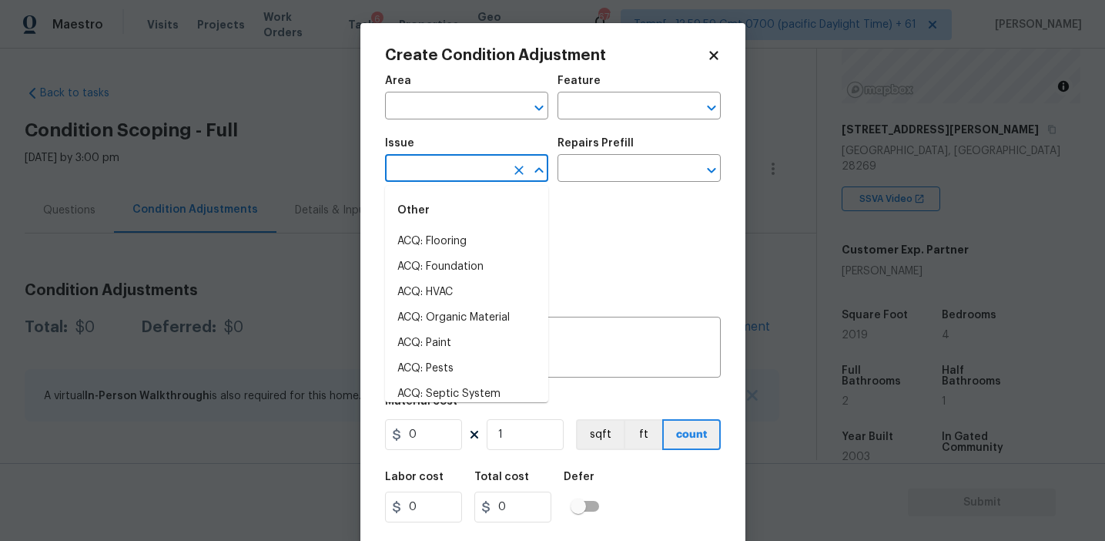
click at [449, 172] on input "text" at bounding box center [445, 170] width 120 height 24
type input "od"
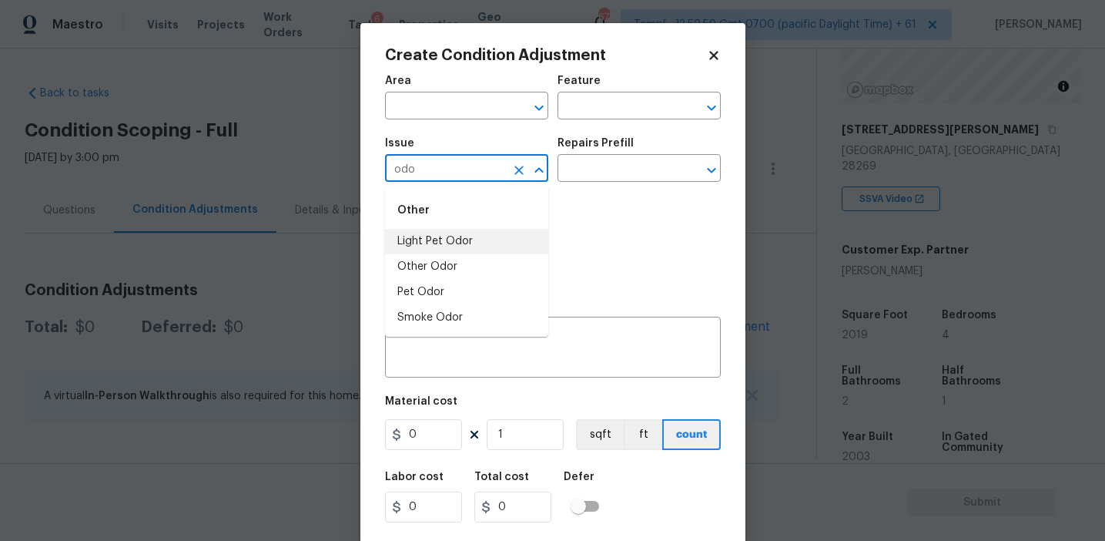
click at [489, 244] on li "Light Pet Odor" at bounding box center [466, 241] width 163 height 25
type input "Light Pet Odor"
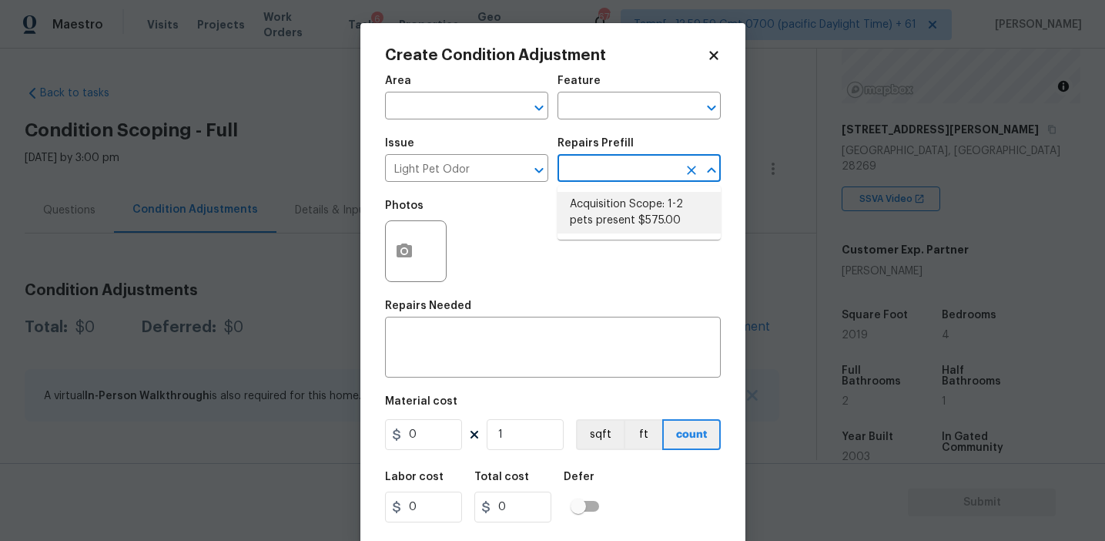
click at [605, 206] on li "Acquisition Scope: 1-2 pets present $575.00" at bounding box center [639, 213] width 163 height 42
type textarea "Acquisition Scope: 1-2 pets present"
type input "575"
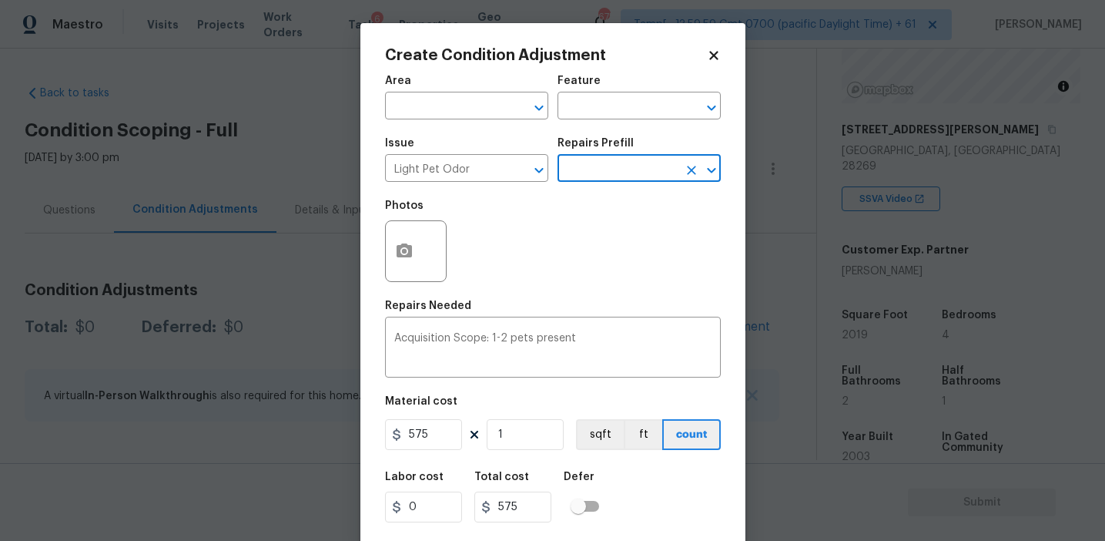
scroll to position [35, 0]
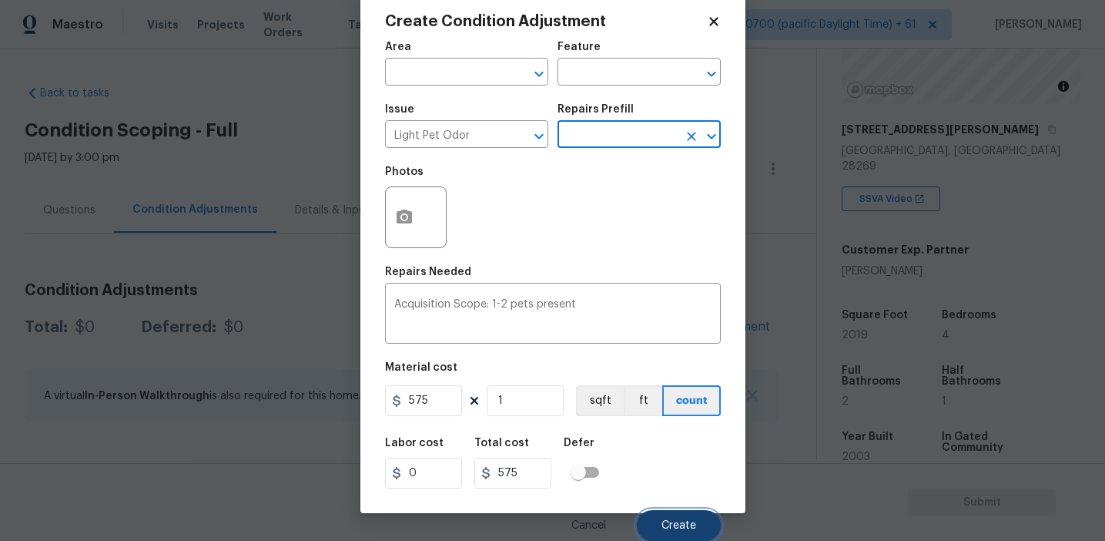
click at [662, 516] on button "Create" at bounding box center [679, 525] width 84 height 31
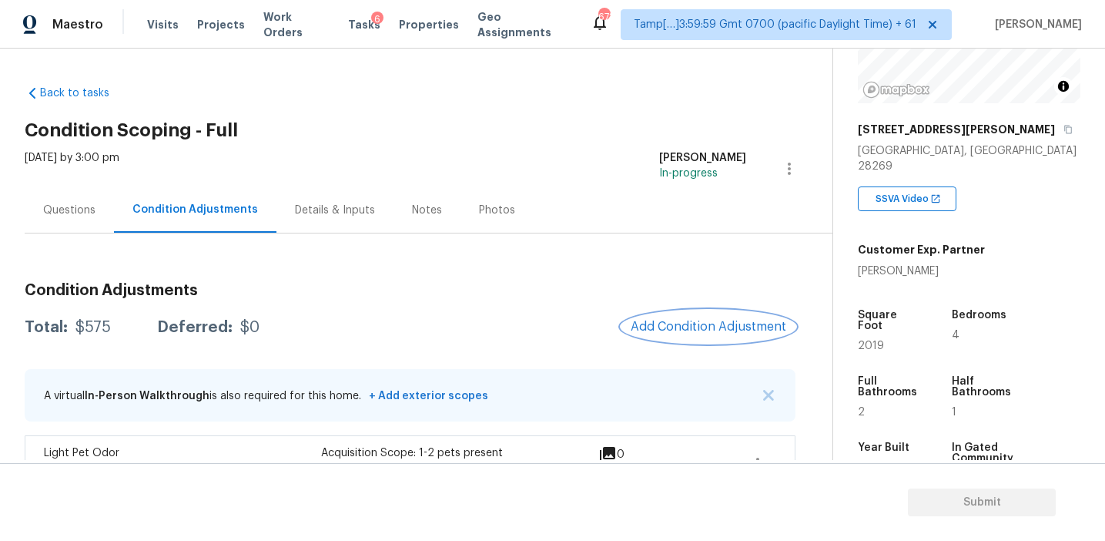
scroll to position [37, 0]
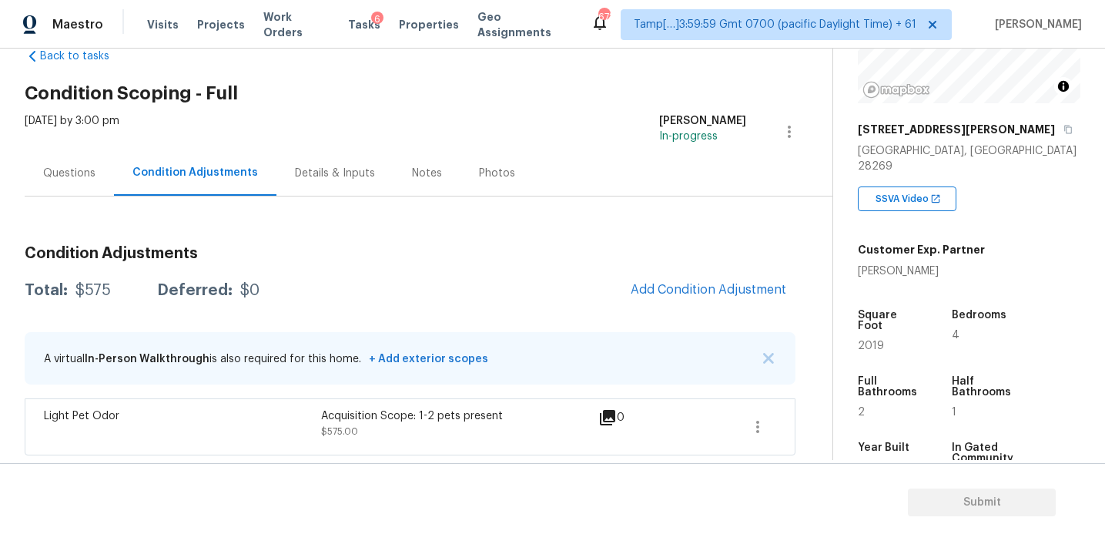
click at [80, 176] on div "Questions" at bounding box center [69, 173] width 52 height 15
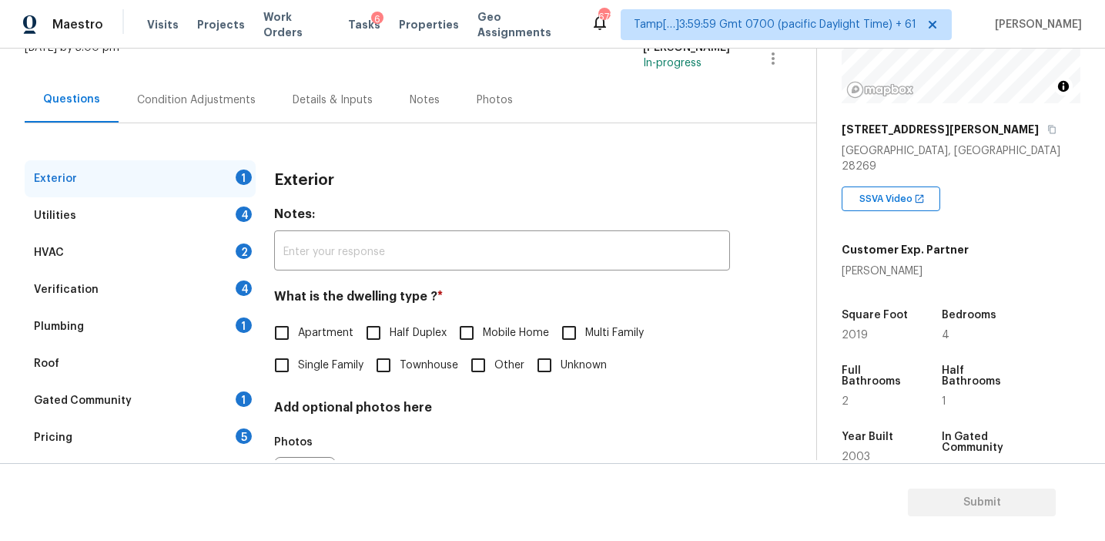
scroll to position [148, 0]
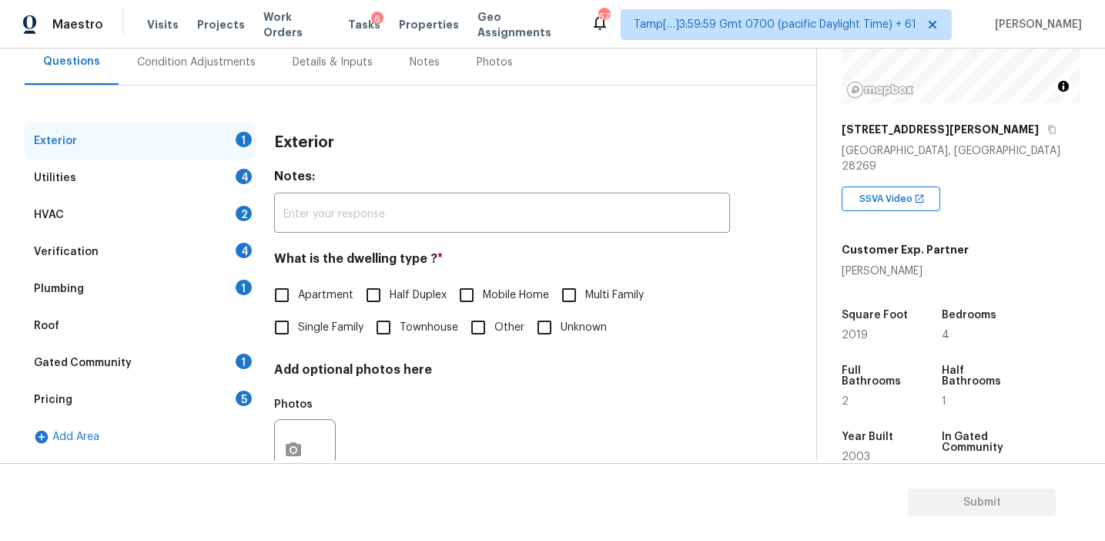
click at [172, 390] on div "Pricing 5" at bounding box center [140, 399] width 231 height 37
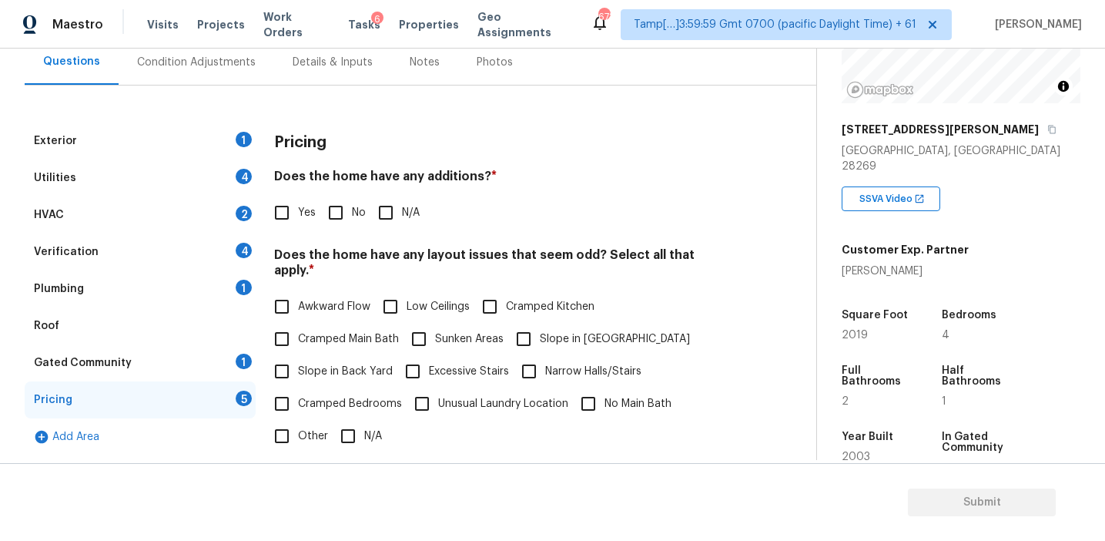
click at [286, 423] on input "Other" at bounding box center [282, 436] width 32 height 32
checkbox input "true"
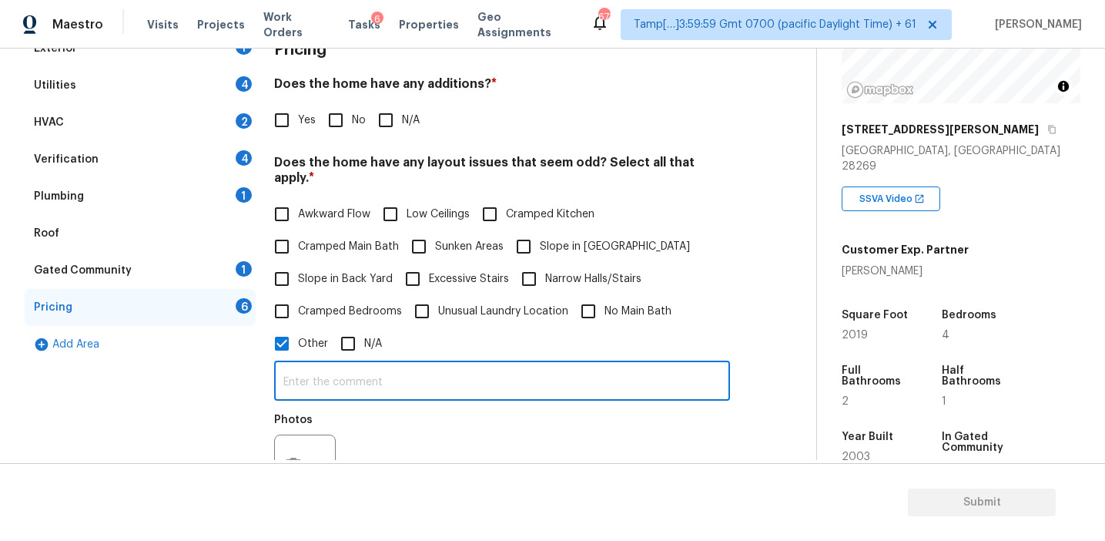
click at [323, 370] on input "text" at bounding box center [502, 382] width 456 height 36
paste input "They converted a loft area into a 4th bedroom."
type input "They converted a loft area into a 4th bedroom."
click at [358, 404] on div "They converted a loft area into a 4th bedroom. ​ Photos" at bounding box center [502, 433] width 456 height 146
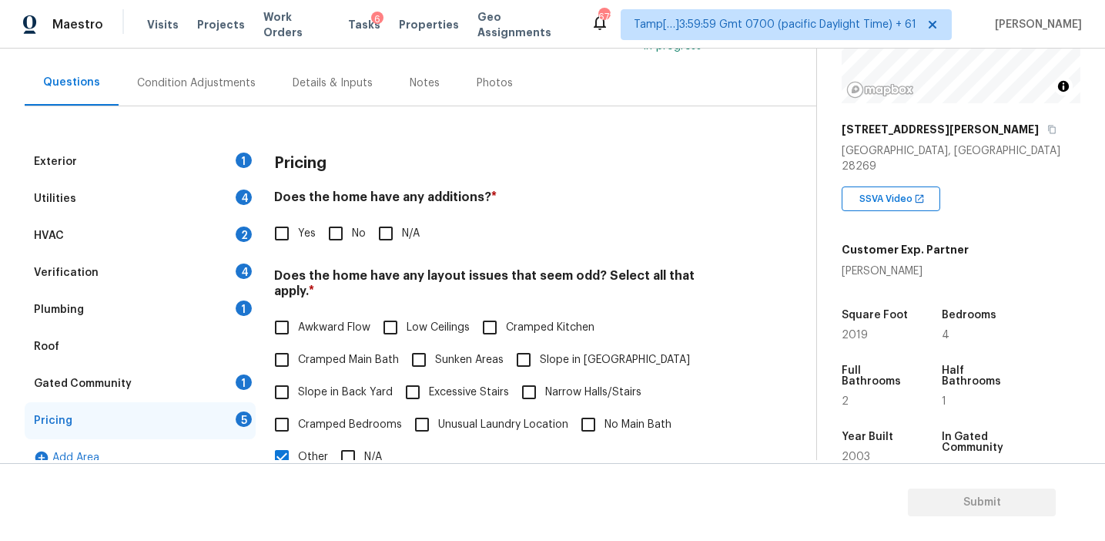
click at [236, 86] on div "Condition Adjustments" at bounding box center [196, 82] width 119 height 15
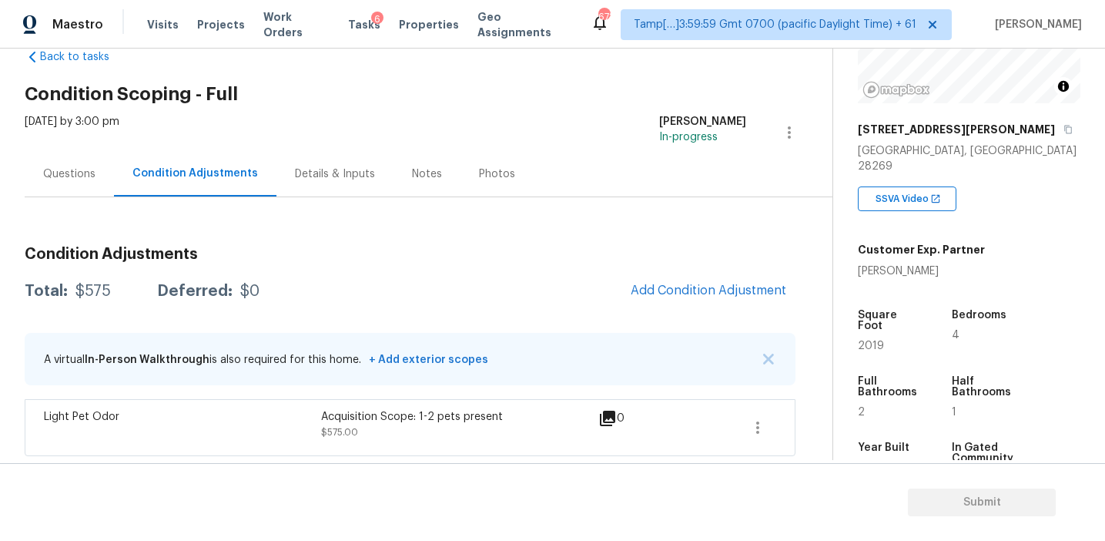
scroll to position [37, 0]
click at [673, 283] on span "Add Condition Adjustment" at bounding box center [709, 290] width 156 height 14
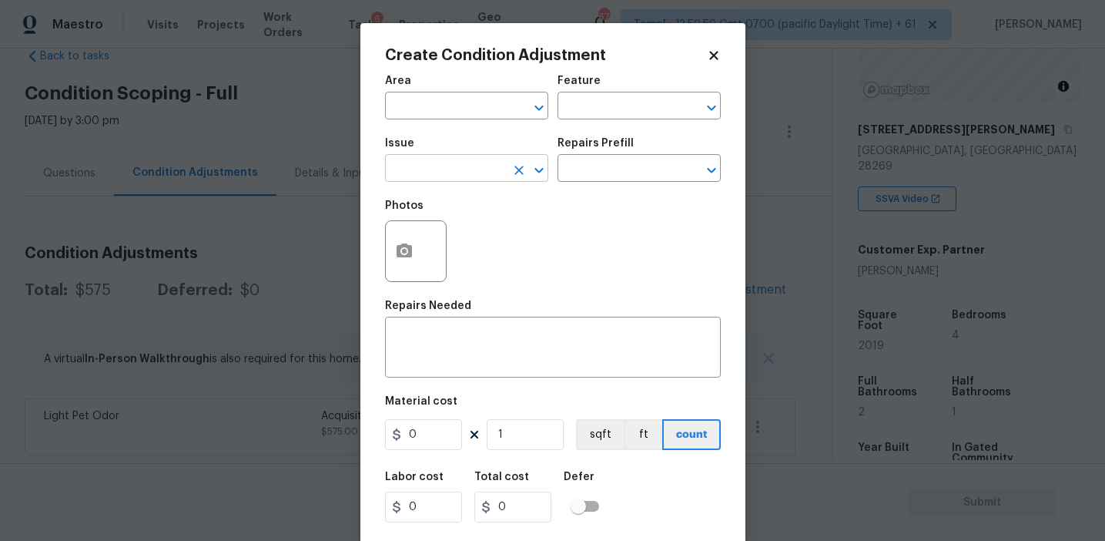
click at [457, 171] on input "text" at bounding box center [445, 170] width 120 height 24
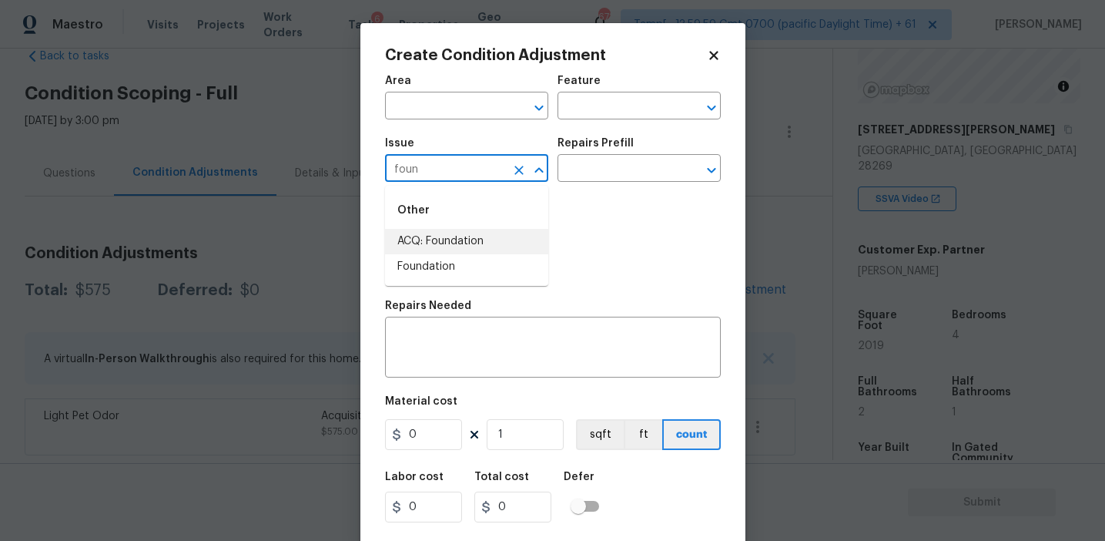
click at [462, 240] on li "ACQ: Foundation" at bounding box center [466, 241] width 163 height 25
type input "ACQ: Foundation"
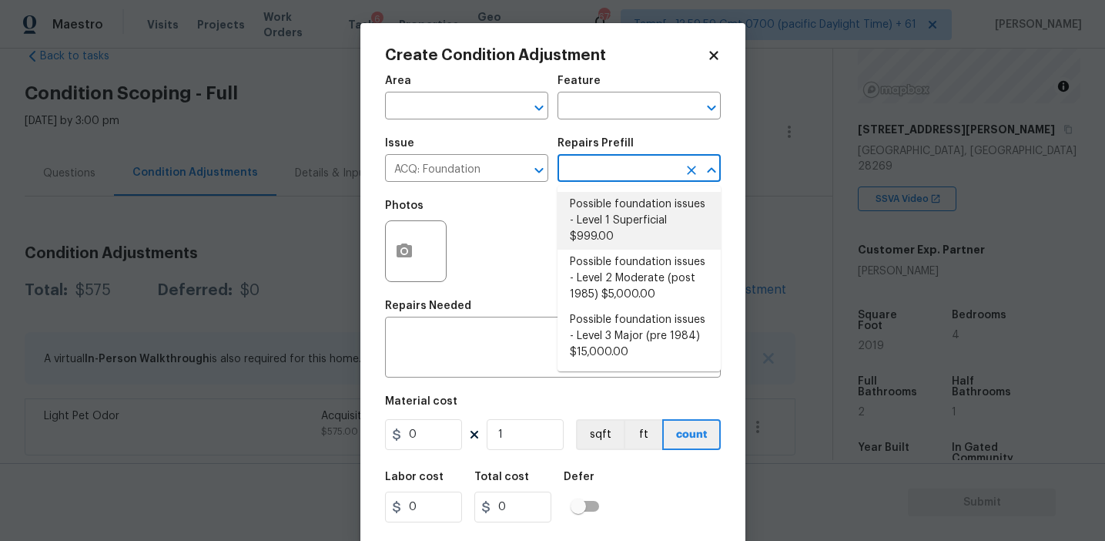
click at [591, 210] on li "Possible foundation issues - Level 1 Superficial $999.00" at bounding box center [639, 221] width 163 height 58
type input "Acquisition"
type textarea "Possible foundation issues - Level 1 - Superficial. Disclaimer: This is NOT a t…"
type input "999"
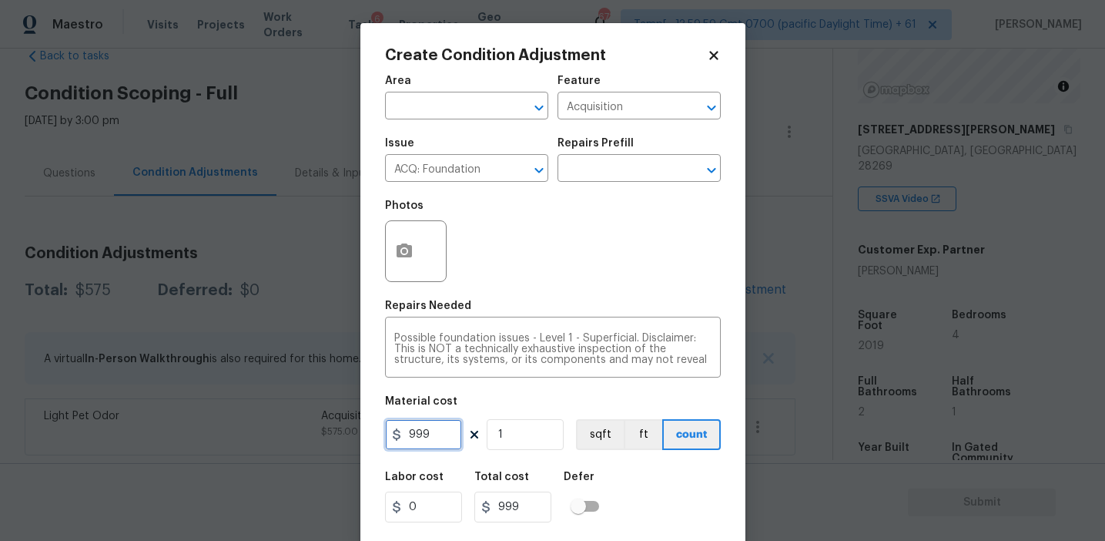
click at [443, 435] on input "999" at bounding box center [423, 434] width 77 height 31
type input "1000"
click at [446, 334] on textarea "Possible foundation issues - Level 1 - Superficial. Disclaimer: This is NOT a t…" at bounding box center [552, 349] width 317 height 32
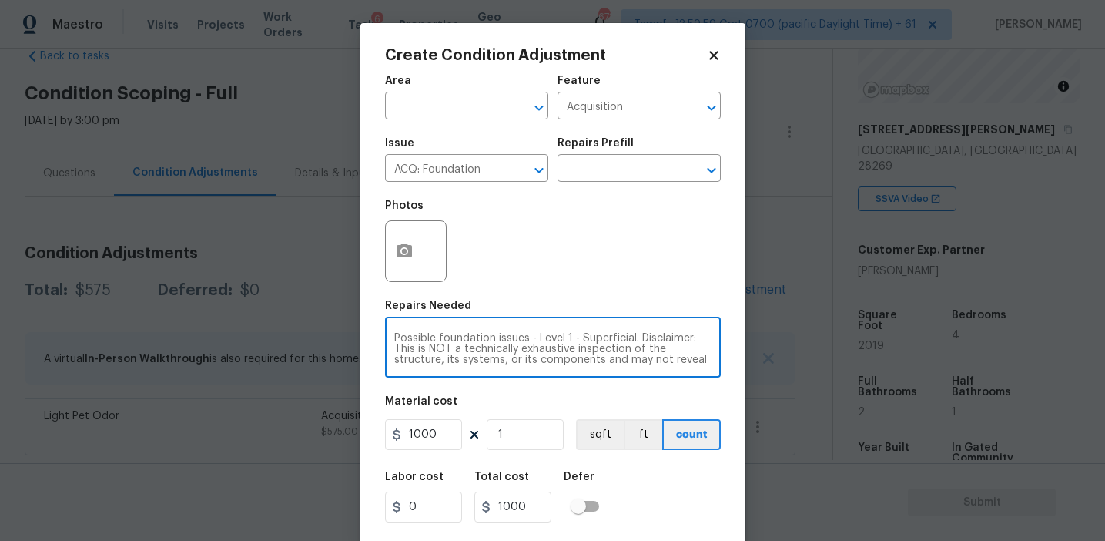
click at [446, 334] on textarea "Possible foundation issues - Level 1 - Superficial. Disclaimer: This is NOT a t…" at bounding box center [552, 349] width 317 height 32
paste textarea "There is one crack seen outside near the ground. Owners had a foundation specia…"
type textarea "There is one crack seen outside near the ground. Owners had a foundation specia…"
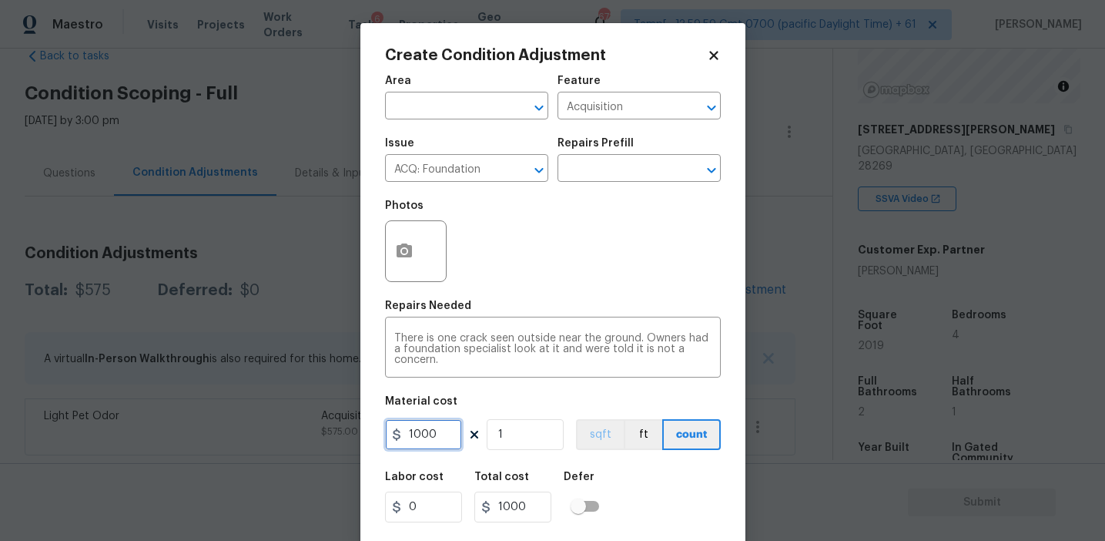
scroll to position [35, 0]
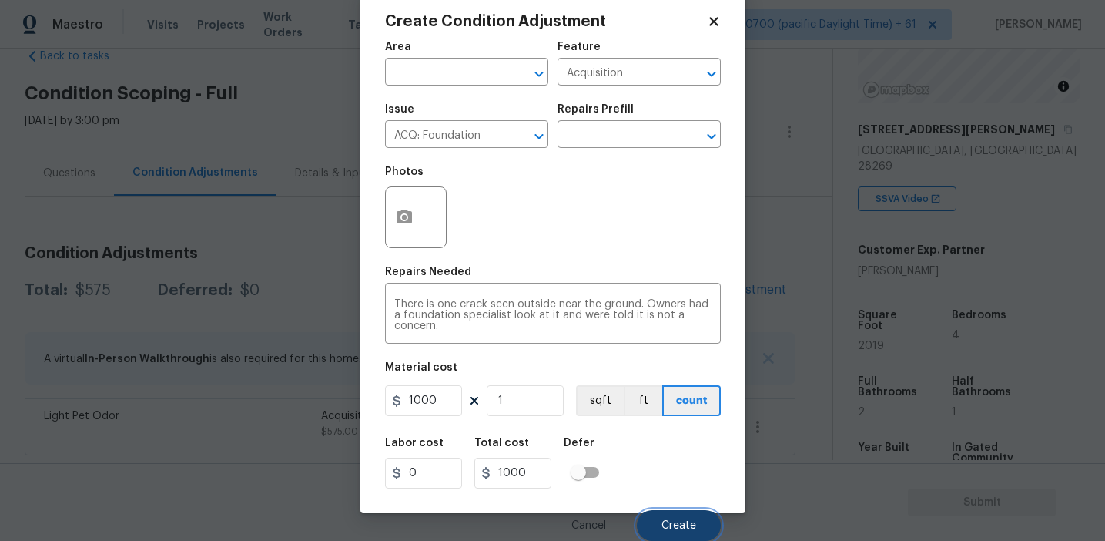
click at [666, 521] on span "Create" at bounding box center [679, 526] width 35 height 12
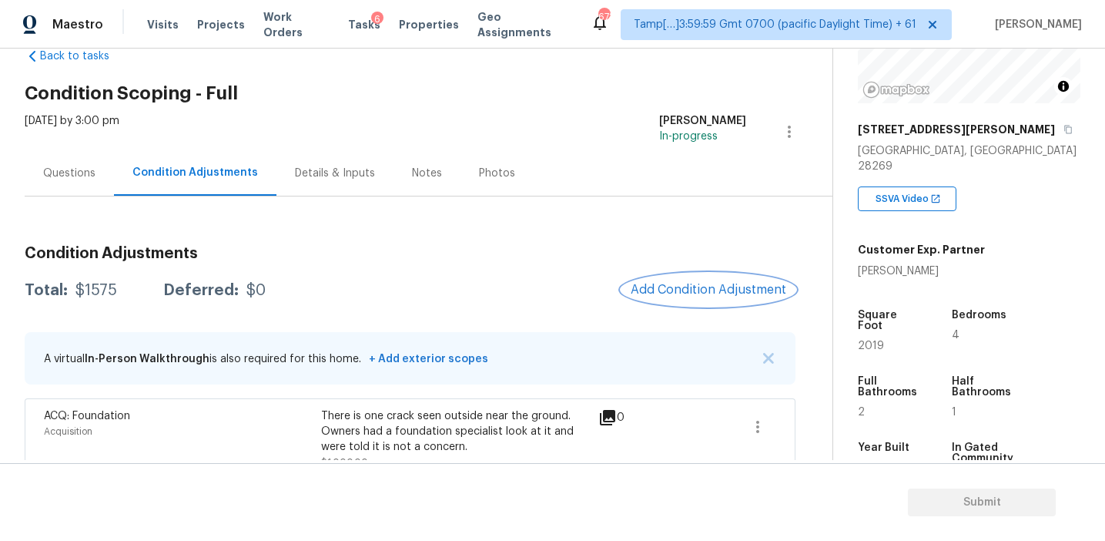
scroll to position [0, 0]
click at [669, 272] on div "Condition Adjustments Total: $1575 Deferred: $0 Add Condition Adjustment A virt…" at bounding box center [410, 384] width 771 height 303
click at [669, 293] on span "Add Condition Adjustment" at bounding box center [709, 290] width 156 height 14
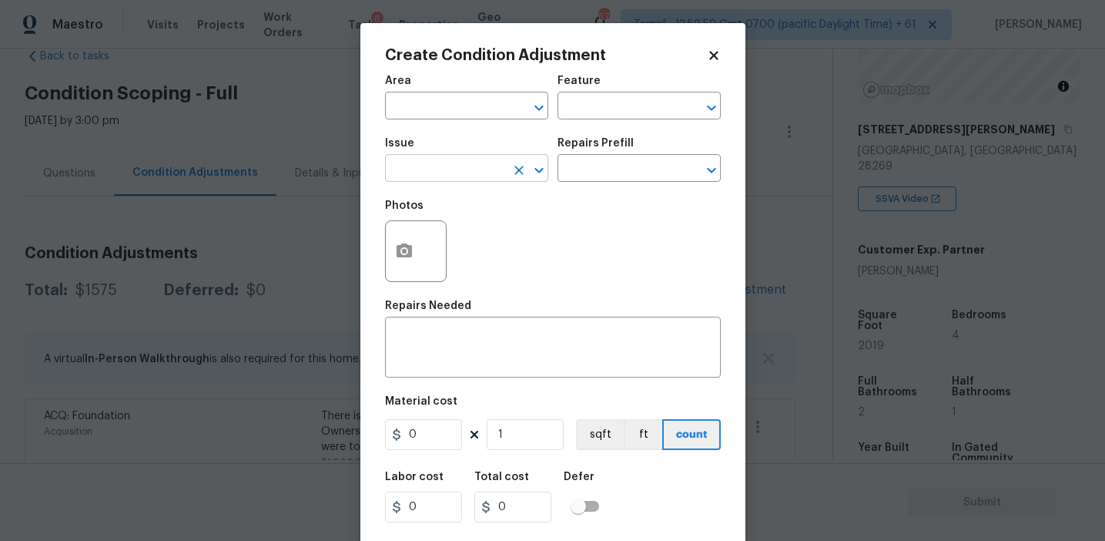
click at [470, 166] on input "text" at bounding box center [445, 170] width 120 height 24
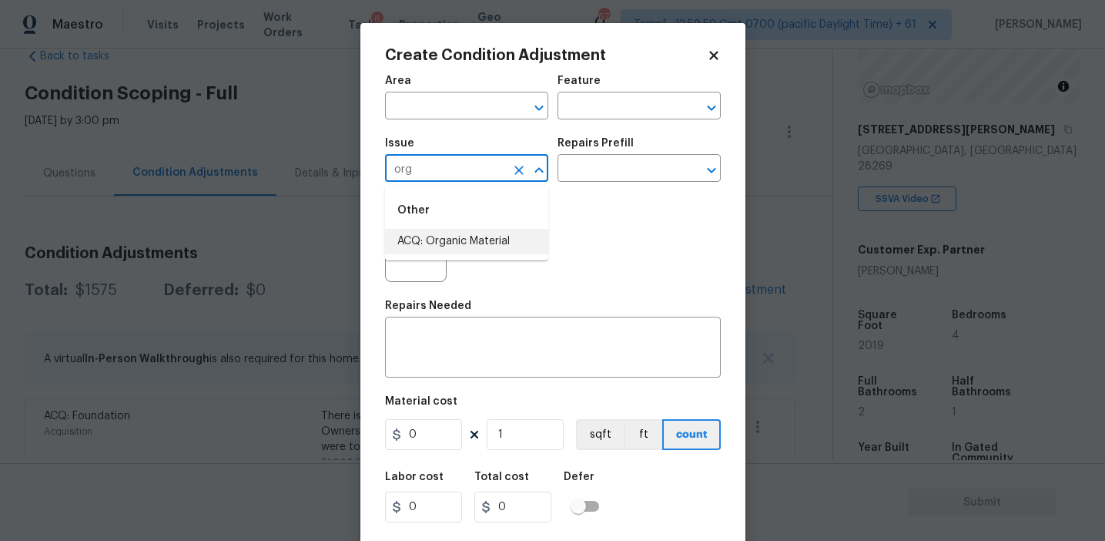
click at [511, 248] on li "ACQ: Organic Material" at bounding box center [466, 241] width 163 height 25
type input "ACQ: Organic Material"
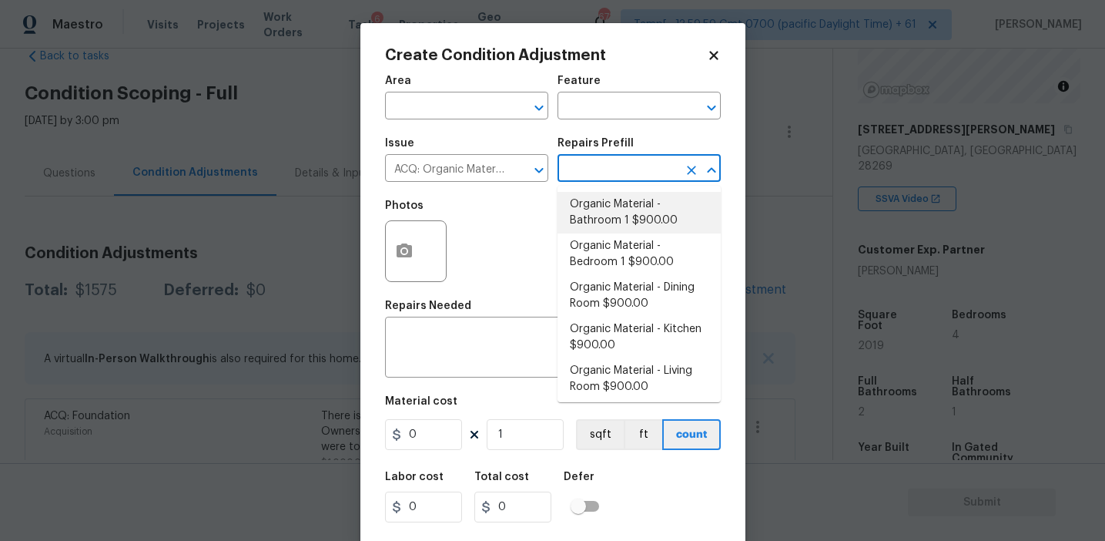
click at [617, 214] on li "Organic Material - Bathroom 1 $900.00" at bounding box center [639, 213] width 163 height 42
type input "Acquisition"
type textarea "Acquisition Scope: Conditions Conducive to Organic Material - Bathroom 1 Discla…"
type input "900"
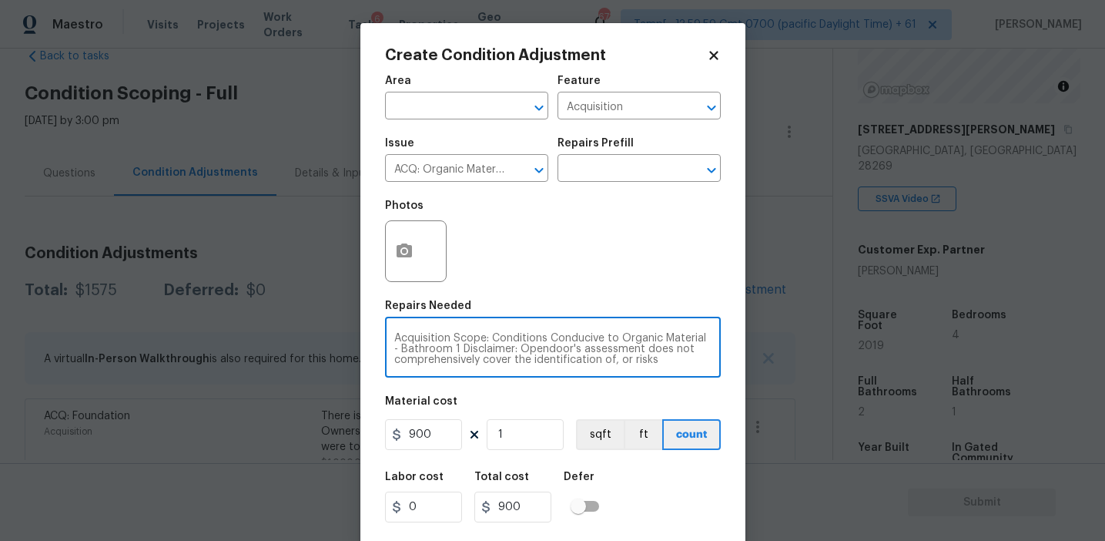
click at [529, 346] on textarea "Acquisition Scope: Conditions Conducive to Organic Material - Bathroom 1 Discla…" at bounding box center [552, 349] width 317 height 32
paste textarea "They also have an estimate to fix the mold issue in the one bathroom"
type textarea "They also have an estimate to fix the mold issue in the one bathroom."
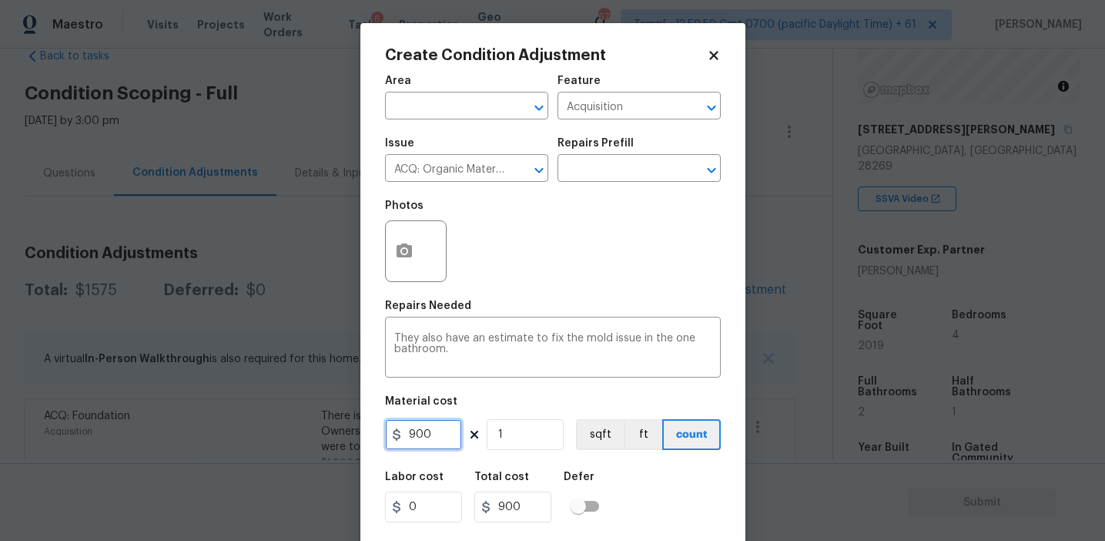
scroll to position [35, 0]
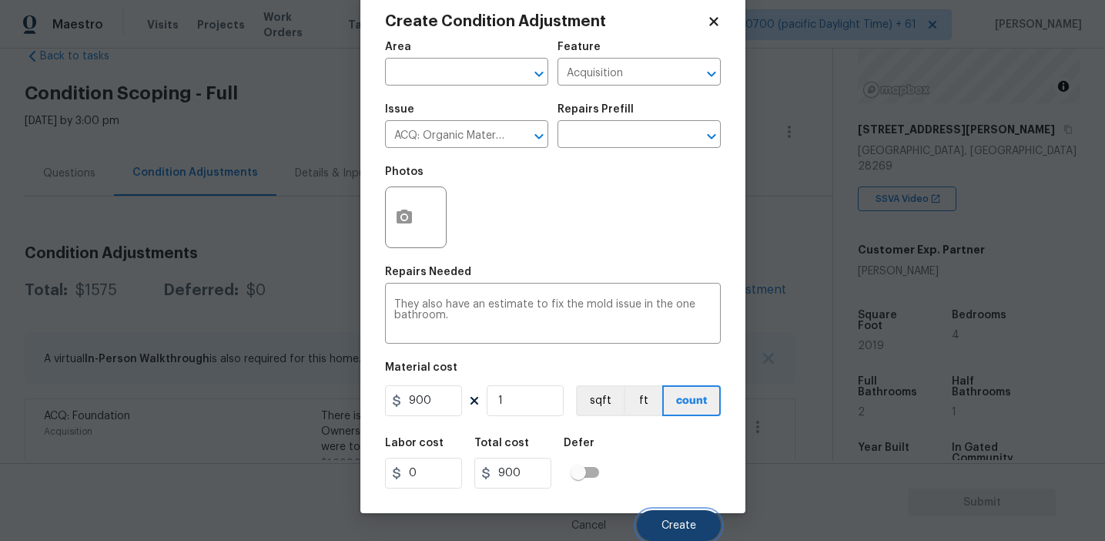
click at [672, 516] on button "Create" at bounding box center [679, 525] width 84 height 31
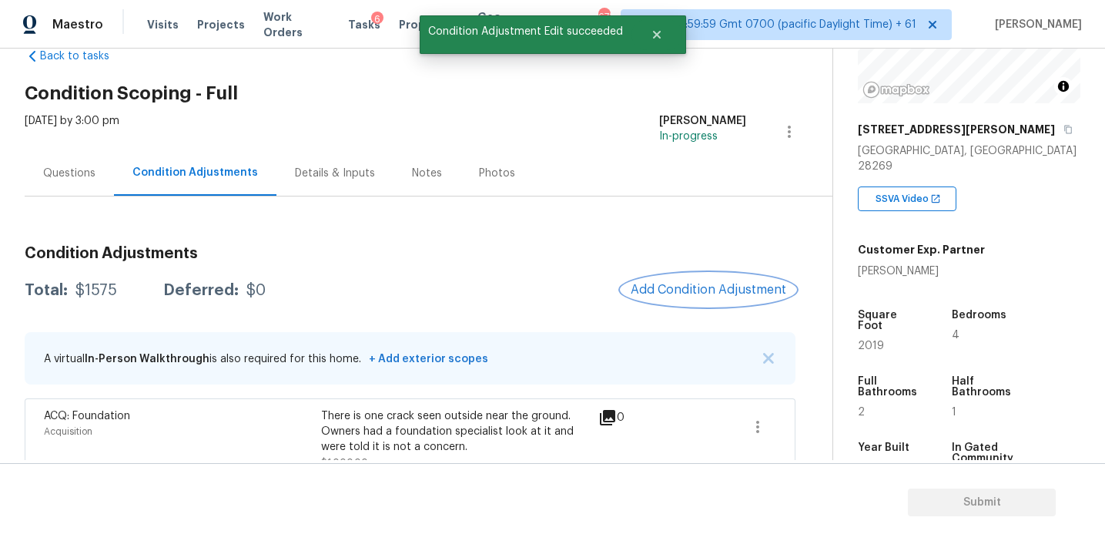
scroll to position [0, 0]
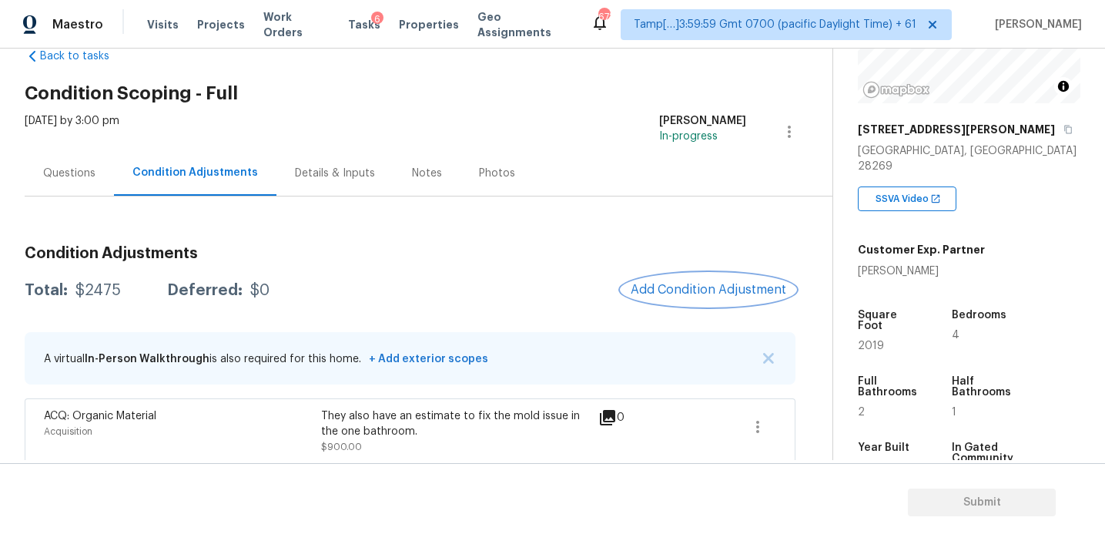
click at [672, 290] on span "Add Condition Adjustment" at bounding box center [709, 290] width 156 height 14
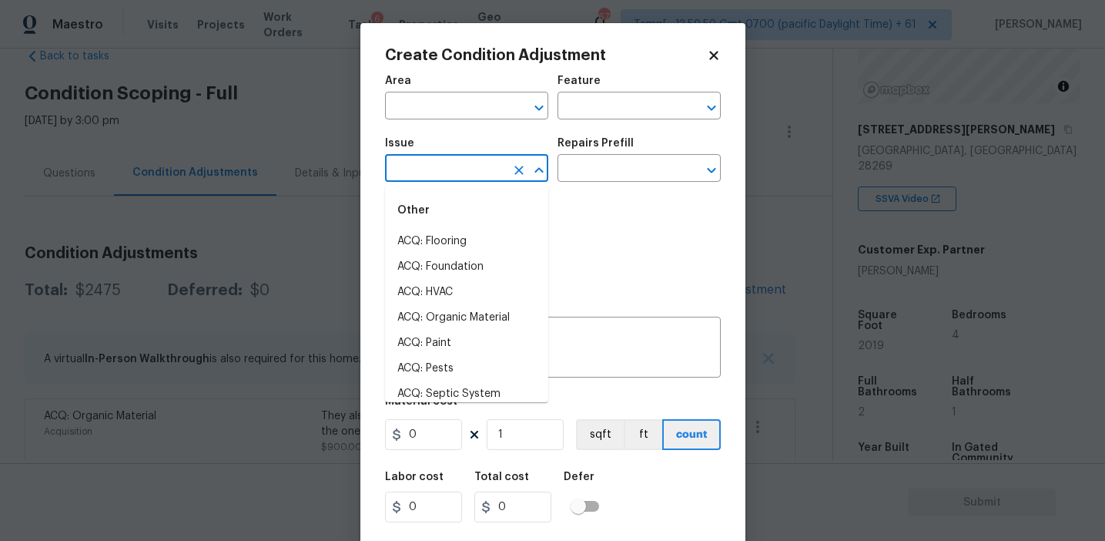
click at [447, 172] on input "text" at bounding box center [445, 170] width 120 height 24
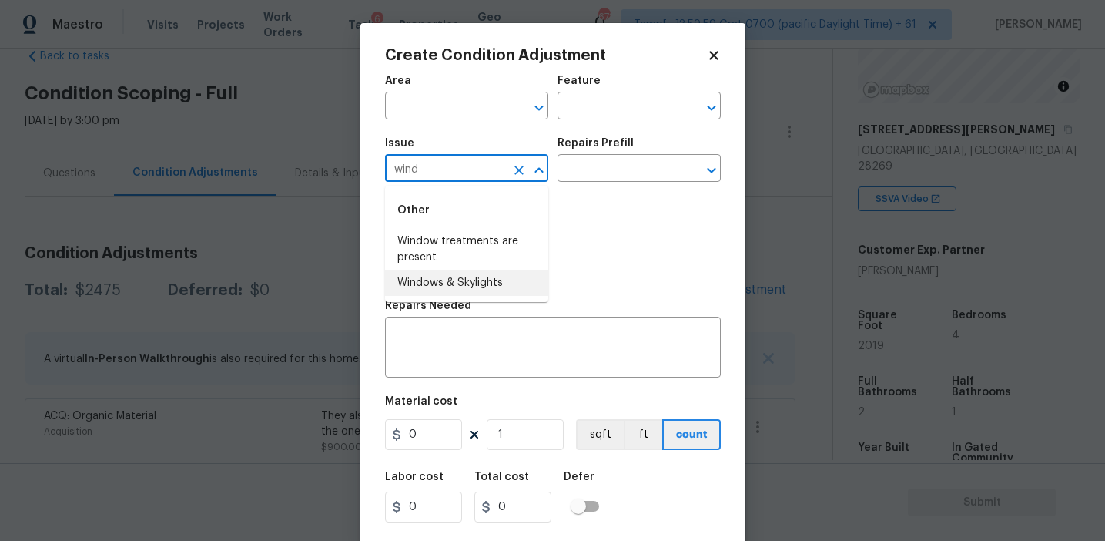
click at [474, 276] on li "Windows & Skylights" at bounding box center [466, 282] width 163 height 25
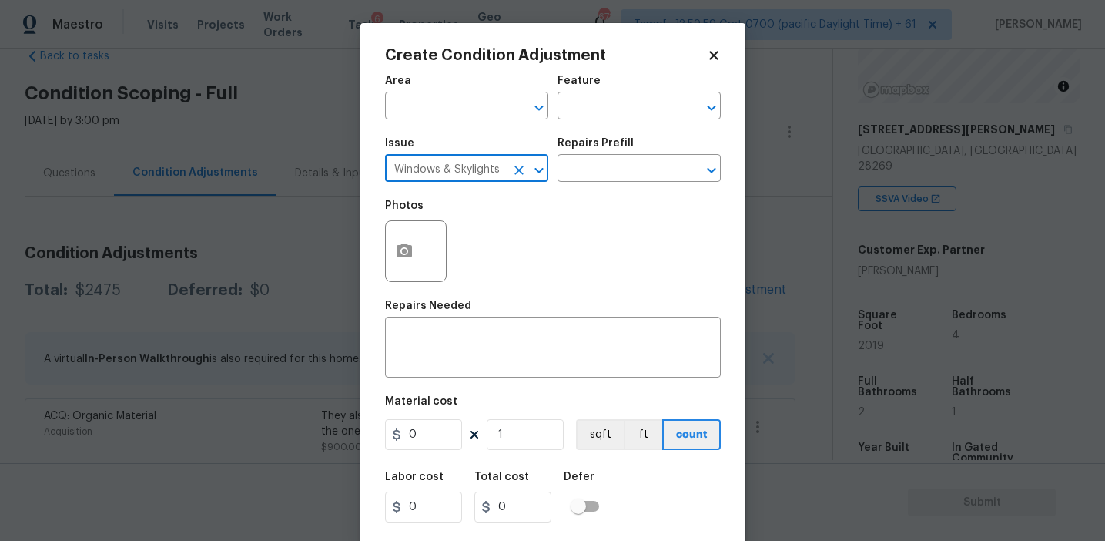
type input "Windows & Skylights"
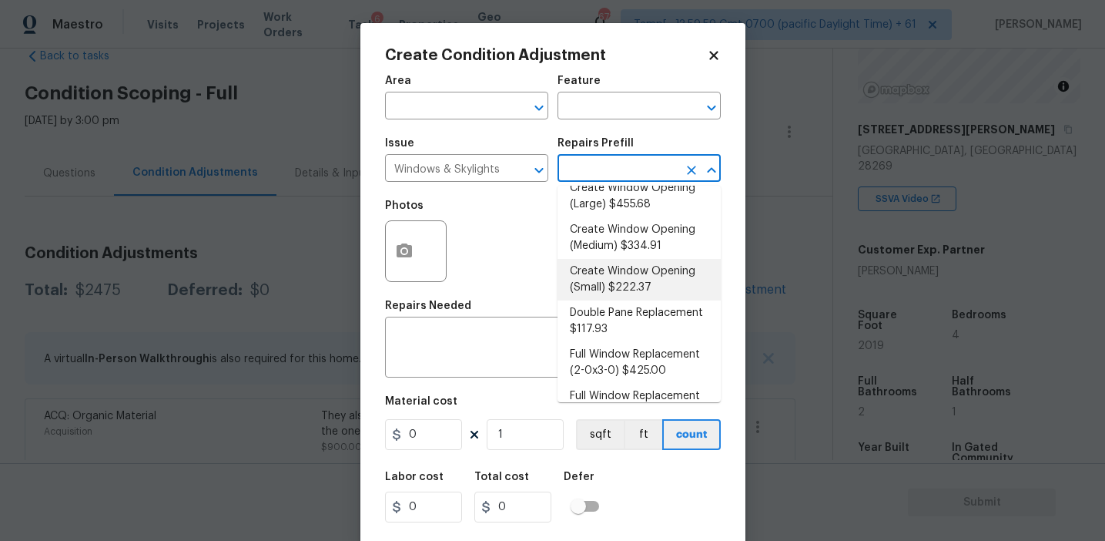
scroll to position [67, 0]
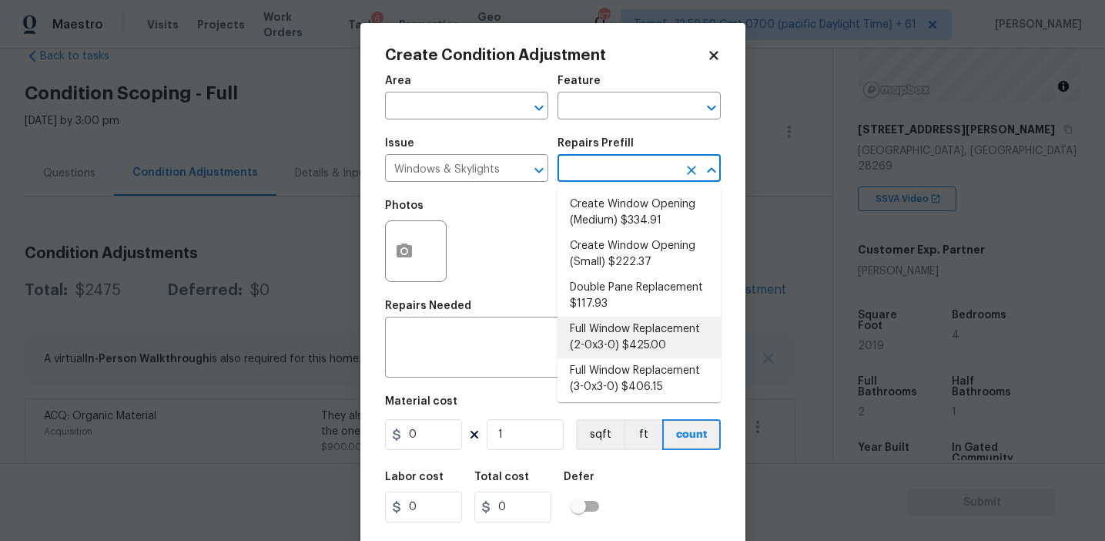
click at [609, 336] on li "Full Window Replacement (2-0x3-0) $425.00" at bounding box center [639, 338] width 163 height 42
type textarea "Remove and replace the 2-0 x 3-0 vinyl double hung, dual pane window with new. …"
type input "425"
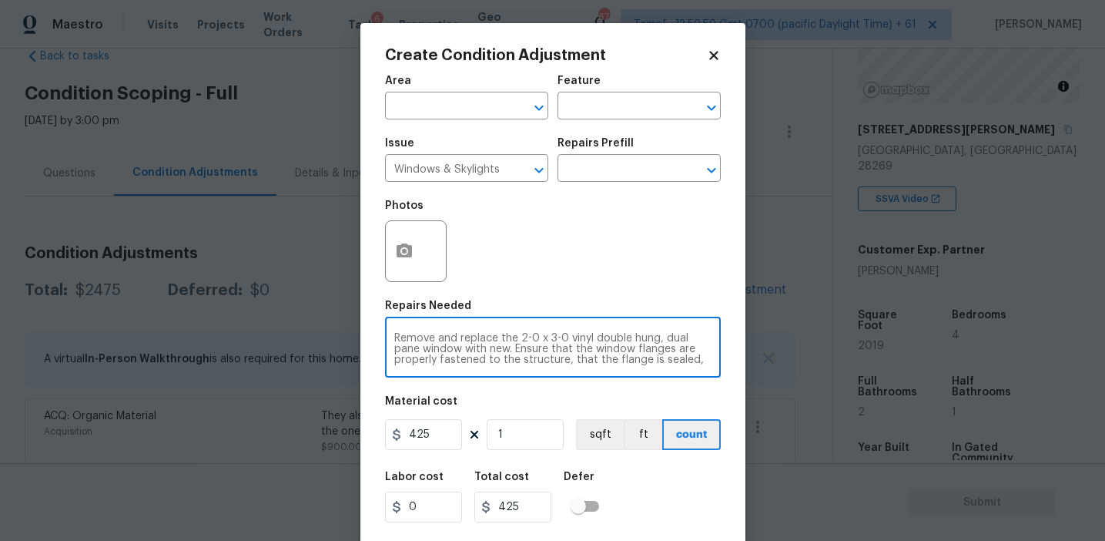
click at [514, 345] on textarea "Remove and replace the 2-0 x 3-0 vinyl double hung, dual pane window with new. …" at bounding box center [552, 349] width 317 height 32
paste textarea "One window as a crack in the frame"
type textarea "One window as a crack in the frame."
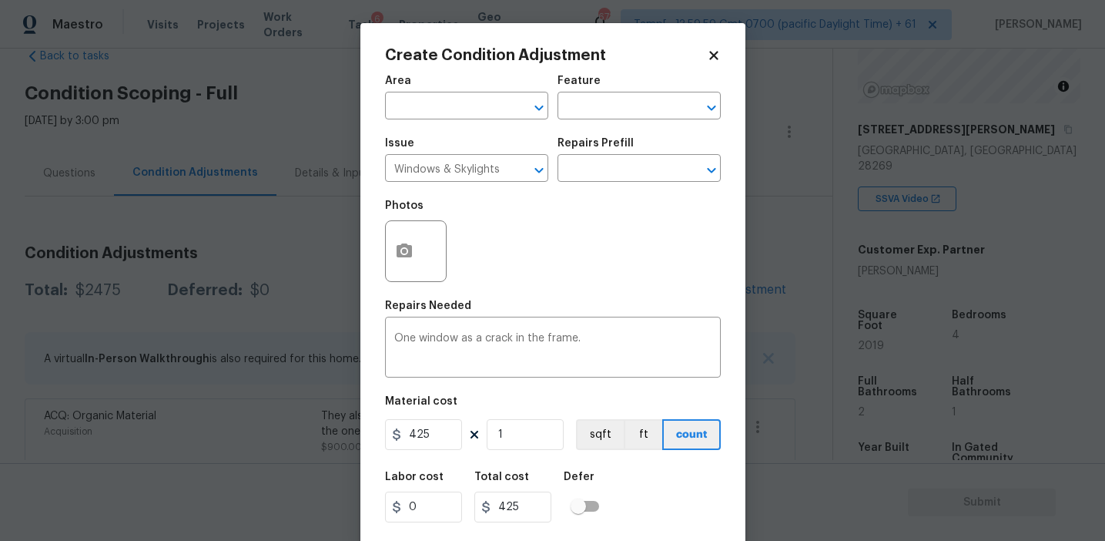
click at [658, 511] on div "Labor cost 0 Total cost 425 Defer" at bounding box center [553, 496] width 336 height 69
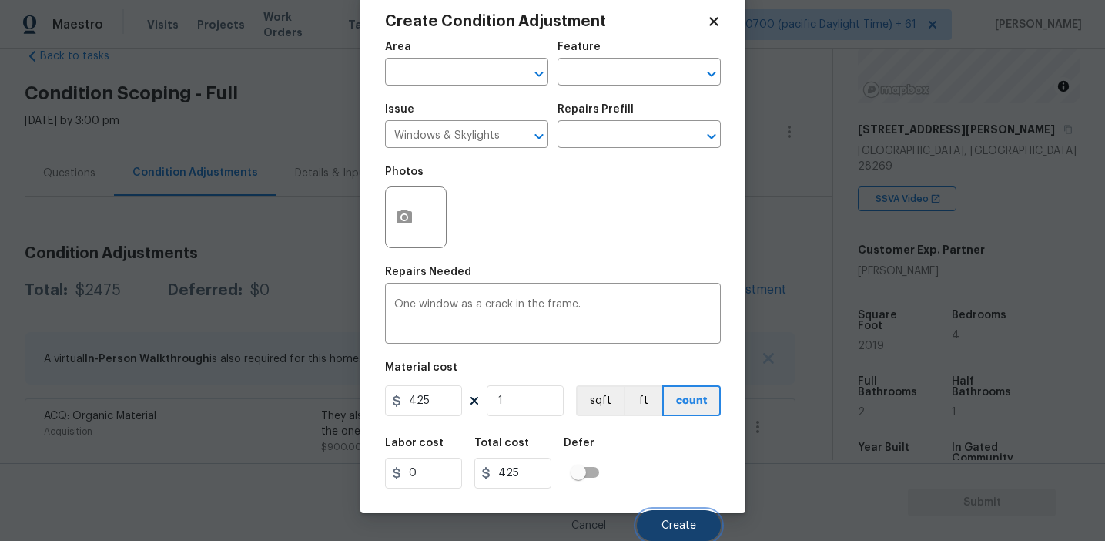
click at [664, 523] on span "Create" at bounding box center [679, 526] width 35 height 12
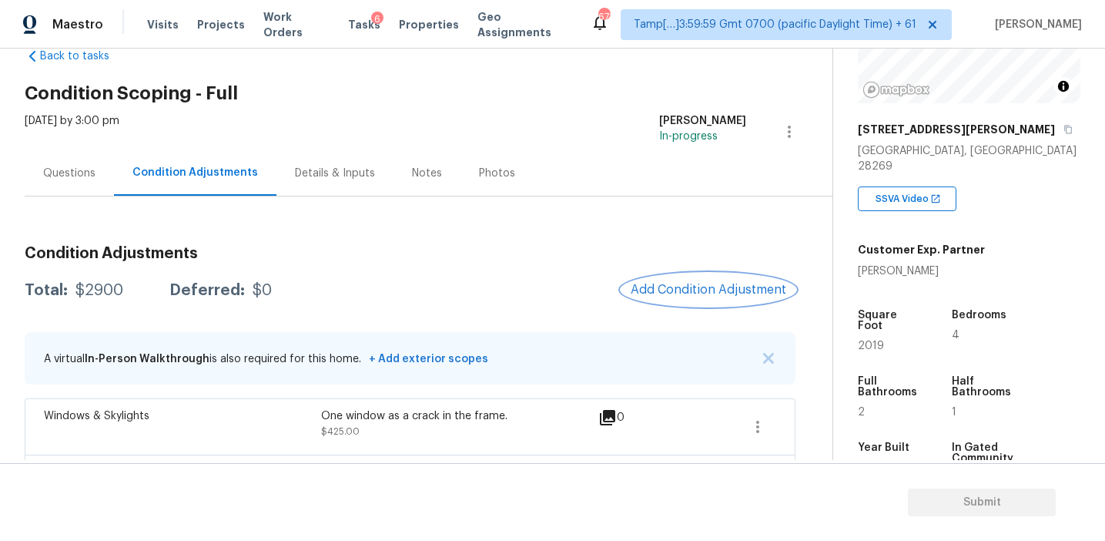
scroll to position [0, 0]
click at [388, 290] on div "Total: $2900 Deferred: $0 Add Condition Adjustment" at bounding box center [410, 290] width 771 height 34
click at [663, 285] on span "Add Condition Adjustment" at bounding box center [709, 290] width 156 height 14
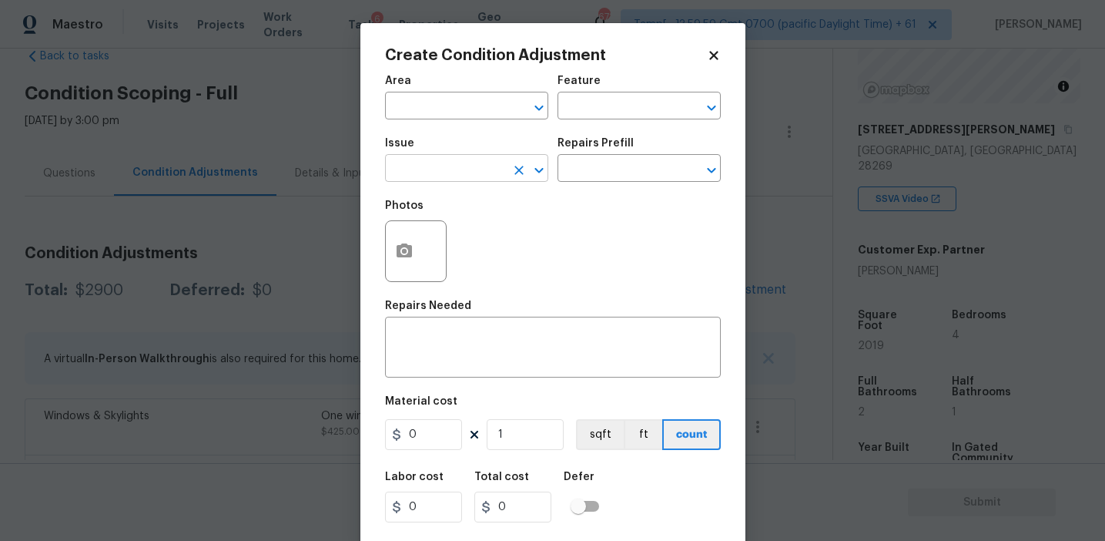
click at [458, 168] on input "text" at bounding box center [445, 170] width 120 height 24
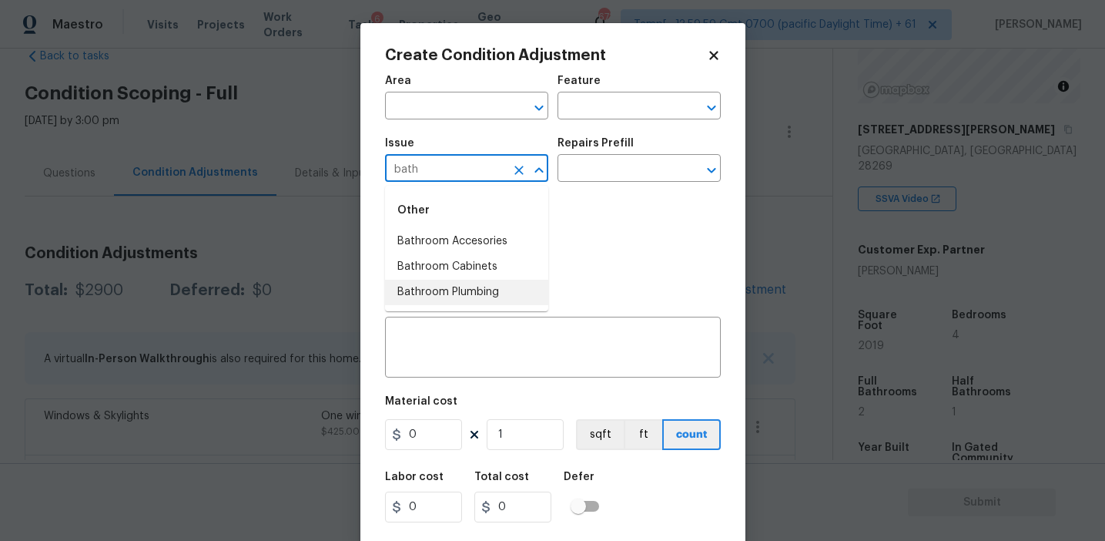
click at [487, 293] on li "Bathroom Plumbing" at bounding box center [466, 292] width 163 height 25
type input "Bathroom Plumbing"
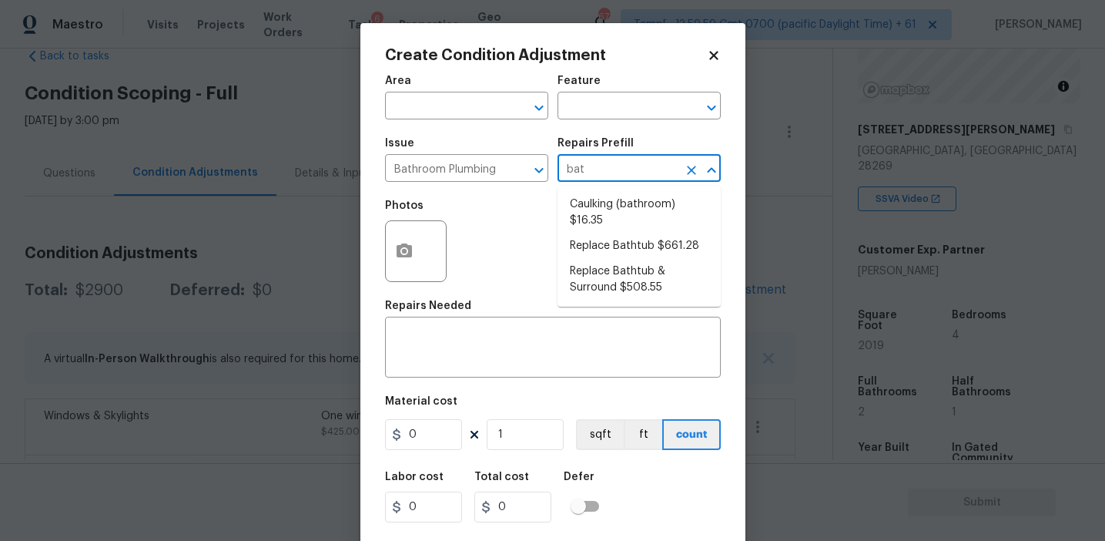
type input "bath"
click at [646, 244] on li "Replace Bathtub $661.28" at bounding box center [639, 245] width 163 height 25
type input "Plumbing"
type textarea "Remove the existing bath tub, confirm that the drain is still usable and instal…"
type input "661.28"
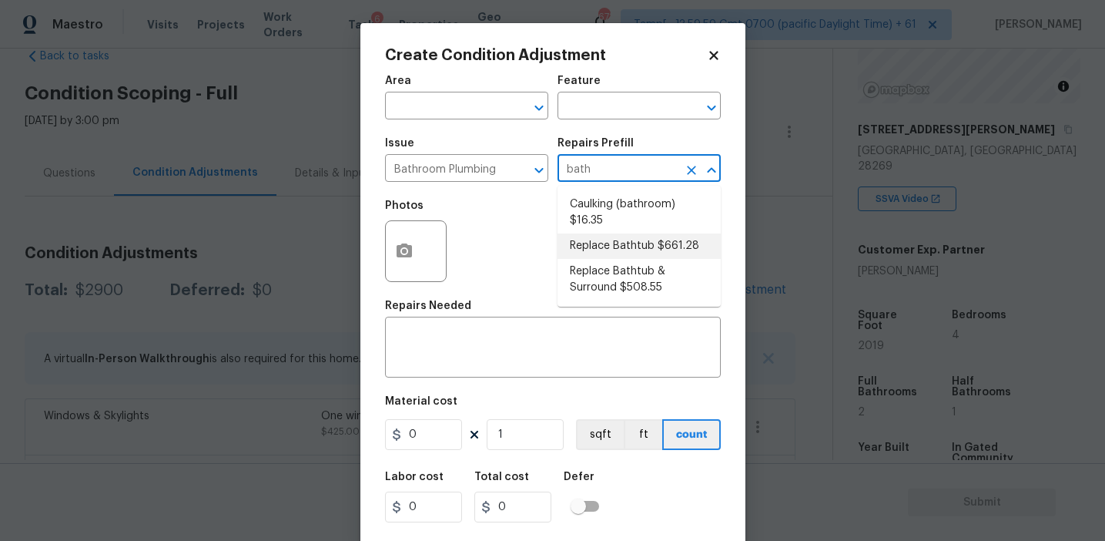
type input "661.28"
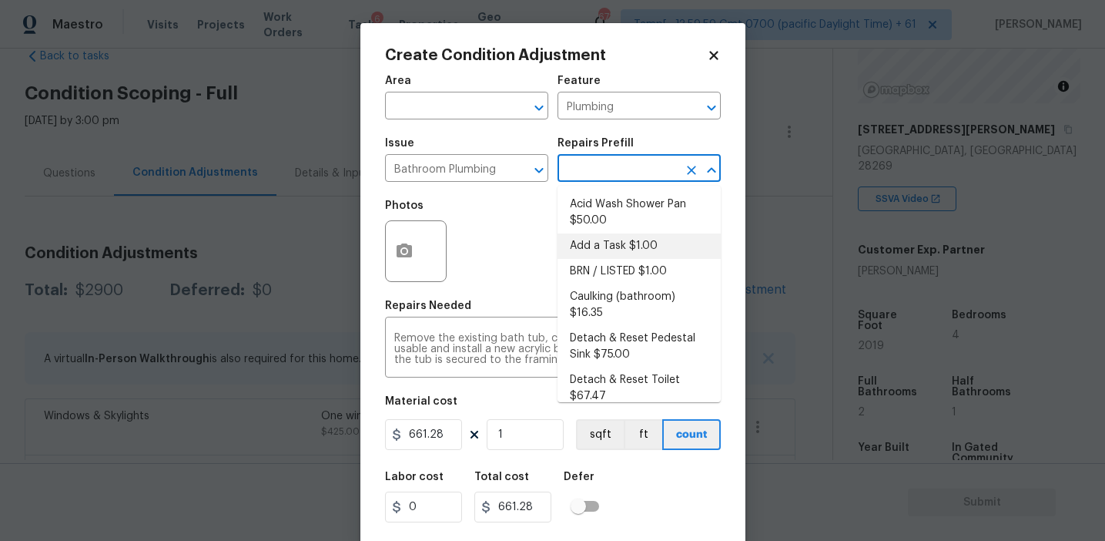
click at [615, 174] on input "text" at bounding box center [618, 170] width 120 height 24
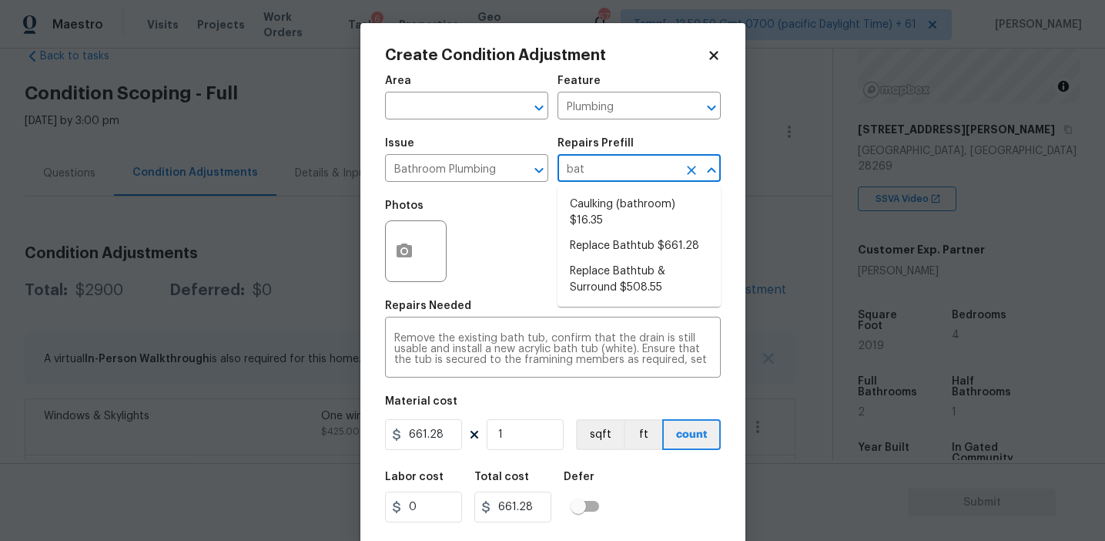
type input "bath"
click at [608, 283] on li "Replace Bathtub & Surround $508.55" at bounding box center [639, 280] width 163 height 42
type textarea "Remove the existing bath tub & surround, confirm that the drain is still usable…"
type input "508.55"
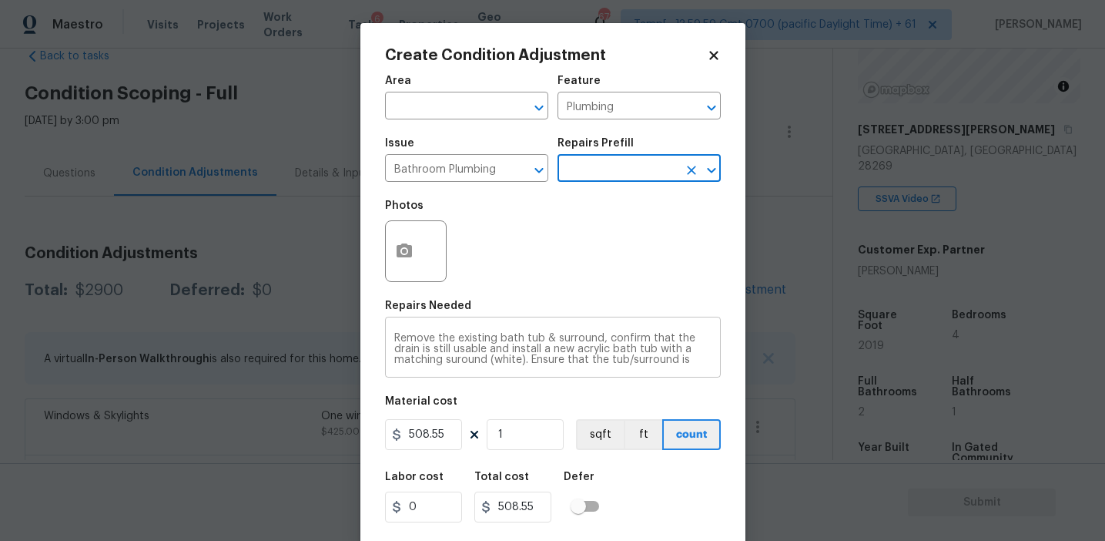
click at [493, 343] on textarea "Remove the existing bath tub & surround, confirm that the drain is still usable…" at bounding box center [552, 349] width 317 height 32
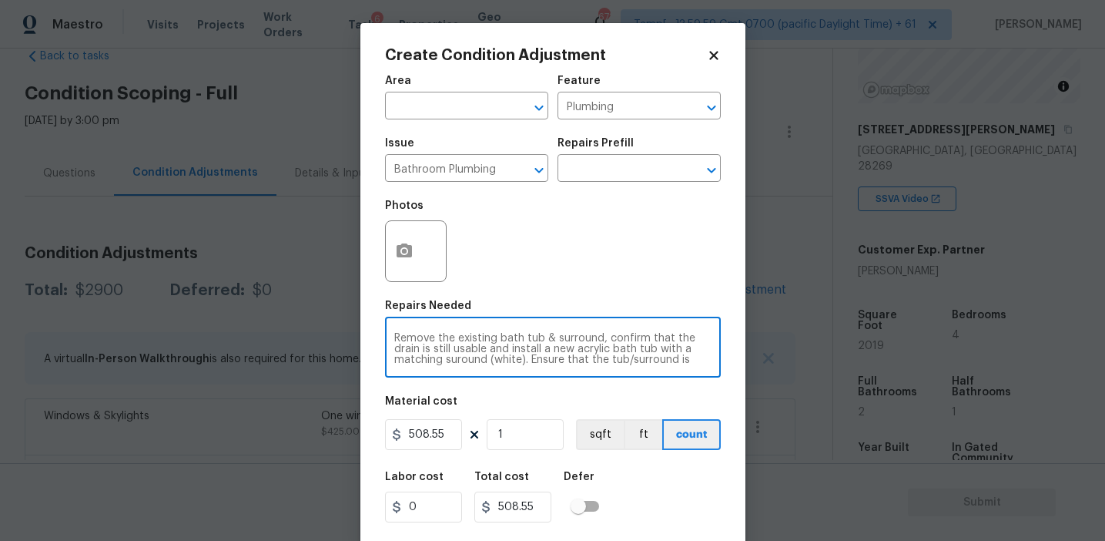
click at [493, 343] on textarea "Remove the existing bath tub & surround, confirm that the drain is still usable…" at bounding box center [552, 349] width 317 height 32
paste textarea "Hot water in the tub does not work as it has not been used for year"
type textarea "Hot water in the tub does not work as it has not been used for years."
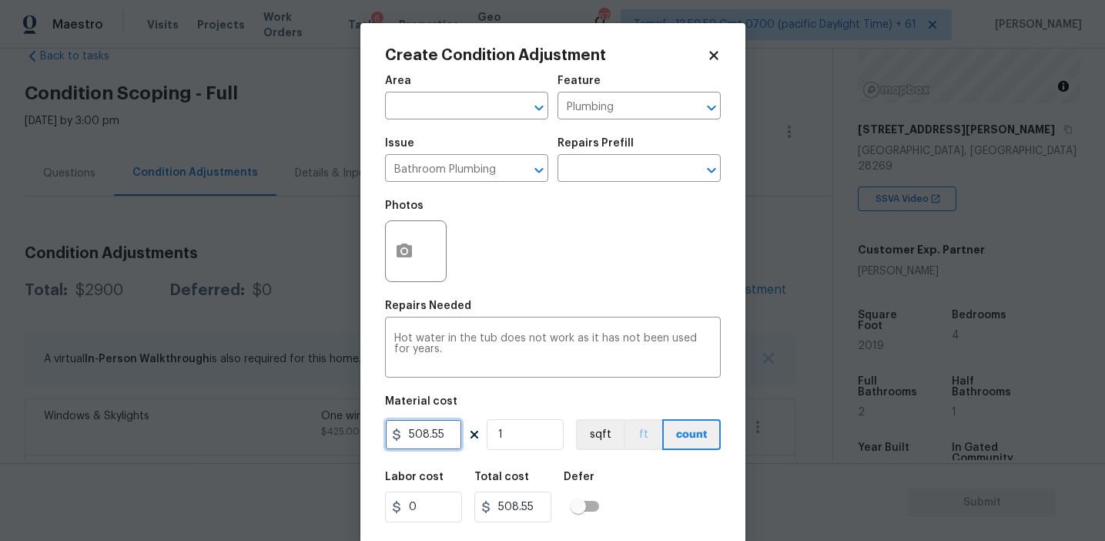
scroll to position [35, 0]
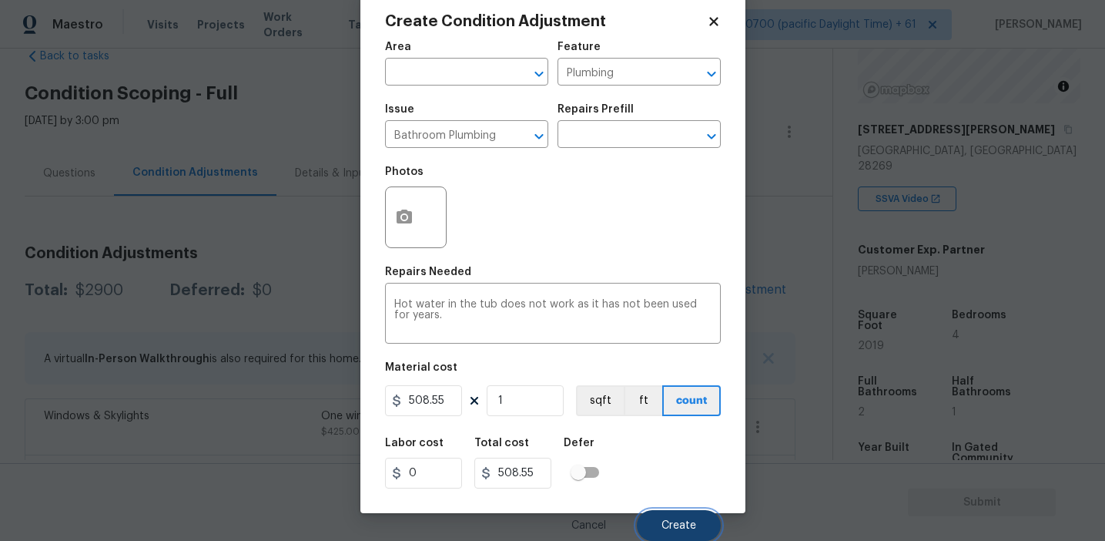
click at [671, 511] on button "Create" at bounding box center [679, 525] width 84 height 31
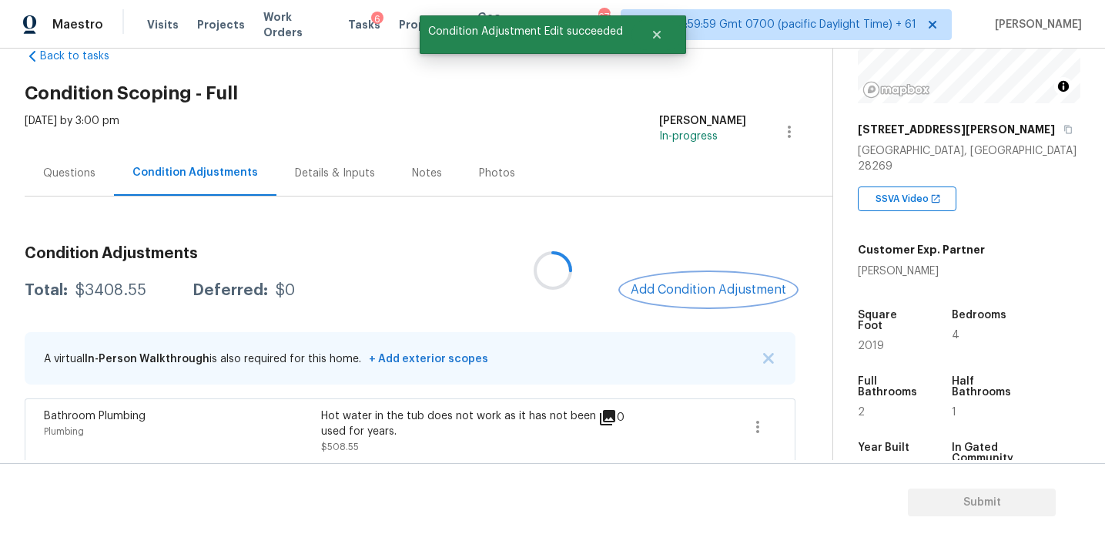
scroll to position [0, 0]
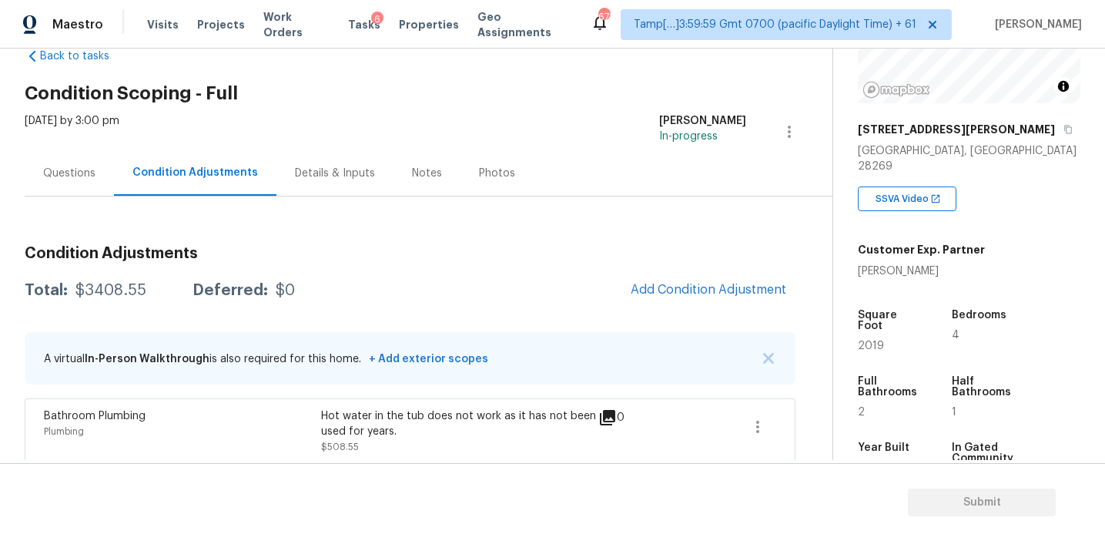
click at [306, 253] on h3 "Condition Adjustments" at bounding box center [410, 253] width 771 height 15
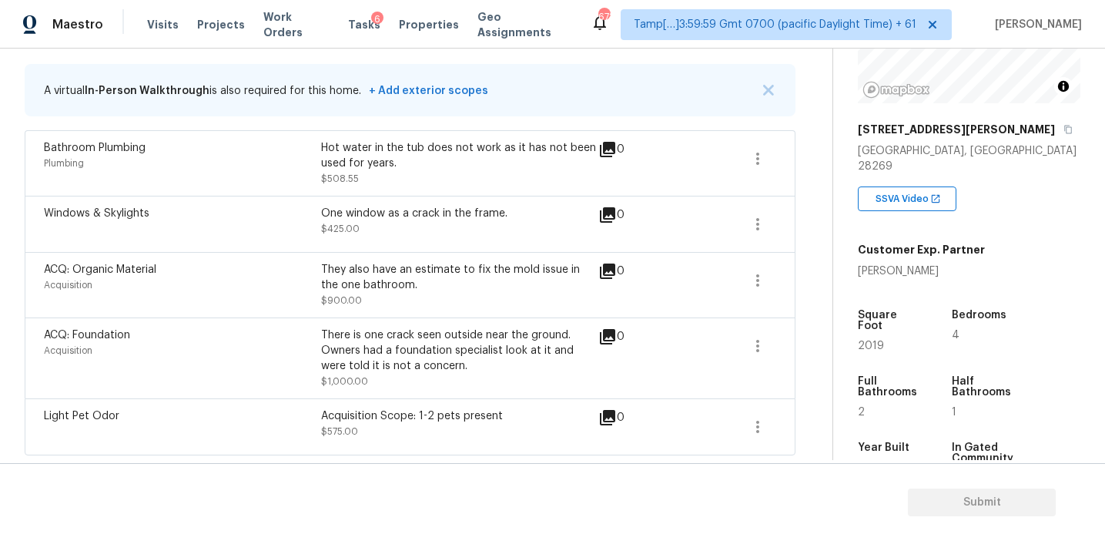
click at [306, 273] on div "ACQ: Organic Material" at bounding box center [182, 269] width 277 height 15
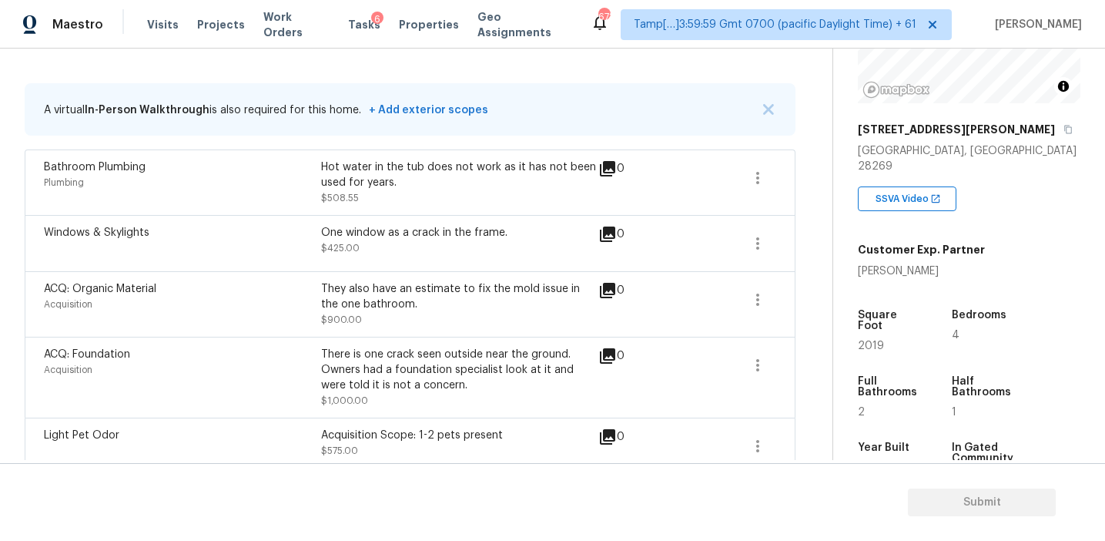
scroll to position [306, 0]
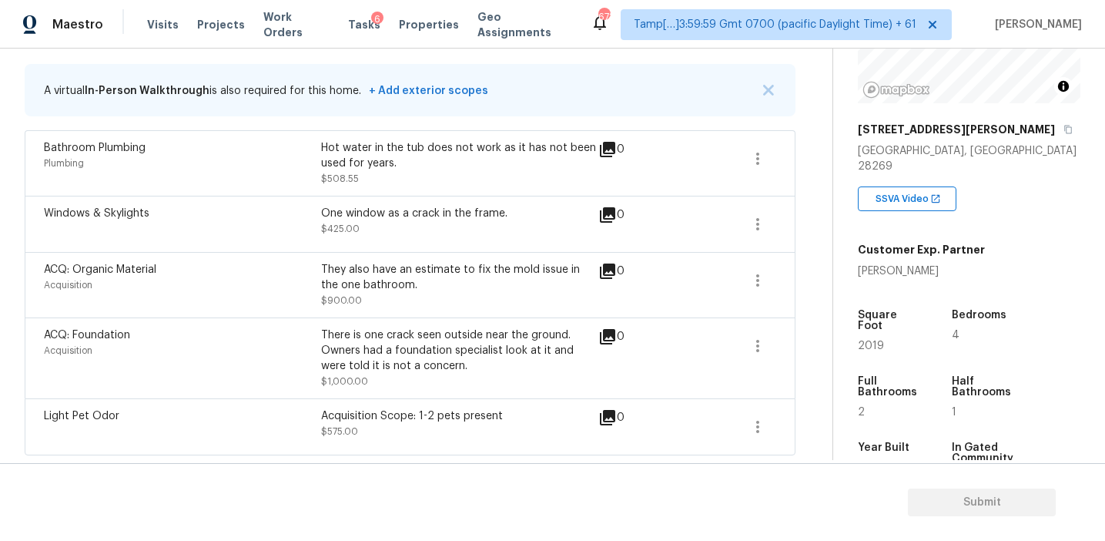
click at [327, 280] on div "They also have an estimate to fix the mold issue in the one bathroom." at bounding box center [459, 277] width 277 height 31
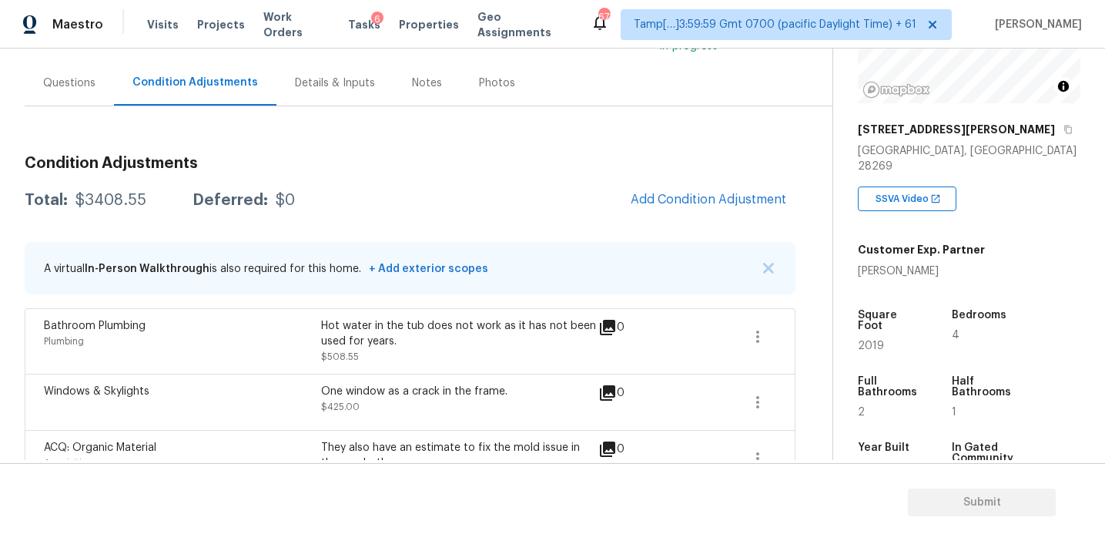
scroll to position [126, 0]
click at [83, 91] on div "Questions" at bounding box center [69, 83] width 89 height 45
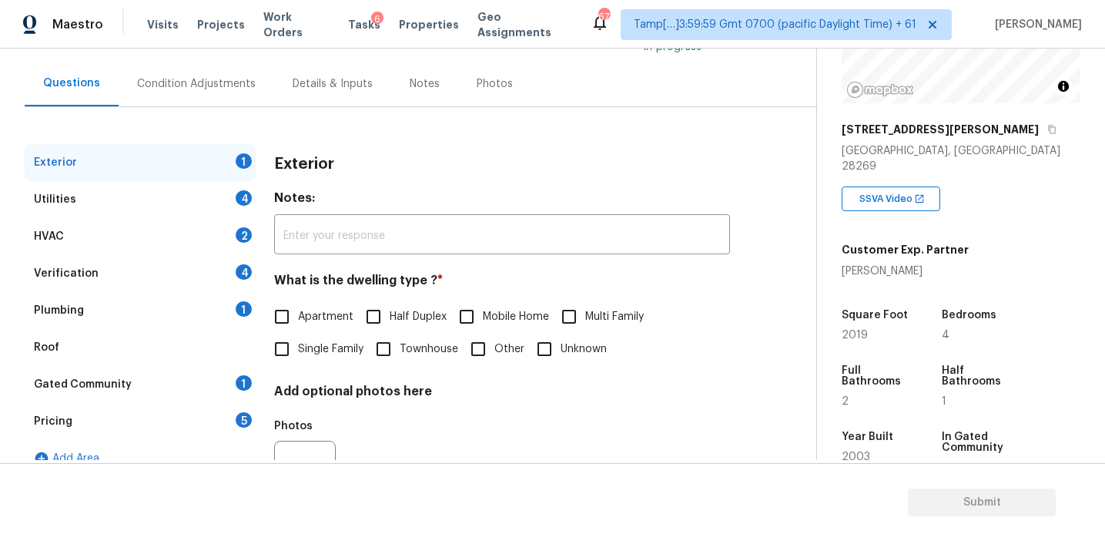
scroll to position [142, 0]
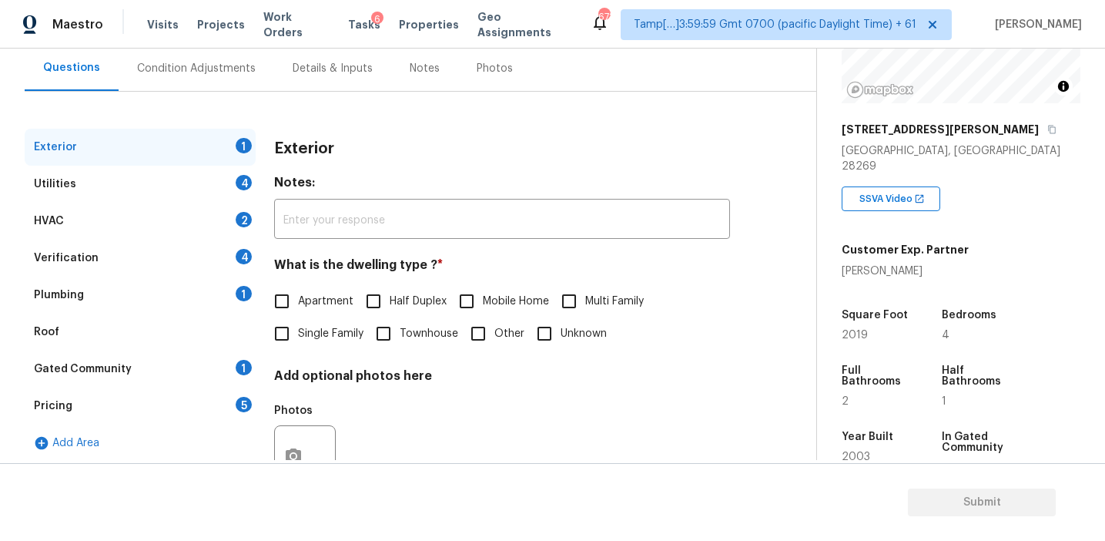
click at [196, 410] on div "Pricing 5" at bounding box center [140, 405] width 231 height 37
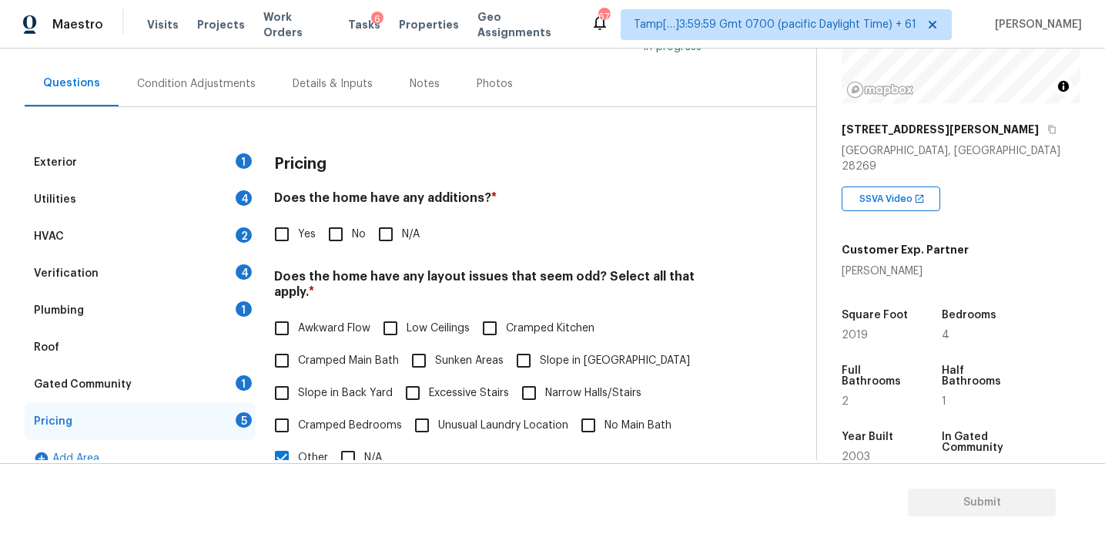
scroll to position [128, 0]
click at [501, 158] on div "Pricing" at bounding box center [502, 162] width 456 height 40
click at [327, 169] on div "Pricing" at bounding box center [502, 162] width 456 height 40
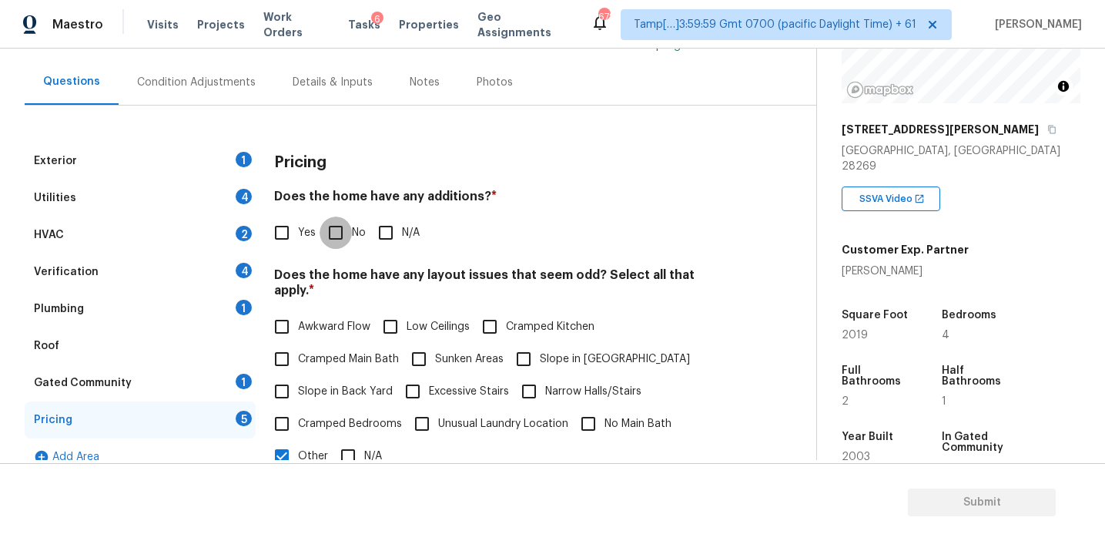
click at [349, 240] on input "No" at bounding box center [336, 232] width 32 height 32
checkbox input "true"
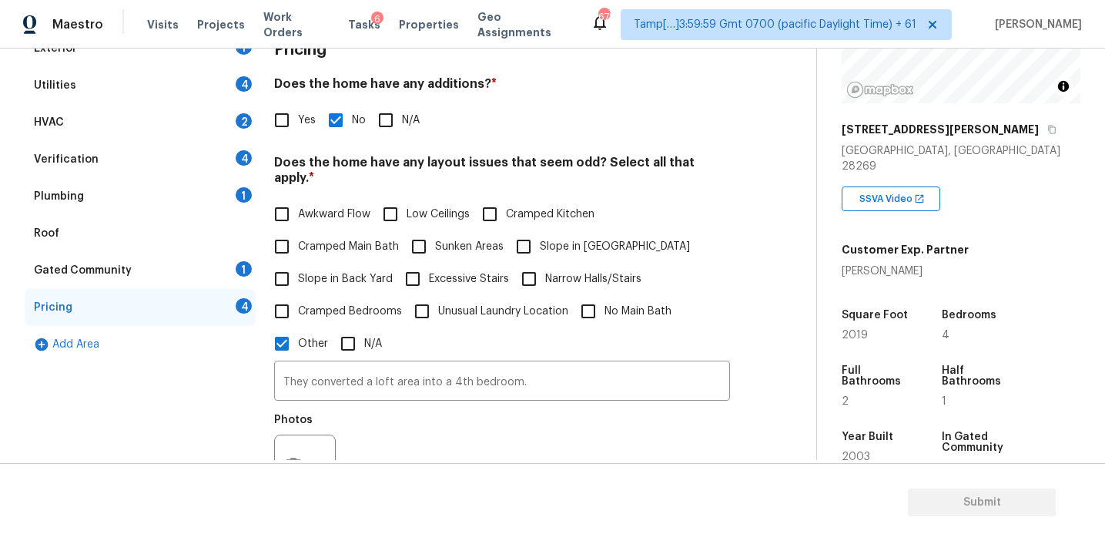
click at [358, 271] on span "Slope in Back Yard" at bounding box center [345, 279] width 95 height 16
click at [298, 263] on input "Slope in Back Yard" at bounding box center [282, 279] width 32 height 32
checkbox input "true"
click at [527, 240] on input "Slope in [GEOGRAPHIC_DATA]" at bounding box center [524, 246] width 32 height 32
checkbox input "true"
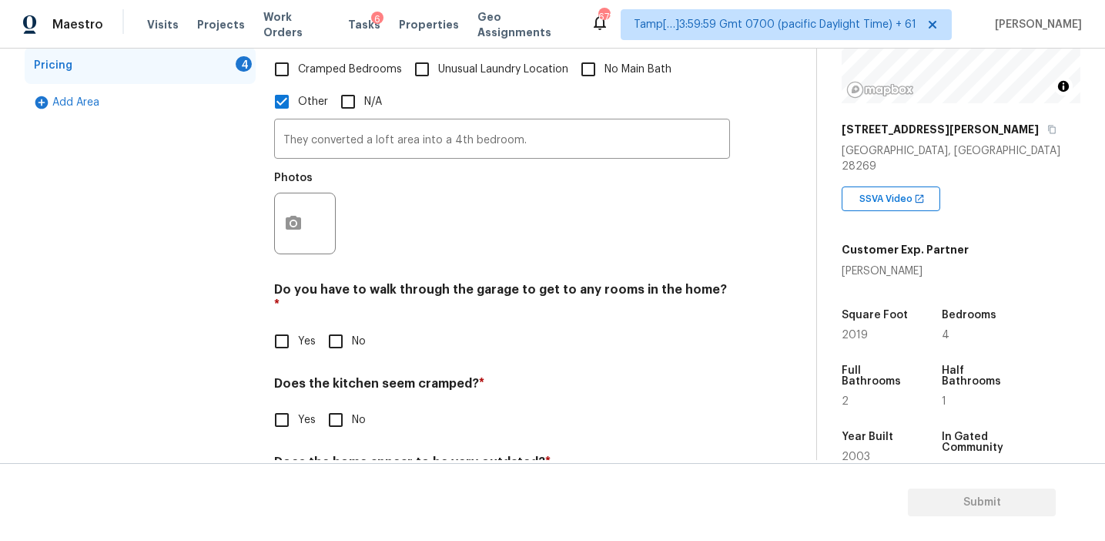
scroll to position [529, 0]
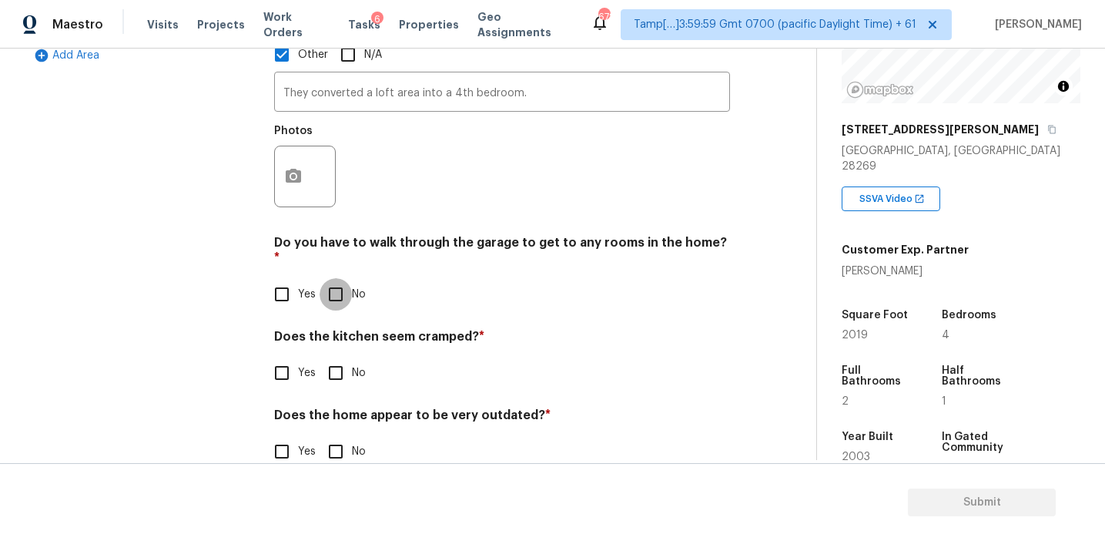
click at [327, 278] on input "No" at bounding box center [336, 294] width 32 height 32
checkbox input "true"
click at [347, 358] on input "No" at bounding box center [336, 374] width 32 height 32
checkbox input "true"
click at [336, 437] on input "No" at bounding box center [336, 453] width 32 height 32
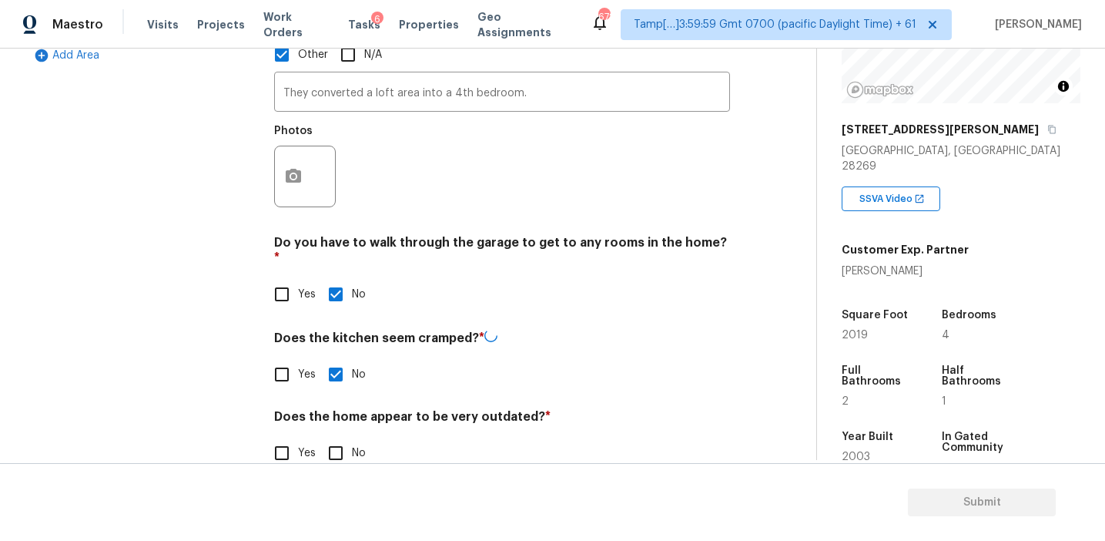
checkbox input "true"
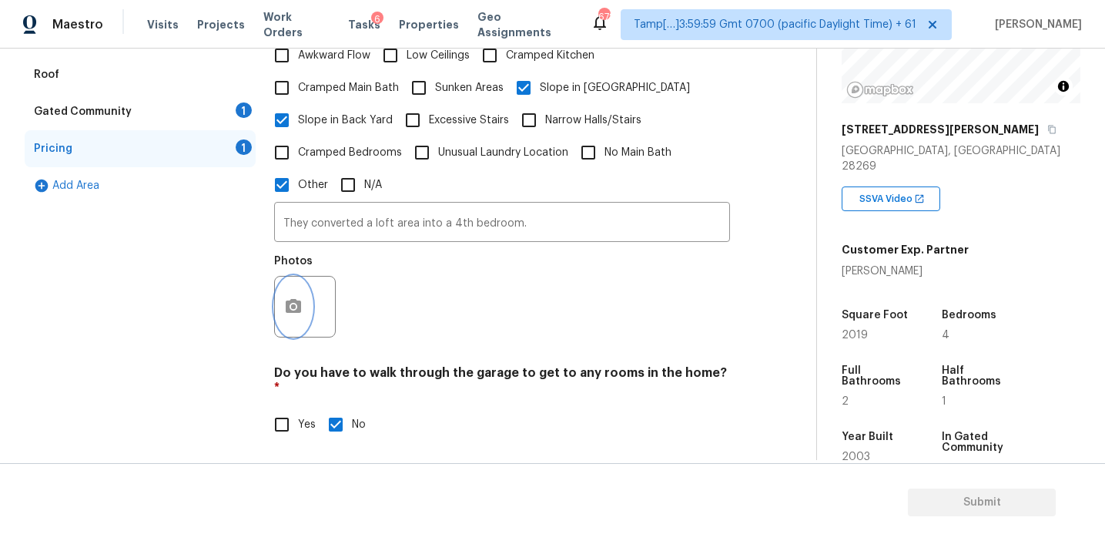
click at [299, 276] on button "button" at bounding box center [293, 306] width 37 height 60
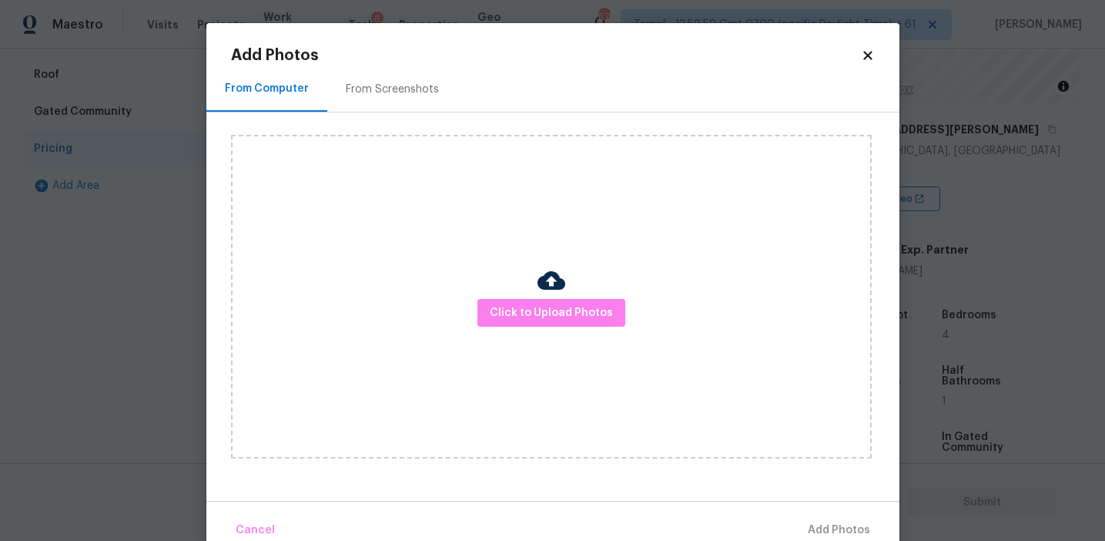
click at [414, 102] on div "From Screenshots" at bounding box center [392, 88] width 130 height 45
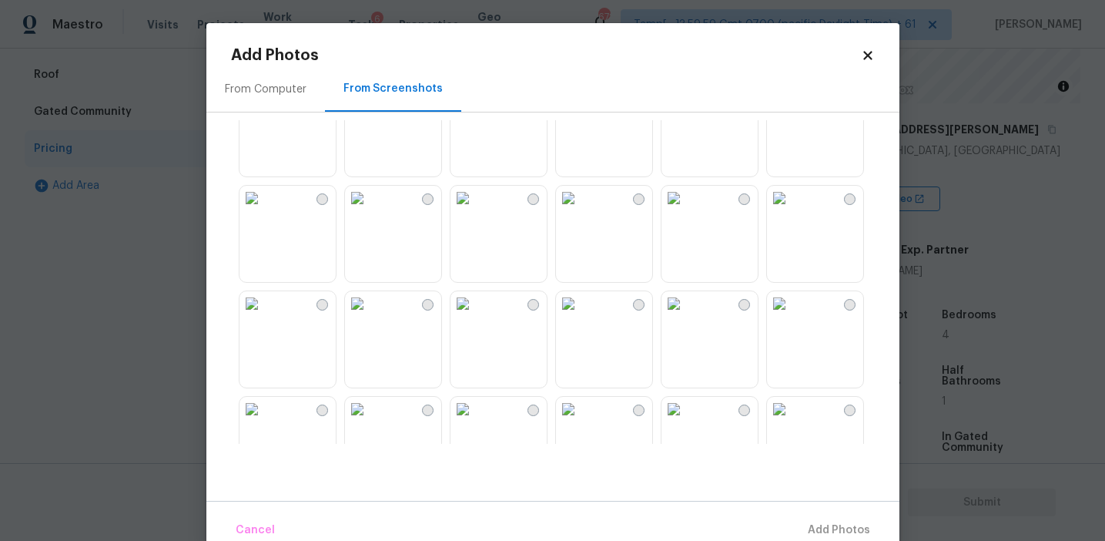
scroll to position [52, 0]
click at [264, 313] on img at bounding box center [252, 300] width 25 height 25
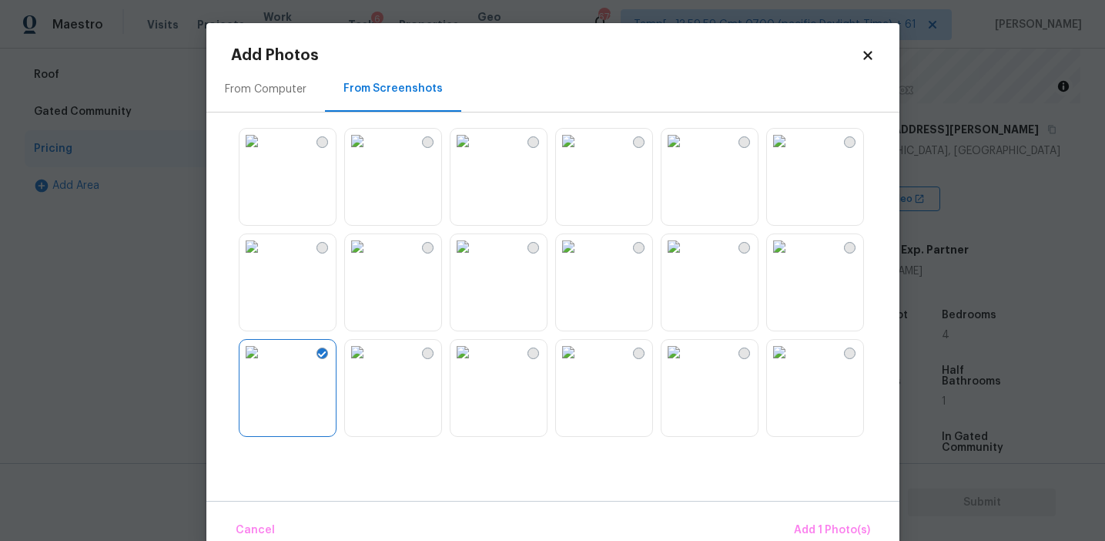
click at [792, 153] on img at bounding box center [779, 141] width 25 height 25
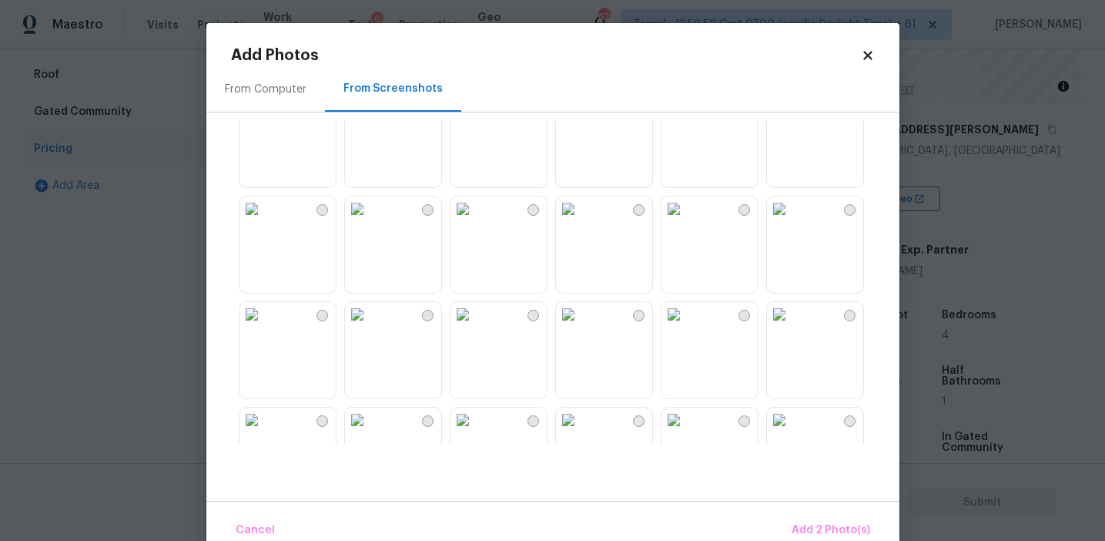
scroll to position [1411, 0]
click at [809, 518] on button "Add 2 Photo(s)" at bounding box center [831, 530] width 91 height 33
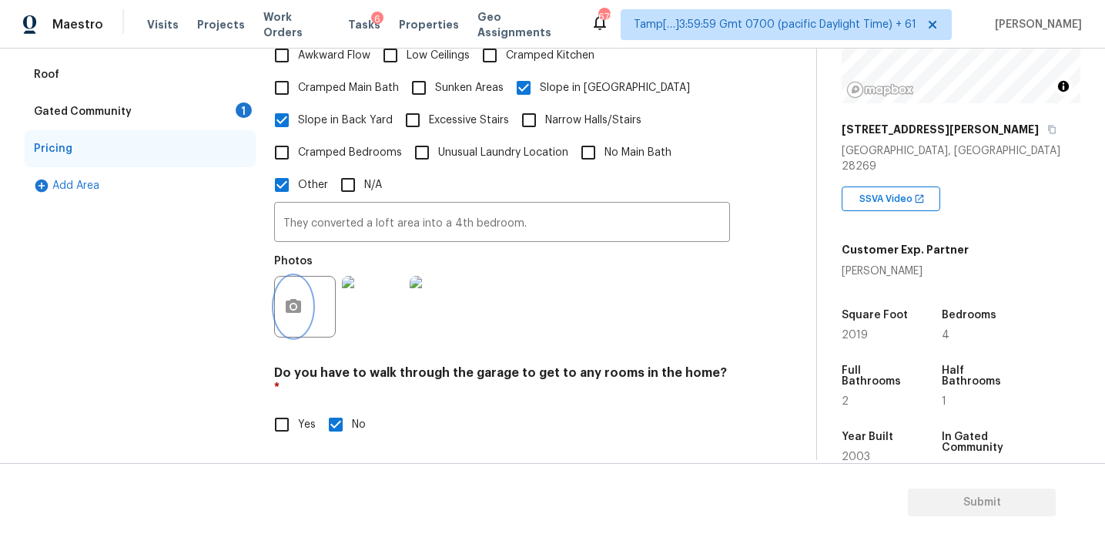
scroll to position [529, 0]
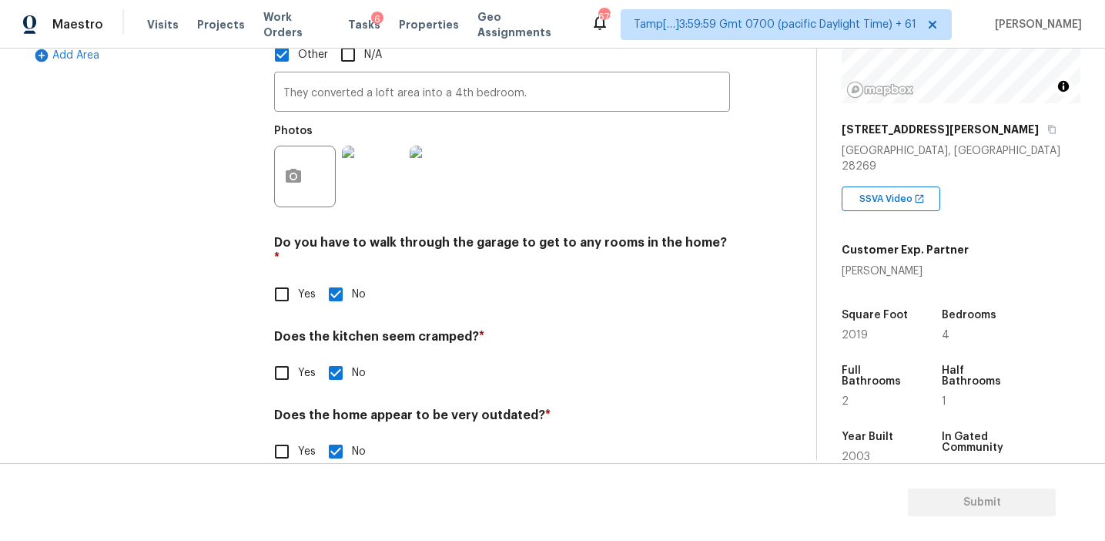
click at [421, 280] on div "Pricing Does the home have any additions? * Yes No N/A Does the home have any l…" at bounding box center [502, 113] width 456 height 745
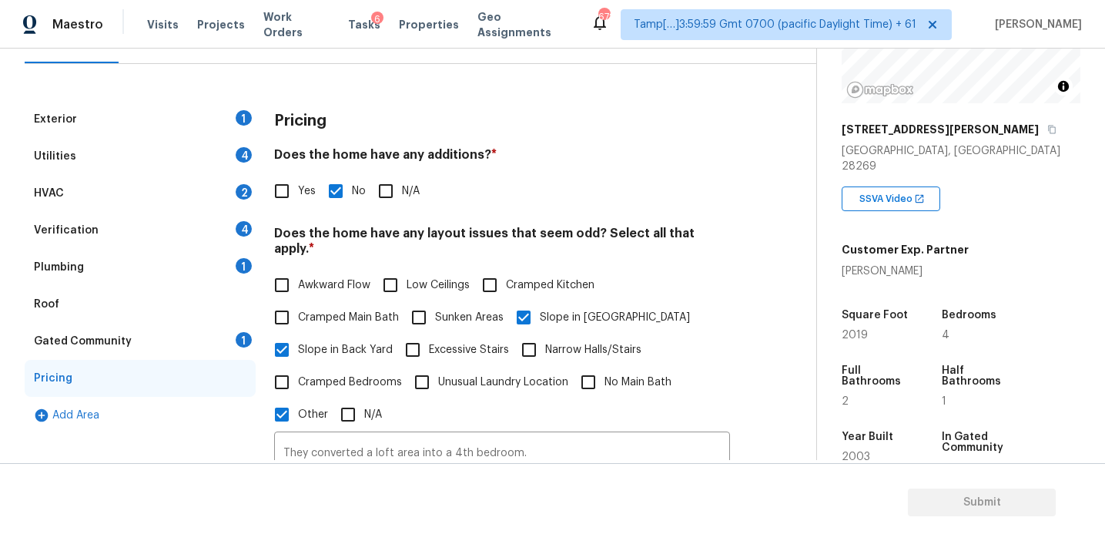
click at [226, 345] on div "Gated Community 1" at bounding box center [140, 341] width 231 height 37
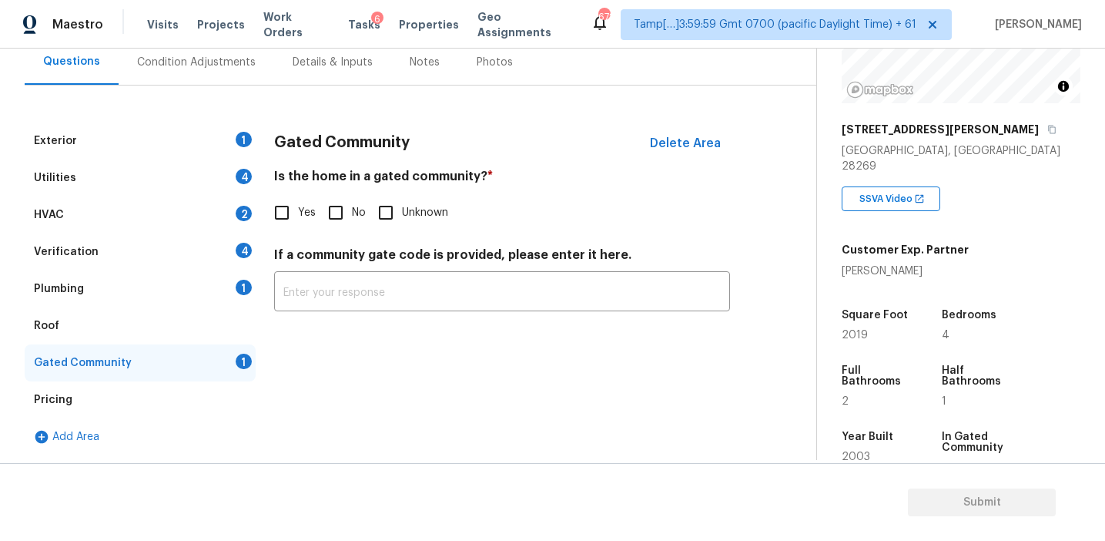
scroll to position [148, 0]
click at [336, 224] on input "No" at bounding box center [336, 212] width 32 height 32
checkbox input "true"
click at [209, 292] on div "Plumbing 1" at bounding box center [140, 288] width 231 height 37
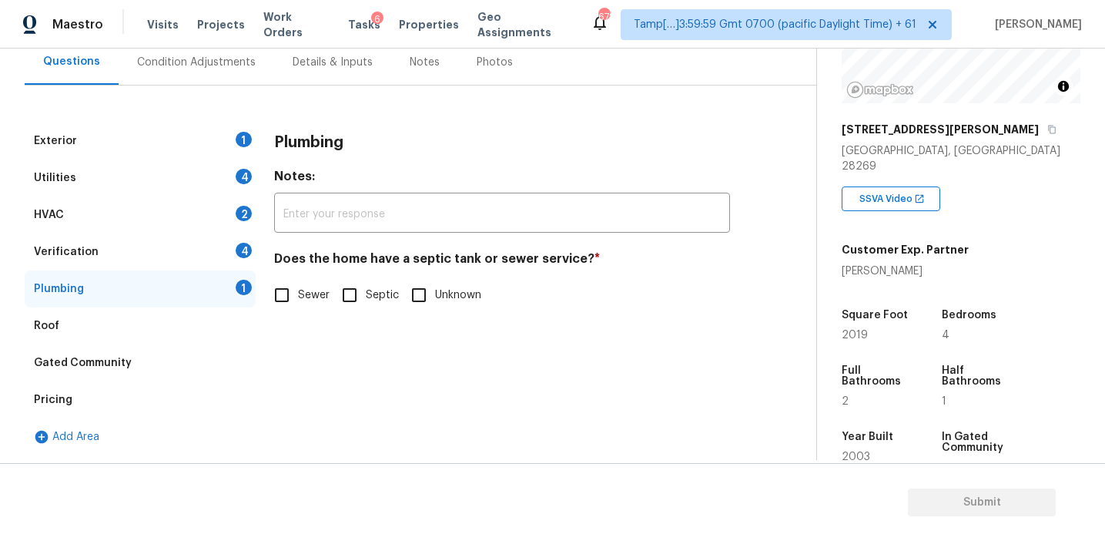
click at [308, 289] on span "Sewer" at bounding box center [314, 295] width 32 height 16
click at [298, 289] on input "Sewer" at bounding box center [282, 295] width 32 height 32
checkbox input "true"
click at [219, 246] on div "Verification 4" at bounding box center [140, 251] width 231 height 37
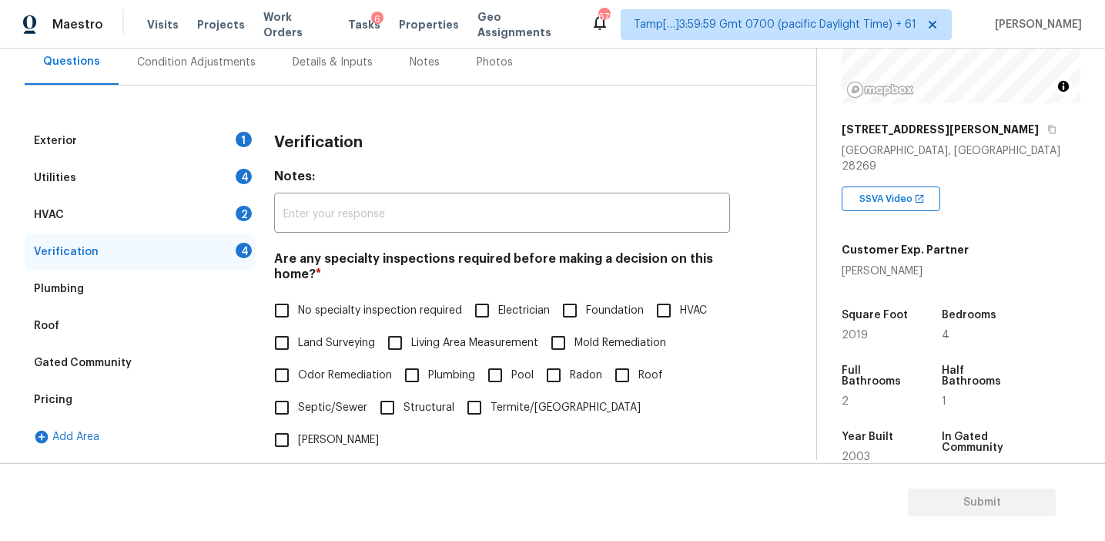
click at [350, 308] on span "No specialty inspection required" at bounding box center [380, 311] width 164 height 16
click at [298, 308] on input "No specialty inspection required" at bounding box center [282, 310] width 32 height 32
checkbox input "true"
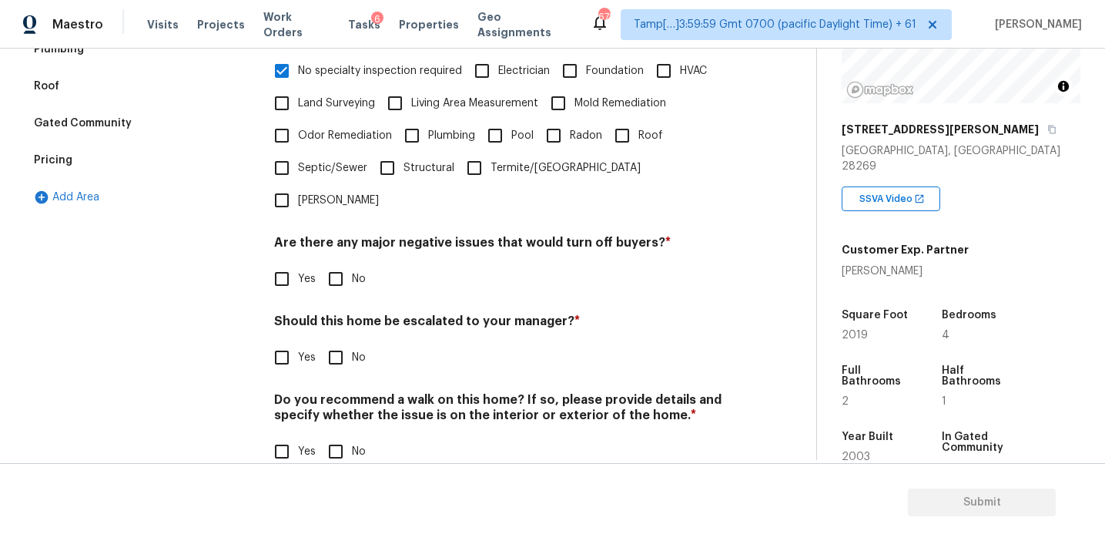
scroll to position [386, 0]
click at [337, 264] on input "No" at bounding box center [336, 280] width 32 height 32
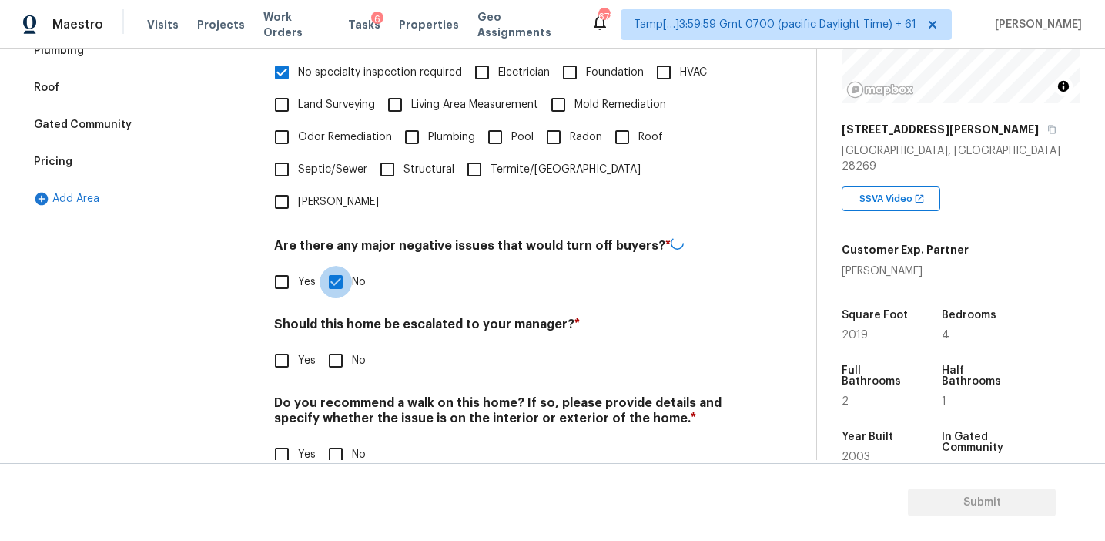
click at [337, 266] on input "No" at bounding box center [336, 282] width 32 height 32
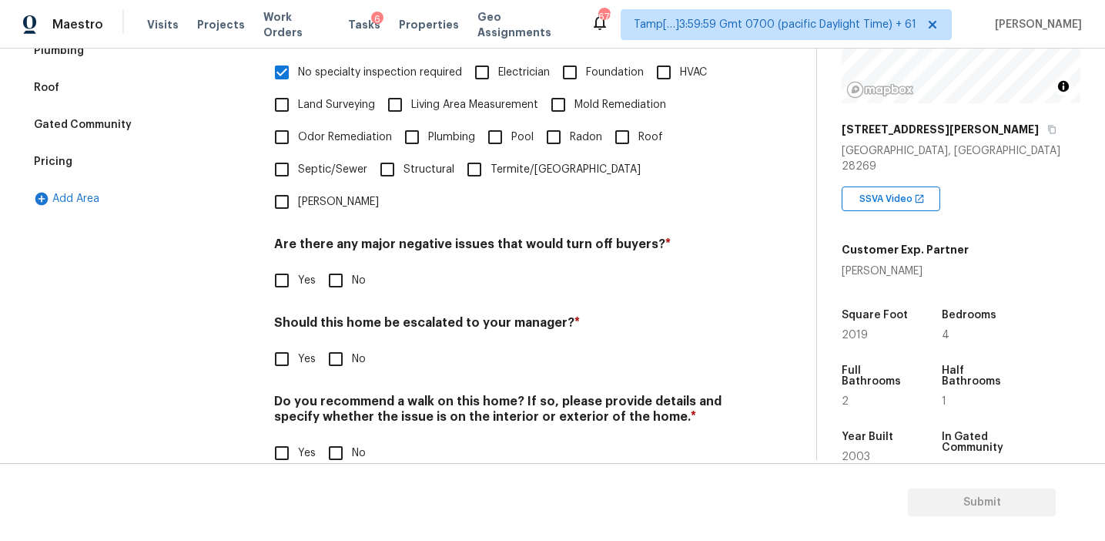
click at [333, 264] on input "No" at bounding box center [336, 280] width 32 height 32
checkbox input "true"
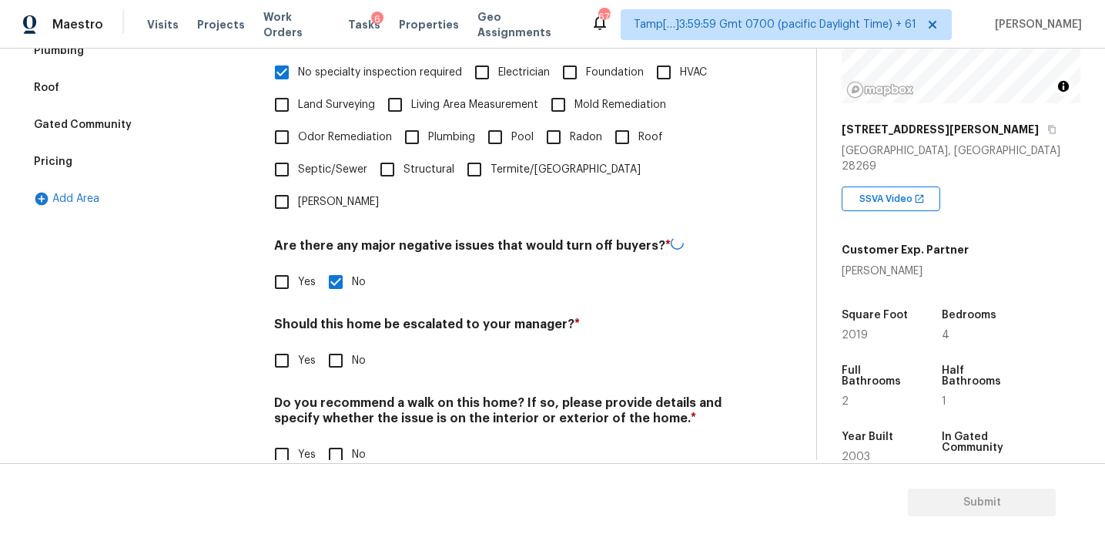
click at [337, 344] on input "No" at bounding box center [336, 360] width 32 height 32
checkbox input "true"
click at [334, 438] on input "No" at bounding box center [336, 454] width 32 height 32
checkbox input "true"
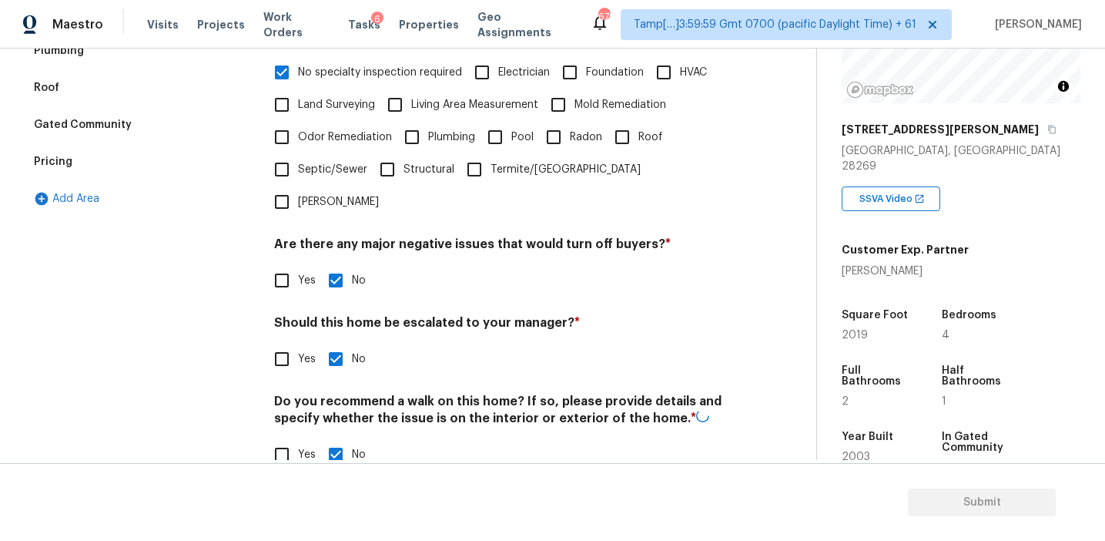
scroll to position [246, 0]
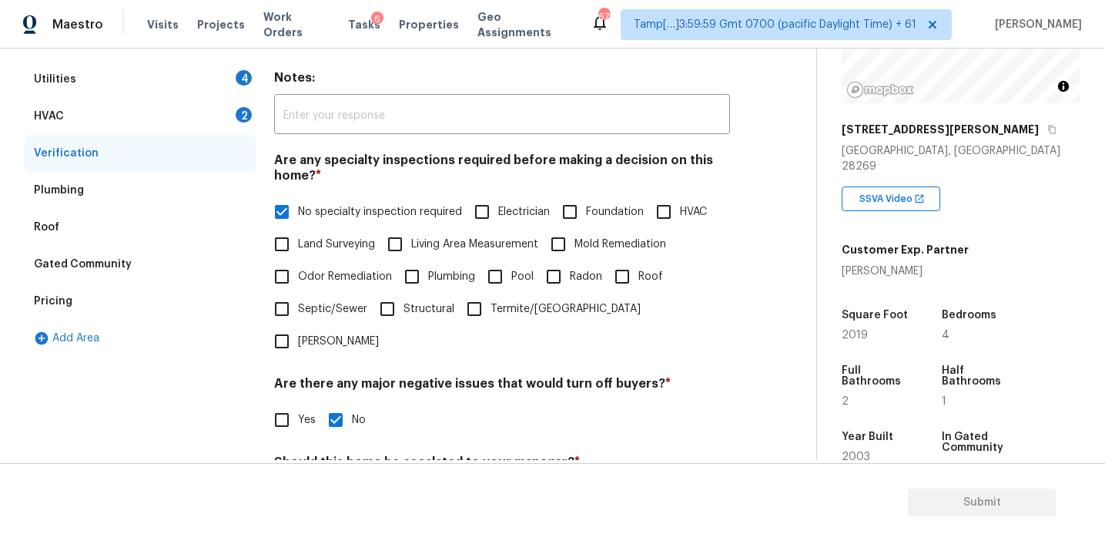
click at [223, 124] on div "HVAC 2" at bounding box center [140, 116] width 231 height 37
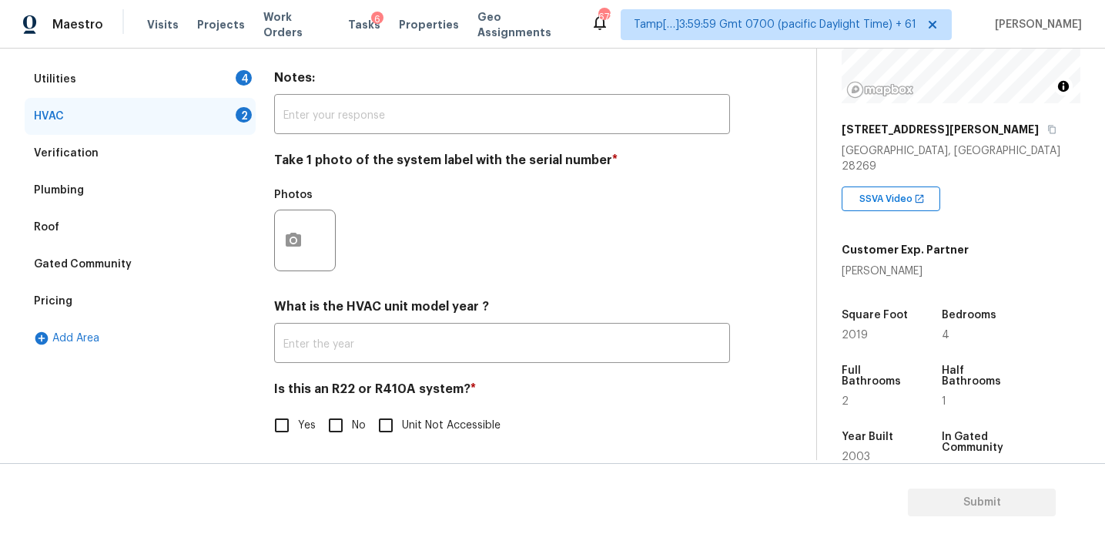
click at [333, 423] on input "No" at bounding box center [336, 425] width 32 height 32
checkbox input "true"
click at [283, 254] on button "button" at bounding box center [293, 240] width 37 height 60
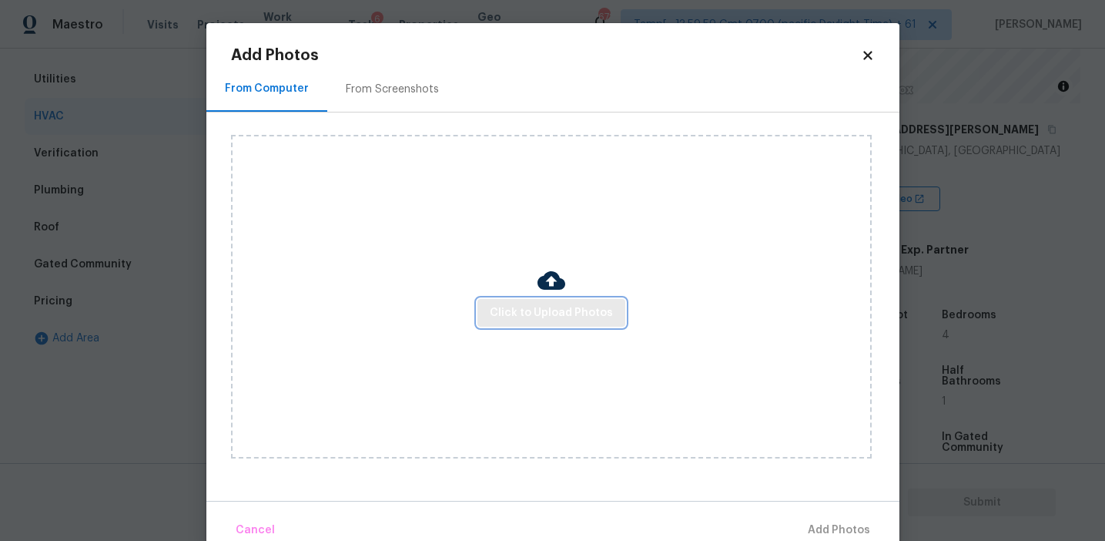
click at [538, 314] on span "Click to Upload Photos" at bounding box center [551, 312] width 123 height 19
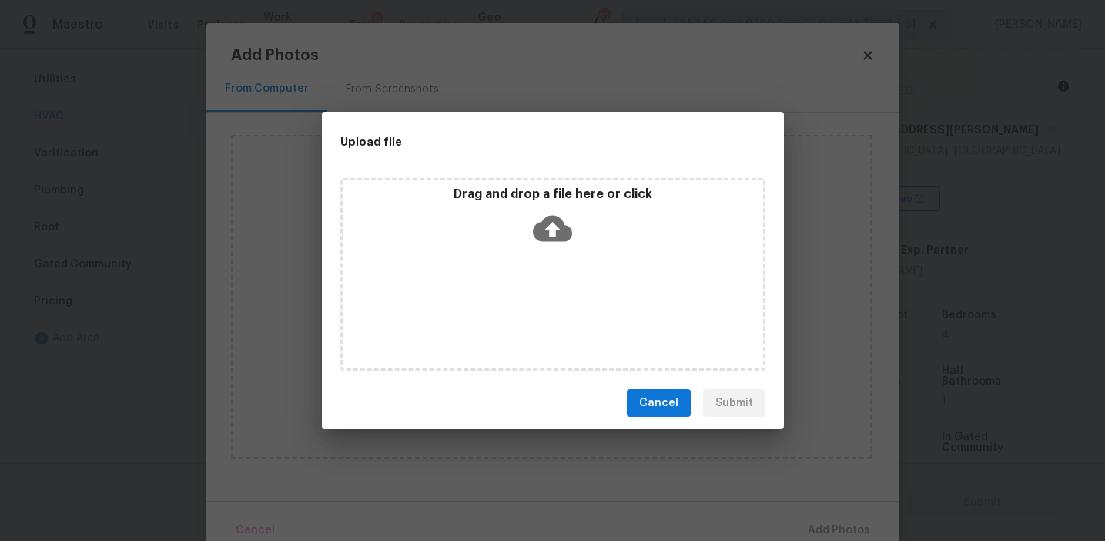
click at [529, 173] on div "Drag and drop a file here or click" at bounding box center [553, 274] width 462 height 205
click at [509, 194] on p "Drag and drop a file here or click" at bounding box center [553, 194] width 420 height 16
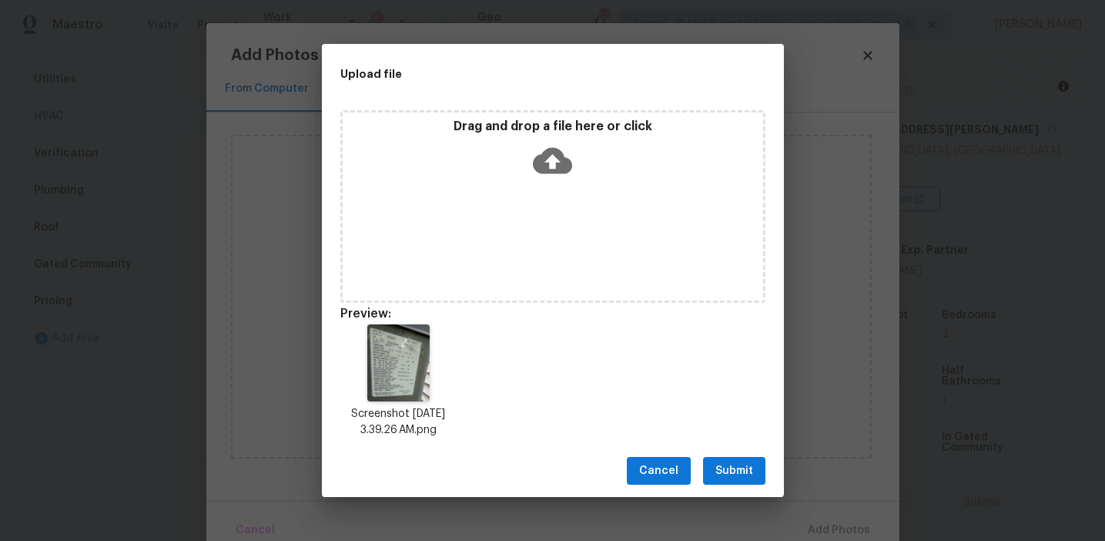
click at [748, 460] on button "Submit" at bounding box center [734, 471] width 62 height 28
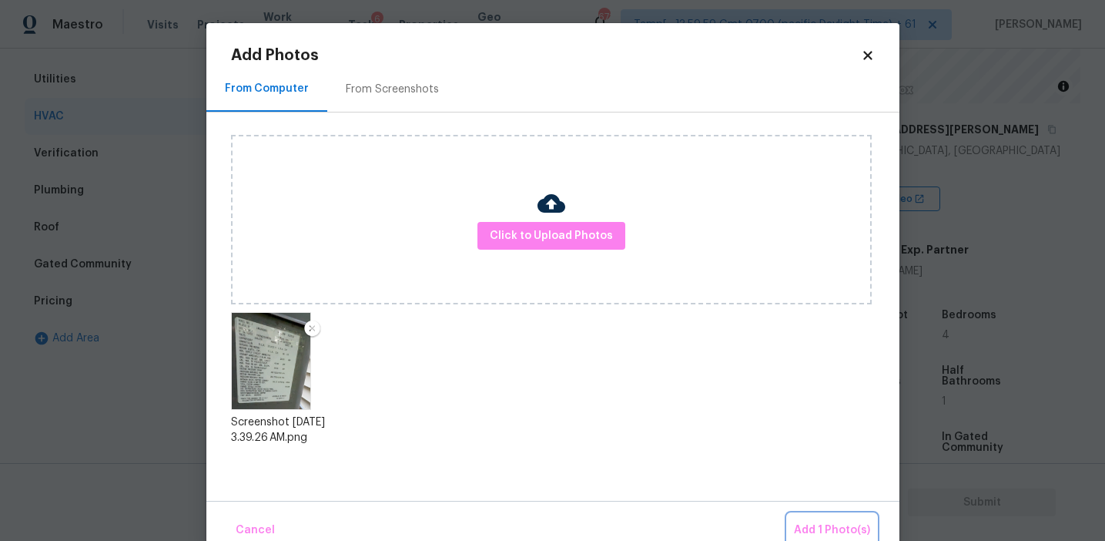
click at [793, 518] on button "Add 1 Photo(s)" at bounding box center [832, 530] width 89 height 33
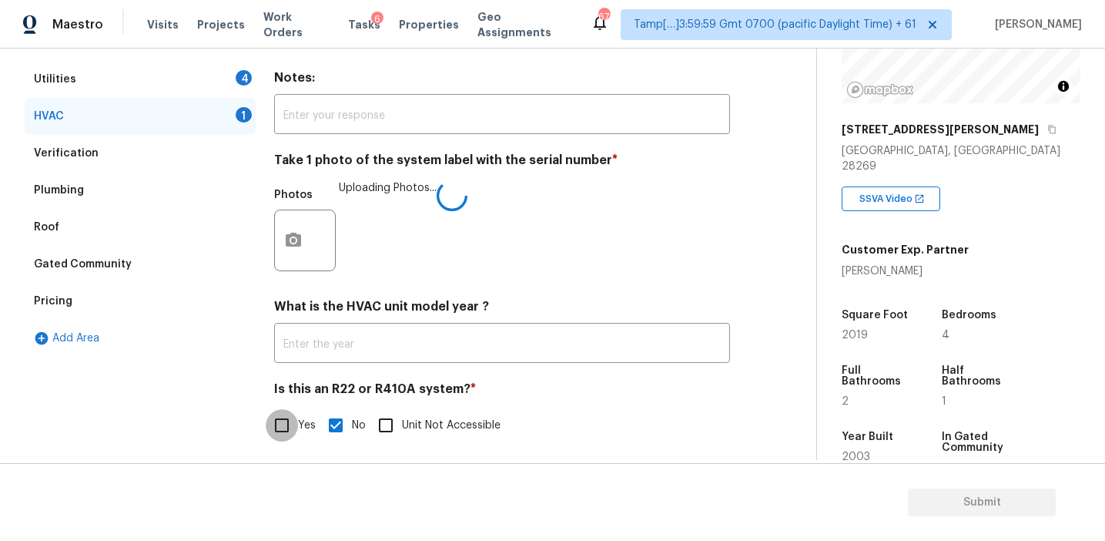
click at [289, 425] on input "Yes" at bounding box center [282, 425] width 32 height 32
checkbox input "true"
checkbox input "false"
click at [412, 307] on h4 "What is the HVAC unit model year ?" at bounding box center [502, 310] width 456 height 22
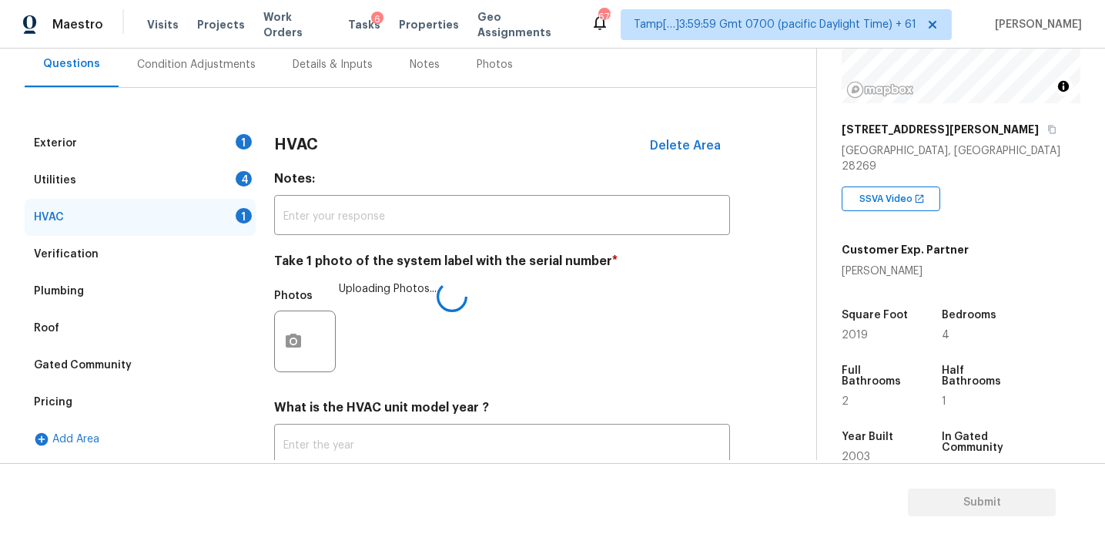
scroll to position [140, 0]
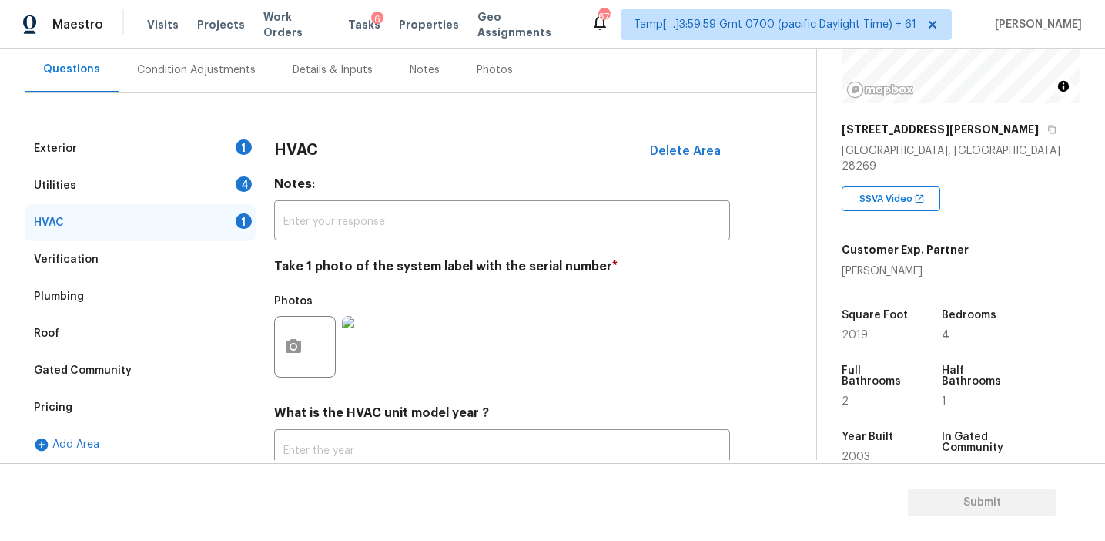
click at [297, 142] on h3 "HVAC" at bounding box center [296, 149] width 44 height 15
click at [228, 189] on div "Utilities 4" at bounding box center [140, 185] width 231 height 37
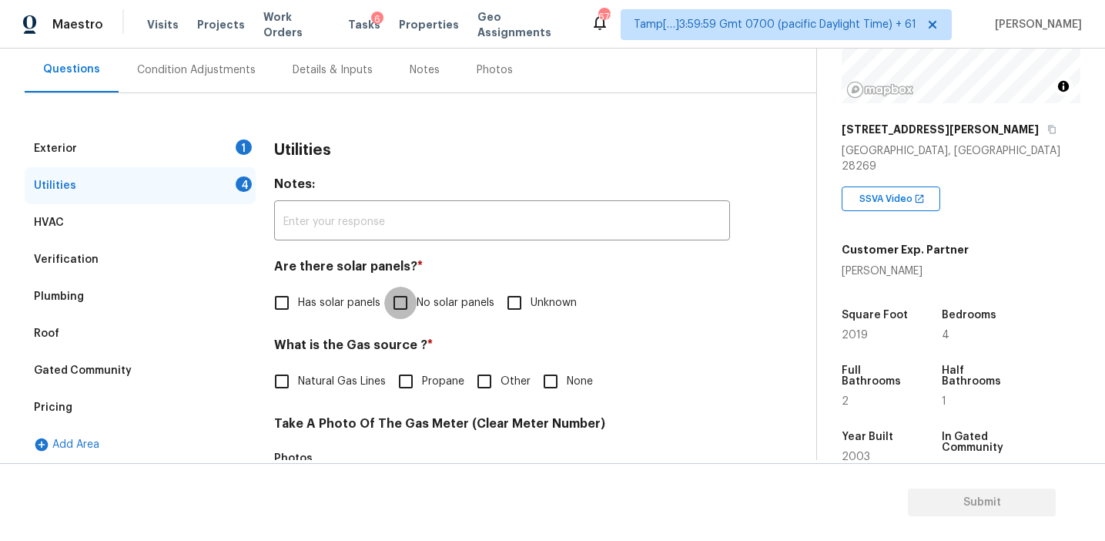
click at [403, 301] on input "No solar panels" at bounding box center [400, 302] width 32 height 32
checkbox input "true"
click at [355, 371] on label "Natural Gas Lines" at bounding box center [326, 381] width 120 height 32
click at [298, 371] on input "Natural Gas Lines" at bounding box center [282, 381] width 32 height 32
checkbox input "true"
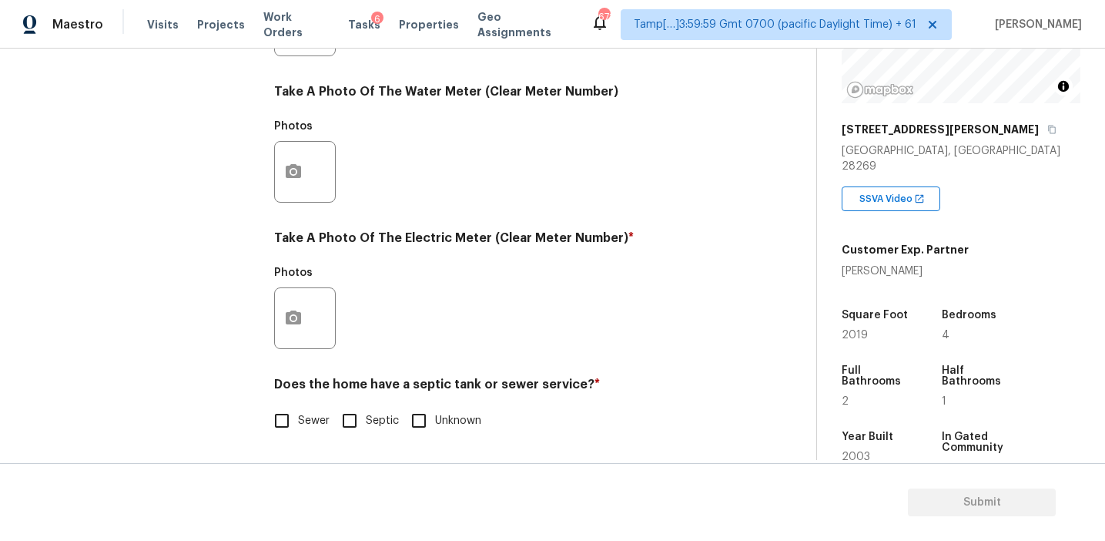
scroll to position [618, 0]
click at [284, 416] on input "Sewer" at bounding box center [282, 420] width 32 height 32
checkbox input "true"
click at [295, 343] on button "button" at bounding box center [293, 318] width 37 height 60
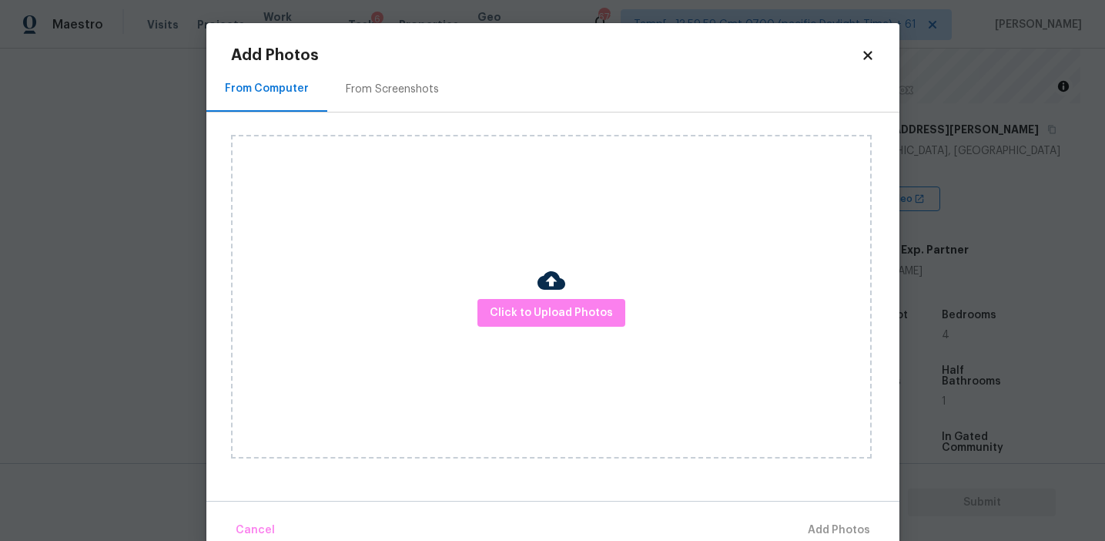
click at [496, 329] on div "Click to Upload Photos" at bounding box center [551, 296] width 641 height 323
click at [501, 317] on span "Click to Upload Photos" at bounding box center [551, 312] width 123 height 19
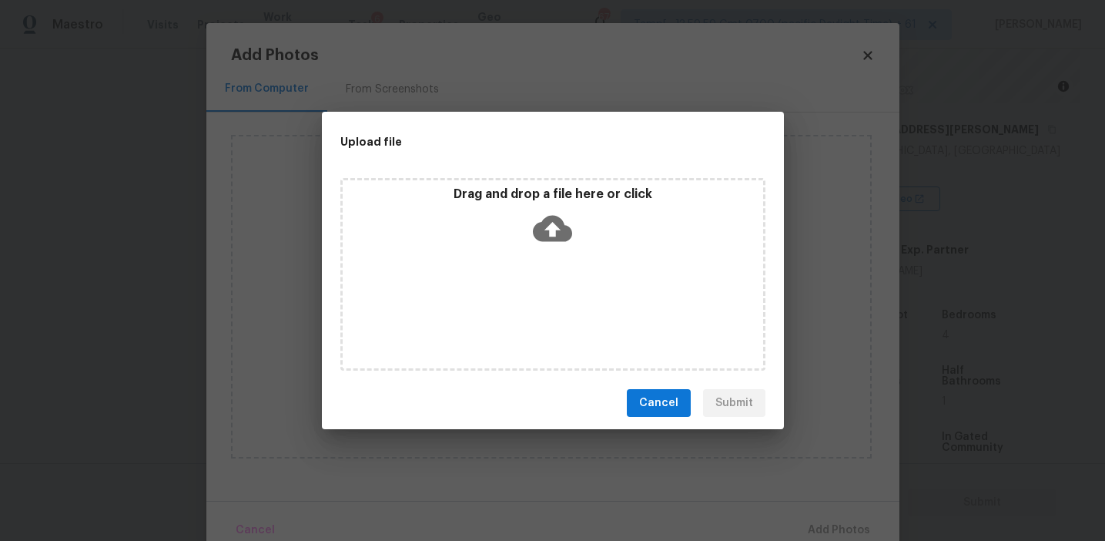
click at [503, 269] on div "Drag and drop a file here or click" at bounding box center [552, 274] width 425 height 193
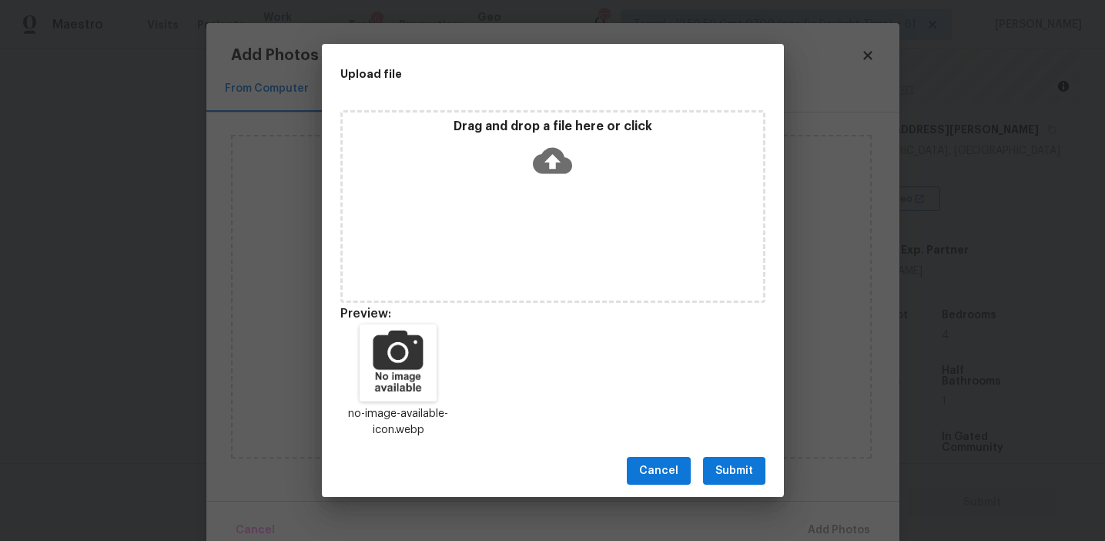
click at [720, 461] on span "Submit" at bounding box center [734, 470] width 38 height 19
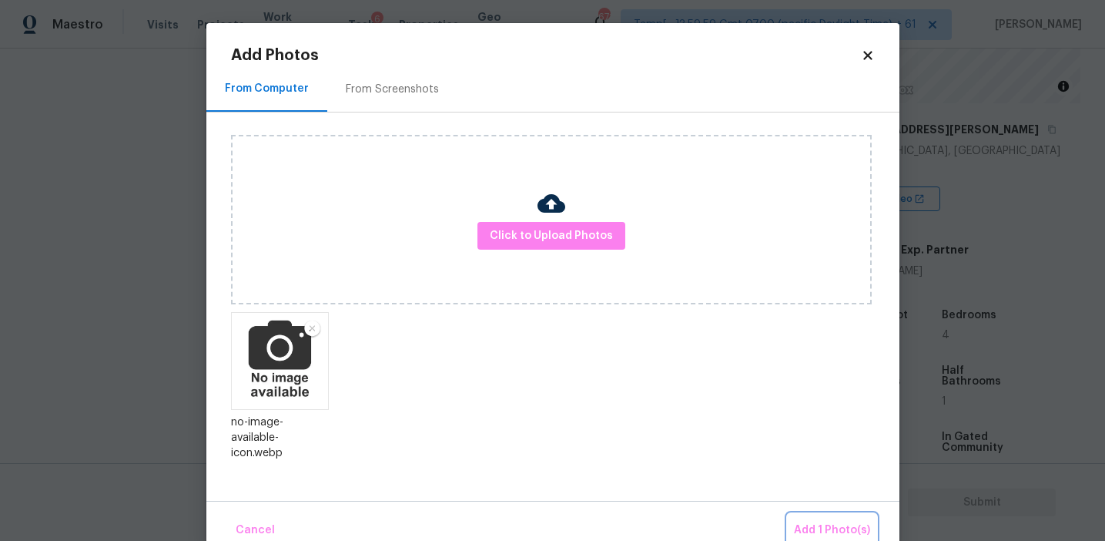
click at [817, 527] on span "Add 1 Photo(s)" at bounding box center [832, 530] width 76 height 19
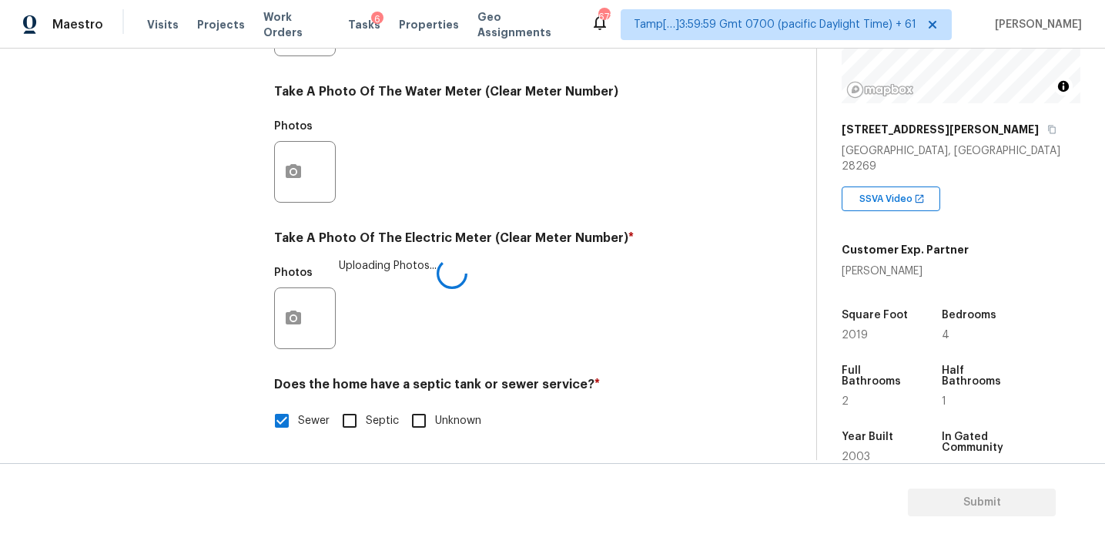
click at [561, 242] on h4 "Take A Photo Of The Electric Meter (Clear Meter Number) *" at bounding box center [502, 241] width 456 height 22
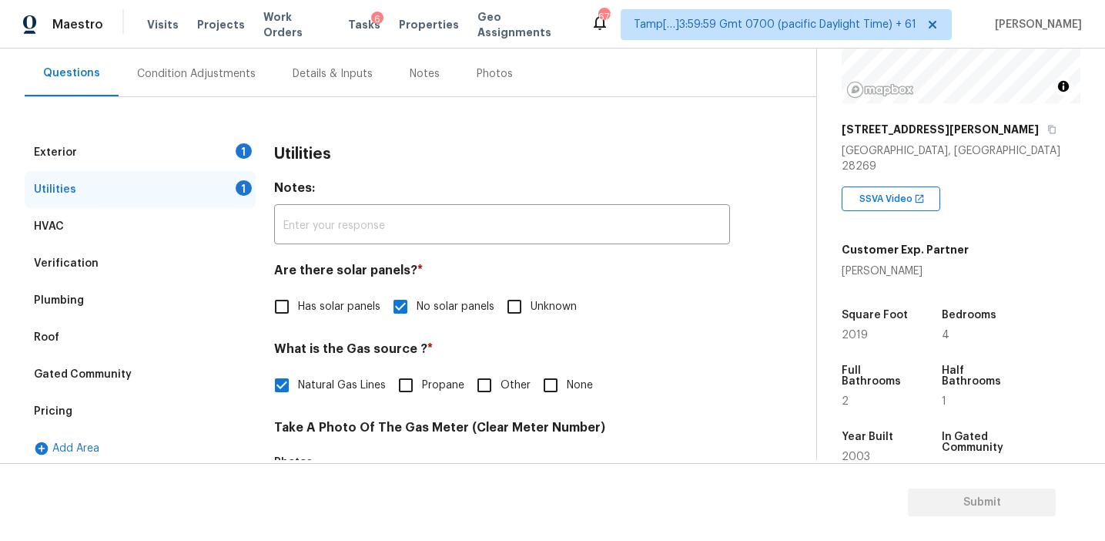
scroll to position [139, 0]
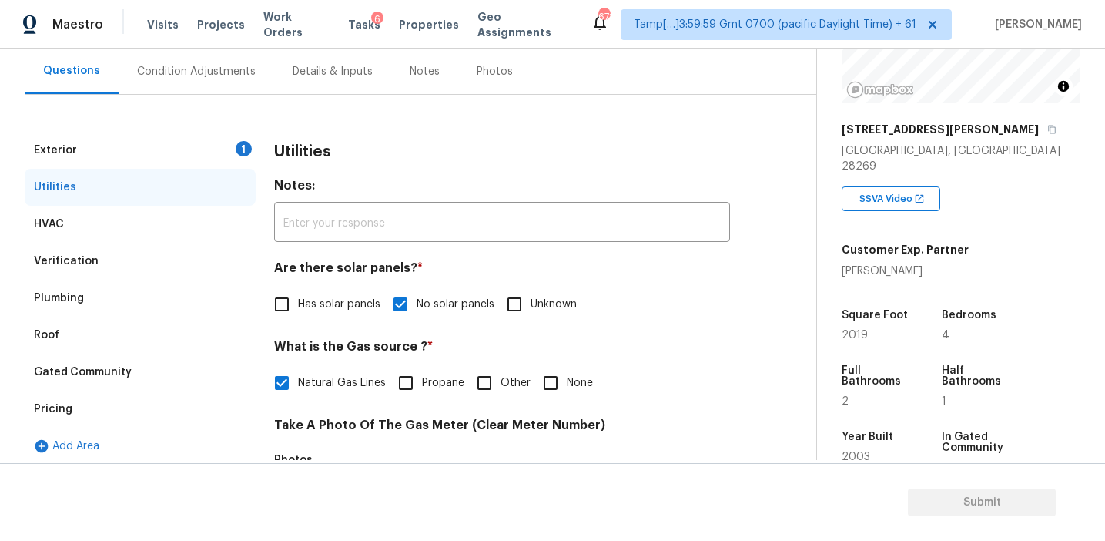
click at [223, 149] on div "Exterior 1" at bounding box center [140, 150] width 231 height 37
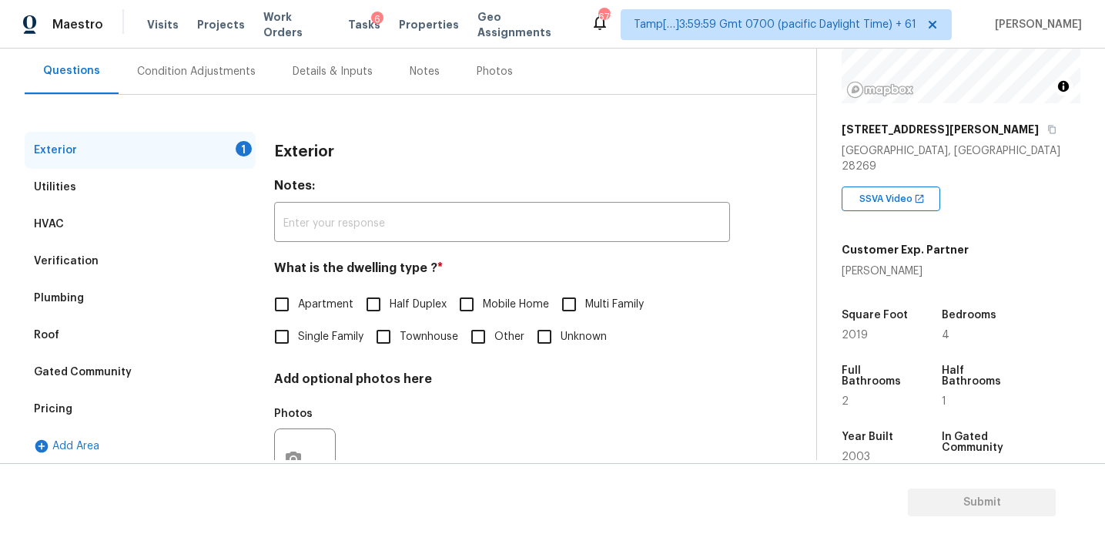
click at [292, 333] on input "Single Family" at bounding box center [282, 336] width 32 height 32
checkbox input "true"
click at [317, 146] on h3 "Exterior" at bounding box center [304, 151] width 60 height 15
click at [309, 159] on div "Exterior" at bounding box center [502, 152] width 456 height 40
click at [280, 142] on div "Exterior" at bounding box center [502, 152] width 456 height 40
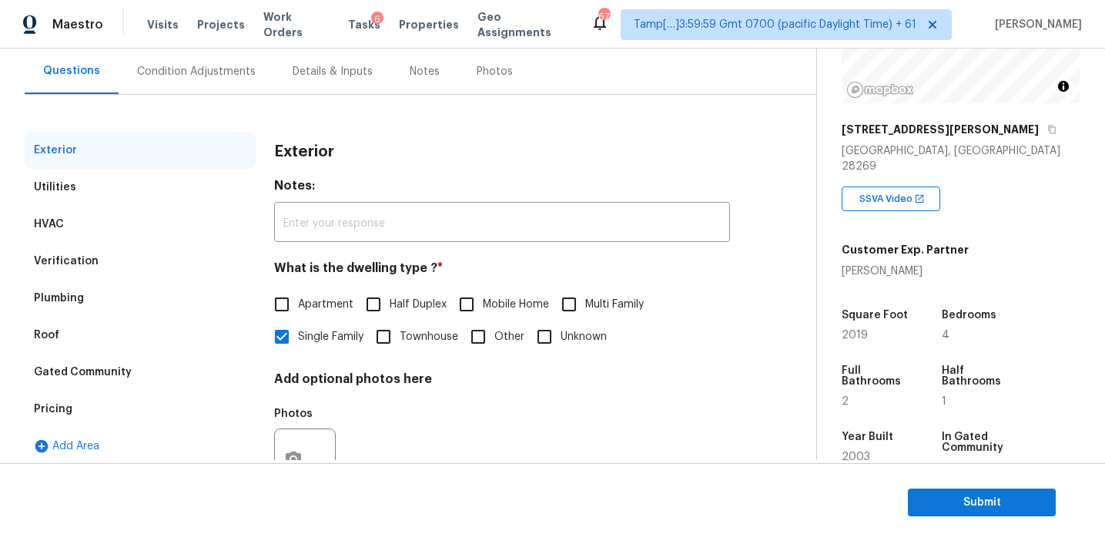
click at [224, 68] on div "Condition Adjustments" at bounding box center [196, 71] width 119 height 15
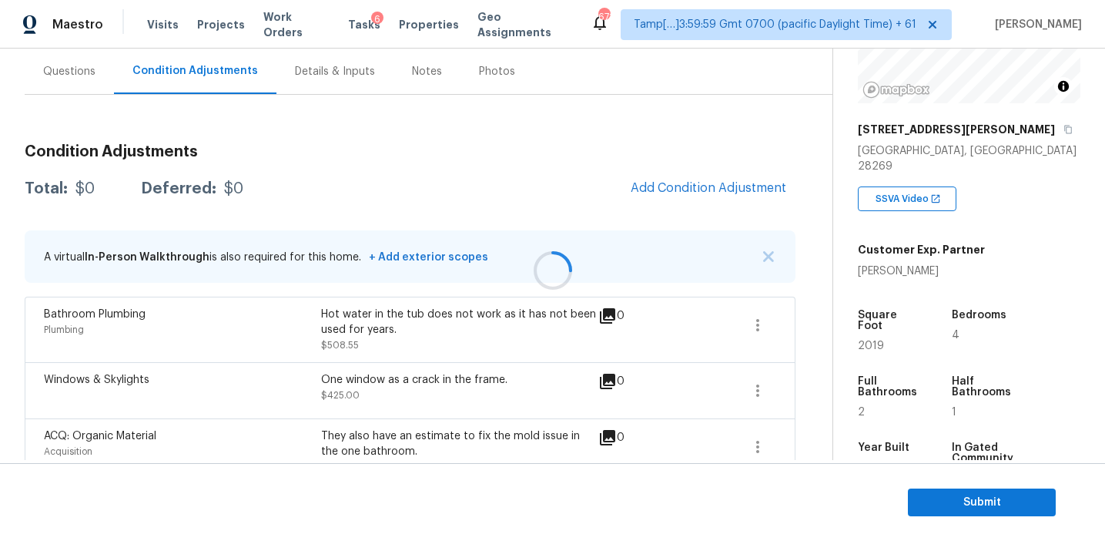
scroll to position [139, 0]
click at [551, 312] on div "Hot water in the tub does not work as it has not been used for years." at bounding box center [459, 321] width 277 height 31
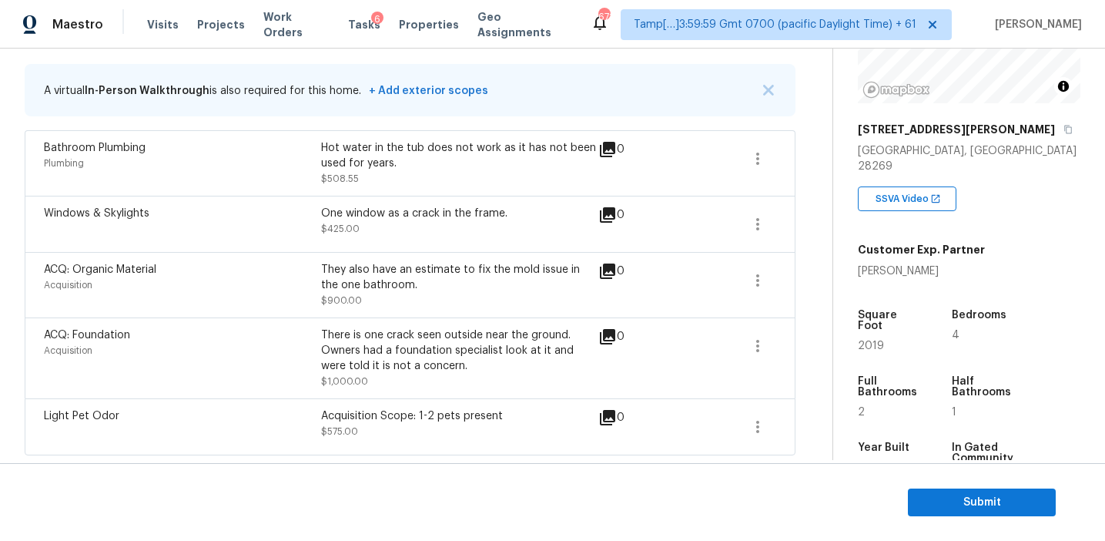
click at [551, 312] on div "ACQ: Organic Material Acquisition They also have an estimate to fix the mold is…" at bounding box center [410, 284] width 771 height 65
click at [565, 252] on div "ACQ: Organic Material Acquisition They also have an estimate to fix the mold is…" at bounding box center [410, 284] width 771 height 65
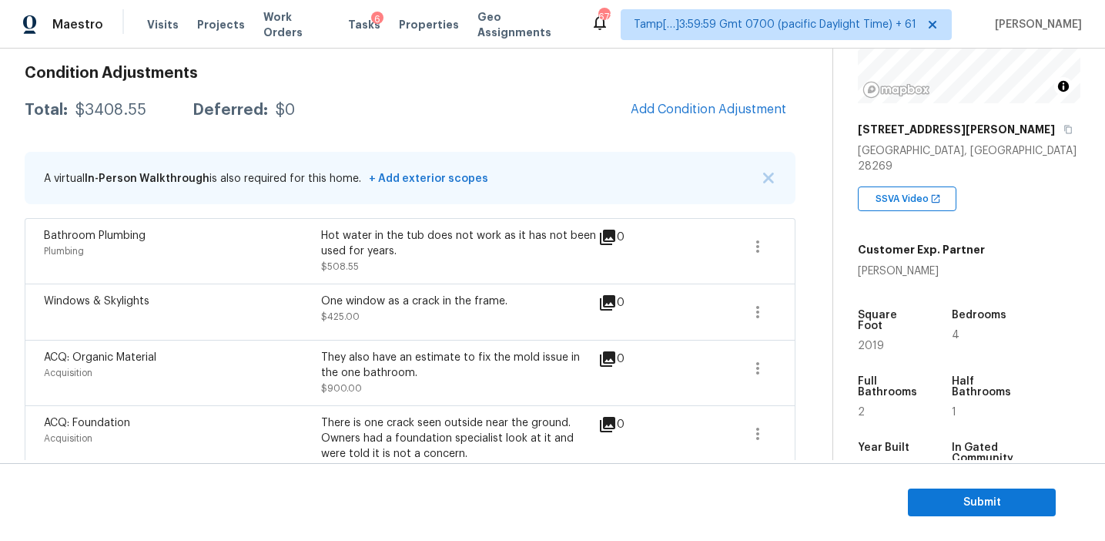
scroll to position [205, 0]
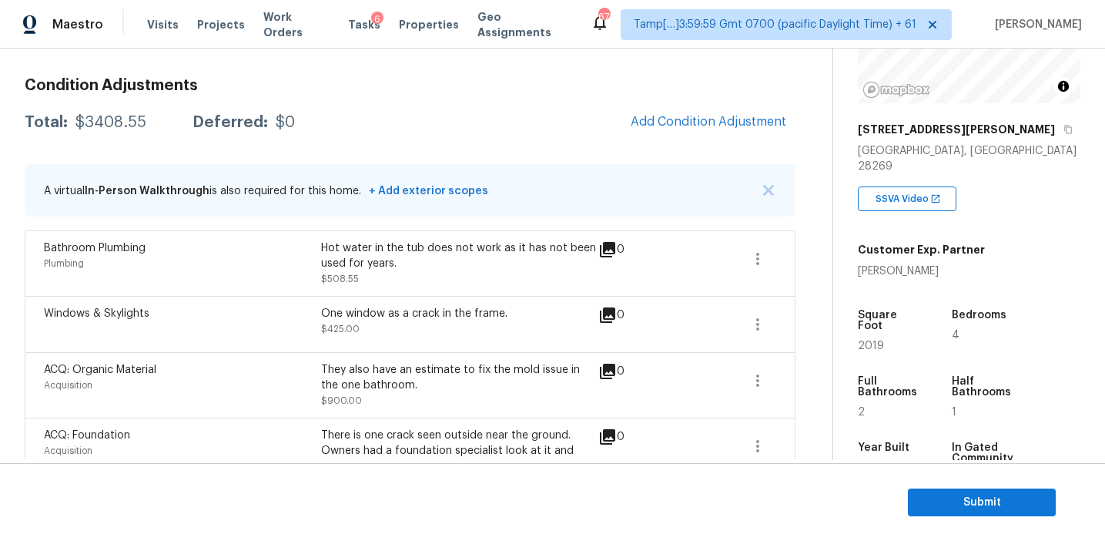
click at [705, 105] on div "Condition Adjustments Total: $3408.55 Deferred: $0 Add Condition Adjustment A v…" at bounding box center [410, 310] width 771 height 490
click at [705, 116] on span "Add Condition Adjustment" at bounding box center [709, 122] width 156 height 14
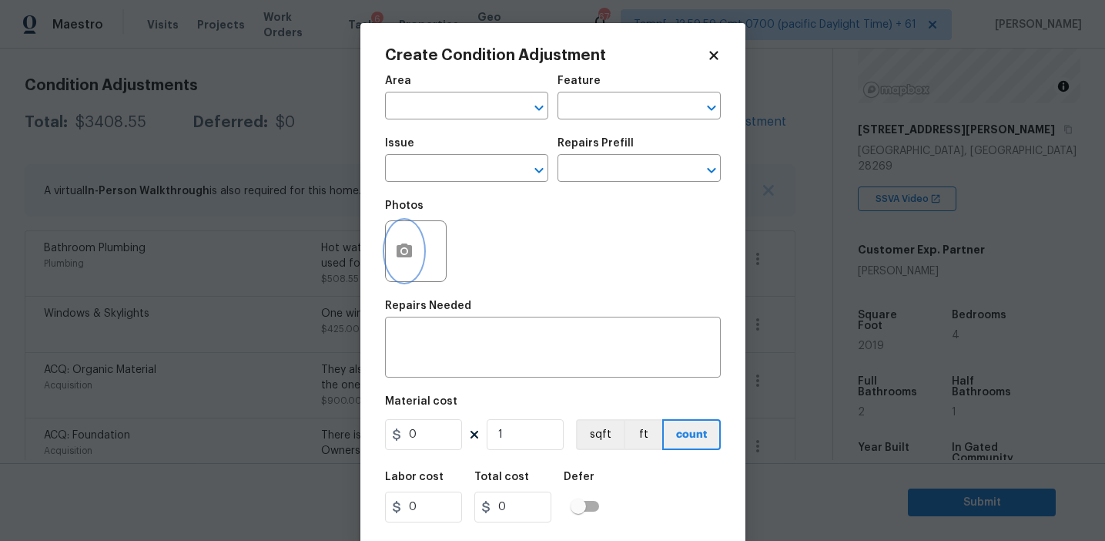
click at [414, 235] on button "button" at bounding box center [404, 251] width 37 height 60
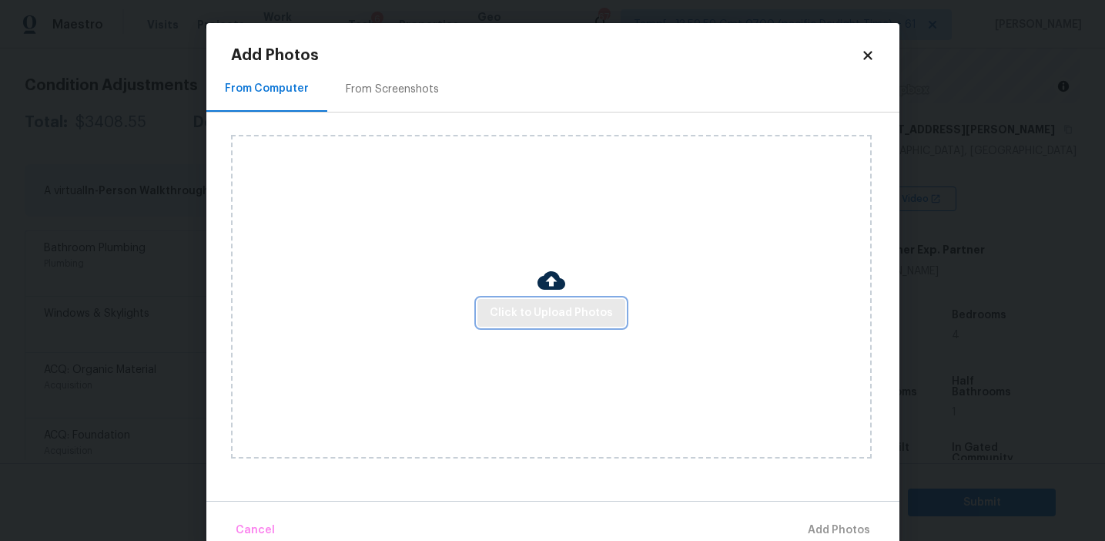
click at [501, 305] on span "Click to Upload Photos" at bounding box center [551, 312] width 123 height 19
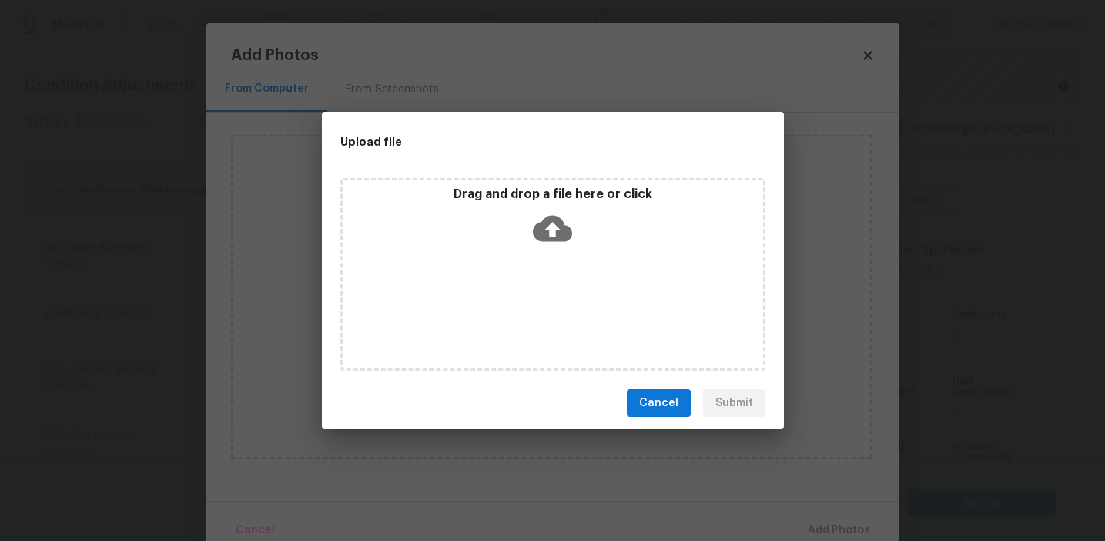
click at [513, 216] on div "Drag and drop a file here or click" at bounding box center [553, 219] width 420 height 66
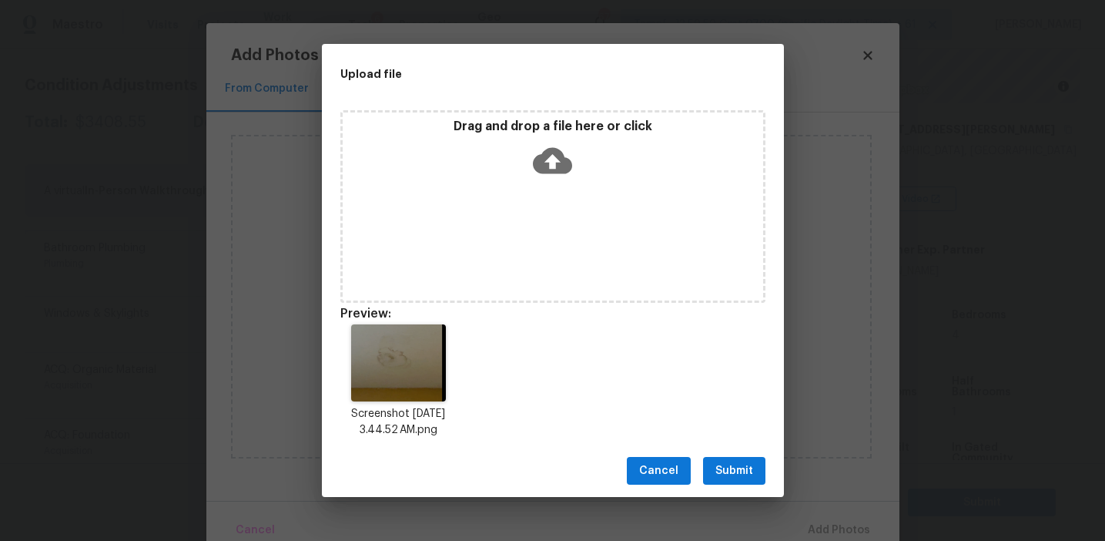
click at [737, 460] on button "Submit" at bounding box center [734, 471] width 62 height 28
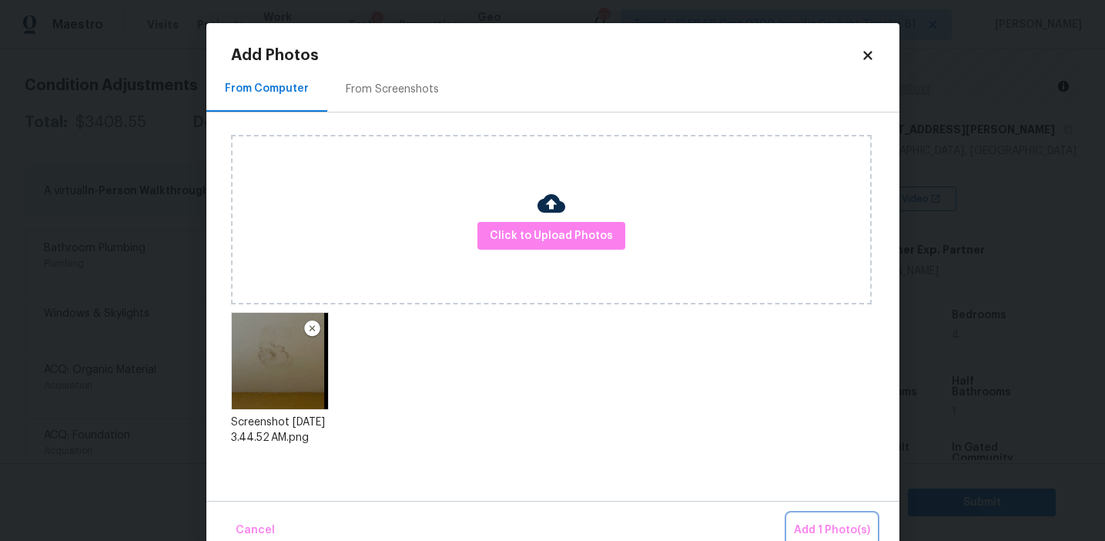
click at [812, 523] on span "Add 1 Photo(s)" at bounding box center [832, 530] width 76 height 19
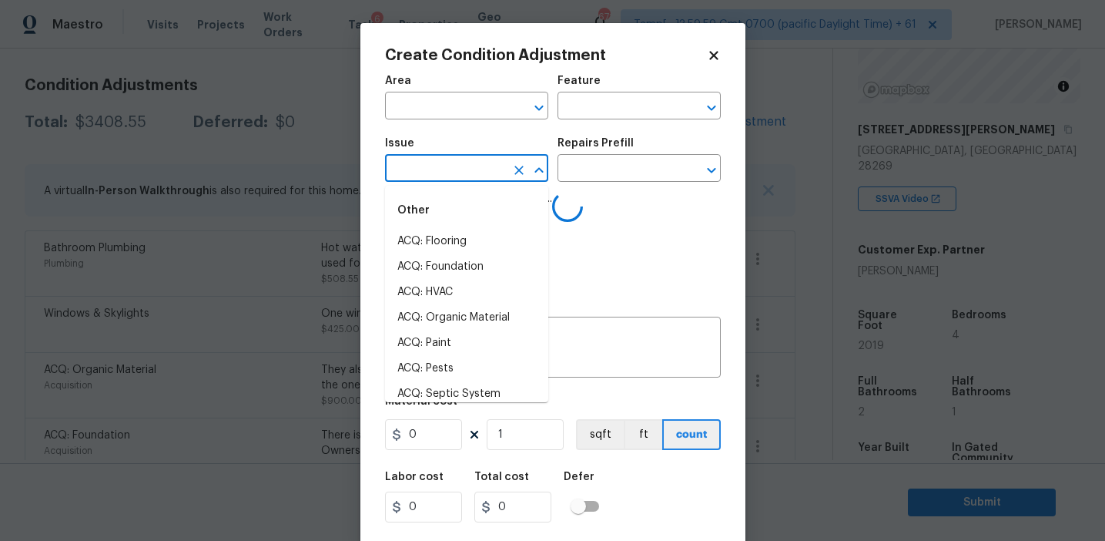
click at [441, 173] on input "text" at bounding box center [445, 170] width 120 height 24
type input "leak"
click at [472, 236] on li "ACQ: Flooring" at bounding box center [466, 241] width 163 height 25
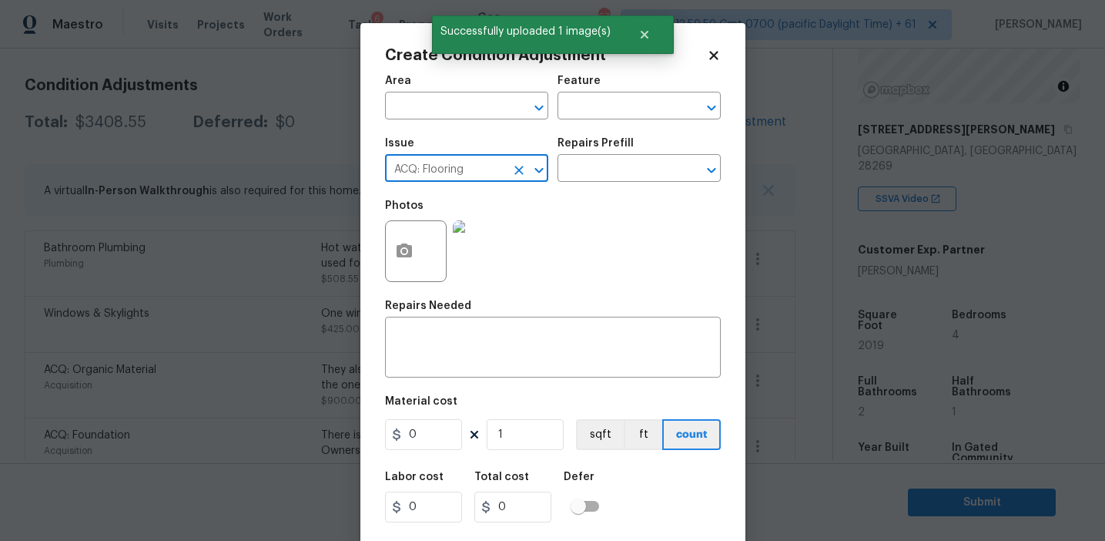
type input "ACQ: Flooring"
click at [509, 185] on span "Issue ACQ: Flooring ​" at bounding box center [466, 160] width 163 height 62
click at [512, 177] on icon "Clear" at bounding box center [518, 169] width 15 height 15
click at [530, 246] on li "ACQ: Water Leak" at bounding box center [466, 241] width 163 height 25
type input "ACQ: Water Leak"
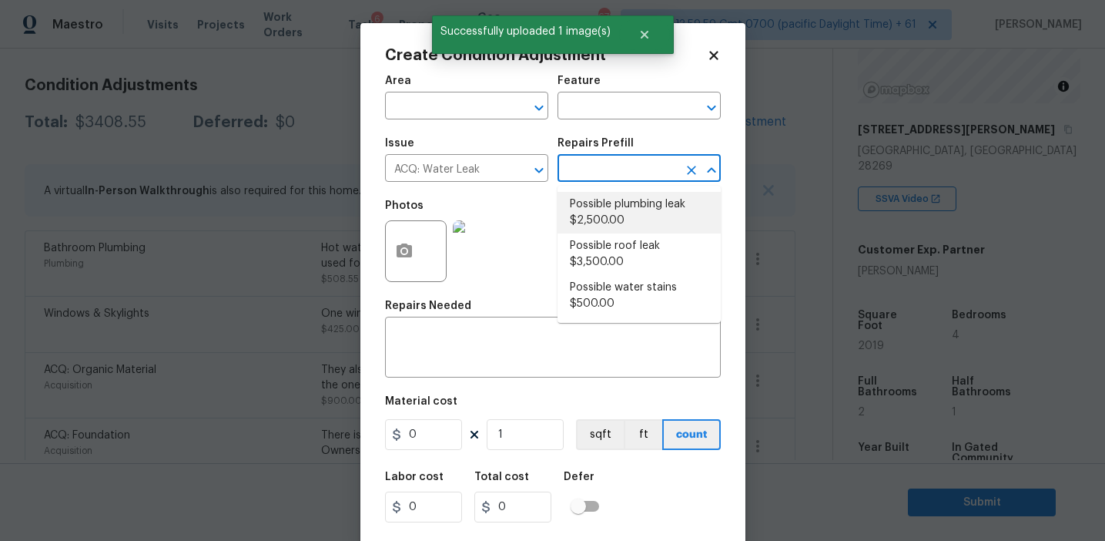
click at [628, 213] on li "Possible plumbing leak $2,500.00" at bounding box center [639, 213] width 163 height 42
type input "Acquisition"
type textarea "Acquisition Scope: Possible plumbing leak"
type input "2500"
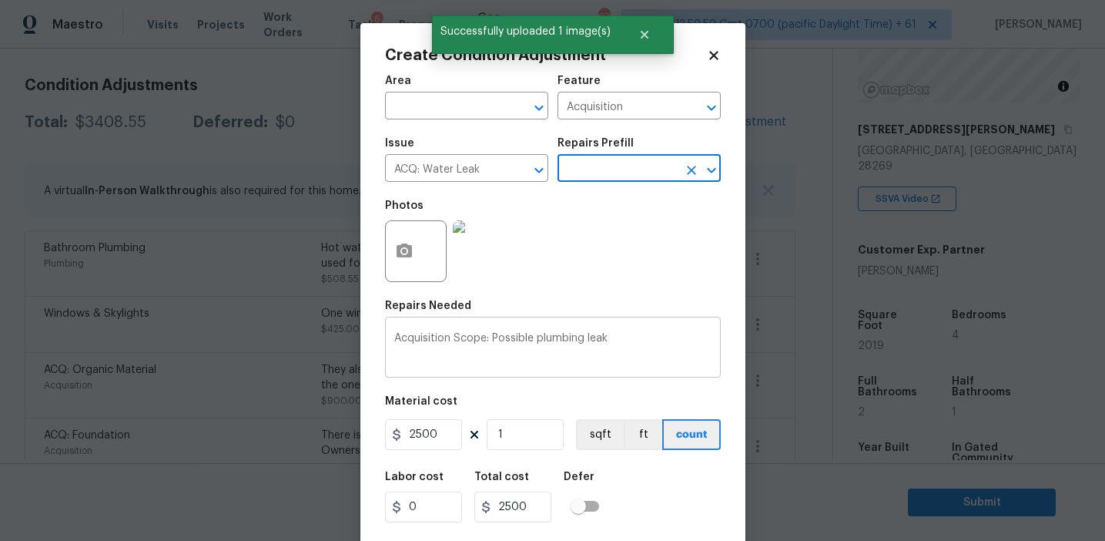
click at [546, 338] on textarea "Acquisition Scope: Possible plumbing leak" at bounding box center [552, 349] width 317 height 32
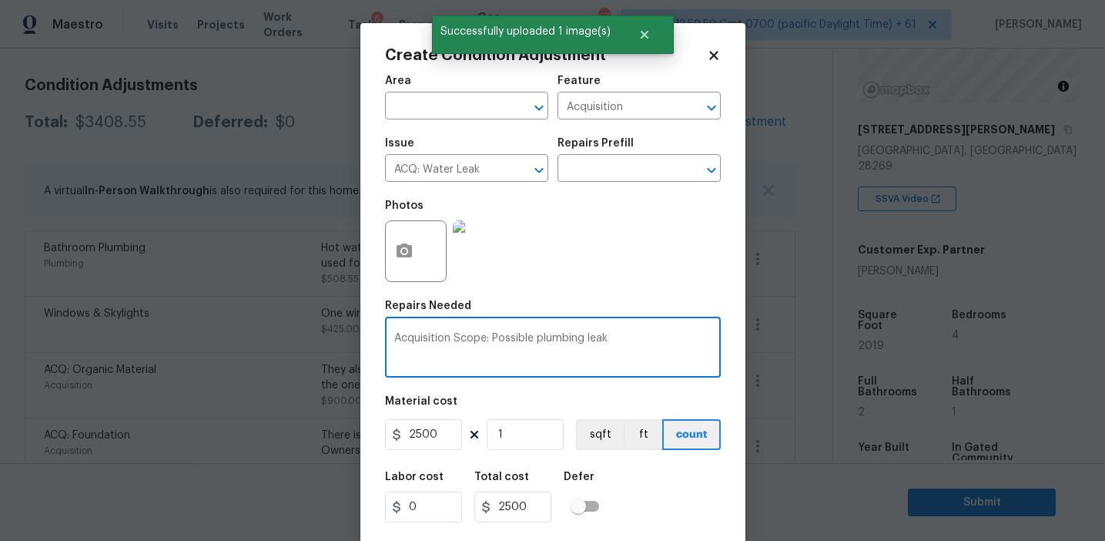
click at [546, 338] on textarea "Acquisition Scope: Possible plumbing leak" at bounding box center [552, 349] width 317 height 32
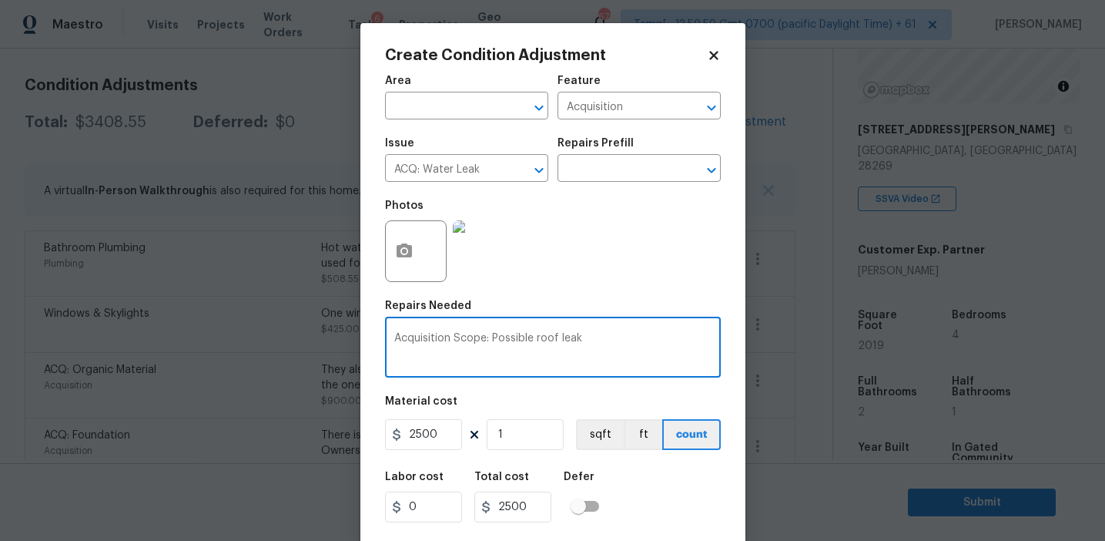
type textarea "Acquisition Scope: Possible roof leak"
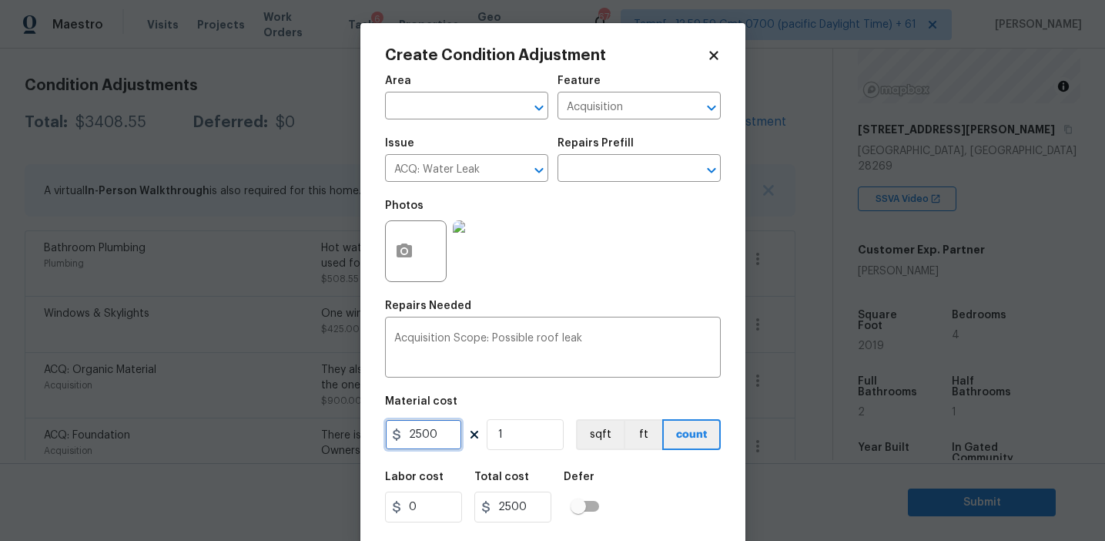
scroll to position [35, 0]
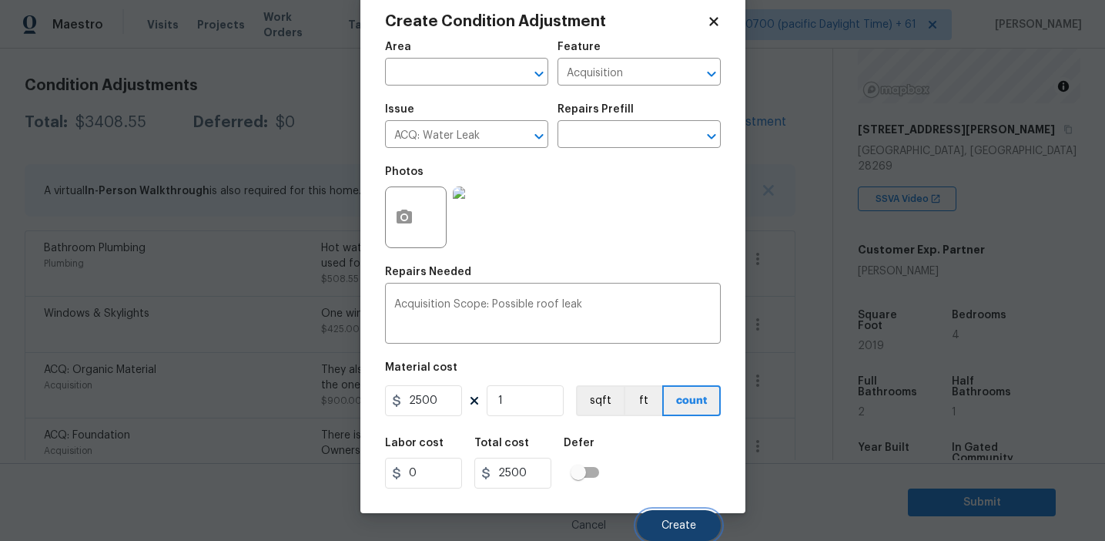
click at [659, 521] on button "Create" at bounding box center [679, 525] width 84 height 31
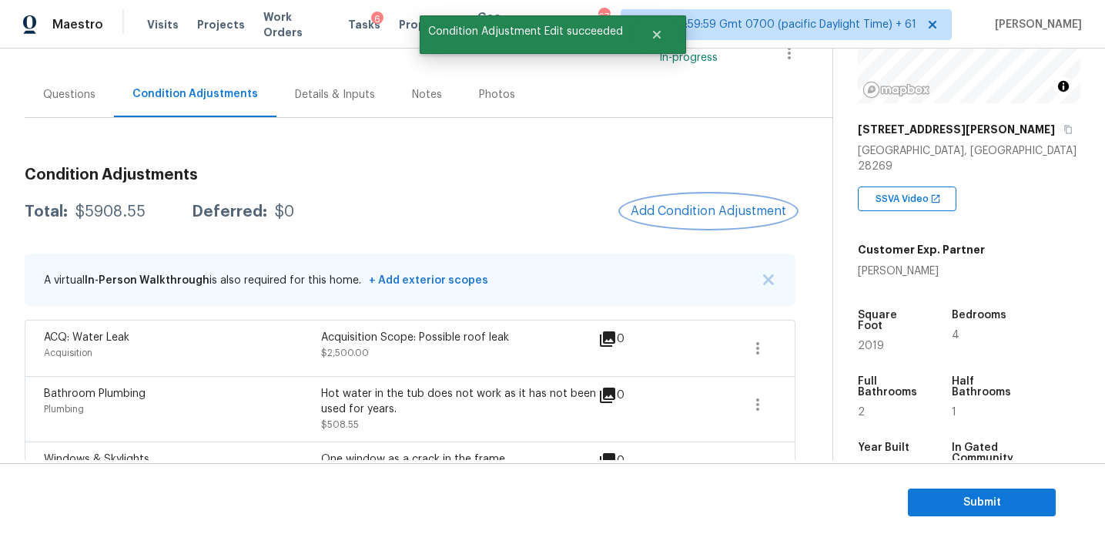
scroll to position [130, 0]
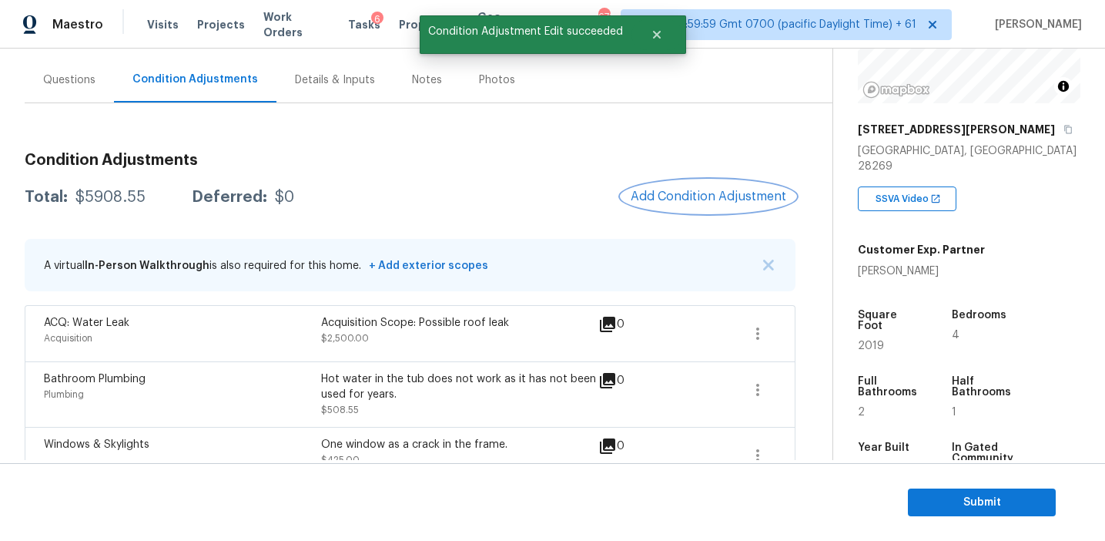
click at [663, 189] on span "Add Condition Adjustment" at bounding box center [709, 196] width 156 height 14
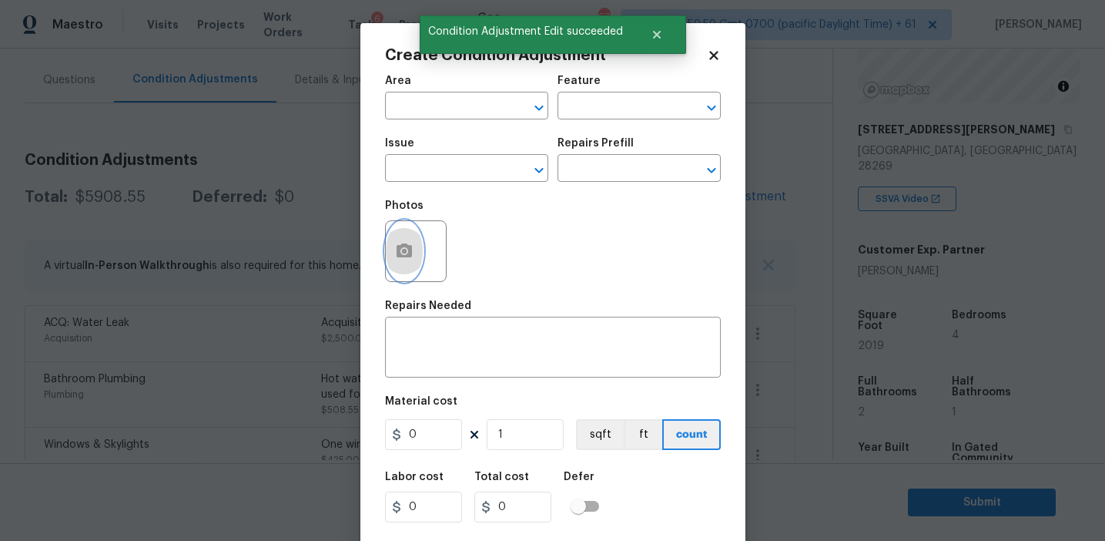
click at [409, 266] on button "button" at bounding box center [404, 251] width 37 height 60
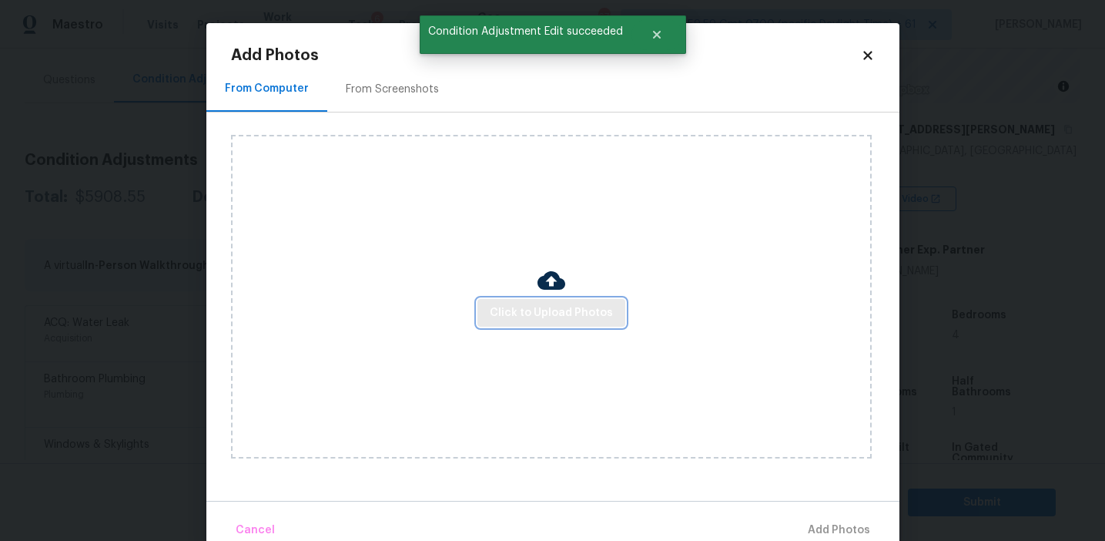
click at [521, 323] on button "Click to Upload Photos" at bounding box center [551, 313] width 148 height 28
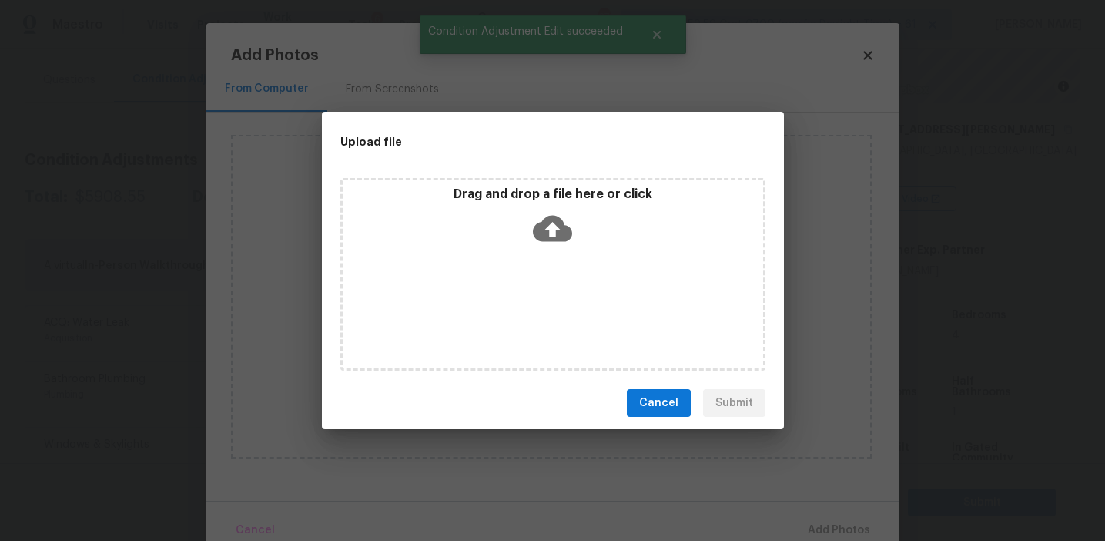
click at [530, 216] on div "Drag and drop a file here or click" at bounding box center [553, 219] width 420 height 66
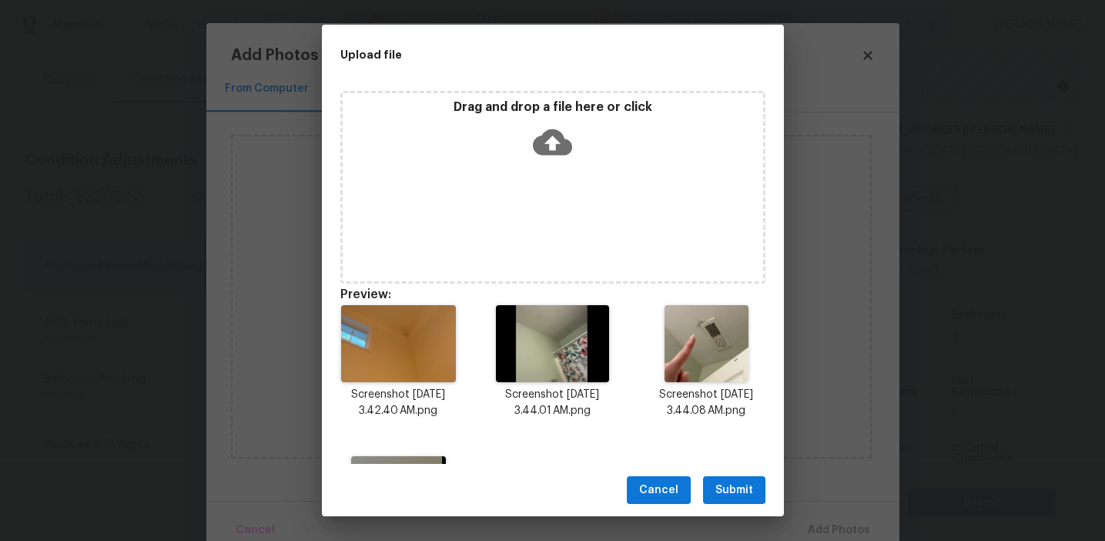
click at [730, 481] on span "Submit" at bounding box center [734, 490] width 38 height 19
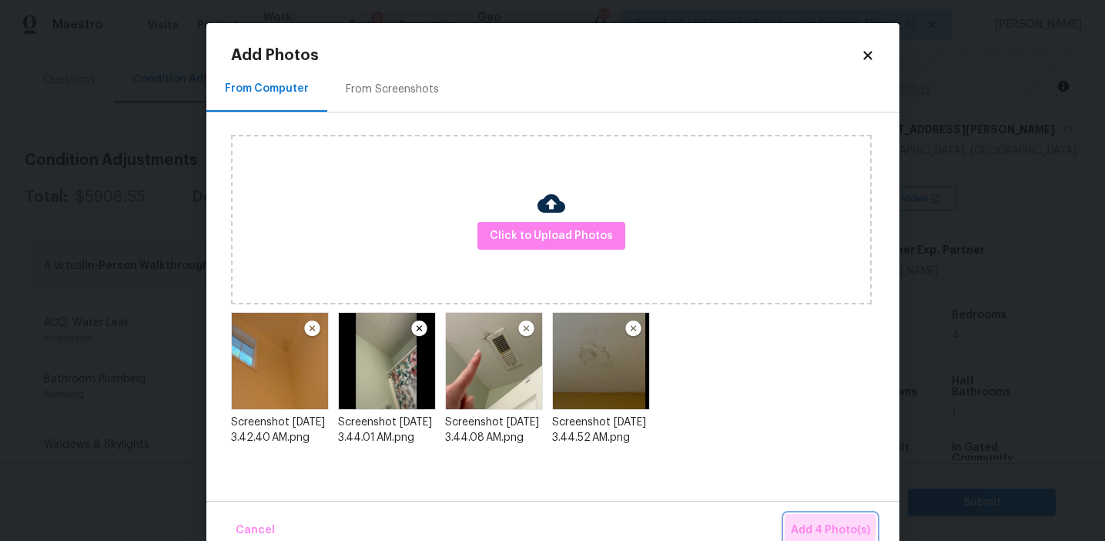
click at [807, 526] on span "Add 4 Photo(s)" at bounding box center [830, 530] width 79 height 19
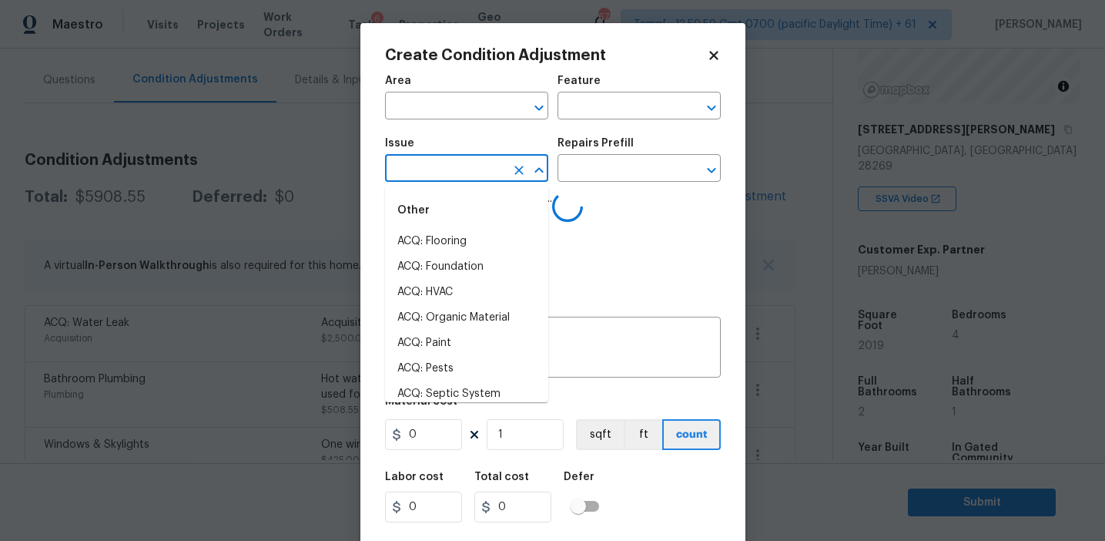
click at [428, 179] on input "text" at bounding box center [445, 170] width 120 height 24
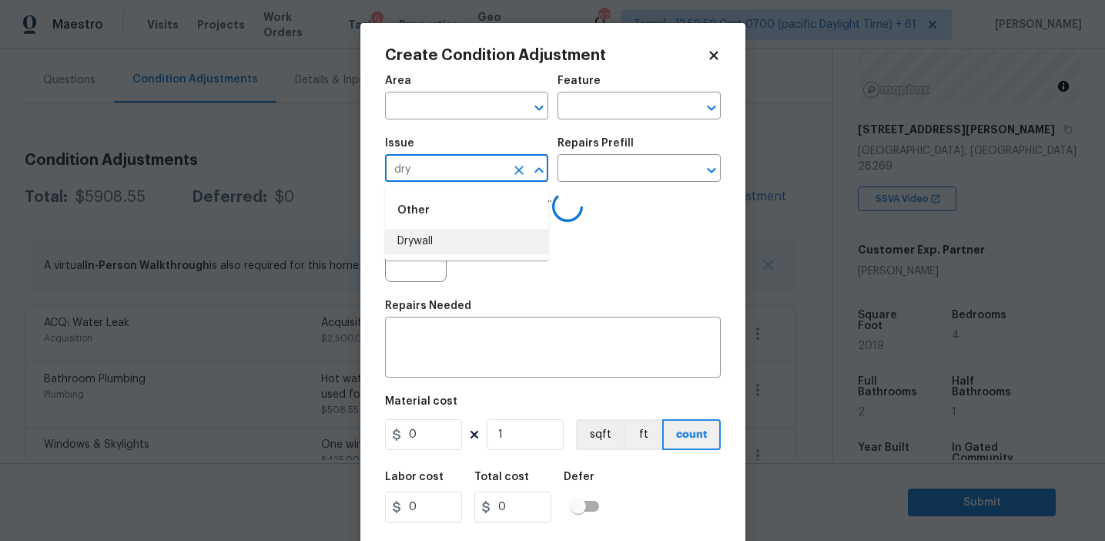
click at [471, 243] on li "Drywall" at bounding box center [466, 241] width 163 height 25
type input "Drywall"
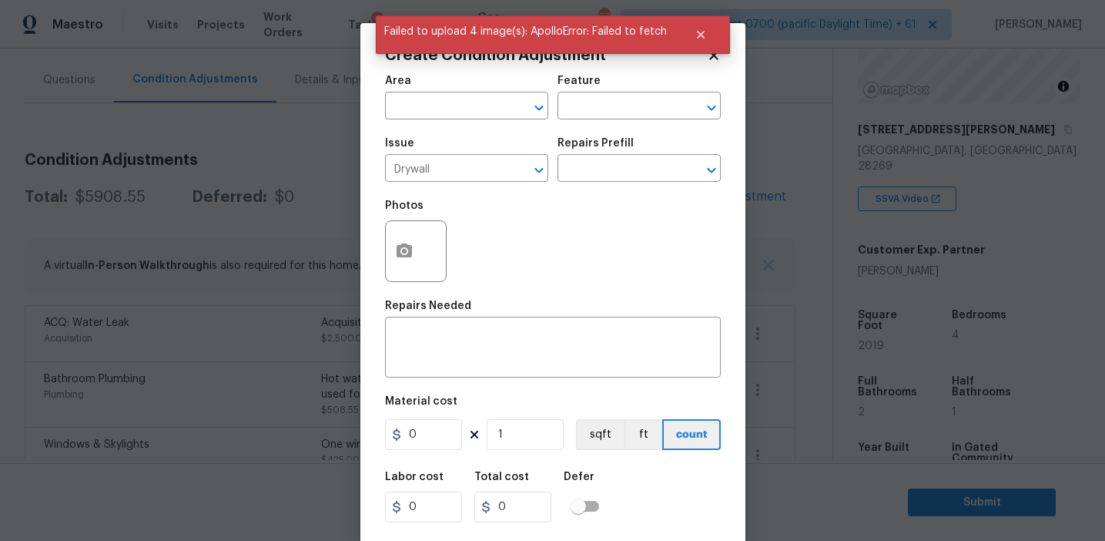
click at [505, 235] on div "Photos" at bounding box center [553, 241] width 336 height 100
click at [611, 173] on input "text" at bounding box center [618, 170] width 120 height 24
click at [484, 218] on div "Photos" at bounding box center [553, 241] width 336 height 100
click at [595, 169] on input "text" at bounding box center [618, 170] width 120 height 24
click at [507, 219] on div "Photos" at bounding box center [553, 241] width 336 height 100
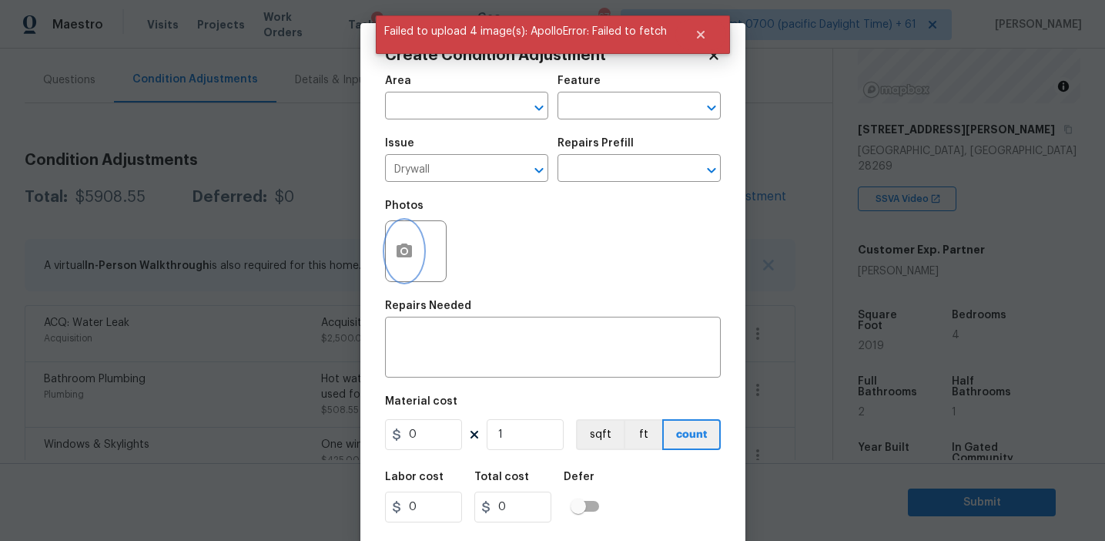
click at [404, 253] on circle "button" at bounding box center [403, 251] width 5 height 5
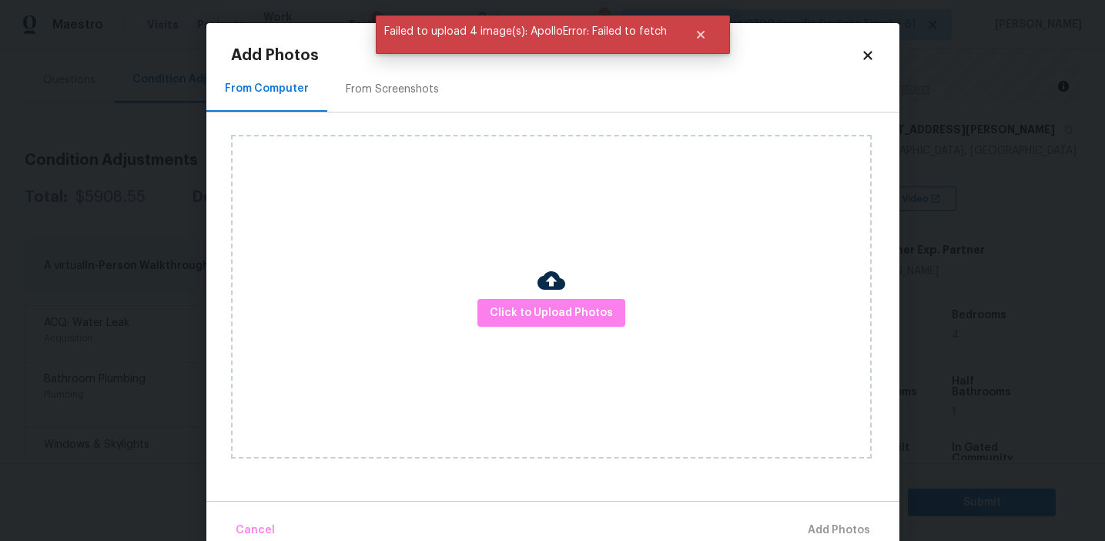
click at [114, 233] on body "Maestro Visits Projects Work Orders Tasks 6 Properties Geo Assignments 671 Tamp…" at bounding box center [552, 270] width 1105 height 541
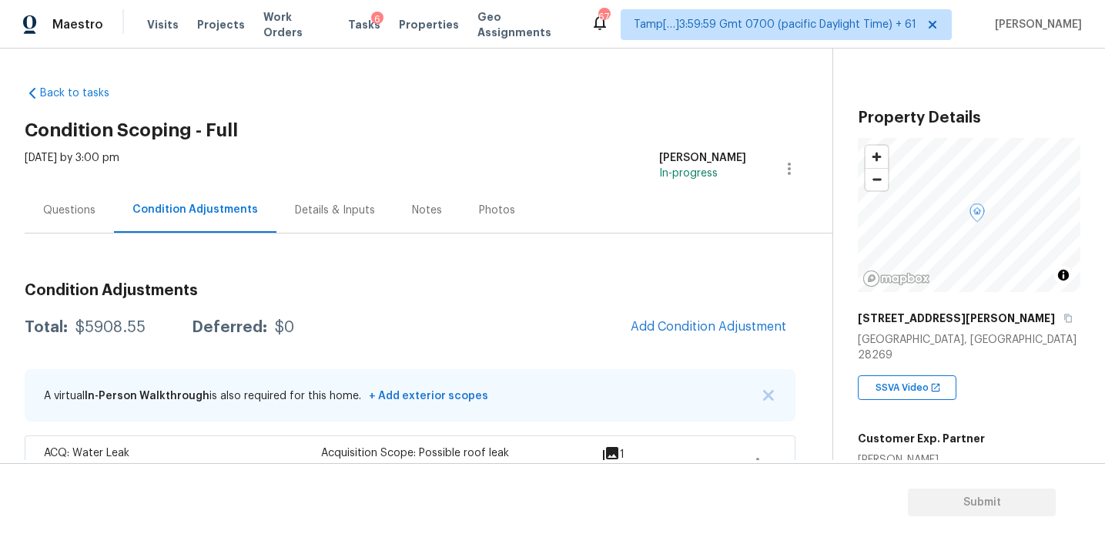
scroll to position [138, 0]
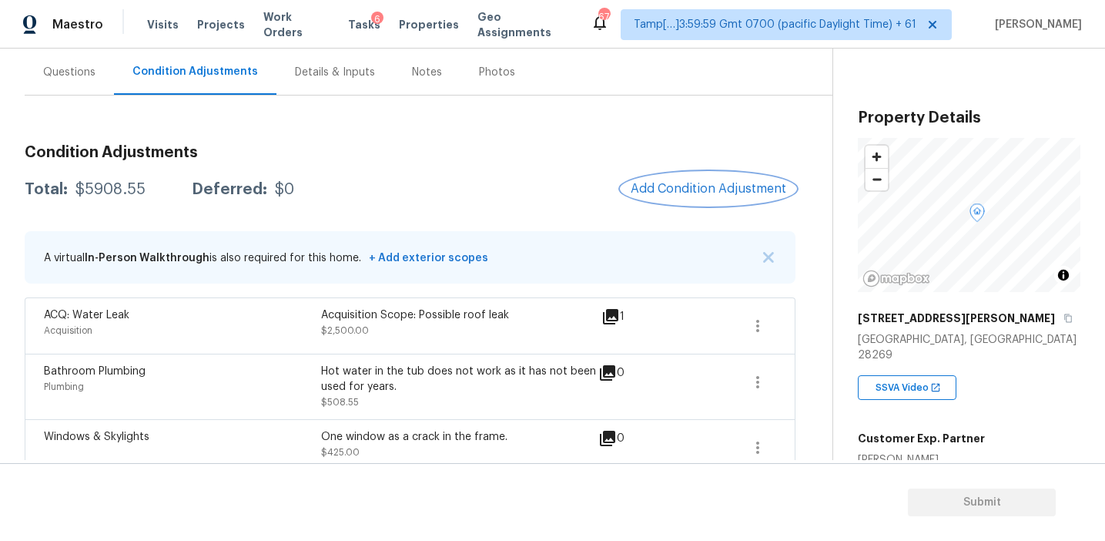
click at [665, 194] on span "Add Condition Adjustment" at bounding box center [709, 189] width 156 height 14
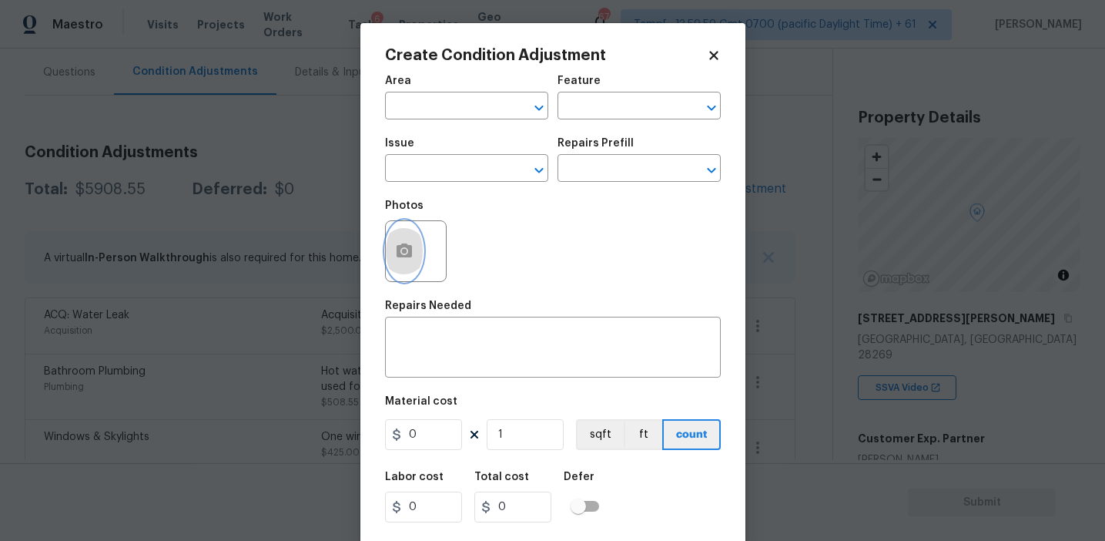
click at [400, 264] on button "button" at bounding box center [404, 251] width 37 height 60
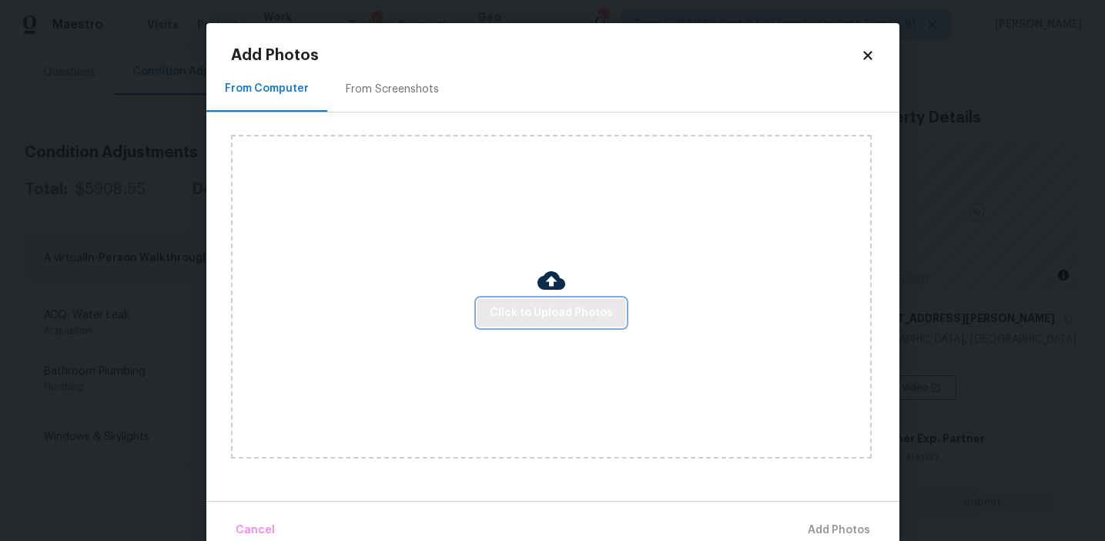
click at [513, 299] on button "Click to Upload Photos" at bounding box center [551, 313] width 148 height 28
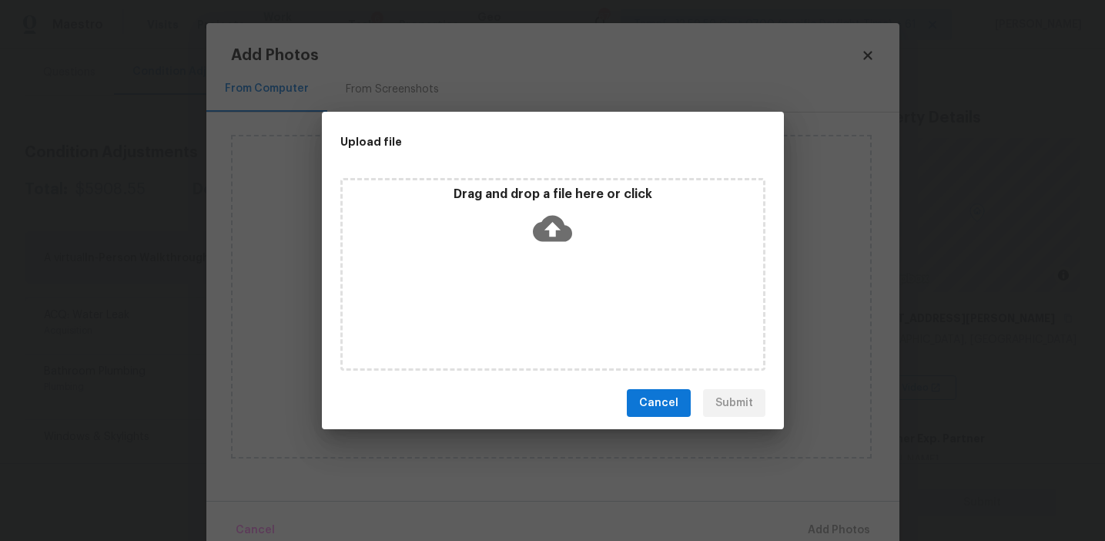
click at [511, 211] on div "Drag and drop a file here or click" at bounding box center [553, 219] width 420 height 66
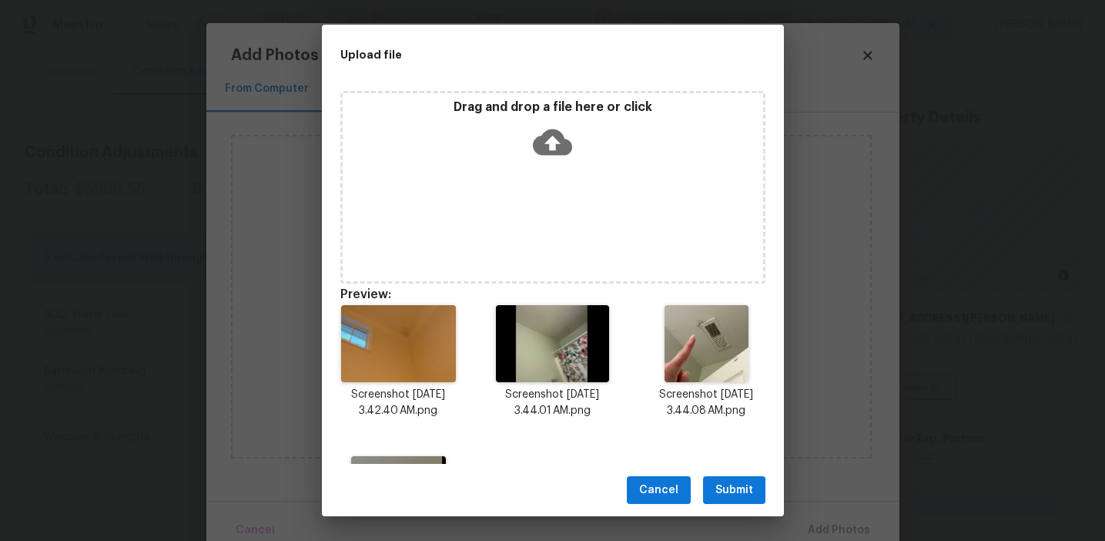
click at [726, 484] on span "Submit" at bounding box center [734, 490] width 38 height 19
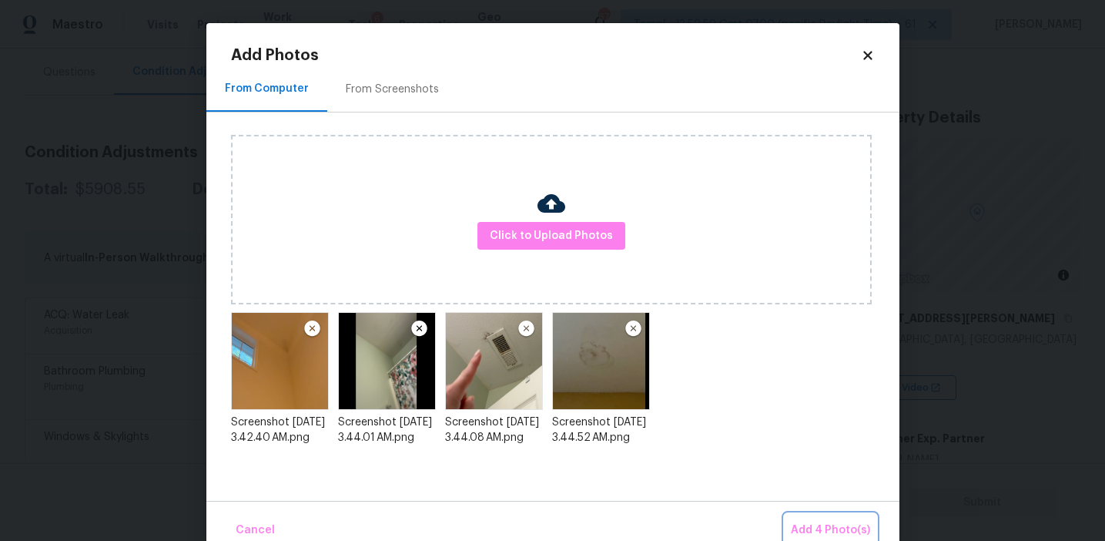
click at [829, 523] on span "Add 4 Photo(s)" at bounding box center [830, 530] width 79 height 19
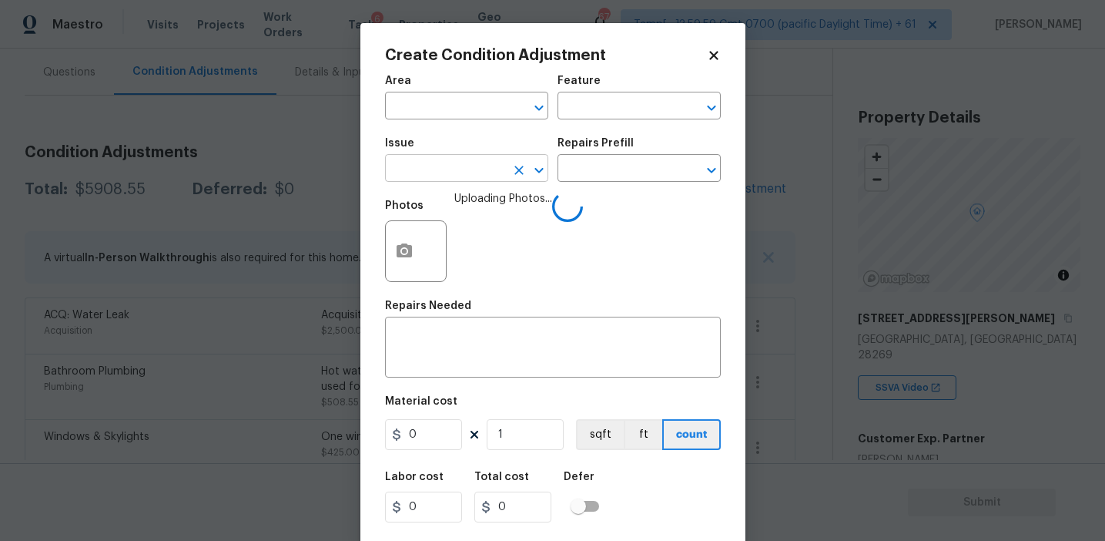
click at [455, 177] on input "text" at bounding box center [445, 170] width 120 height 24
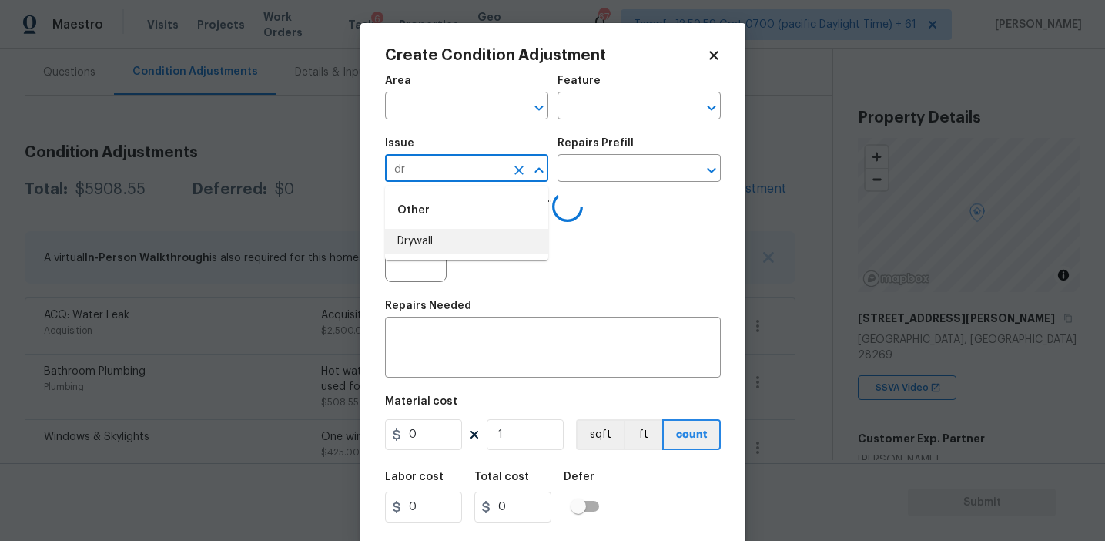
click at [478, 236] on li "Drywall" at bounding box center [466, 241] width 163 height 25
type input "Drywall"
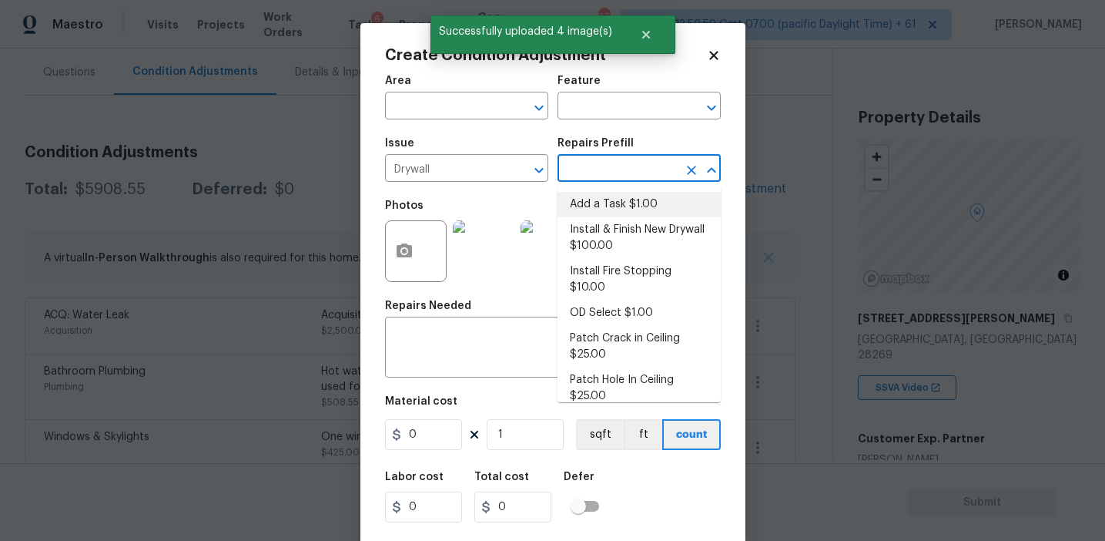
click at [588, 210] on li "Add a Task $1.00" at bounding box center [639, 204] width 163 height 25
type input "Walls and Ceiling"
type textarea "HPM to detail"
type input "1"
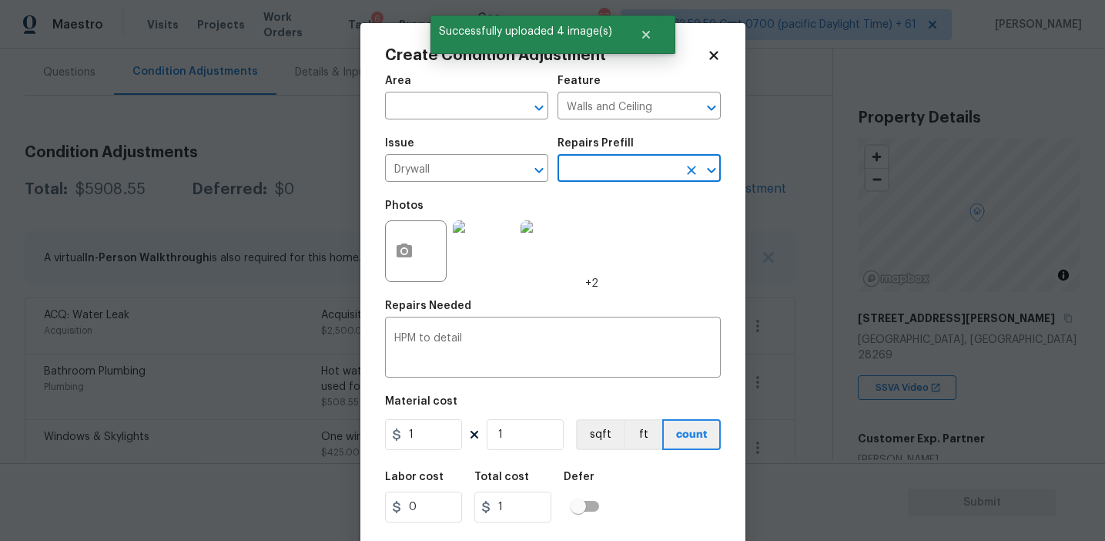
click at [593, 179] on input "text" at bounding box center [618, 170] width 120 height 24
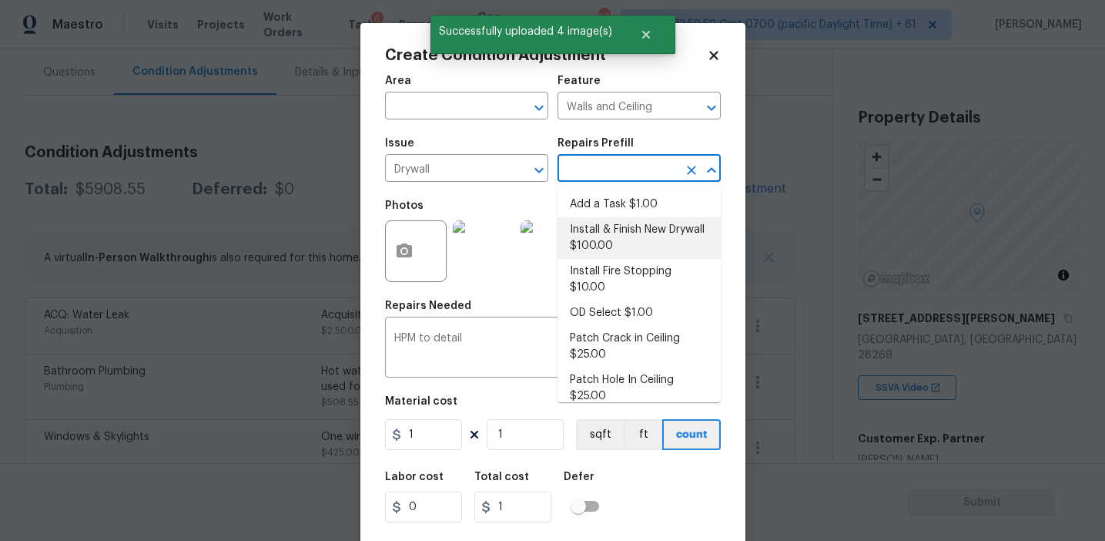
click at [598, 237] on li "Install & Finish New Drywall $100.00" at bounding box center [639, 238] width 163 height 42
type textarea "Remove the existing damaged drywall and replace with new. Ensure that the new d…"
type input "100"
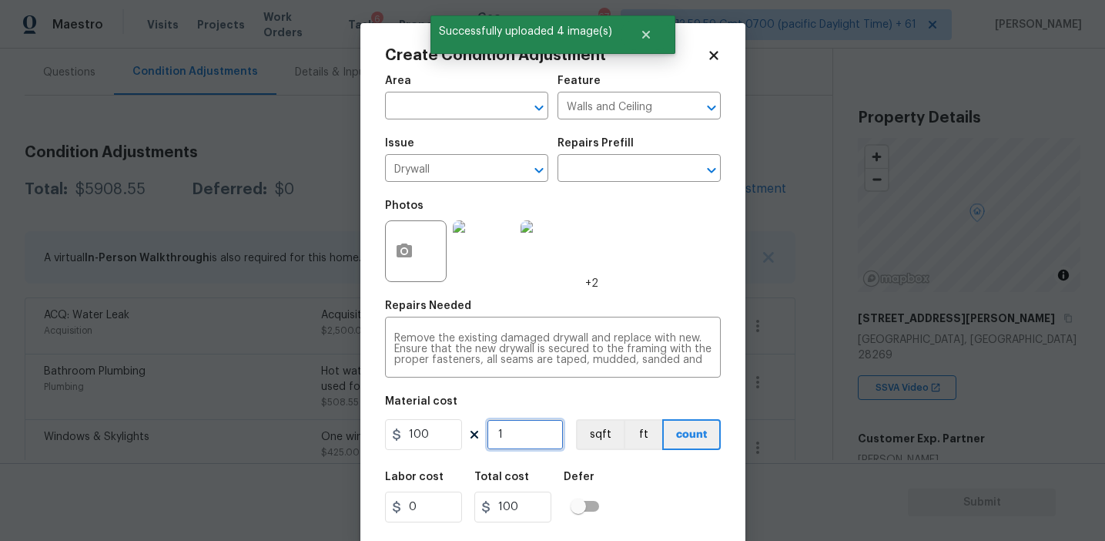
click at [520, 432] on input "1" at bounding box center [525, 434] width 77 height 31
type input "0"
type input "4"
type input "400"
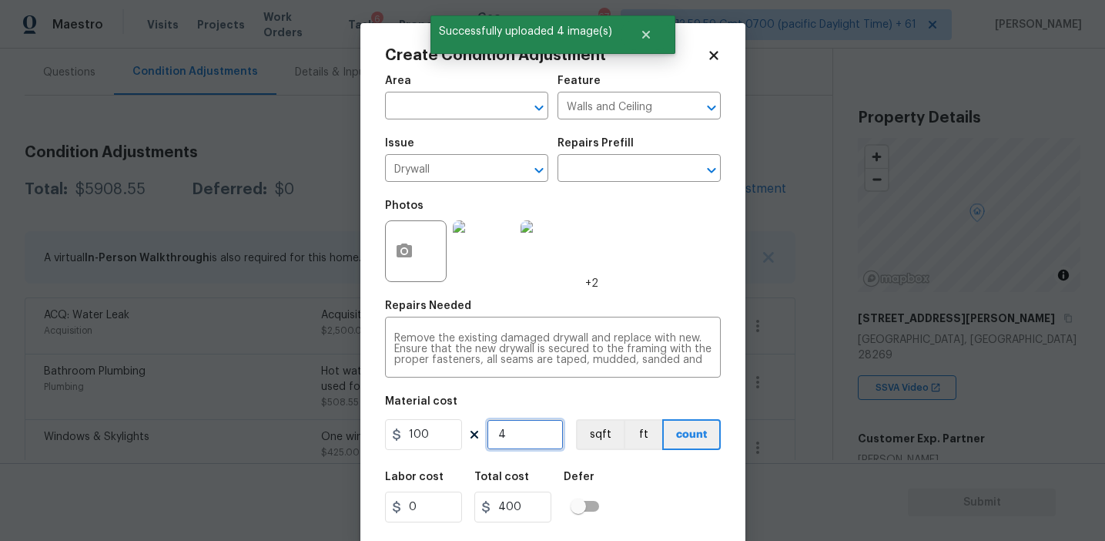
type input "4"
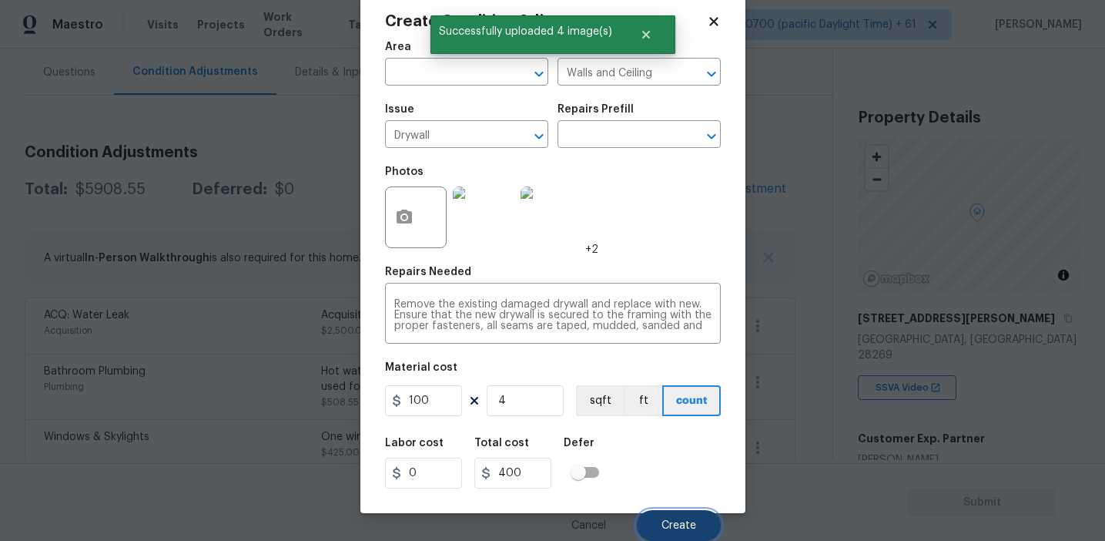
click at [660, 519] on button "Create" at bounding box center [679, 525] width 84 height 31
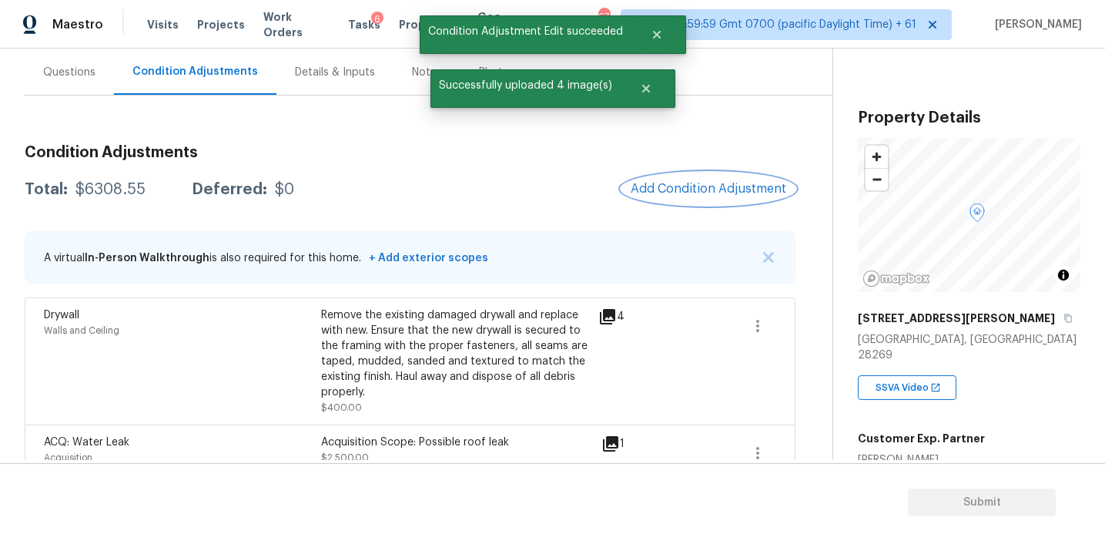
scroll to position [0, 0]
click at [708, 186] on span "Add Condition Adjustment" at bounding box center [709, 189] width 156 height 14
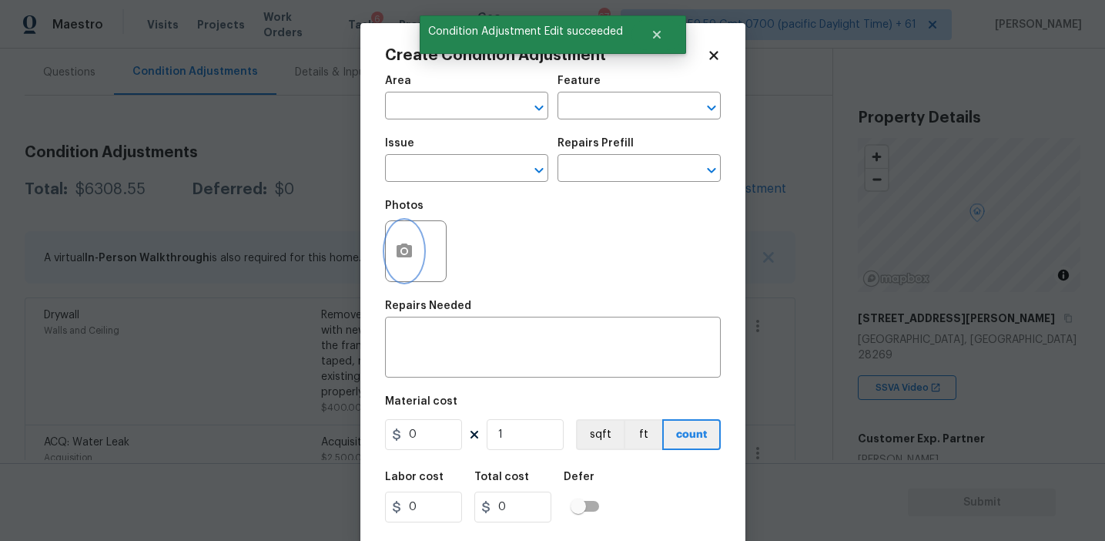
click at [397, 263] on button "button" at bounding box center [404, 251] width 37 height 60
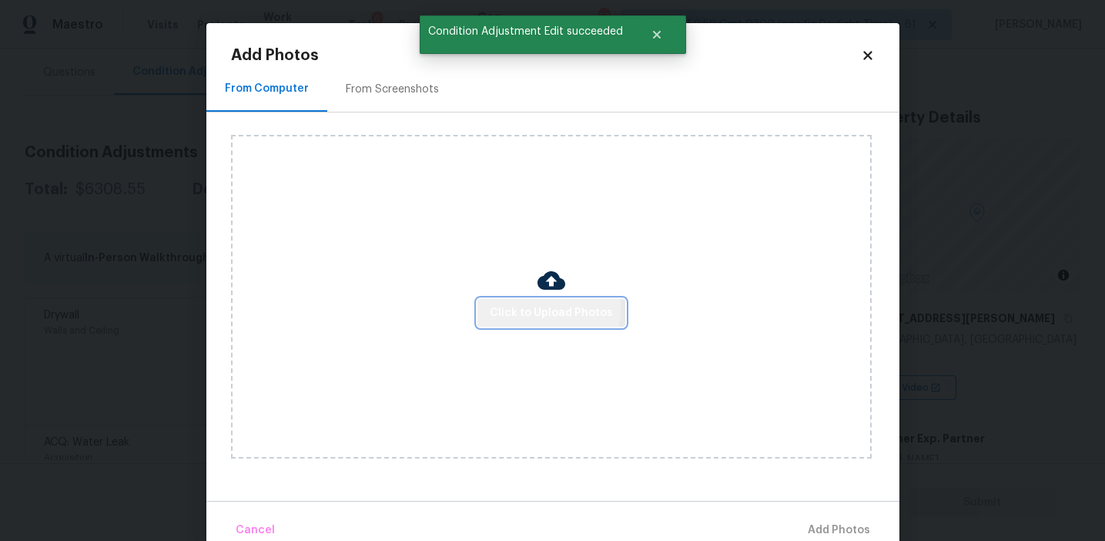
click at [509, 307] on span "Click to Upload Photos" at bounding box center [551, 312] width 123 height 19
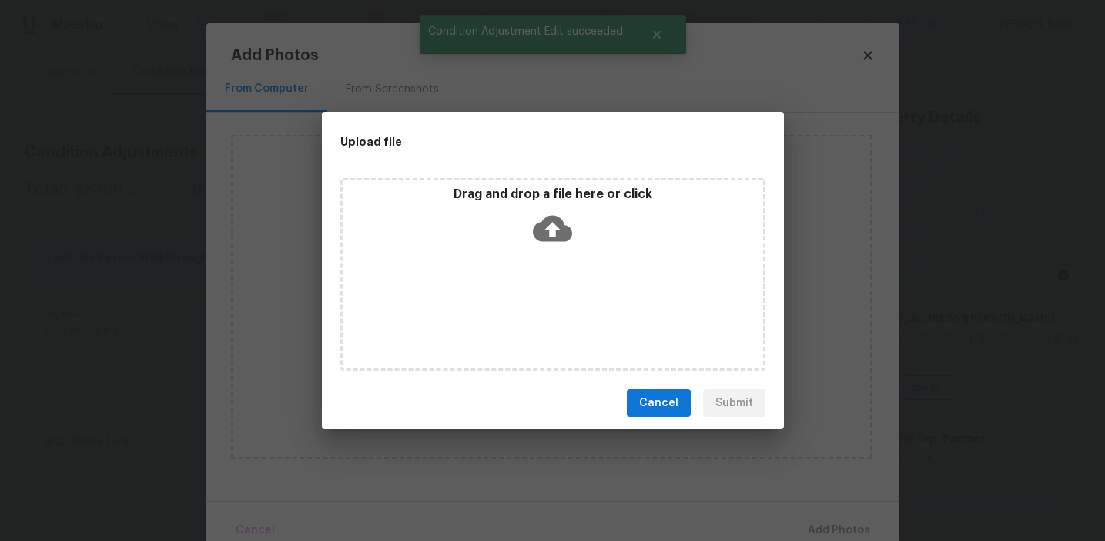
click at [534, 186] on p "Drag and drop a file here or click" at bounding box center [553, 194] width 420 height 16
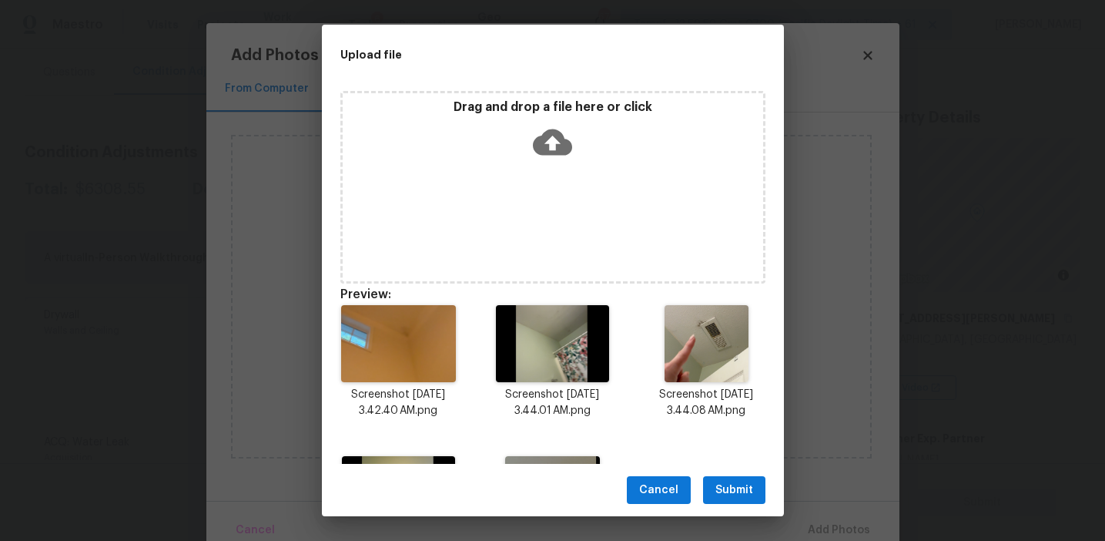
click at [724, 481] on span "Submit" at bounding box center [734, 490] width 38 height 19
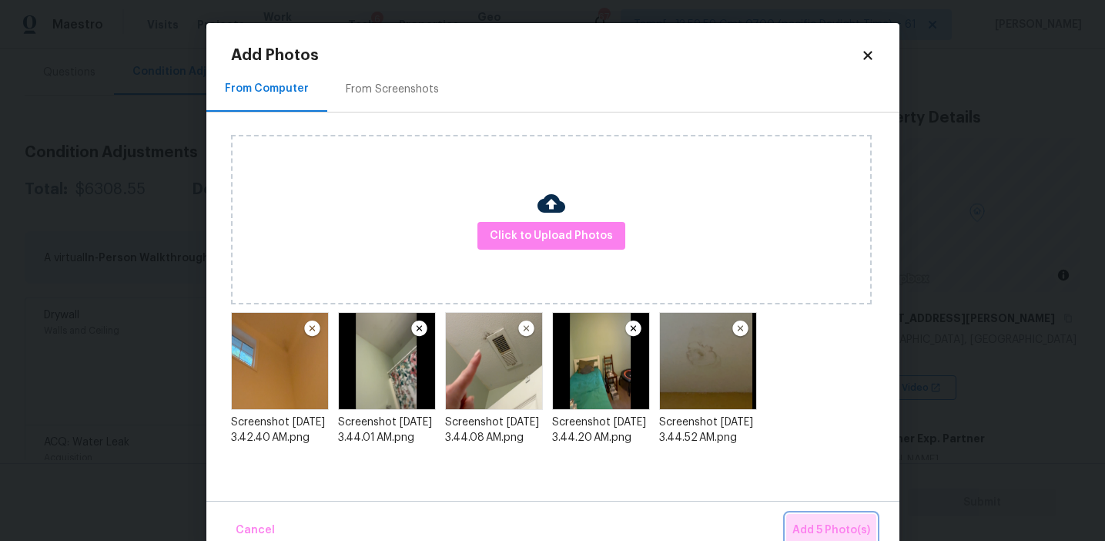
click at [821, 524] on span "Add 5 Photo(s)" at bounding box center [831, 530] width 78 height 19
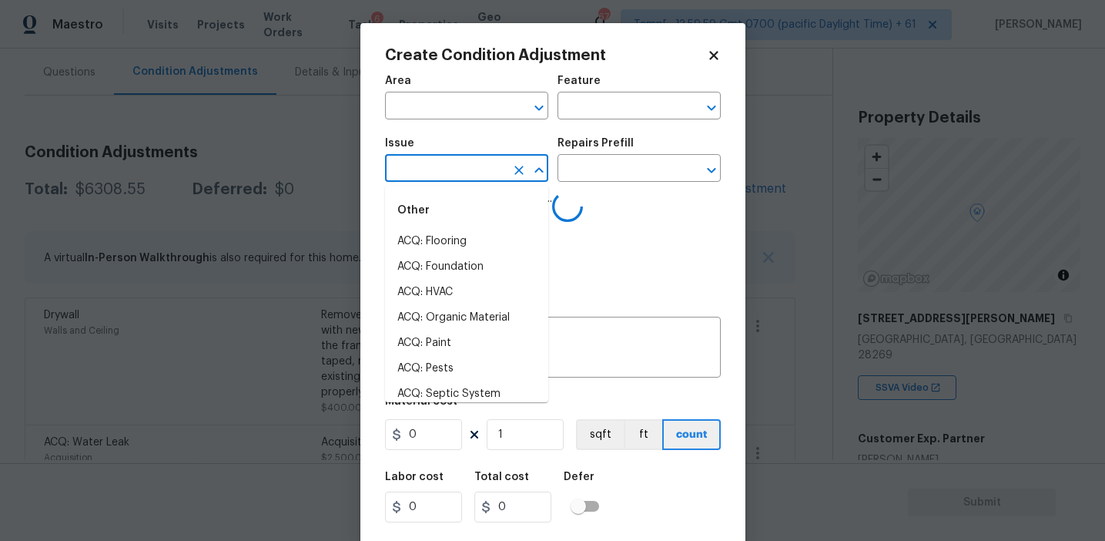
click at [442, 164] on input "text" at bounding box center [445, 170] width 120 height 24
click at [482, 318] on li "Interior Paint" at bounding box center [466, 317] width 163 height 25
type input "Interior Paint"
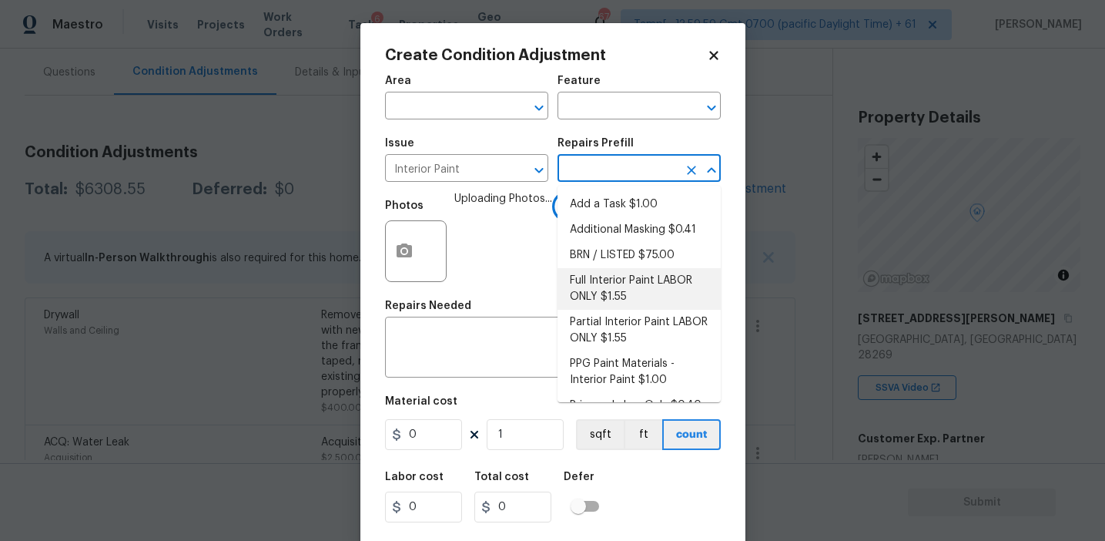
scroll to position [22, 0]
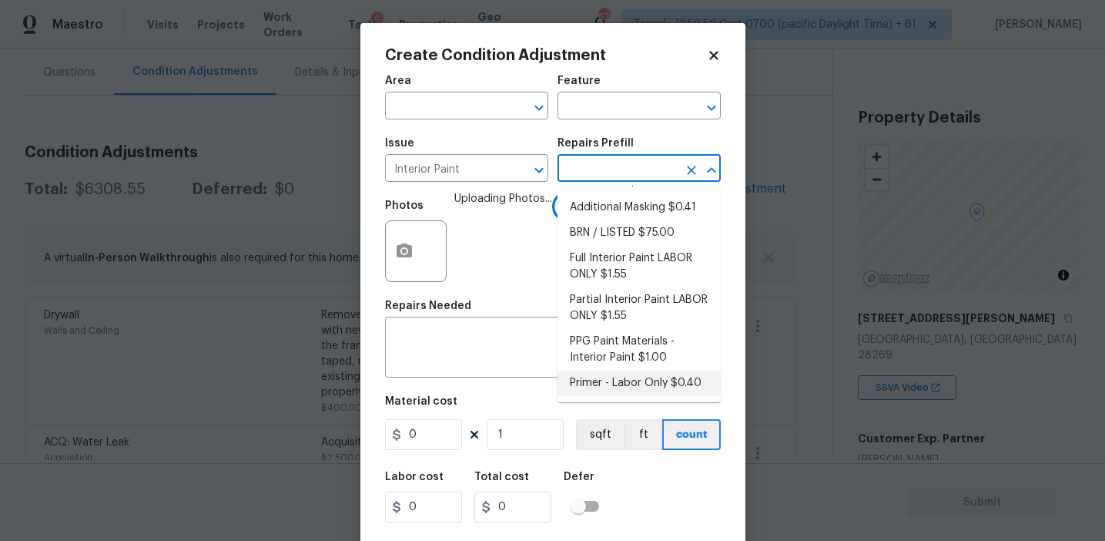
click at [591, 389] on li "Primer - Labor Only $0.40" at bounding box center [639, 382] width 163 height 25
type input "Overall Paint"
type textarea "Interior primer - PRIMER PROVIDED BY OPENDOOR - All nails, screws, drywall anch…"
type input "0.4"
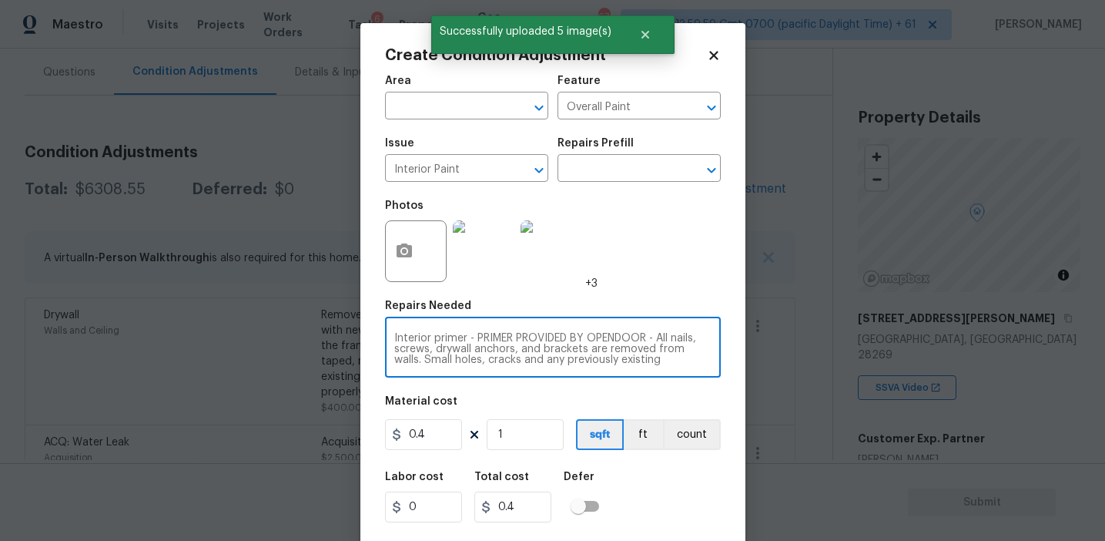
scroll to position [32, 0]
drag, startPoint x: 469, startPoint y: 337, endPoint x: 645, endPoint y: 370, distance: 178.7
click at [645, 370] on div "Interior primer - PRIMER PROVIDED BY OPENDOOR - All nails, screws, drywall anch…" at bounding box center [553, 348] width 336 height 57
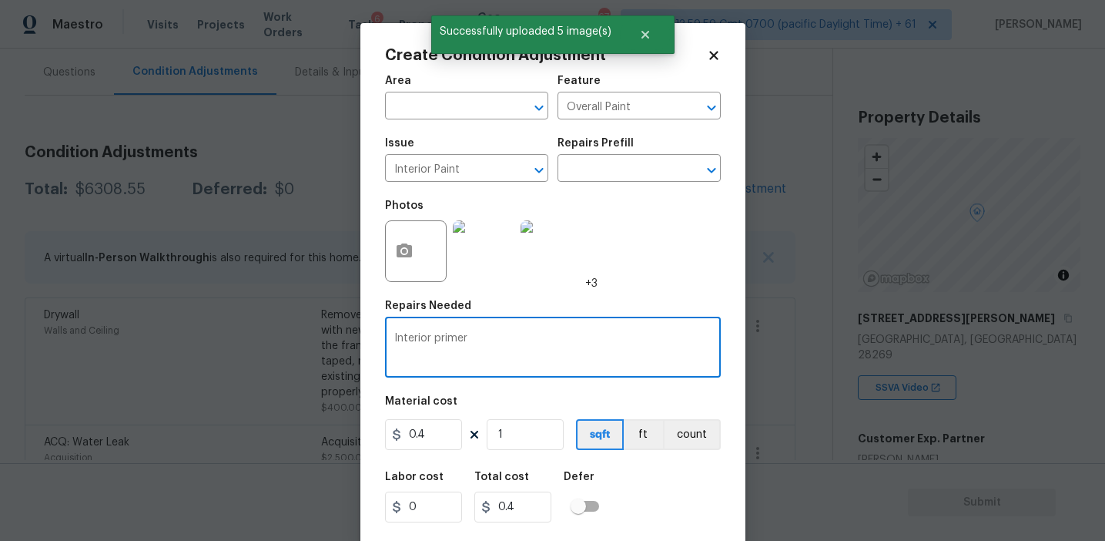
type textarea "Interior primer"
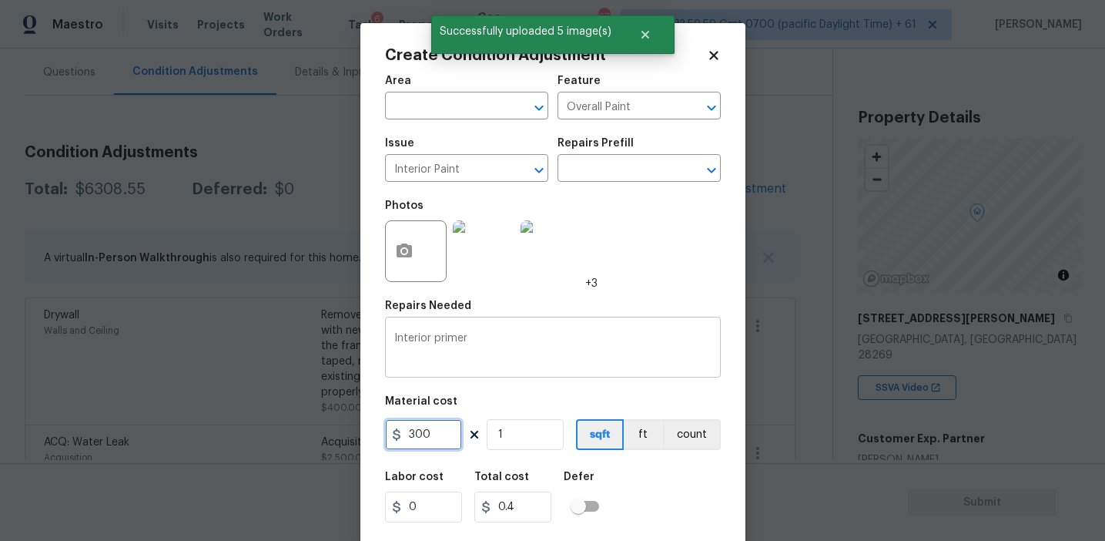
type input "300"
click at [681, 441] on button "count" at bounding box center [692, 434] width 58 height 31
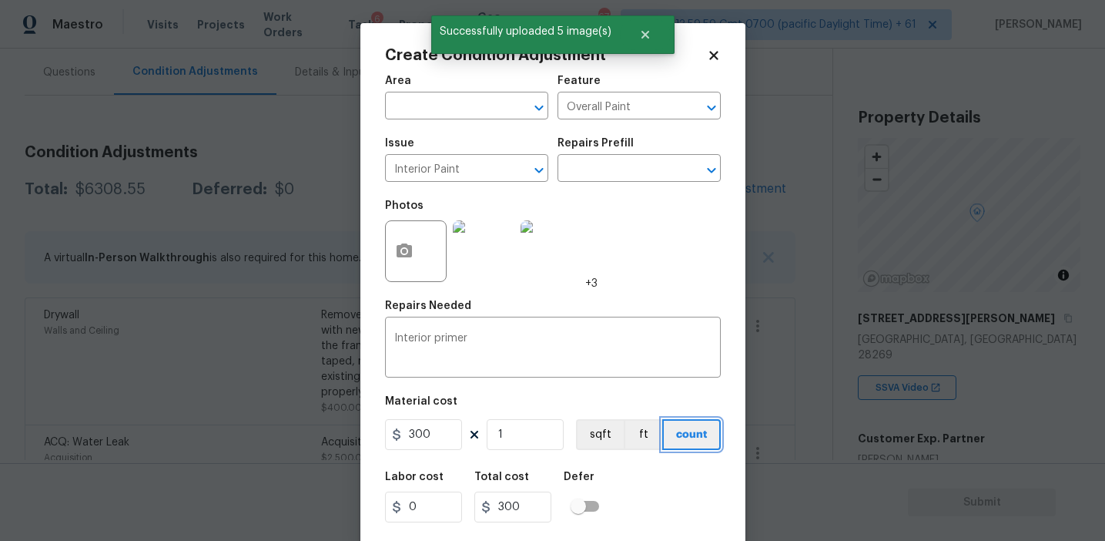
scroll to position [35, 0]
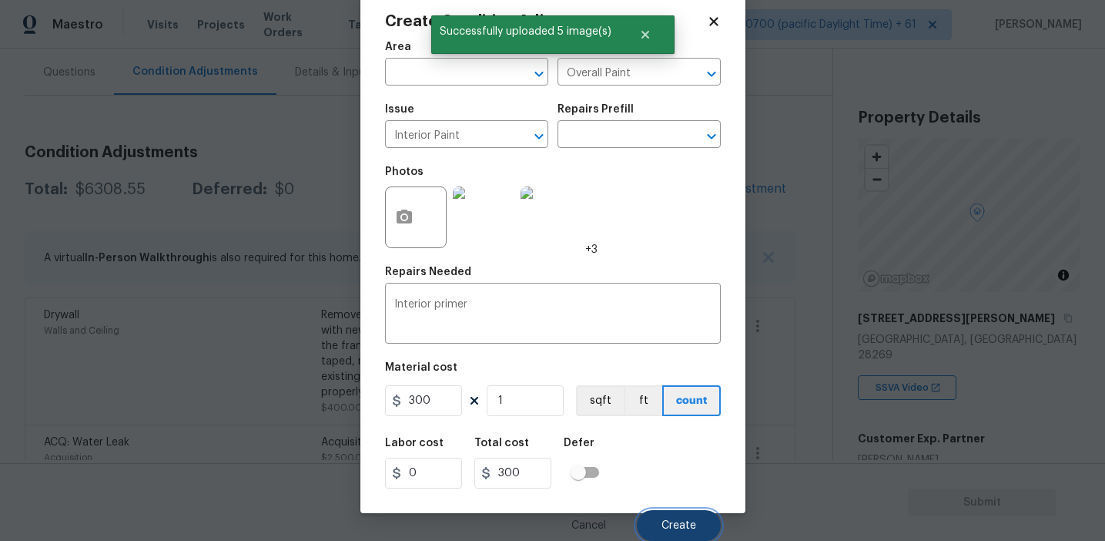
click at [675, 514] on button "Create" at bounding box center [679, 525] width 84 height 31
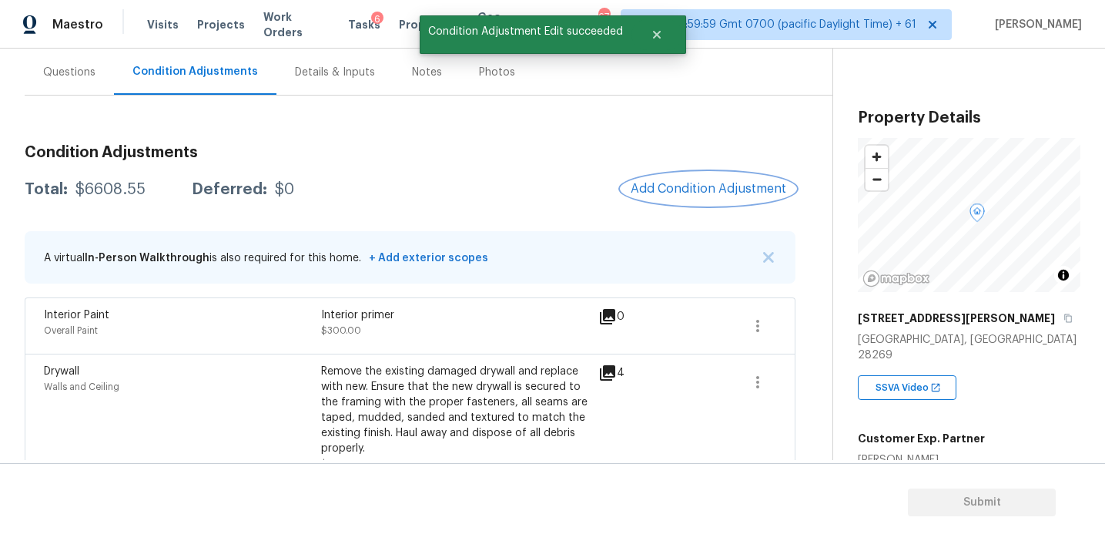
scroll to position [0, 0]
click at [704, 199] on button "Add Condition Adjustment" at bounding box center [709, 189] width 174 height 32
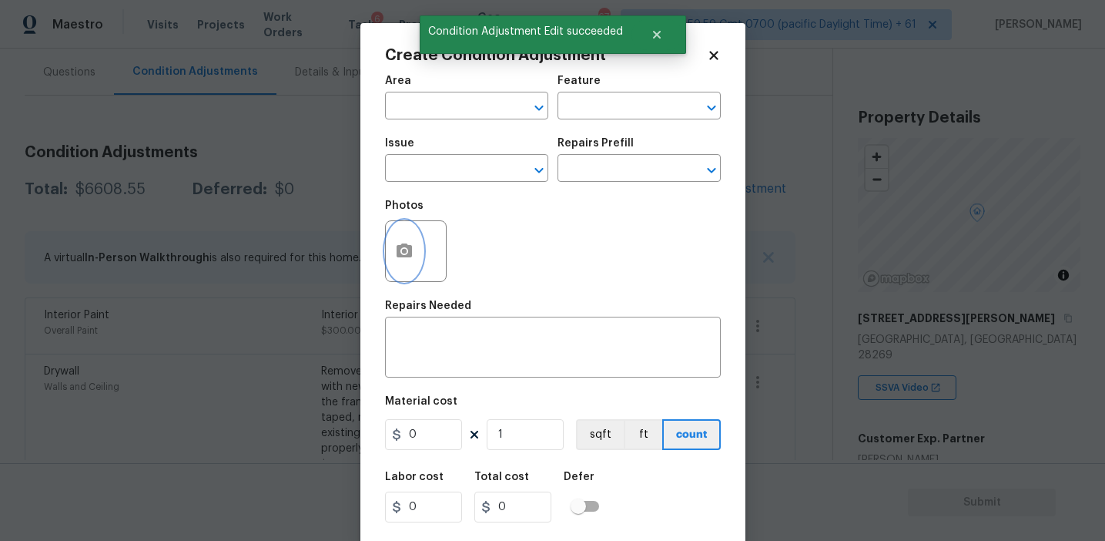
click at [404, 268] on button "button" at bounding box center [404, 251] width 37 height 60
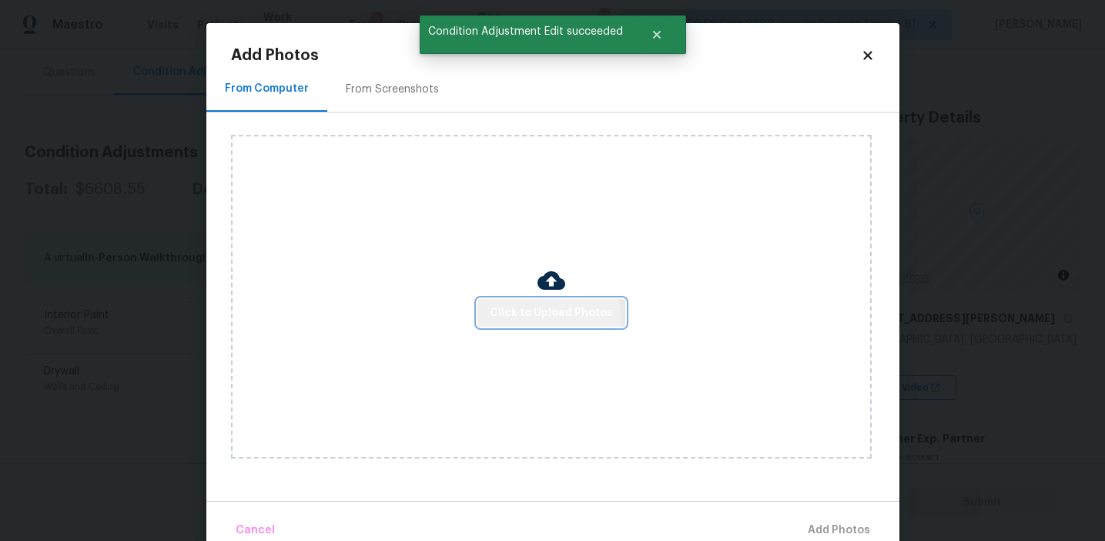
click at [523, 317] on span "Click to Upload Photos" at bounding box center [551, 312] width 123 height 19
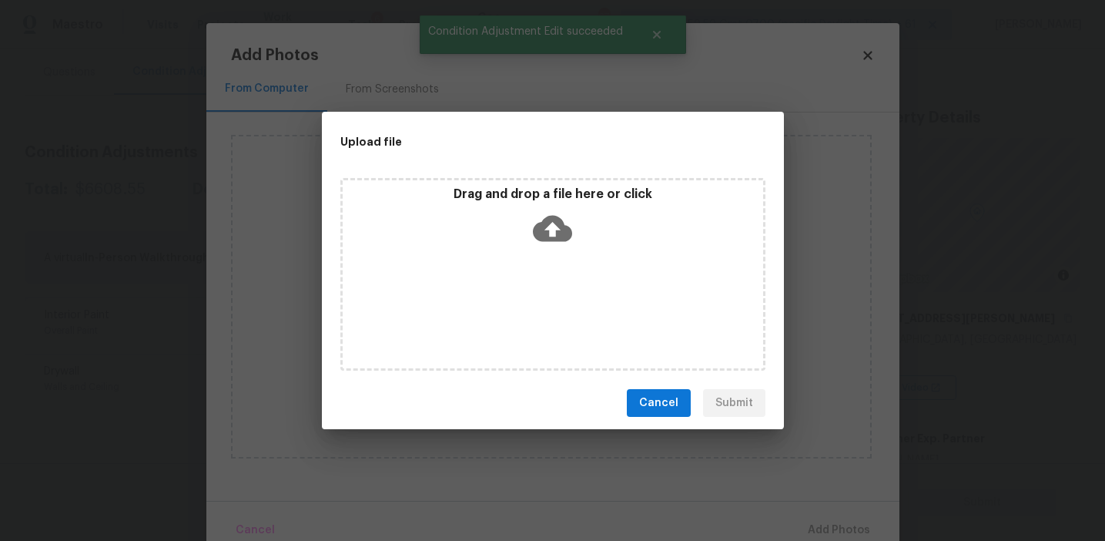
click at [523, 253] on div "Drag and drop a file here or click" at bounding box center [552, 274] width 425 height 193
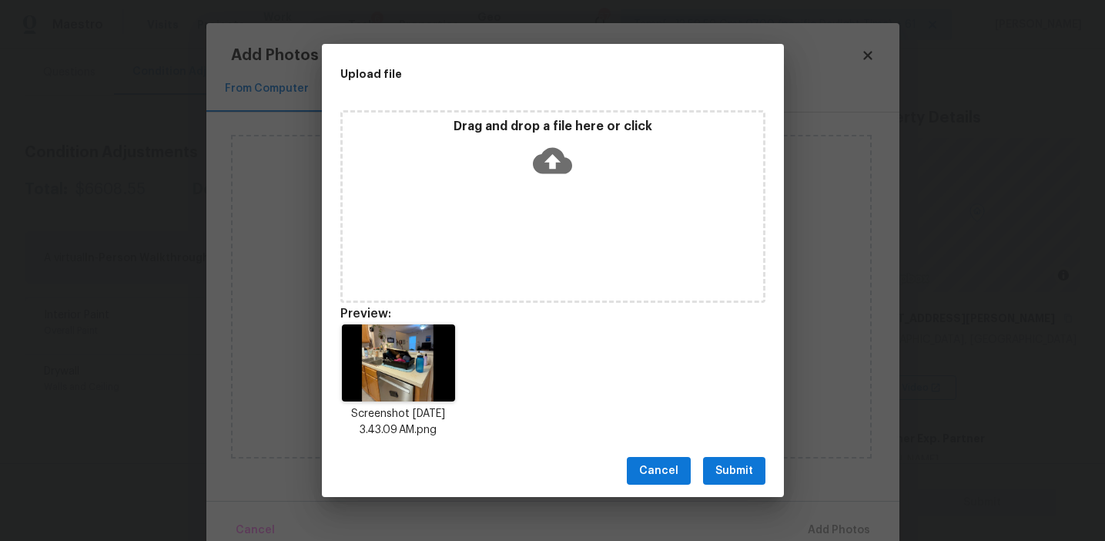
click at [738, 468] on span "Submit" at bounding box center [734, 470] width 38 height 19
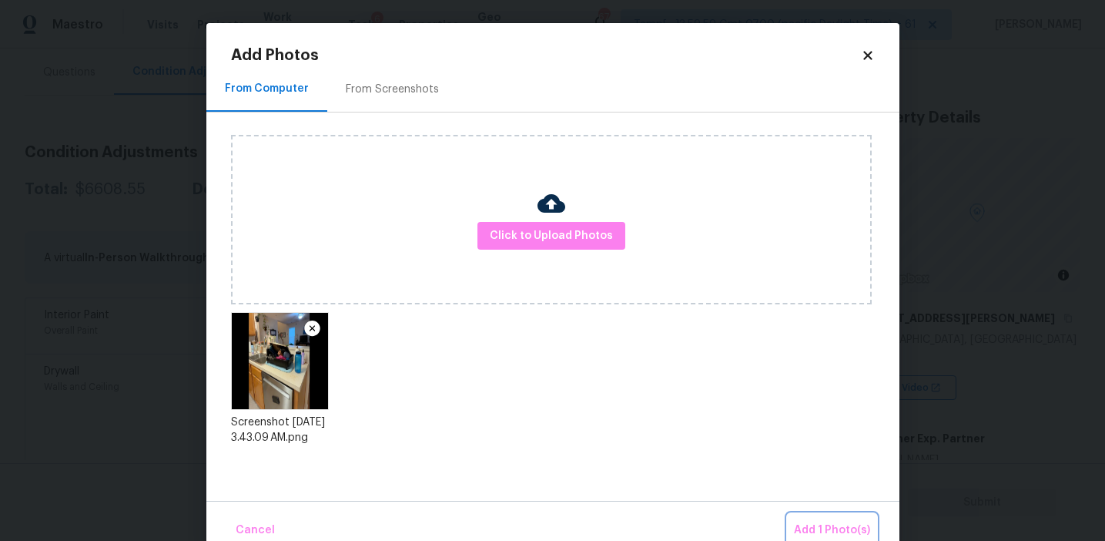
click at [802, 514] on button "Add 1 Photo(s)" at bounding box center [832, 530] width 89 height 33
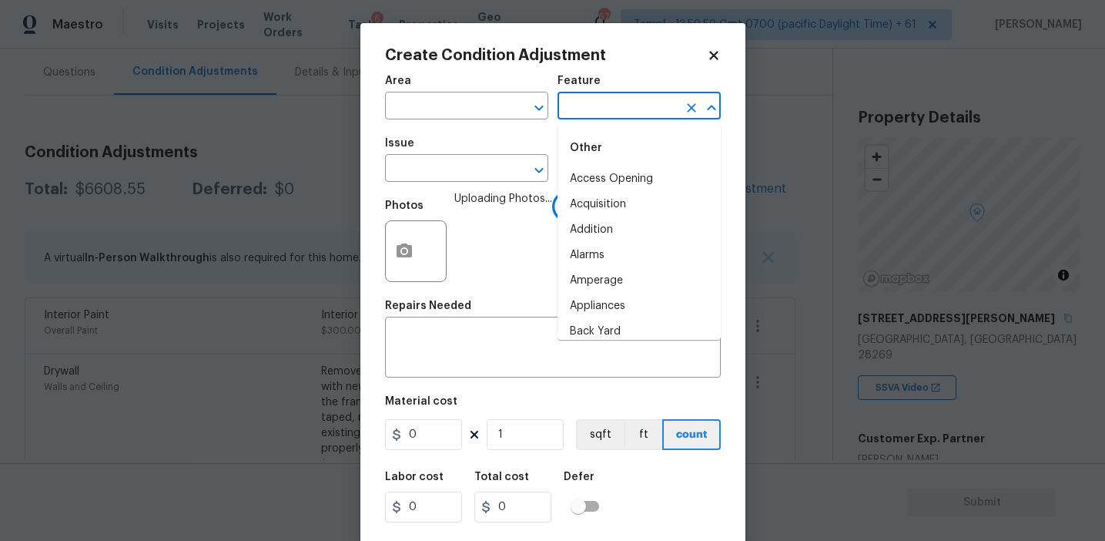
click at [569, 115] on input "text" at bounding box center [618, 107] width 120 height 24
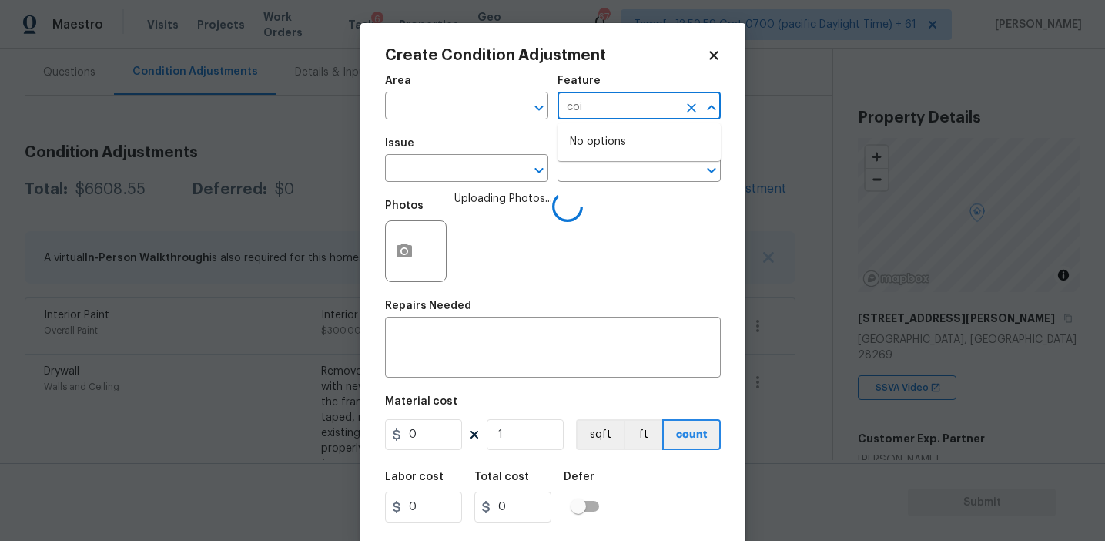
type input "co"
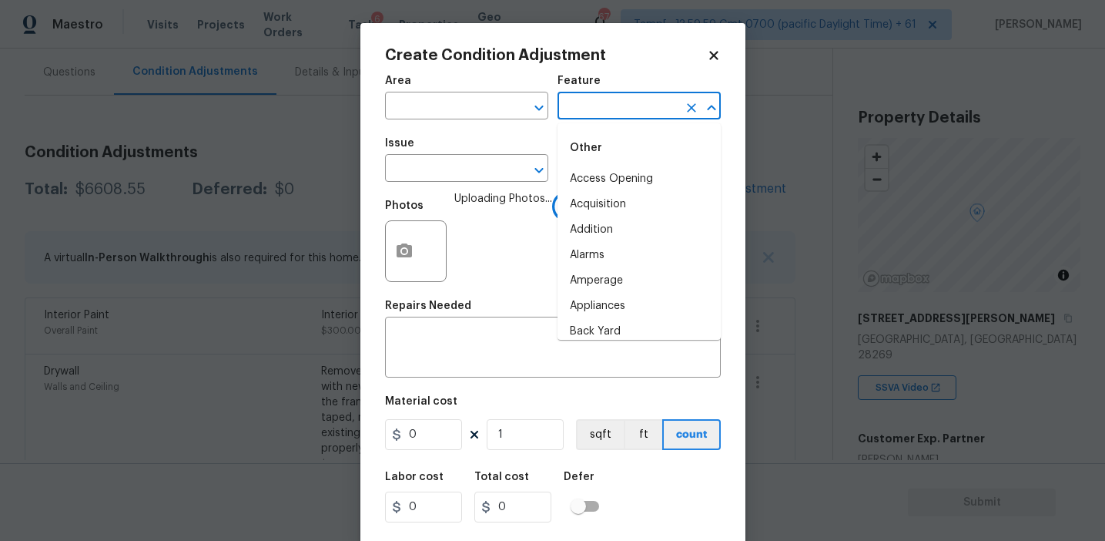
click at [608, 245] on li "Alarms" at bounding box center [639, 255] width 163 height 25
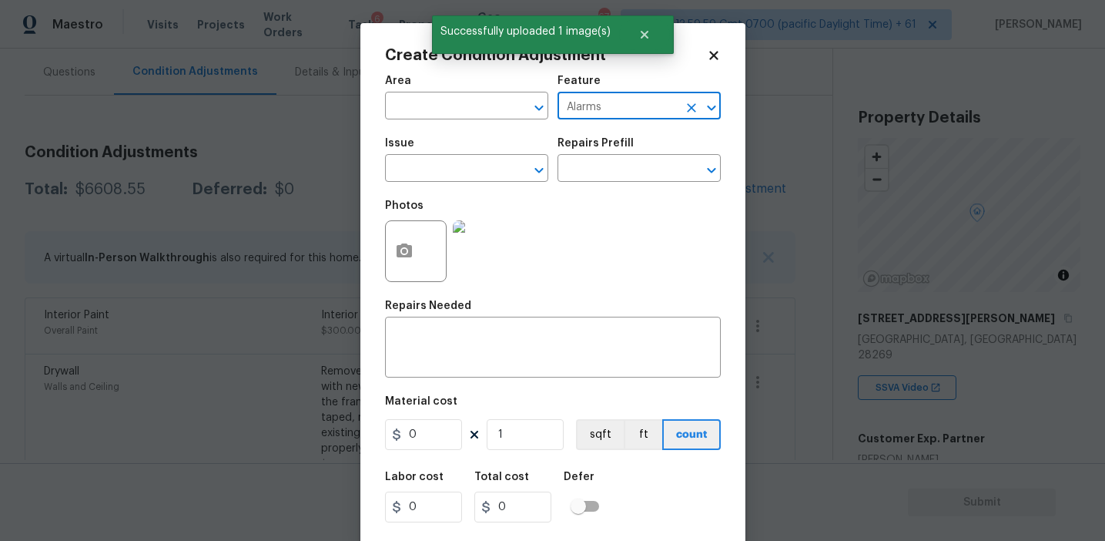
click at [654, 111] on input "Alarms" at bounding box center [618, 107] width 120 height 24
click at [649, 108] on input "Alarmsun" at bounding box center [618, 107] width 120 height 24
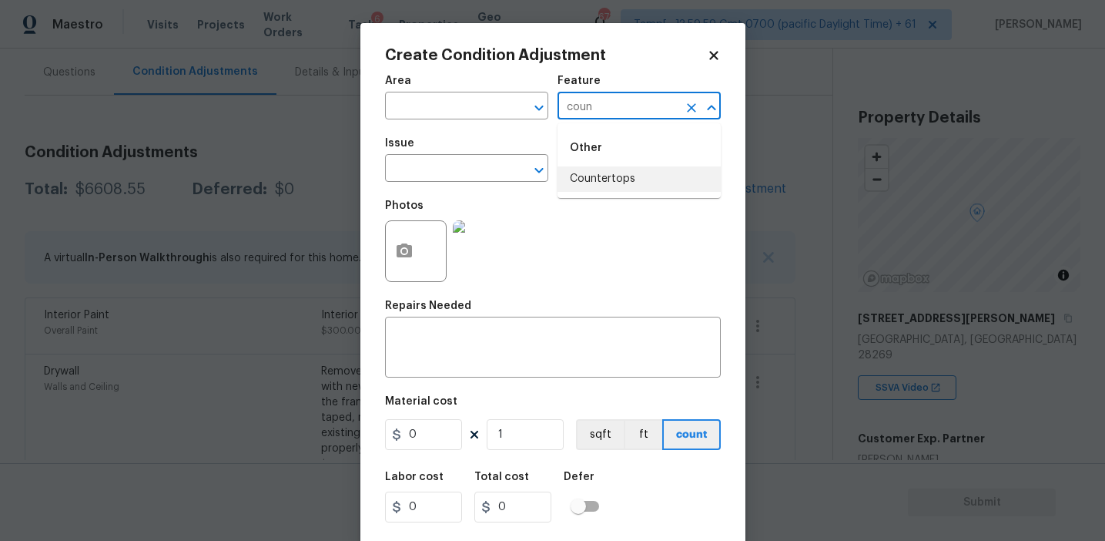
click at [645, 177] on li "Countertops" at bounding box center [639, 178] width 163 height 25
click at [583, 107] on input "Countertops" at bounding box center [618, 107] width 120 height 24
type input "Countertops"
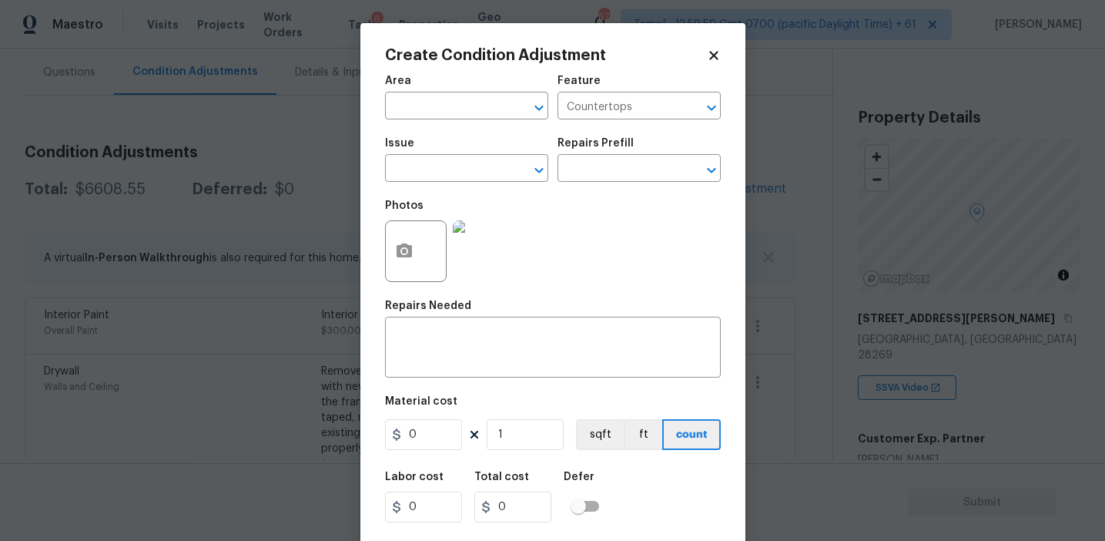
click at [442, 183] on span "Issue ​" at bounding box center [466, 160] width 163 height 62
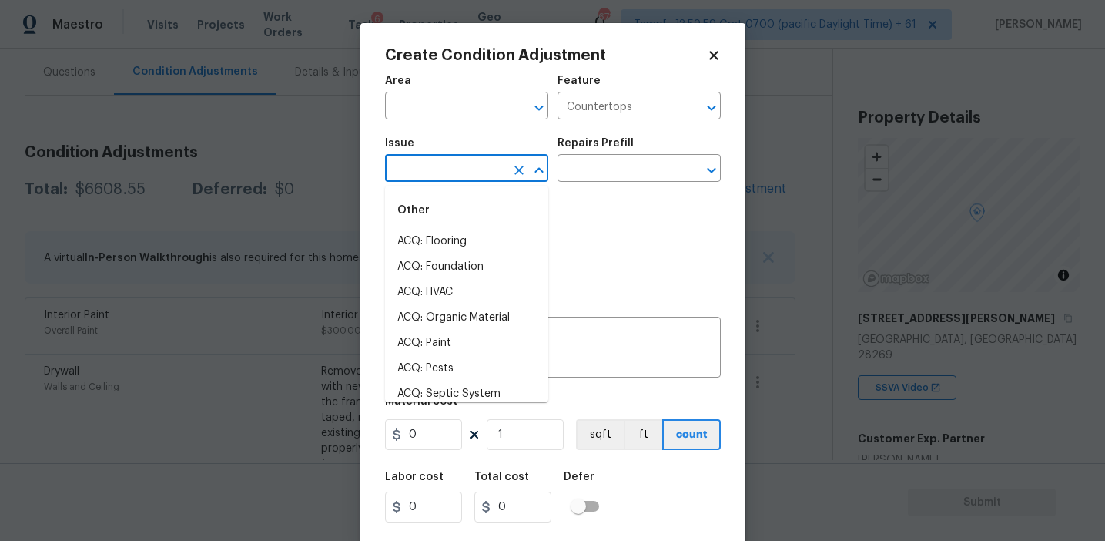
click at [442, 171] on input "text" at bounding box center [445, 170] width 120 height 24
paste input "Countertops"
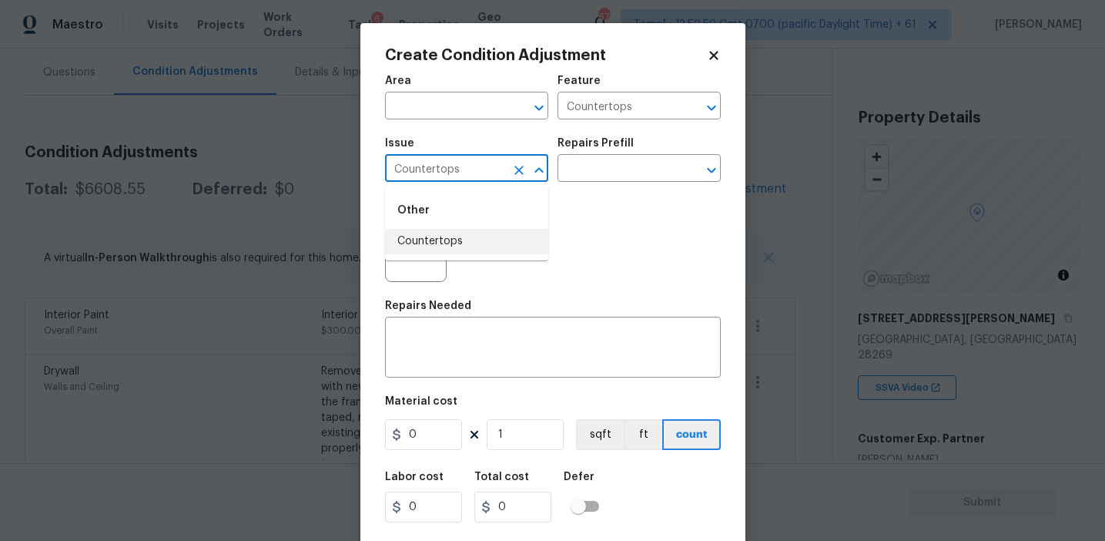
click at [455, 232] on li "Countertops" at bounding box center [466, 241] width 163 height 25
type input "Countertops"
click at [473, 360] on textarea at bounding box center [552, 349] width 317 height 32
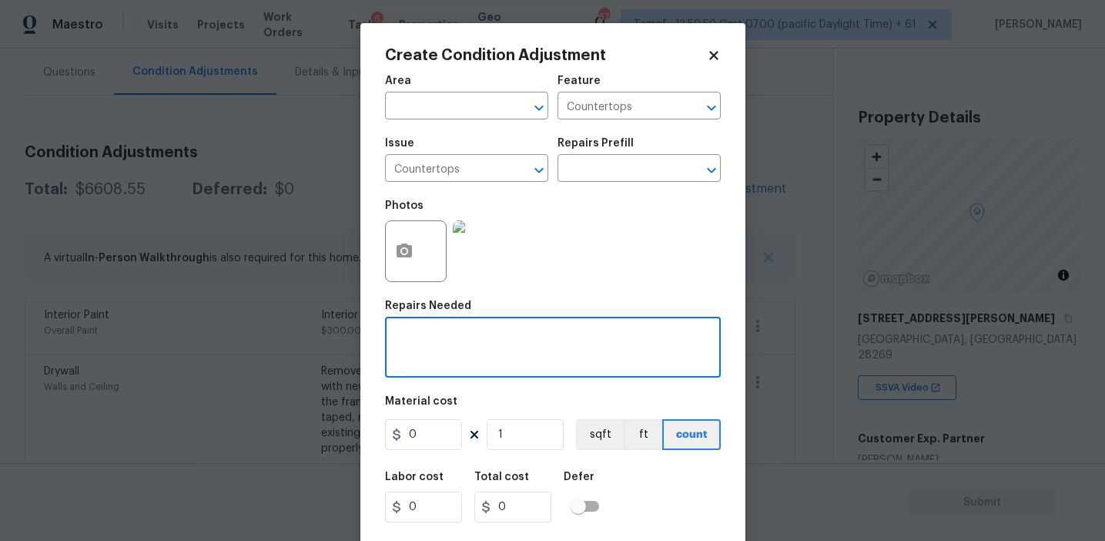
paste textarea "Countertops"
type textarea "Countertops refinish"
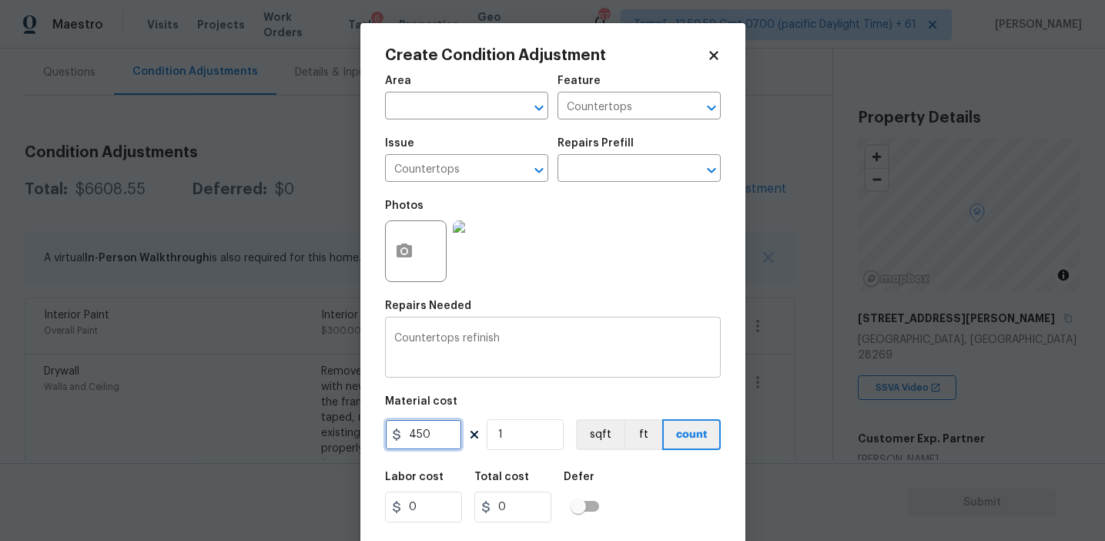
type input "450"
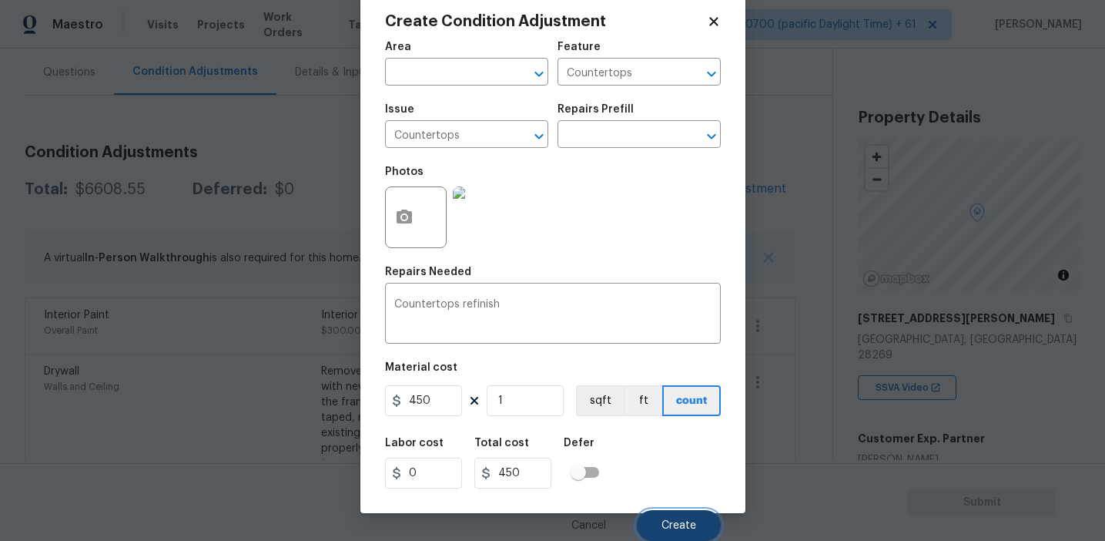
click at [665, 528] on span "Create" at bounding box center [679, 526] width 35 height 12
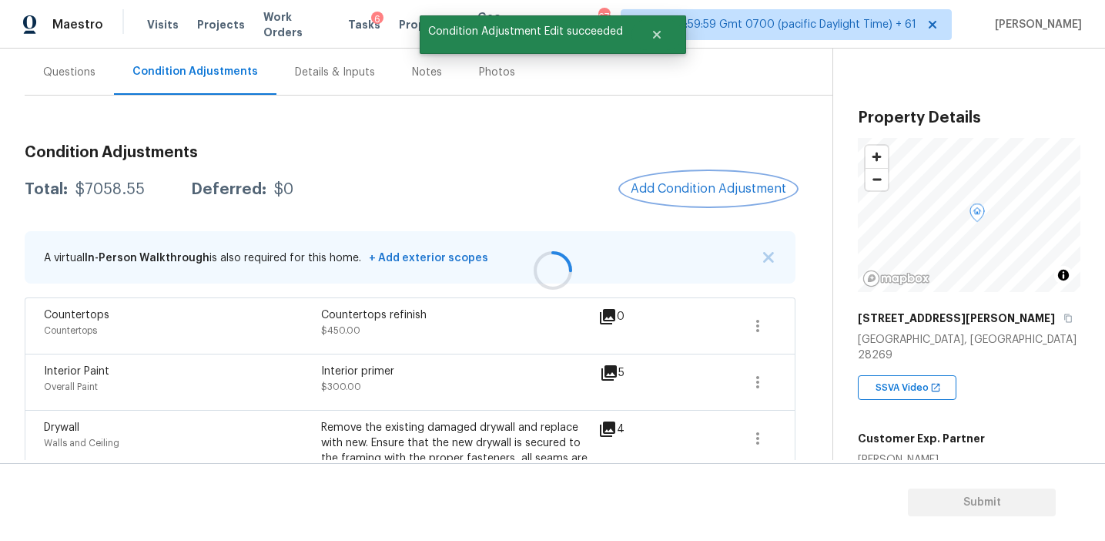
scroll to position [0, 0]
click at [366, 177] on div "Total: $7058.55 Deferred: $0 Add Condition Adjustment" at bounding box center [410, 190] width 771 height 34
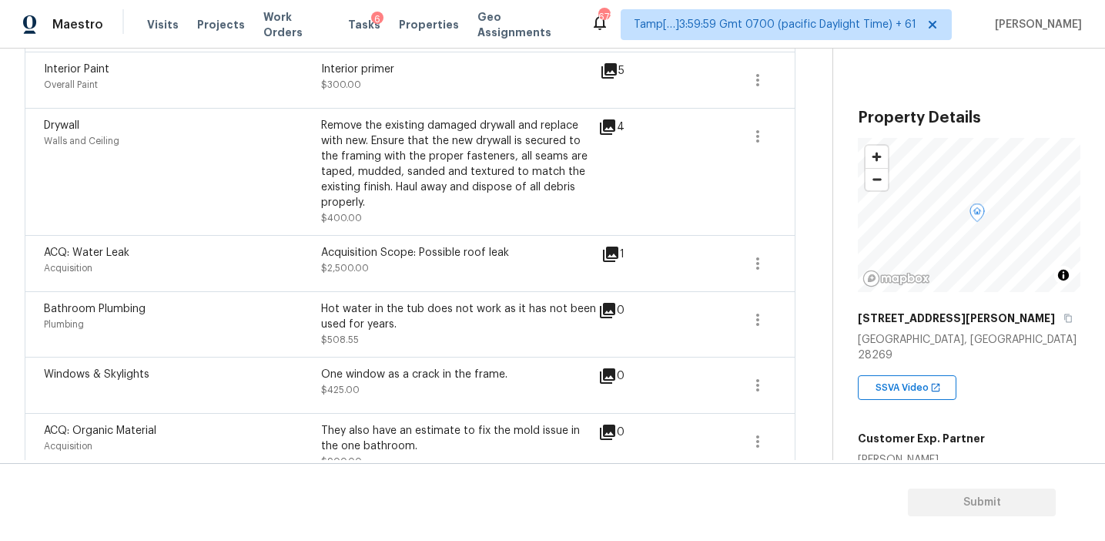
scroll to position [587, 0]
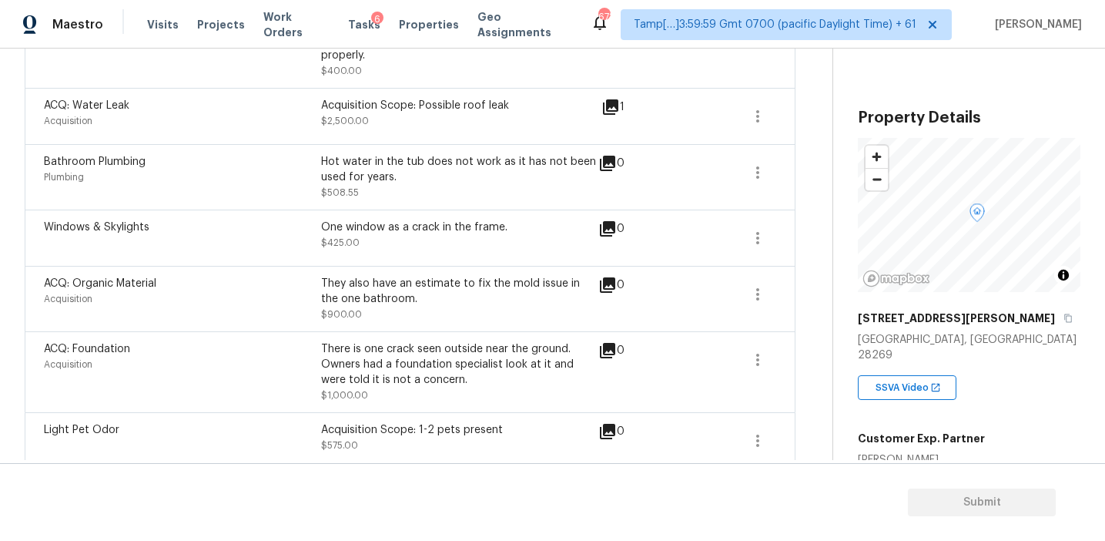
click at [425, 341] on div "There is one crack seen outside near the ground. Owners had a foundation specia…" at bounding box center [459, 364] width 277 height 46
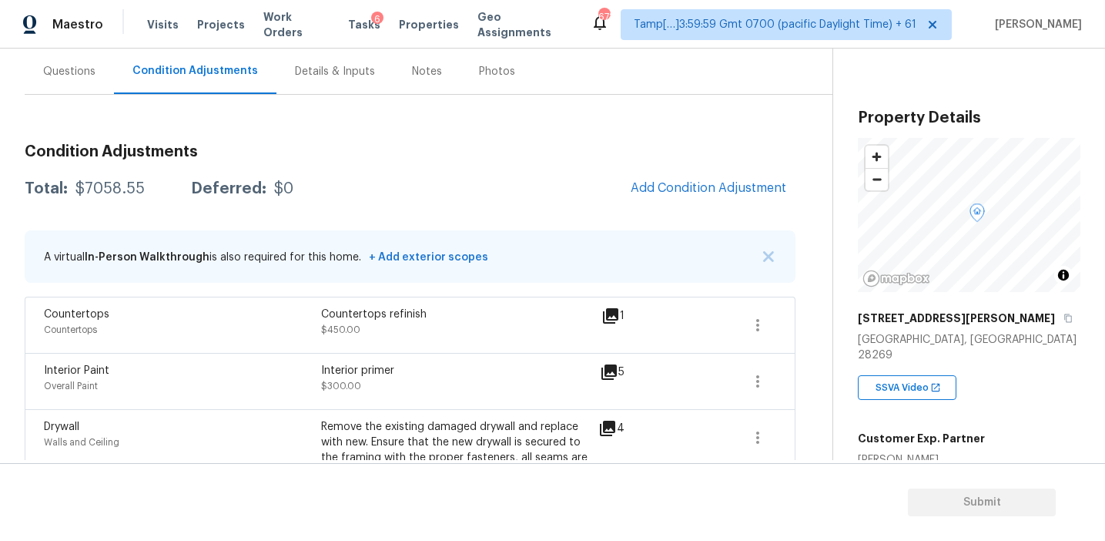
scroll to position [135, 0]
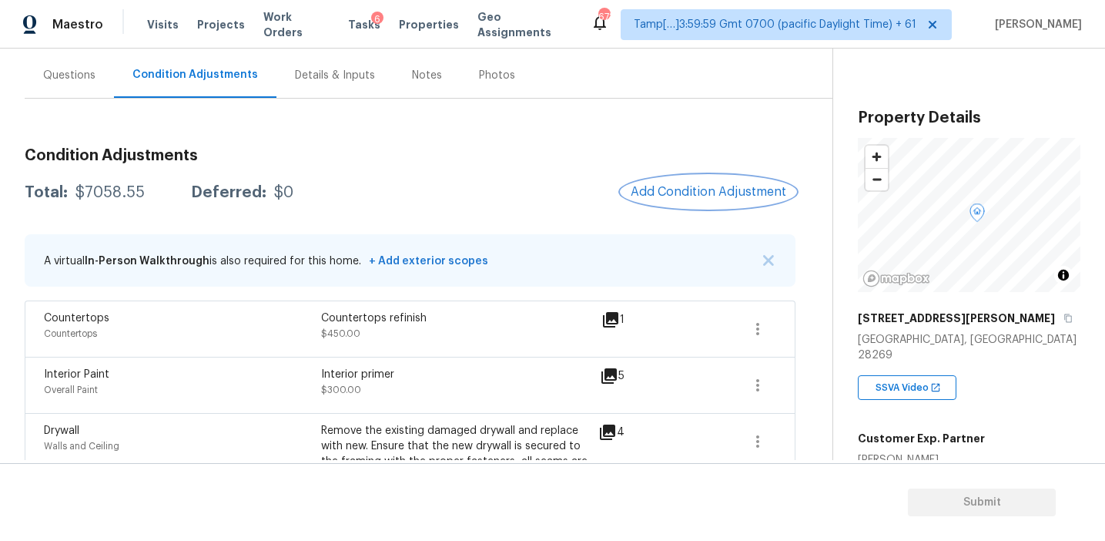
click at [683, 184] on button "Add Condition Adjustment" at bounding box center [709, 192] width 174 height 32
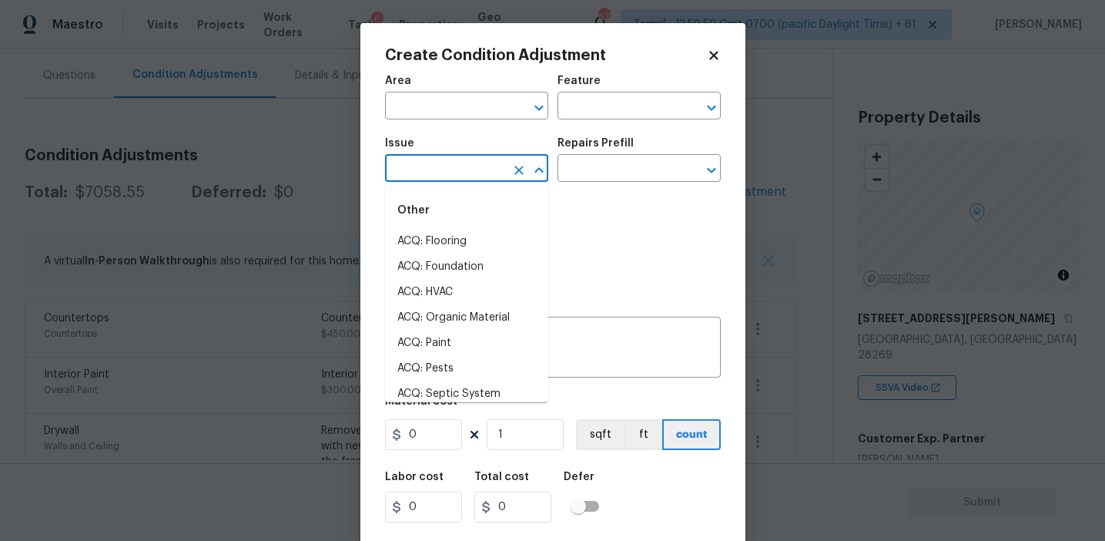
click at [429, 176] on input "text" at bounding box center [445, 170] width 120 height 24
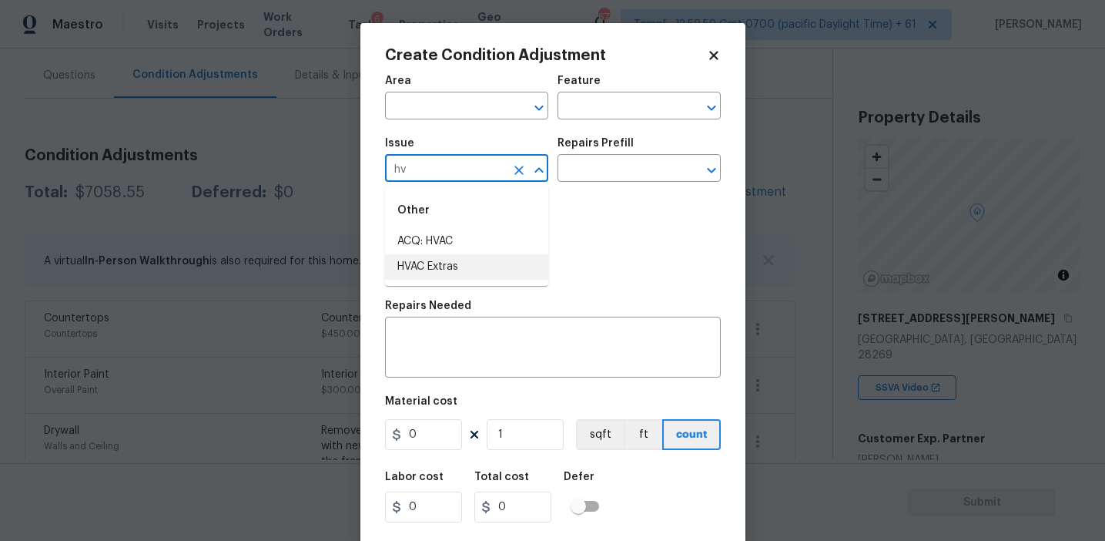
click at [473, 260] on li "HVAC Extras" at bounding box center [466, 266] width 163 height 25
type input "HVAC Extras"
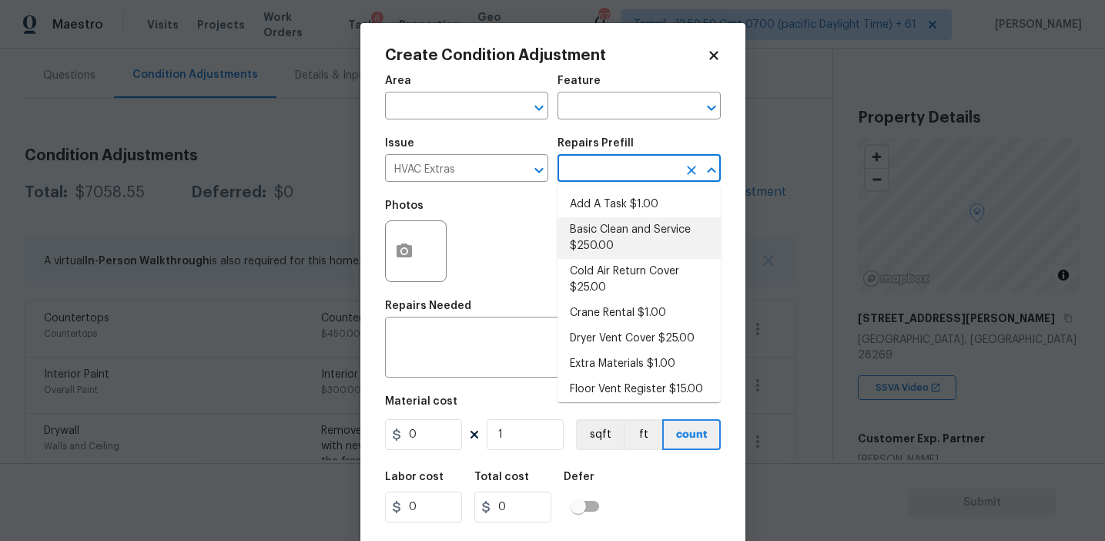
click at [628, 229] on li "Basic Clean and Service $250.00" at bounding box center [639, 238] width 163 height 42
type input "HVAC"
type textarea "General Service HVAC system including: cleaning condenser and evaporator coils,…"
type input "250"
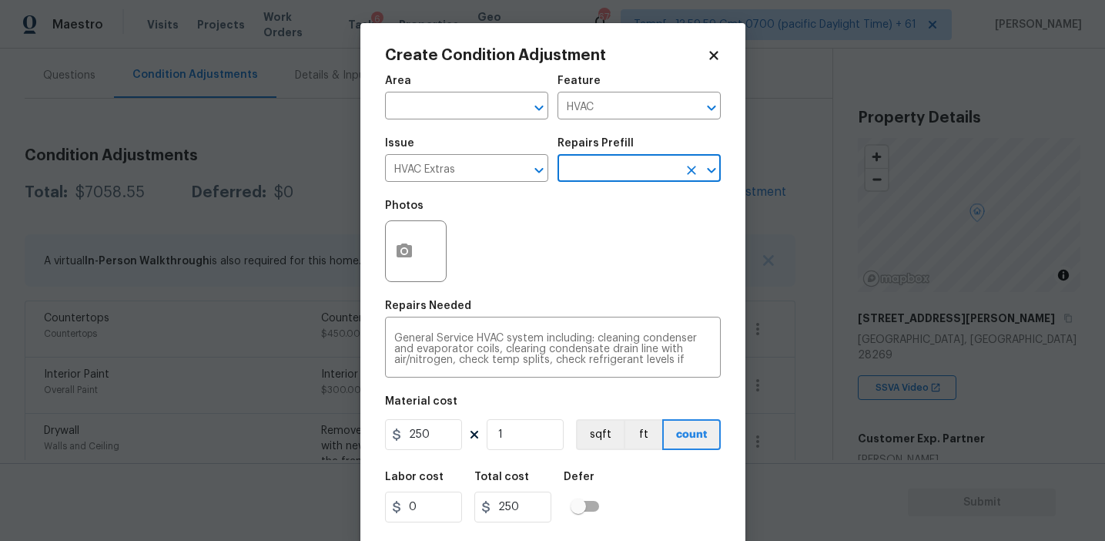
scroll to position [35, 0]
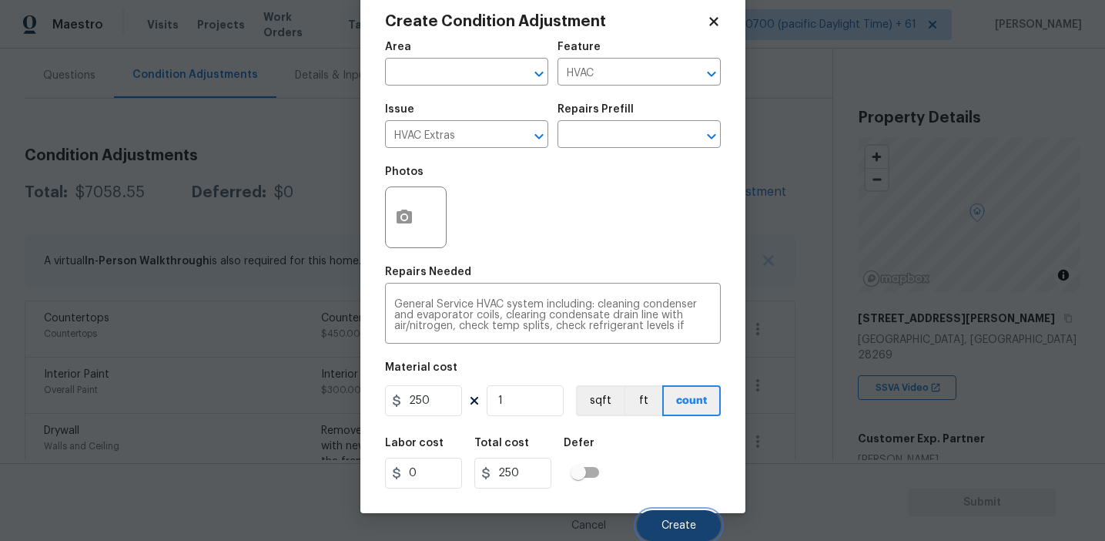
click at [667, 528] on span "Create" at bounding box center [679, 526] width 35 height 12
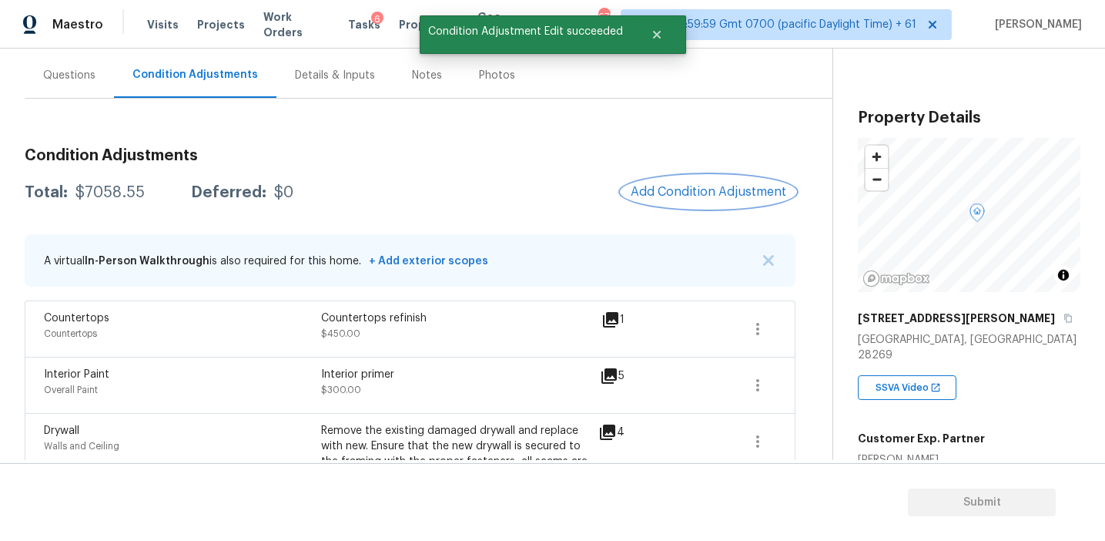
scroll to position [0, 0]
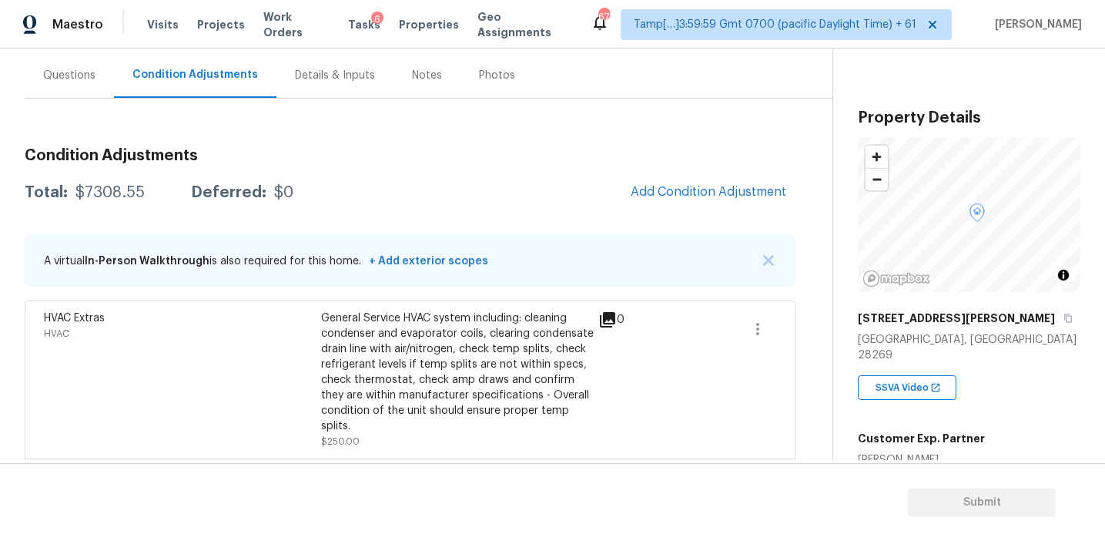
click at [657, 185] on span "Add Condition Adjustment" at bounding box center [709, 192] width 156 height 14
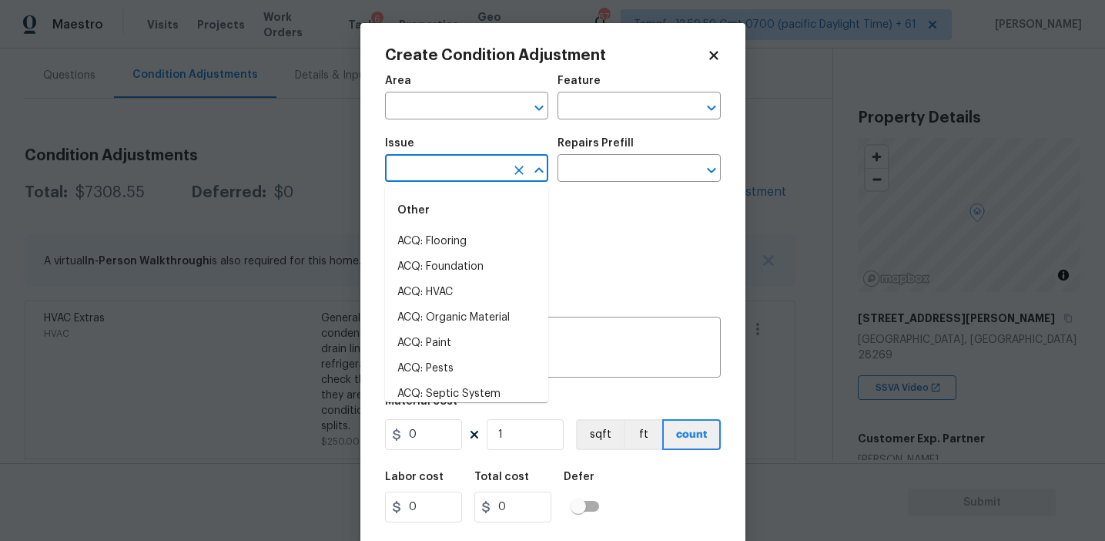
click at [481, 172] on input "text" at bounding box center [445, 170] width 120 height 24
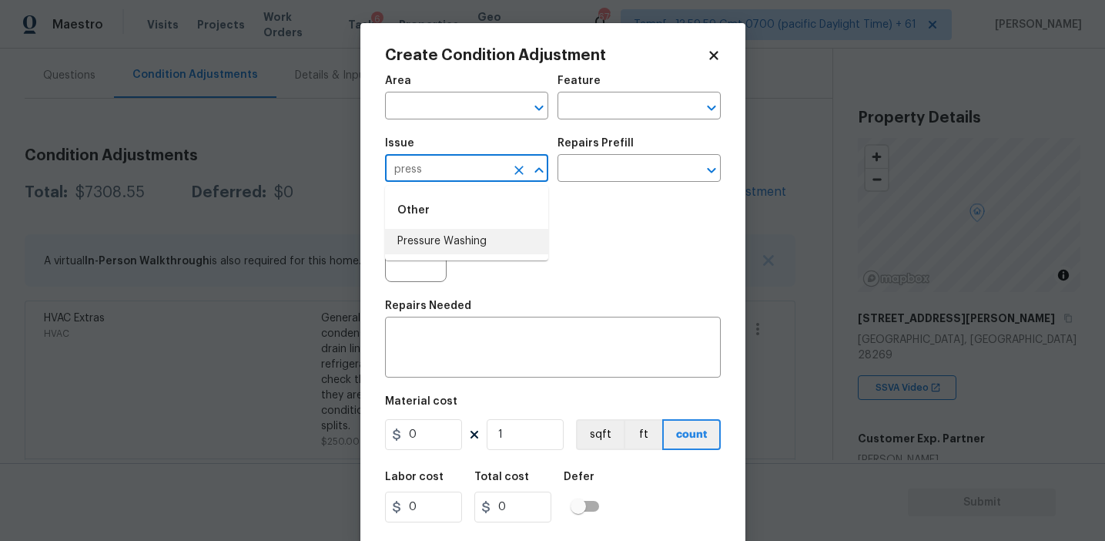
click at [488, 244] on li "Pressure Washing" at bounding box center [466, 241] width 163 height 25
type input "Pressure Washing"
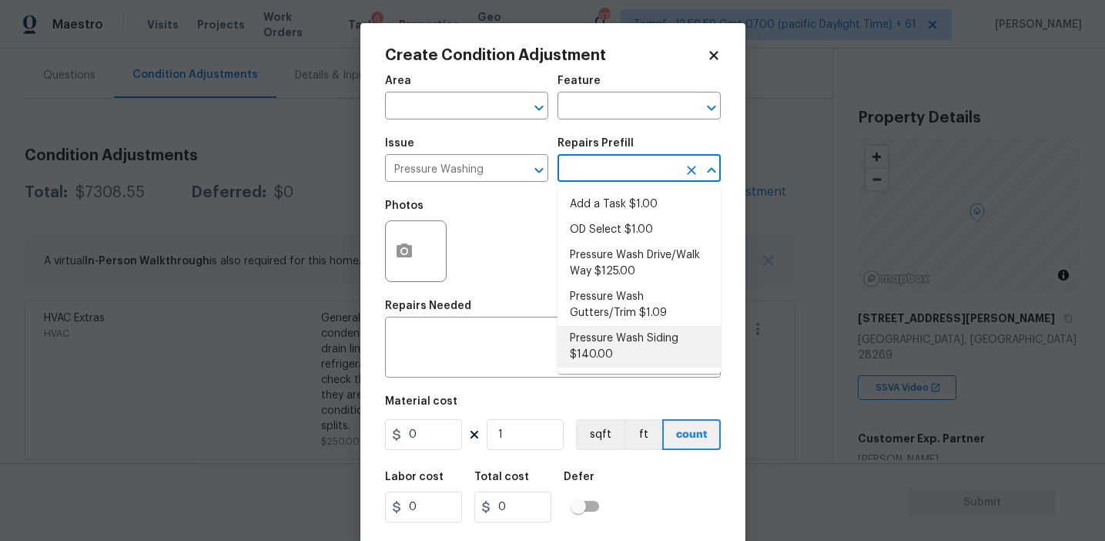
click at [605, 356] on li "Pressure Wash Siding $140.00" at bounding box center [639, 347] width 163 height 42
type input "Siding"
type textarea "Protect areas as needed for pressure washing. Pressure wash the siding on the h…"
type input "140"
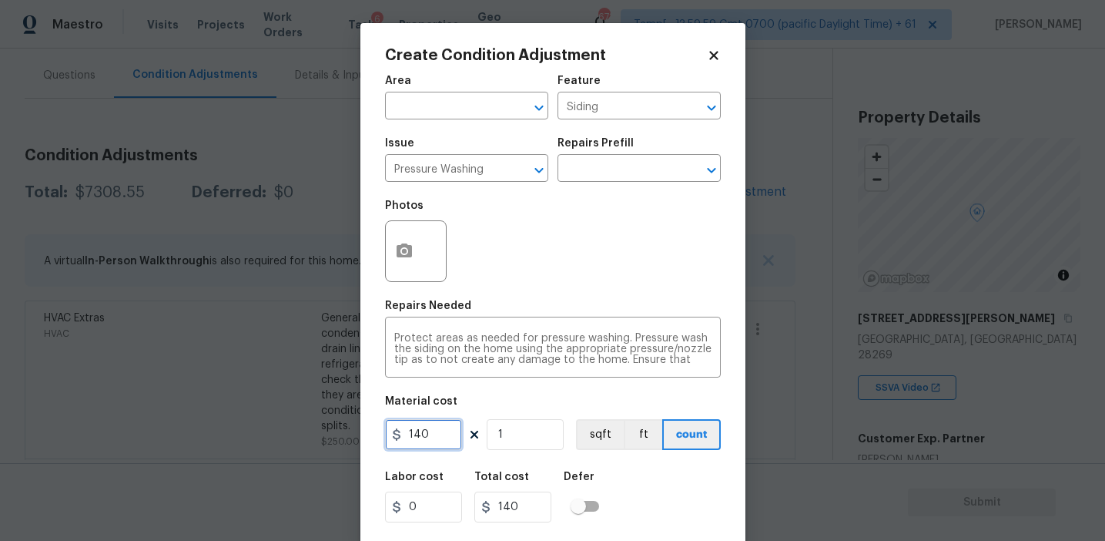
click at [429, 440] on input "140" at bounding box center [423, 434] width 77 height 31
type input "200"
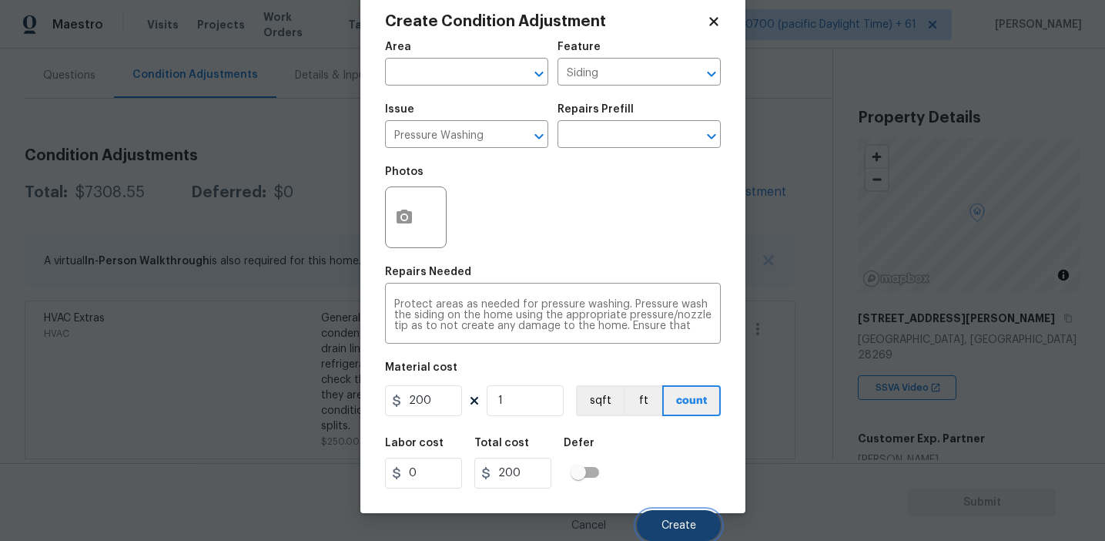
click at [662, 528] on button "Create" at bounding box center [679, 525] width 84 height 31
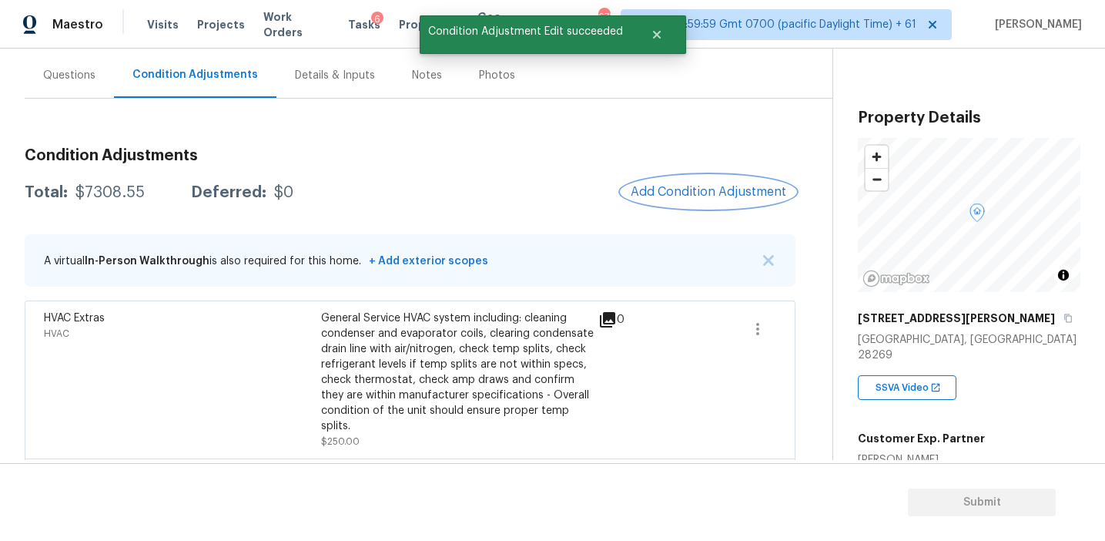
scroll to position [0, 0]
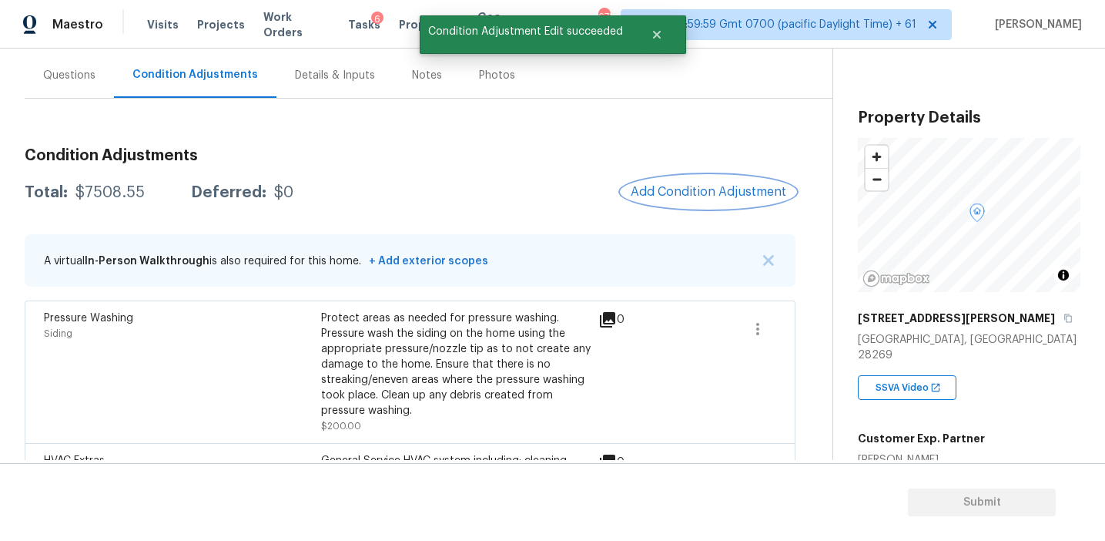
click at [671, 200] on button "Add Condition Adjustment" at bounding box center [709, 192] width 174 height 32
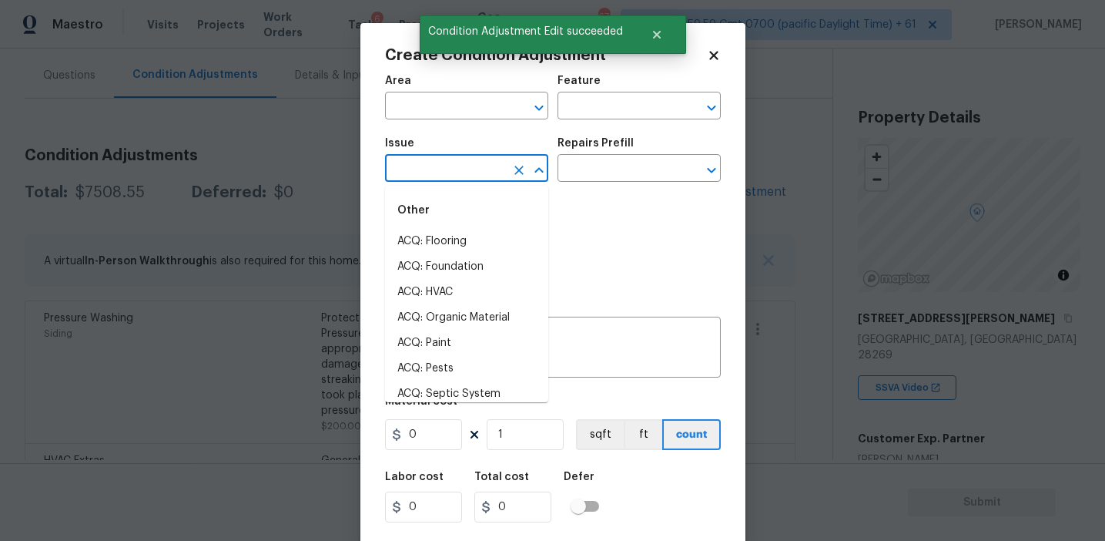
click at [447, 169] on input "text" at bounding box center [445, 170] width 120 height 24
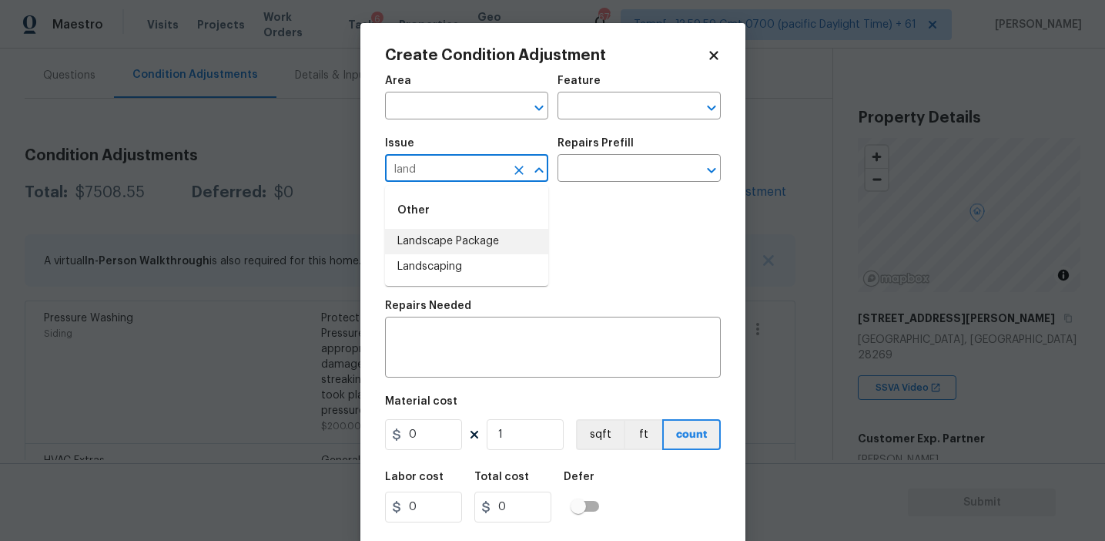
click at [475, 233] on li "Landscape Package" at bounding box center [466, 241] width 163 height 25
type input "Landscape Package"
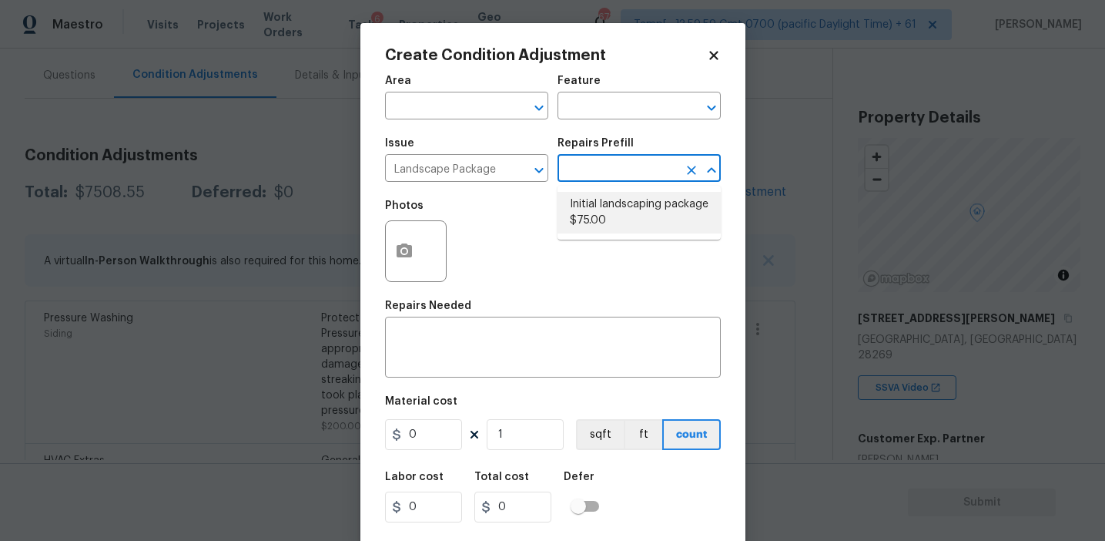
click at [602, 210] on li "Initial landscaping package $75.00" at bounding box center [639, 213] width 163 height 42
type input "Home Readiness Packages"
type textarea "Mowing of grass up to 6" in height. Mow, edge along driveways & sidewalks, trim…"
type input "75"
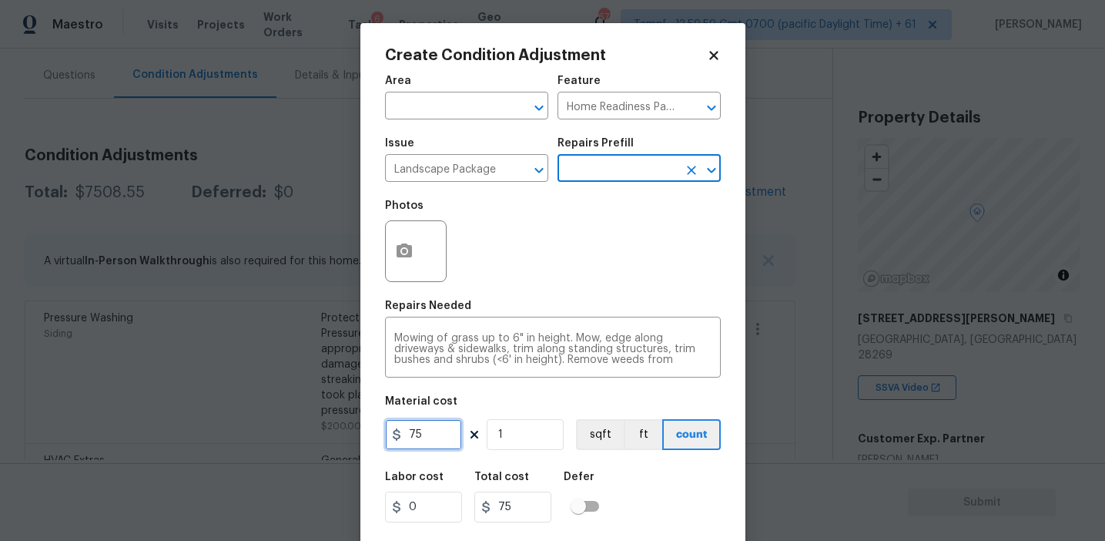
click at [427, 422] on input "75" at bounding box center [423, 434] width 77 height 31
type input "3000"
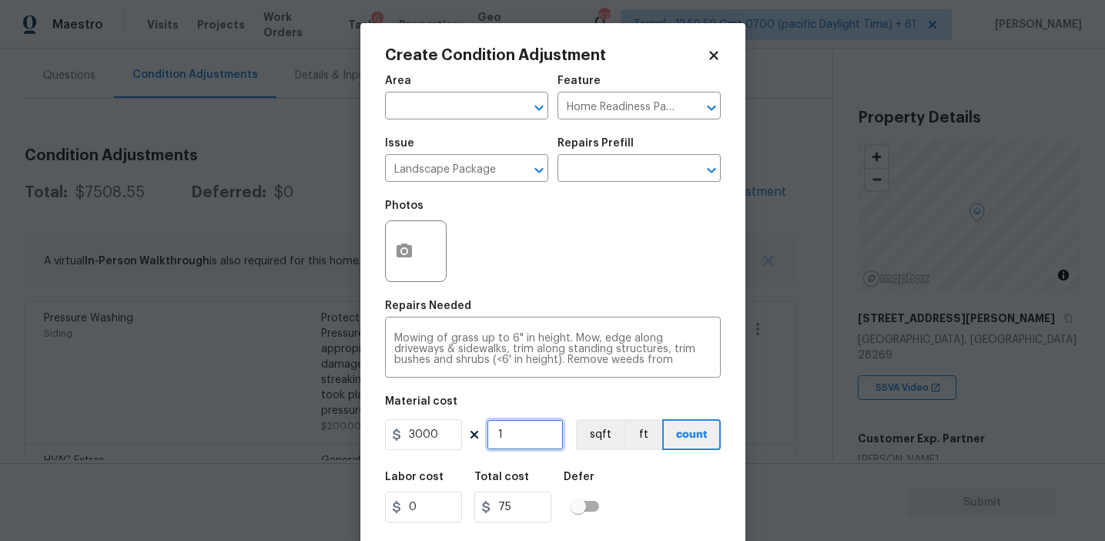
type input "3000"
click at [429, 427] on input "3000" at bounding box center [423, 434] width 77 height 31
click at [402, 256] on icon "button" at bounding box center [404, 250] width 15 height 14
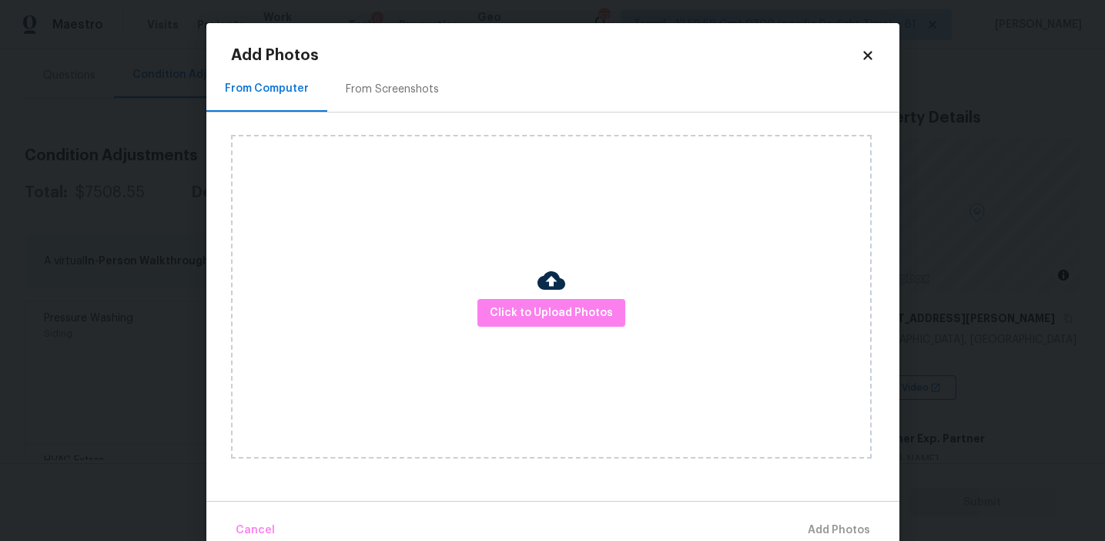
click at [402, 94] on div "From Screenshots" at bounding box center [392, 89] width 93 height 15
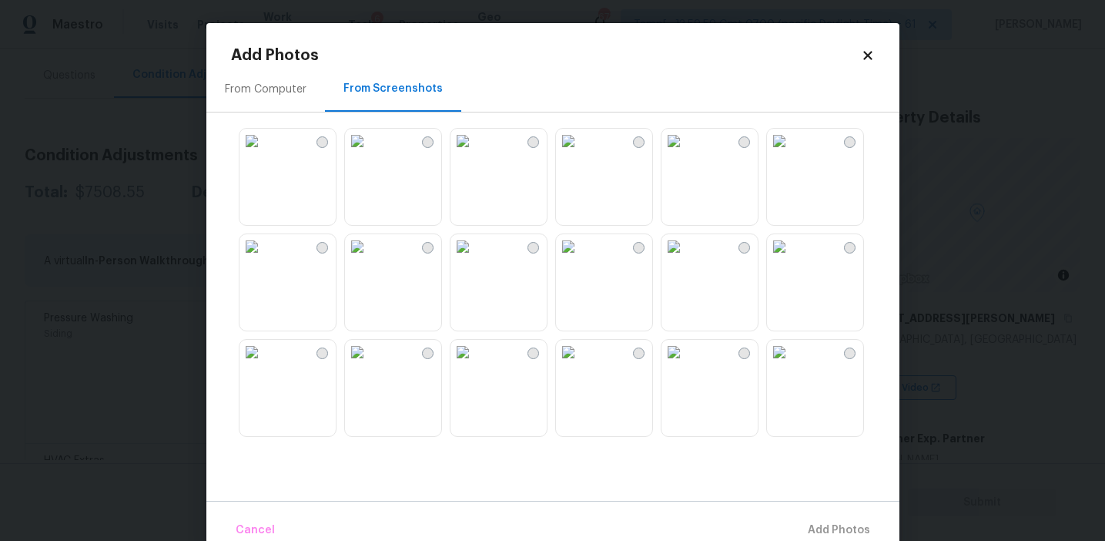
click at [475, 153] on img at bounding box center [463, 141] width 25 height 25
click at [475, 259] on img at bounding box center [463, 246] width 25 height 25
click at [475, 364] on img at bounding box center [463, 352] width 25 height 25
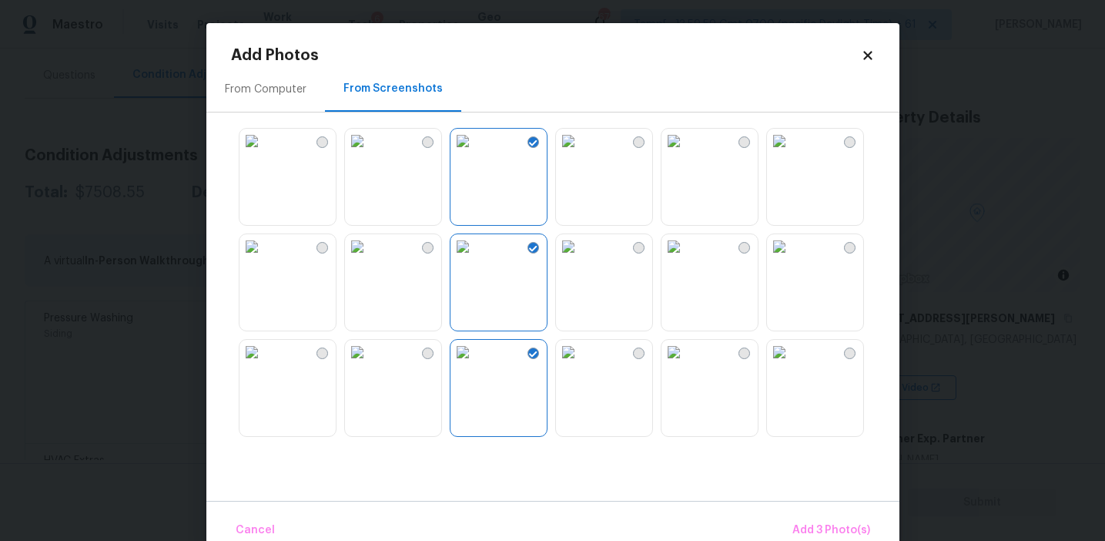
click at [686, 259] on img at bounding box center [674, 246] width 25 height 25
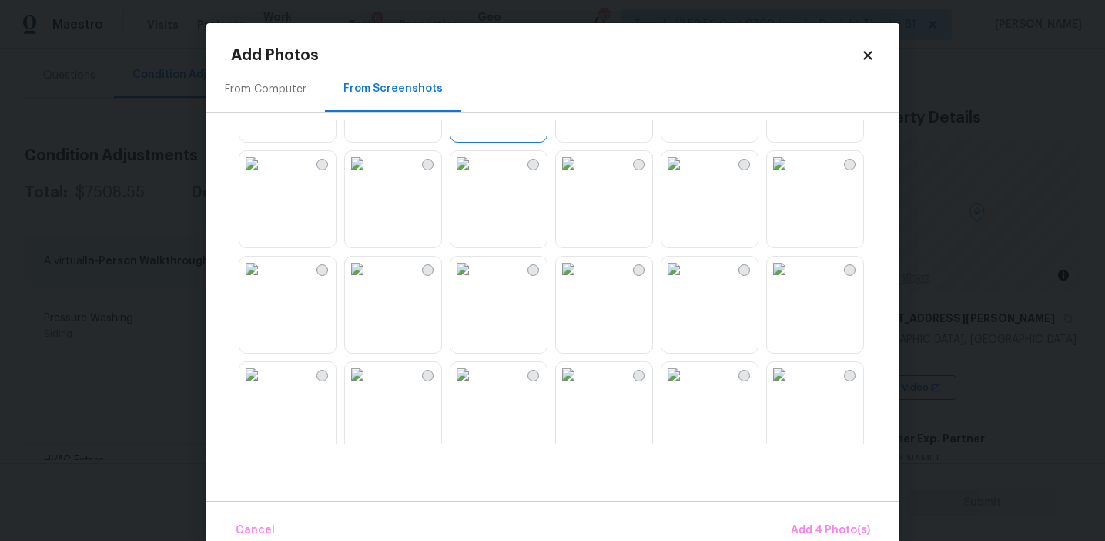
scroll to position [307, 0]
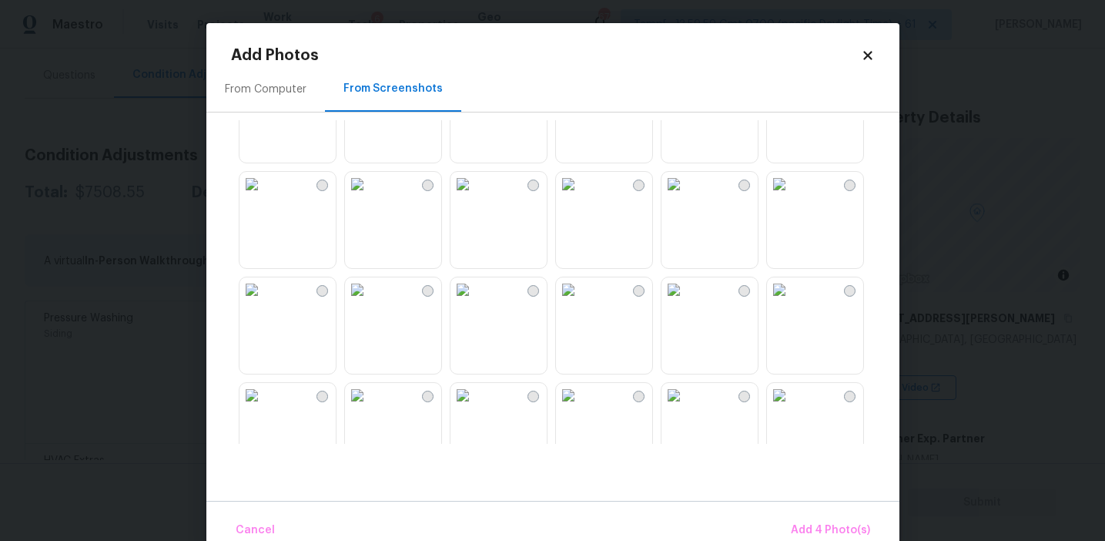
click at [264, 302] on img at bounding box center [252, 289] width 25 height 25
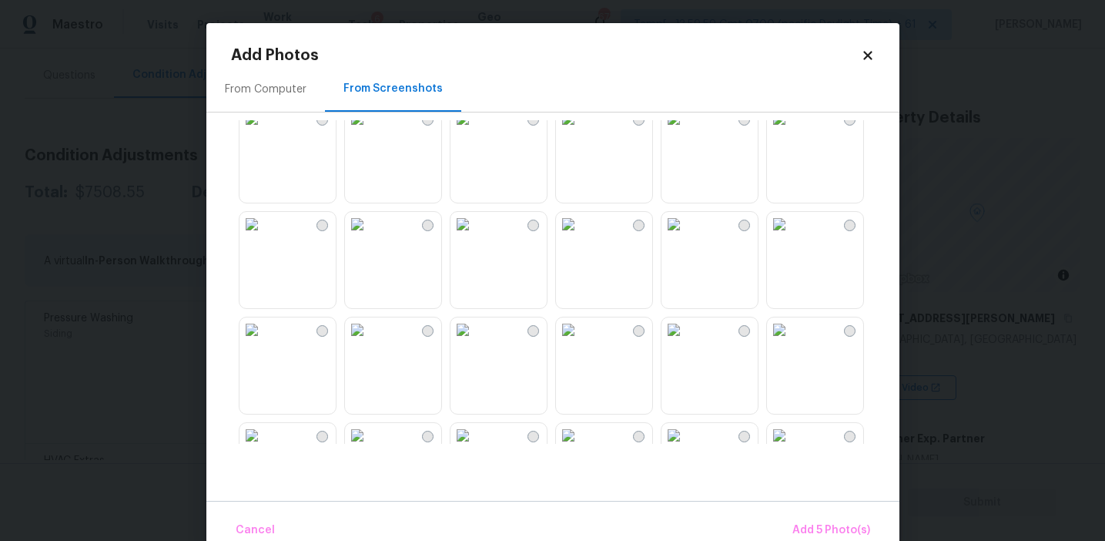
scroll to position [667, 0]
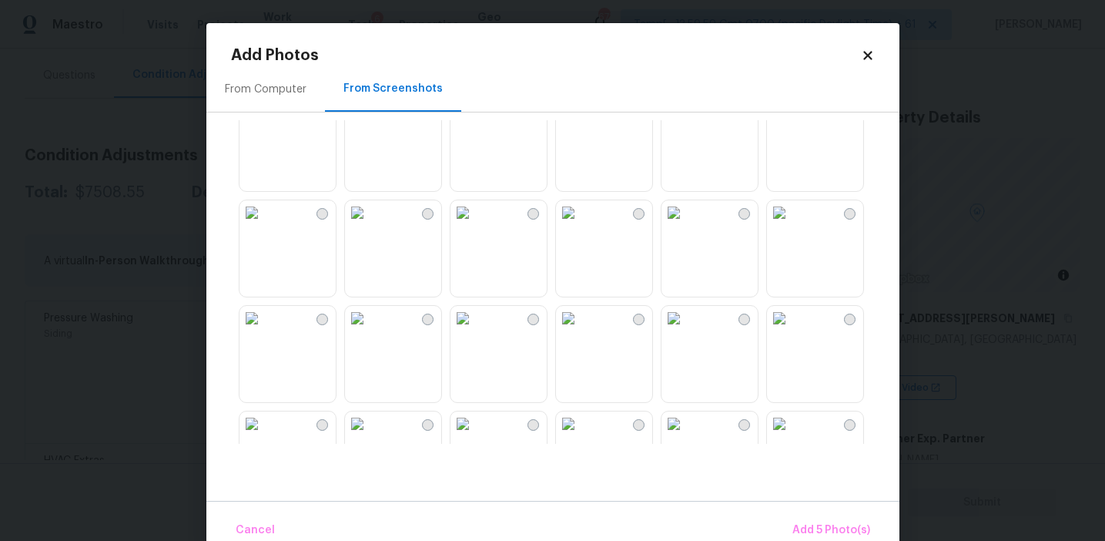
click at [475, 330] on img at bounding box center [463, 318] width 25 height 25
click at [792, 330] on img at bounding box center [779, 318] width 25 height 25
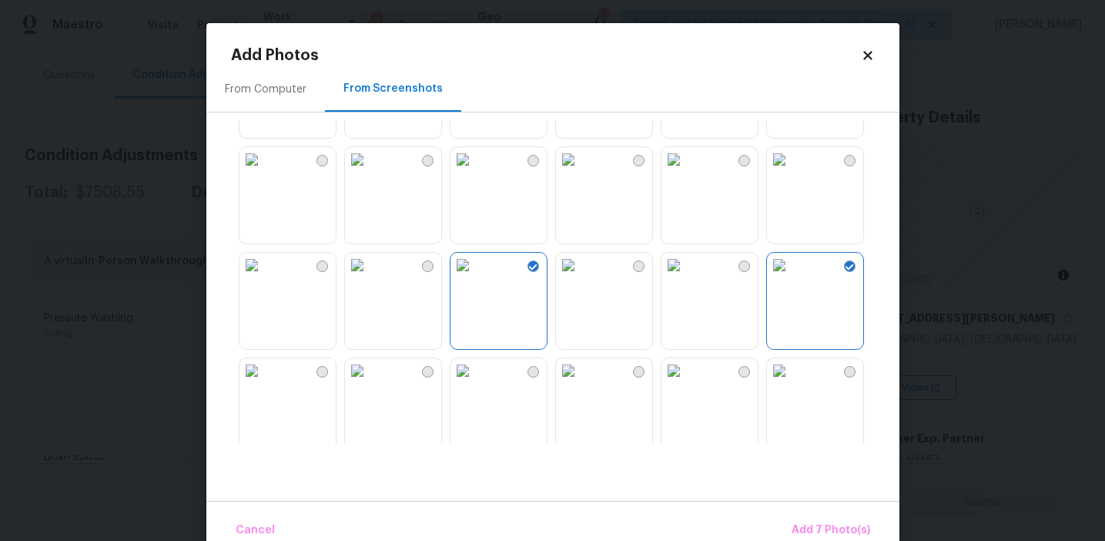
scroll to position [796, 0]
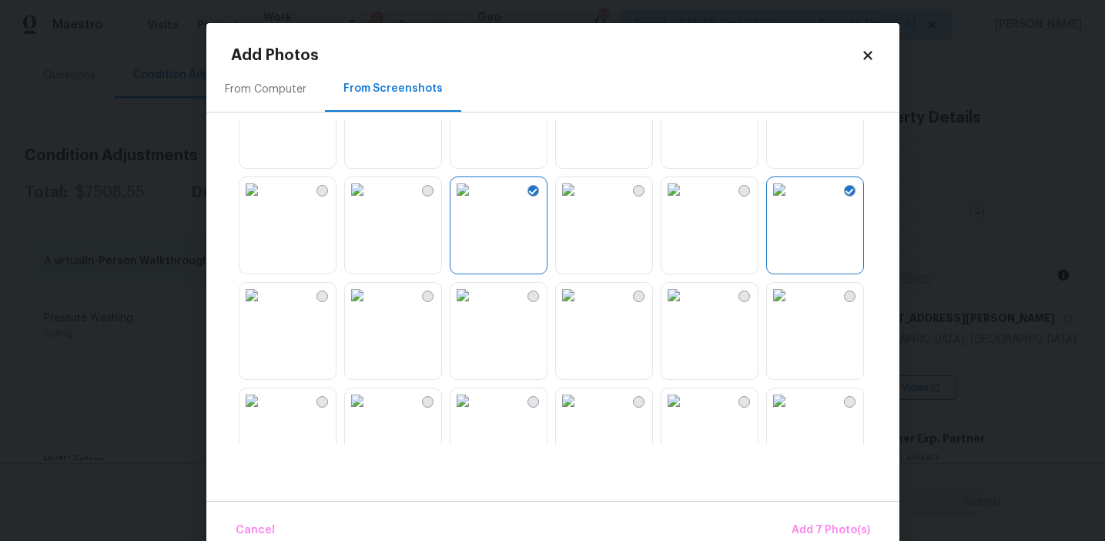
click at [792, 446] on div "From Computer From Screenshots" at bounding box center [552, 283] width 693 height 434
click at [792, 397] on img at bounding box center [779, 400] width 25 height 25
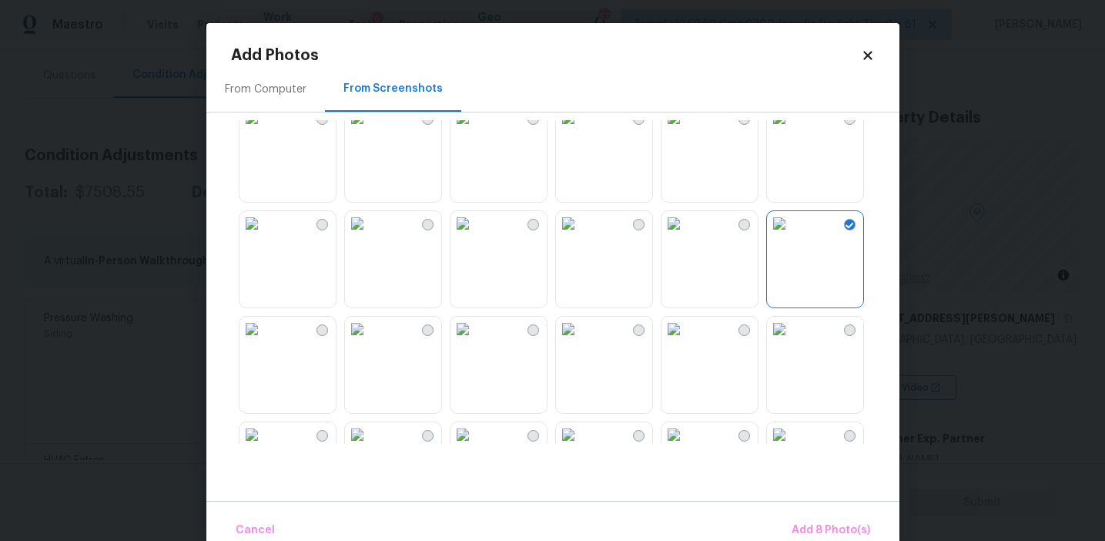
click at [682, 236] on img at bounding box center [674, 223] width 25 height 25
click at [475, 341] on img at bounding box center [463, 329] width 25 height 25
click at [264, 341] on img at bounding box center [252, 329] width 25 height 25
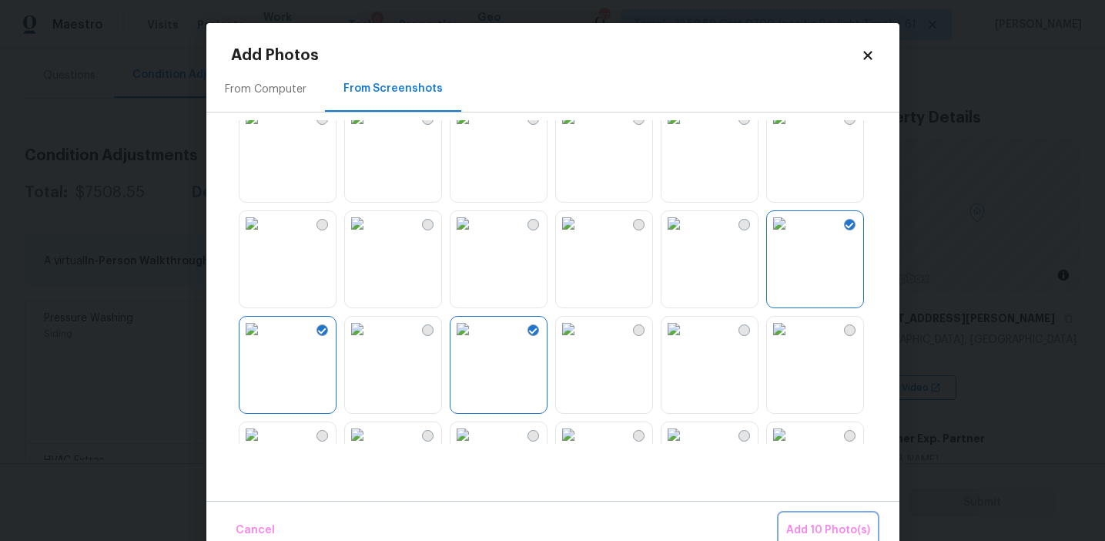
click at [792, 518] on button "Add 10 Photo(s)" at bounding box center [828, 530] width 96 height 33
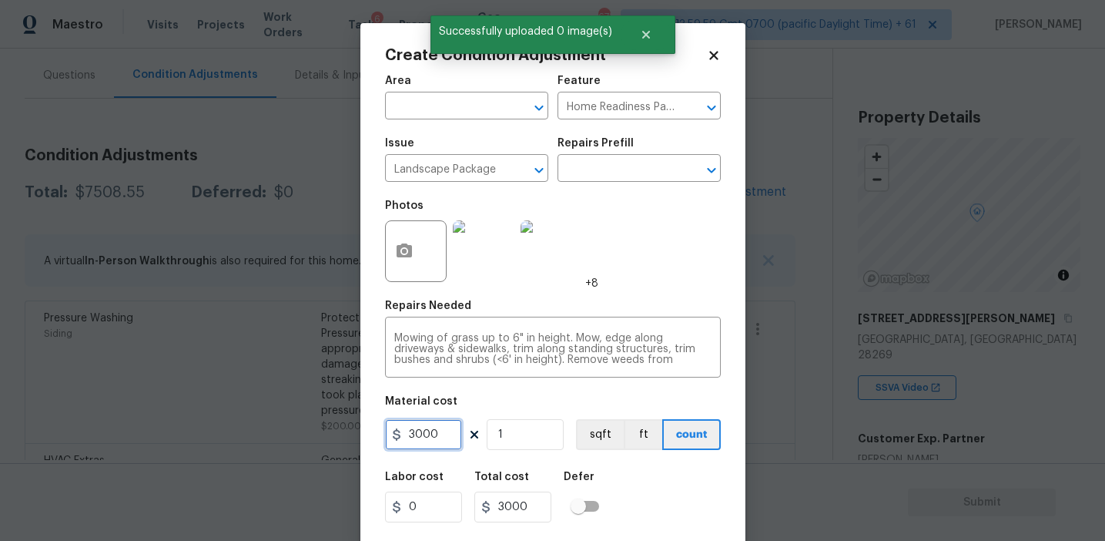
click at [417, 430] on input "3000" at bounding box center [423, 434] width 77 height 31
type input "2000"
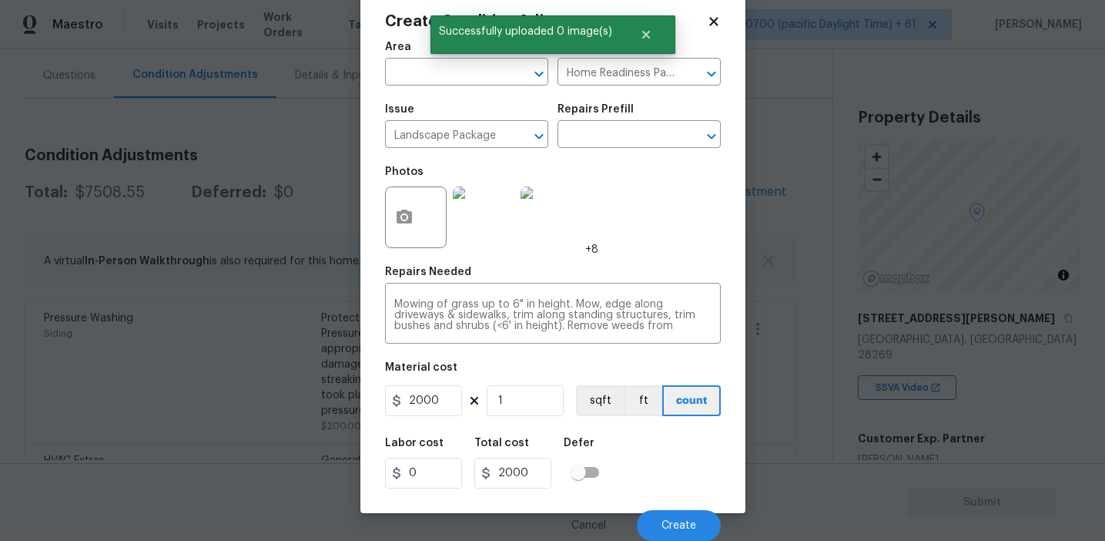
click at [660, 455] on div "Labor cost 0 Total cost 2000 Defer" at bounding box center [553, 462] width 336 height 69
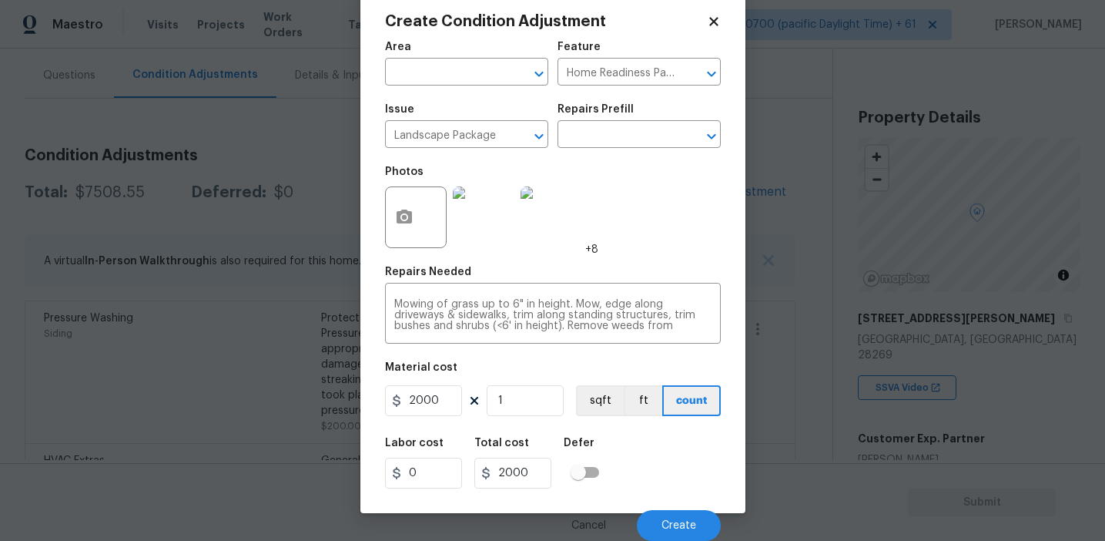
click at [662, 457] on div "Labor cost 0 Total cost 2000 Defer" at bounding box center [553, 462] width 336 height 69
click at [658, 463] on div "Labor cost 0 Total cost 2000 Defer" at bounding box center [553, 462] width 336 height 69
click at [669, 479] on div "Labor cost 0 Total cost 2000 Defer" at bounding box center [553, 462] width 336 height 69
click at [639, 467] on div "Labor cost 0 Total cost 2000 Defer" at bounding box center [553, 462] width 336 height 69
click at [655, 481] on div "Labor cost 0 Total cost 2000 Defer" at bounding box center [553, 462] width 336 height 69
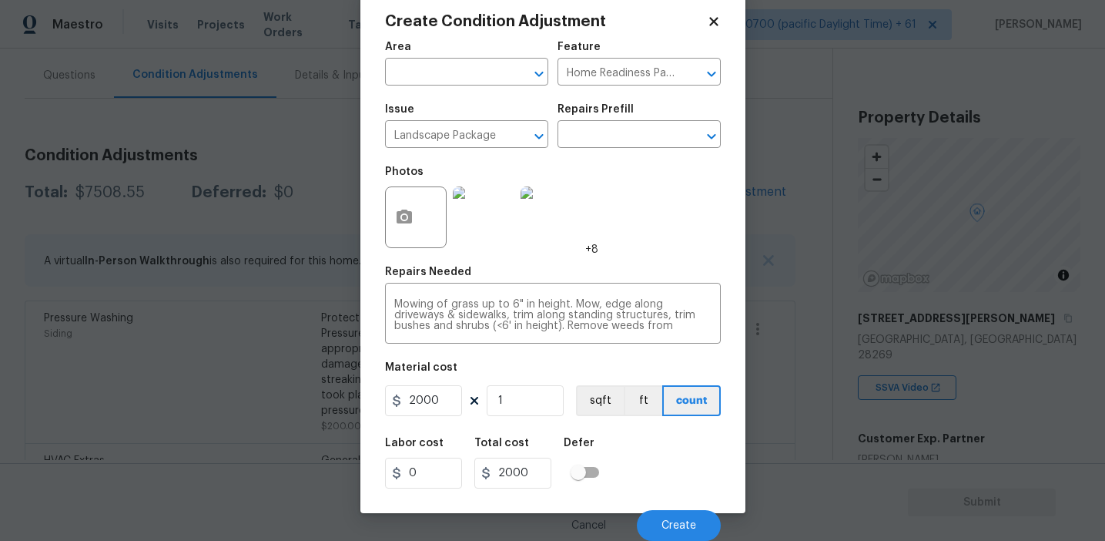
click at [657, 467] on div "Labor cost 0 Total cost 2000 Defer" at bounding box center [553, 462] width 336 height 69
click at [675, 518] on button "Create" at bounding box center [679, 525] width 84 height 31
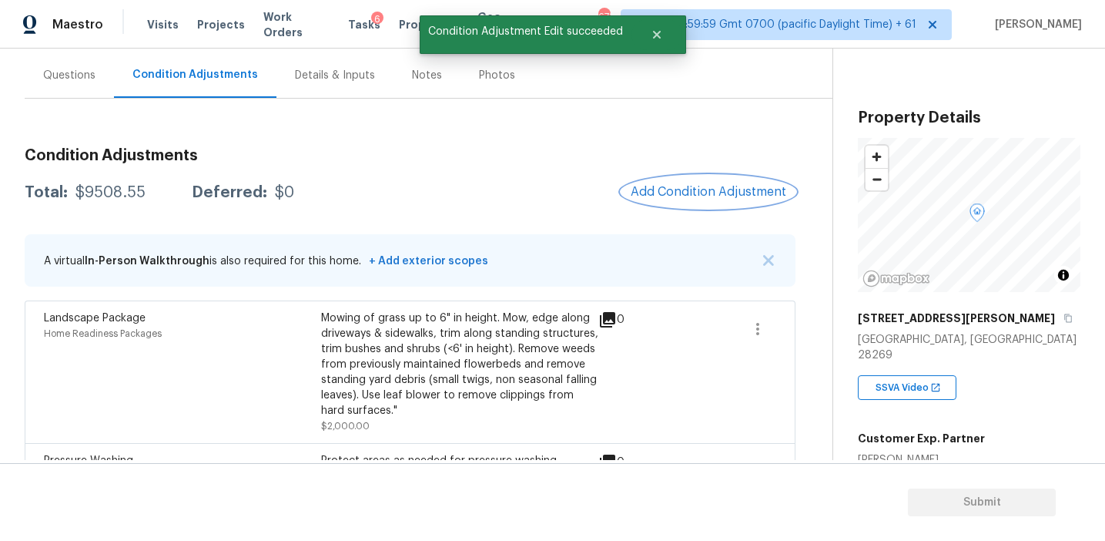
scroll to position [0, 0]
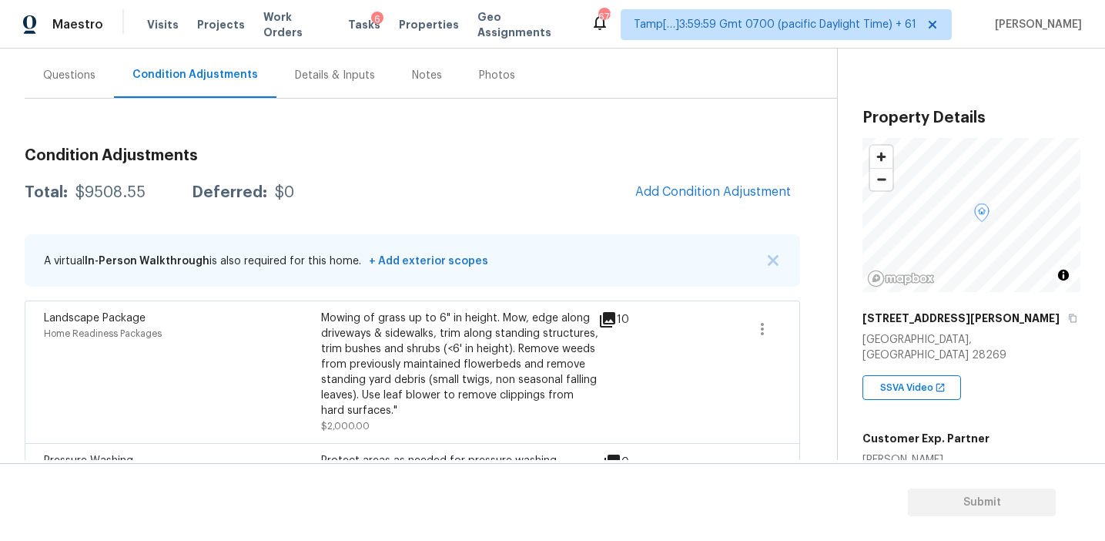
click at [867, 278] on link "Mapbox homepage" at bounding box center [901, 279] width 68 height 18
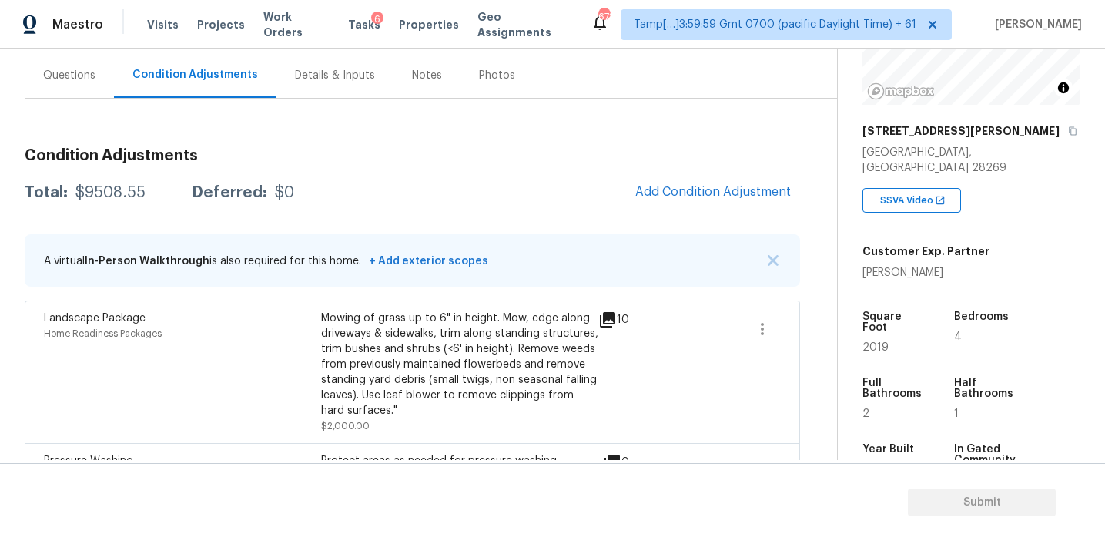
scroll to position [185, 0]
click at [635, 176] on span "Add Condition Adjustment" at bounding box center [713, 193] width 174 height 34
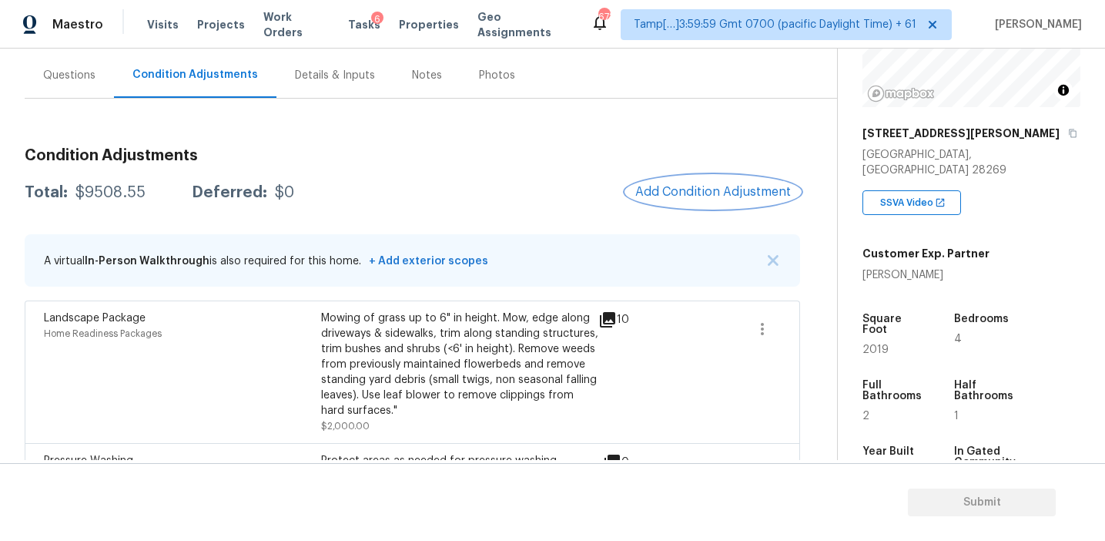
click at [684, 194] on span "Add Condition Adjustment" at bounding box center [713, 192] width 156 height 14
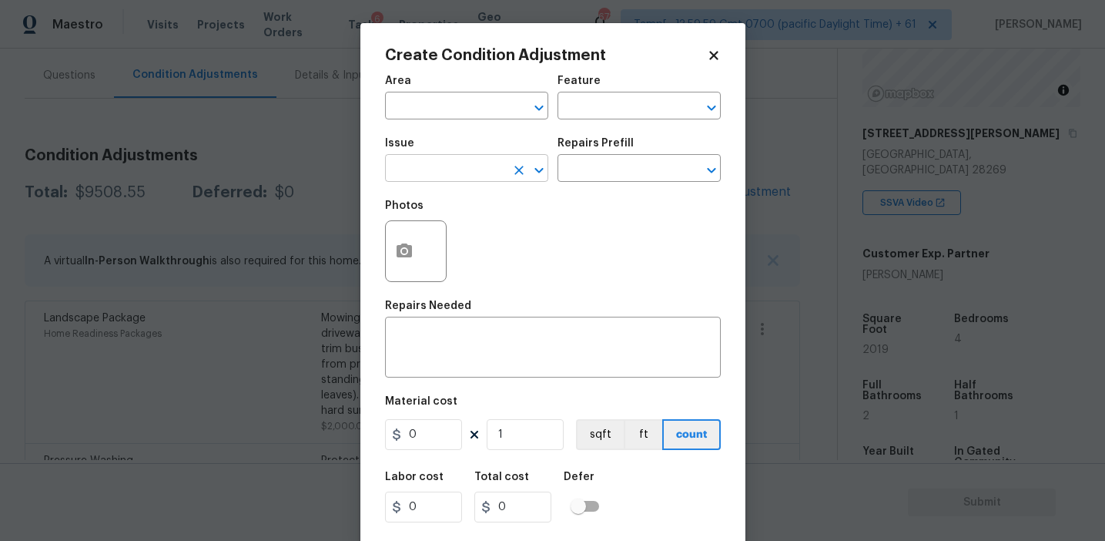
click at [419, 166] on input "text" at bounding box center [445, 170] width 120 height 24
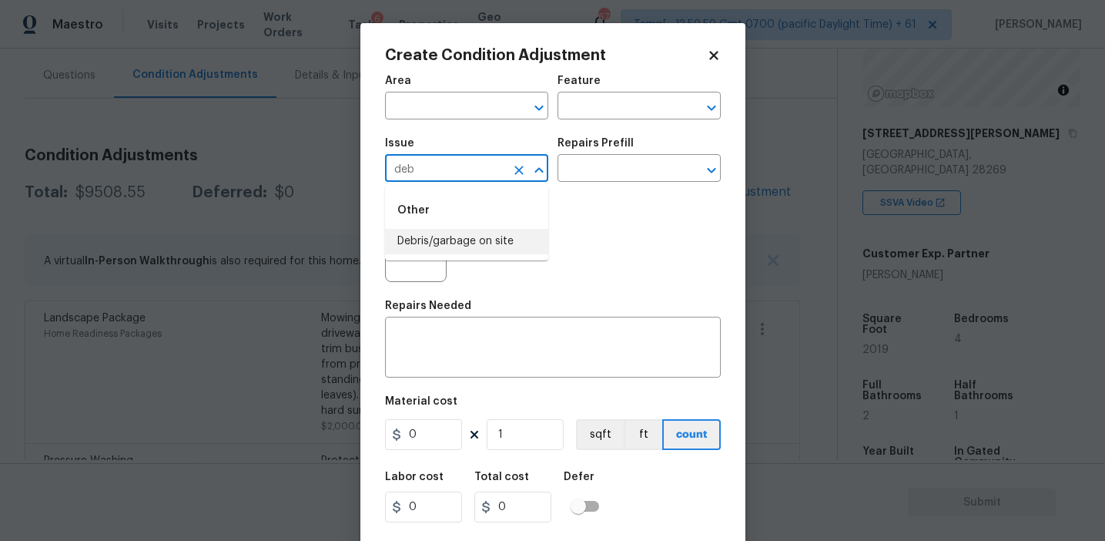
click at [457, 240] on li "Debris/garbage on site" at bounding box center [466, 241] width 163 height 25
type input "Debris/garbage on site"
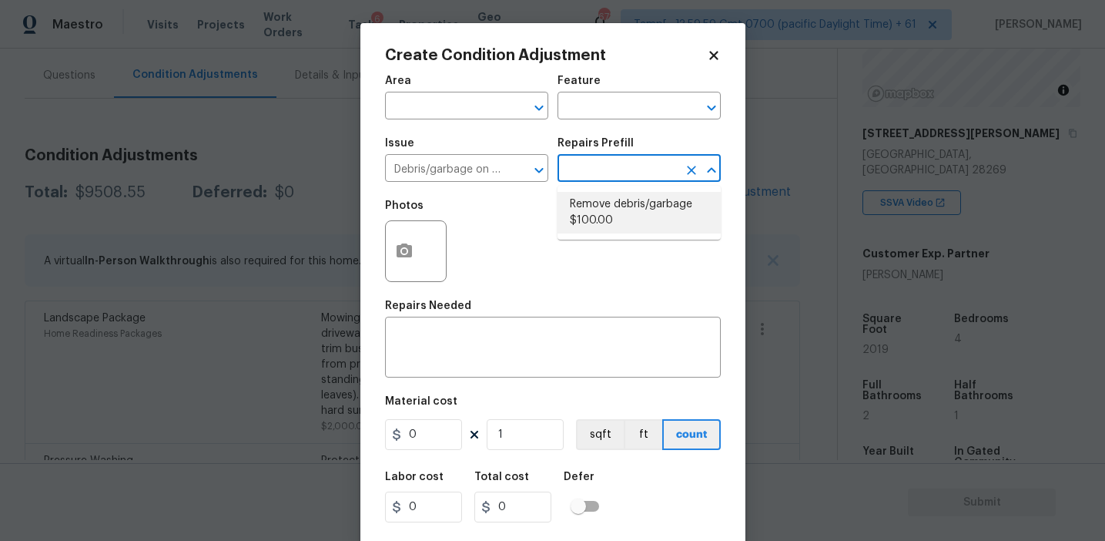
click at [595, 222] on li "Remove debris/garbage $100.00" at bounding box center [639, 213] width 163 height 42
type textarea "Remove, haul off, and properly dispose of any debris left by seller to offsite …"
type input "100"
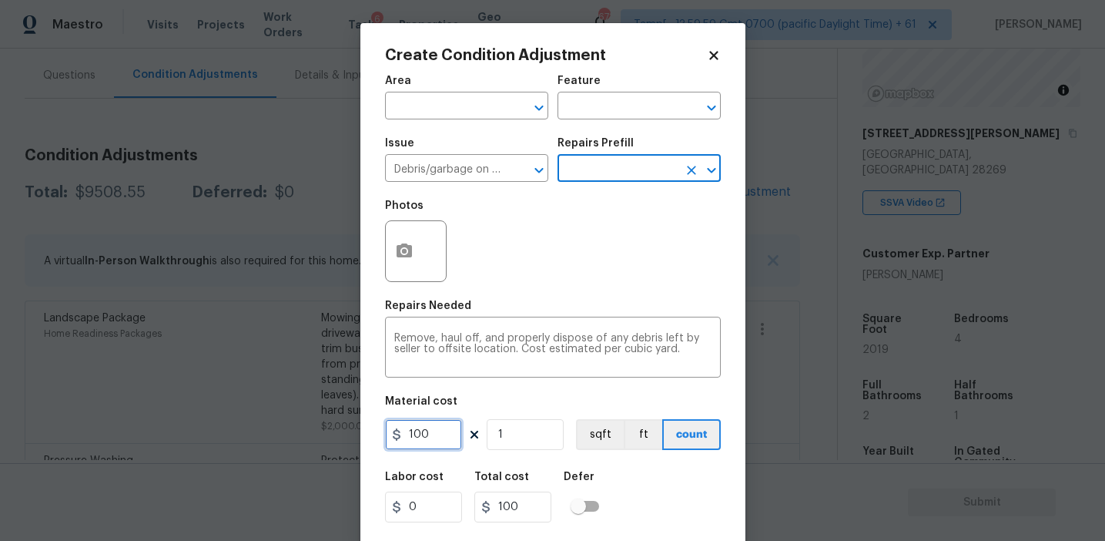
click at [434, 435] on input "100" at bounding box center [423, 434] width 77 height 31
type input "250"
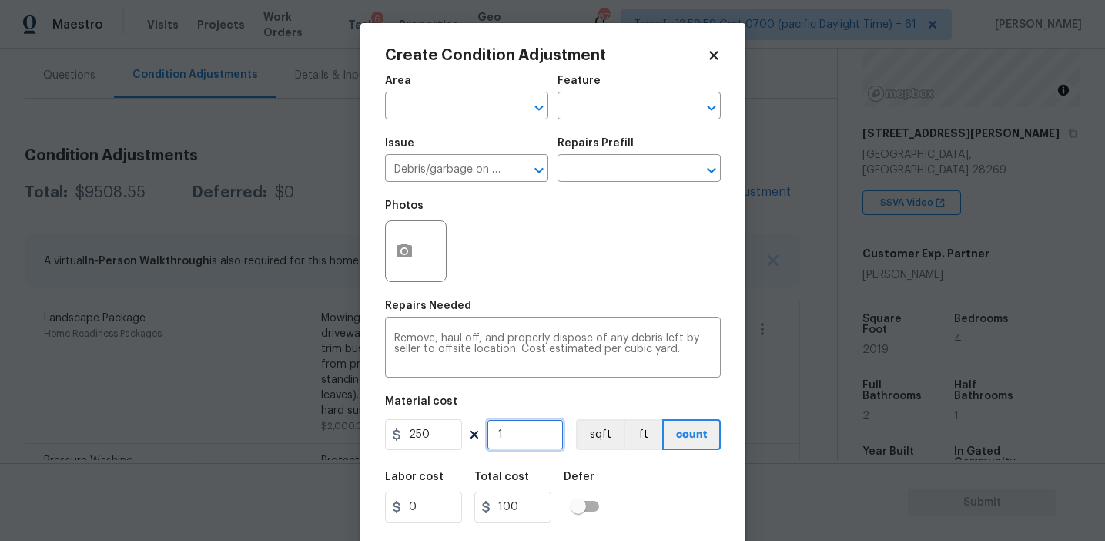
type input "250"
click at [405, 229] on button "button" at bounding box center [404, 251] width 37 height 60
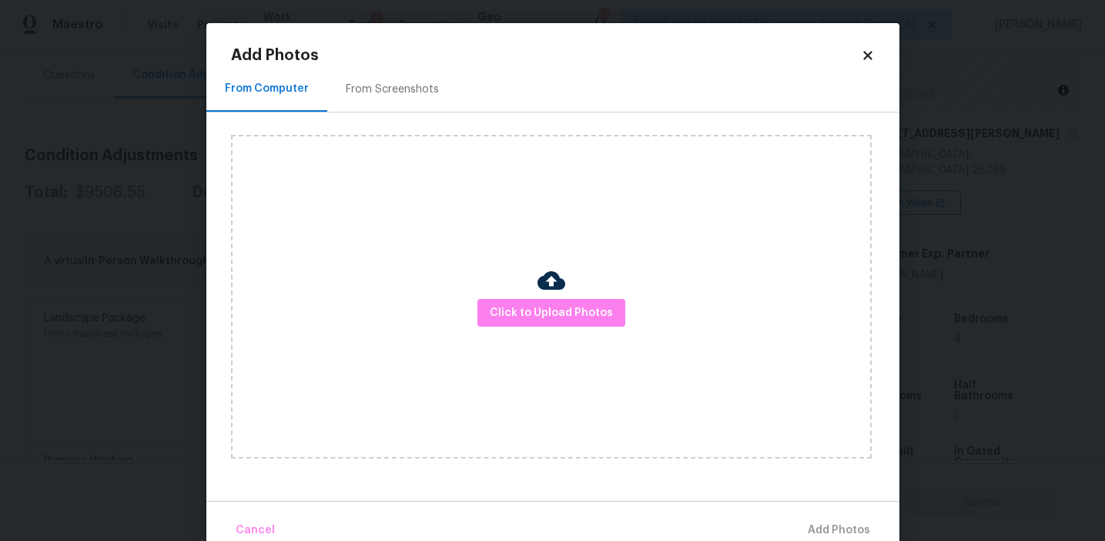
click at [397, 89] on div "From Screenshots" at bounding box center [392, 89] width 93 height 15
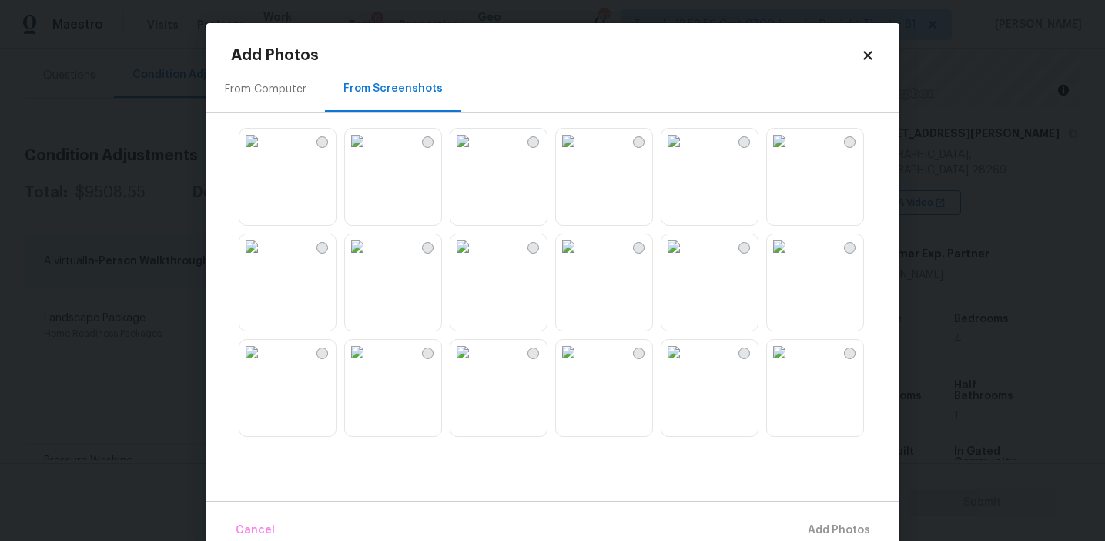
click at [475, 153] on img at bounding box center [463, 141] width 25 height 25
click at [475, 259] on img at bounding box center [463, 246] width 25 height 25
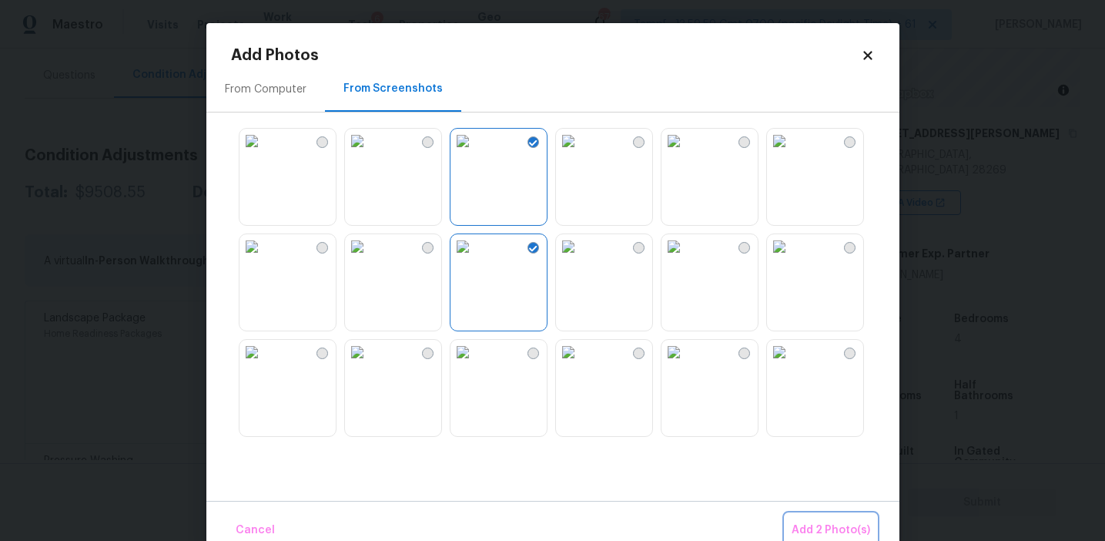
click at [799, 526] on span "Add 2 Photo(s)" at bounding box center [831, 530] width 79 height 19
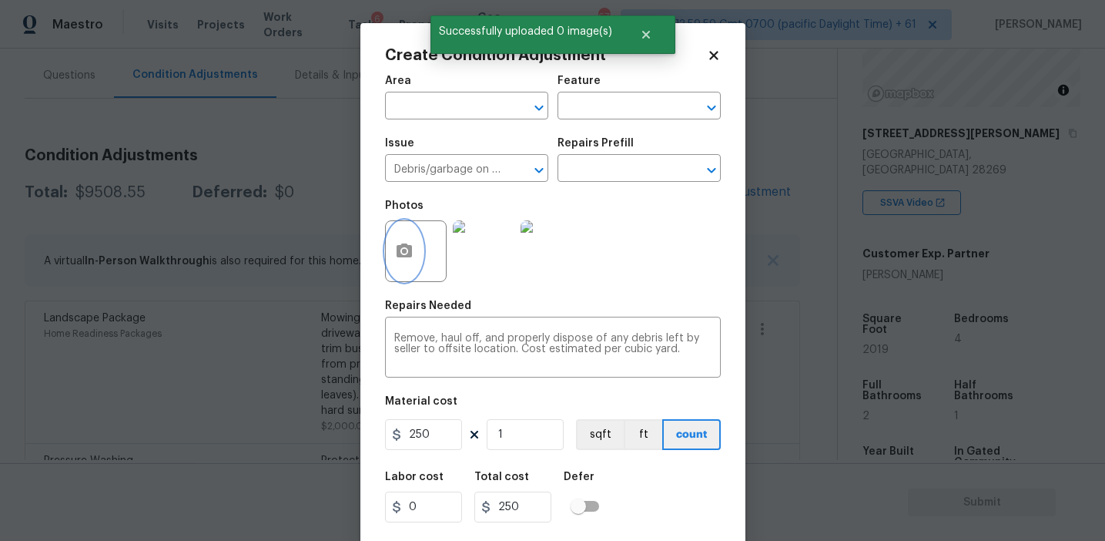
scroll to position [35, 0]
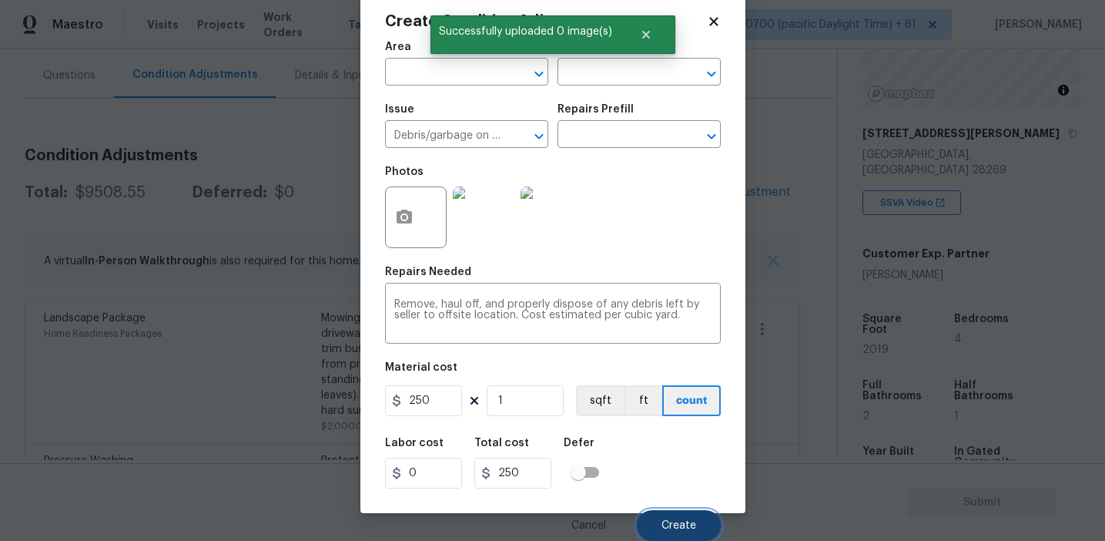
click at [684, 524] on span "Create" at bounding box center [679, 526] width 35 height 12
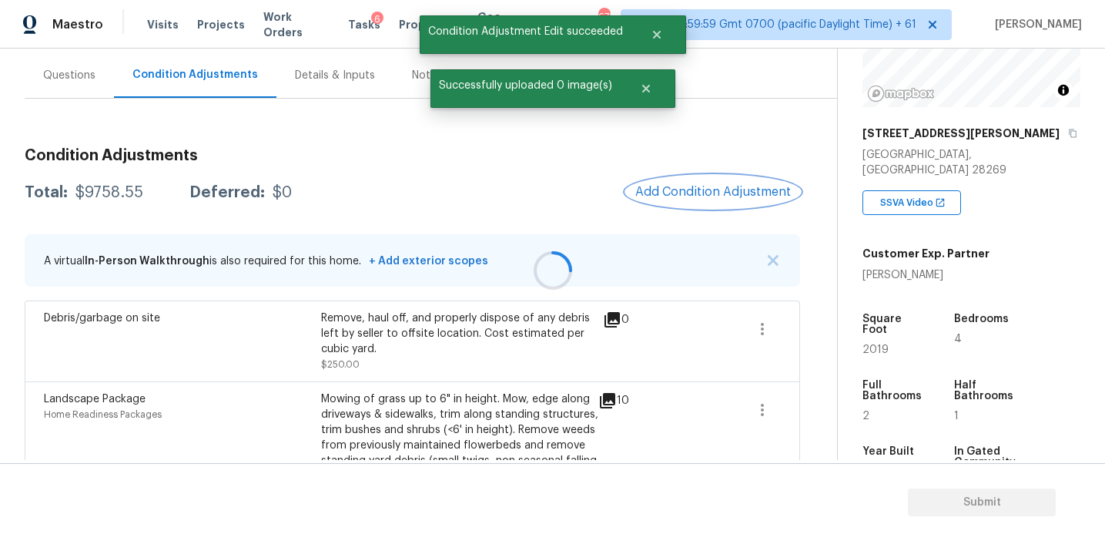
scroll to position [0, 0]
click at [697, 195] on div at bounding box center [552, 270] width 1105 height 541
click at [697, 195] on span "Add Condition Adjustment" at bounding box center [713, 192] width 156 height 14
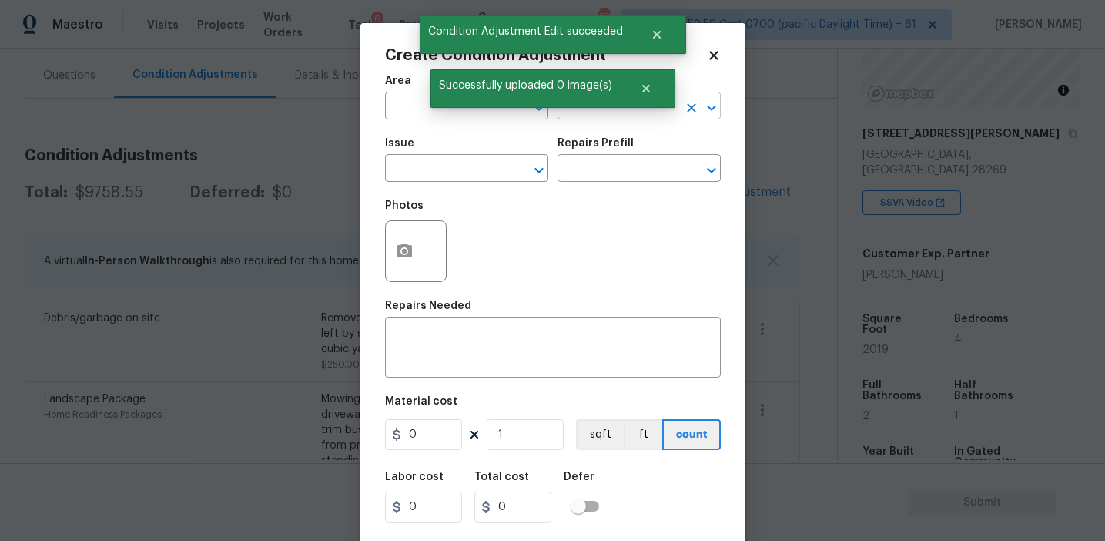
click at [665, 111] on input "text" at bounding box center [618, 107] width 120 height 24
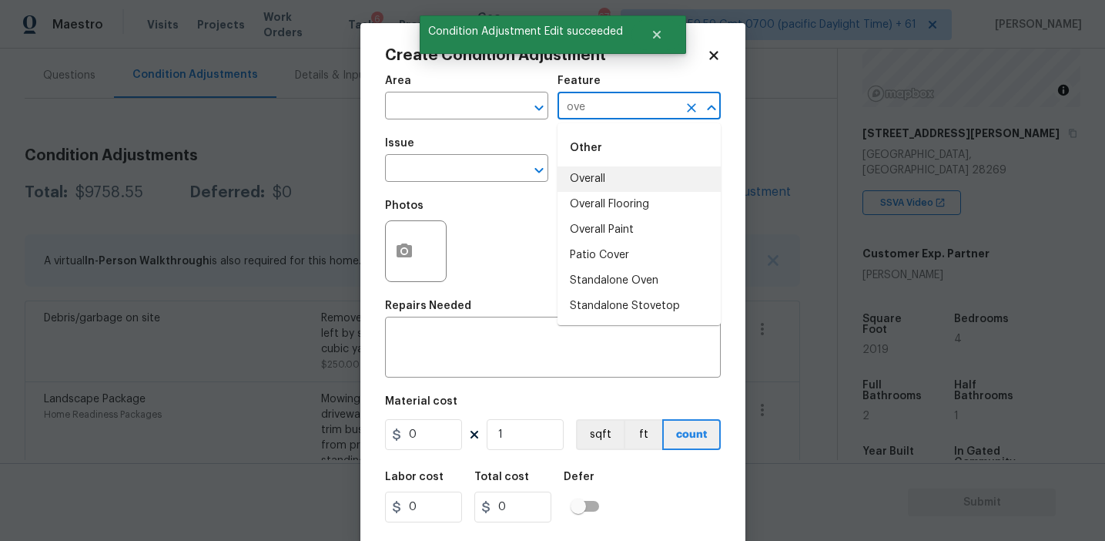
click at [662, 172] on li "Overall" at bounding box center [639, 178] width 163 height 25
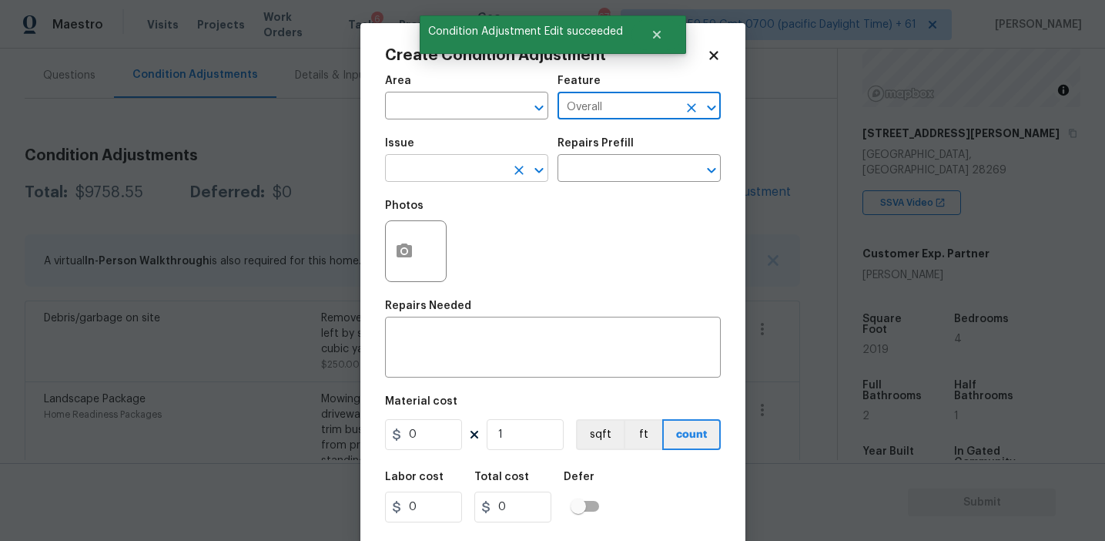
type input "Overall"
click at [454, 170] on input "text" at bounding box center [445, 170] width 120 height 24
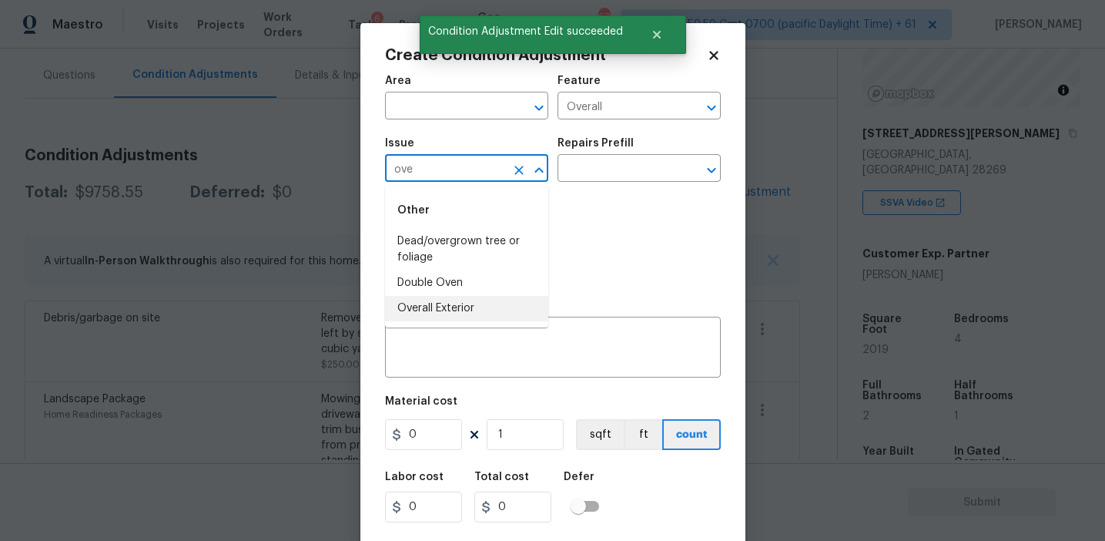
click at [458, 319] on li "Overall Exterior" at bounding box center [466, 308] width 163 height 25
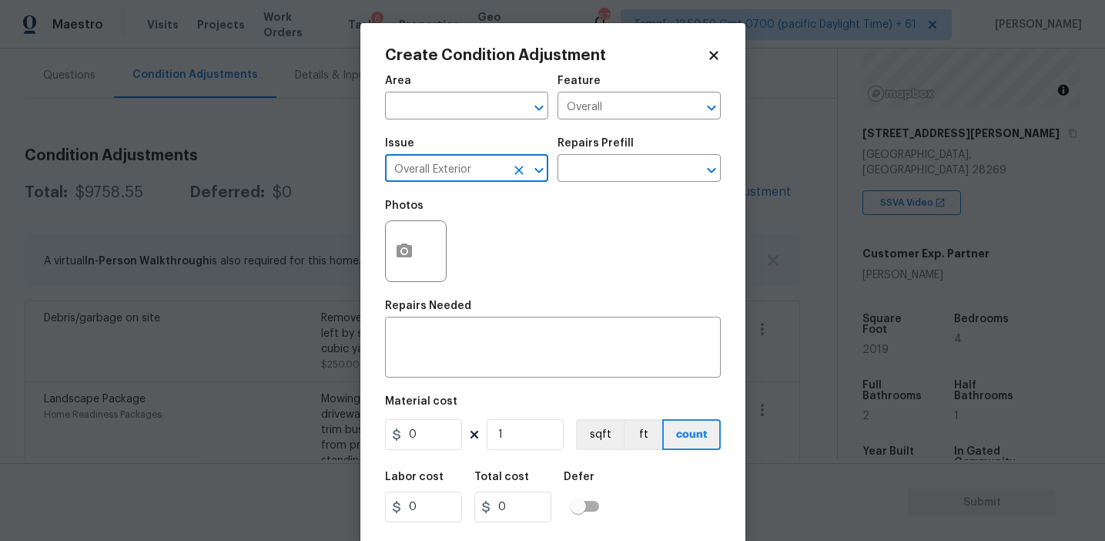
type input "Overall Exterior"
click at [517, 397] on div "Material cost" at bounding box center [553, 406] width 336 height 20
click at [520, 343] on textarea at bounding box center [552, 349] width 317 height 32
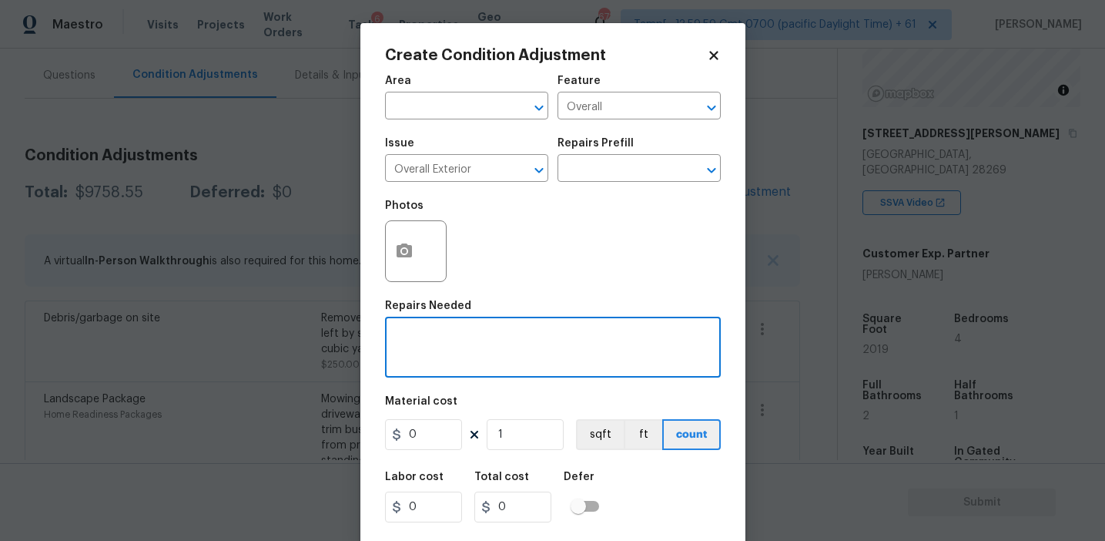
paste textarea "Overall exterior repairs (siding, stucco, fencing, soffit, [PERSON_NAME], trims…"
type textarea "Overall exterior repairs (siding, stucco, fencing, soffit, [PERSON_NAME], trims…"
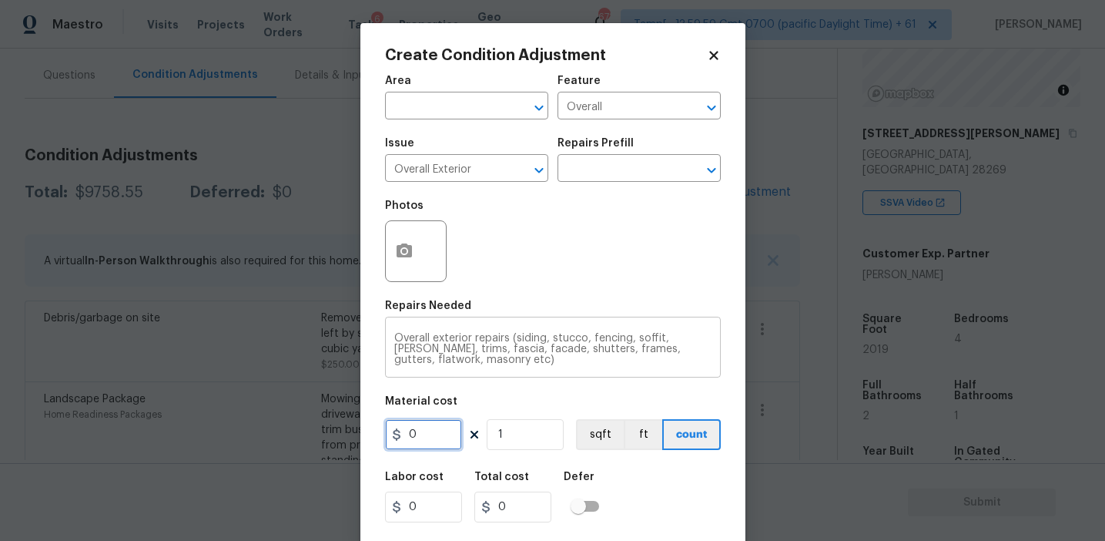
scroll to position [0, 0]
type input "1950"
click at [417, 436] on input "1950" at bounding box center [423, 434] width 77 height 31
click at [410, 253] on icon "button" at bounding box center [404, 250] width 15 height 14
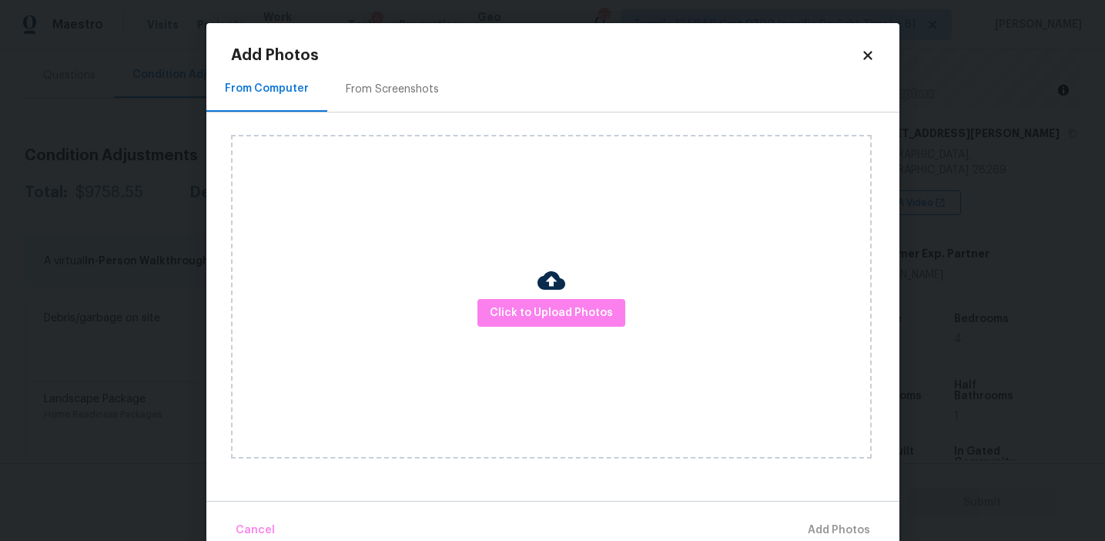
click at [412, 110] on div "From Screenshots" at bounding box center [392, 88] width 130 height 45
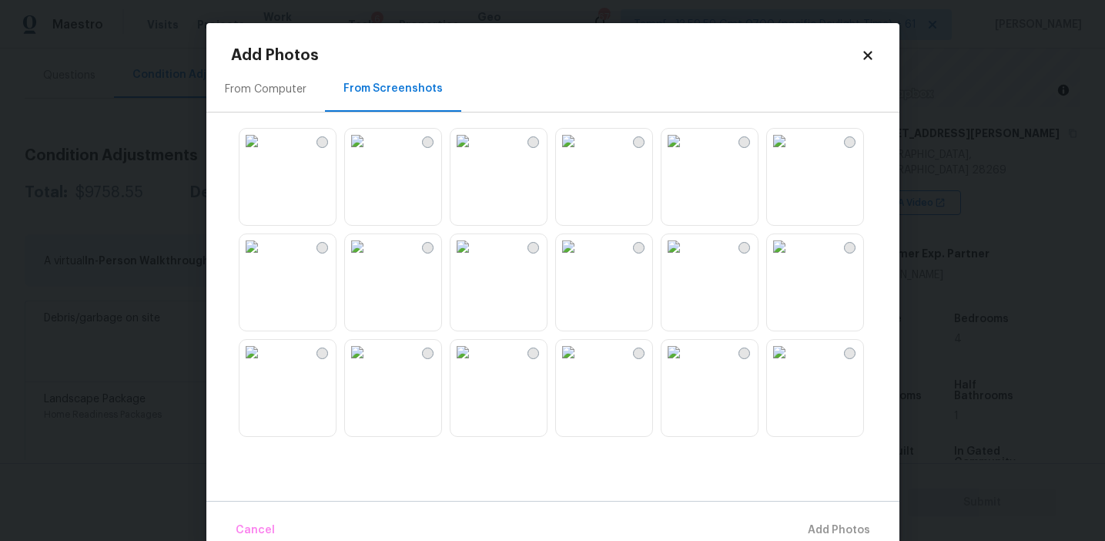
click at [410, 90] on div "From Screenshots" at bounding box center [392, 88] width 99 height 15
click at [475, 153] on img at bounding box center [463, 141] width 25 height 25
click at [581, 364] on img at bounding box center [568, 352] width 25 height 25
click at [686, 259] on img at bounding box center [674, 246] width 25 height 25
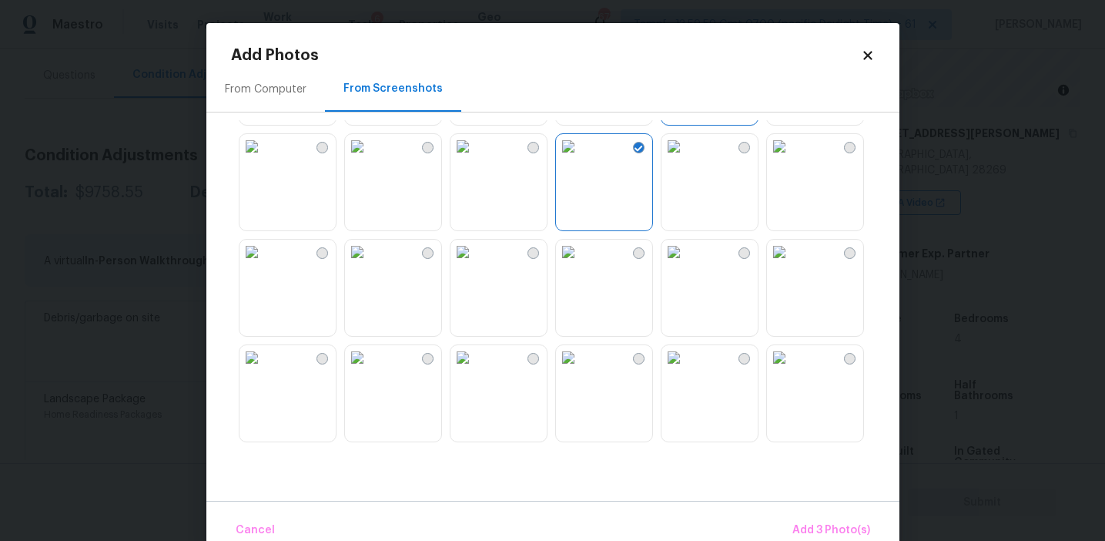
click at [264, 264] on img at bounding box center [252, 252] width 25 height 25
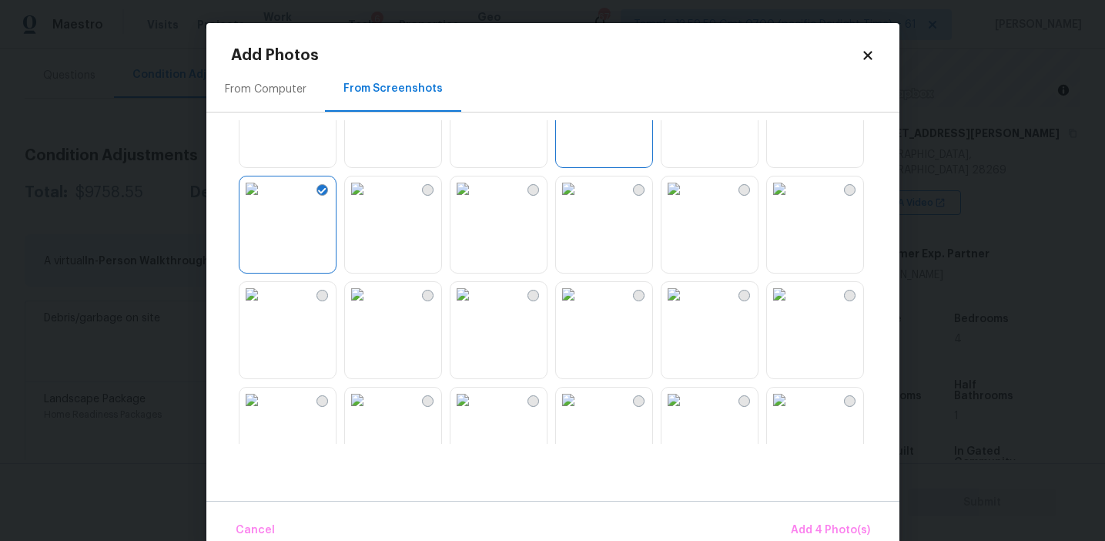
click at [370, 307] on img at bounding box center [357, 294] width 25 height 25
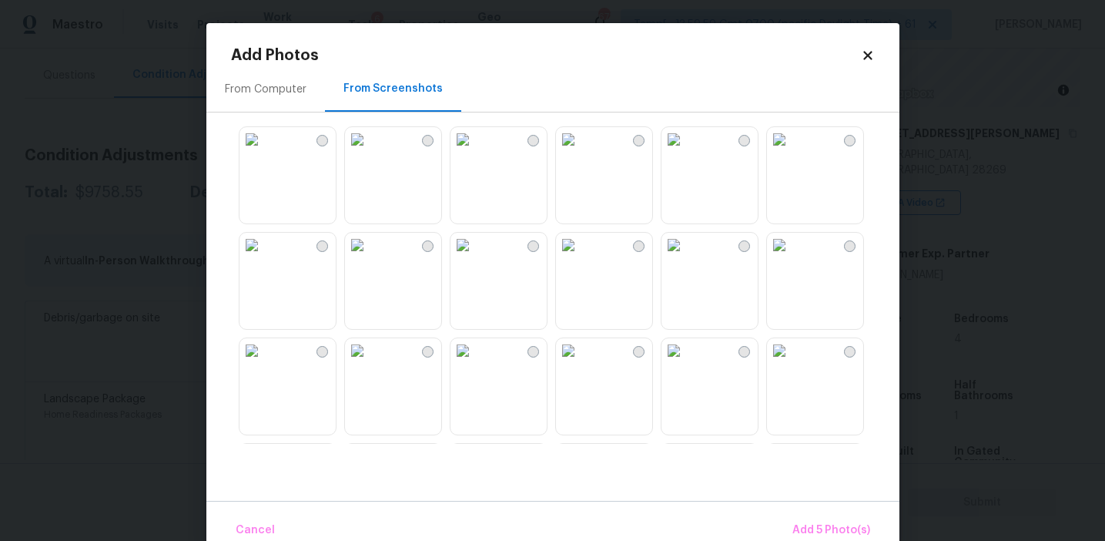
click at [581, 257] on img at bounding box center [568, 245] width 25 height 25
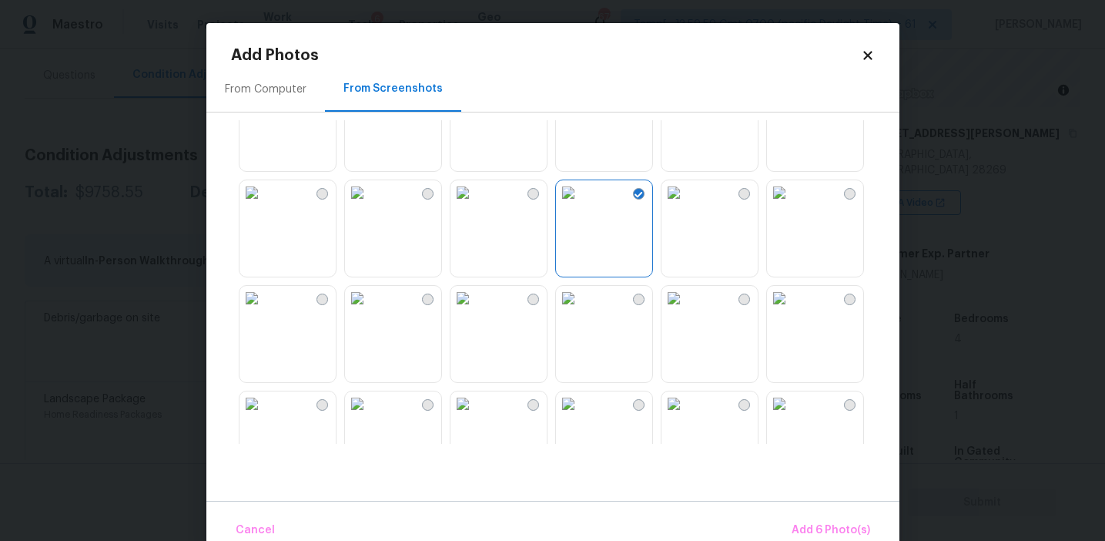
scroll to position [823, 0]
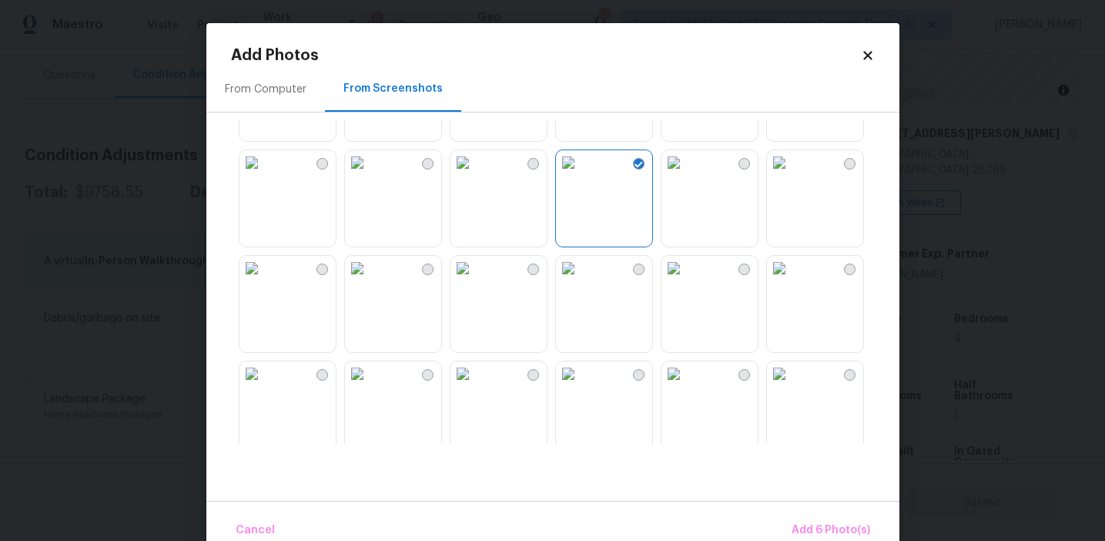
click at [686, 175] on img at bounding box center [674, 162] width 25 height 25
click at [792, 175] on img at bounding box center [779, 162] width 25 height 25
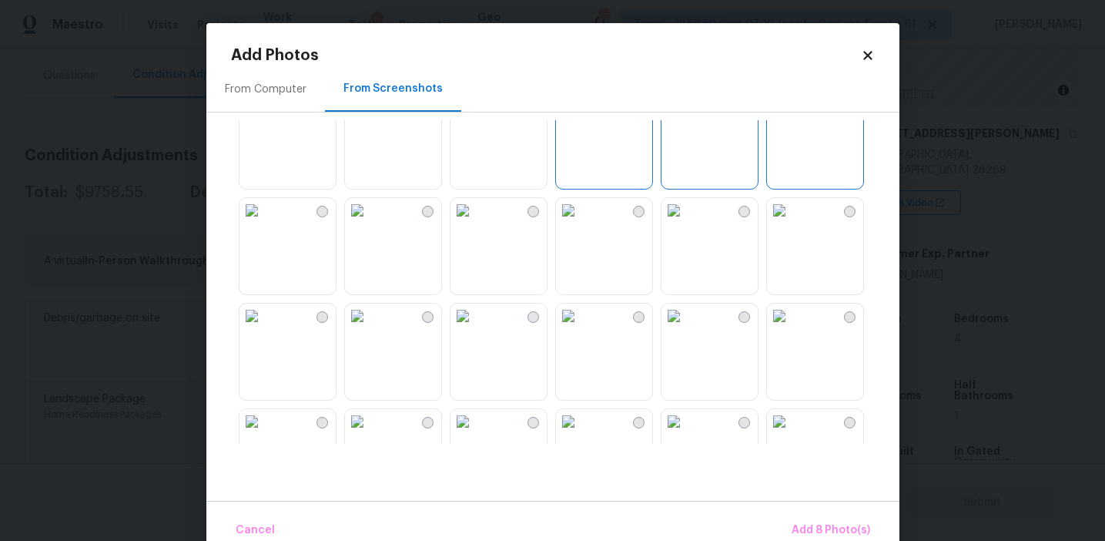
click at [792, 223] on img at bounding box center [779, 210] width 25 height 25
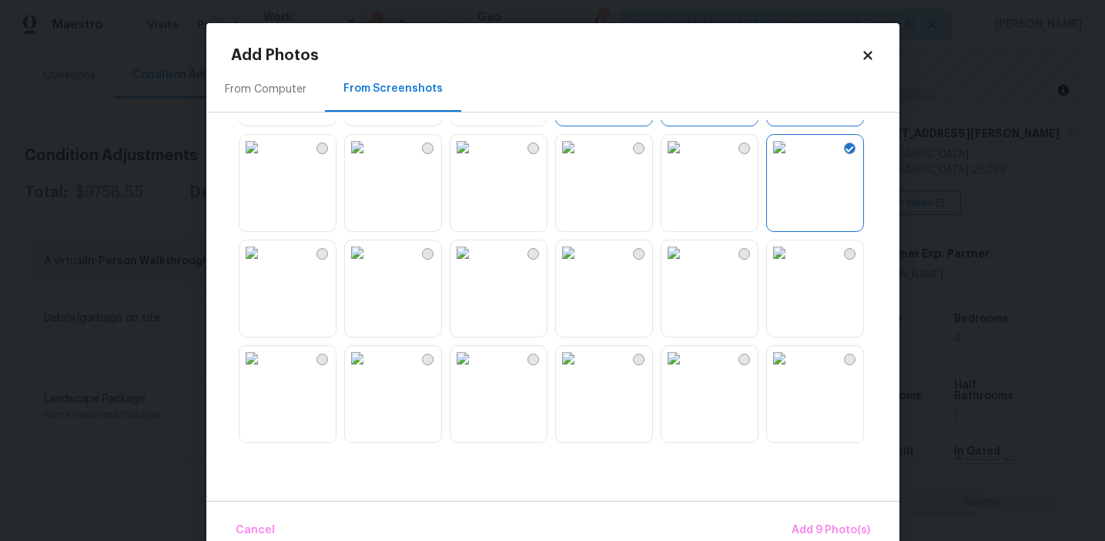
scroll to position [1022, 0]
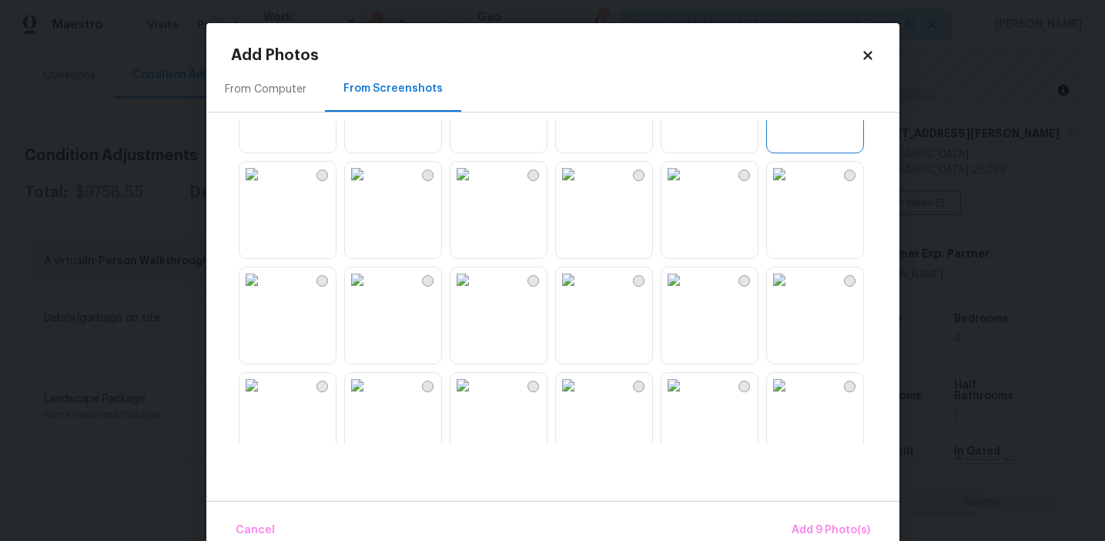
click at [475, 186] on img at bounding box center [463, 174] width 25 height 25
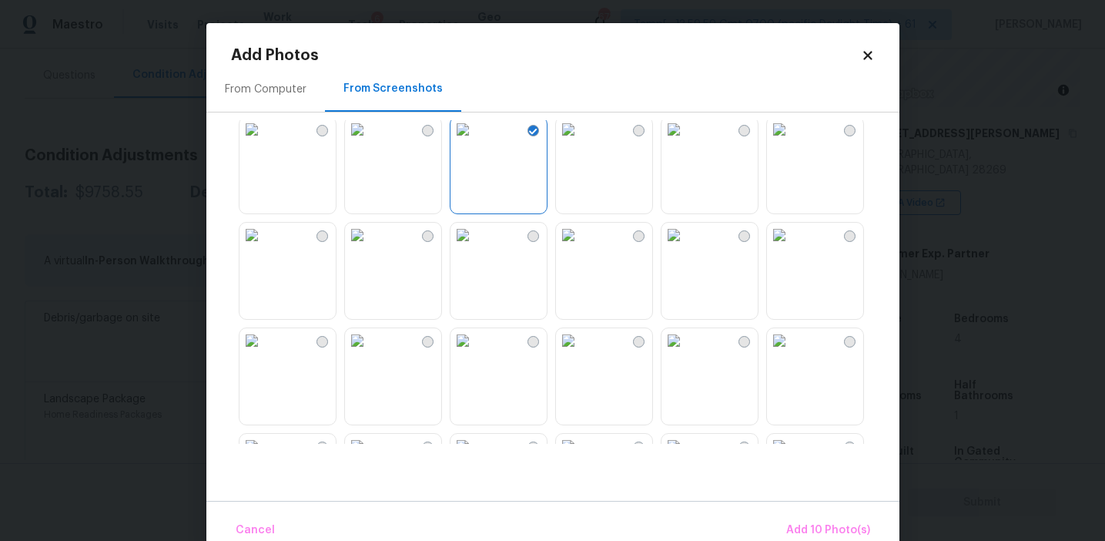
scroll to position [1103, 0]
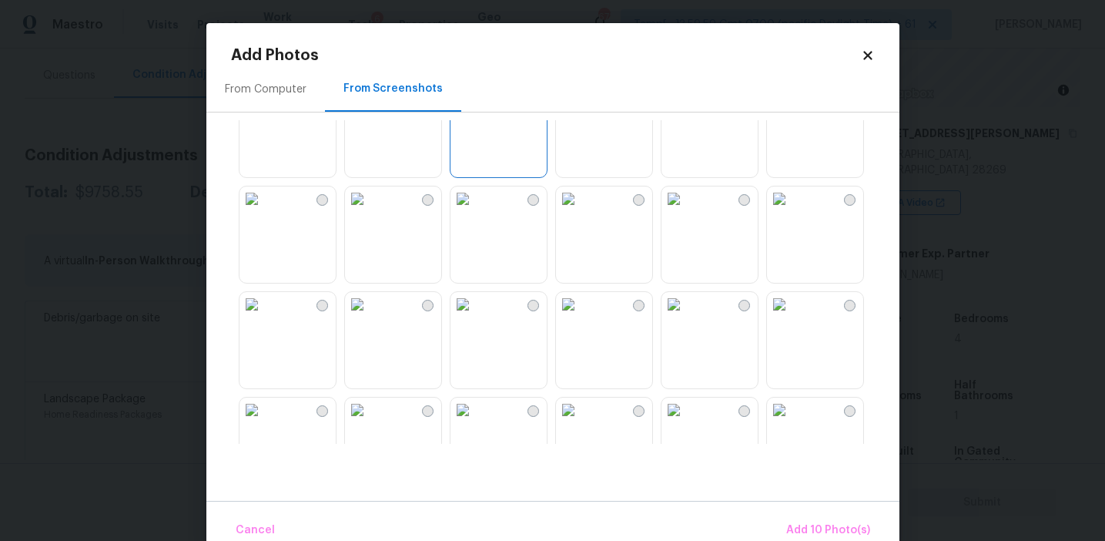
click at [475, 211] on img at bounding box center [463, 198] width 25 height 25
click at [475, 317] on img at bounding box center [463, 304] width 25 height 25
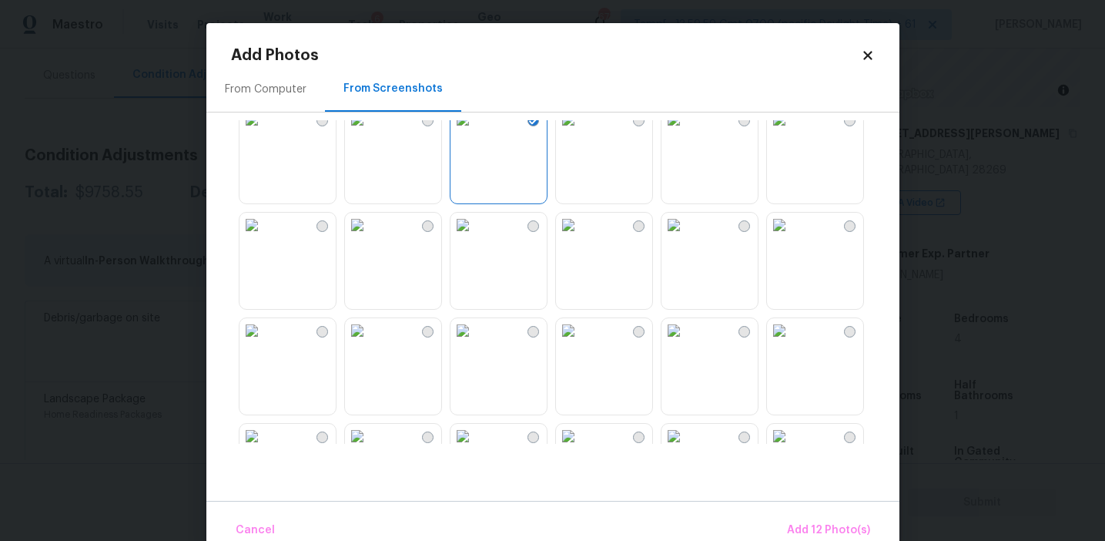
scroll to position [1366, 0]
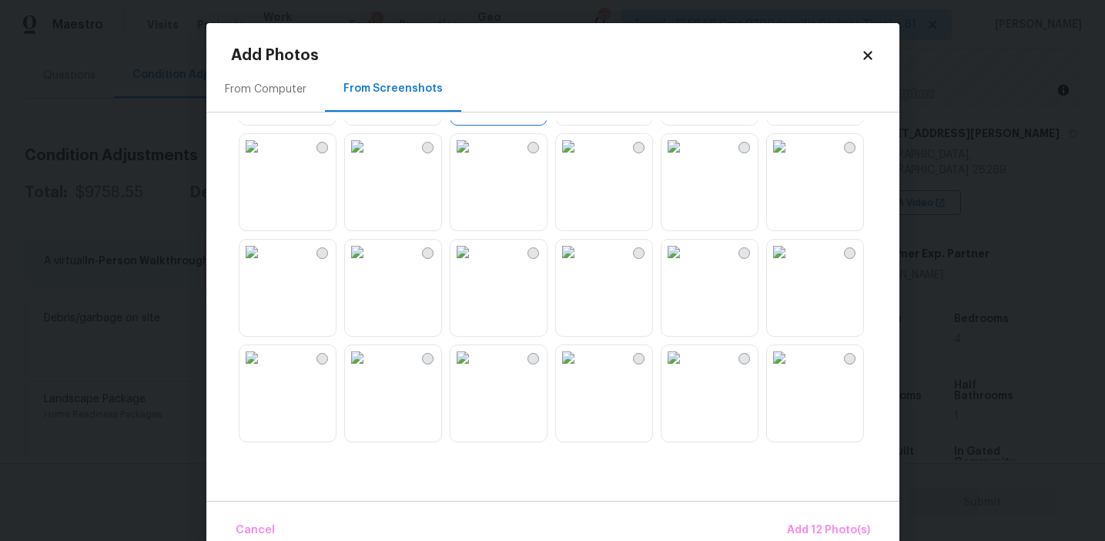
click at [475, 159] on img at bounding box center [463, 146] width 25 height 25
click at [264, 264] on img at bounding box center [252, 252] width 25 height 25
click at [799, 529] on span "Add 14 Photo(s)" at bounding box center [828, 530] width 84 height 19
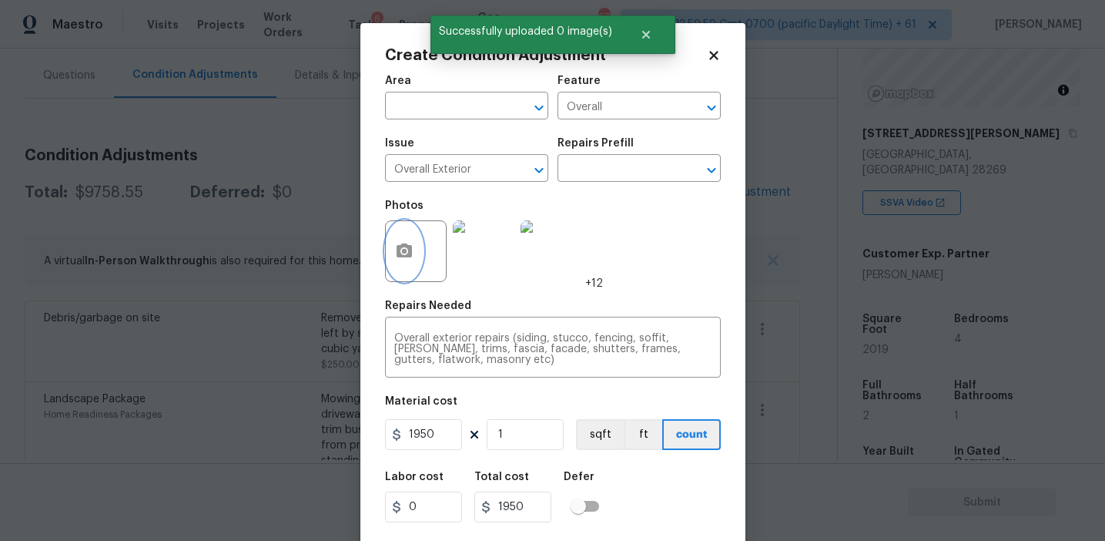
scroll to position [35, 0]
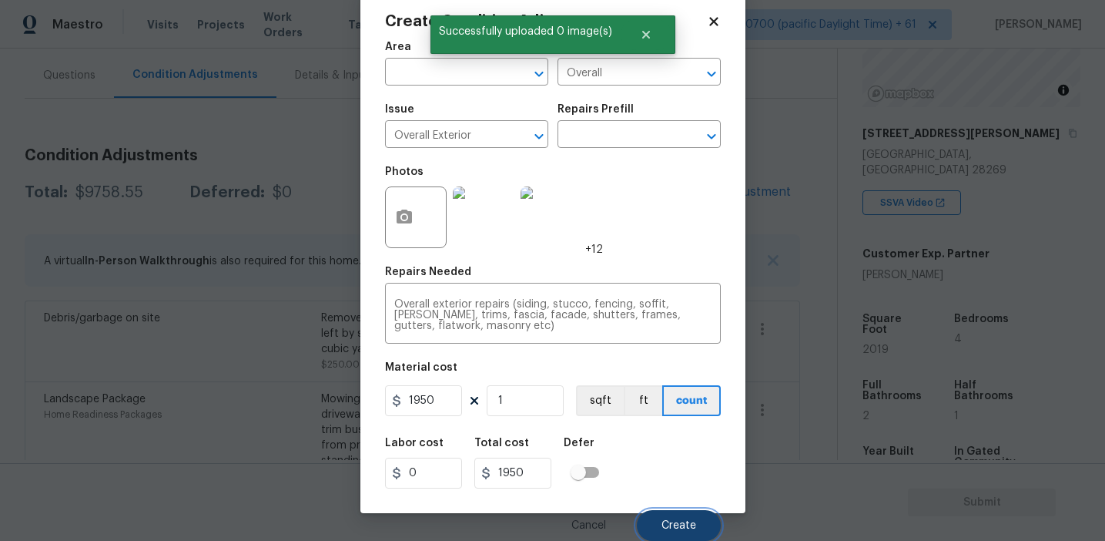
click at [675, 522] on span "Create" at bounding box center [679, 526] width 35 height 12
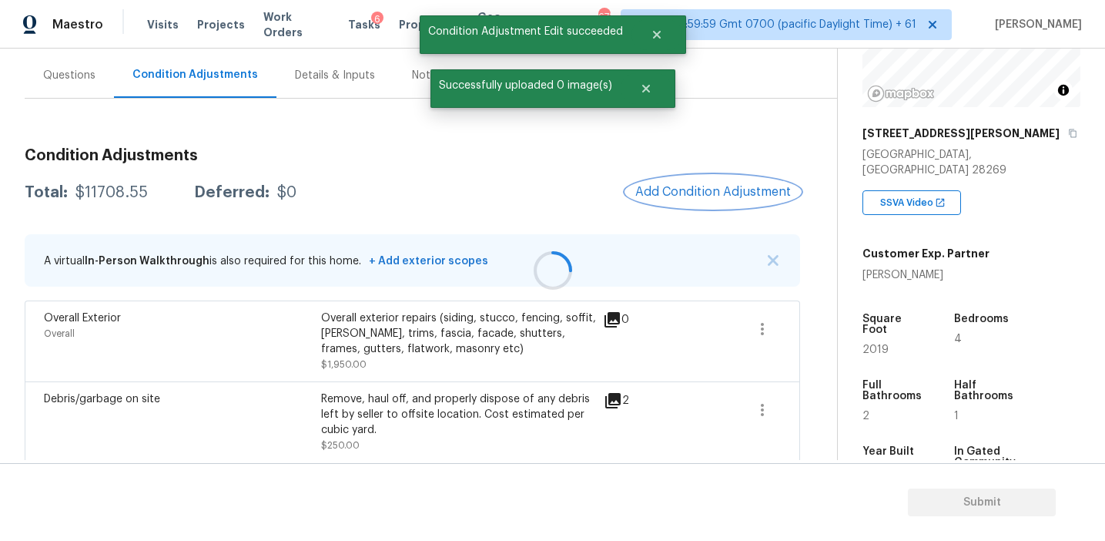
scroll to position [0, 0]
click at [695, 193] on span "Add Condition Adjustment" at bounding box center [713, 192] width 156 height 14
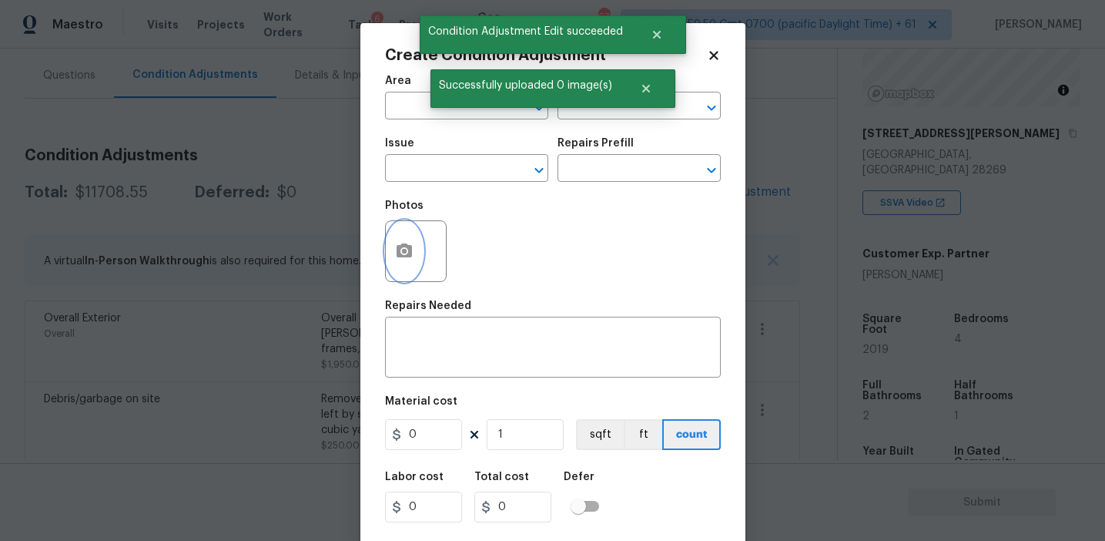
click at [404, 261] on button "button" at bounding box center [404, 251] width 37 height 60
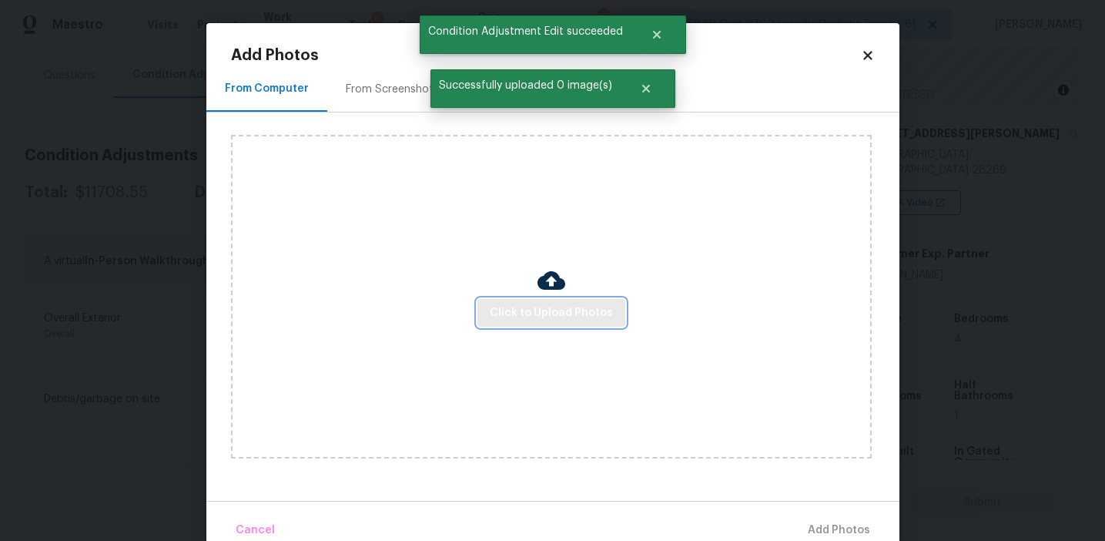
click at [534, 309] on span "Click to Upload Photos" at bounding box center [551, 312] width 123 height 19
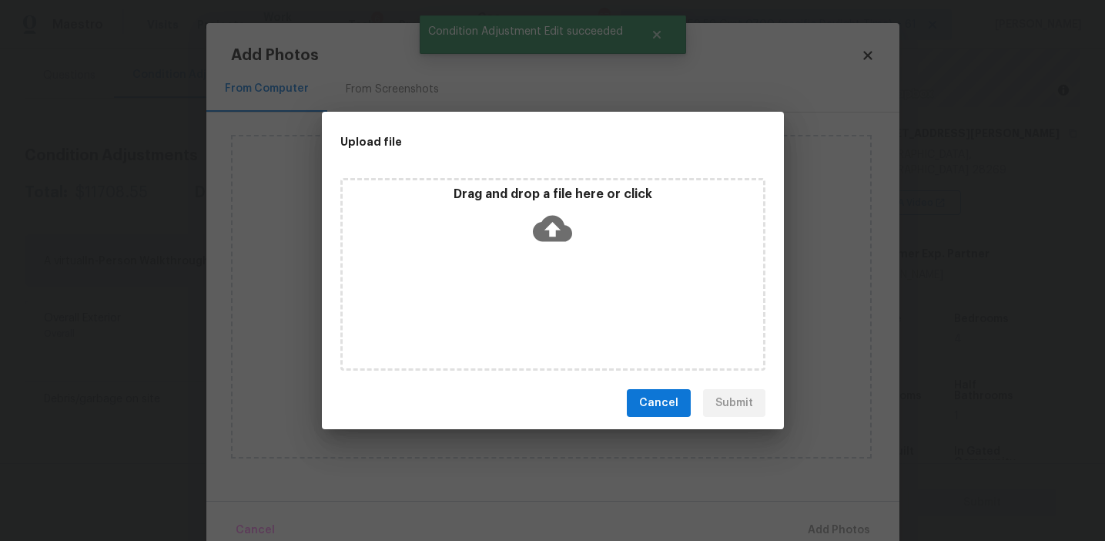
click at [531, 216] on div "Drag and drop a file here or click" at bounding box center [553, 219] width 420 height 66
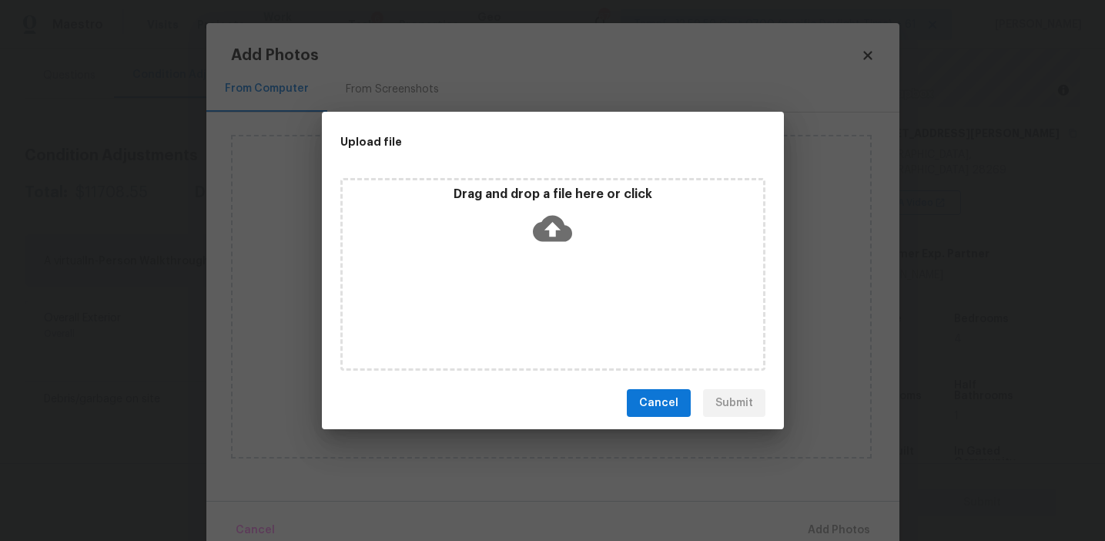
click at [652, 403] on span "Cancel" at bounding box center [658, 403] width 39 height 19
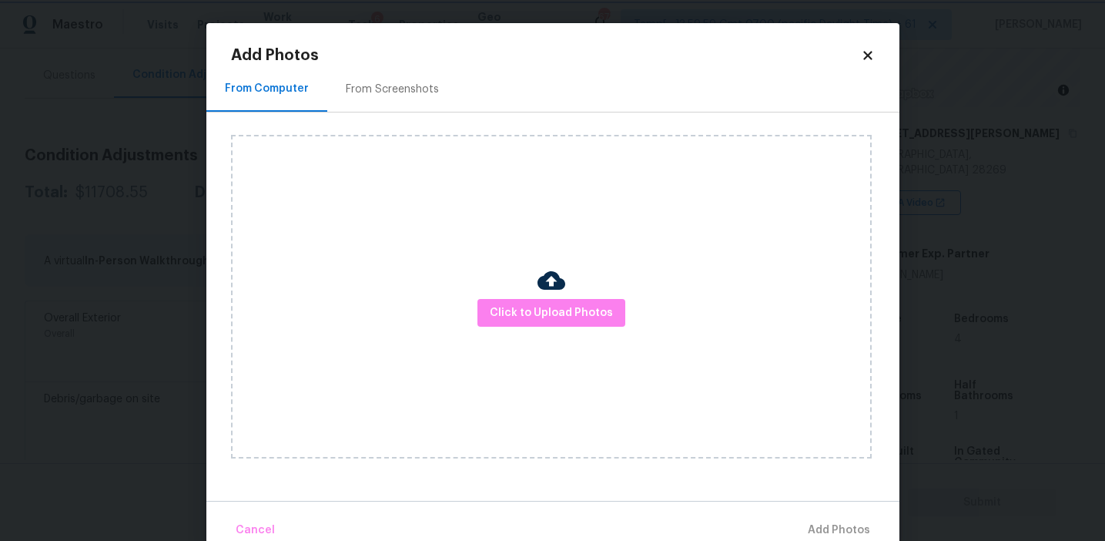
click at [158, 191] on body "Maestro Visits Projects Work Orders Tasks 6 Properties Geo Assignments 673 Tamp…" at bounding box center [552, 270] width 1105 height 541
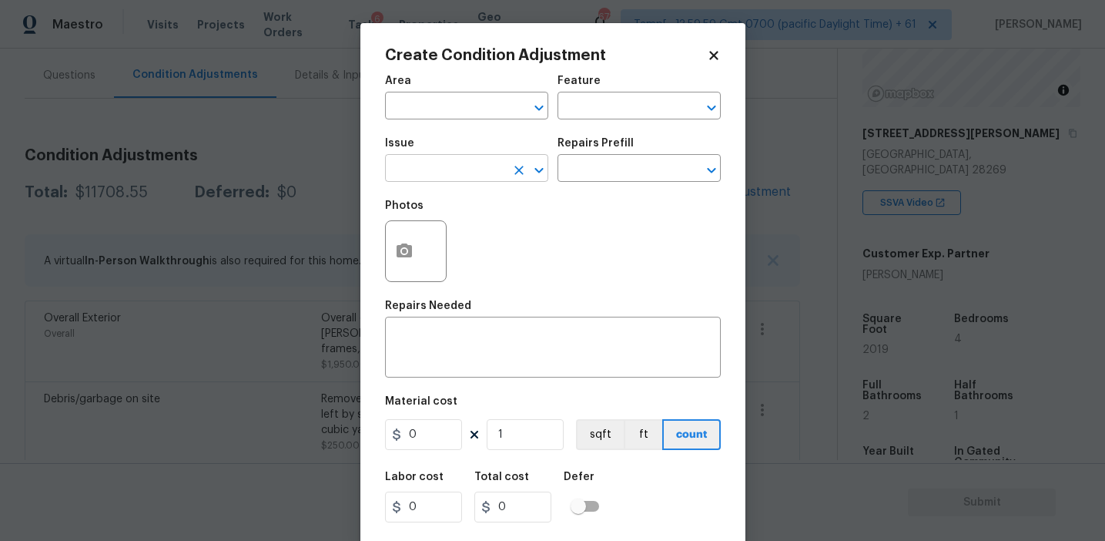
click at [465, 176] on input "text" at bounding box center [445, 170] width 120 height 24
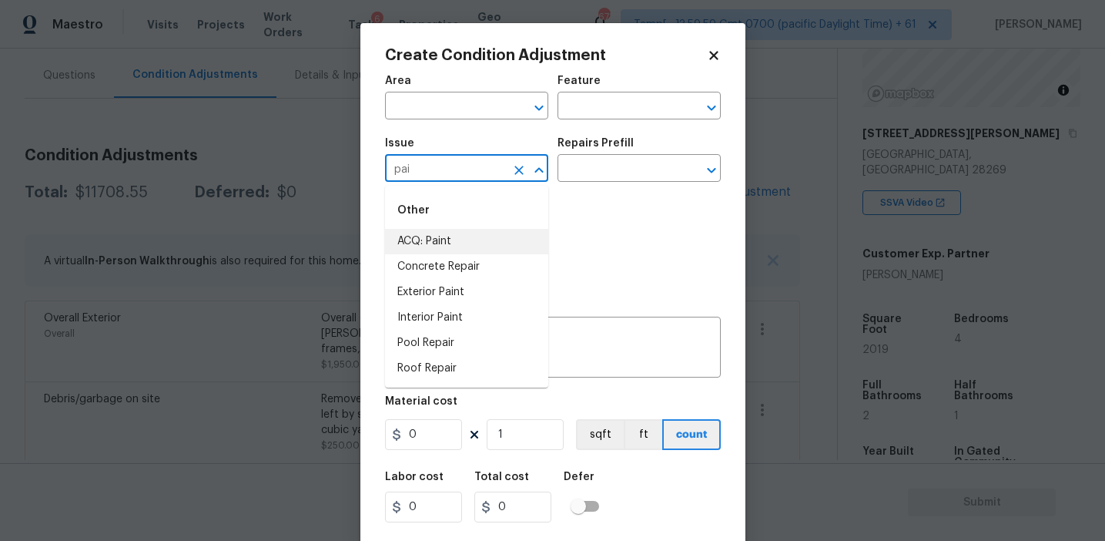
click at [480, 235] on li "ACQ: Paint" at bounding box center [466, 241] width 163 height 25
type input "ACQ: Paint"
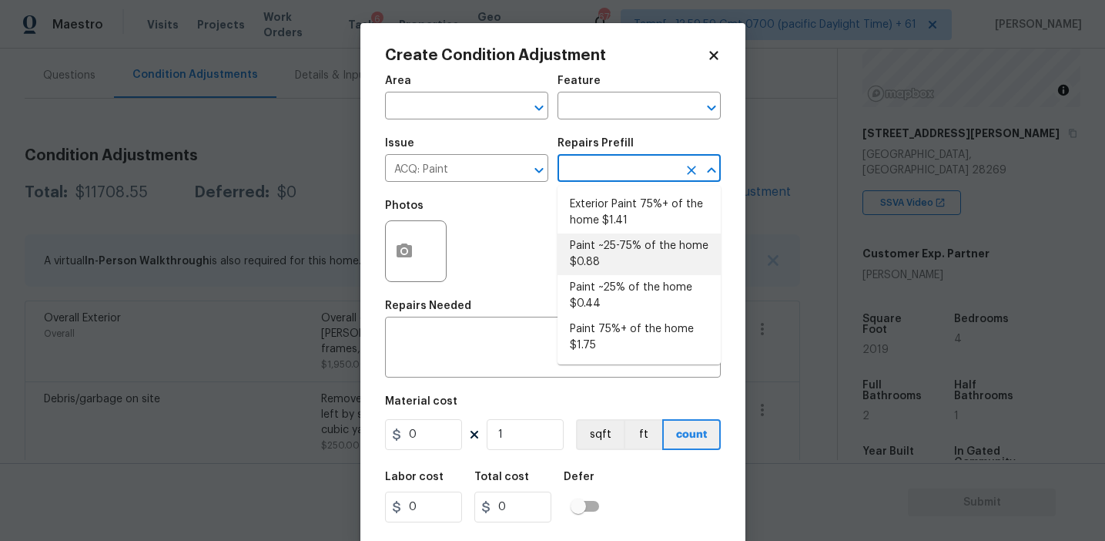
click at [616, 262] on li "Paint ~25-75% of the home $0.88" at bounding box center [639, 254] width 163 height 42
type input "Acquisition"
type textarea "Acquisition Scope: ~25 - 75% of the home needs interior paint"
type input "0.88"
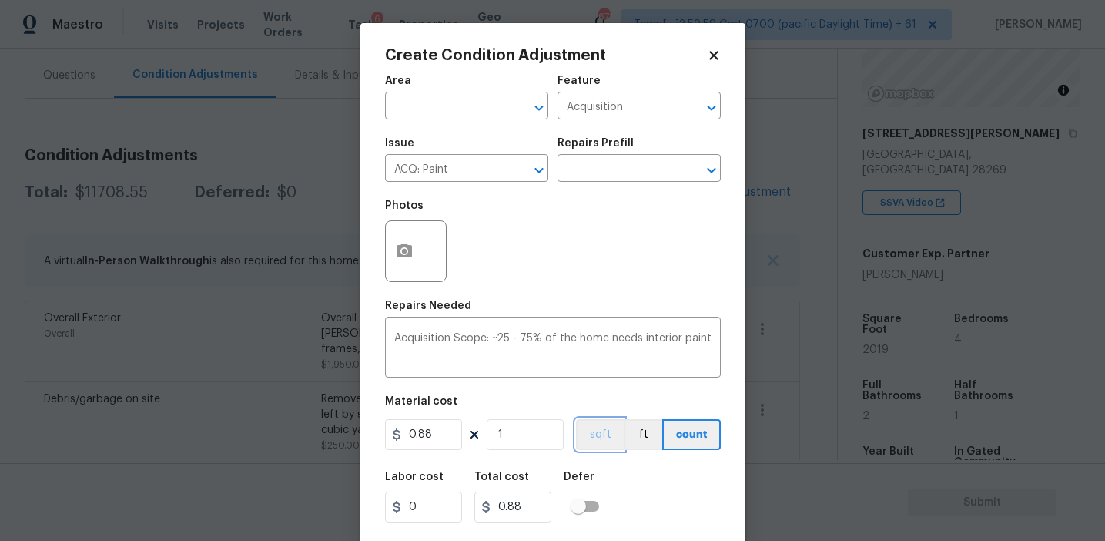
click at [595, 436] on button "sqft" at bounding box center [600, 434] width 48 height 31
click at [543, 434] on input "1" at bounding box center [525, 434] width 77 height 31
type input "0"
type input "2"
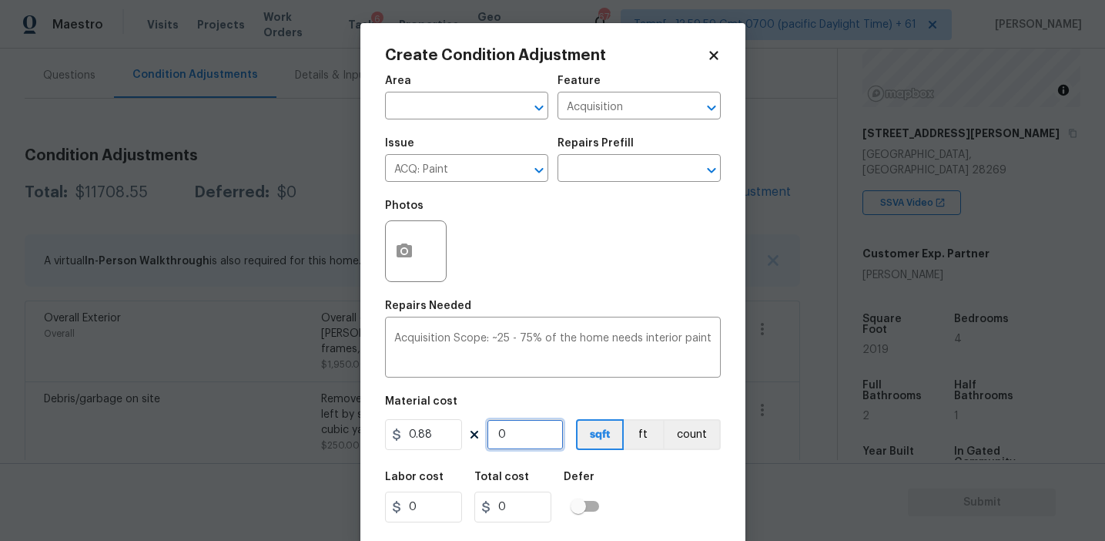
type input "1.76"
type input "20"
type input "17.6"
type input "201"
type input "176.88"
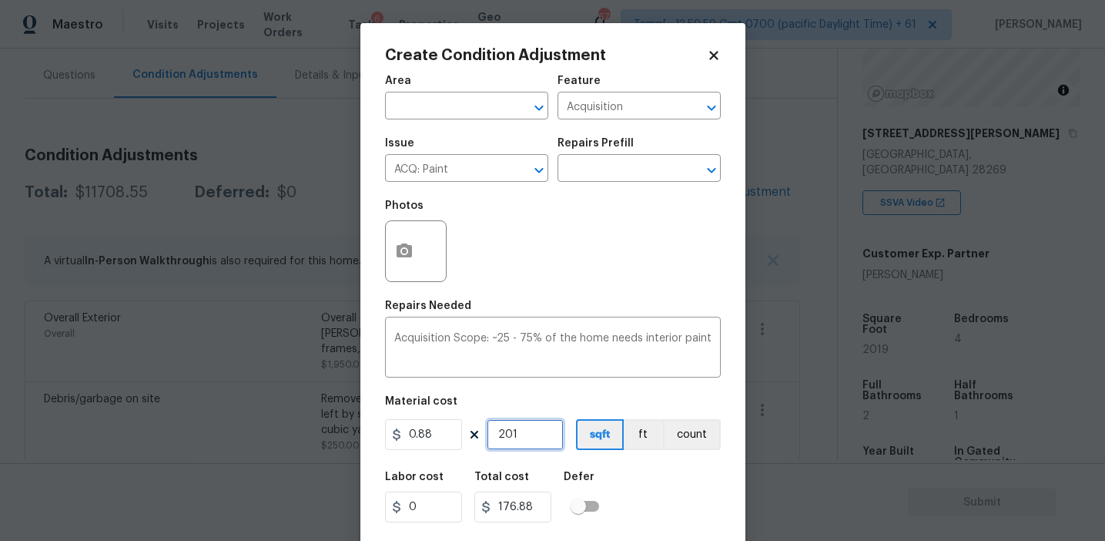
type input "2019"
type input "1776.72"
type input "2019"
click at [404, 245] on icon "button" at bounding box center [404, 250] width 15 height 14
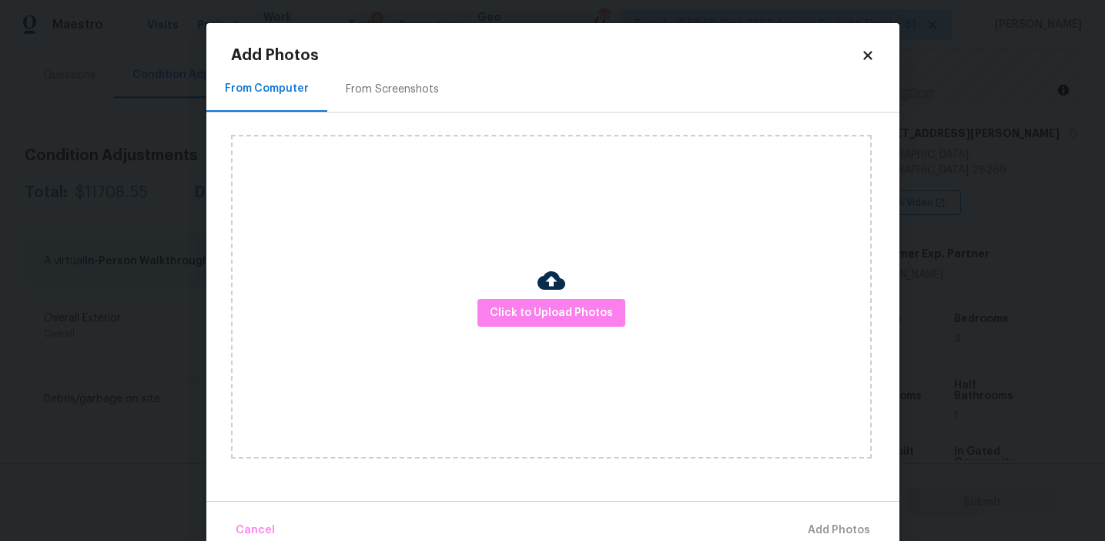
click at [402, 94] on div "From Screenshots" at bounding box center [392, 89] width 93 height 15
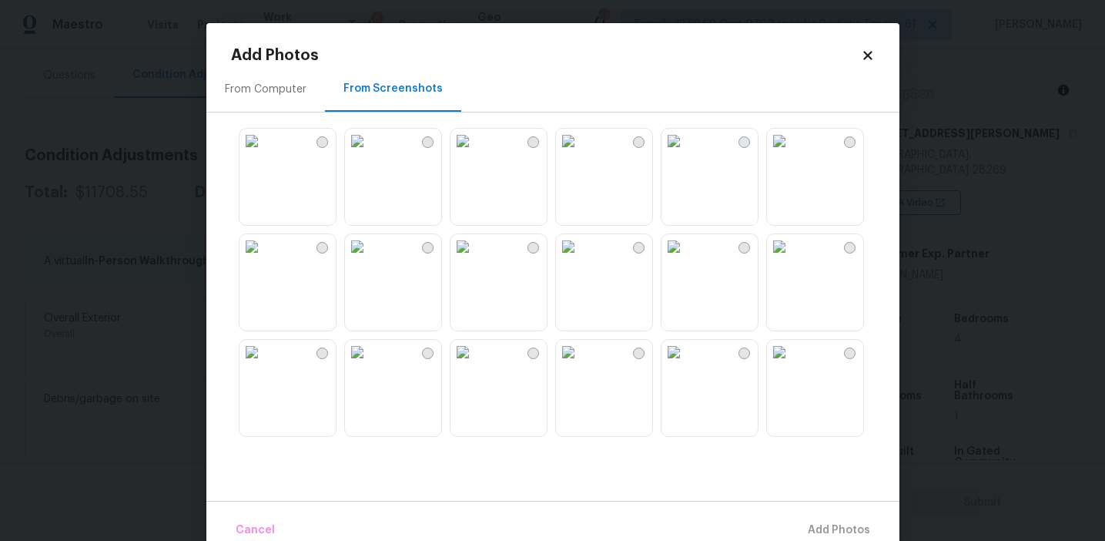
click at [264, 153] on img at bounding box center [252, 141] width 25 height 25
click at [370, 153] on img at bounding box center [357, 141] width 25 height 25
click at [264, 259] on img at bounding box center [252, 246] width 25 height 25
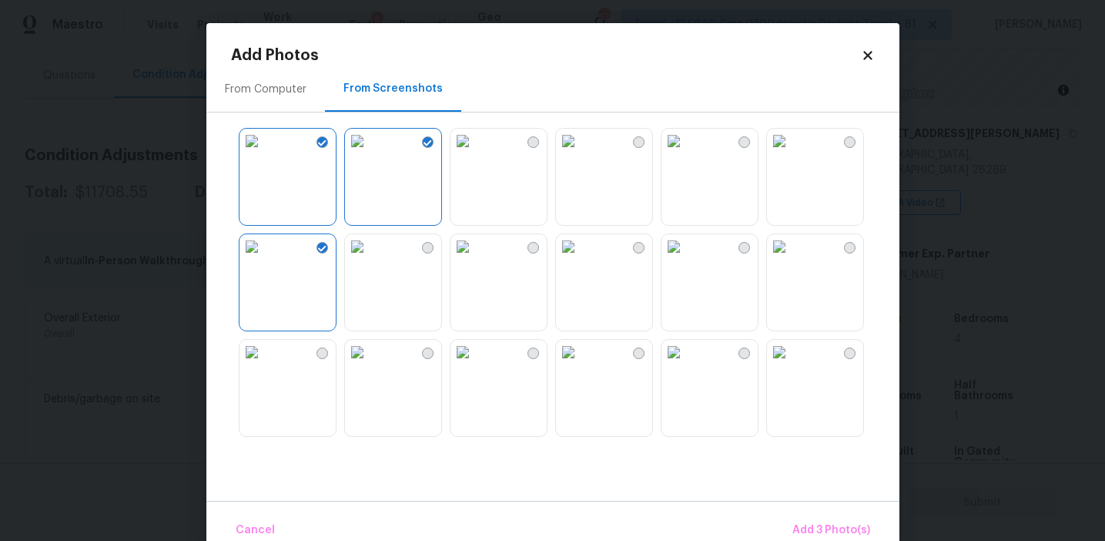
click at [370, 259] on img at bounding box center [357, 246] width 25 height 25
click at [581, 245] on img at bounding box center [568, 246] width 25 height 25
click at [792, 259] on img at bounding box center [779, 246] width 25 height 25
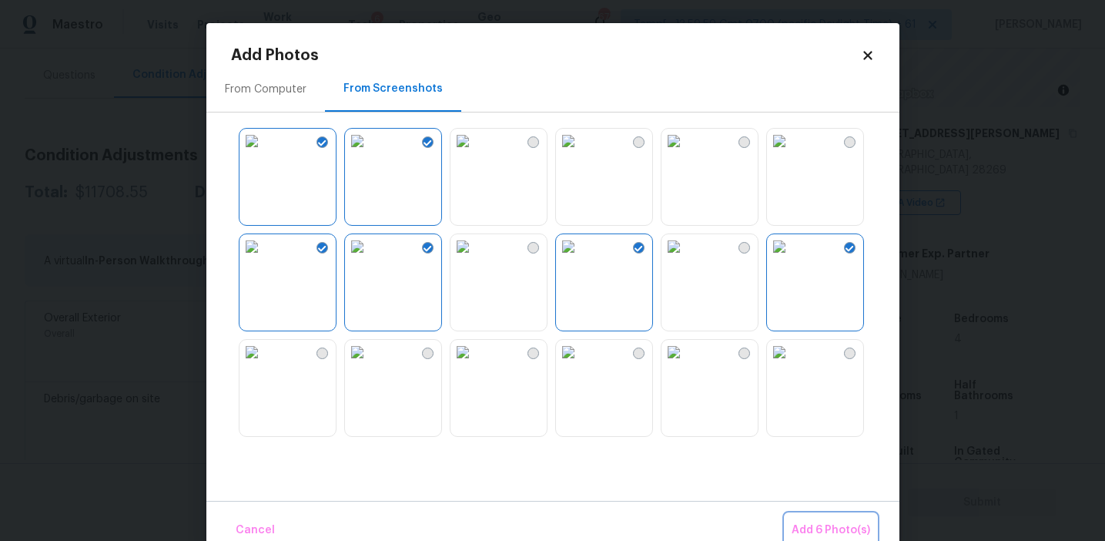
click at [804, 525] on span "Add 6 Photo(s)" at bounding box center [831, 530] width 79 height 19
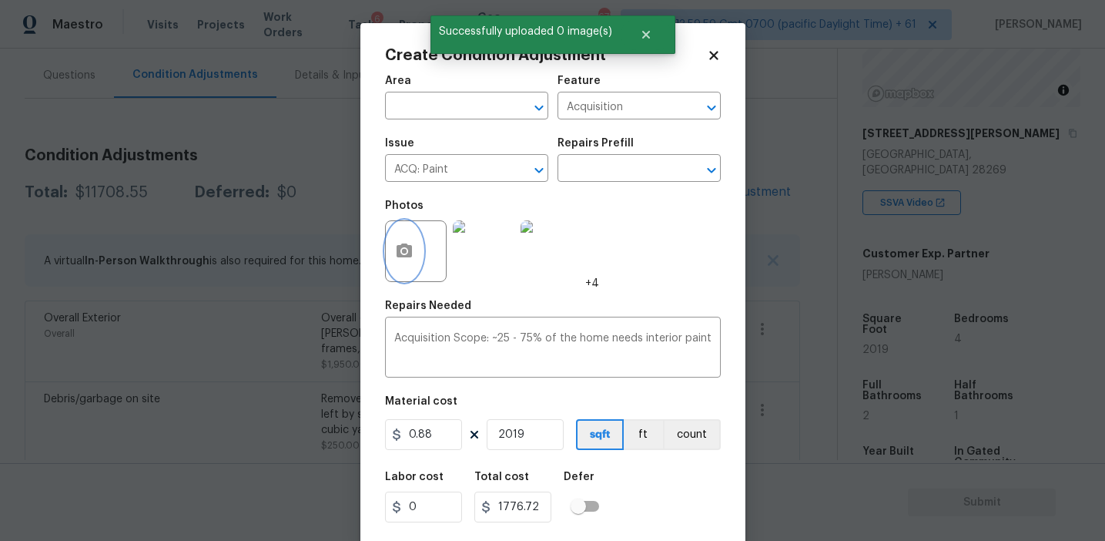
scroll to position [35, 0]
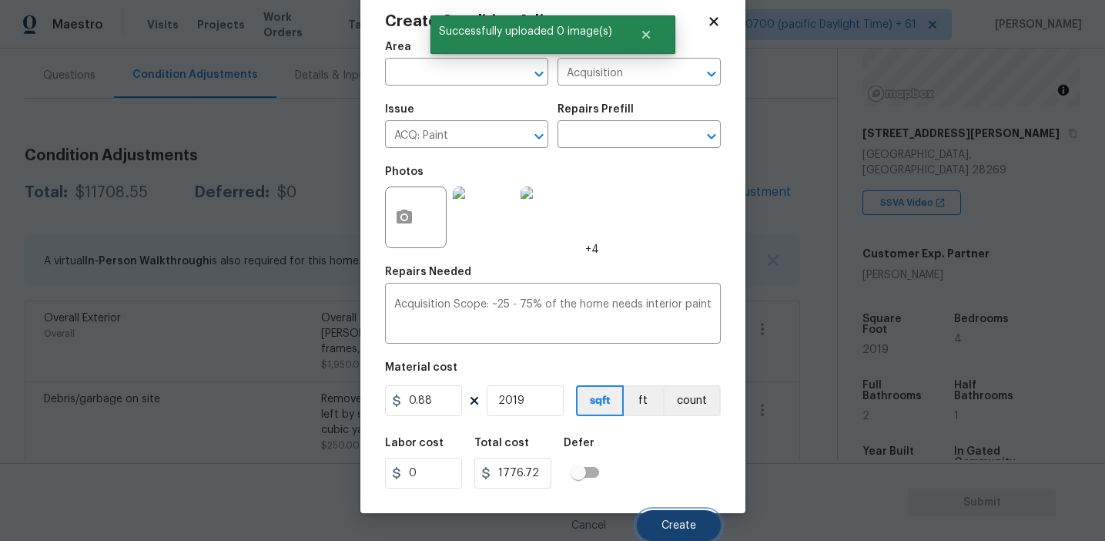
click at [682, 523] on span "Create" at bounding box center [679, 526] width 35 height 12
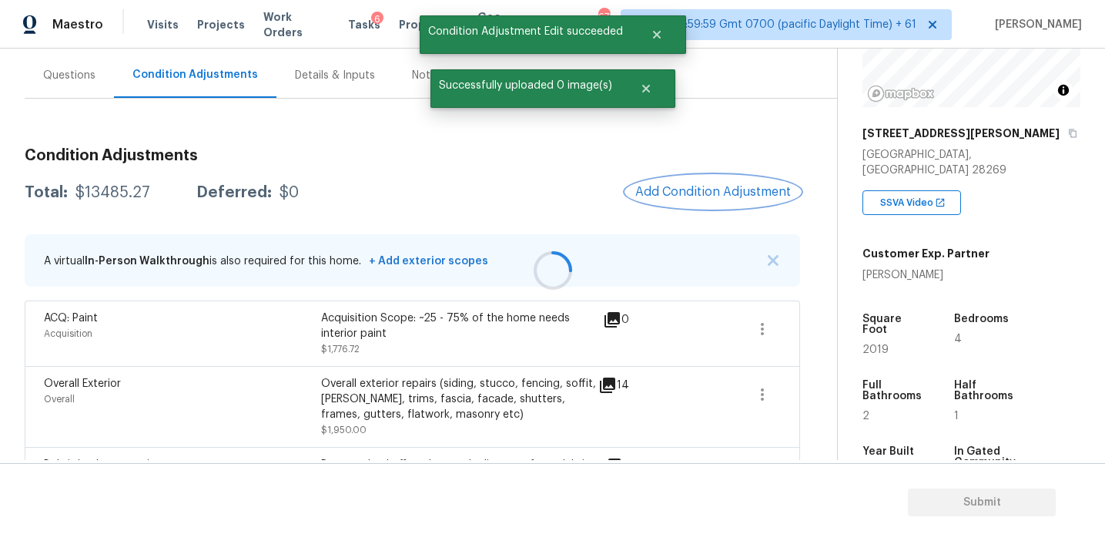
scroll to position [0, 0]
click at [688, 188] on span "Add Condition Adjustment" at bounding box center [713, 192] width 156 height 14
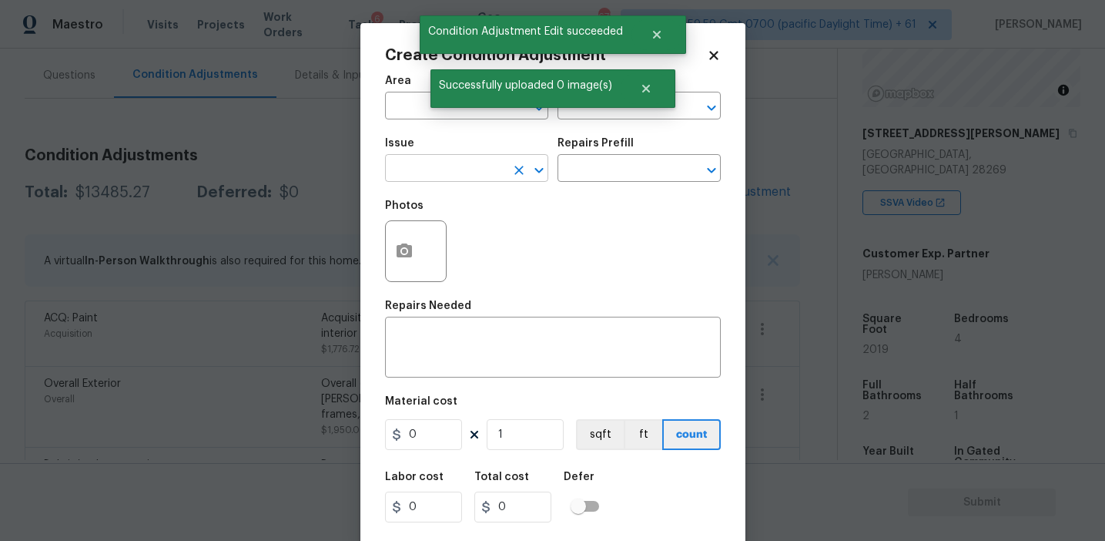
click at [447, 177] on input "text" at bounding box center [445, 170] width 120 height 24
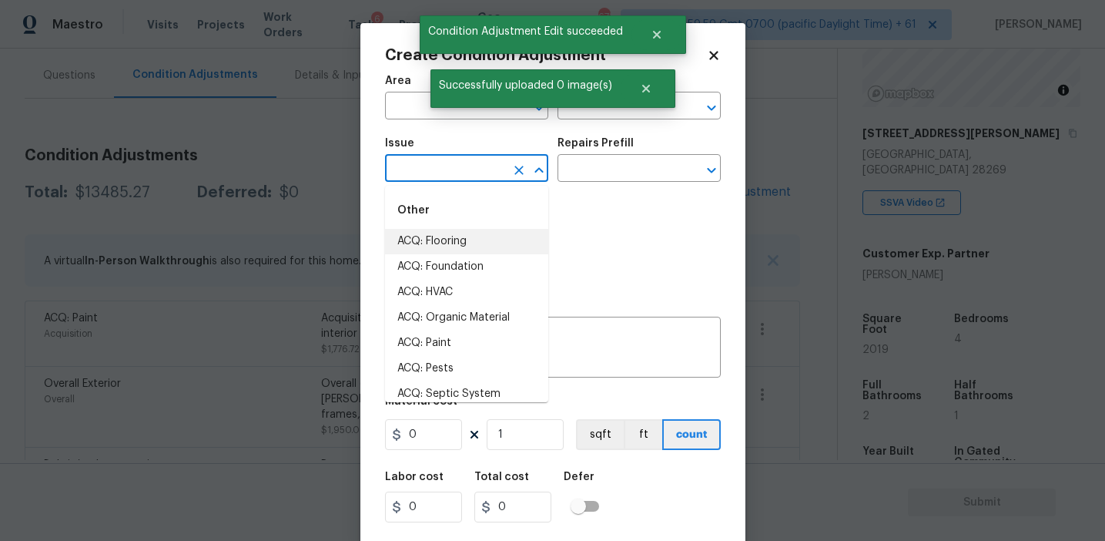
click at [464, 238] on li "ACQ: Flooring" at bounding box center [466, 241] width 163 height 25
type input "ACQ: Flooring"
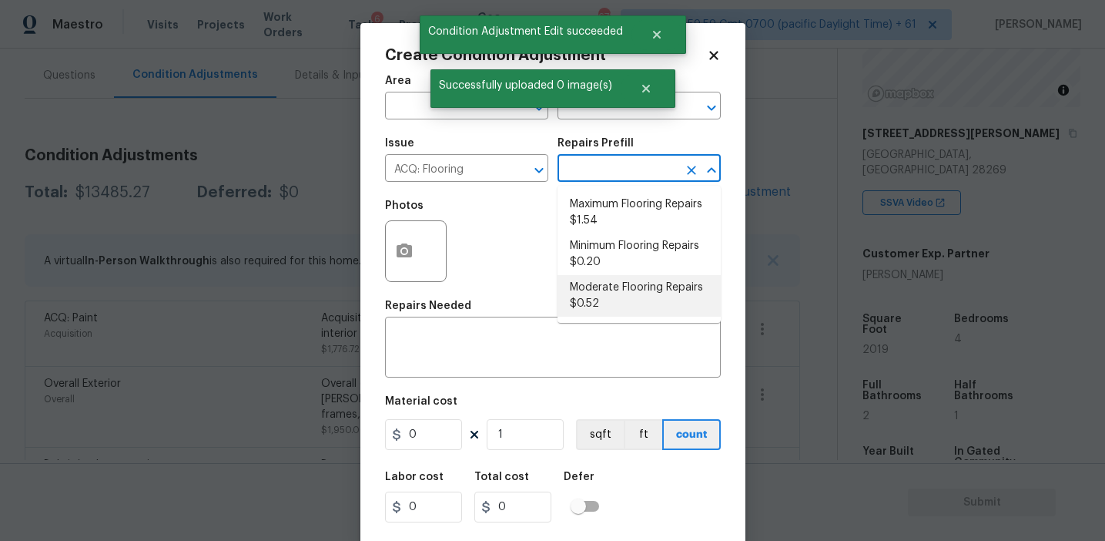
click at [597, 291] on li "Moderate Flooring Repairs $0.52" at bounding box center [639, 296] width 163 height 42
type input "Acquisition"
type textarea "Acquisition Scope: Moderate flooring repairs"
type input "0.52"
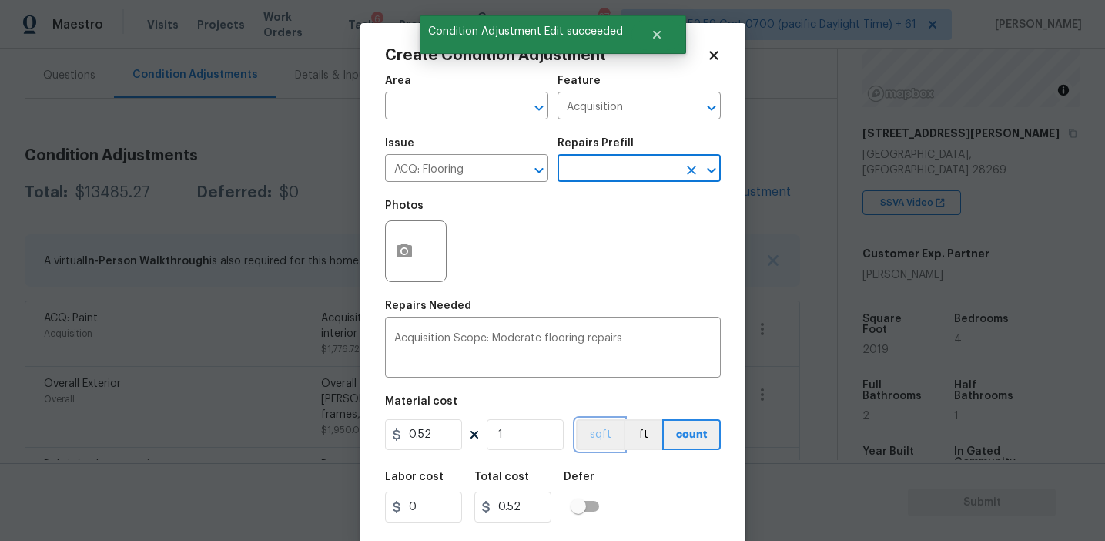
click at [599, 425] on button "sqft" at bounding box center [600, 434] width 48 height 31
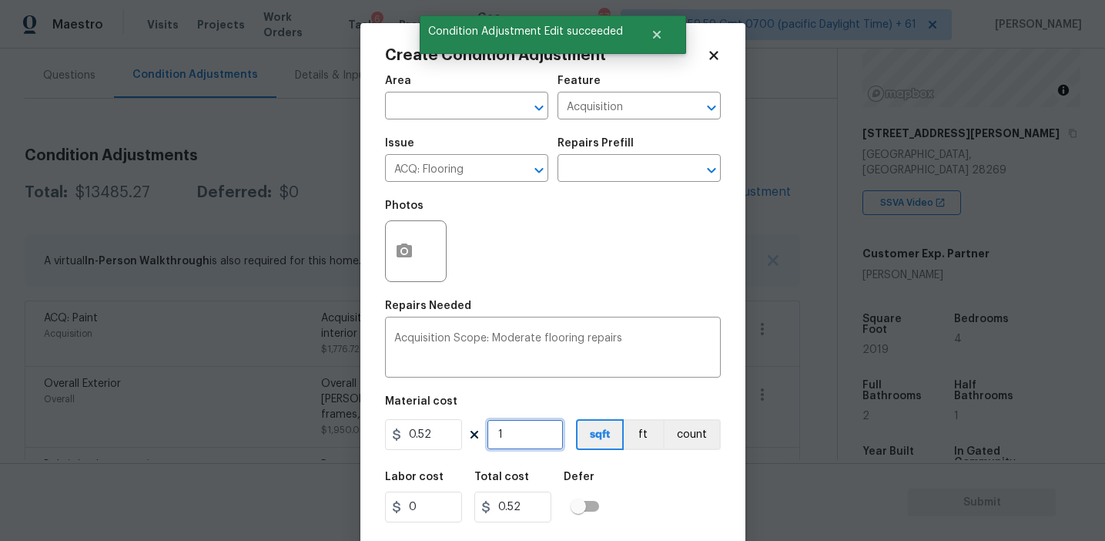
click at [535, 430] on input "1" at bounding box center [525, 434] width 77 height 31
type input "0"
paste input "2019"
type input "2019"
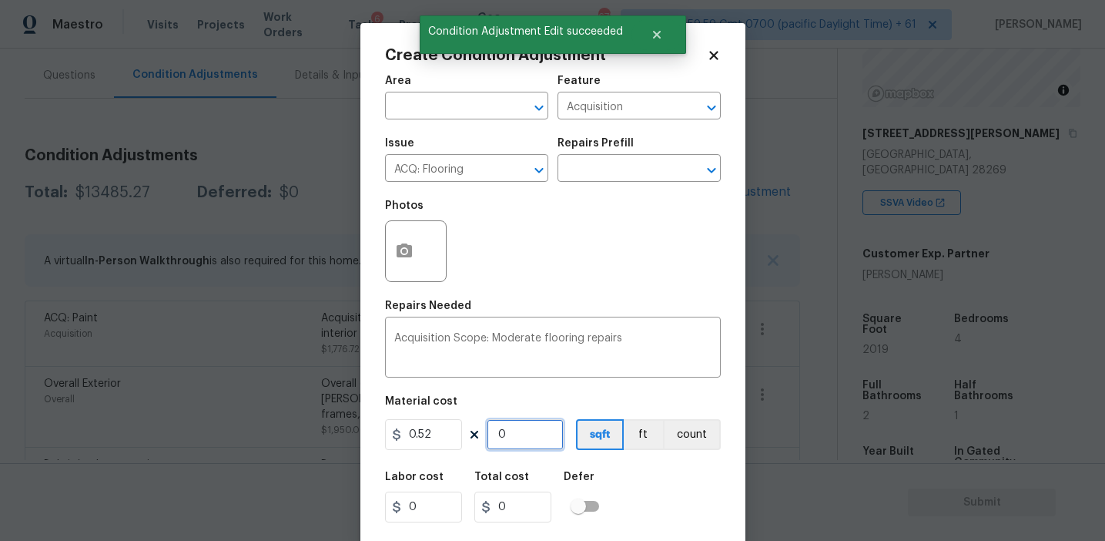
type input "1049.88"
type input "2019"
click at [406, 259] on icon "button" at bounding box center [404, 251] width 18 height 18
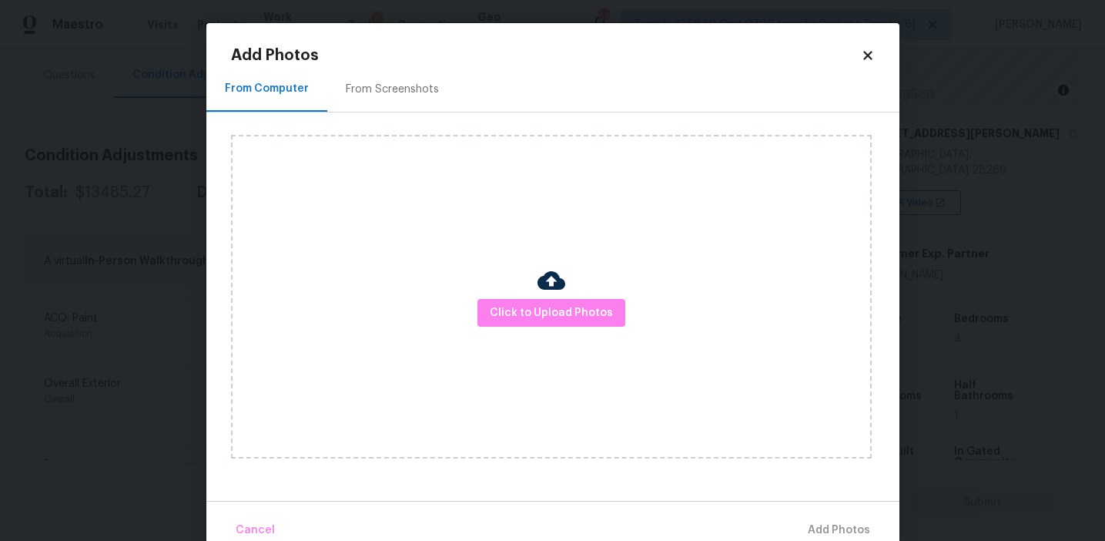
click at [405, 88] on div "From Screenshots" at bounding box center [392, 89] width 93 height 15
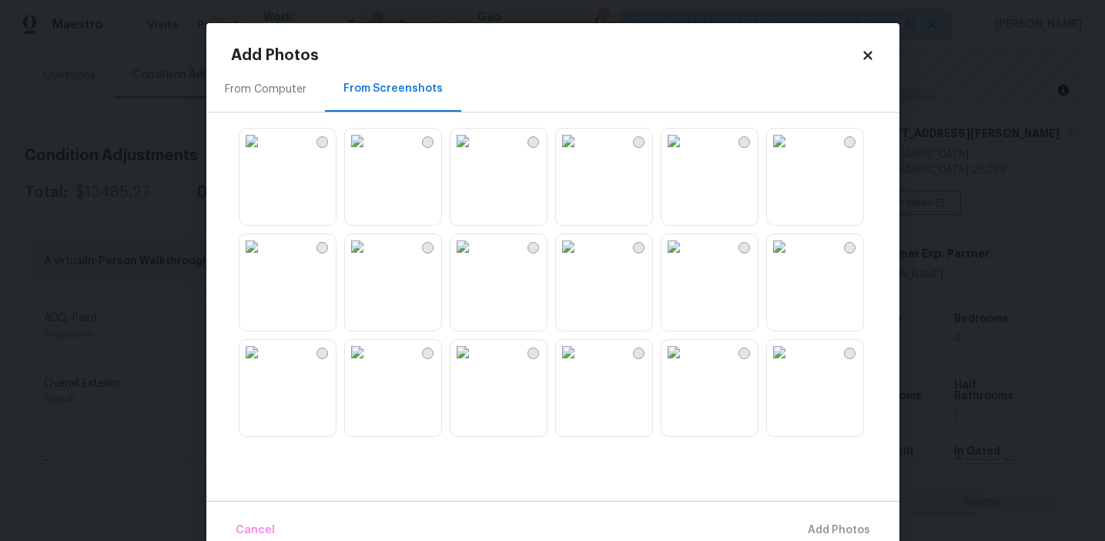
click at [580, 153] on img at bounding box center [568, 141] width 25 height 25
click at [792, 259] on img at bounding box center [779, 246] width 25 height 25
click at [264, 259] on img at bounding box center [252, 246] width 25 height 25
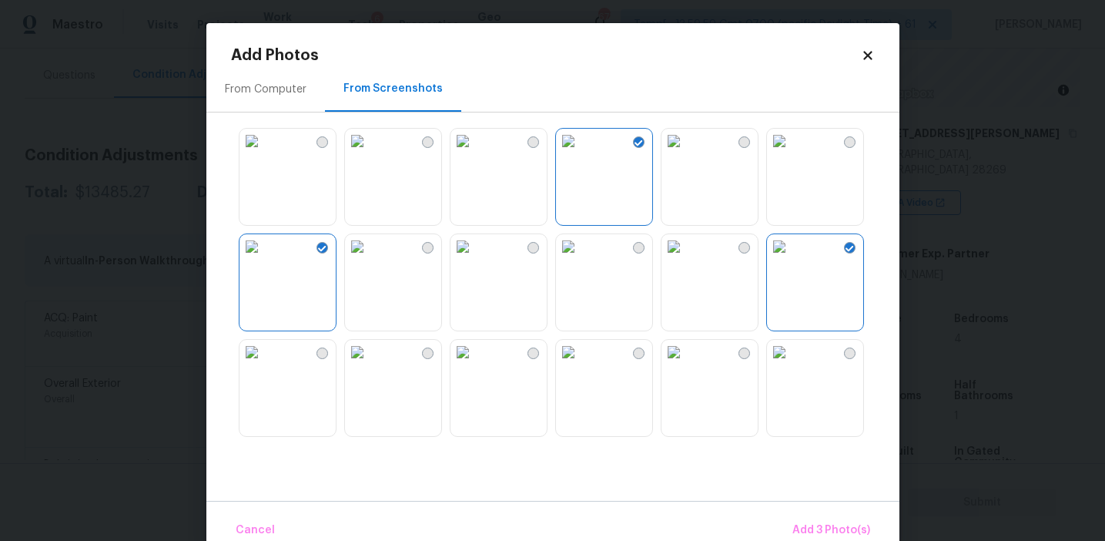
click at [370, 259] on img at bounding box center [357, 246] width 25 height 25
click at [260, 153] on img at bounding box center [252, 141] width 25 height 25
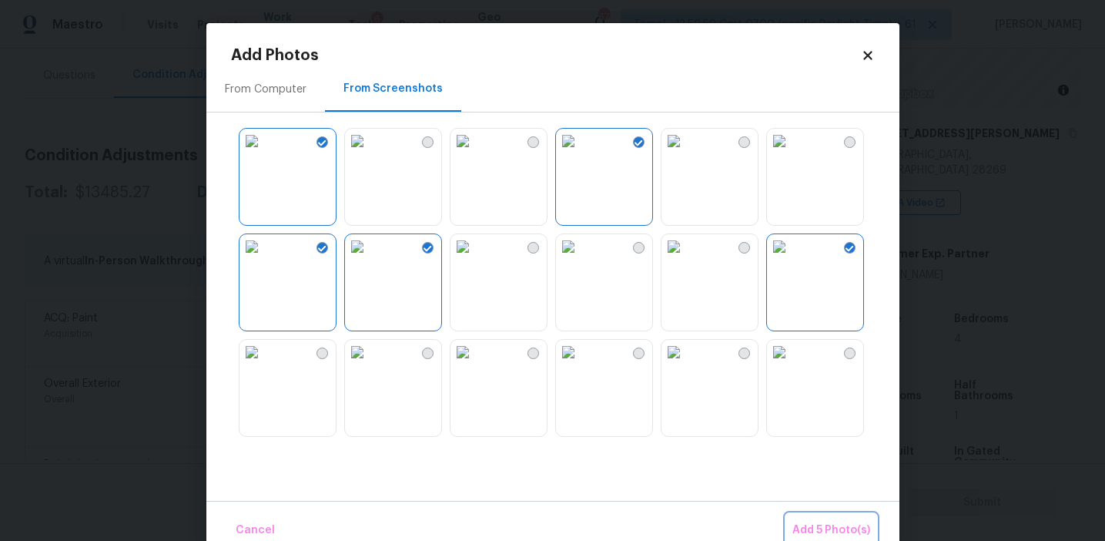
click at [802, 524] on span "Add 5 Photo(s)" at bounding box center [831, 530] width 78 height 19
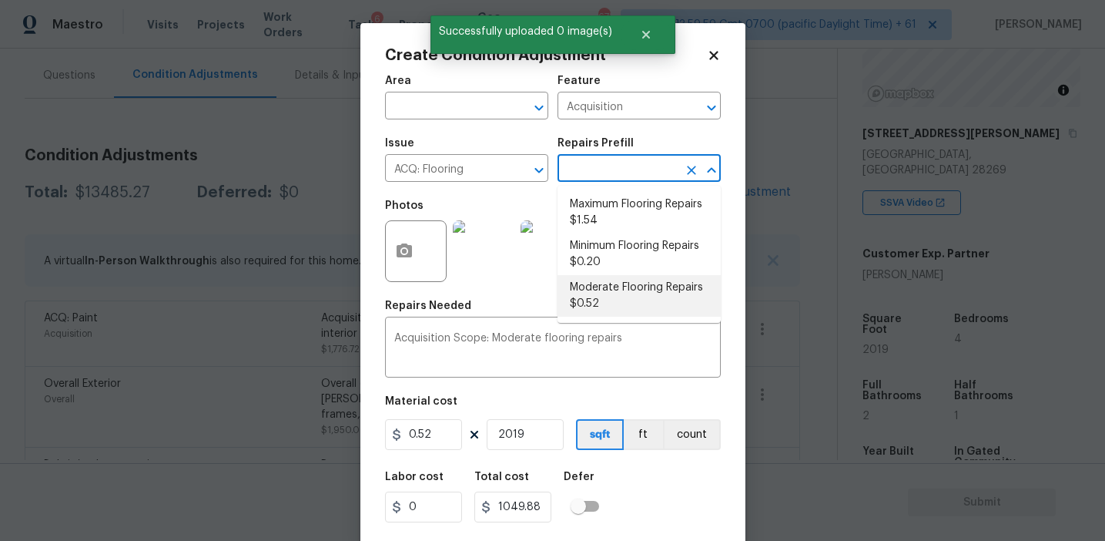
click at [615, 165] on input "text" at bounding box center [618, 170] width 120 height 24
click at [615, 303] on li "Moderate Flooring Repairs $0.52" at bounding box center [639, 296] width 163 height 42
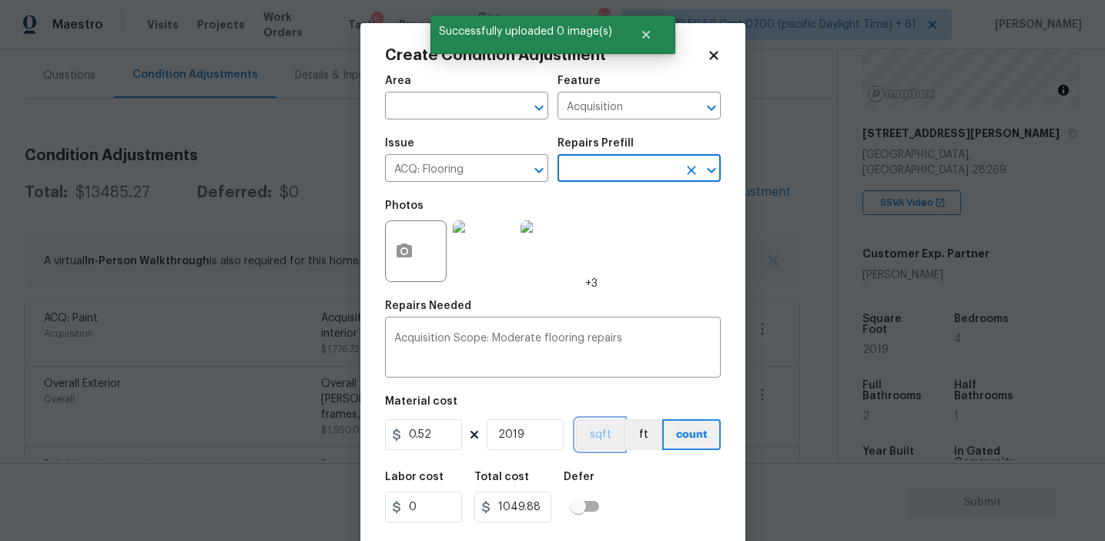
click at [598, 433] on button "sqft" at bounding box center [600, 434] width 48 height 31
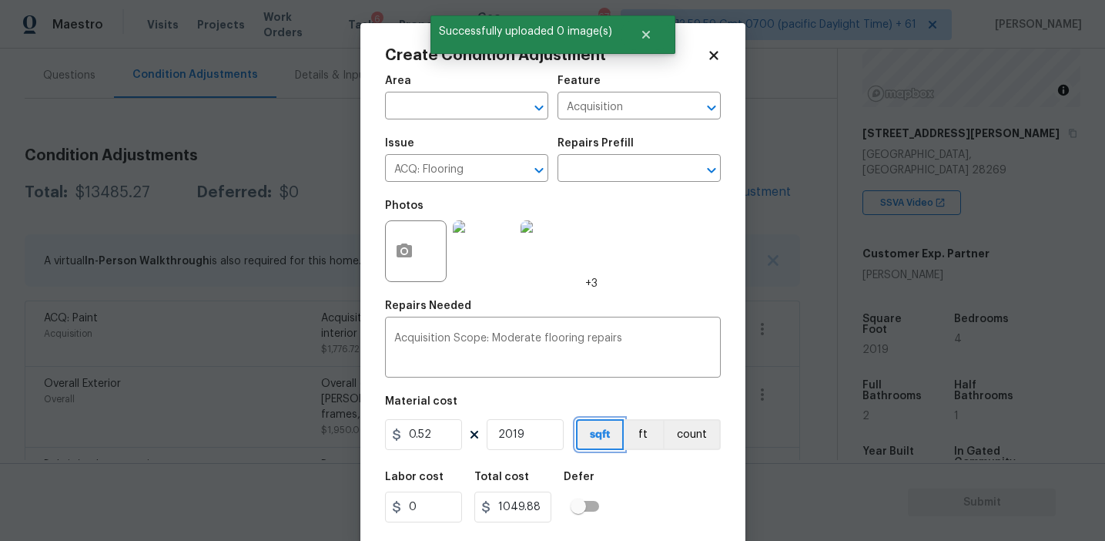
scroll to position [35, 0]
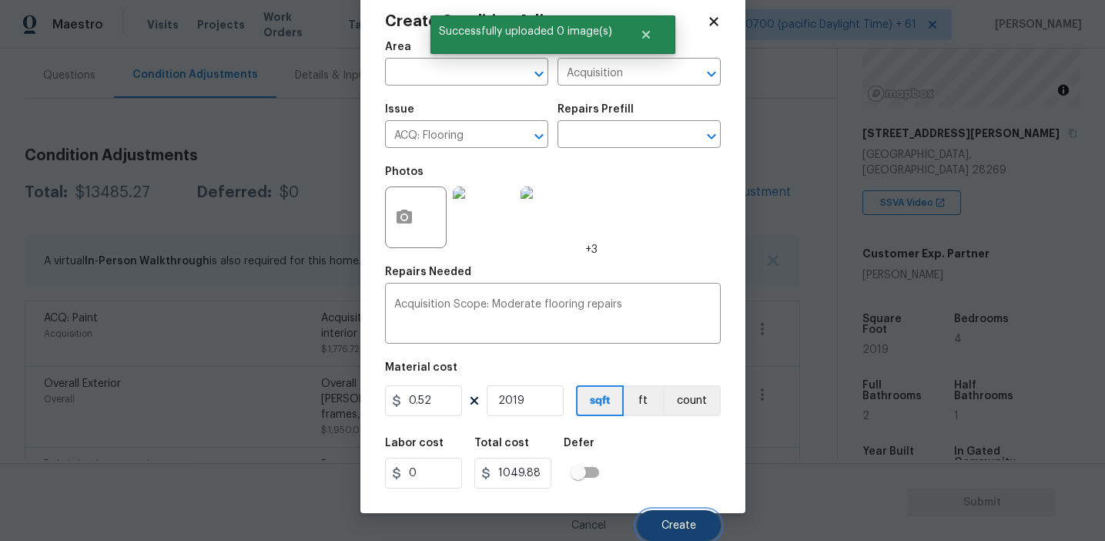
click at [674, 533] on button "Create" at bounding box center [679, 525] width 84 height 31
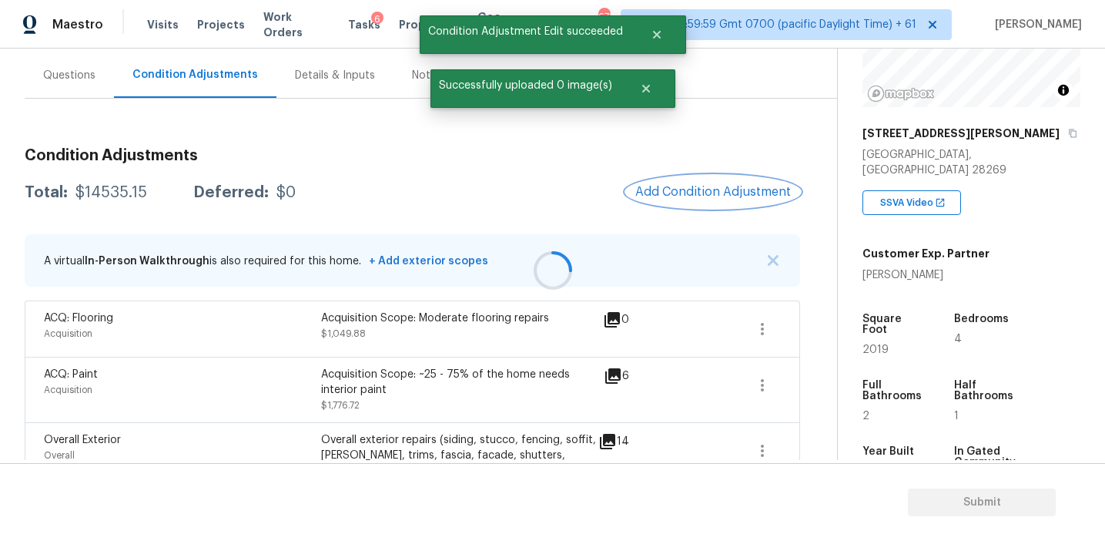
scroll to position [0, 0]
click at [125, 191] on div "$14535.15" at bounding box center [111, 192] width 72 height 15
copy div "14535.15"
click at [275, 158] on h3 "Condition Adjustments" at bounding box center [413, 155] width 776 height 15
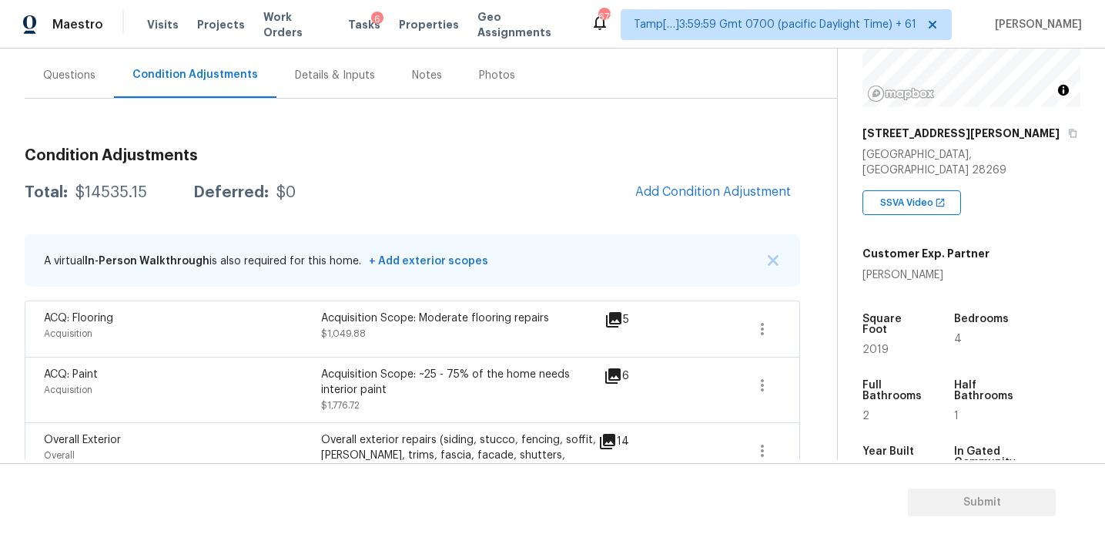
click at [286, 183] on div "Total: $14535.15 Deferred: $0 Add Condition Adjustment" at bounding box center [413, 193] width 776 height 34
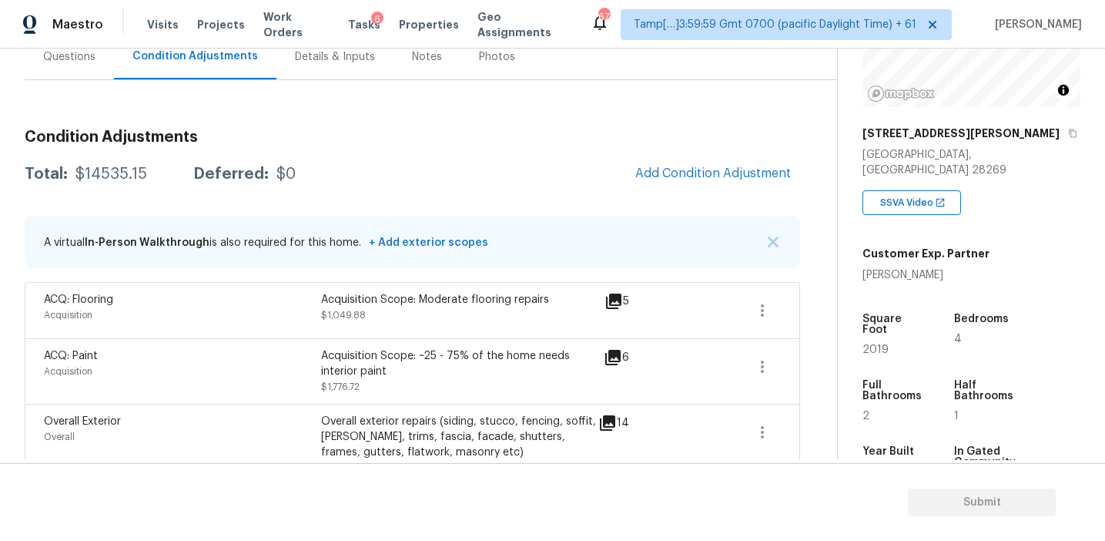
scroll to position [131, 0]
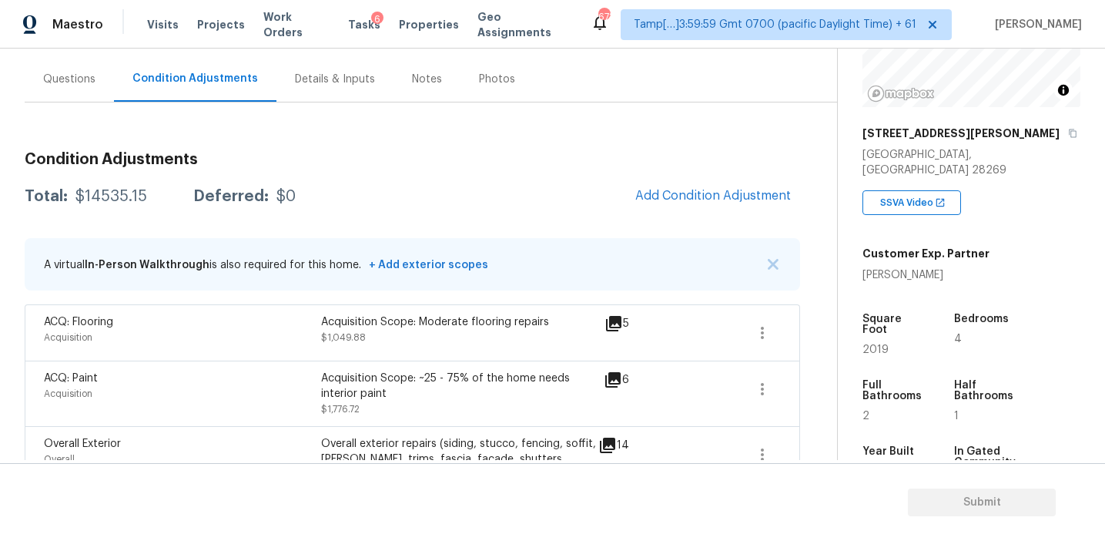
click at [88, 82] on div "Questions" at bounding box center [69, 79] width 52 height 15
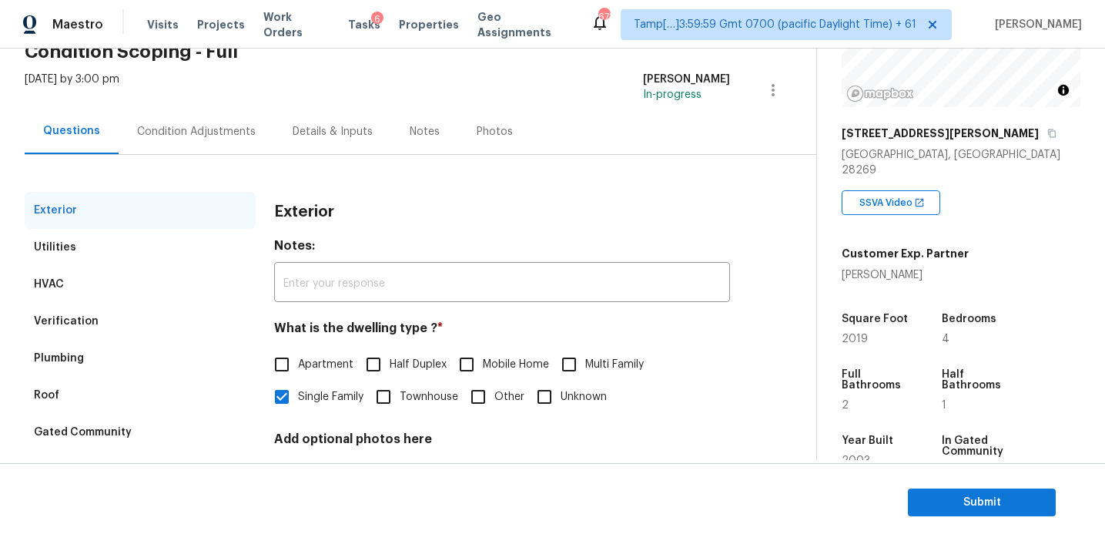
scroll to position [179, 0]
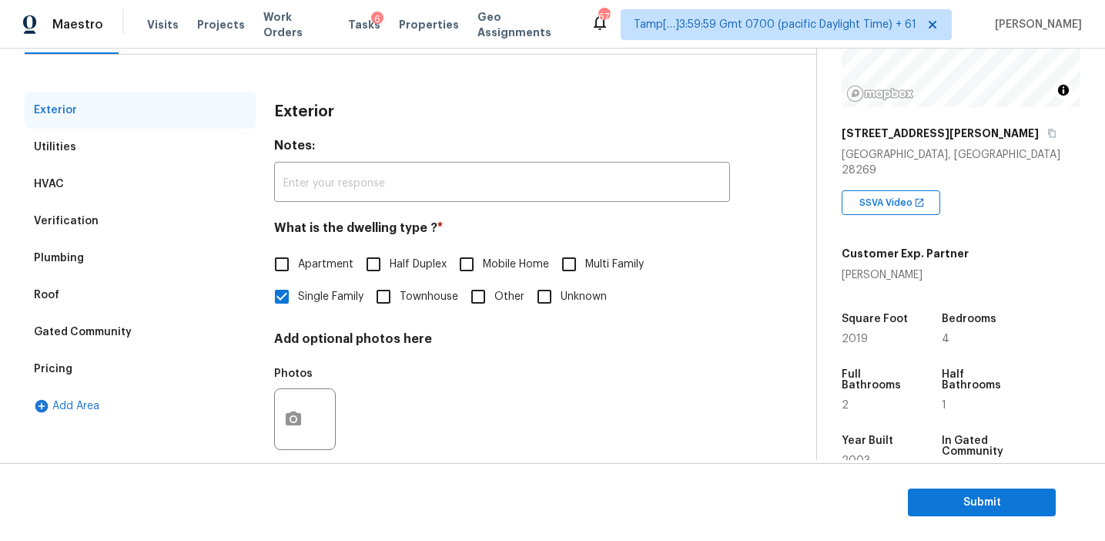
click at [147, 366] on div "Pricing" at bounding box center [140, 368] width 231 height 37
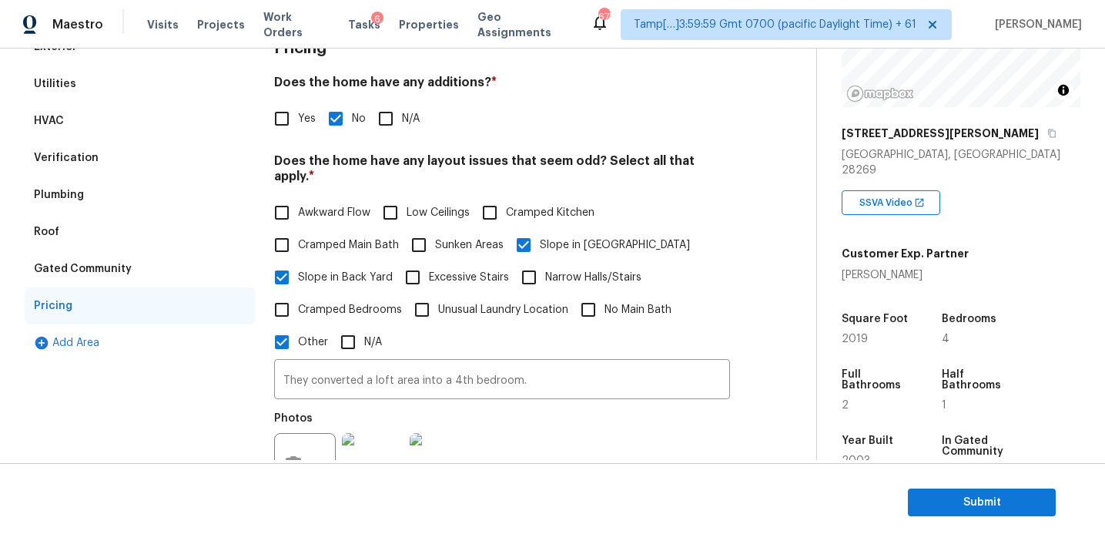
scroll to position [230, 0]
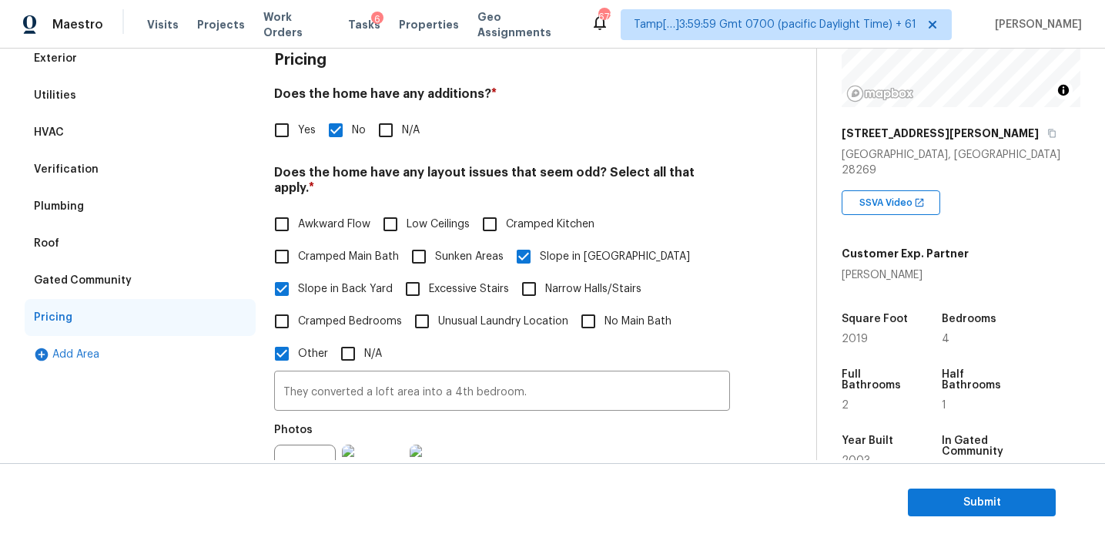
click at [209, 172] on div "Verification" at bounding box center [140, 169] width 231 height 37
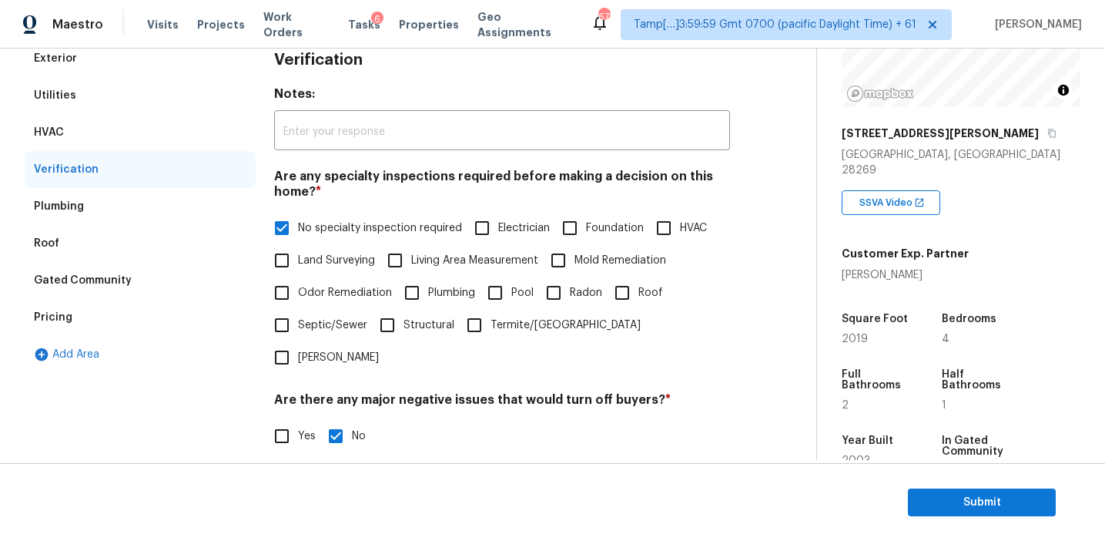
scroll to position [386, 0]
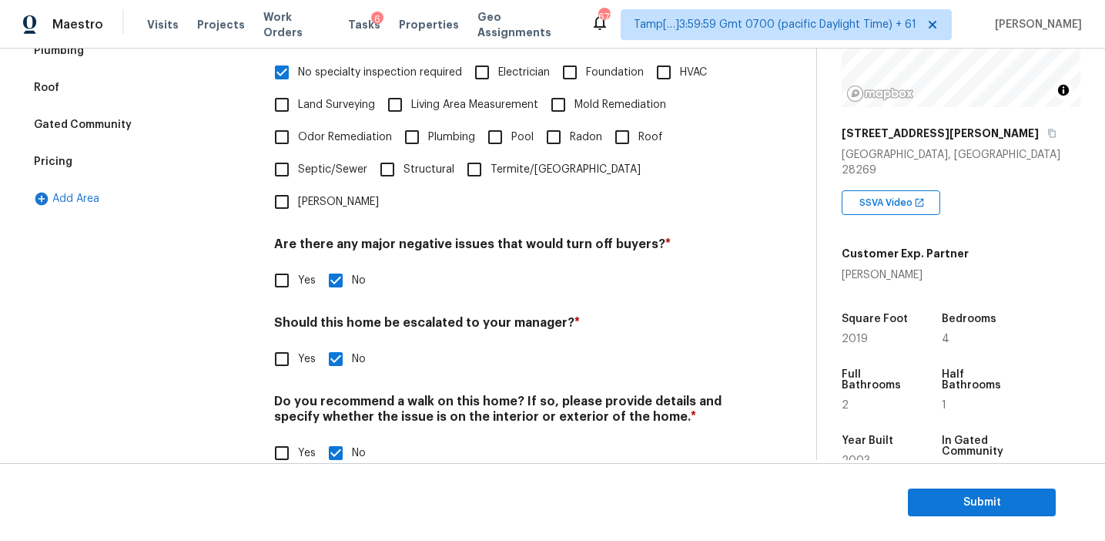
click at [189, 167] on div "Pricing" at bounding box center [140, 161] width 231 height 37
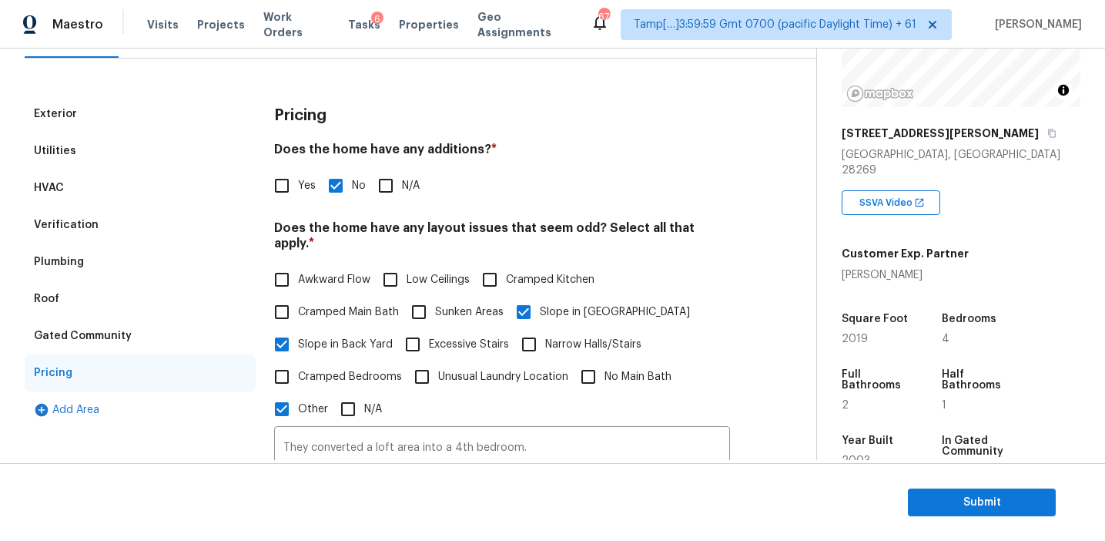
click at [150, 341] on div "Gated Community" at bounding box center [140, 335] width 231 height 37
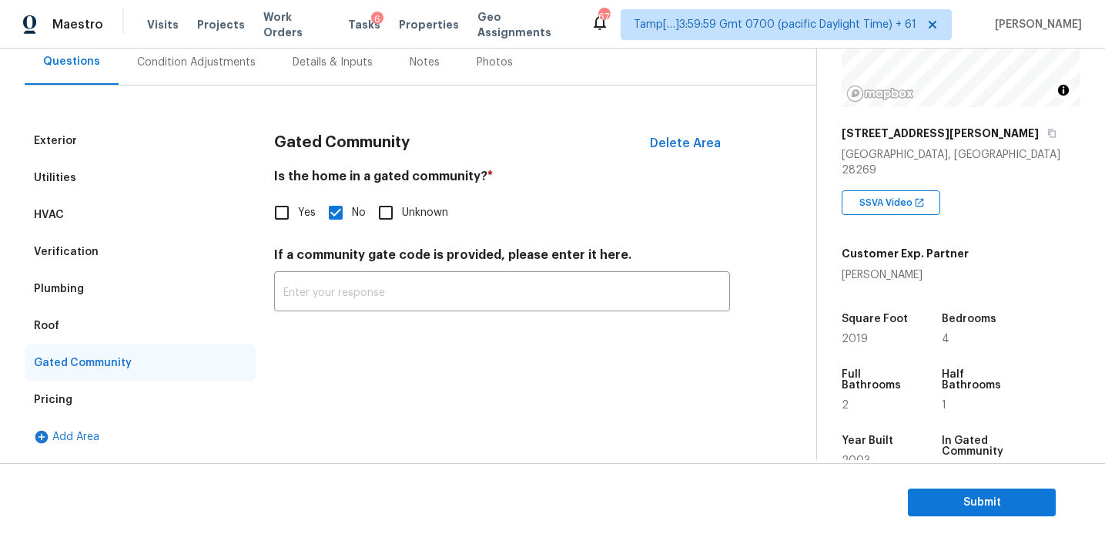
scroll to position [148, 0]
click at [135, 305] on div "Plumbing" at bounding box center [140, 288] width 231 height 37
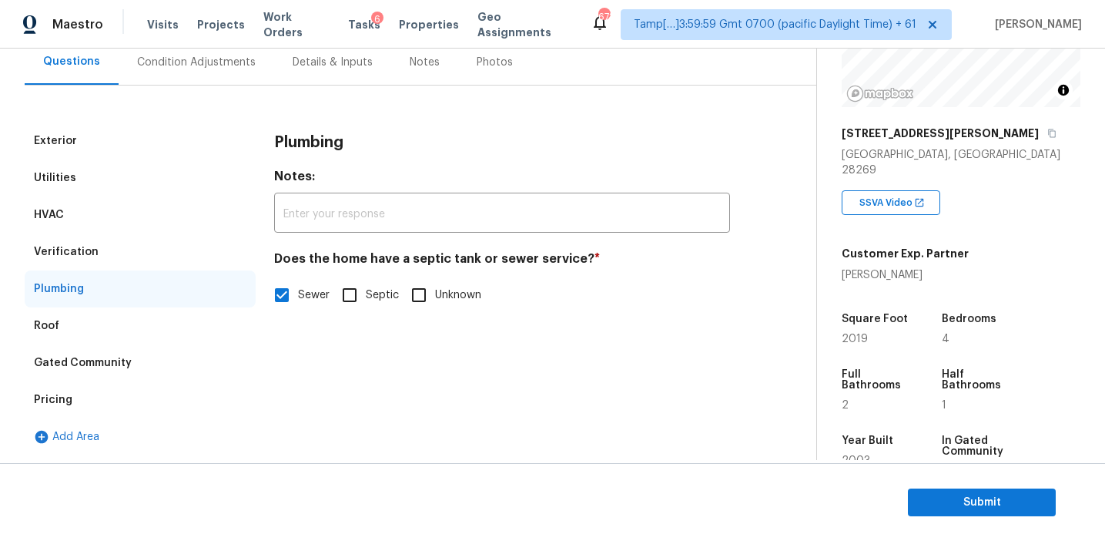
click at [130, 322] on div "Roof" at bounding box center [140, 325] width 231 height 37
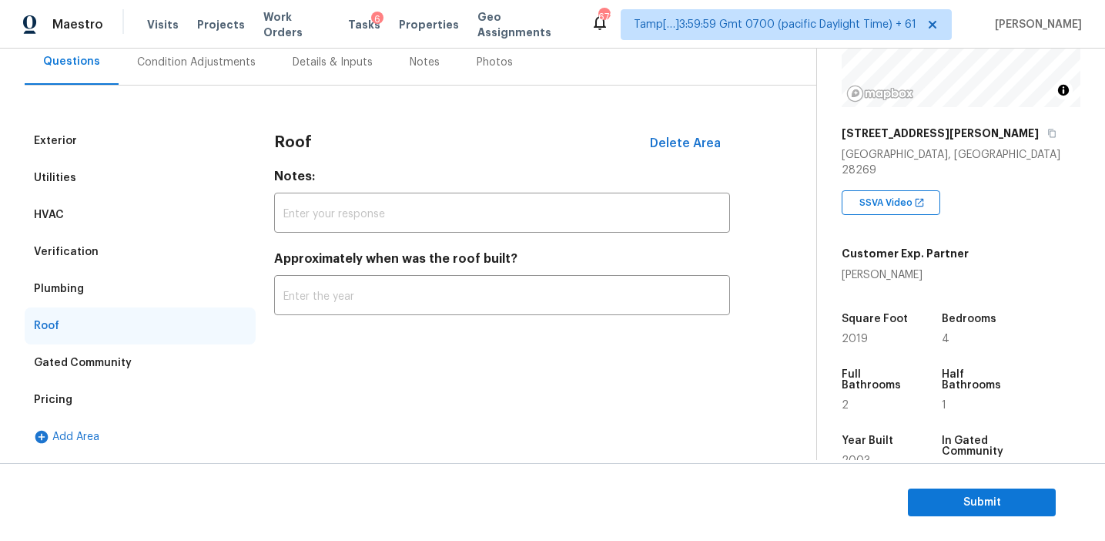
click at [130, 261] on div "Verification" at bounding box center [140, 251] width 231 height 37
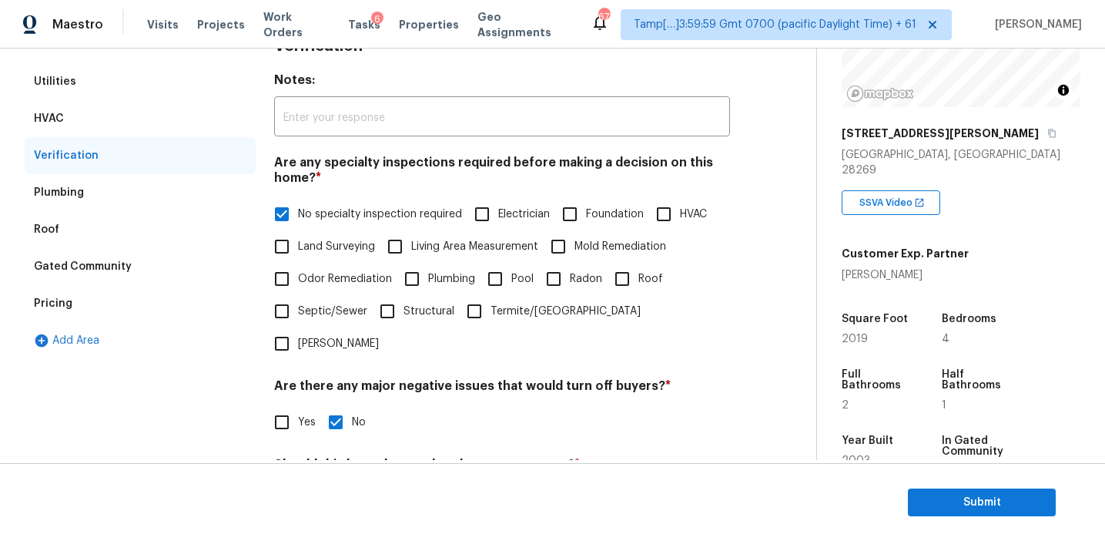
scroll to position [233, 0]
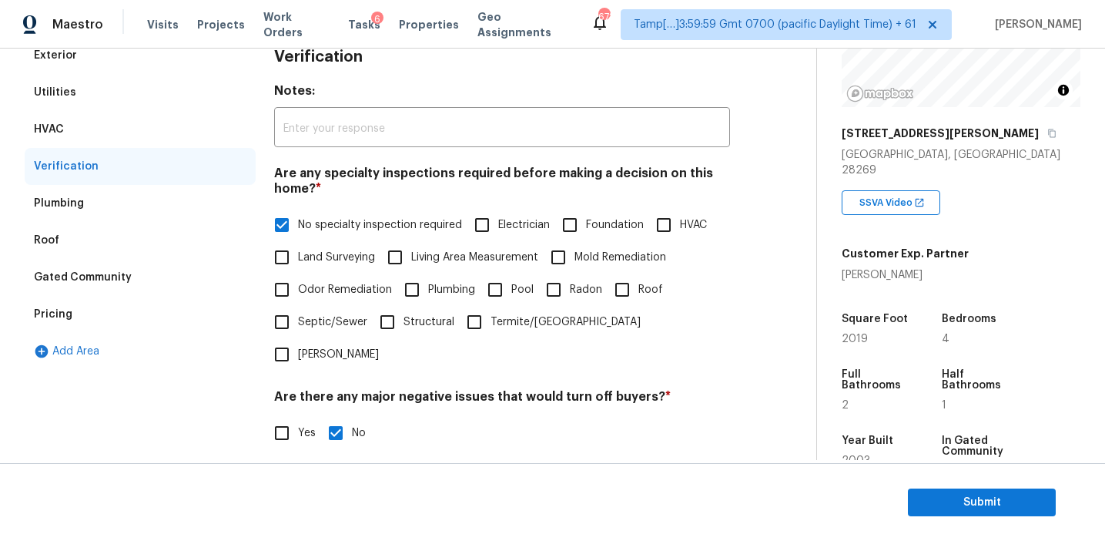
click at [173, 126] on div "HVAC" at bounding box center [140, 129] width 231 height 37
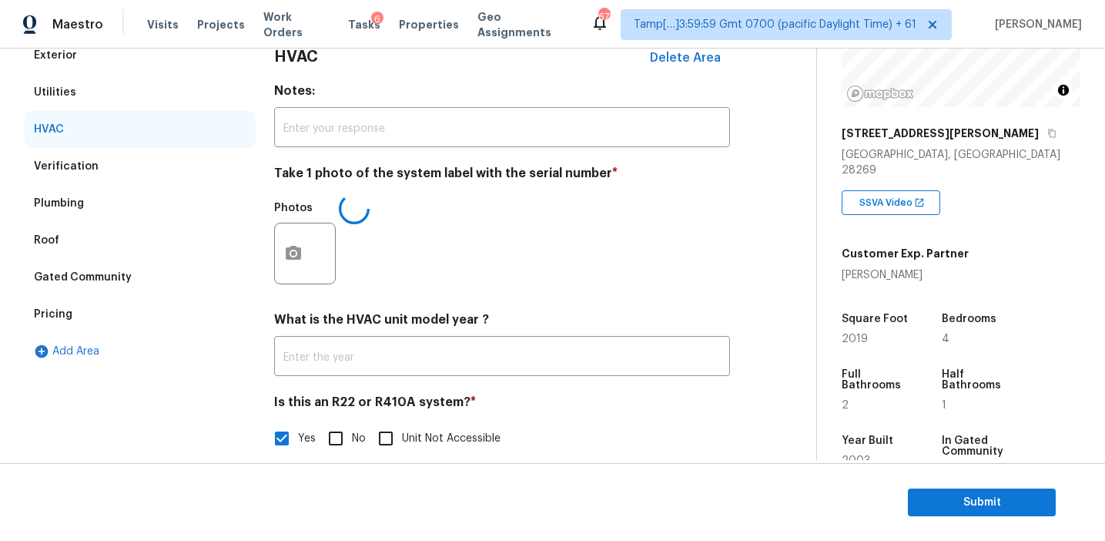
click at [163, 92] on div "Utilities" at bounding box center [140, 92] width 231 height 37
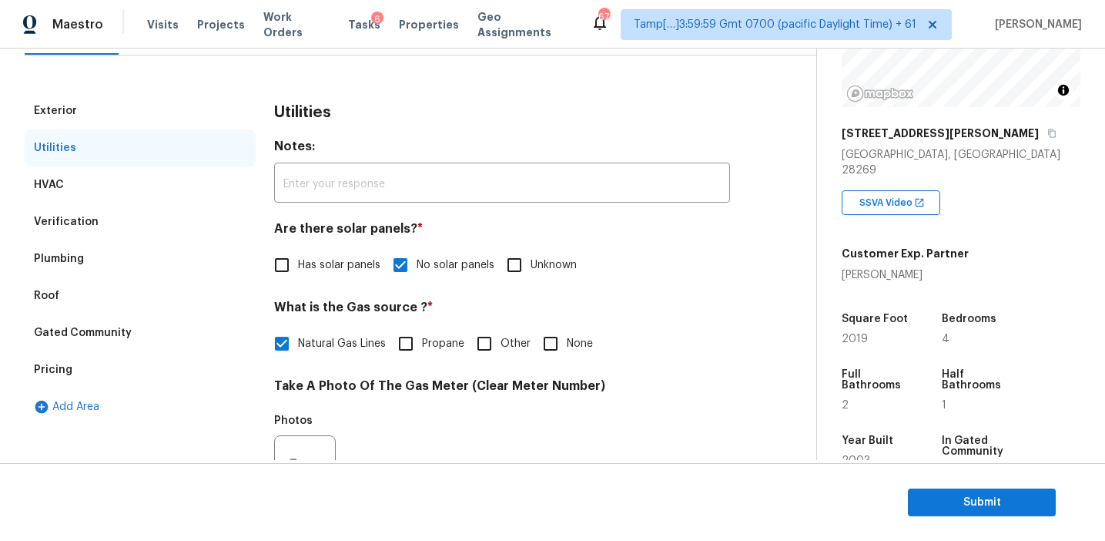
click at [163, 92] on div "Exterior" at bounding box center [140, 110] width 231 height 37
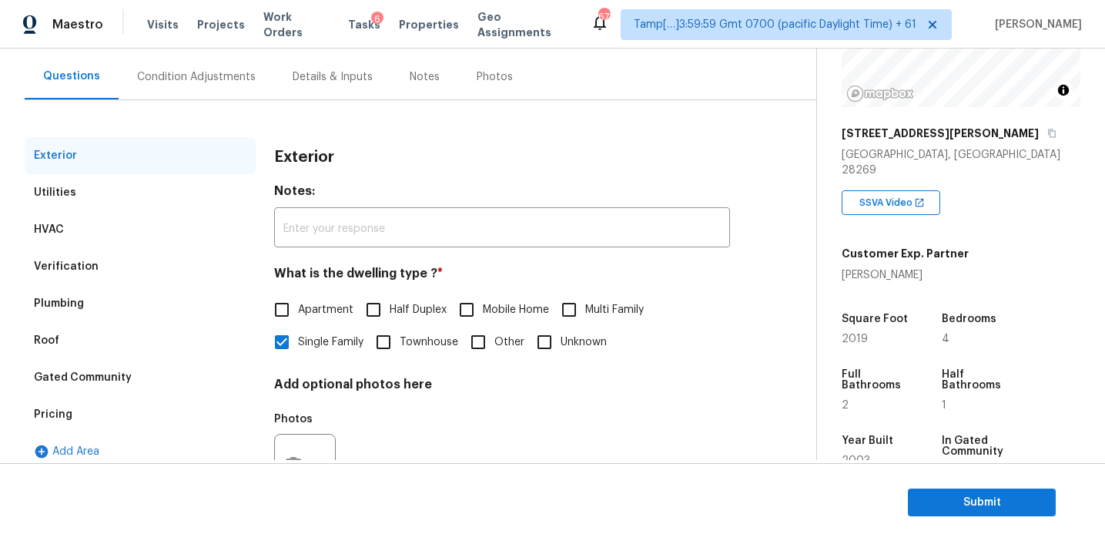
scroll to position [132, 0]
click at [200, 84] on div "Condition Adjustments" at bounding box center [196, 78] width 119 height 15
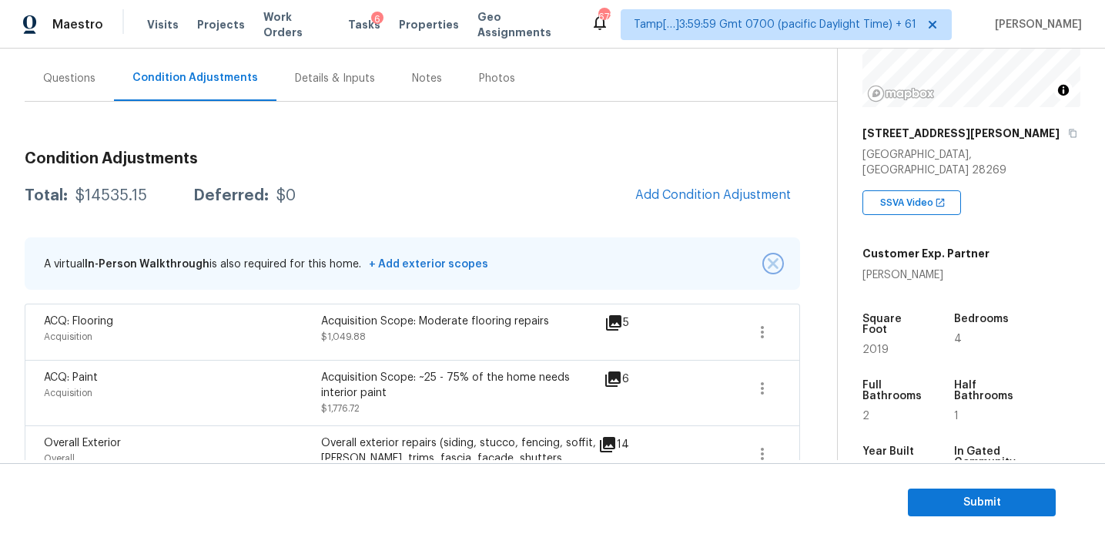
click at [769, 263] on img "button" at bounding box center [773, 263] width 11 height 11
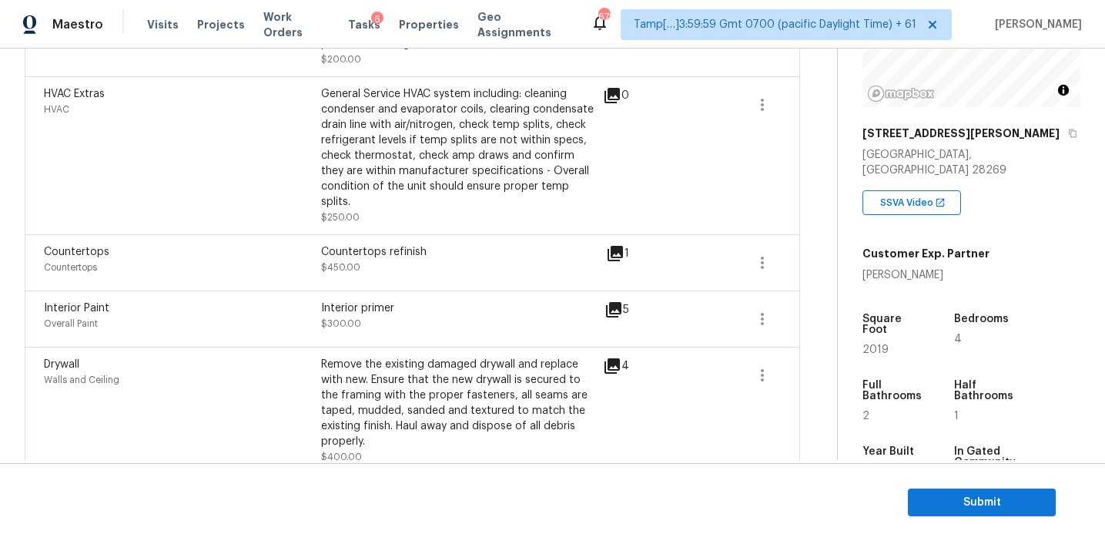
scroll to position [837, 0]
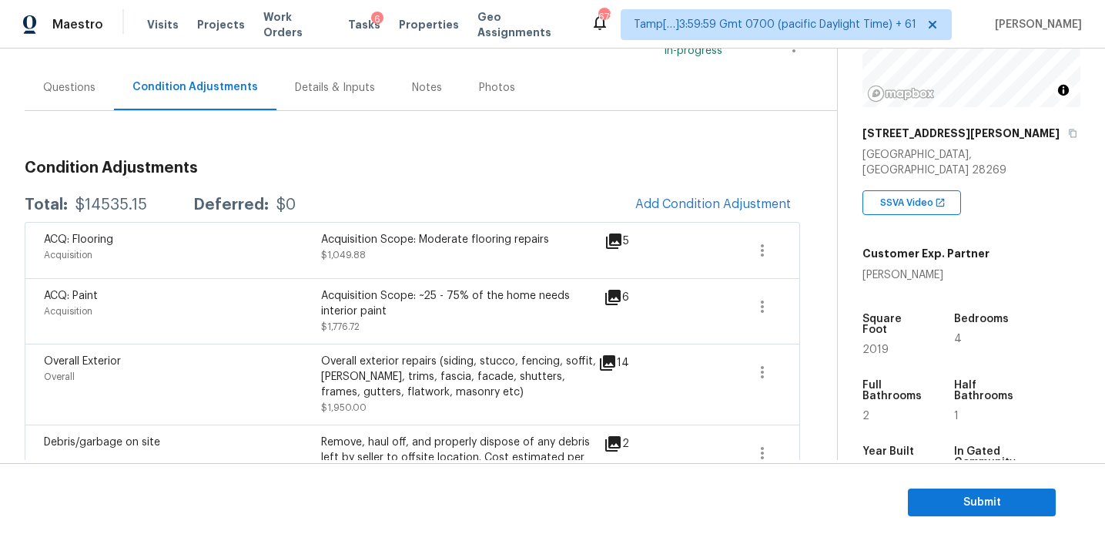
click at [394, 199] on div "Total: $14535.15 Deferred: $0 Add Condition Adjustment" at bounding box center [413, 205] width 776 height 34
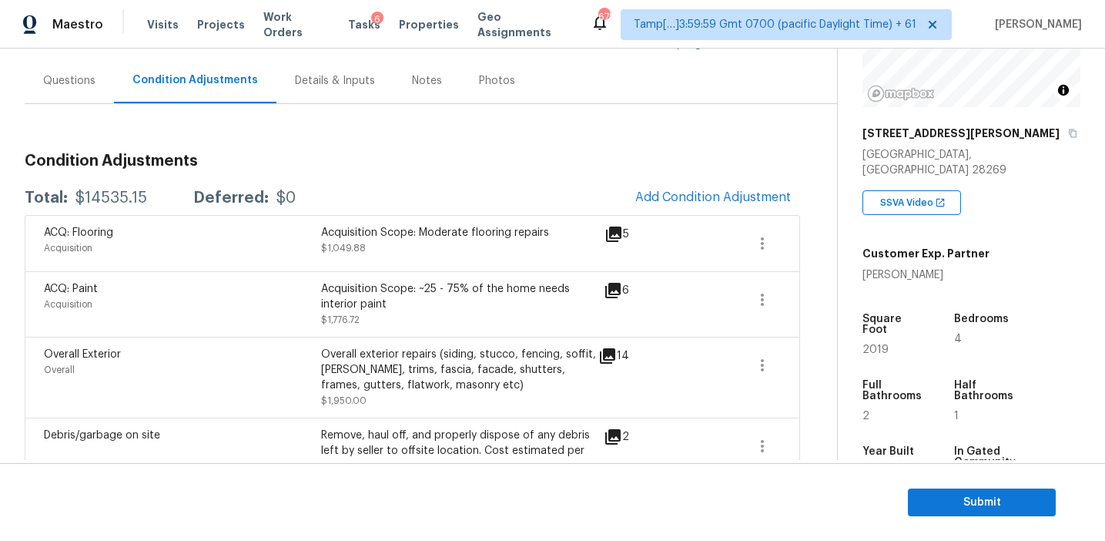
click at [417, 191] on div "Total: $14535.15 Deferred: $0 Add Condition Adjustment" at bounding box center [413, 198] width 776 height 34
click at [926, 504] on span "Submit" at bounding box center [981, 502] width 123 height 19
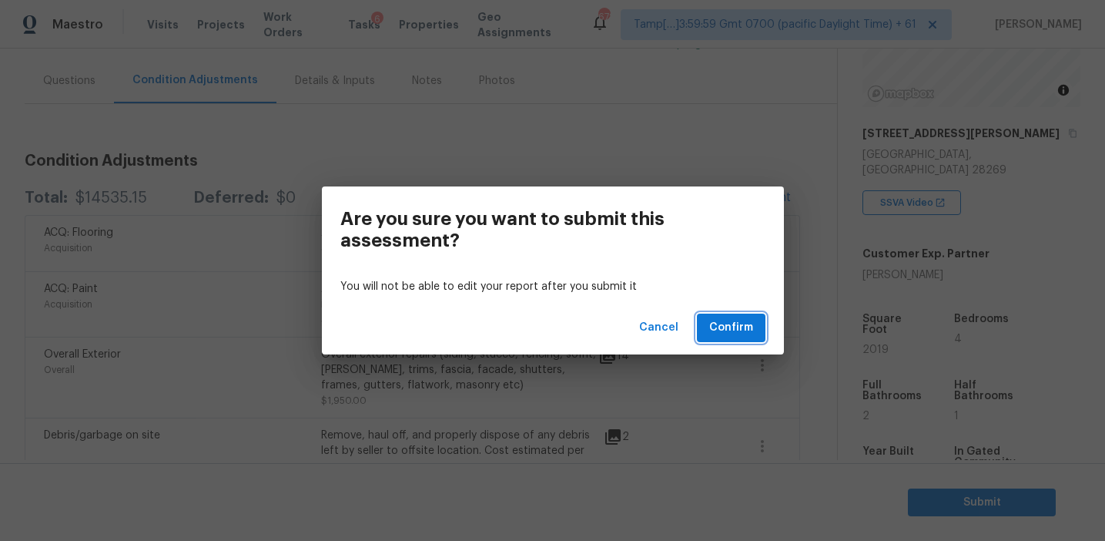
click at [722, 325] on span "Confirm" at bounding box center [731, 327] width 44 height 19
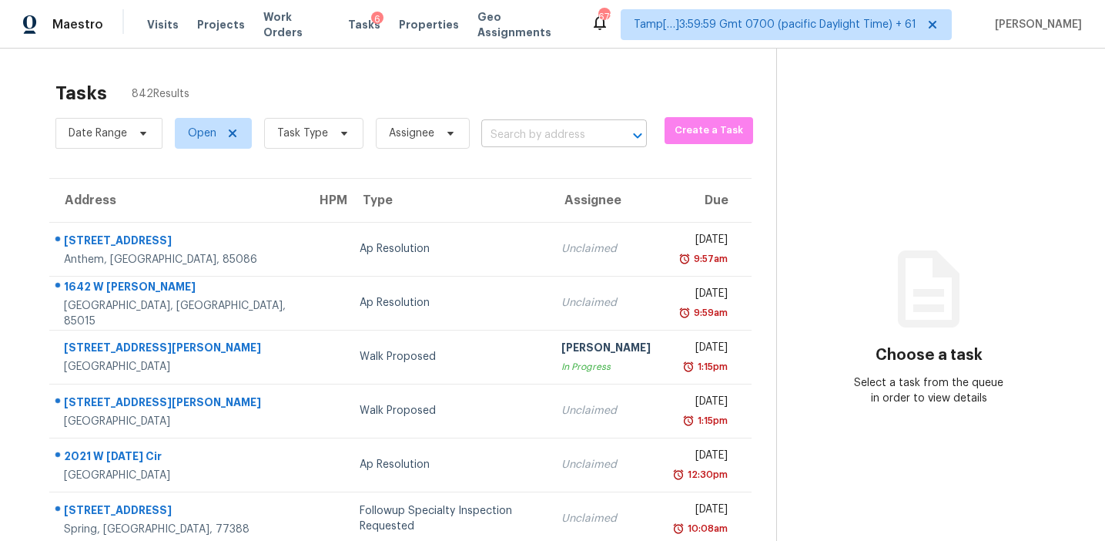
click at [505, 136] on input "text" at bounding box center [542, 135] width 122 height 24
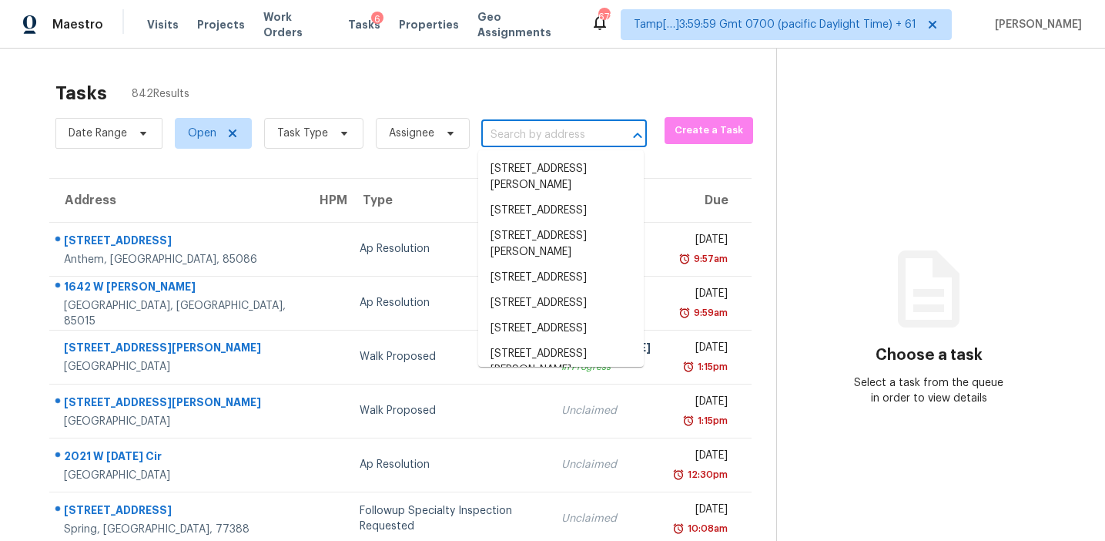
paste input "[STREET_ADDRESS]"
type input "[STREET_ADDRESS]"
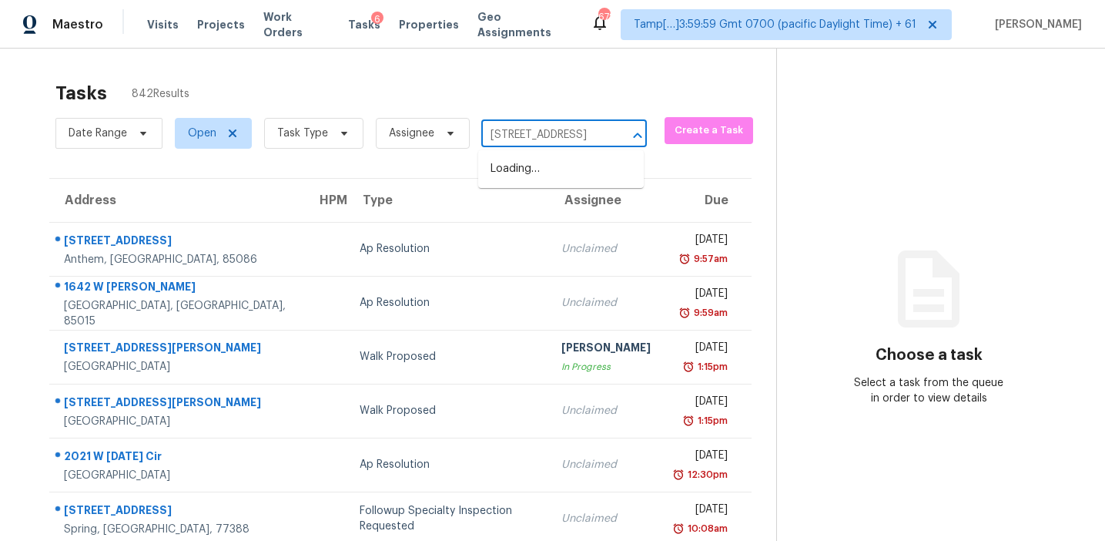
scroll to position [0, 82]
click at [531, 173] on li "[STREET_ADDRESS][PERSON_NAME]" at bounding box center [561, 177] width 166 height 42
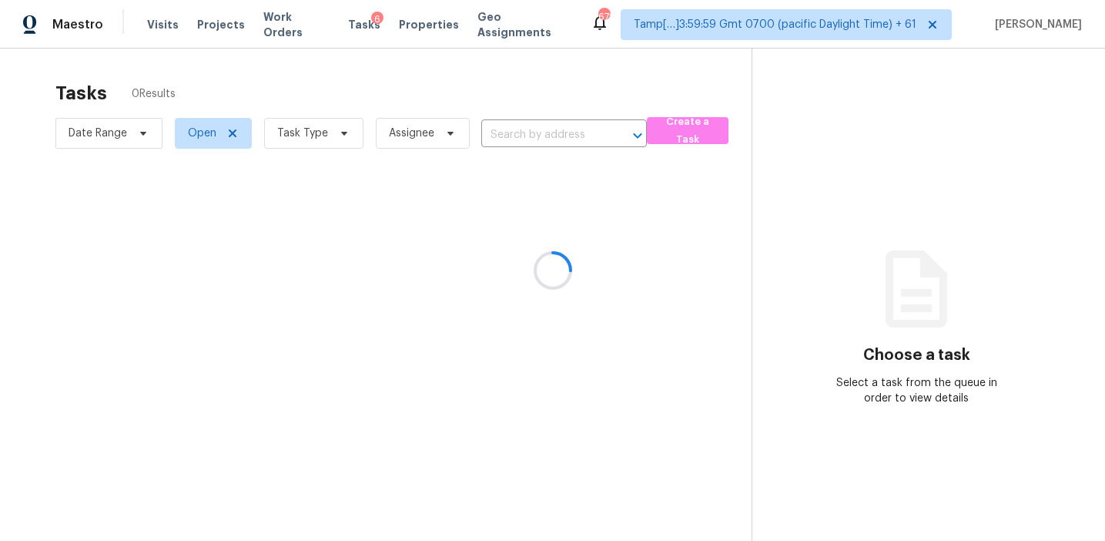
type input "[STREET_ADDRESS][PERSON_NAME]"
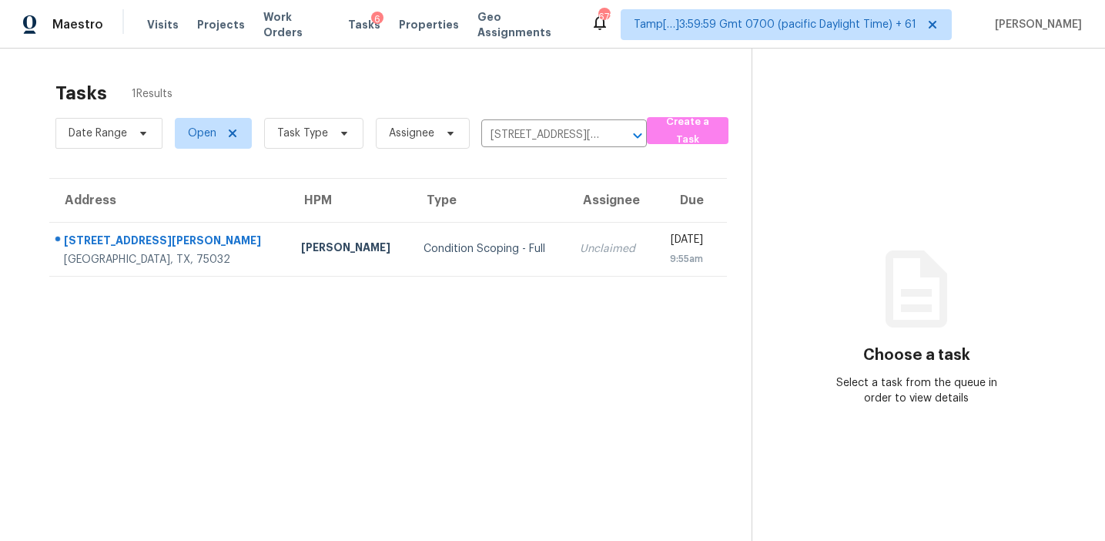
click at [580, 241] on div "Unclaimed" at bounding box center [610, 248] width 61 height 15
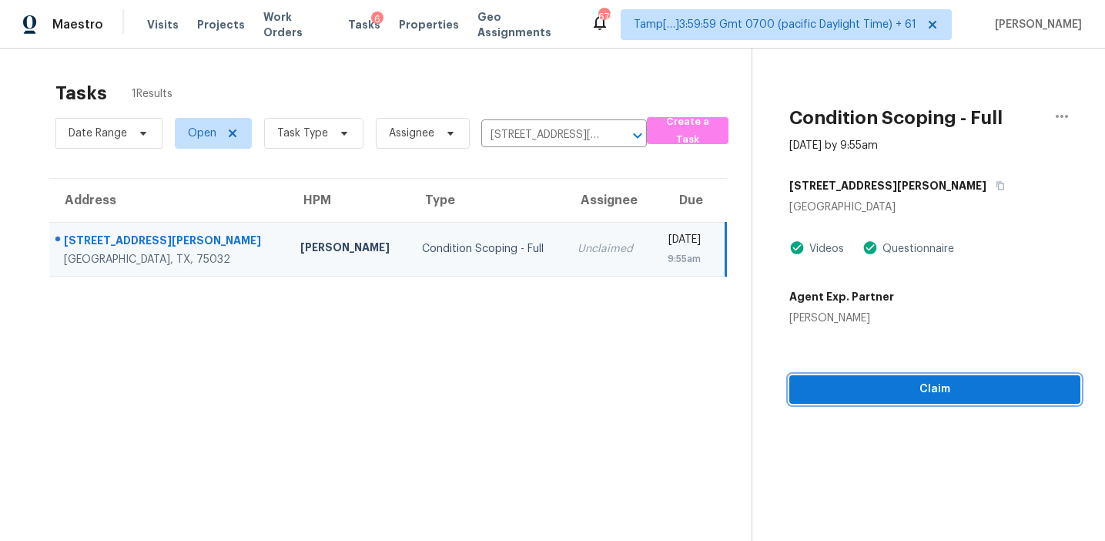
click at [817, 386] on span "Claim" at bounding box center [935, 389] width 266 height 19
